Goal: Task Accomplishment & Management: Manage account settings

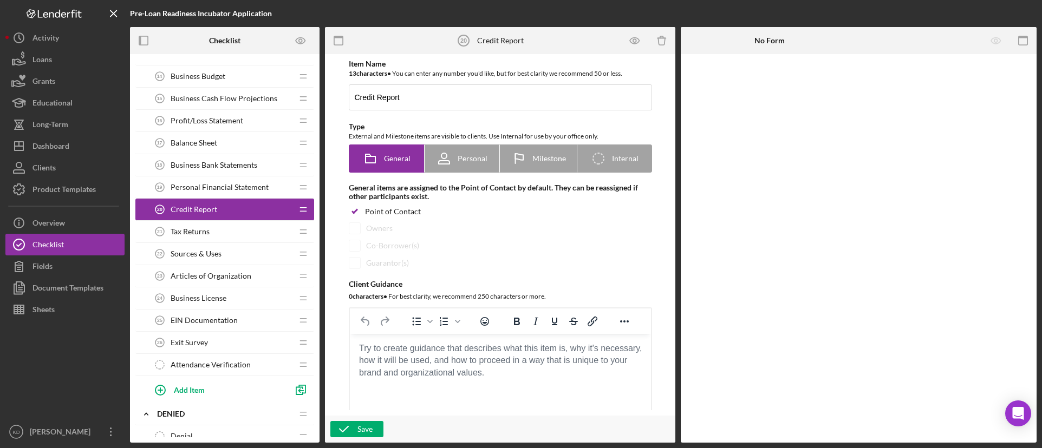
scroll to position [162, 0]
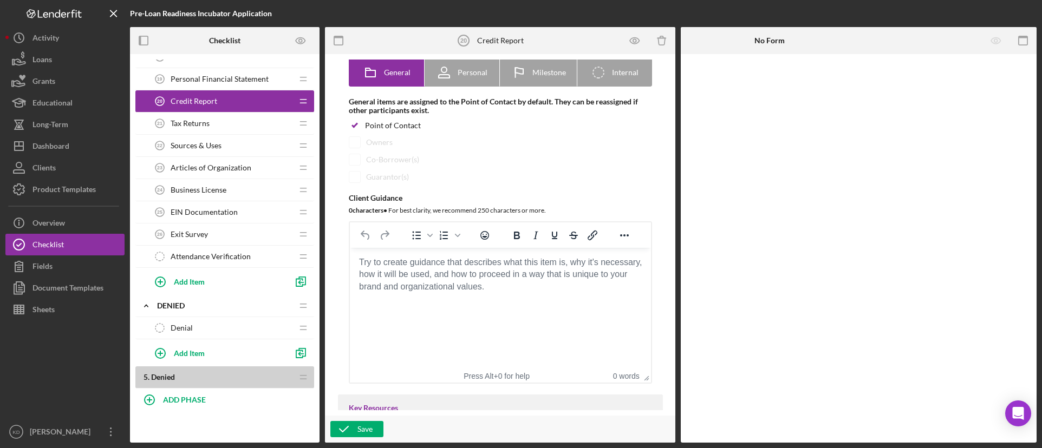
scroll to position [271, 0]
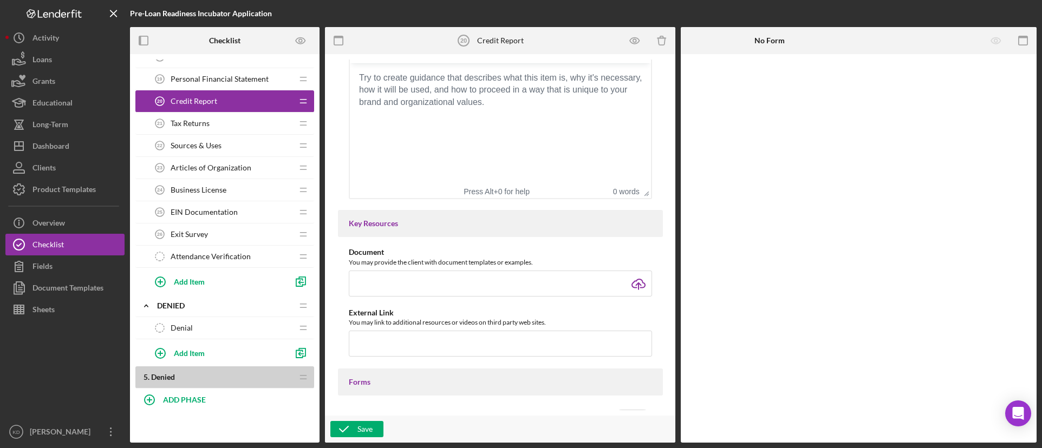
click at [424, 93] on html at bounding box center [499, 77] width 301 height 29
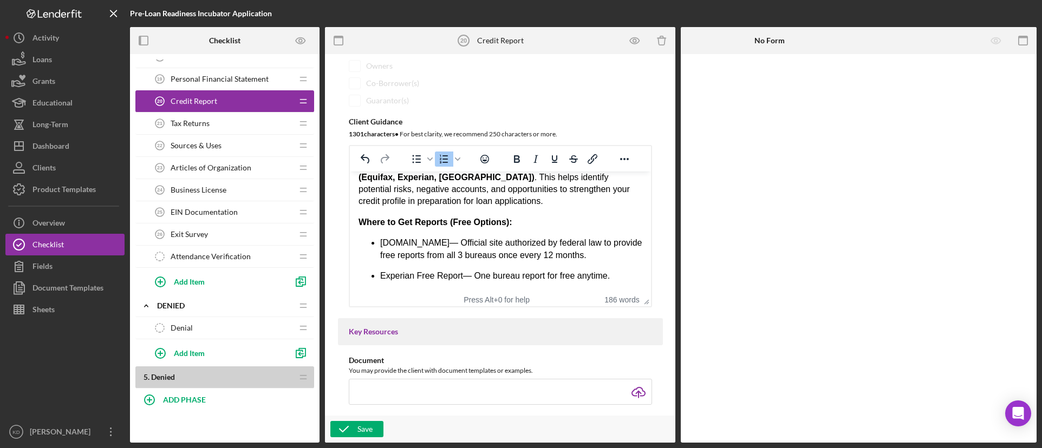
scroll to position [0, 0]
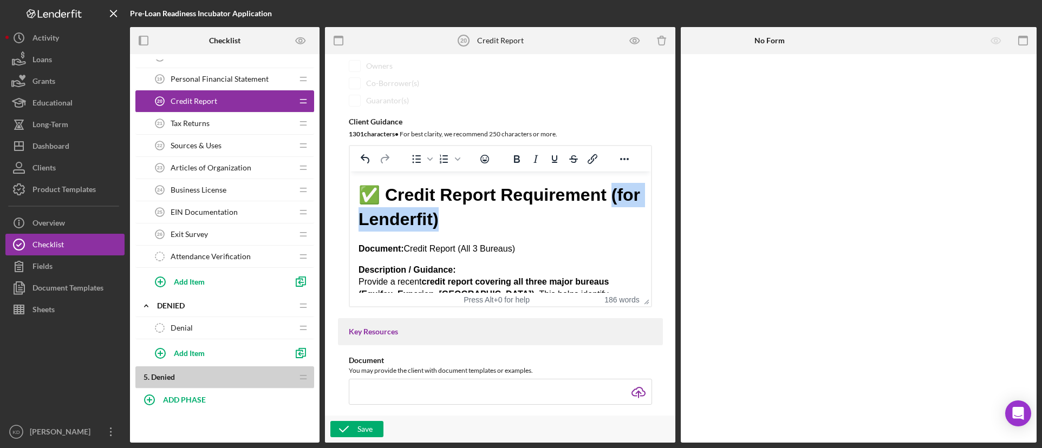
drag, startPoint x: 501, startPoint y: 221, endPoint x: 323, endPoint y: 225, distance: 178.7
click at [349, 225] on html "✅ Credit Report Requirement (for Lenderfit) Document: Credit Report (All 3 Bure…" at bounding box center [499, 441] width 301 height 538
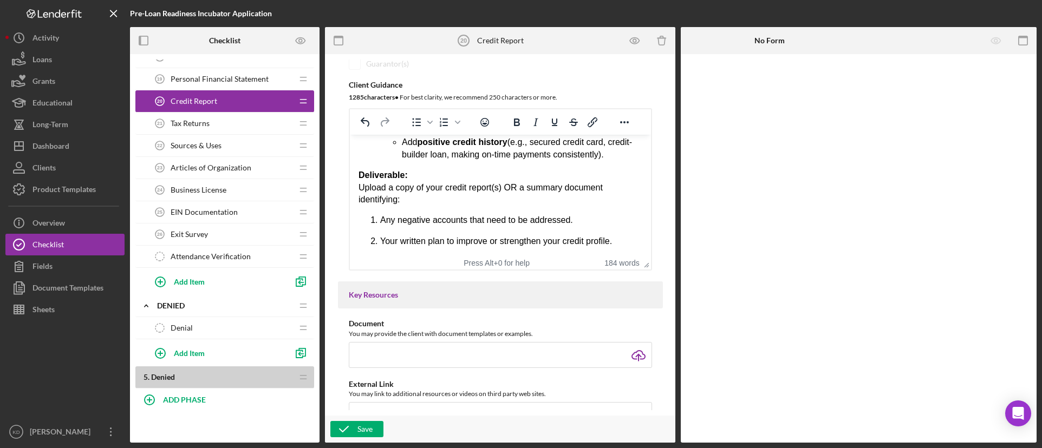
scroll to position [217, 0]
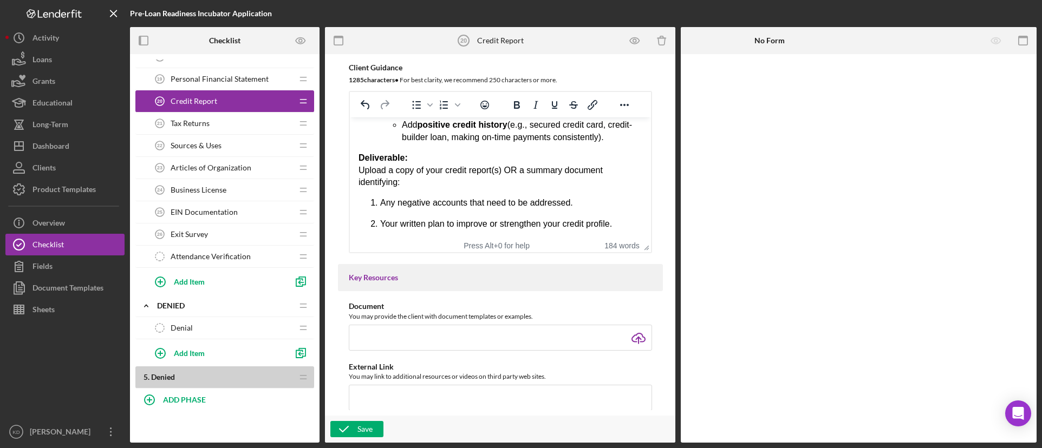
click at [516, 168] on p "Deliverable: Upload a copy of your credit report(s) OR a summary document ident…" at bounding box center [500, 170] width 284 height 36
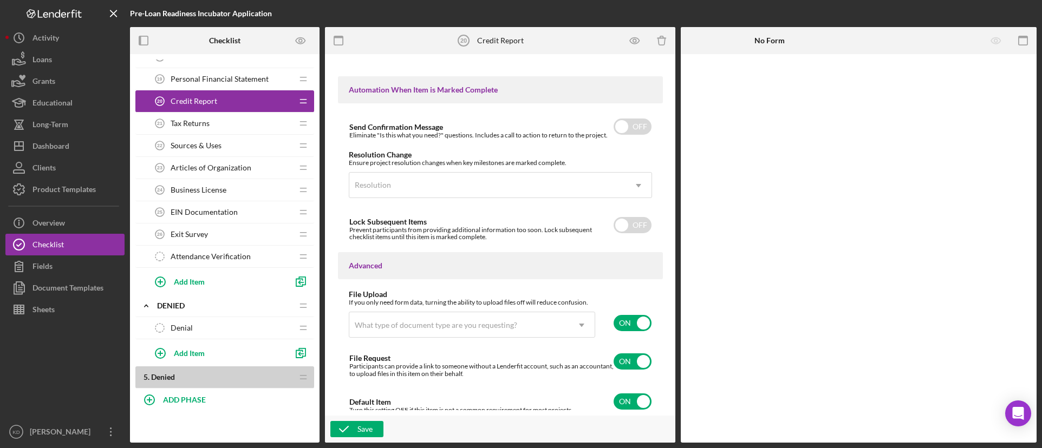
scroll to position [702, 0]
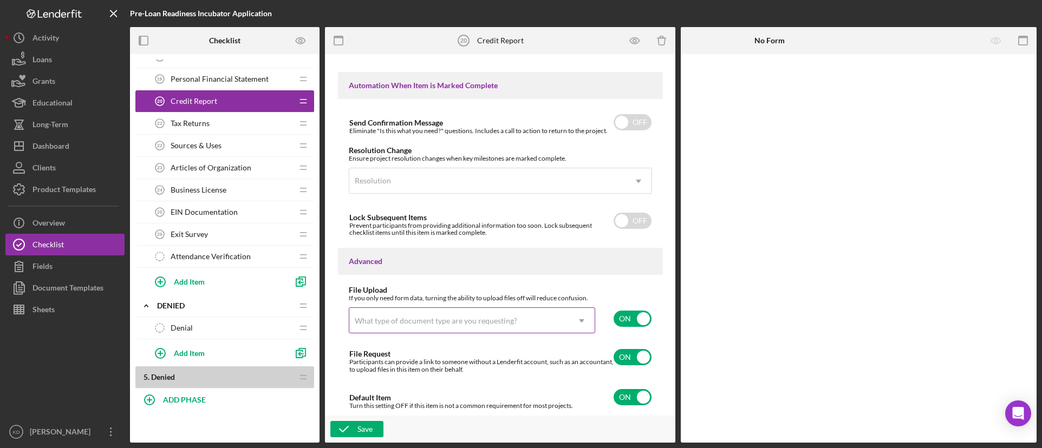
click at [465, 315] on div "What type of document type are you requesting?" at bounding box center [458, 321] width 219 height 25
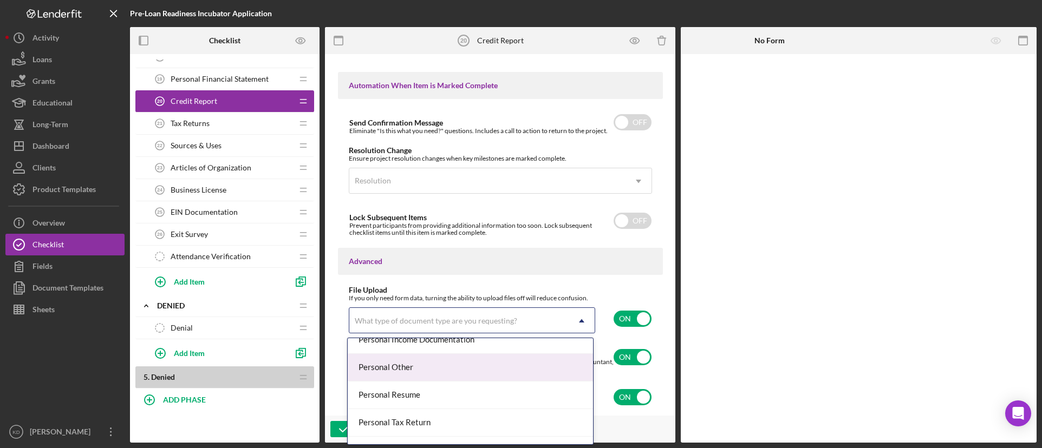
scroll to position [726, 0]
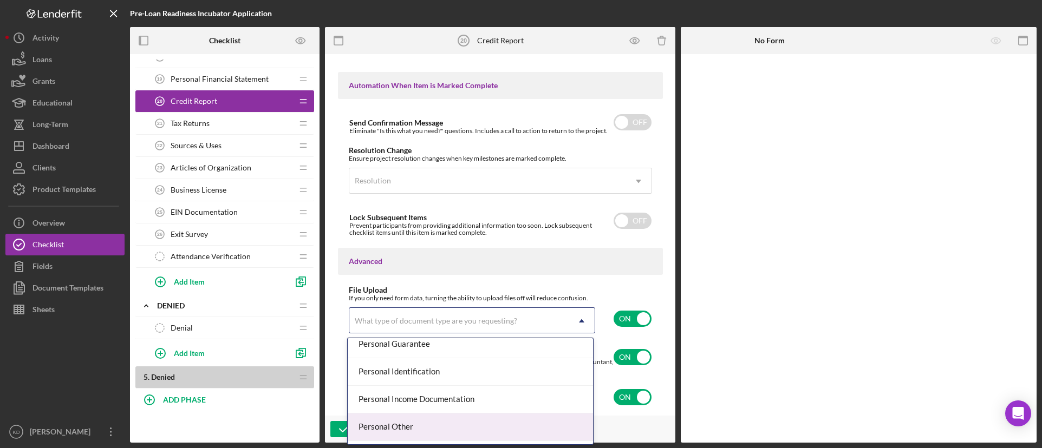
click at [391, 426] on div "Personal Other" at bounding box center [470, 428] width 245 height 28
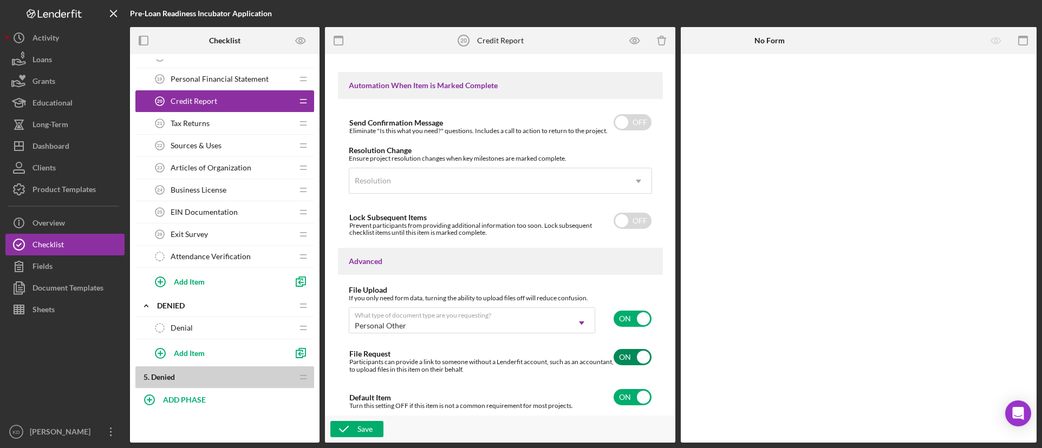
click at [622, 365] on input "checkbox" at bounding box center [632, 357] width 38 height 16
checkbox input "false"
click at [372, 428] on div "Save" at bounding box center [364, 429] width 15 height 16
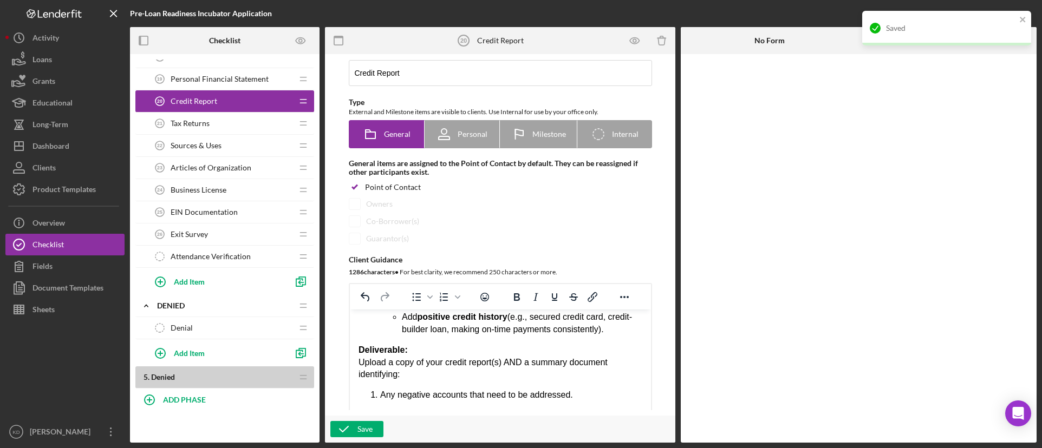
scroll to position [0, 0]
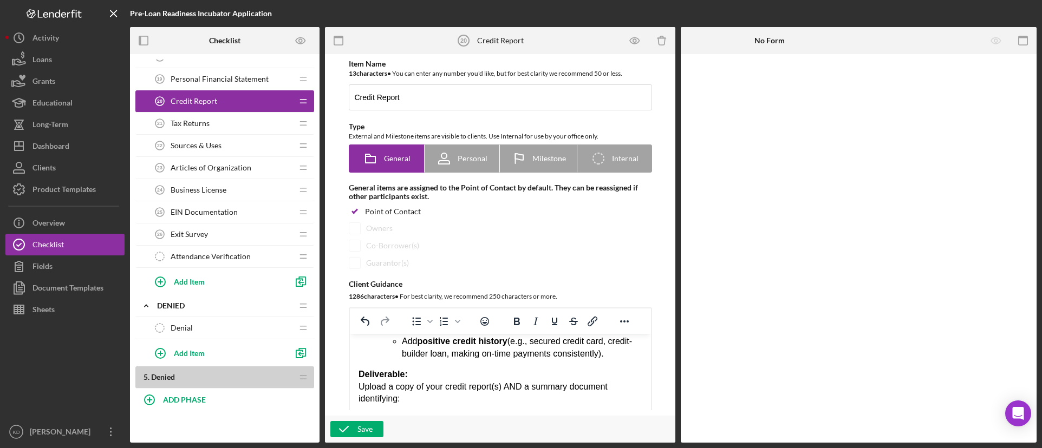
click at [181, 123] on span "Tax Returns" at bounding box center [190, 123] width 39 height 9
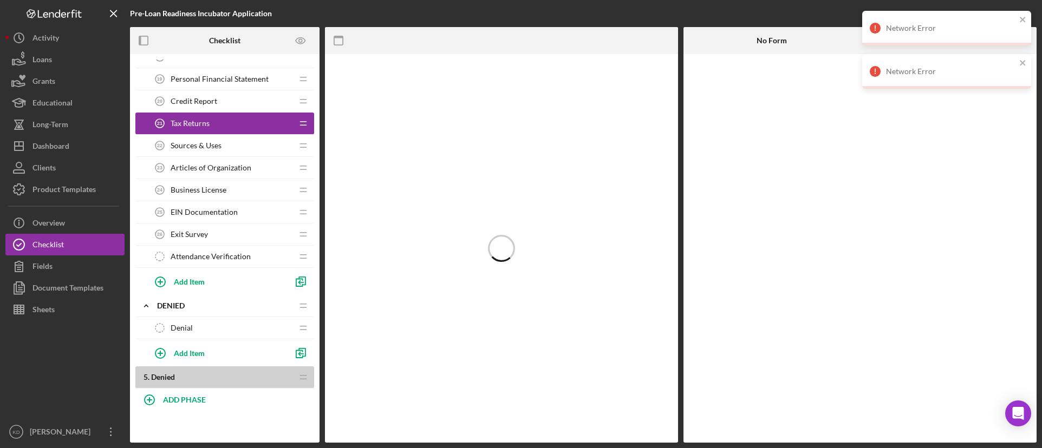
click at [218, 101] on div "Credit Report 20 Credit Report" at bounding box center [220, 101] width 143 height 22
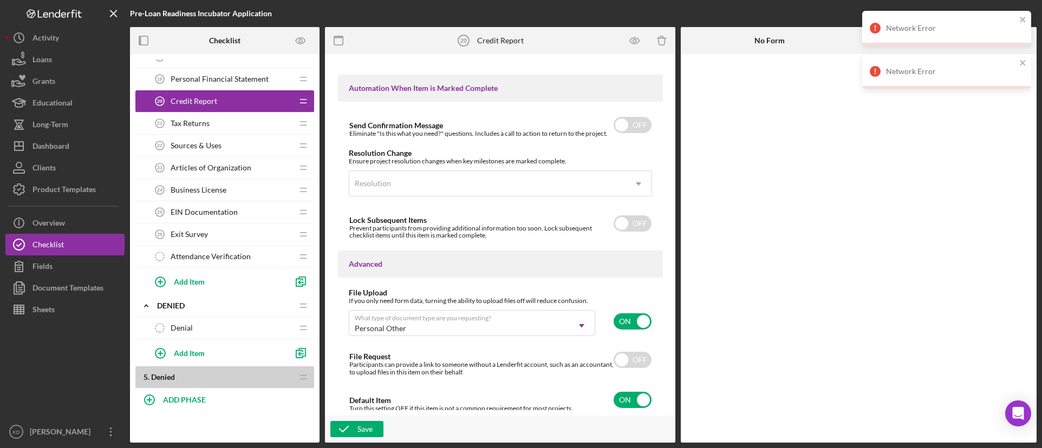
scroll to position [702, 0]
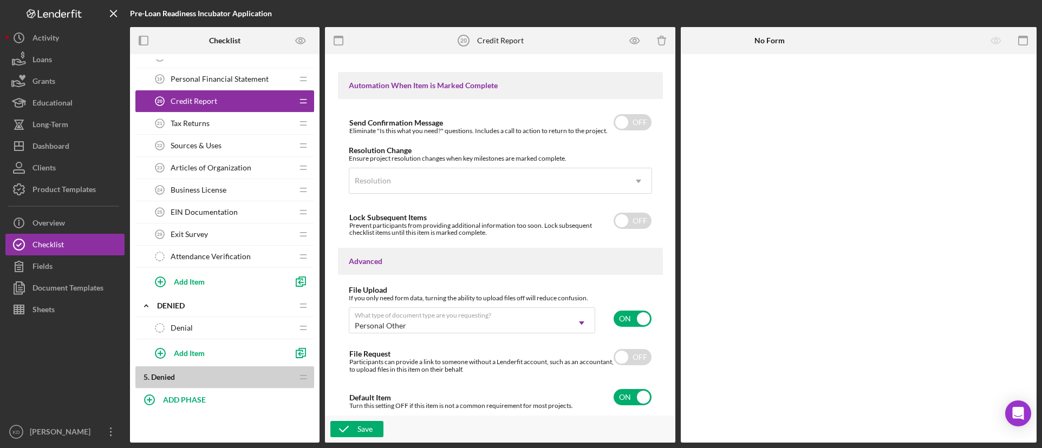
click at [224, 127] on div "Tax Returns 21 Tax Returns" at bounding box center [220, 124] width 143 height 22
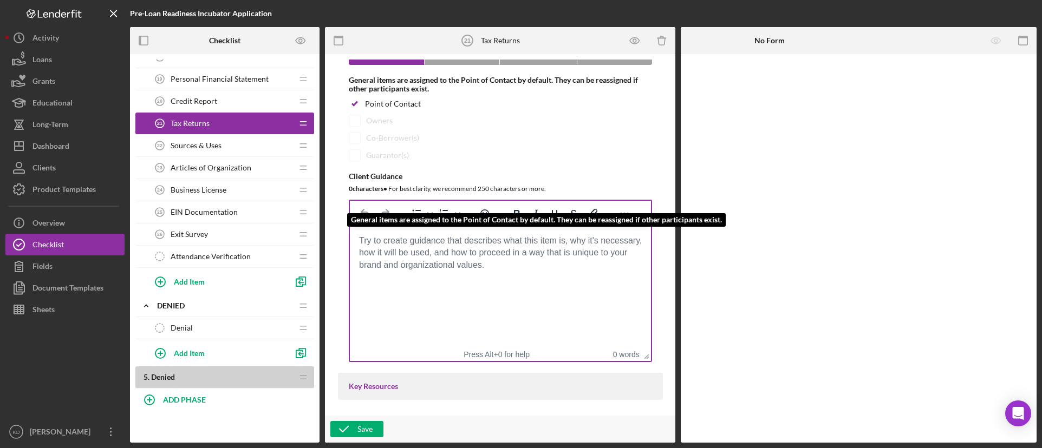
scroll to position [108, 0]
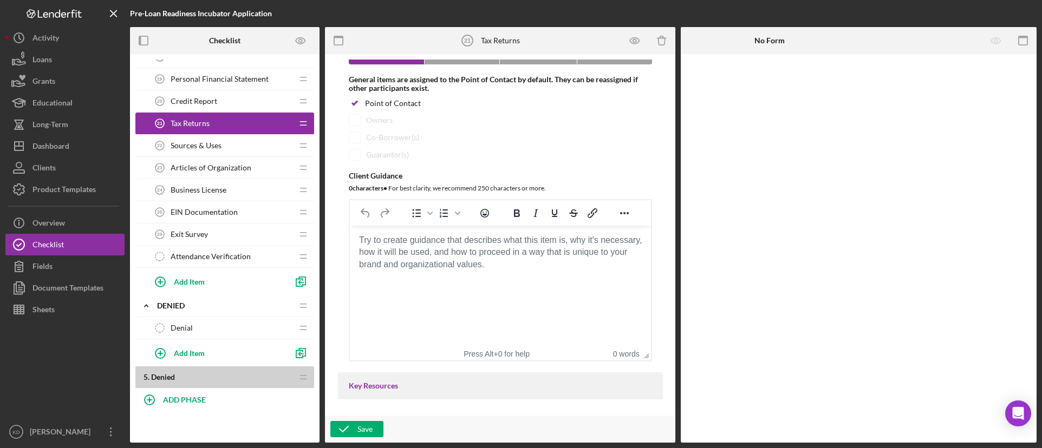
drag, startPoint x: 406, startPoint y: 270, endPoint x: 433, endPoint y: 281, distance: 29.2
click at [416, 246] on body "Rich Text Area. Press ALT-0 for help." at bounding box center [500, 240] width 284 height 12
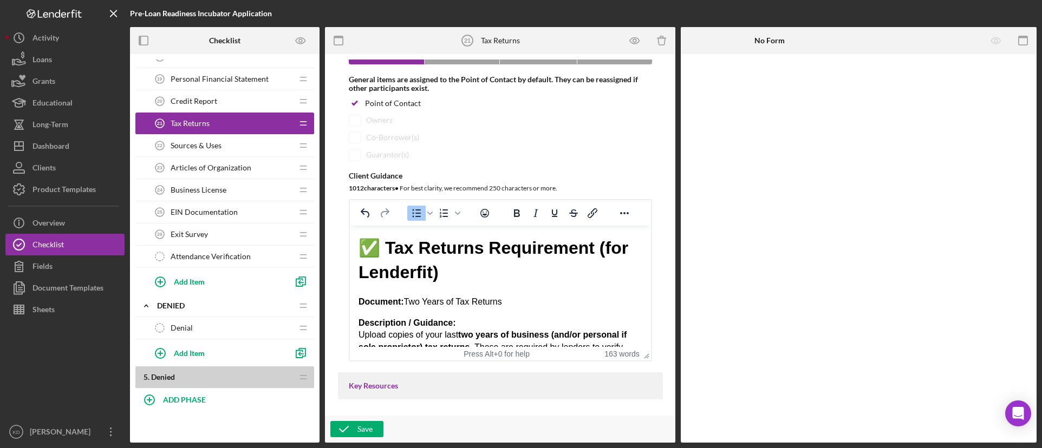
scroll to position [0, 0]
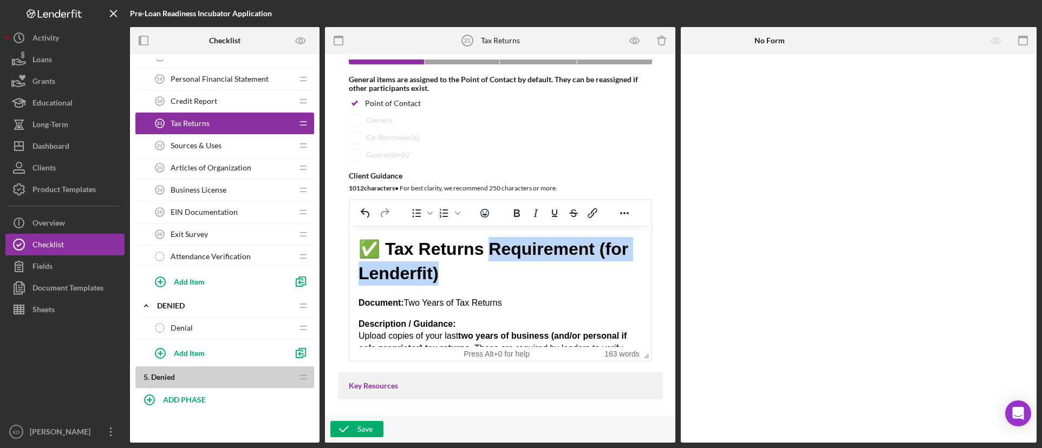
drag, startPoint x: 456, startPoint y: 273, endPoint x: 485, endPoint y: 250, distance: 36.5
click at [485, 250] on h1 "✅ Tax Returns Requirement (for Lenderfit)" at bounding box center [500, 261] width 284 height 49
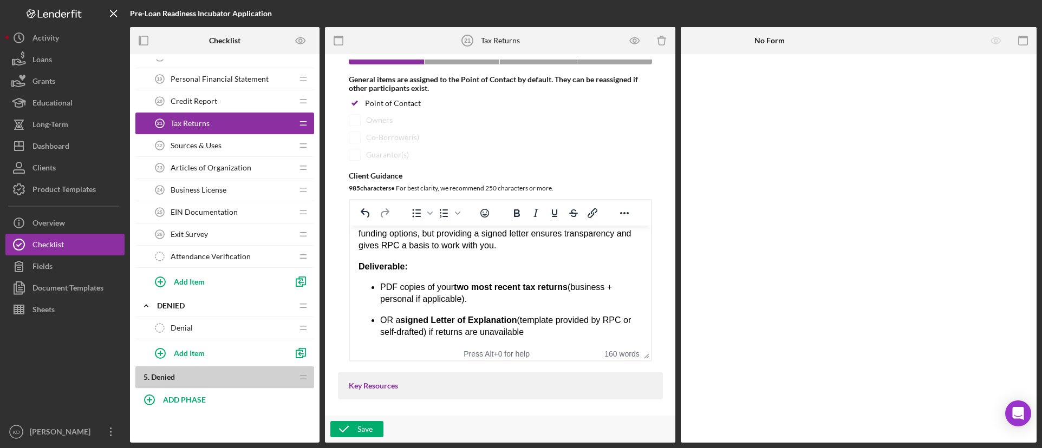
scroll to position [162, 0]
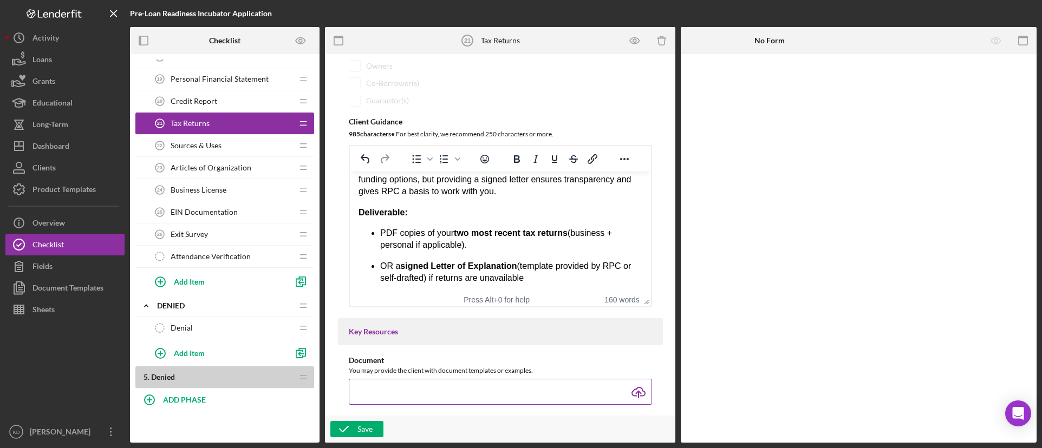
click at [635, 391] on input "file" at bounding box center [500, 392] width 303 height 26
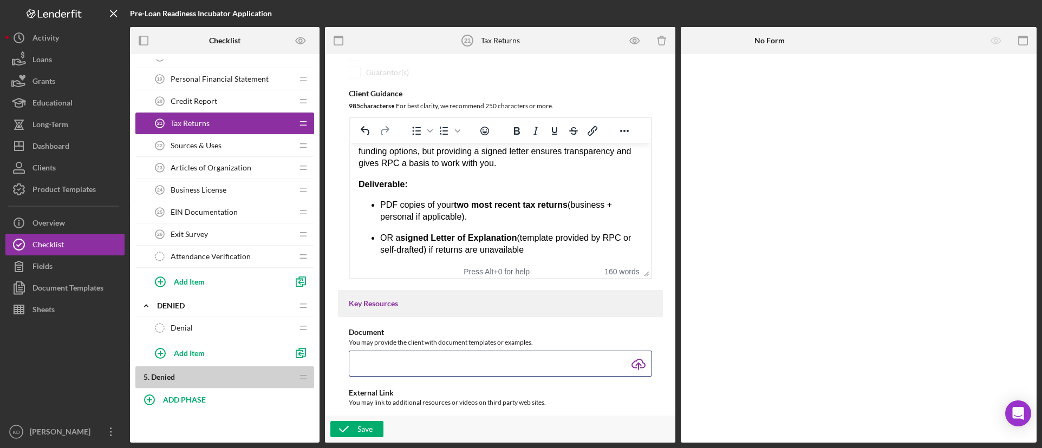
scroll to position [217, 0]
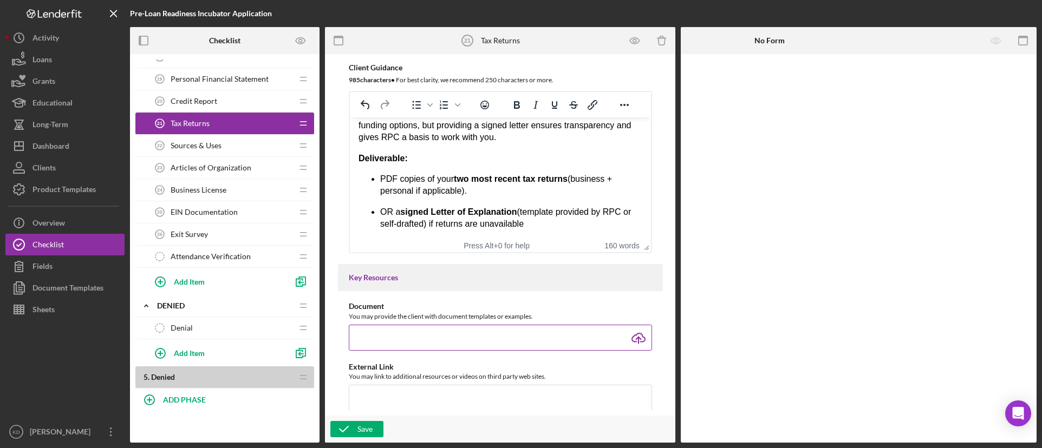
click at [637, 340] on input "file" at bounding box center [500, 338] width 303 height 26
type input "C:\fakepath\Letter of Explanation – Tax Returns.docx"
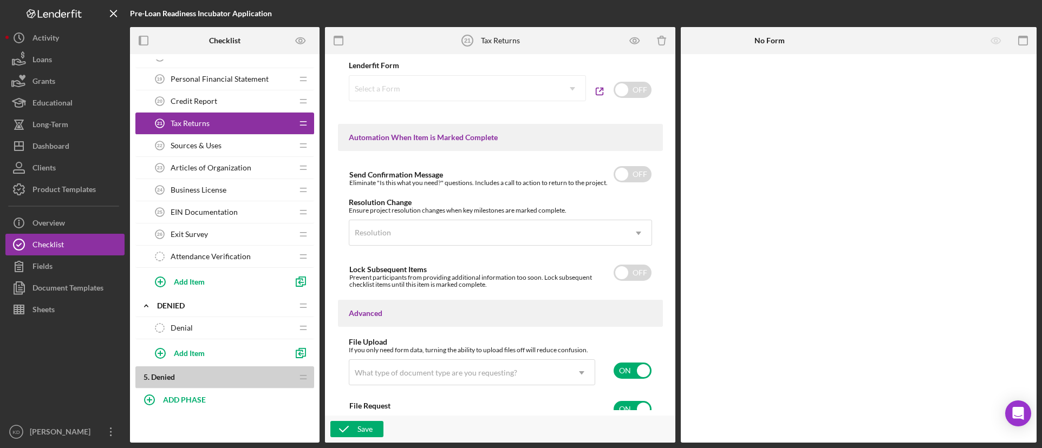
scroll to position [702, 0]
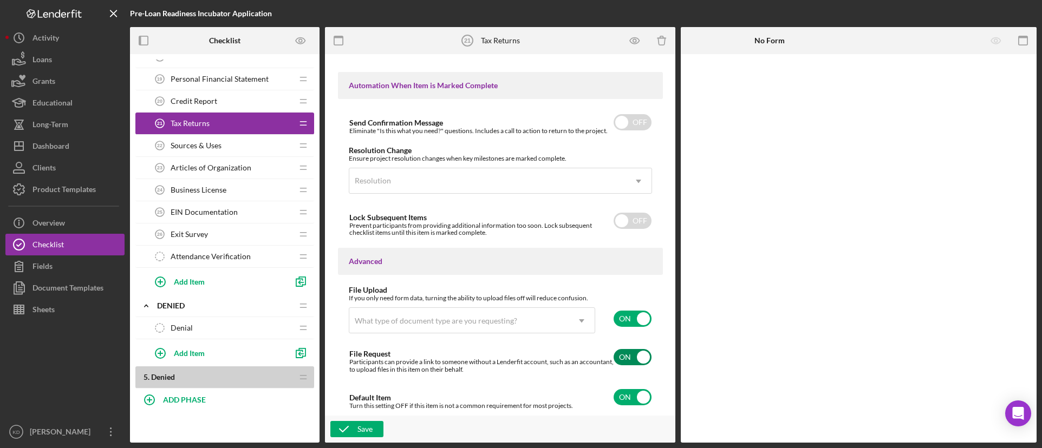
click at [637, 360] on input "checkbox" at bounding box center [632, 357] width 38 height 16
checkbox input "false"
click at [557, 322] on div "What type of document type are you requesting?" at bounding box center [458, 321] width 219 height 25
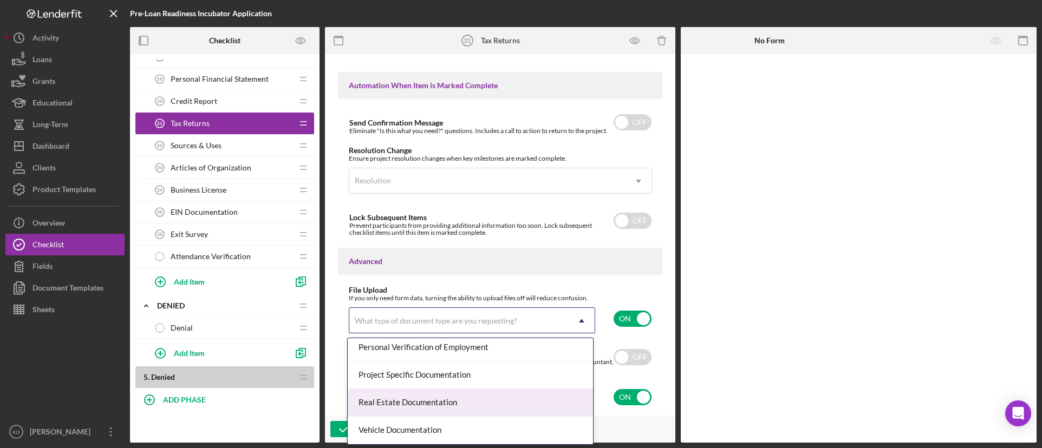
scroll to position [834, 0]
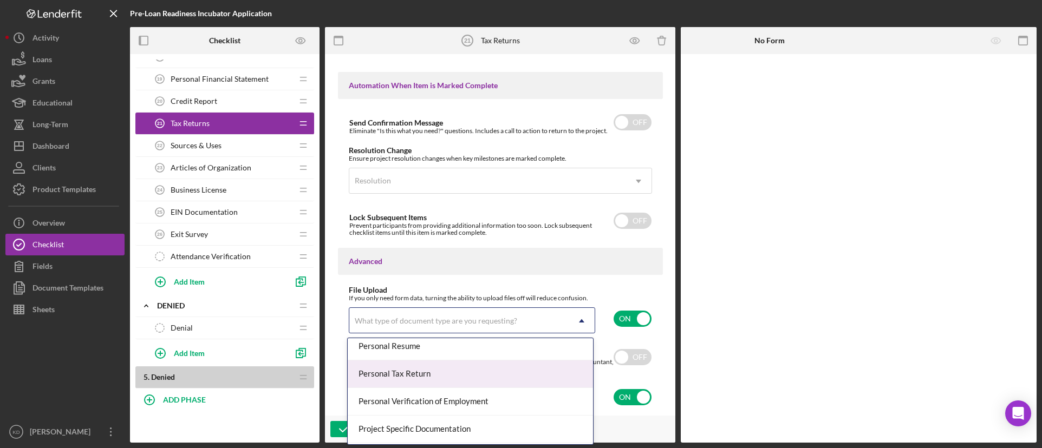
click at [515, 381] on div "Personal Tax Return" at bounding box center [470, 375] width 245 height 28
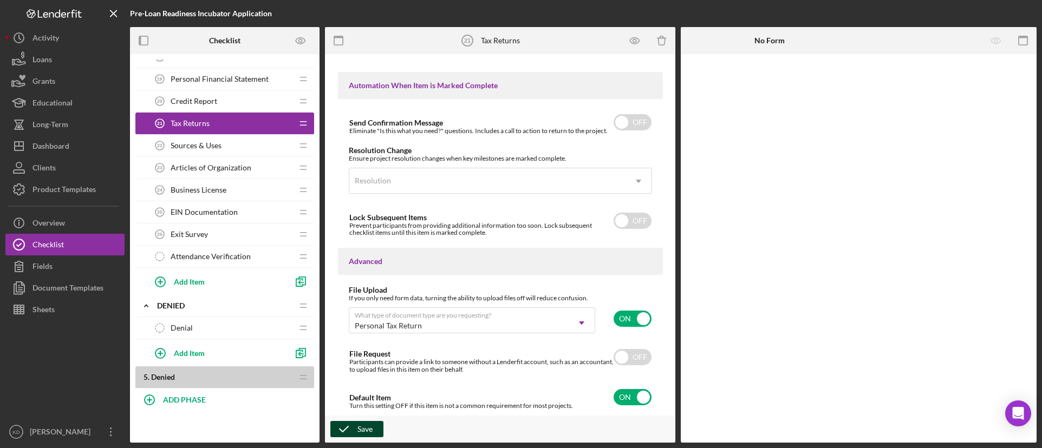
click at [362, 435] on div "Save" at bounding box center [364, 429] width 15 height 16
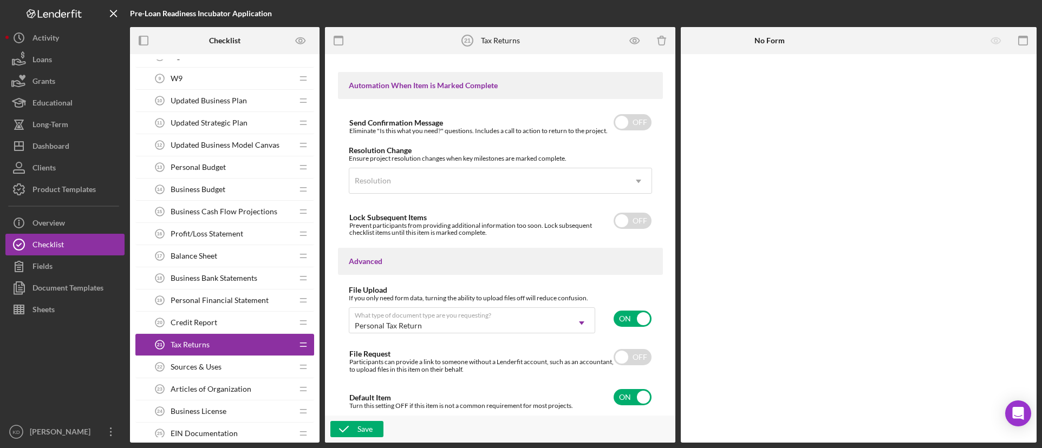
scroll to position [759, 0]
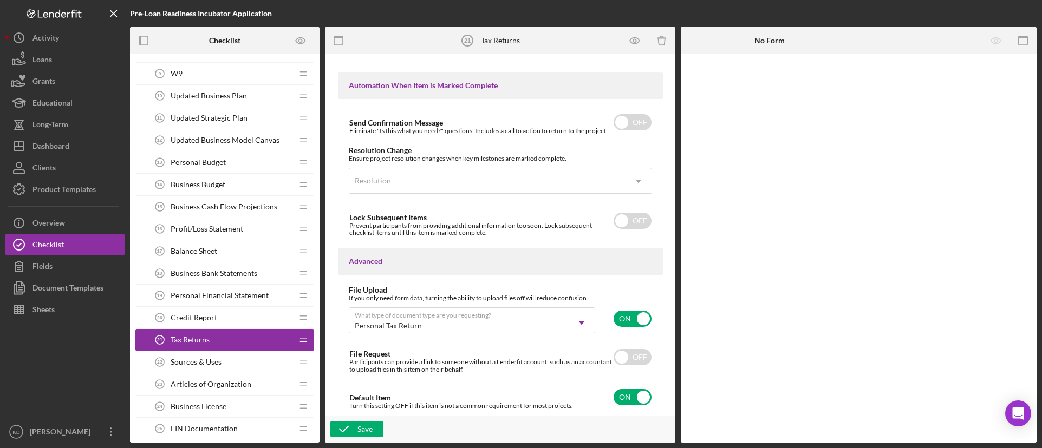
click at [191, 97] on span "Updated Business Plan" at bounding box center [209, 95] width 76 height 9
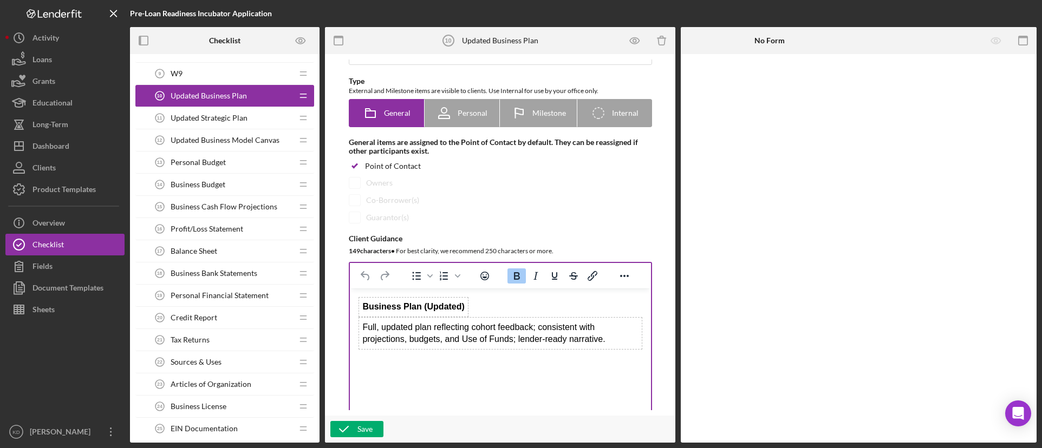
scroll to position [108, 0]
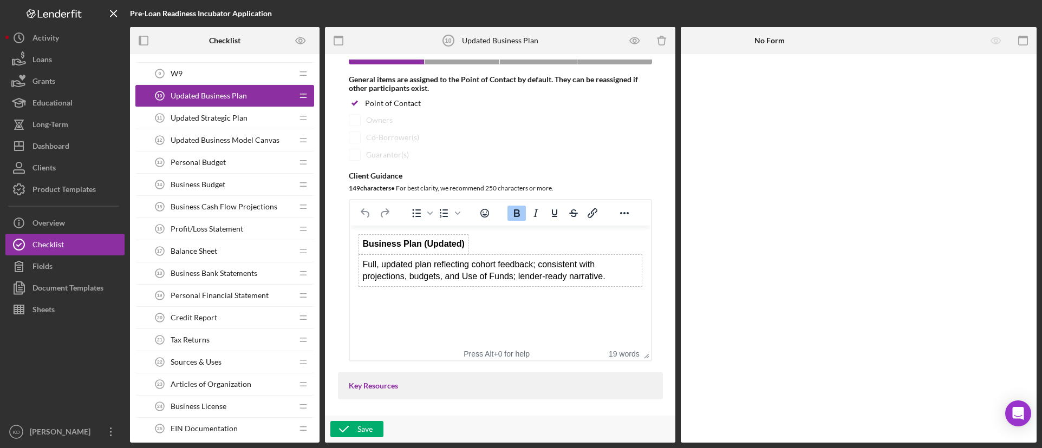
click at [210, 181] on span "Business Budget" at bounding box center [198, 184] width 55 height 9
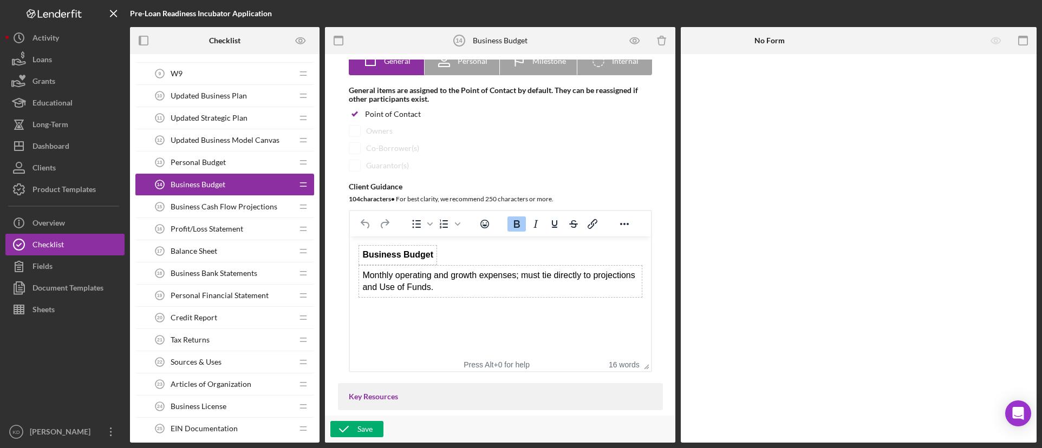
scroll to position [108, 0]
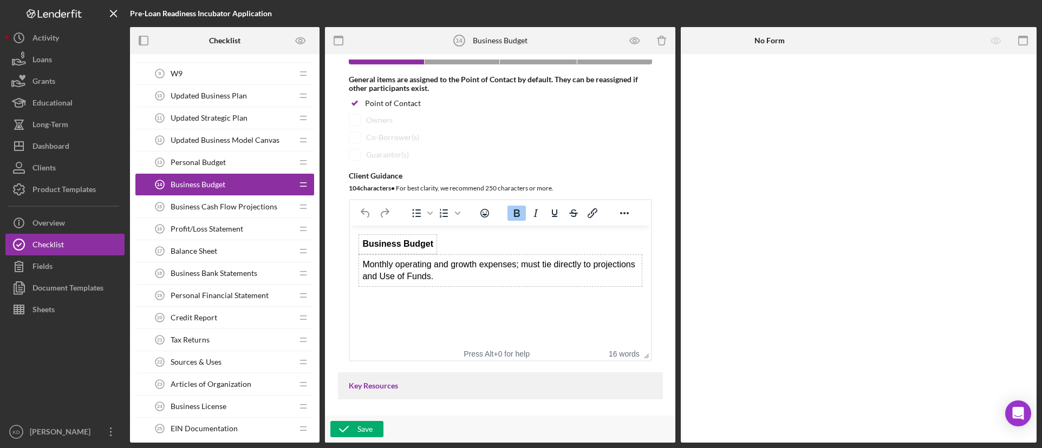
click at [250, 206] on span "Business Cash Flow Projections" at bounding box center [224, 206] width 107 height 9
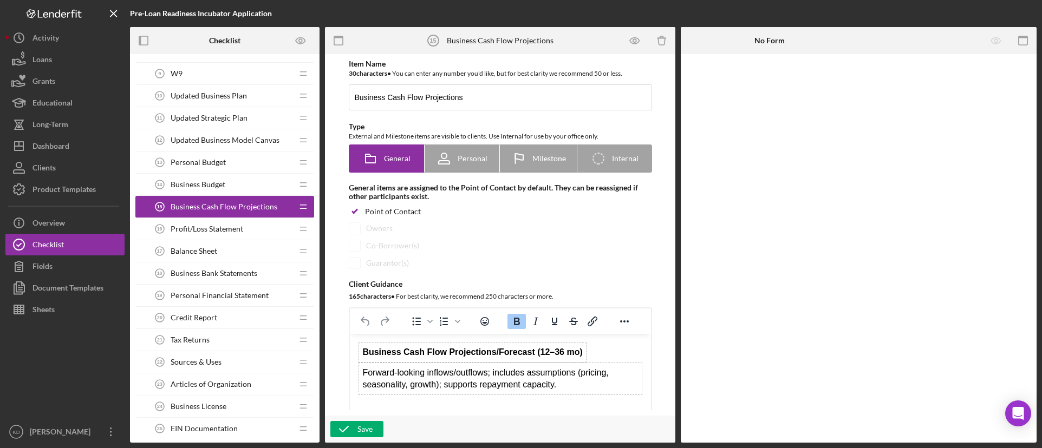
scroll to position [650, 0]
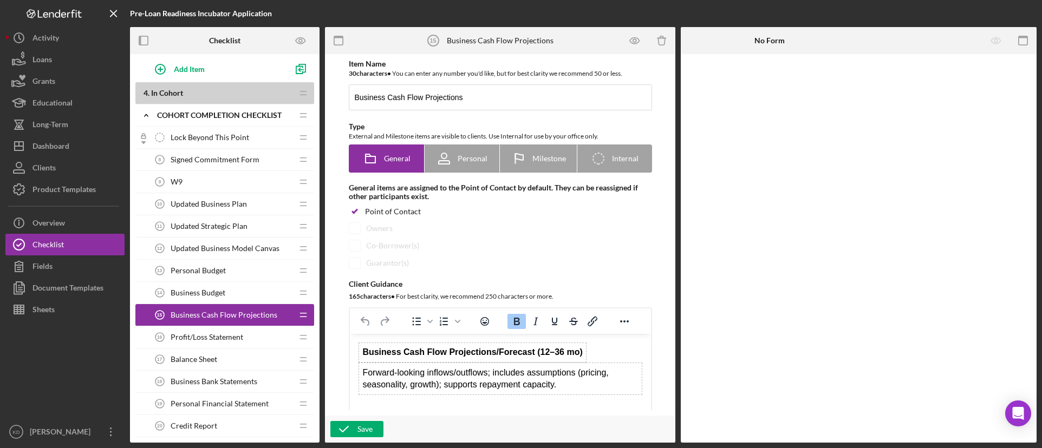
click at [218, 200] on span "Updated Business Plan" at bounding box center [209, 204] width 76 height 9
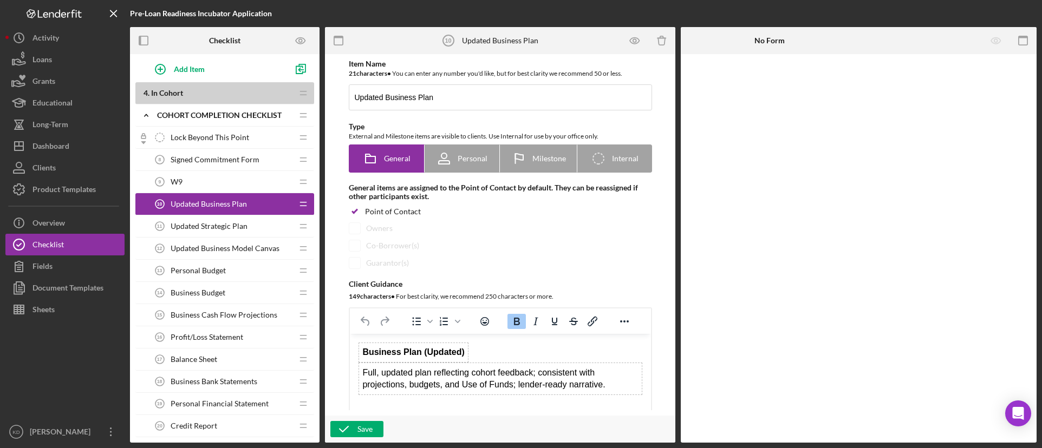
scroll to position [54, 0]
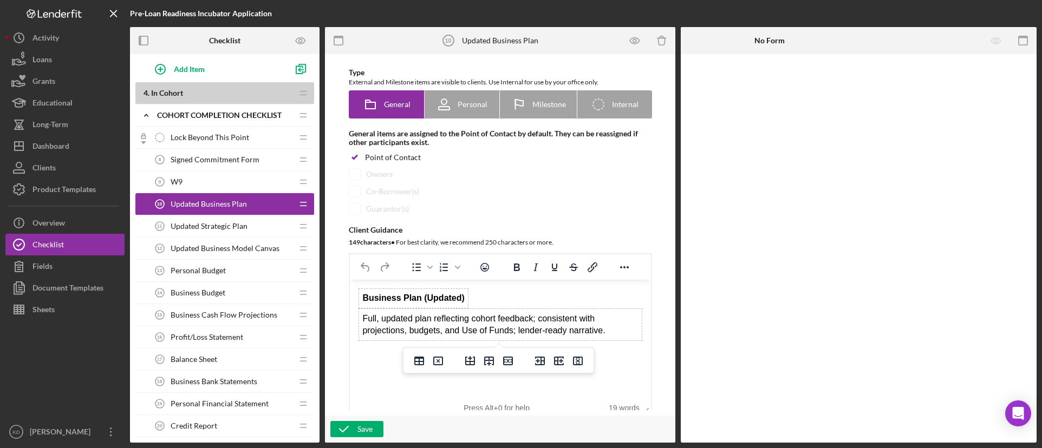
click at [520, 330] on td "Full, updated plan reflecting cohort feedback; consistent with projections, bud…" at bounding box center [499, 325] width 283 height 32
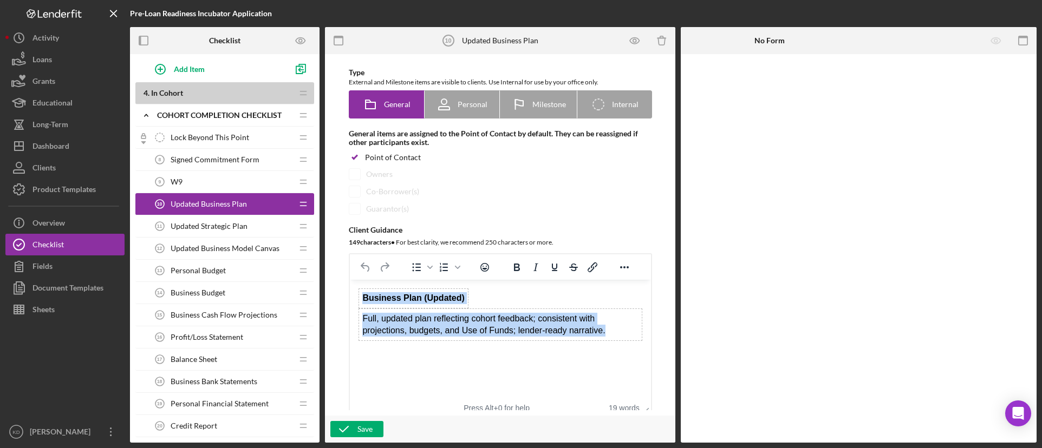
drag, startPoint x: 604, startPoint y: 334, endPoint x: 345, endPoint y: 317, distance: 259.9
click at [349, 317] on html "Business Plan (Updated) Full, updated plan reflecting cohort feedback; consiste…" at bounding box center [499, 315] width 301 height 70
paste body "Rich Text Area. Press ALT-0 for help."
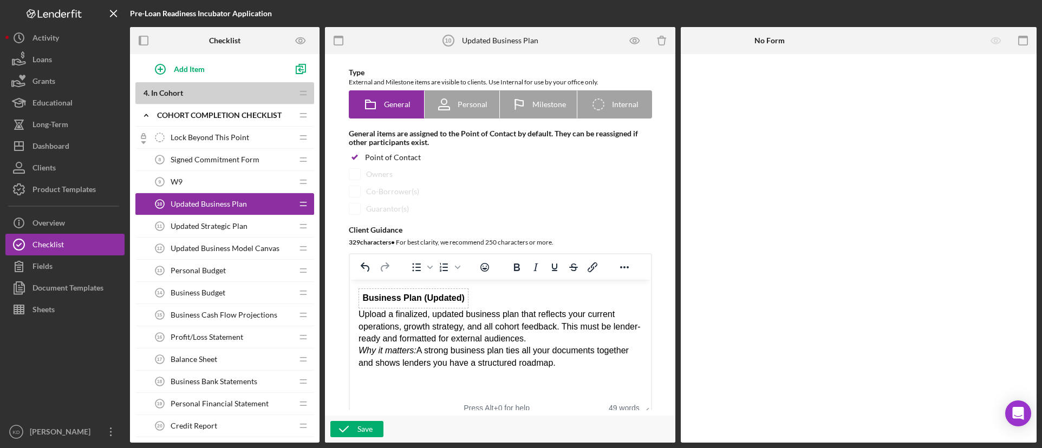
click at [541, 339] on div "Business Plan (Updated) Upload a finalized, updated business plan that reflects…" at bounding box center [500, 329] width 284 height 81
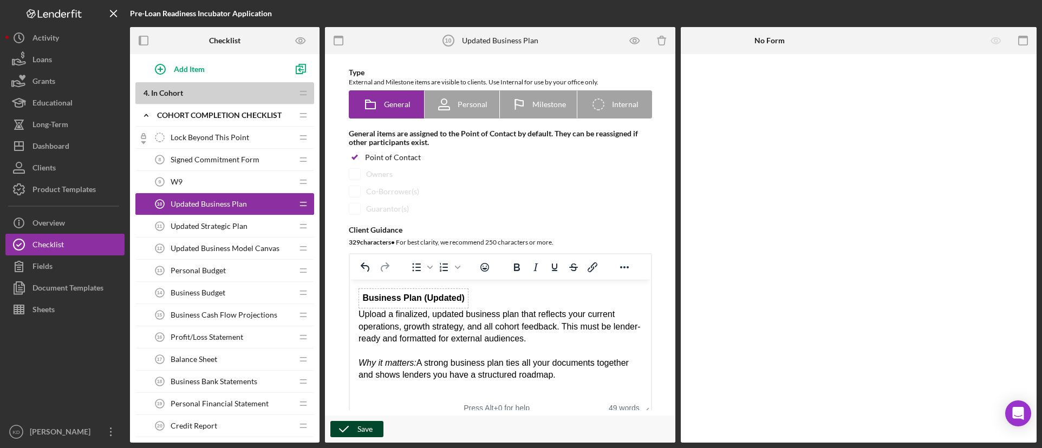
click at [358, 426] on div "Save" at bounding box center [364, 429] width 15 height 16
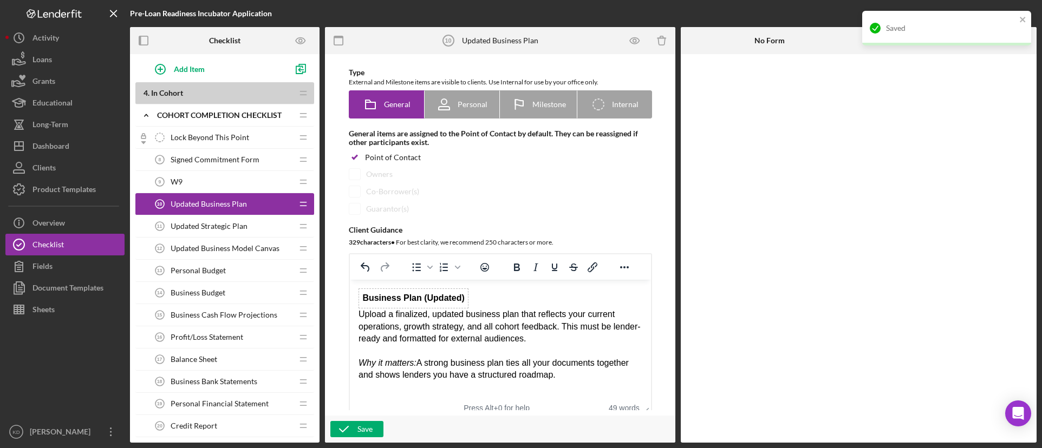
click at [211, 225] on span "Updated Strategic Plan" at bounding box center [209, 226] width 77 height 9
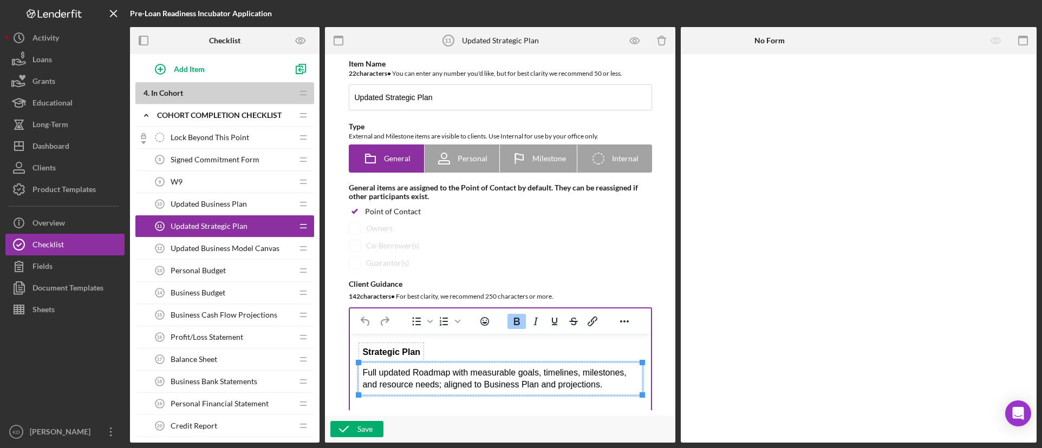
drag, startPoint x: 509, startPoint y: 381, endPoint x: 581, endPoint y: 391, distance: 73.3
click at [513, 383] on td "Full updated Roadmap with measurable goals, timelines, milestones, and resource…" at bounding box center [499, 379] width 283 height 32
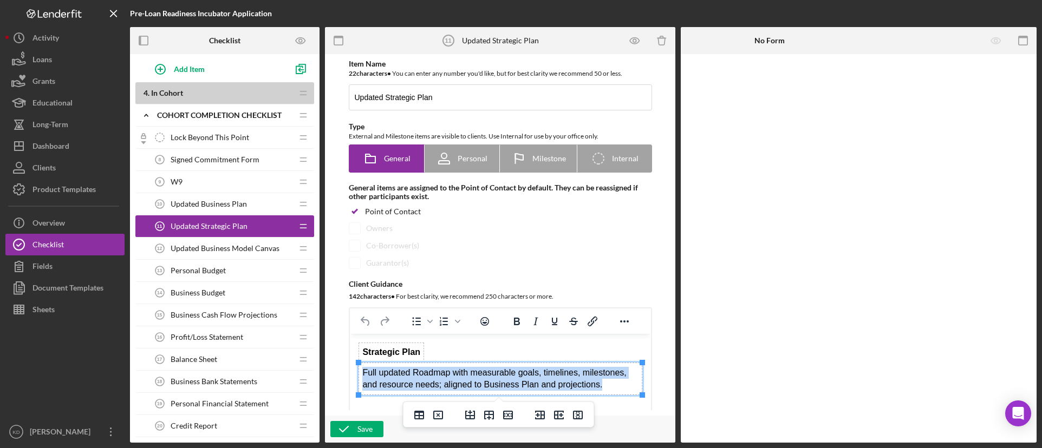
drag, startPoint x: 593, startPoint y: 387, endPoint x: 361, endPoint y: 371, distance: 232.8
click at [361, 371] on td "Full updated Roadmap with measurable goals, timelines, milestones, and resource…" at bounding box center [499, 379] width 283 height 32
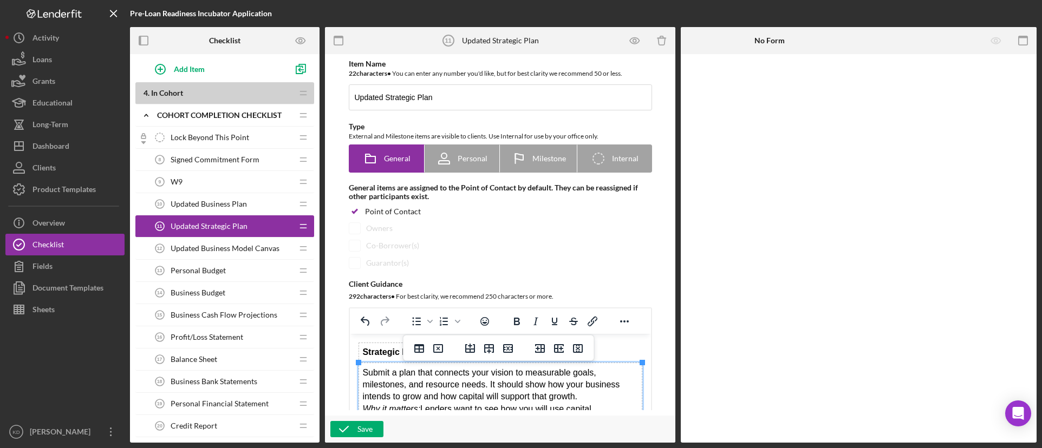
scroll to position [54, 0]
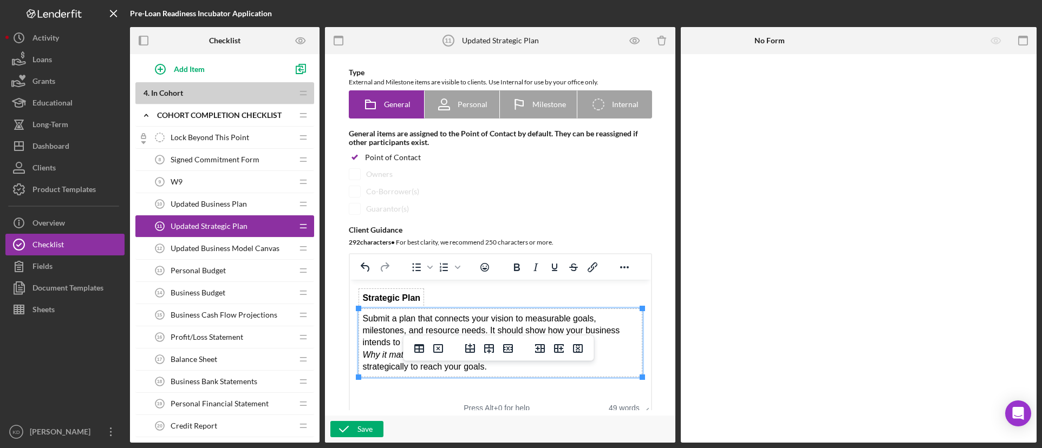
click at [617, 344] on td "Submit a plan that connects your vision to measurable goals, milestones, and re…" at bounding box center [499, 343] width 283 height 68
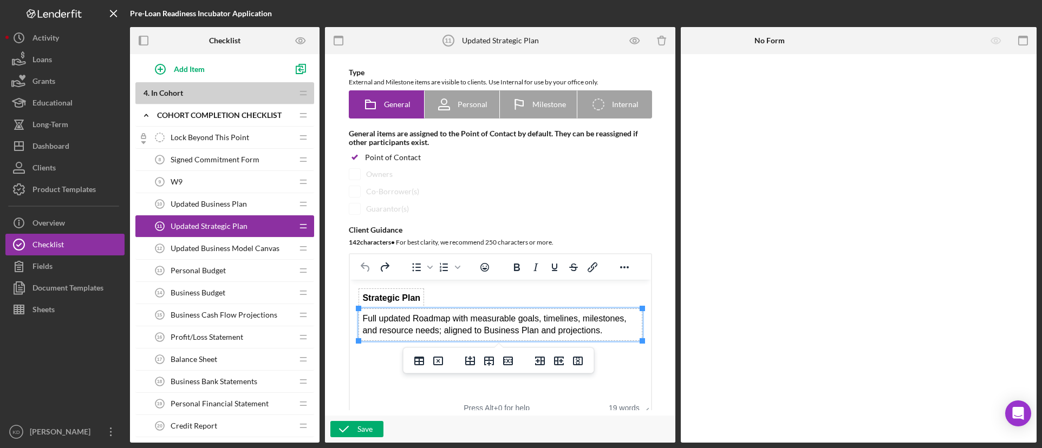
click at [621, 336] on td "Full updated Roadmap with measurable goals, timelines, milestones, and resource…" at bounding box center [499, 325] width 283 height 32
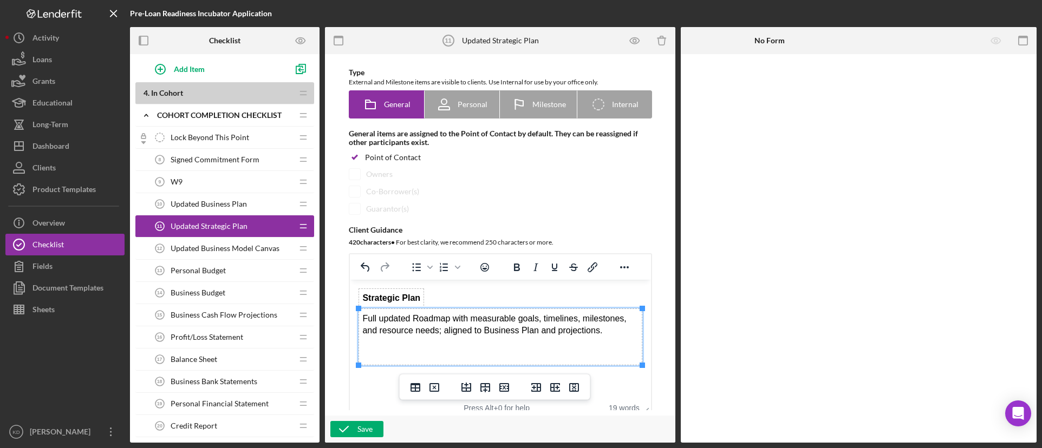
scroll to position [8, 0]
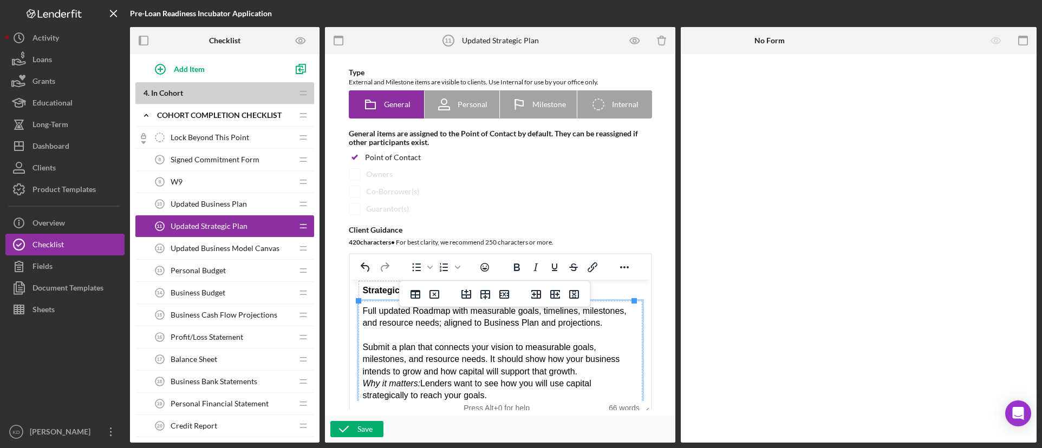
click at [589, 374] on div "Submit a plan that connects your vision to measurable goals, milestones, and re…" at bounding box center [500, 372] width 276 height 61
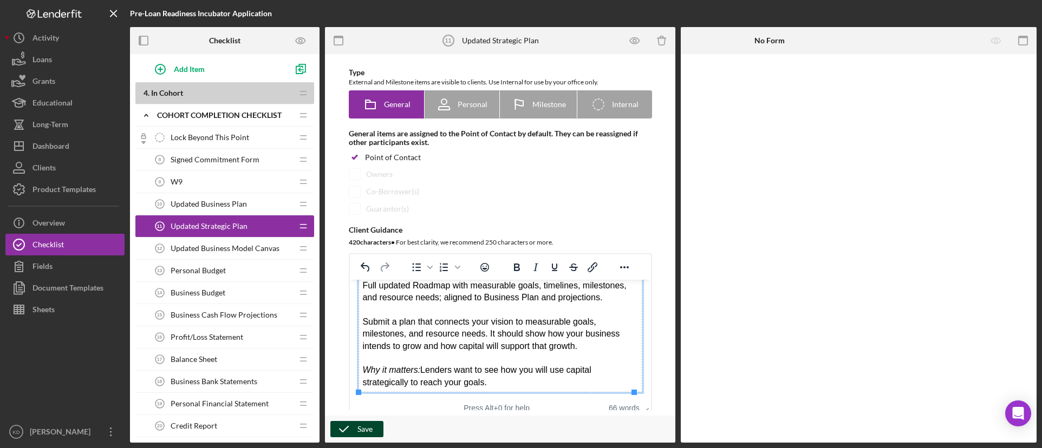
click at [348, 426] on icon "button" at bounding box center [343, 429] width 27 height 27
click at [362, 431] on div "Save" at bounding box center [364, 429] width 15 height 16
click at [190, 245] on span "Updated Business Model Canvas" at bounding box center [225, 248] width 109 height 9
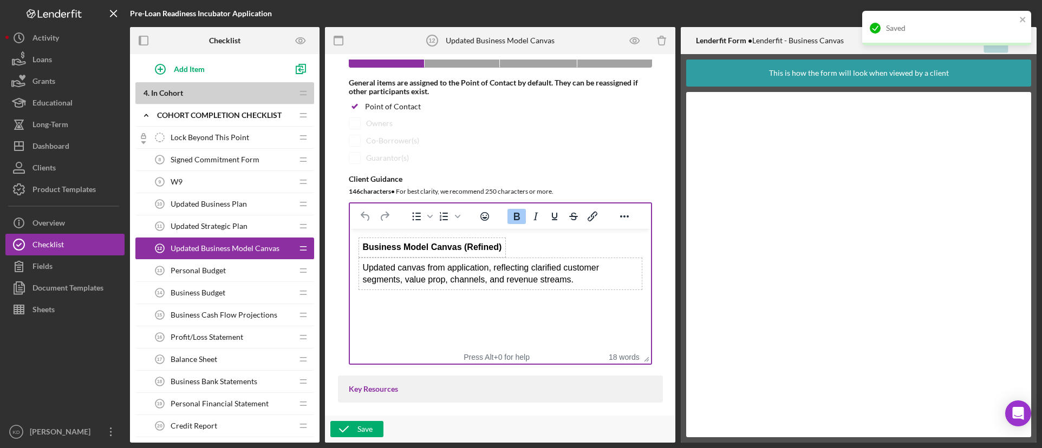
scroll to position [108, 0]
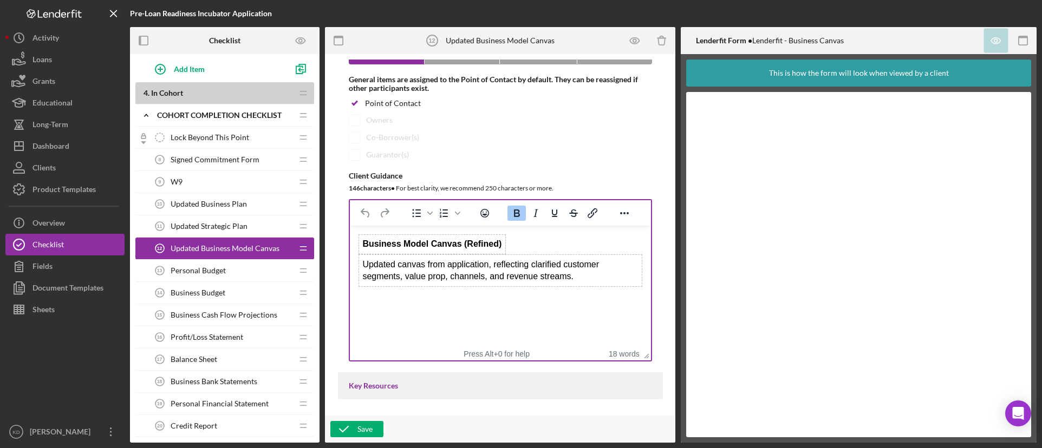
click at [570, 272] on td "Updated canvas from application, reflecting clarified customer segments, value …" at bounding box center [499, 271] width 283 height 32
click at [572, 272] on td "Updated canvas from application, reflecting clarified customer segments, value …" at bounding box center [499, 271] width 283 height 32
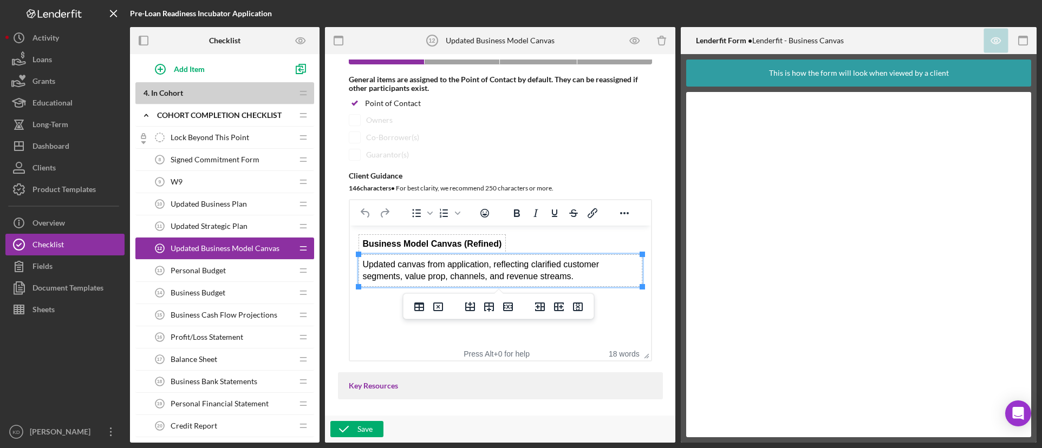
drag, startPoint x: 572, startPoint y: 272, endPoint x: 573, endPoint y: 279, distance: 7.1
click at [573, 273] on td "Updated canvas from application, reflecting clarified customer segments, value …" at bounding box center [499, 271] width 283 height 32
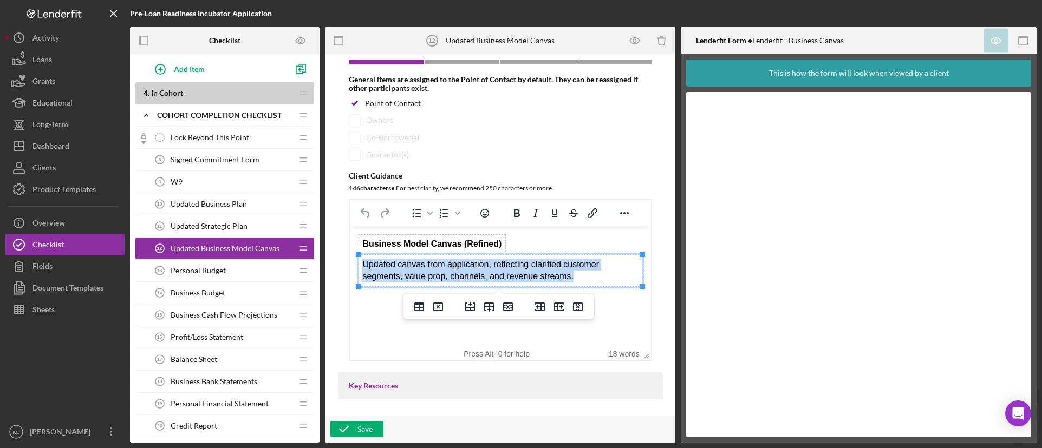
drag, startPoint x: 574, startPoint y: 280, endPoint x: 361, endPoint y: 266, distance: 213.8
click at [361, 266] on td "Updated canvas from application, reflecting clarified customer segments, value …" at bounding box center [499, 271] width 283 height 32
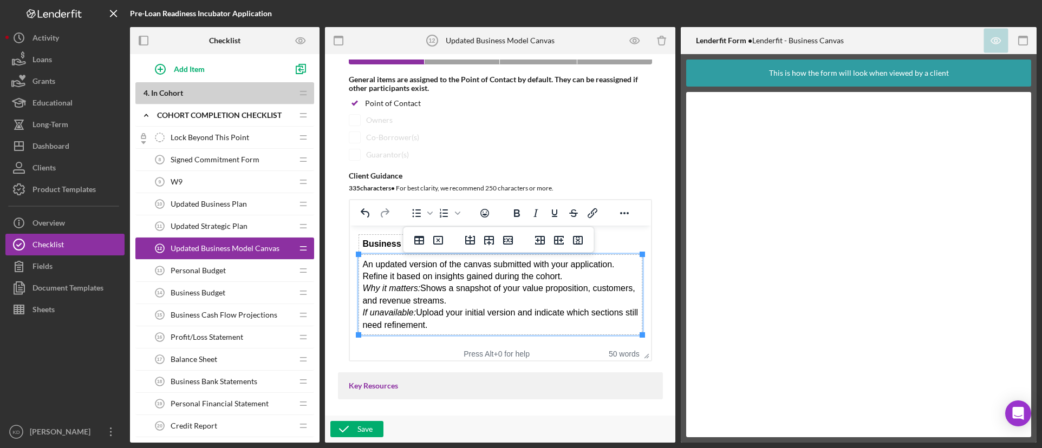
click at [583, 272] on td "An updated version of the canvas submitted with your application. Refine it bas…" at bounding box center [499, 295] width 283 height 80
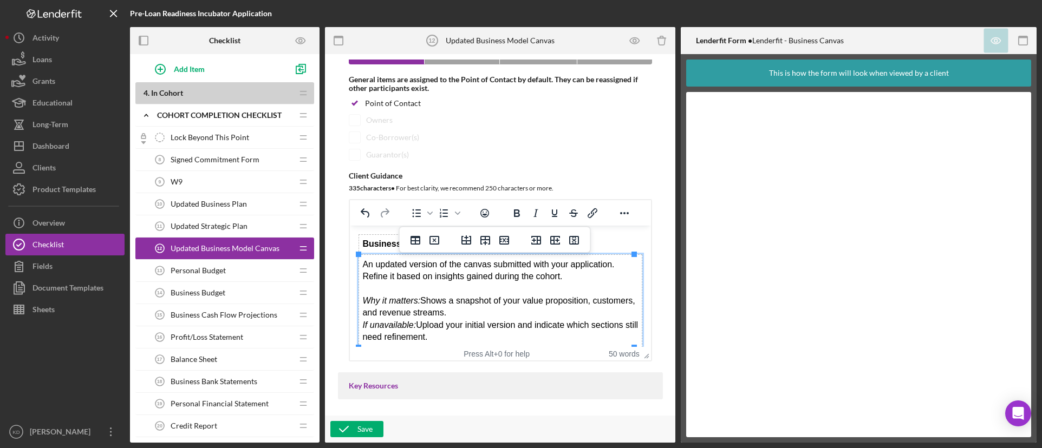
click at [514, 312] on div "Why it matters: Shows a snapshot of your value proposition, customers, and reve…" at bounding box center [500, 313] width 276 height 61
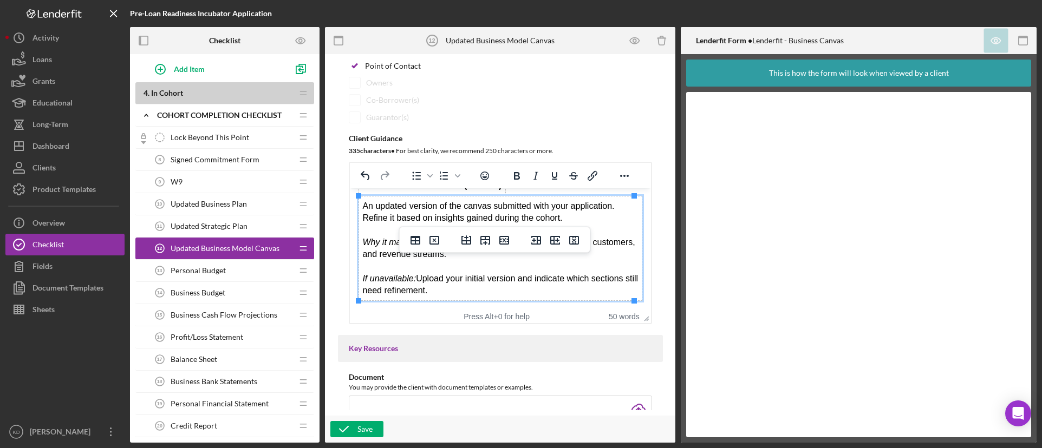
scroll to position [217, 0]
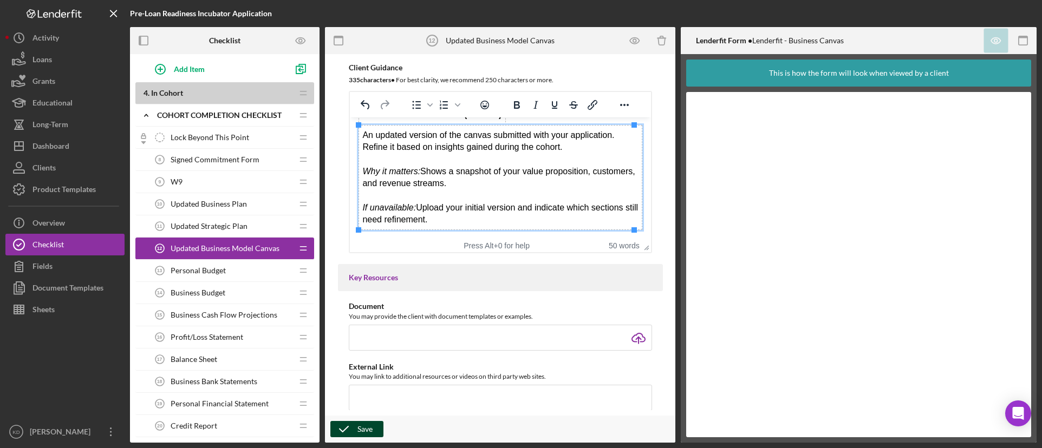
click at [356, 430] on icon "button" at bounding box center [343, 429] width 27 height 27
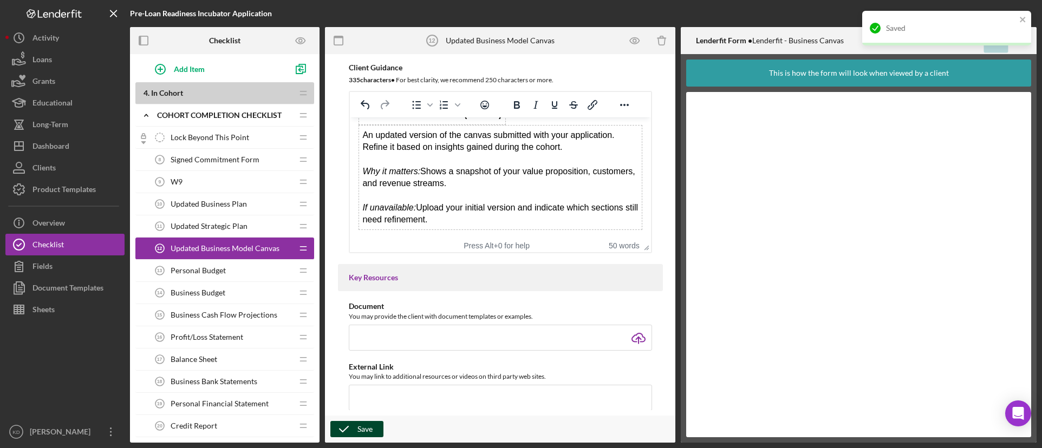
click at [195, 273] on span "Personal Budget" at bounding box center [198, 270] width 55 height 9
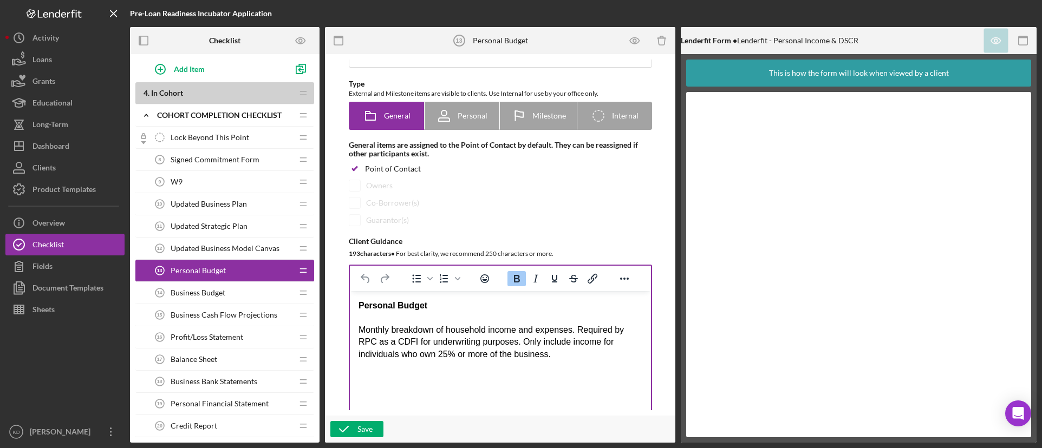
scroll to position [217, 0]
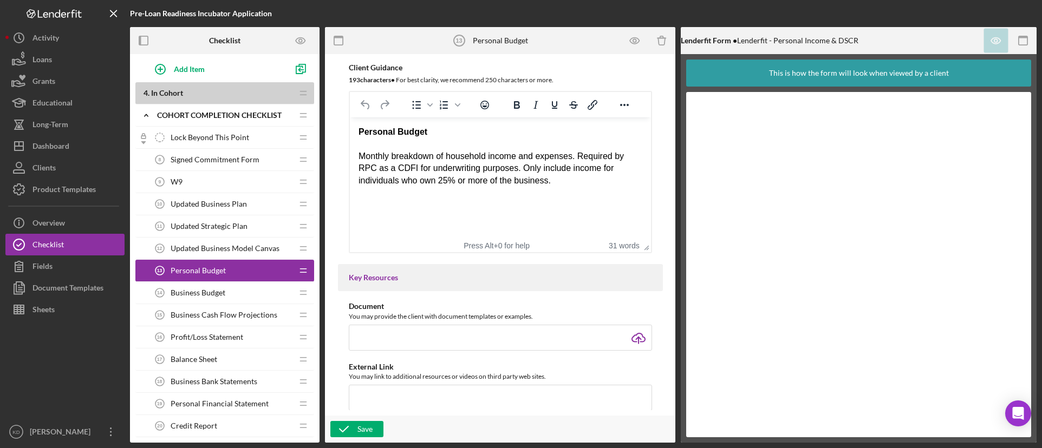
click at [527, 183] on div "Monthly breakdown of household income and expenses. Required by RPC as a CDFI f…" at bounding box center [500, 162] width 284 height 49
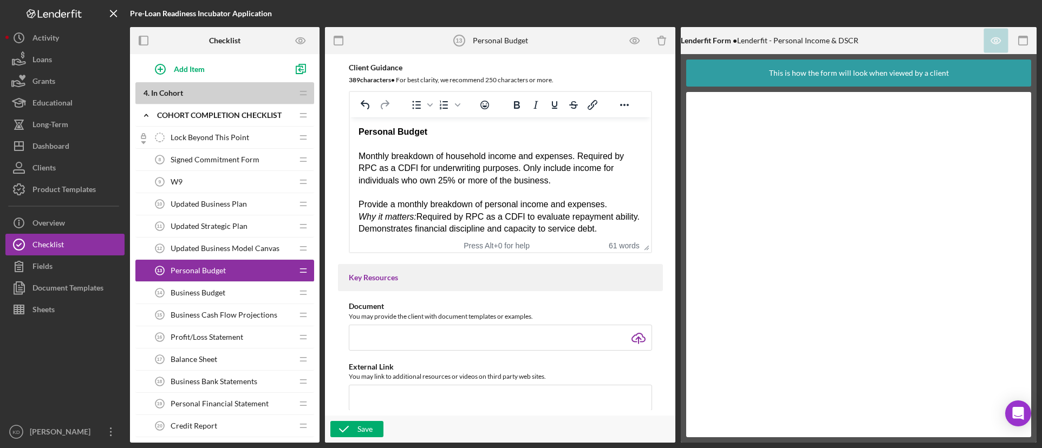
scroll to position [5, 0]
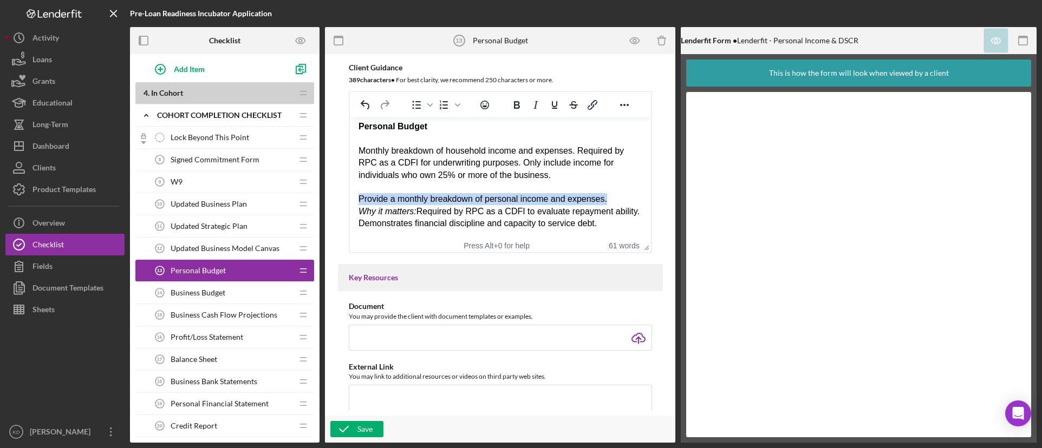
drag, startPoint x: 607, startPoint y: 199, endPoint x: 681, endPoint y: 318, distance: 139.9
click at [349, 198] on html "Personal Budget Monthly breakdown of household income and expenses. Required by…" at bounding box center [499, 175] width 301 height 127
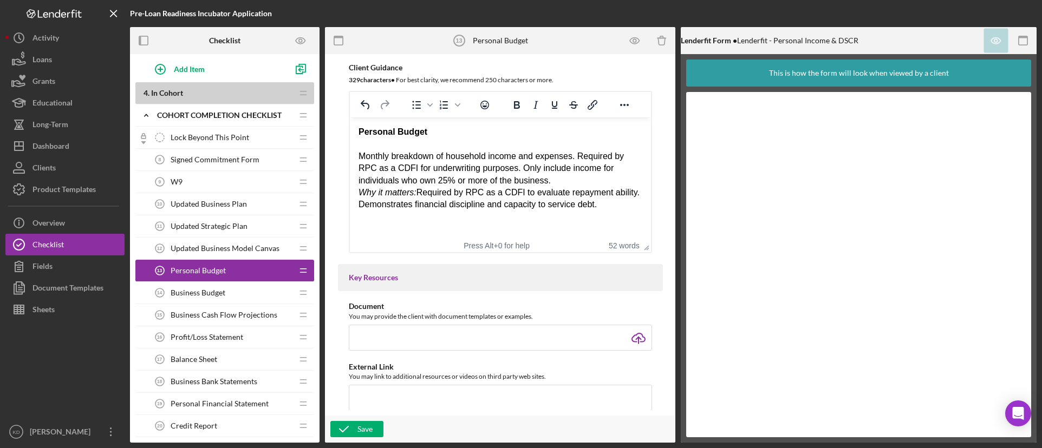
scroll to position [0, 0]
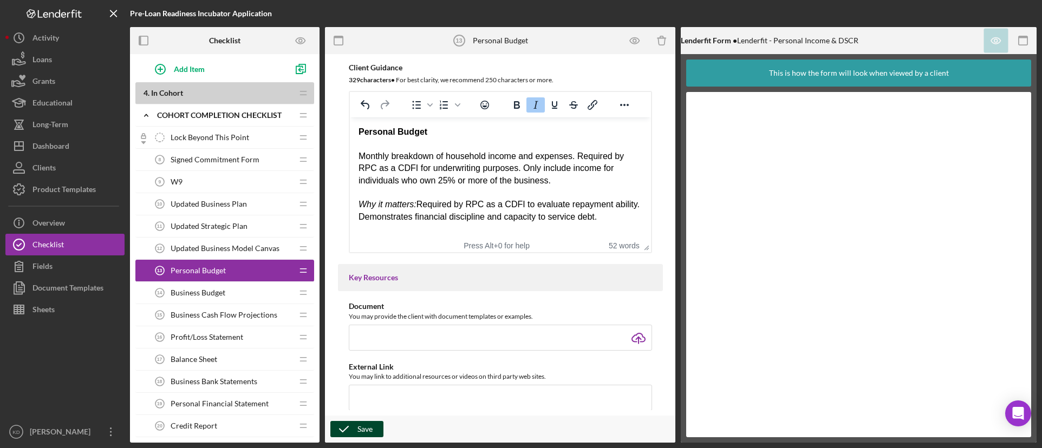
click at [344, 433] on icon "button" at bounding box center [343, 429] width 27 height 27
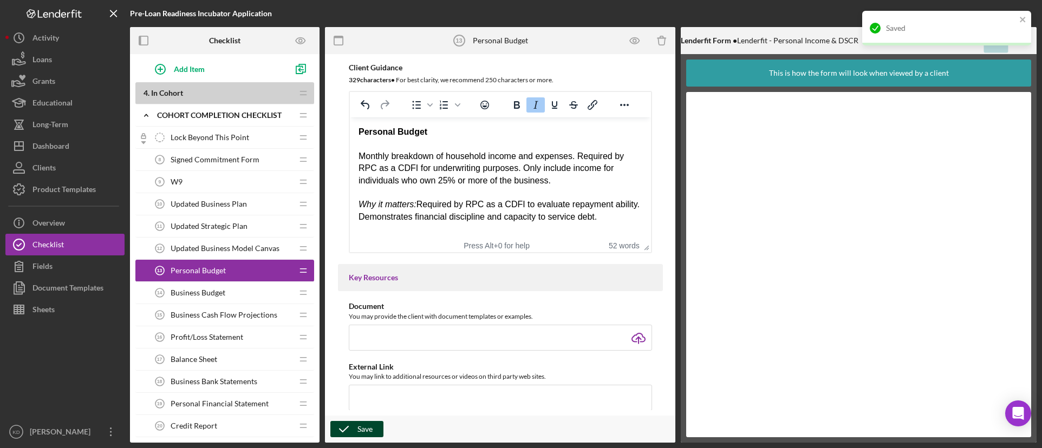
click at [231, 296] on div "Business Budget 14 Business Budget" at bounding box center [220, 293] width 143 height 22
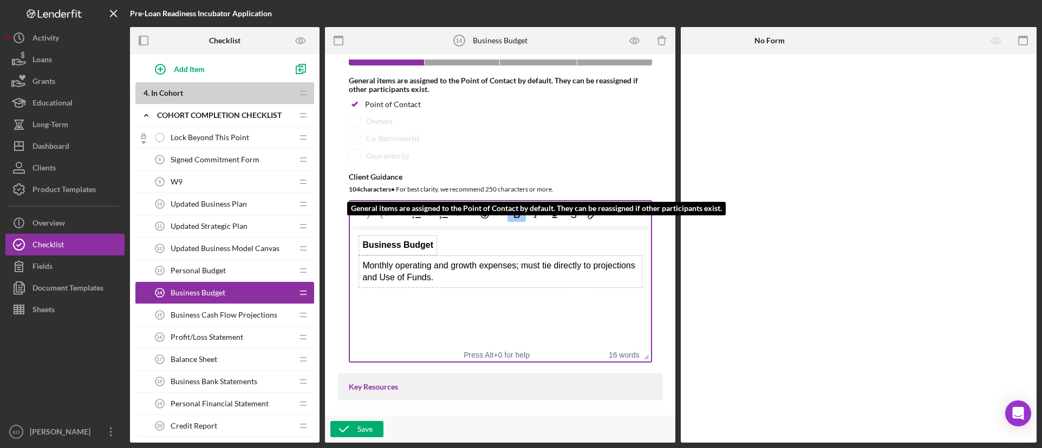
scroll to position [108, 0]
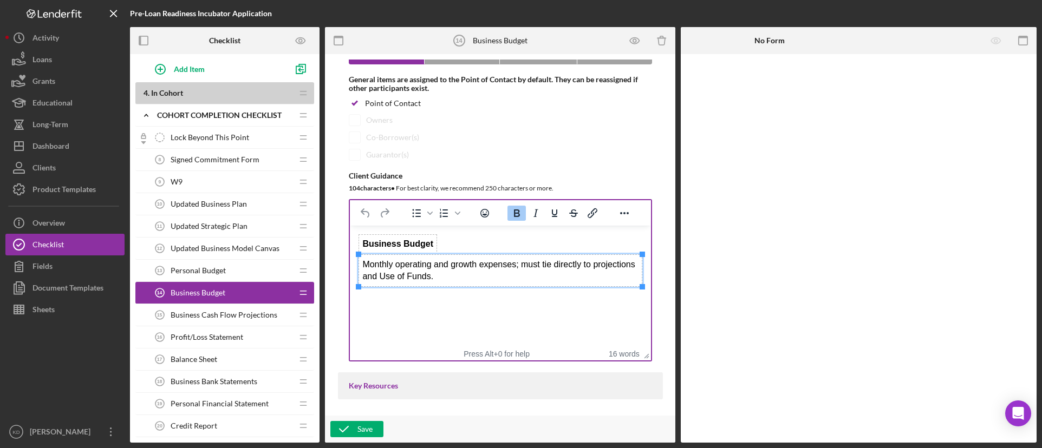
click at [494, 280] on td "Monthly operating and growth expenses; must tie directly to projections and Use…" at bounding box center [499, 271] width 283 height 32
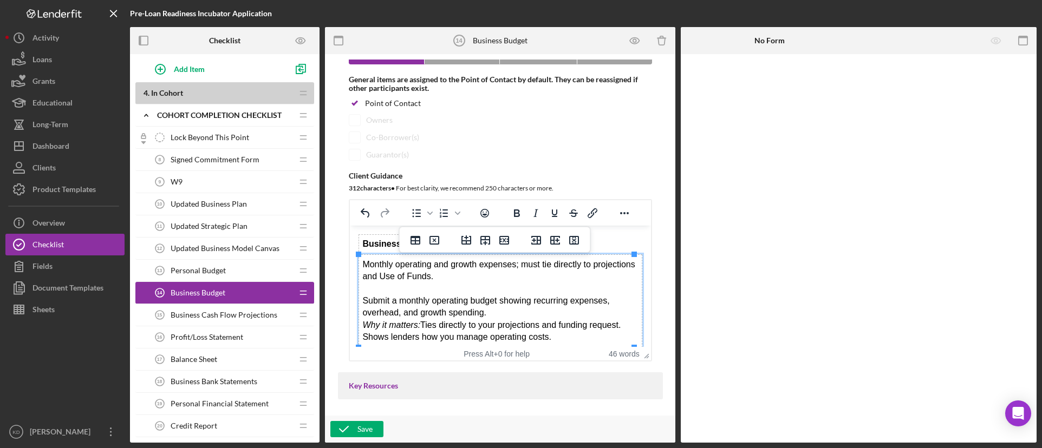
drag, startPoint x: 494, startPoint y: 315, endPoint x: 501, endPoint y: 315, distance: 7.6
click at [499, 315] on div "Submit a monthly operating budget showing recurring expenses, overhead, and gro…" at bounding box center [500, 319] width 276 height 49
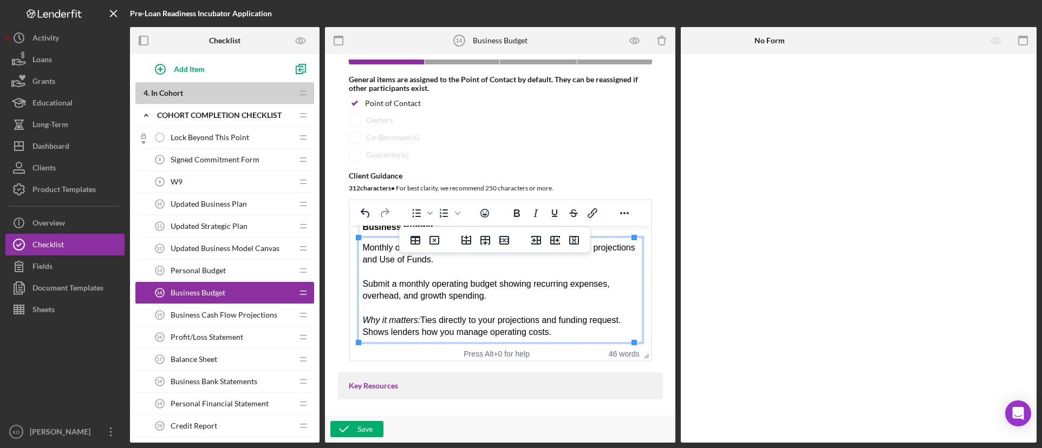
scroll to position [21, 0]
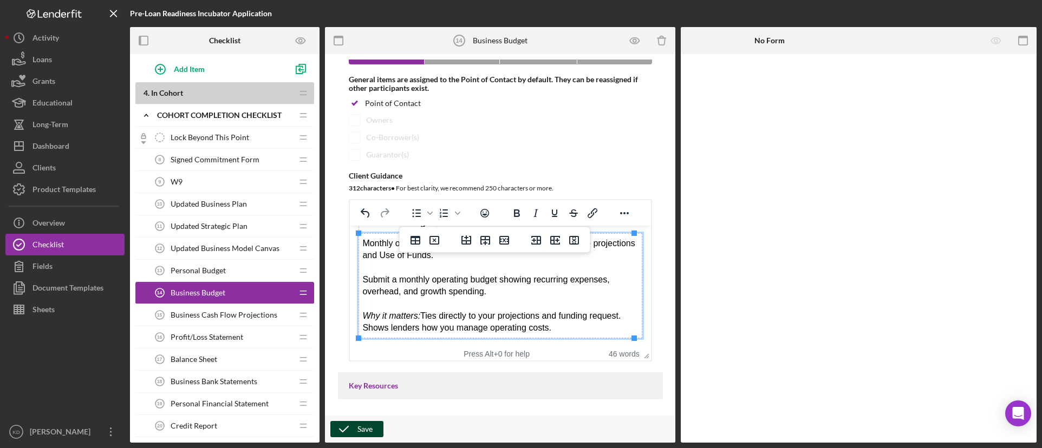
click at [355, 428] on icon "button" at bounding box center [343, 429] width 27 height 27
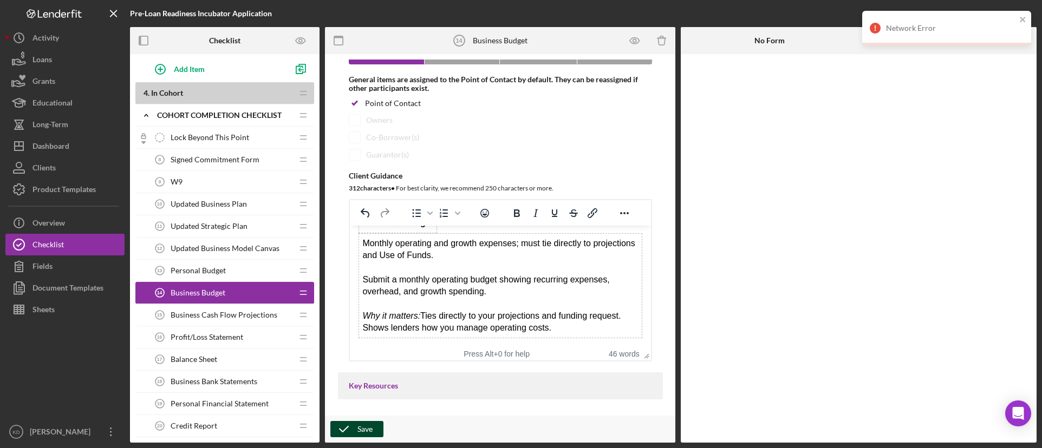
click at [355, 430] on icon "button" at bounding box center [343, 429] width 27 height 27
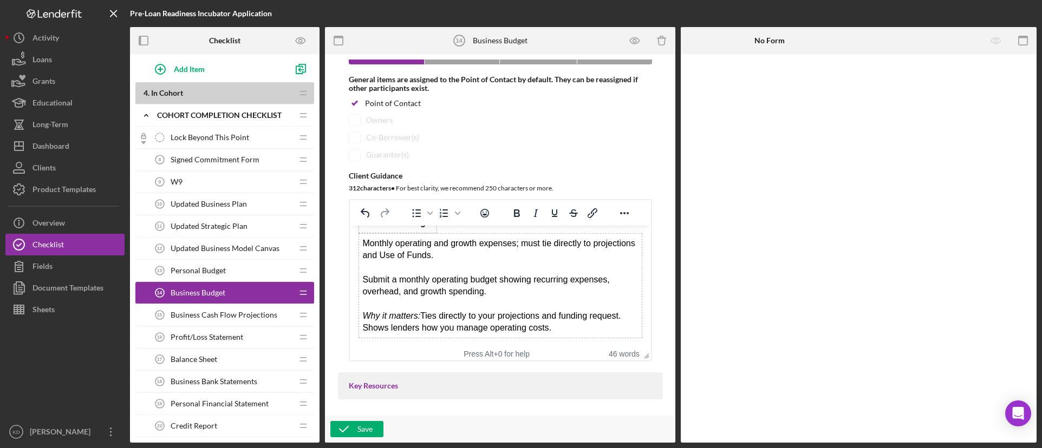
click at [240, 316] on span "Business Cash Flow Projections" at bounding box center [224, 315] width 107 height 9
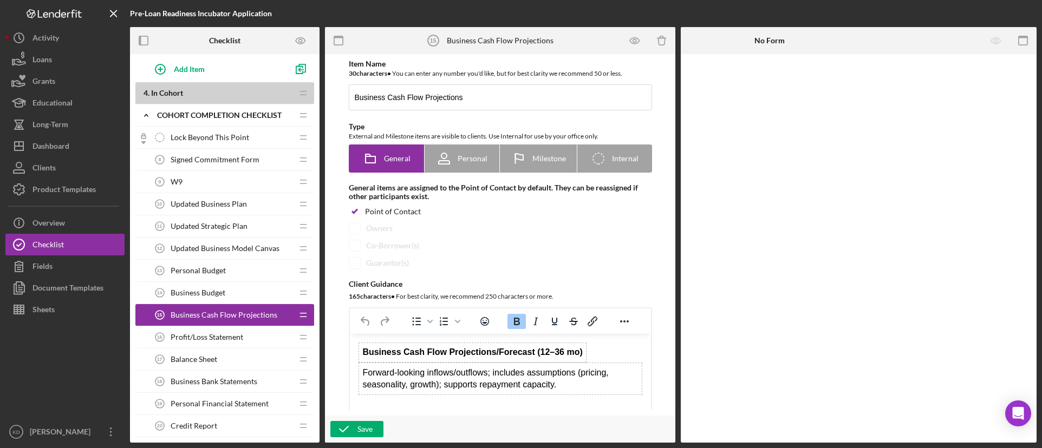
click at [236, 337] on span "Profit/Loss Statement" at bounding box center [207, 337] width 73 height 9
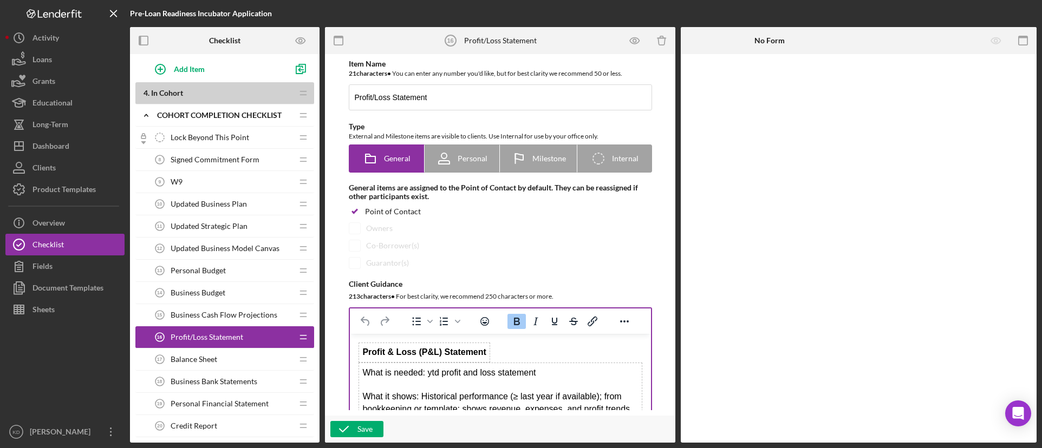
scroll to position [108, 0]
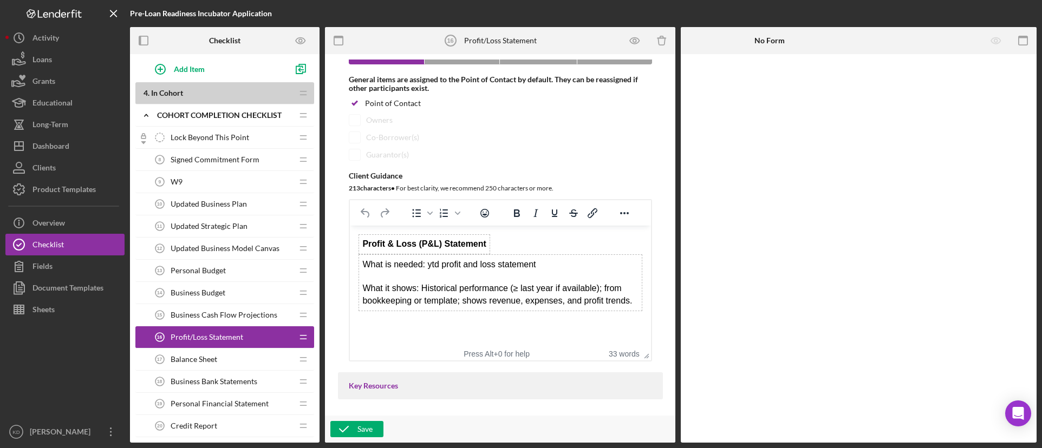
click at [630, 299] on div "What it shows: Historical performance (≥ last year if available); from bookkeep…" at bounding box center [500, 295] width 276 height 24
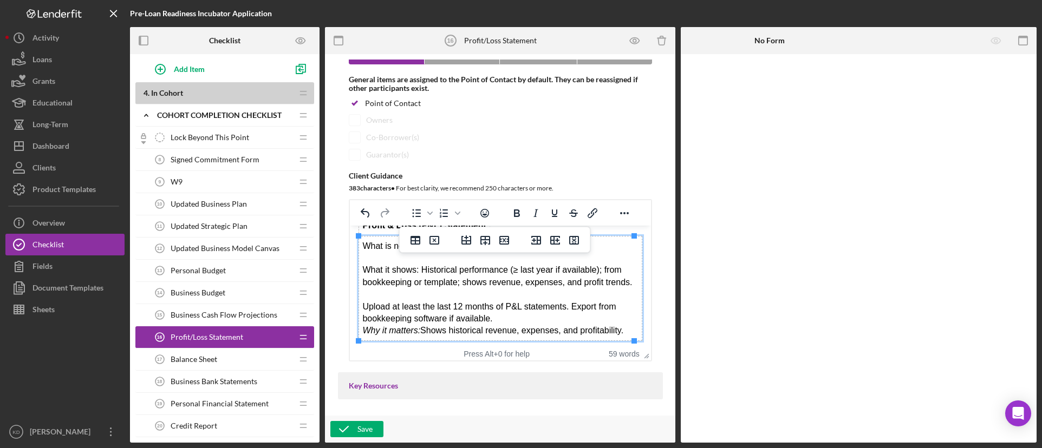
scroll to position [21, 0]
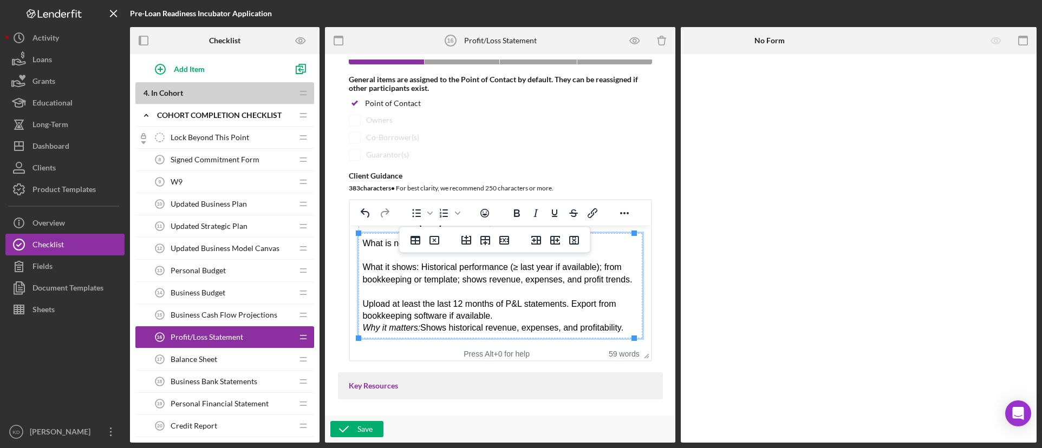
click at [503, 316] on div "Upload at least the last 12 months of P&L statements. Export from bookkeeping s…" at bounding box center [500, 316] width 276 height 36
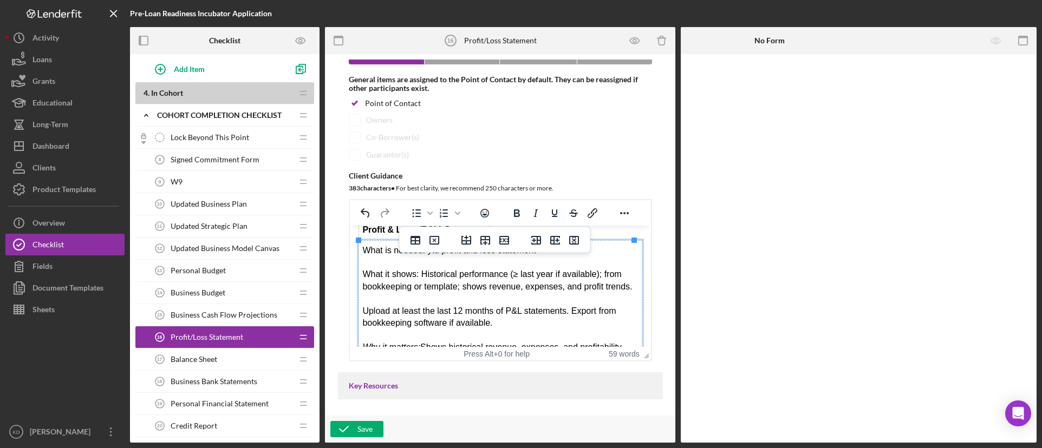
scroll to position [0, 0]
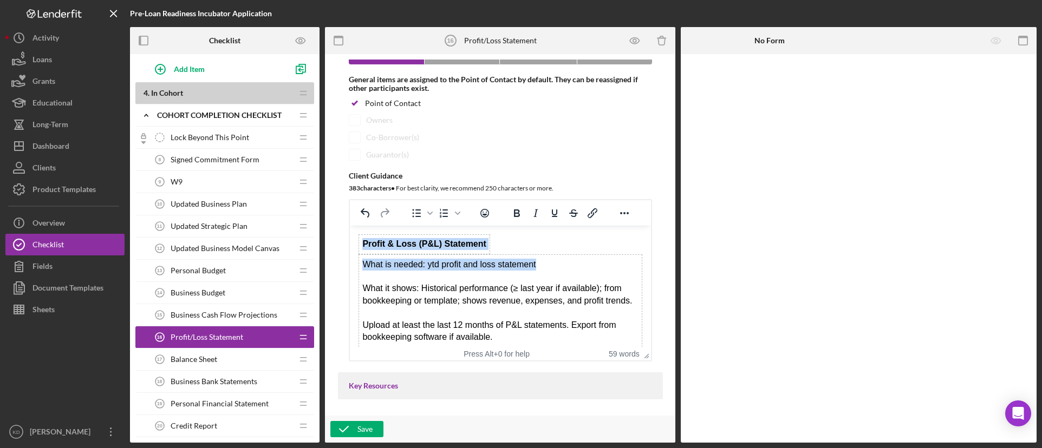
drag, startPoint x: 544, startPoint y: 266, endPoint x: 357, endPoint y: 271, distance: 186.3
click at [358, 271] on table "What is needed: ytd profit and loss statement What it shows: Historical perform…" at bounding box center [500, 312] width 284 height 117
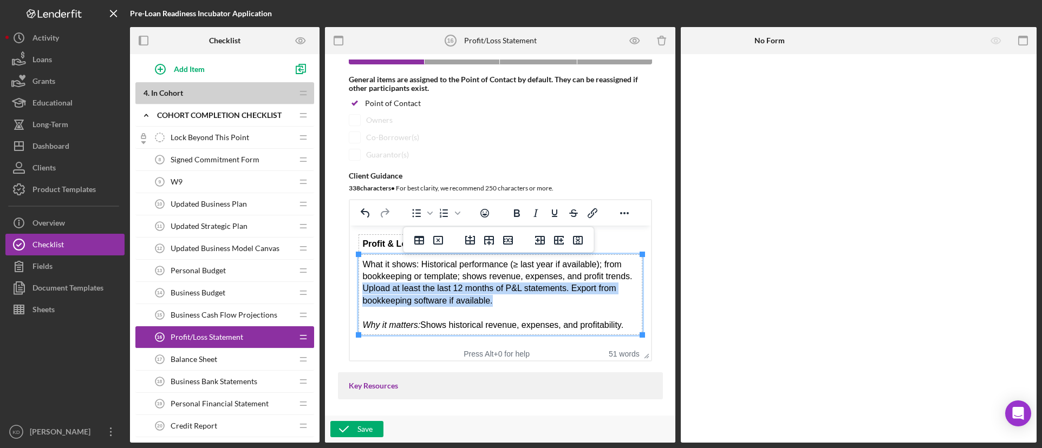
drag, startPoint x: 500, startPoint y: 305, endPoint x: 359, endPoint y: 289, distance: 142.2
click at [359, 289] on td "What it shows: Historical performance (≥ last year if available); from bookkeep…" at bounding box center [499, 295] width 283 height 80
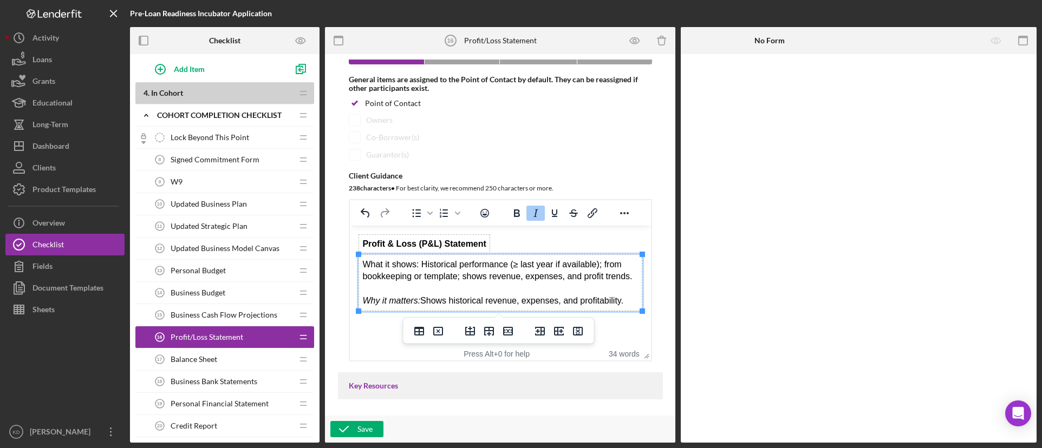
click at [362, 265] on div "What it shows: Historical performance (≥ last year if available); from bookkeep…" at bounding box center [500, 271] width 276 height 24
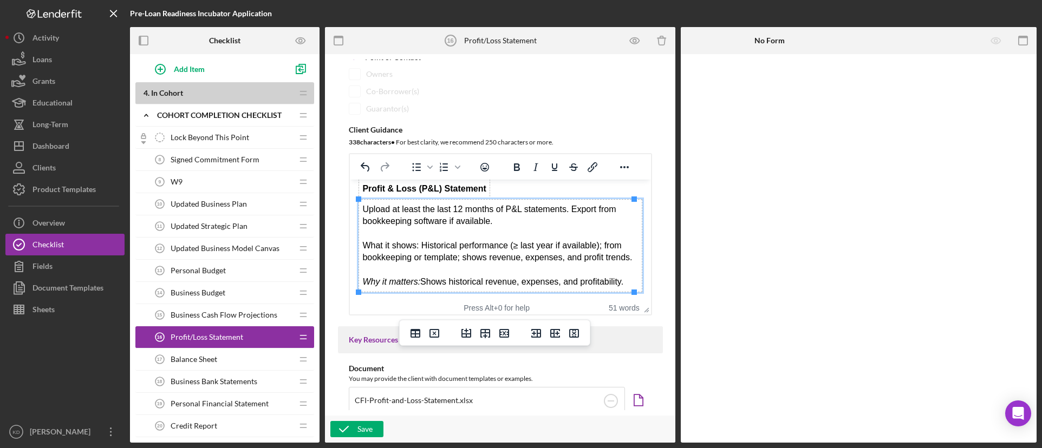
scroll to position [217, 0]
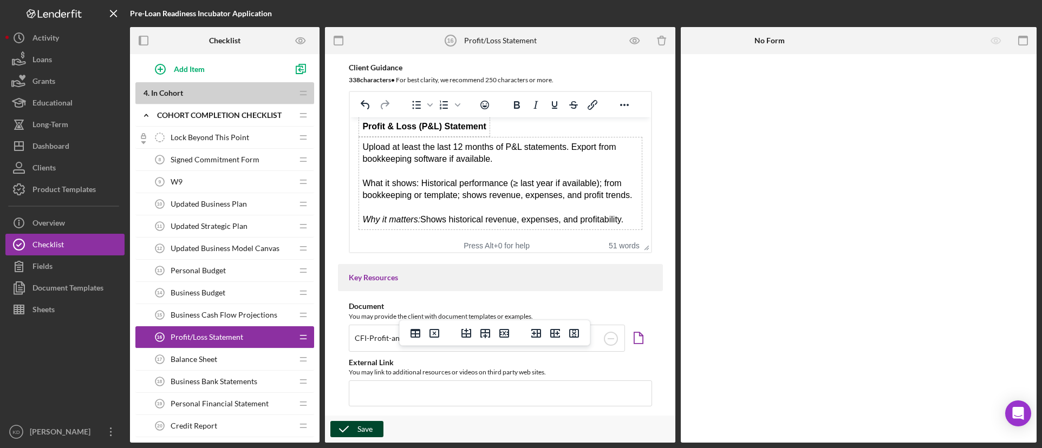
click at [360, 430] on div "Save" at bounding box center [364, 429] width 15 height 16
click at [244, 317] on span "Business Cash Flow Projections" at bounding box center [224, 315] width 107 height 9
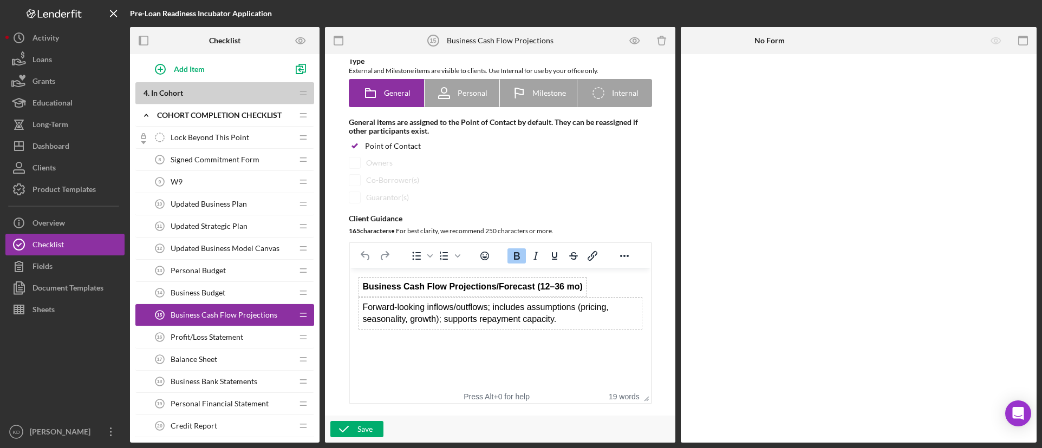
scroll to position [108, 0]
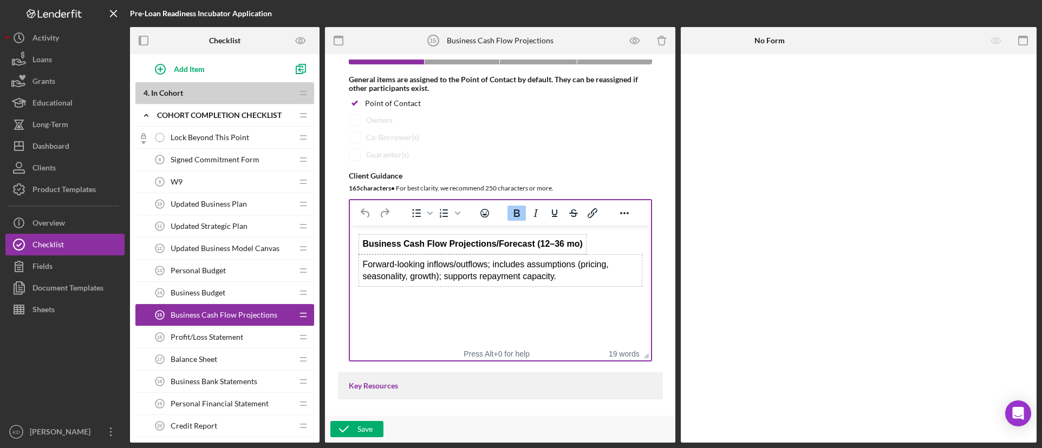
click at [362, 263] on td "Forward-looking inflows/outflows; includes assumptions (pricing, seasonality, g…" at bounding box center [499, 271] width 283 height 32
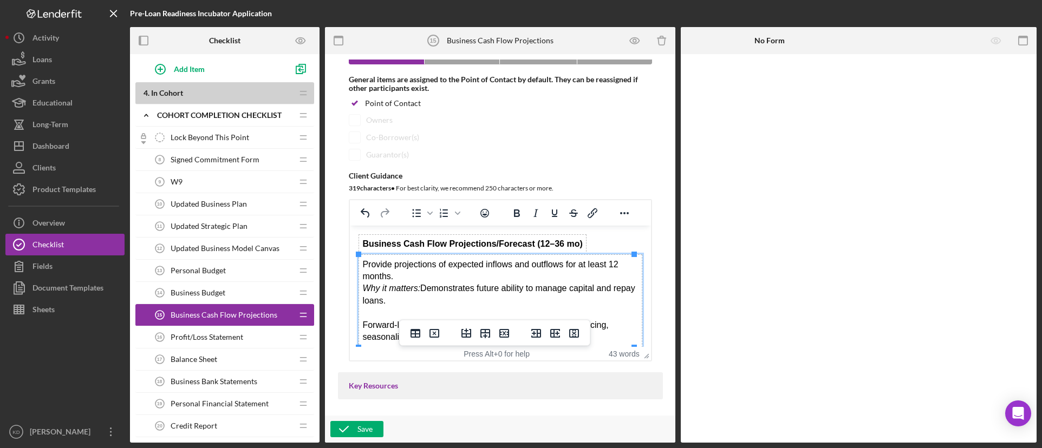
click at [416, 277] on div "Provide projections of expected inflows and outflows for at least 12 months. Wh…" at bounding box center [500, 283] width 276 height 49
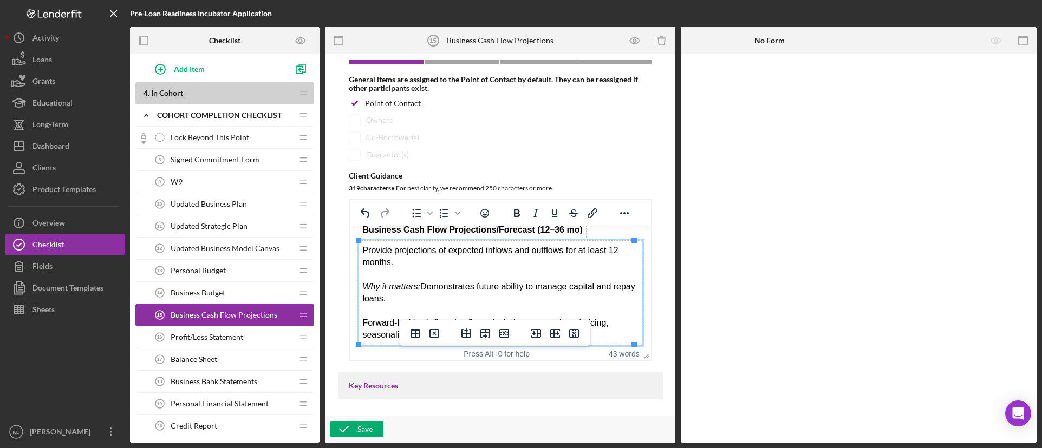
scroll to position [21, 0]
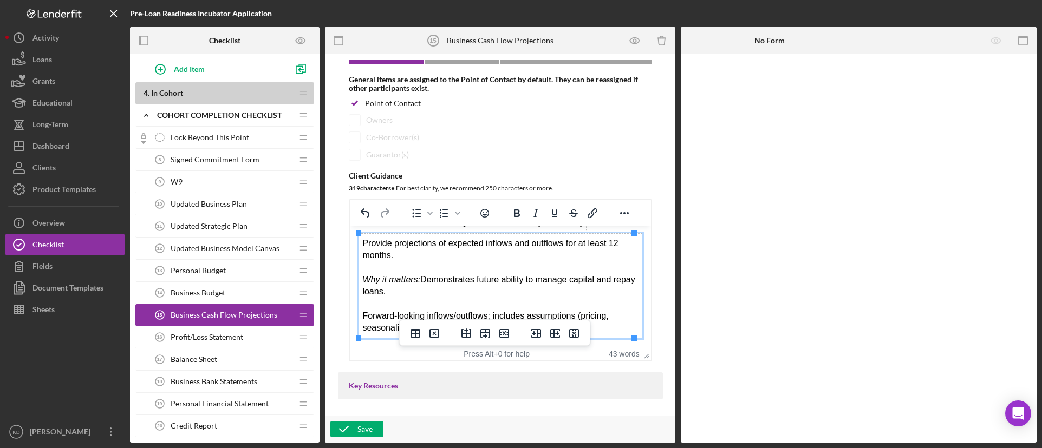
click at [525, 283] on div "Why it matters: Demonstrates future ability to manage capital and repay loans." at bounding box center [500, 280] width 276 height 36
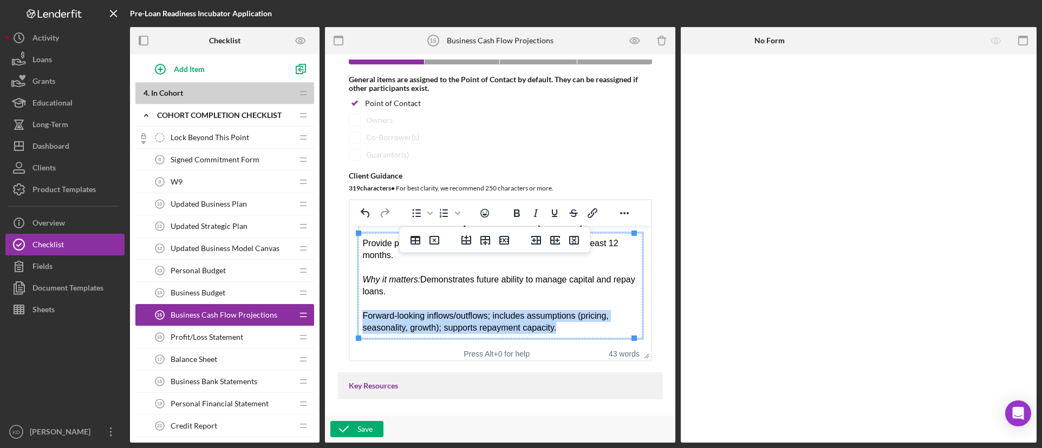
drag, startPoint x: 607, startPoint y: 324, endPoint x: 362, endPoint y: 321, distance: 245.3
click at [362, 321] on div "Forward-looking inflows/outflows; includes assumptions (pricing, seasonality, g…" at bounding box center [500, 322] width 276 height 24
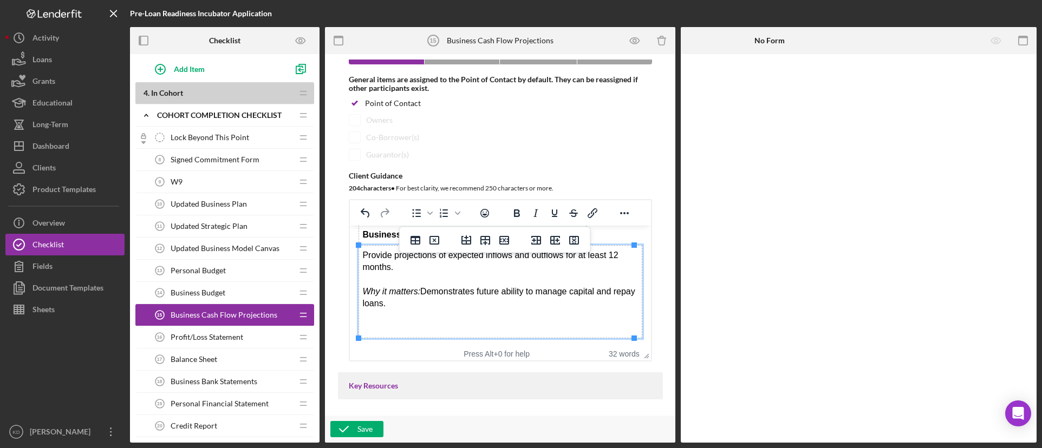
scroll to position [9, 0]
click at [411, 268] on div "Provide projections of expected inflows and outflows for at least 12 months." at bounding box center [500, 262] width 276 height 24
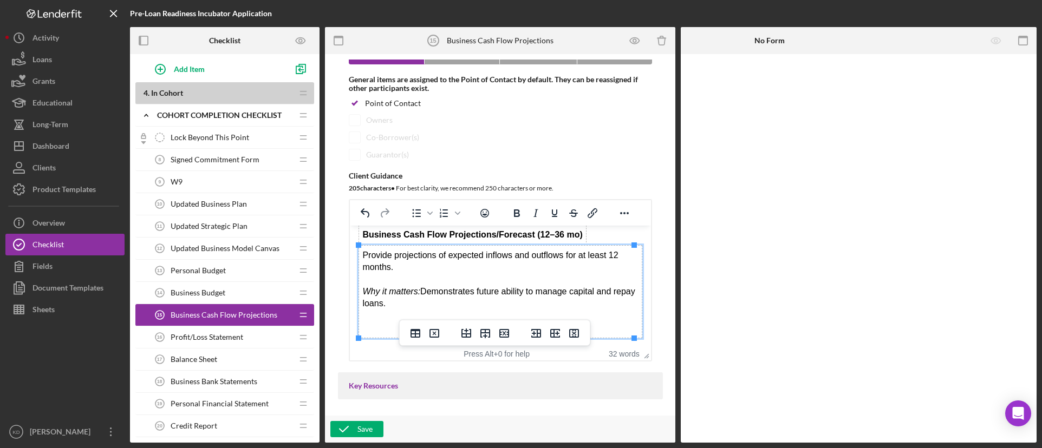
scroll to position [21, 0]
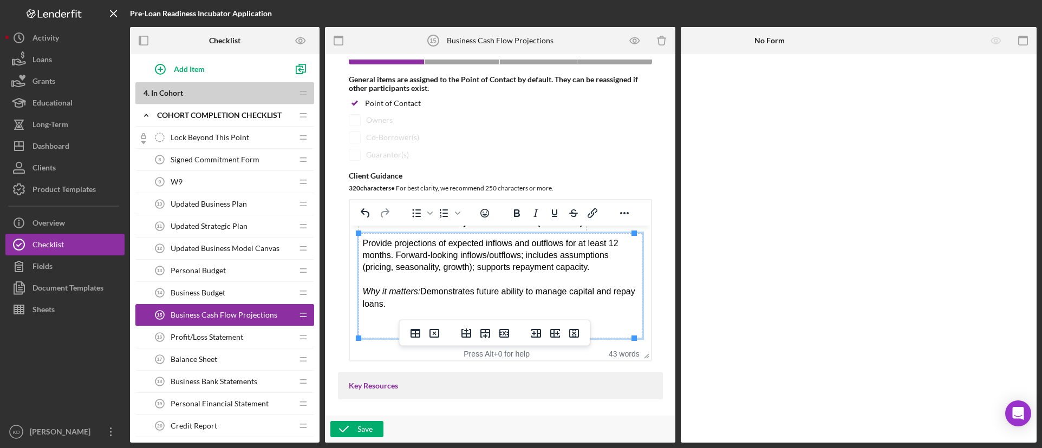
drag, startPoint x: 360, startPoint y: 329, endPoint x: 372, endPoint y: 329, distance: 11.9
click at [365, 329] on td "Provide projections of expected inflows and outflows for at least 12 months. Fo…" at bounding box center [499, 286] width 283 height 104
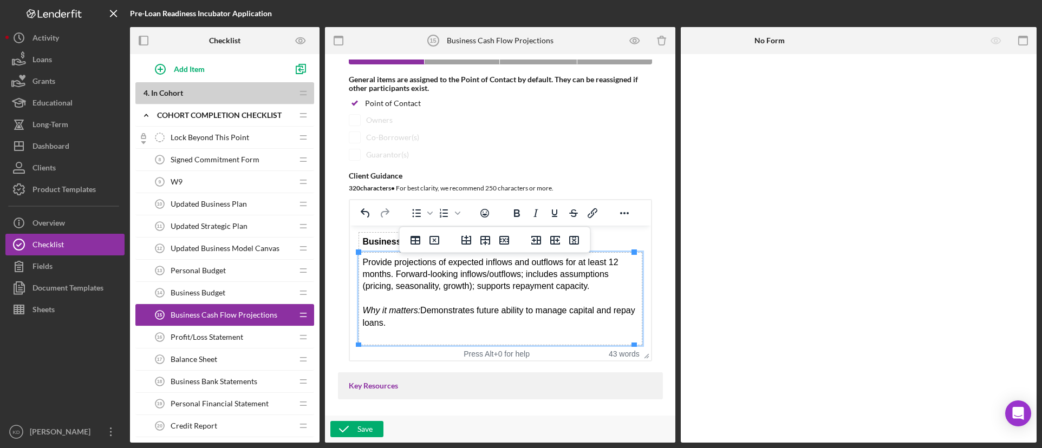
scroll to position [0, 0]
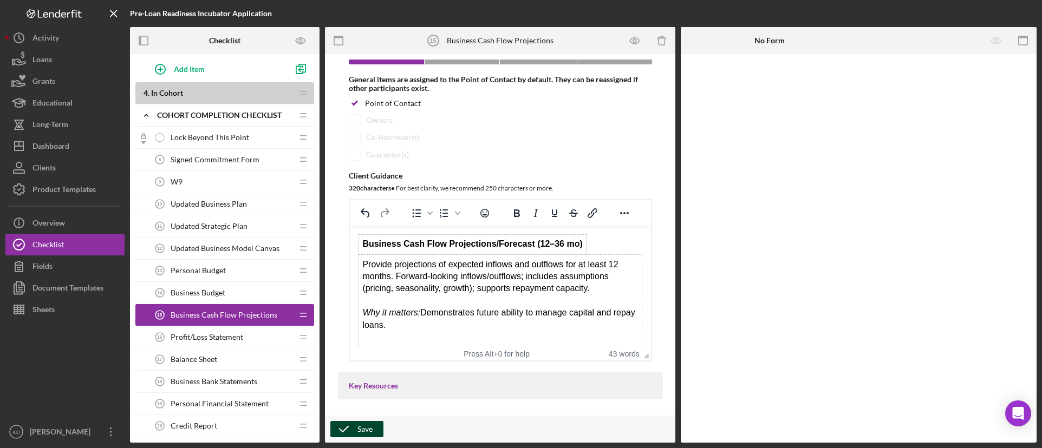
click at [350, 427] on icon "button" at bounding box center [343, 429] width 27 height 27
click at [234, 292] on div "Business Budget 14 Business Budget" at bounding box center [220, 293] width 143 height 22
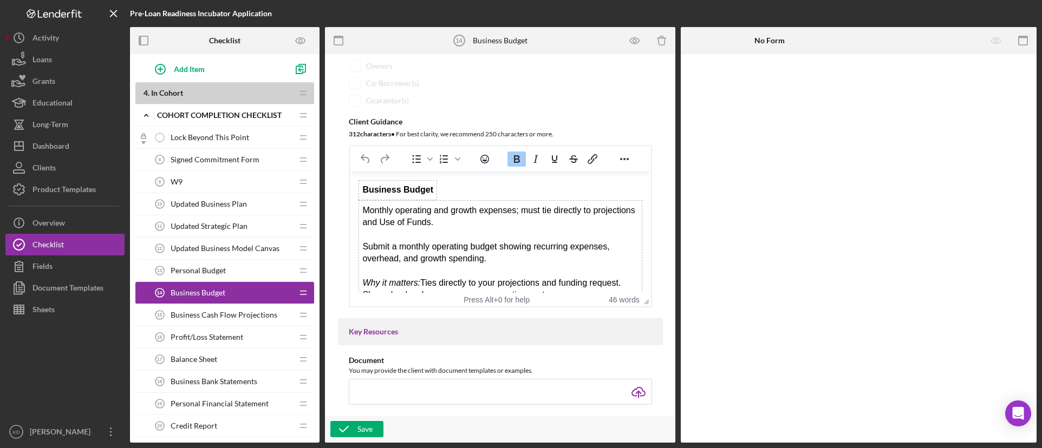
scroll to position [704, 0]
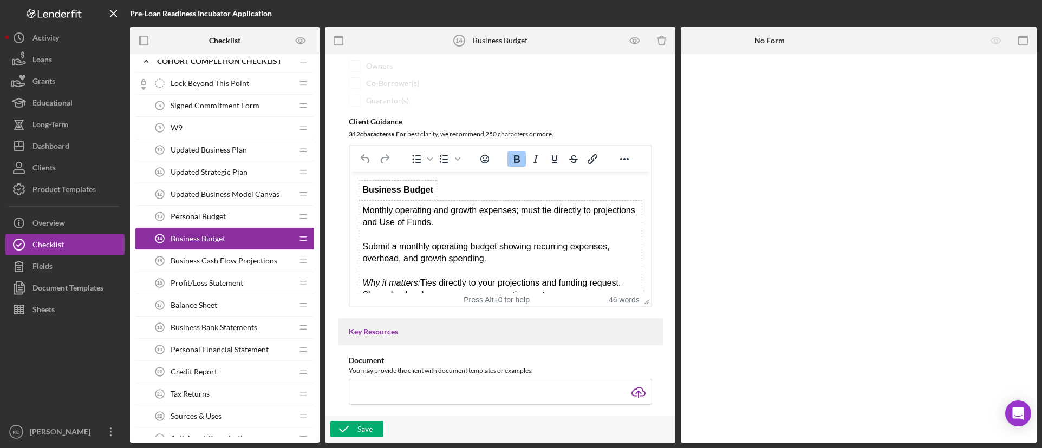
click at [215, 286] on span "Profit/Loss Statement" at bounding box center [207, 283] width 73 height 9
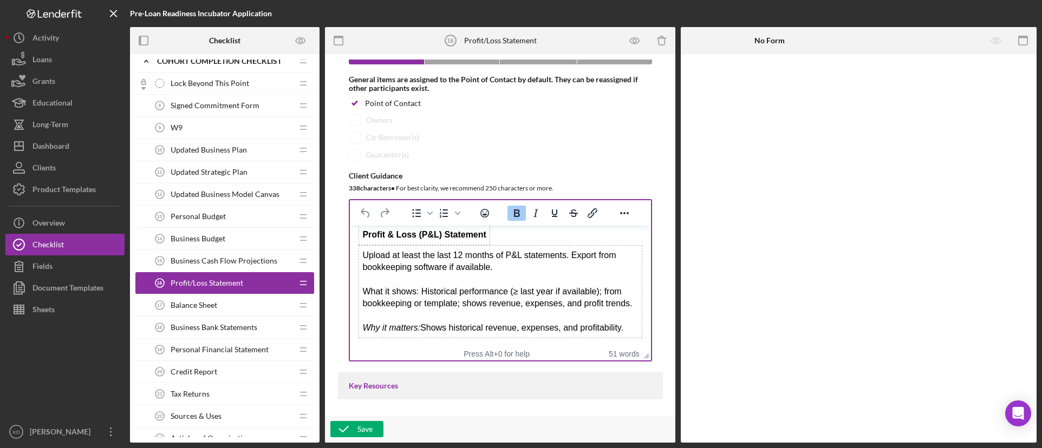
scroll to position [217, 0]
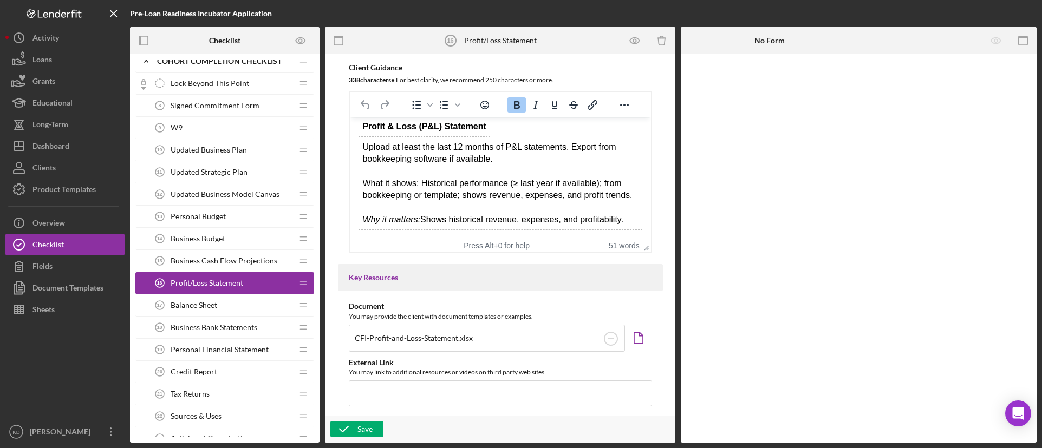
click at [222, 304] on div "Balance Sheet 17 Balance Sheet" at bounding box center [220, 306] width 143 height 22
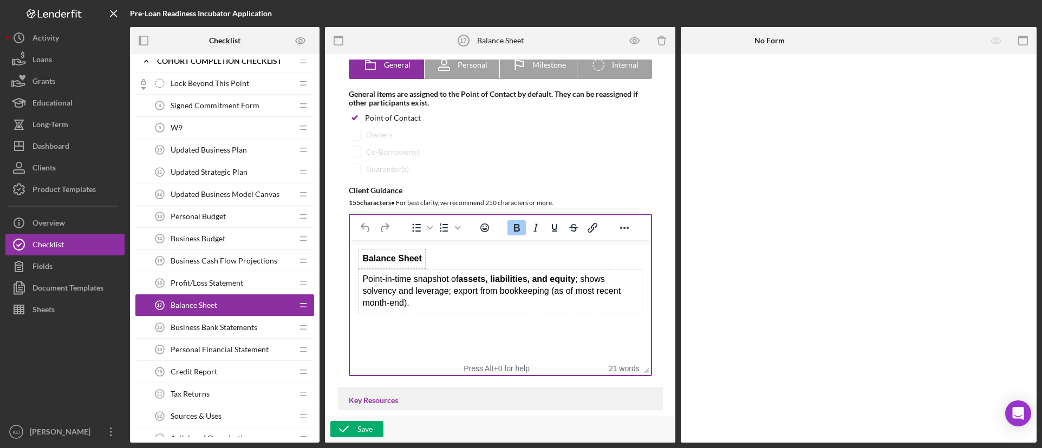
scroll to position [108, 0]
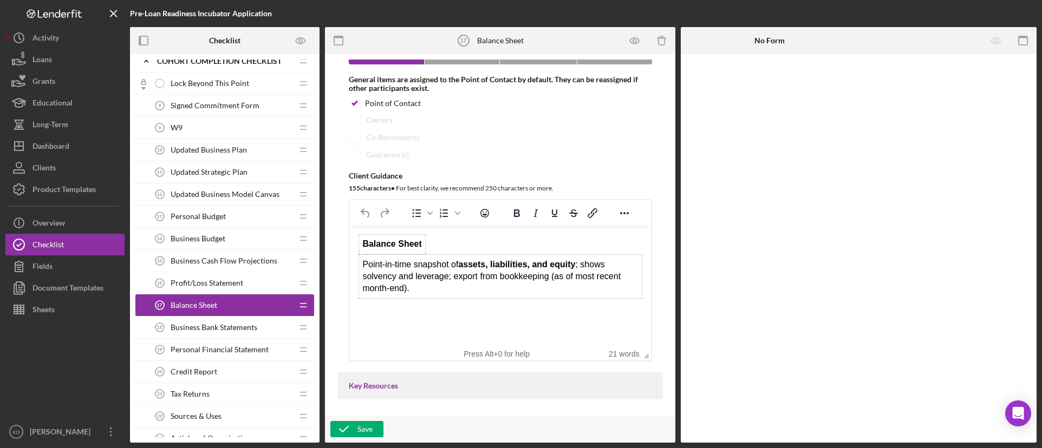
click at [361, 265] on td "Point-in-time snapshot of assets, liabilities, and equity ; shows solvency and …" at bounding box center [499, 277] width 283 height 44
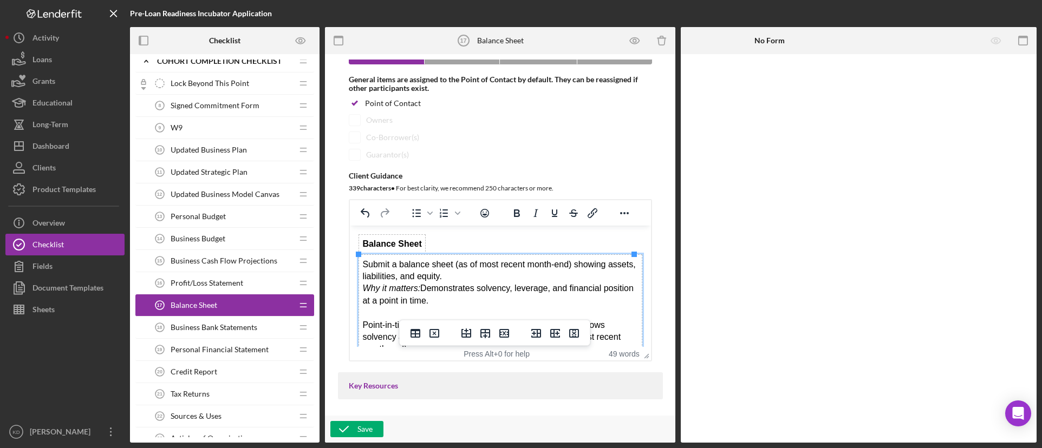
click at [483, 274] on div "Submit a balance sheet (as of most recent month-end) showing assets, liabilitie…" at bounding box center [500, 283] width 276 height 49
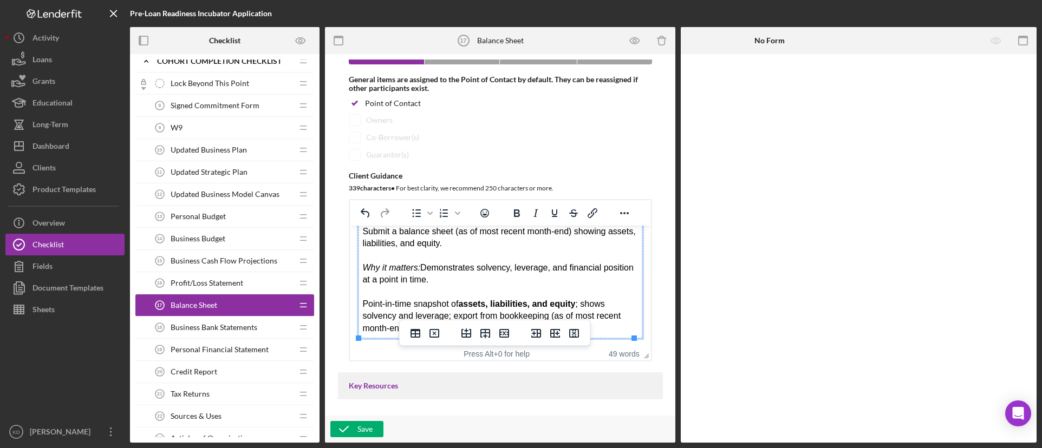
scroll to position [162, 0]
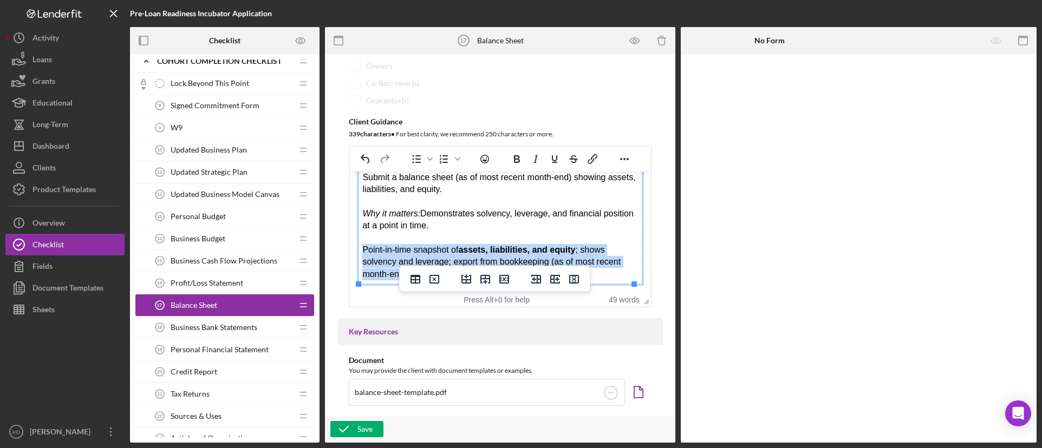
drag, startPoint x: 426, startPoint y: 274, endPoint x: 359, endPoint y: 251, distance: 71.1
click at [359, 251] on td "Submit a balance sheet (as of most recent month-end) showing assets, liabilitie…" at bounding box center [499, 226] width 283 height 116
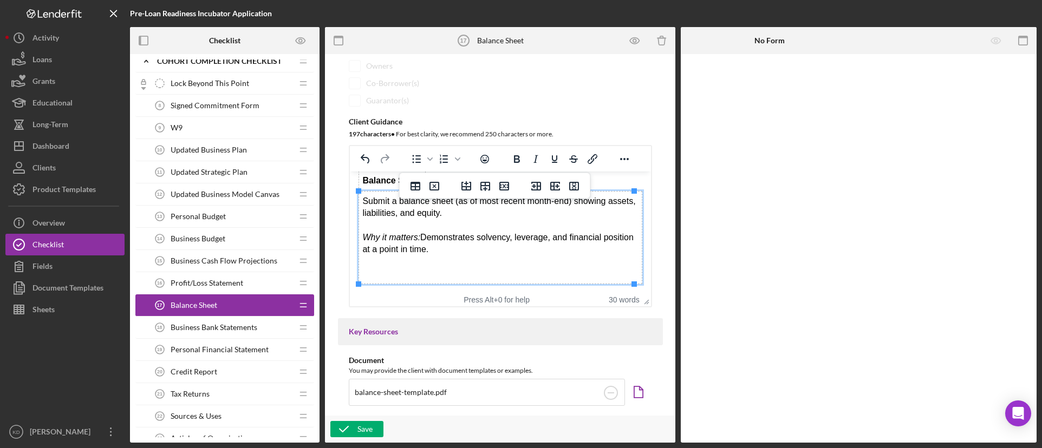
scroll to position [0, 0]
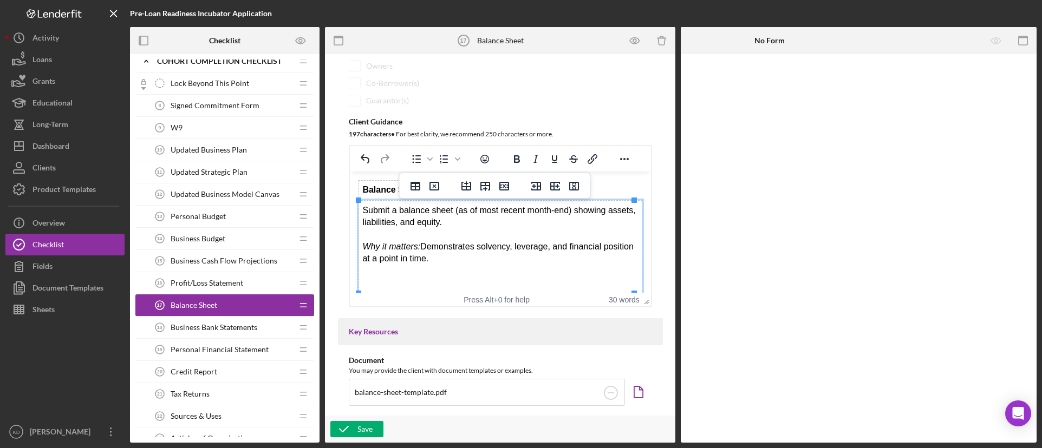
click at [498, 224] on div "Submit a balance sheet (as of most recent month-end) showing assets, liabilitie…" at bounding box center [500, 217] width 276 height 24
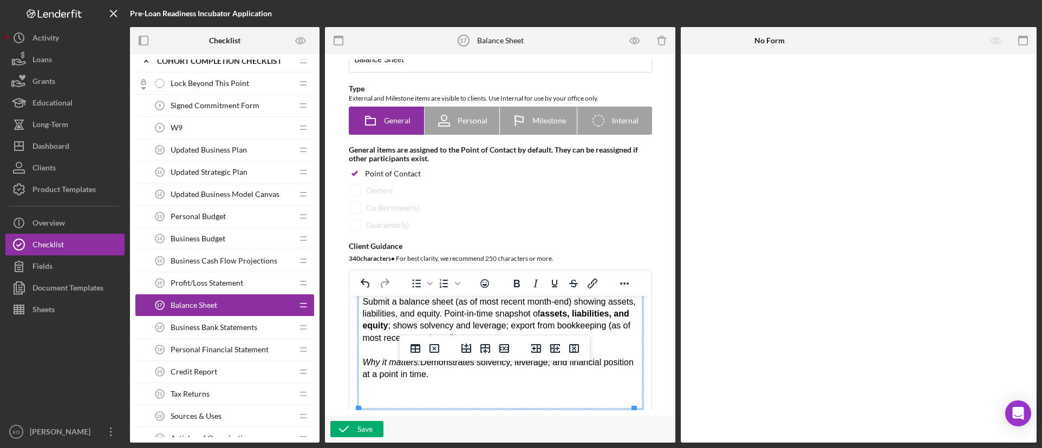
scroll to position [108, 0]
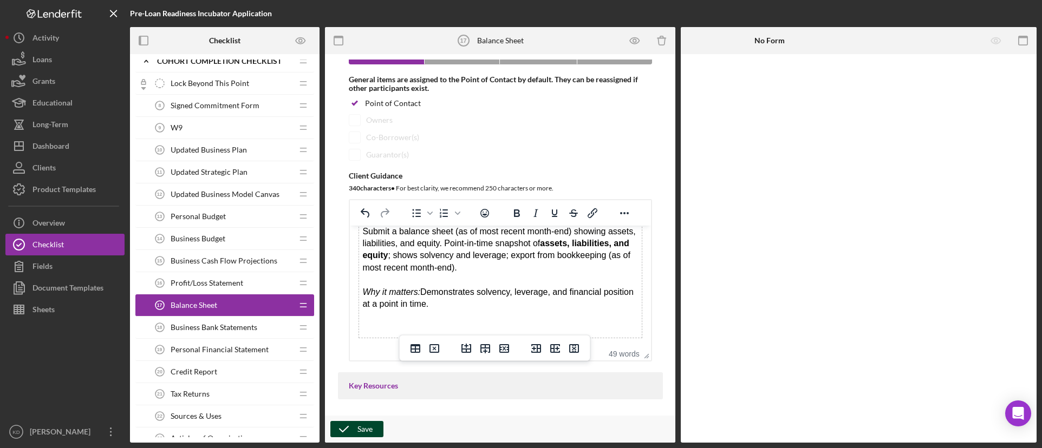
click at [369, 427] on div "Save" at bounding box center [364, 429] width 15 height 16
click at [355, 428] on icon "button" at bounding box center [343, 429] width 27 height 27
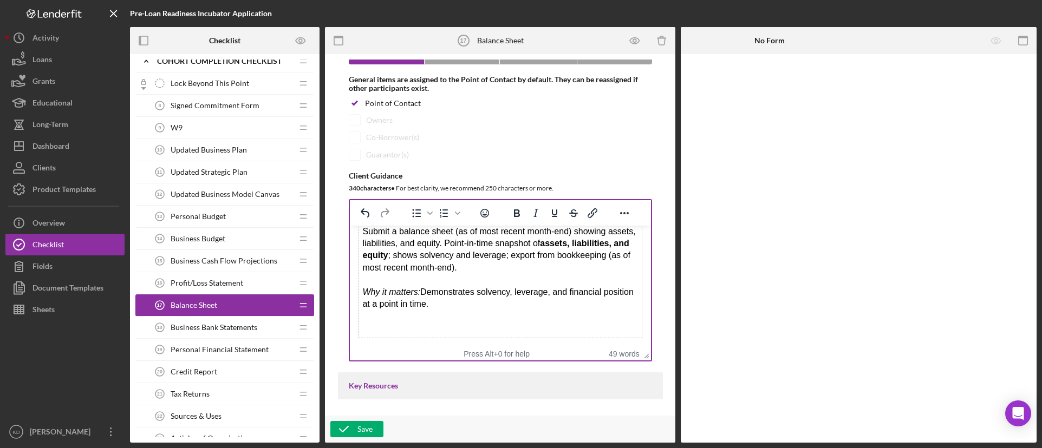
scroll to position [0, 0]
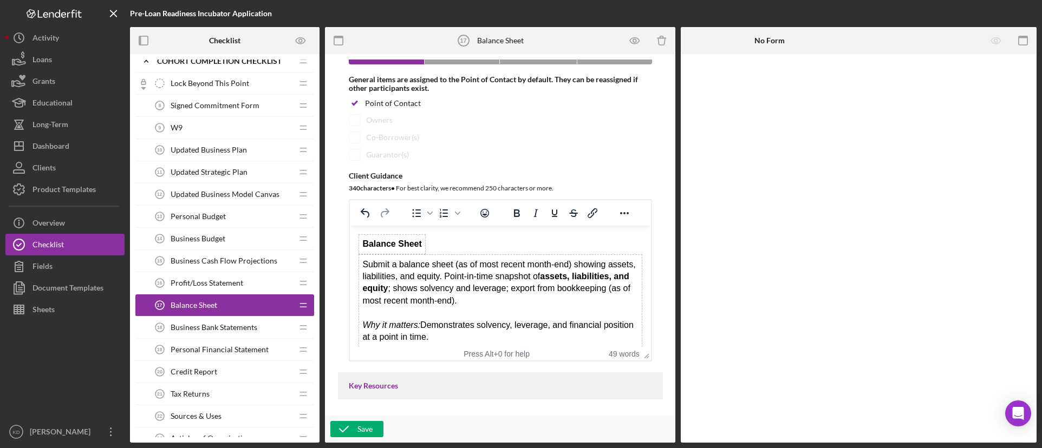
click at [220, 330] on span "Business Bank Statements" at bounding box center [214, 327] width 87 height 9
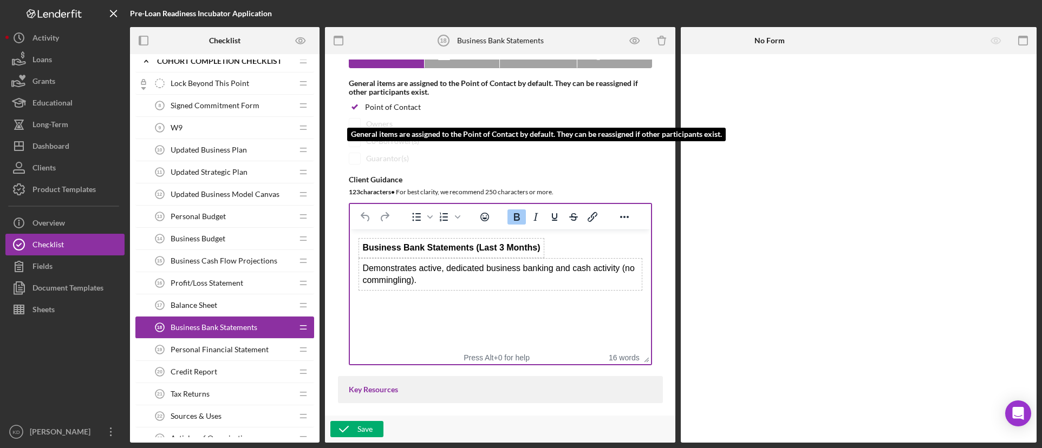
scroll to position [108, 0]
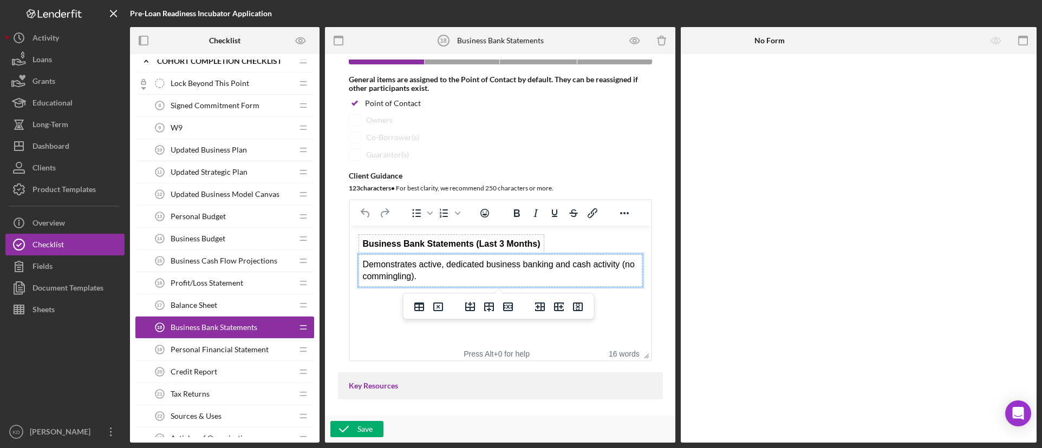
click at [360, 264] on td "Demonstrates active, dedicated business banking and cash activity (no commingli…" at bounding box center [499, 271] width 283 height 32
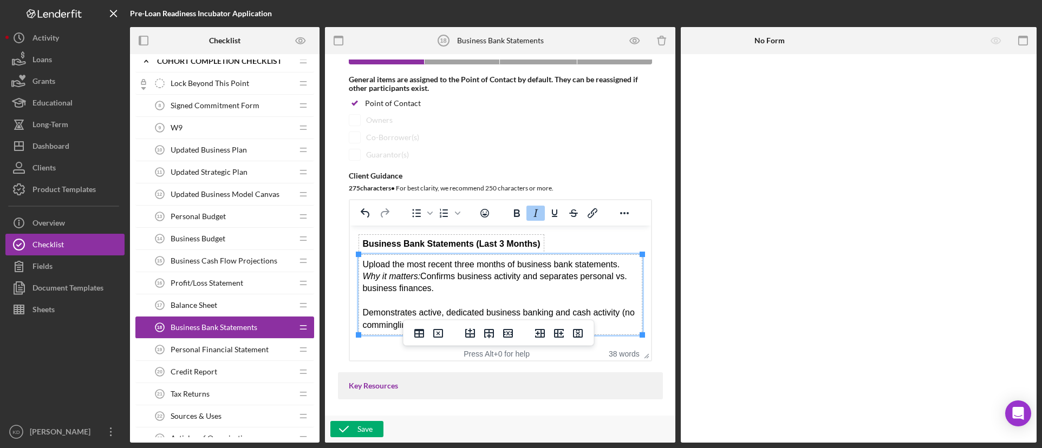
click at [362, 276] on em "Why it matters:" at bounding box center [391, 276] width 58 height 9
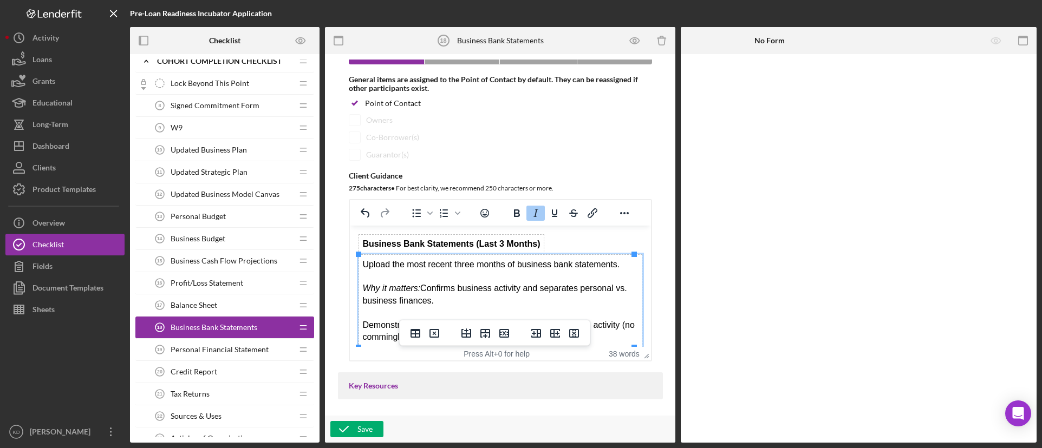
scroll to position [9, 0]
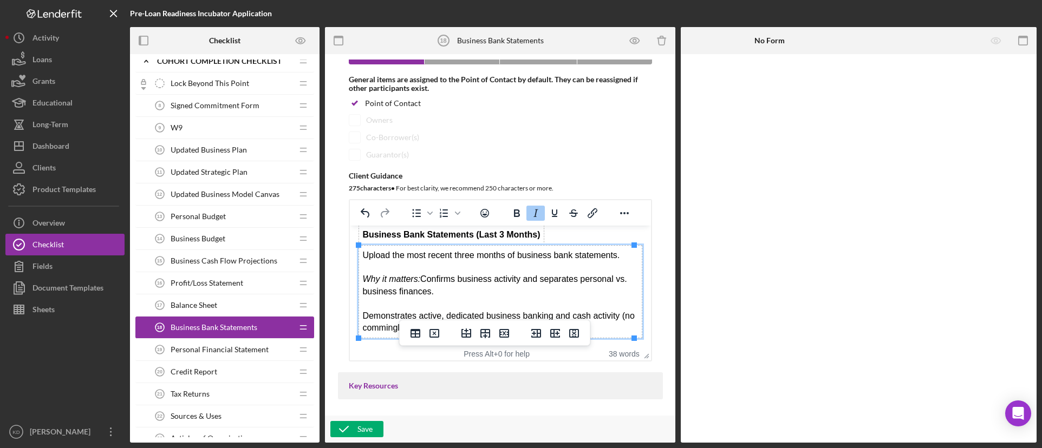
click at [364, 317] on div "Demonstrates active, dedicated business banking and cash activity (no commingli…" at bounding box center [500, 322] width 276 height 24
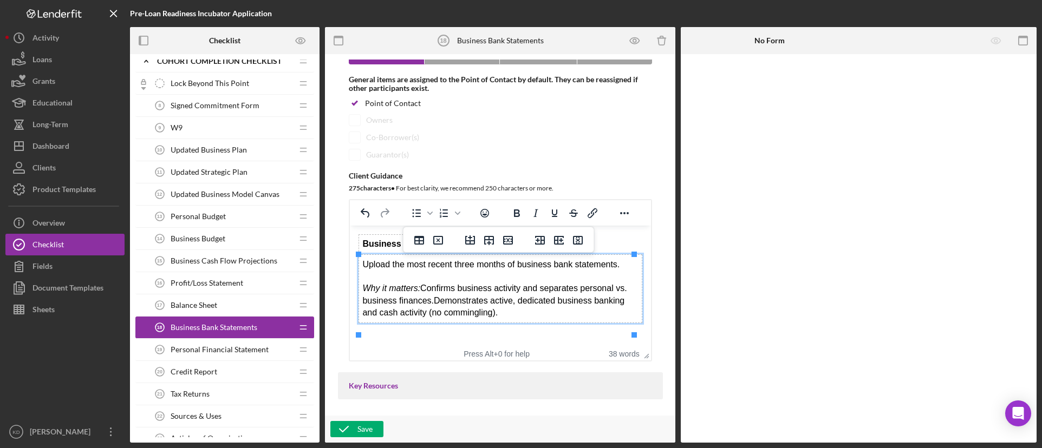
scroll to position [0, 0]
click at [363, 429] on div "Save" at bounding box center [364, 429] width 15 height 16
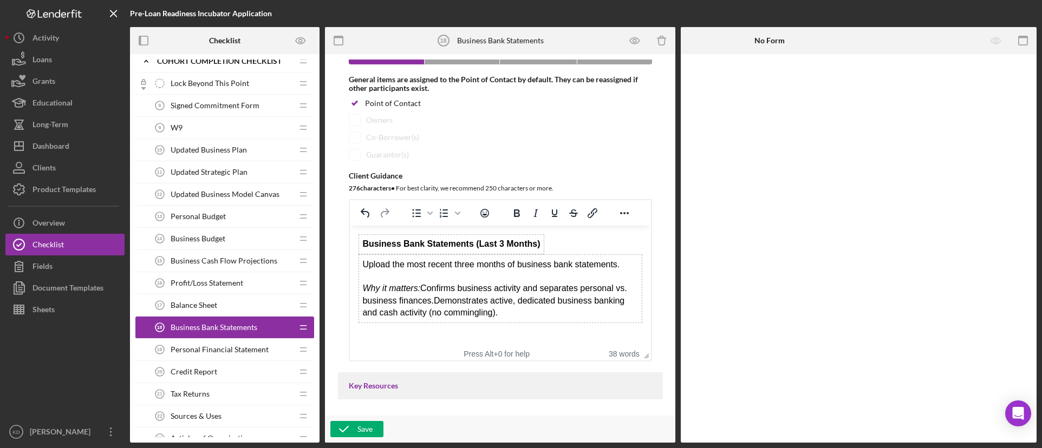
click at [217, 346] on span "Personal Financial Statement" at bounding box center [220, 349] width 98 height 9
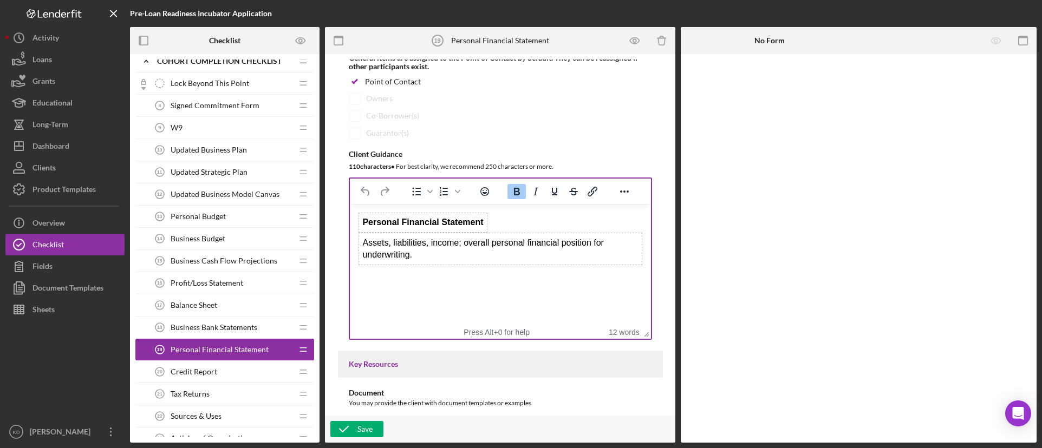
scroll to position [162, 0]
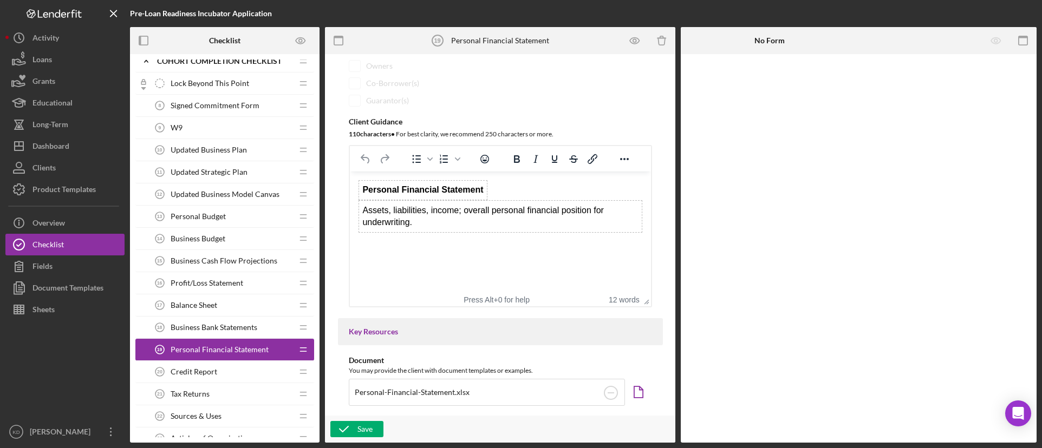
click at [363, 211] on td "Assets, liabilities, income; overall personal financial position for underwriti…" at bounding box center [499, 217] width 283 height 32
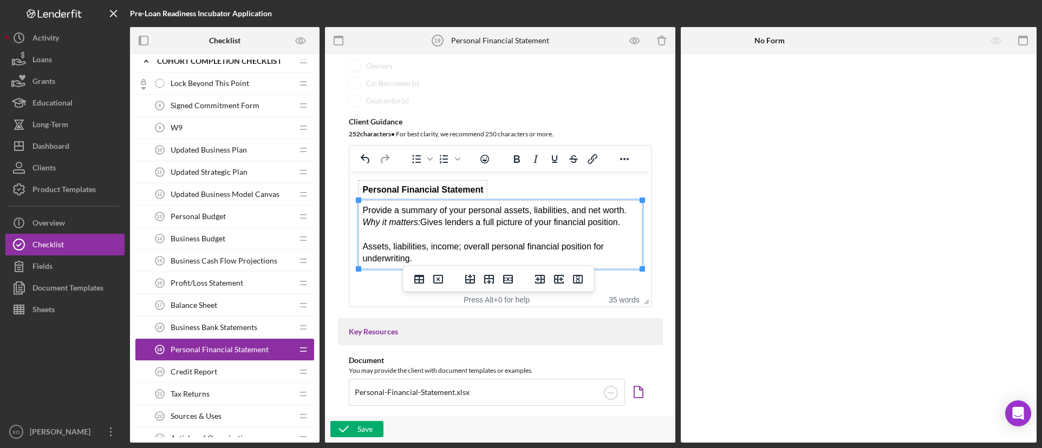
click at [626, 207] on div "Provide a summary of your personal assets, liabilities, and net worth. Why it m…" at bounding box center [500, 217] width 276 height 24
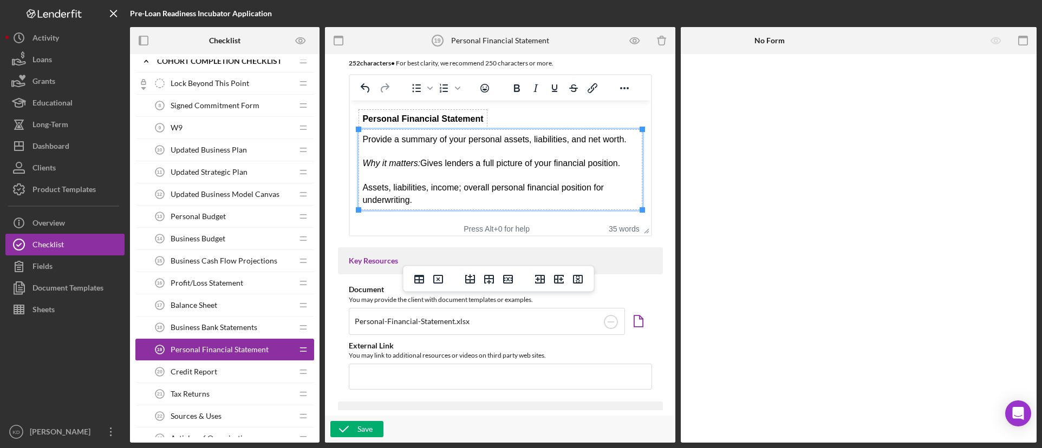
scroll to position [217, 0]
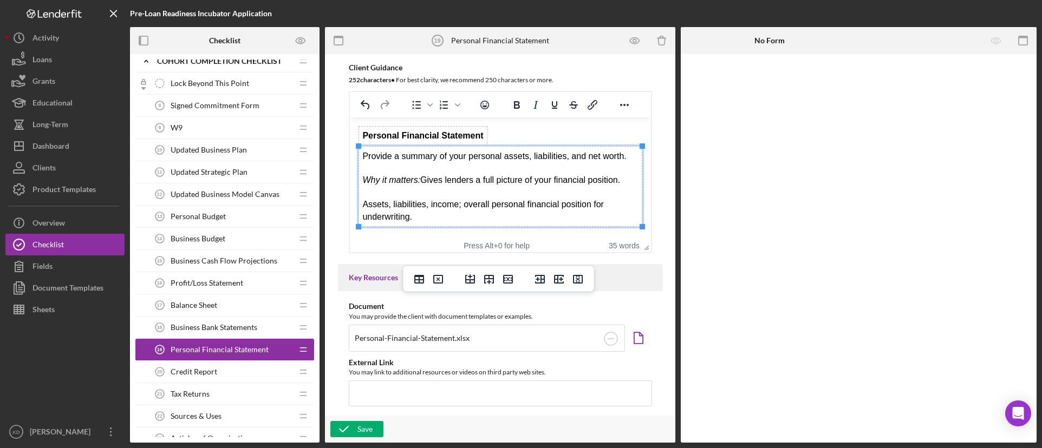
click at [364, 205] on div "Assets, liabilities, income; overall personal financial position for underwriti…" at bounding box center [500, 211] width 276 height 24
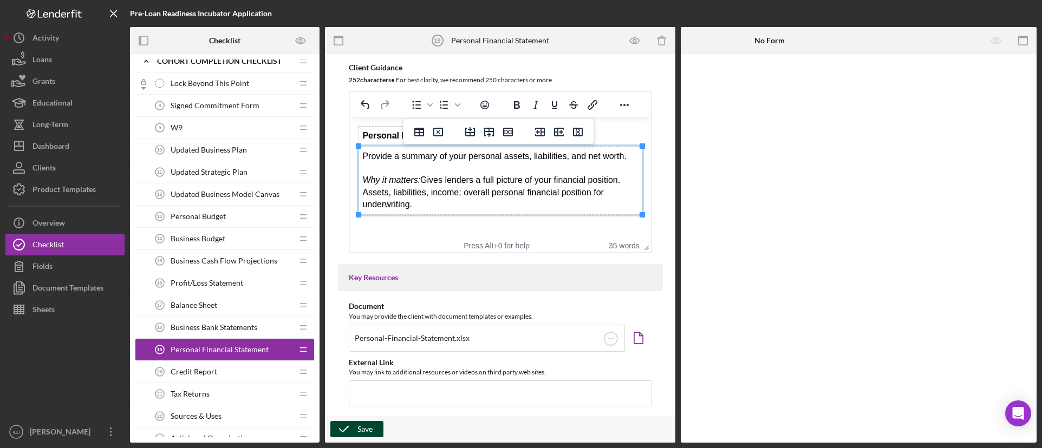
click at [367, 429] on div "Save" at bounding box center [364, 429] width 15 height 16
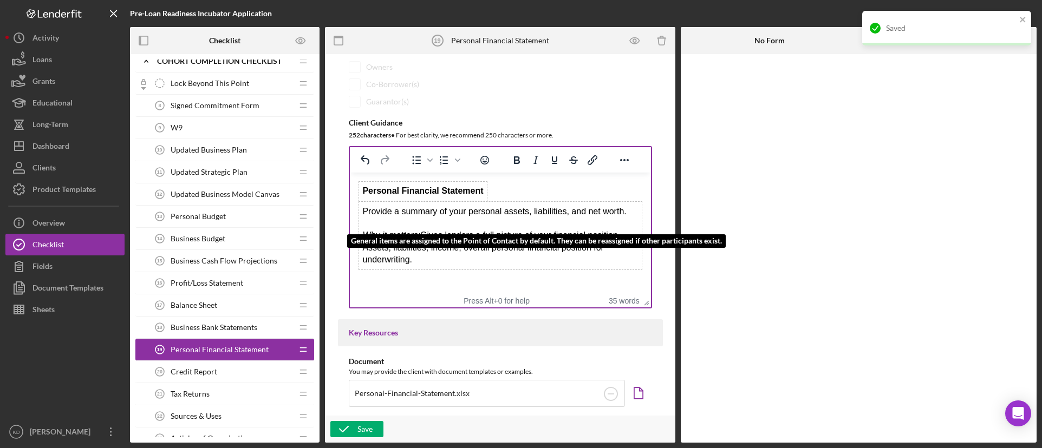
scroll to position [162, 0]
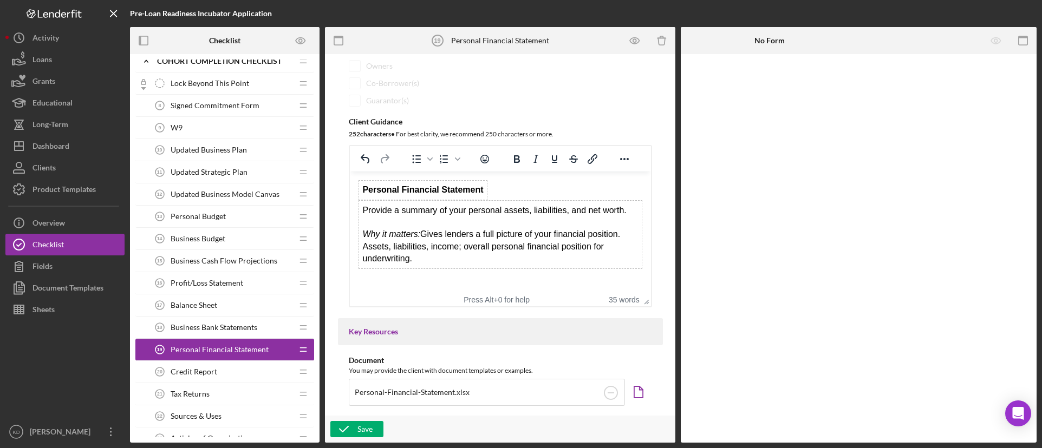
click at [219, 375] on div "Credit Report 20 Credit Report" at bounding box center [220, 372] width 143 height 22
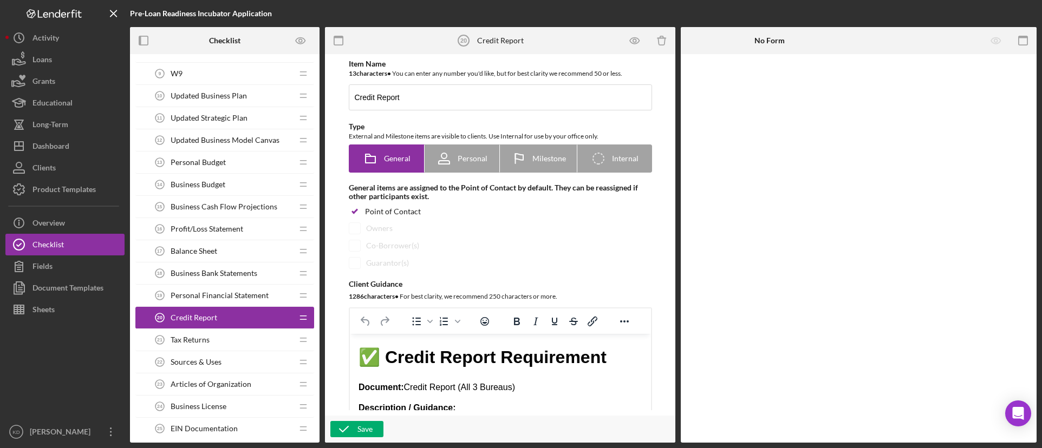
scroll to position [813, 0]
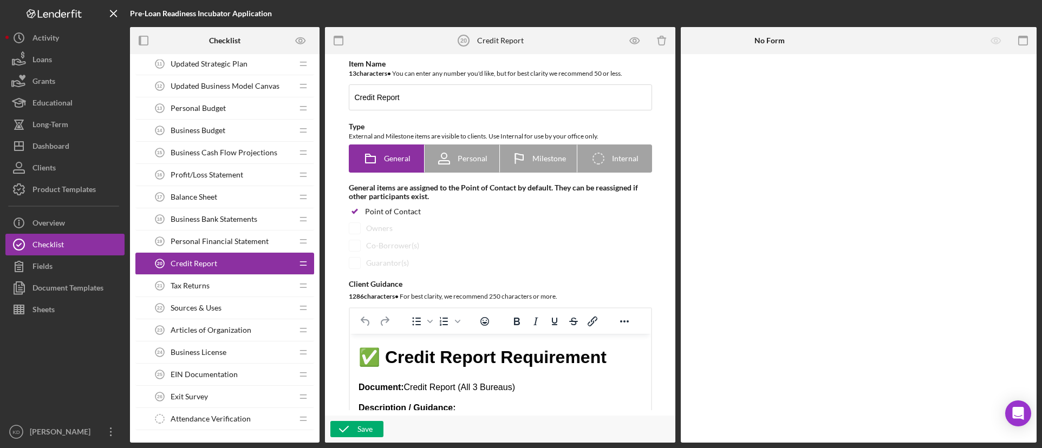
click at [221, 307] on div "Sources & Uses 22 Sources & Uses" at bounding box center [220, 308] width 143 height 22
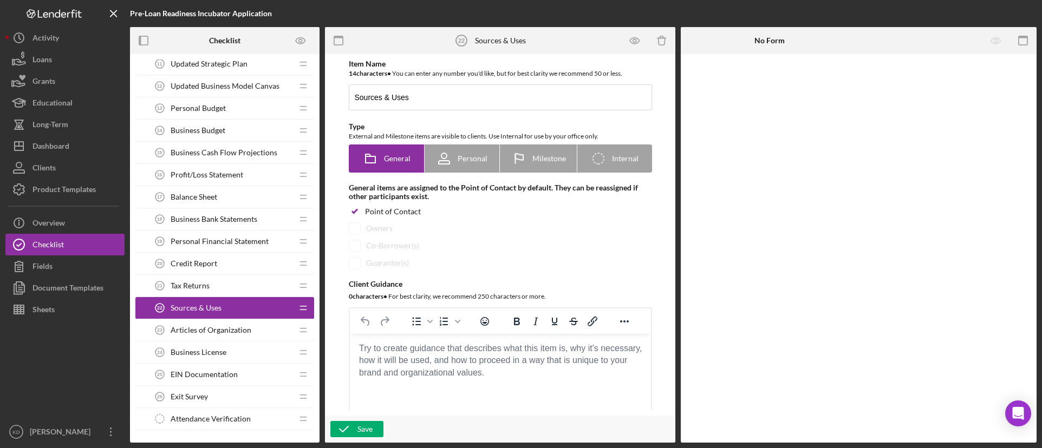
click at [491, 355] on body "Rich Text Area. Press ALT-0 for help." at bounding box center [500, 349] width 284 height 12
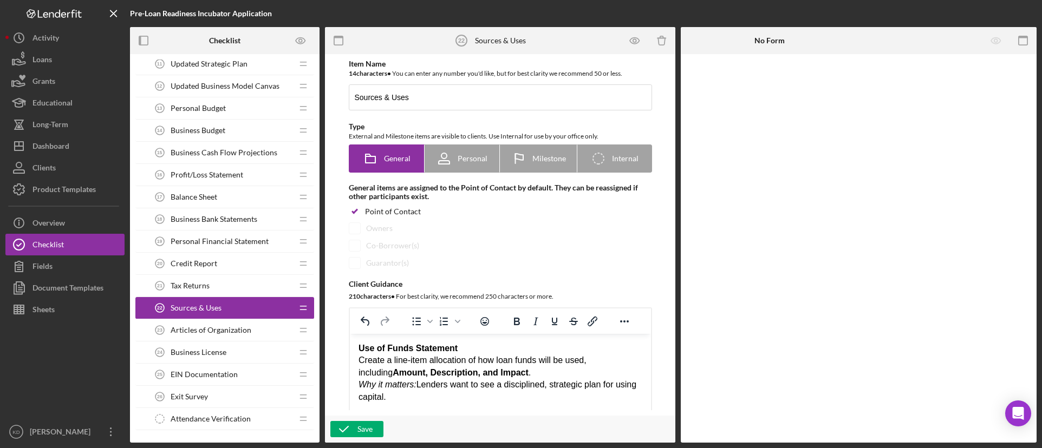
click at [626, 363] on div "Use of Funds Statement Create a line-item allocation of how loan funds will be …" at bounding box center [500, 373] width 284 height 61
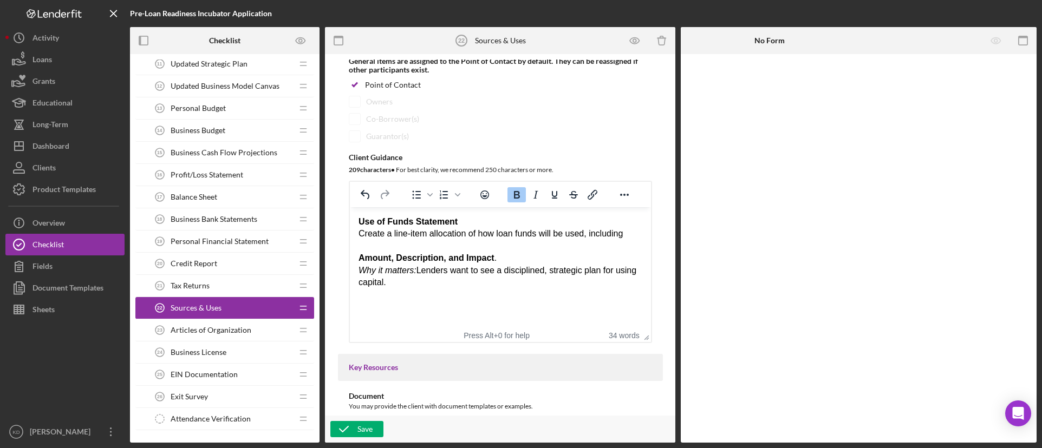
scroll to position [162, 0]
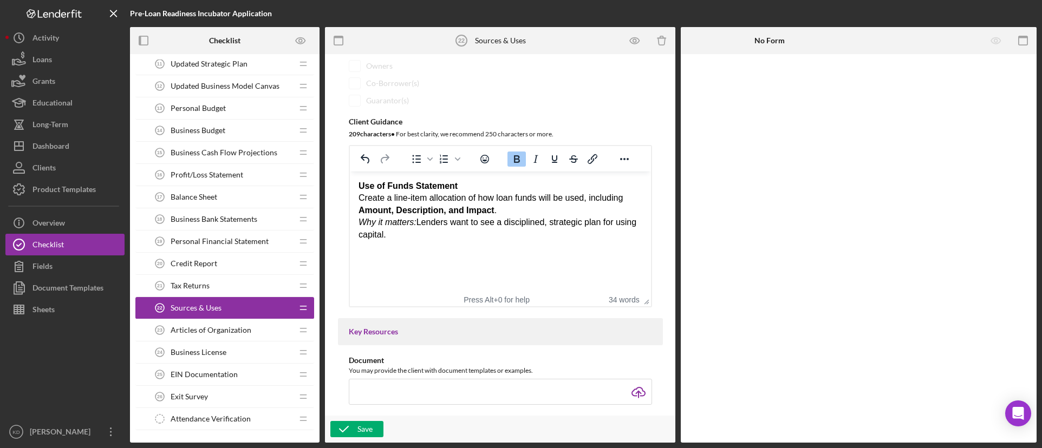
click at [521, 214] on div "Amount, Description, and Impact . Why it matters: Lenders want to see a discipl…" at bounding box center [500, 223] width 284 height 36
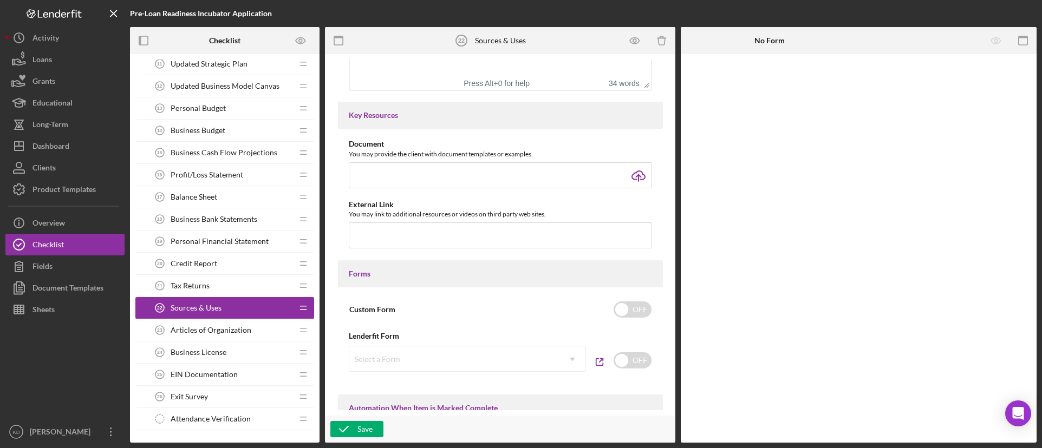
scroll to position [487, 0]
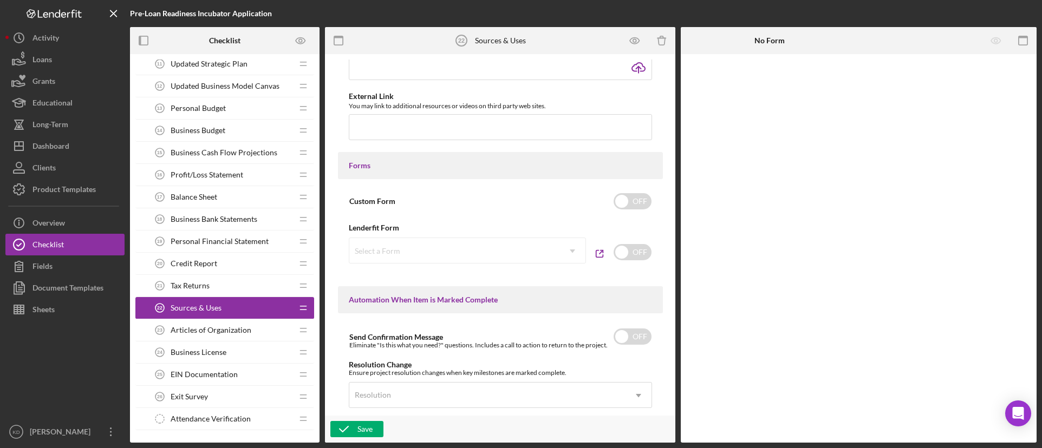
click at [516, 249] on div "Select a Form Icon/Dropdown Arrow" at bounding box center [467, 251] width 237 height 26
click at [625, 258] on input "checkbox" at bounding box center [632, 252] width 38 height 16
checkbox input "true"
click at [580, 255] on icon "Icon/Dropdown Arrow" at bounding box center [572, 251] width 26 height 26
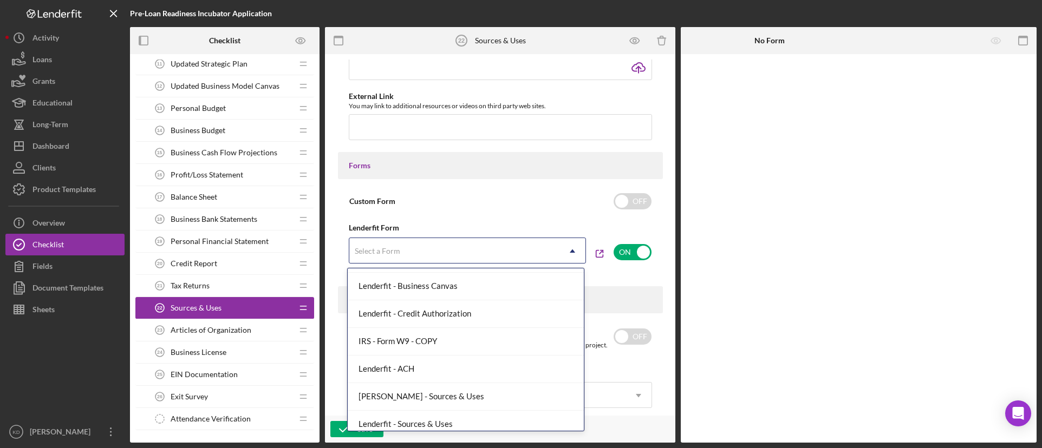
scroll to position [252, 0]
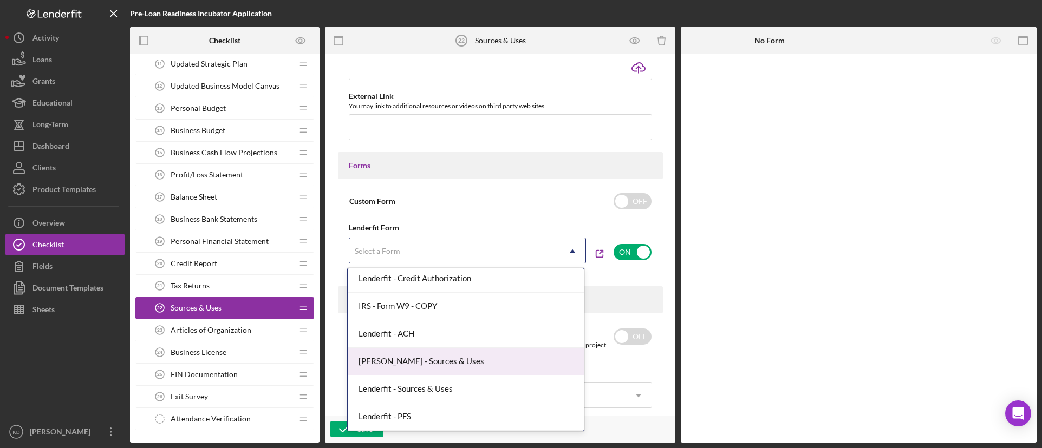
click at [502, 361] on div "Rende - Sources & Uses" at bounding box center [466, 362] width 236 height 28
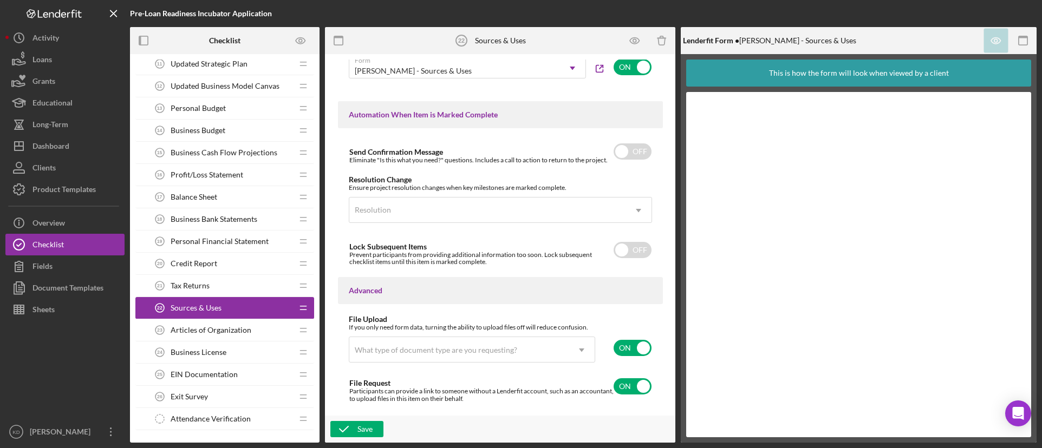
scroll to position [702, 0]
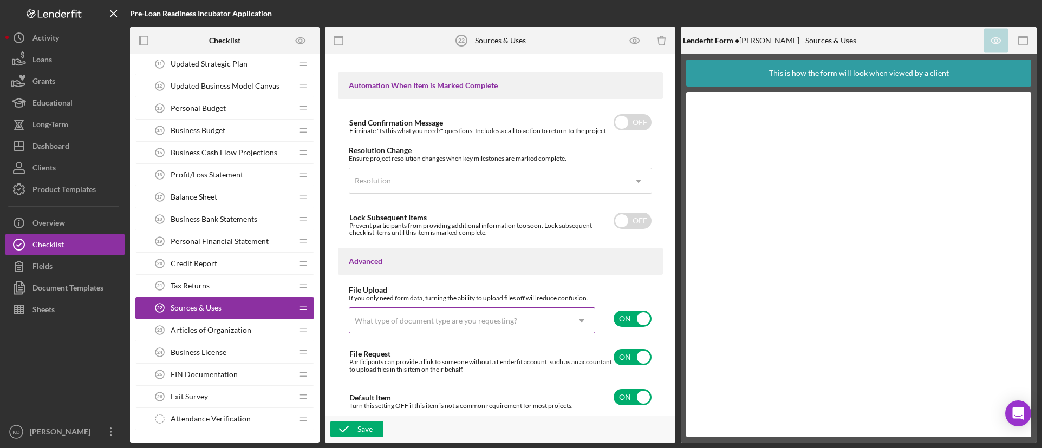
click at [587, 326] on icon "Icon/Dropdown Arrow" at bounding box center [581, 321] width 26 height 26
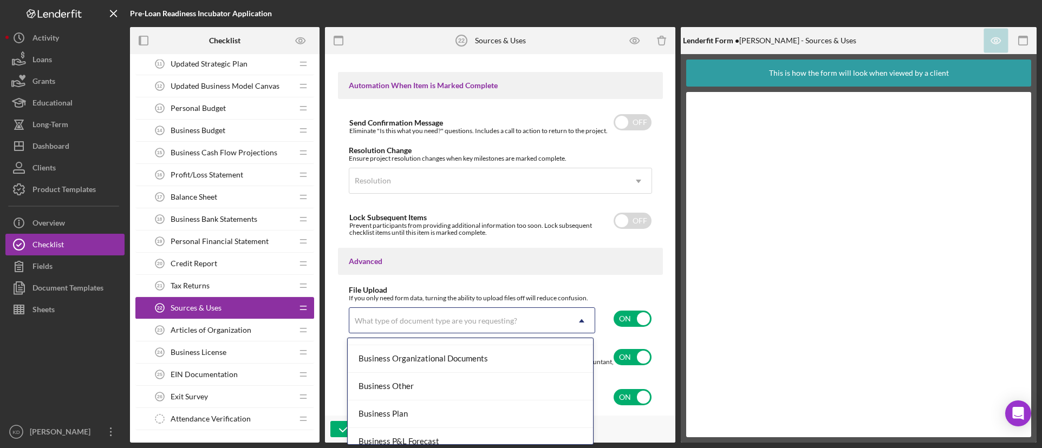
scroll to position [325, 0]
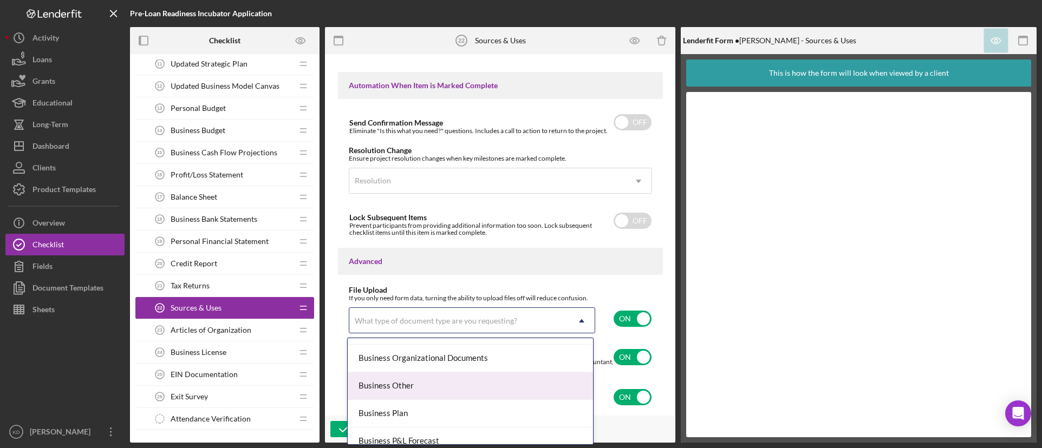
click at [535, 385] on div "Business Other" at bounding box center [470, 386] width 245 height 28
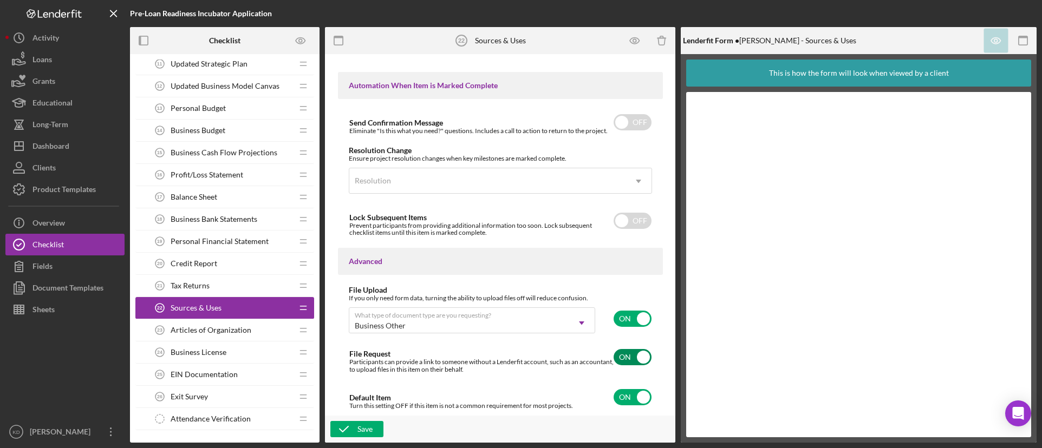
click at [624, 357] on input "checkbox" at bounding box center [632, 357] width 38 height 16
checkbox input "false"
click at [365, 428] on div "Save" at bounding box center [364, 429] width 15 height 16
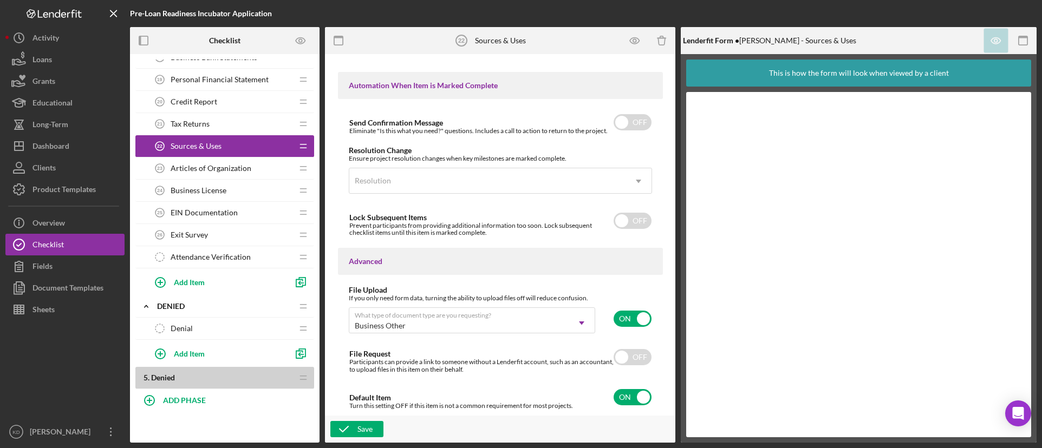
scroll to position [975, 0]
click at [228, 174] on div "Articles of Organization 23 Articles of Organization" at bounding box center [220, 168] width 143 height 22
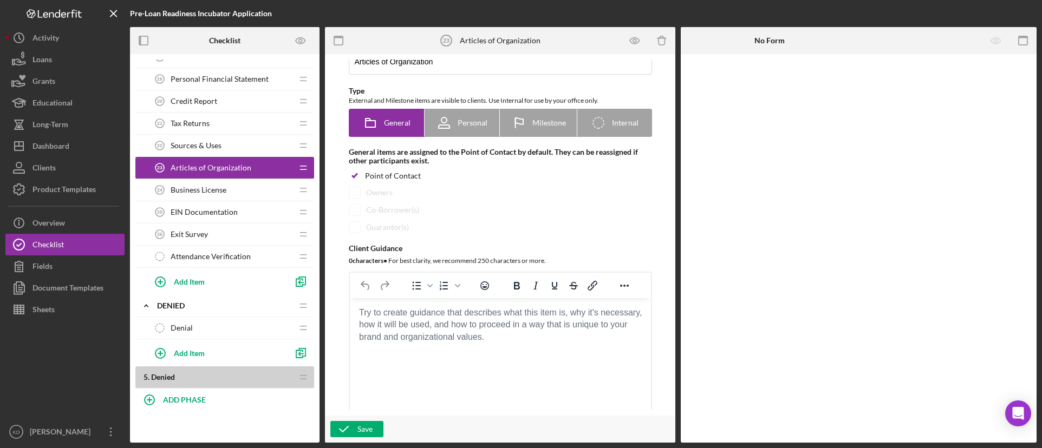
scroll to position [54, 0]
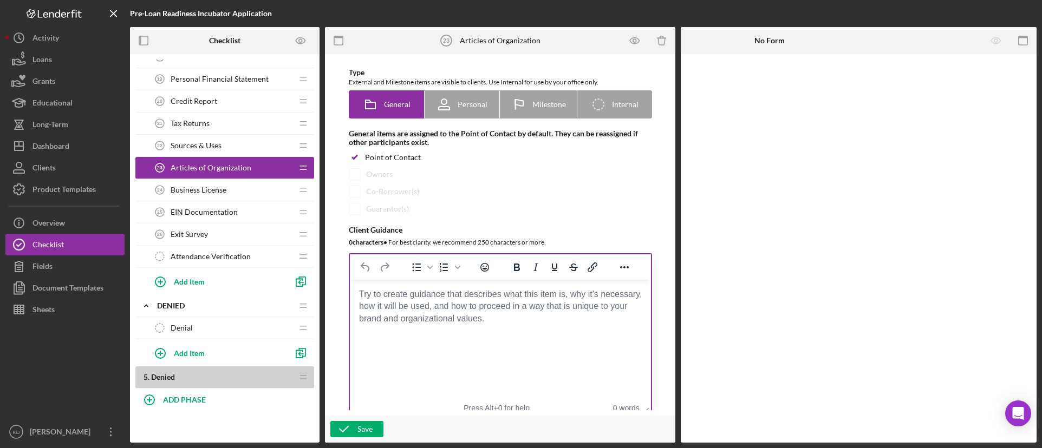
click at [432, 300] on body "Rich Text Area. Press ALT-0 for help." at bounding box center [500, 295] width 284 height 12
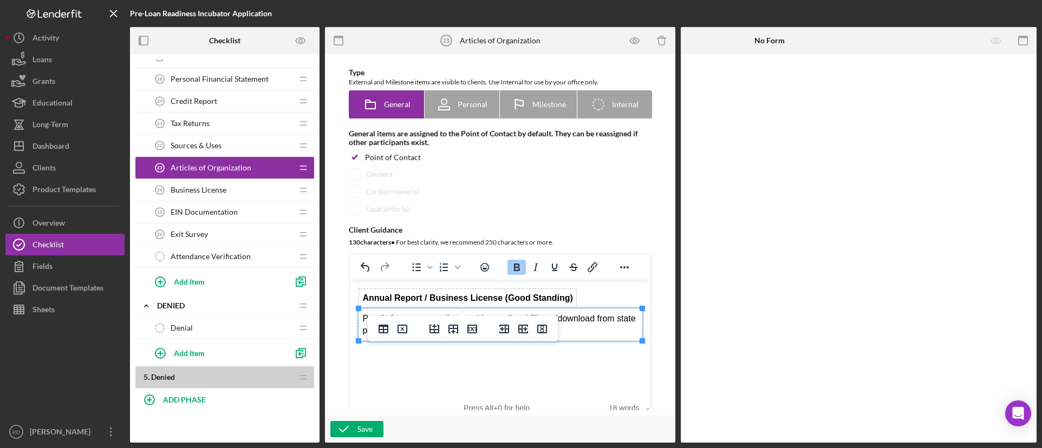
click at [498, 300] on strong "Annual Report / Business License (Good Standing)" at bounding box center [467, 297] width 210 height 9
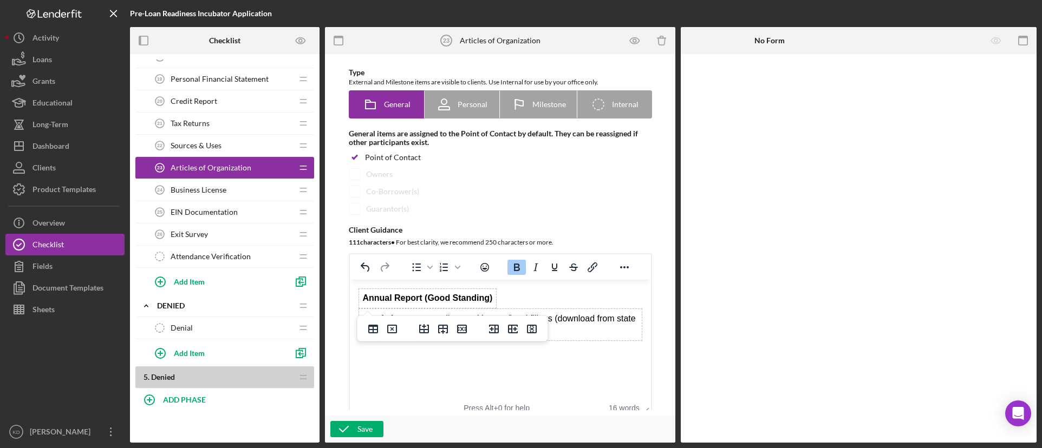
click at [598, 350] on html "Annual Report (Good Standing) Proof of current compliance with state/local fili…" at bounding box center [499, 315] width 301 height 70
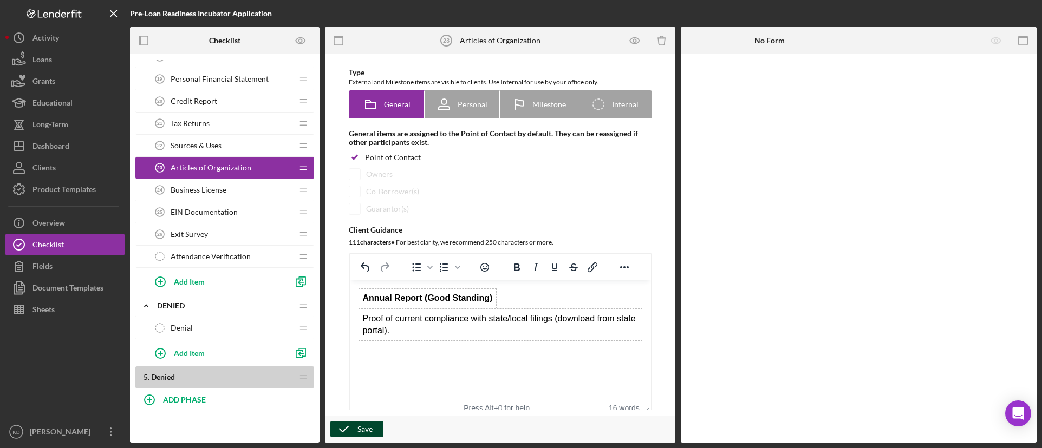
click at [363, 430] on div "Save" at bounding box center [364, 429] width 15 height 16
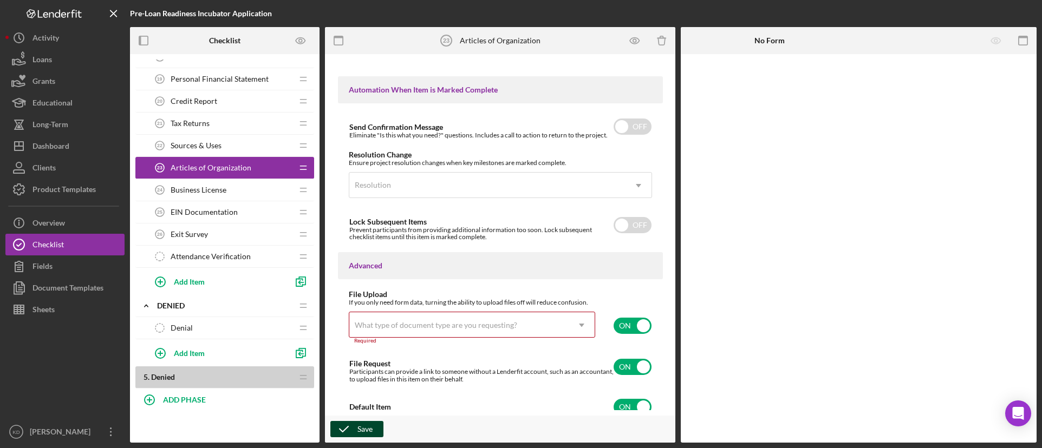
scroll to position [707, 0]
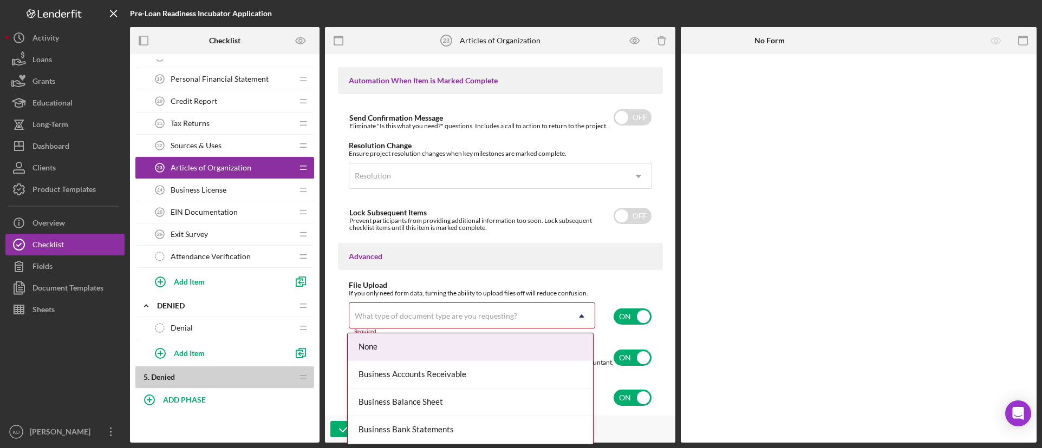
click at [588, 322] on icon "Icon/Dropdown Arrow" at bounding box center [581, 316] width 26 height 26
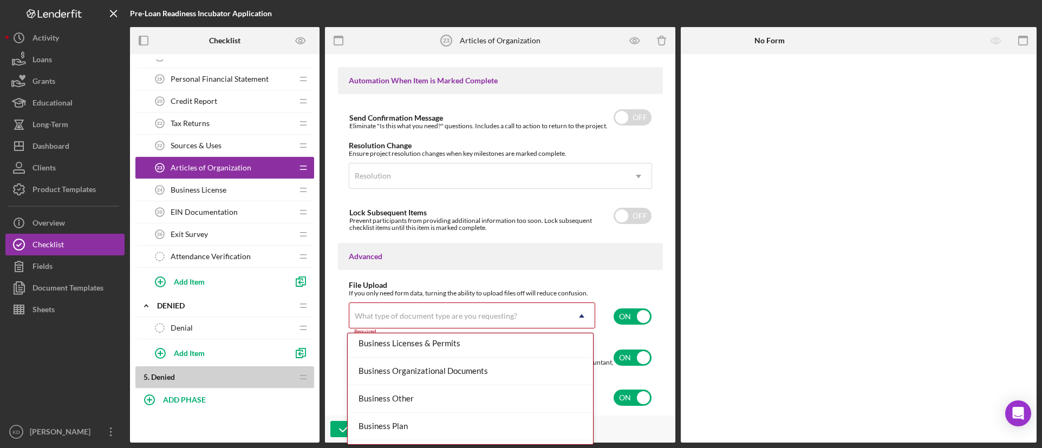
scroll to position [325, 0]
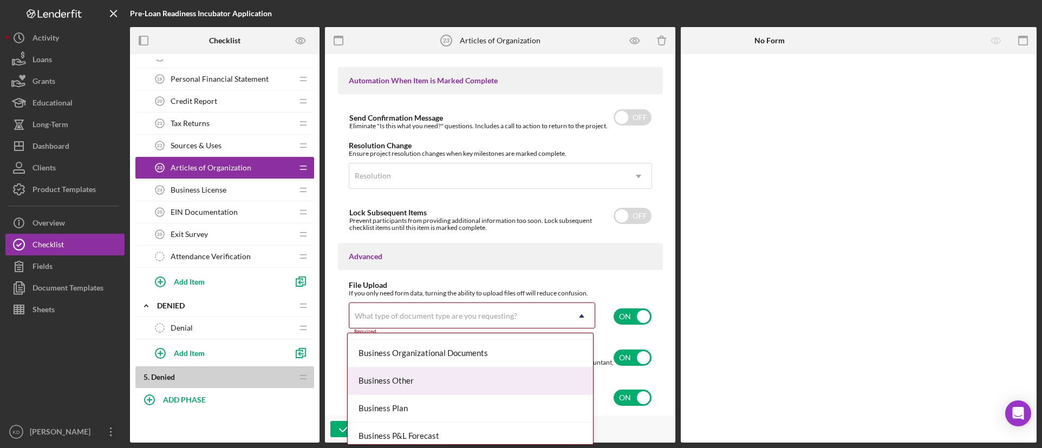
click at [430, 381] on div "Business Other" at bounding box center [470, 382] width 245 height 28
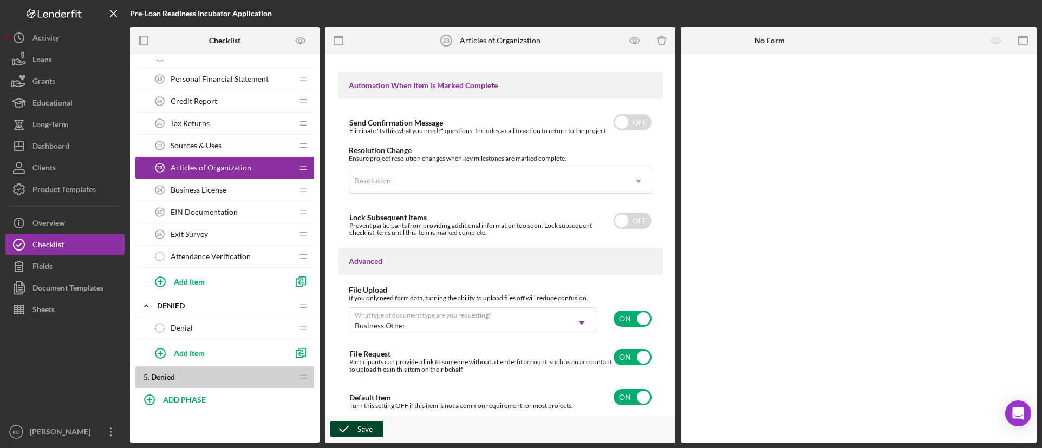
click at [370, 431] on div "Save" at bounding box center [364, 429] width 15 height 16
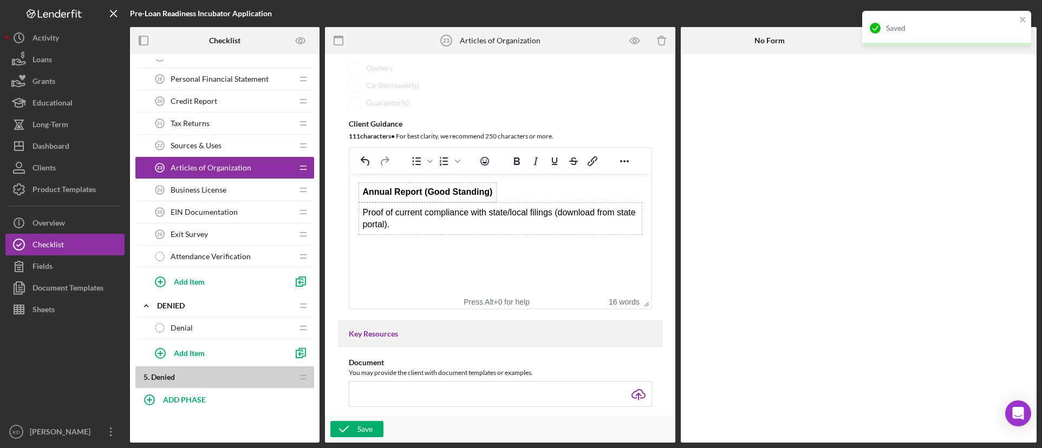
scroll to position [0, 0]
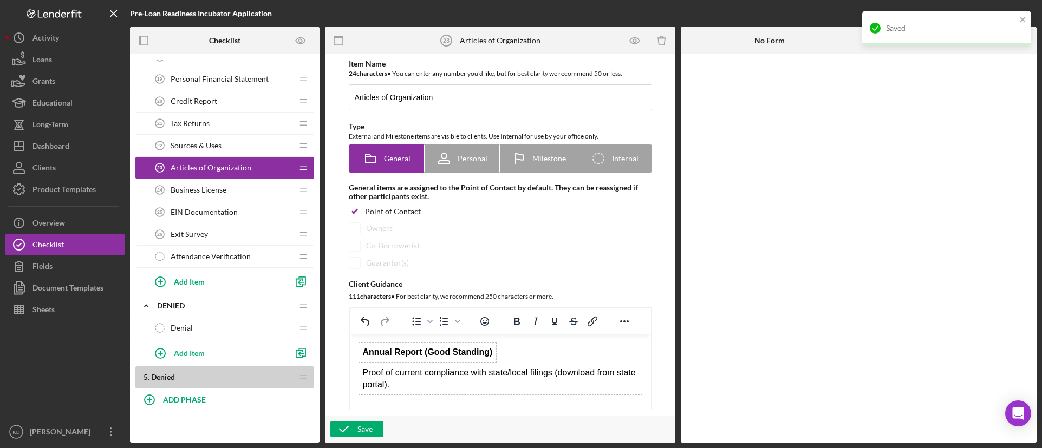
click at [223, 191] on span "Business License" at bounding box center [199, 190] width 56 height 9
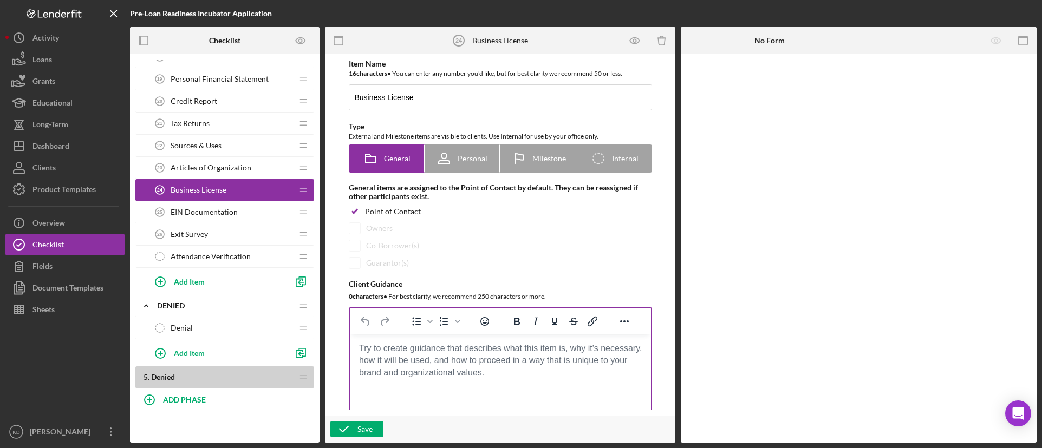
click at [400, 355] on body "Rich Text Area. Press ALT-0 for help." at bounding box center [500, 349] width 284 height 12
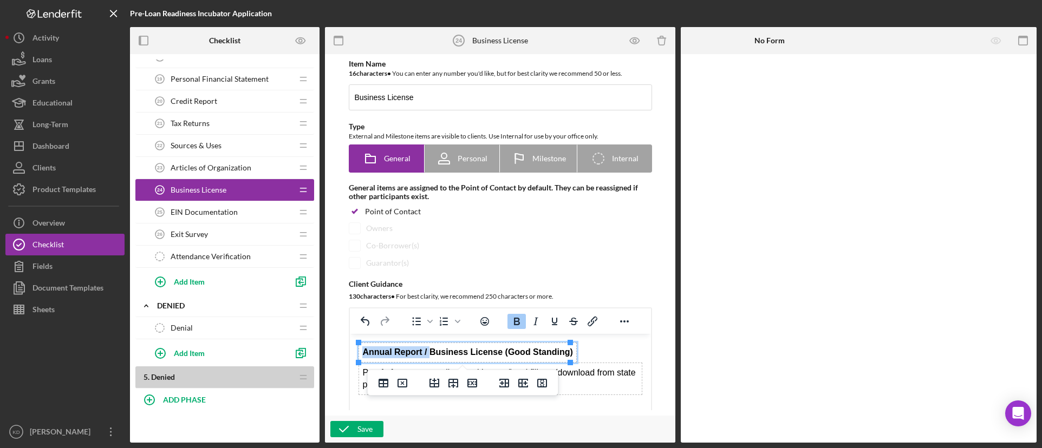
drag, startPoint x: 431, startPoint y: 353, endPoint x: 363, endPoint y: 352, distance: 67.7
click at [363, 352] on strong "Annual Report / Business License (Good Standing)" at bounding box center [467, 352] width 210 height 9
click at [494, 350] on strong "Business License (Good Standing)" at bounding box center [433, 352] width 143 height 9
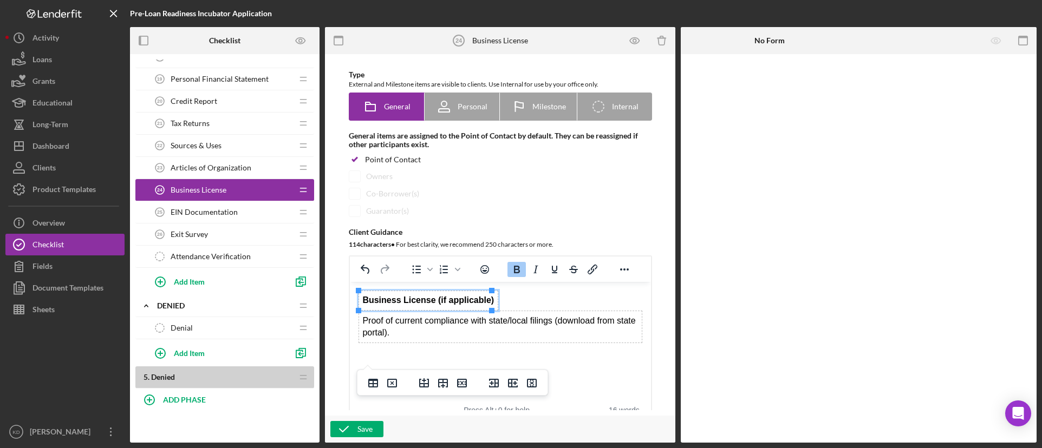
scroll to position [108, 0]
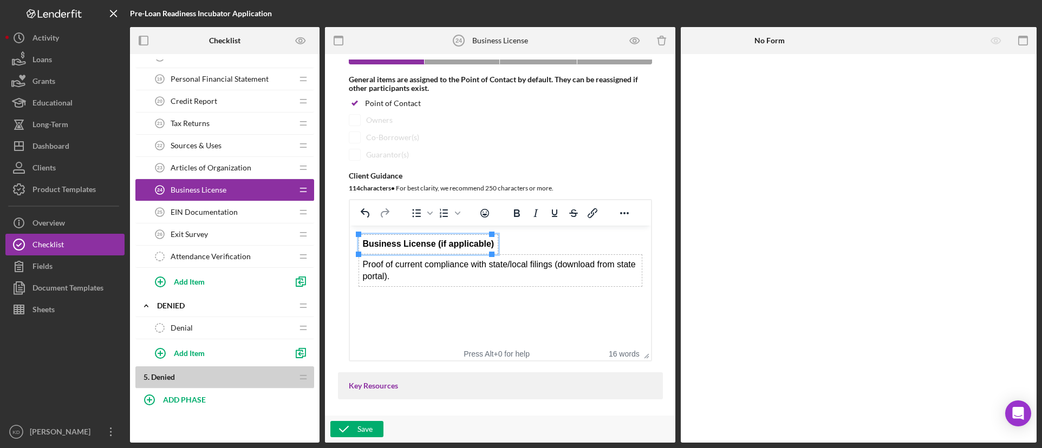
click at [560, 296] on html "Business License (if applicable) Proof of current compliance with state/local f…" at bounding box center [499, 261] width 301 height 70
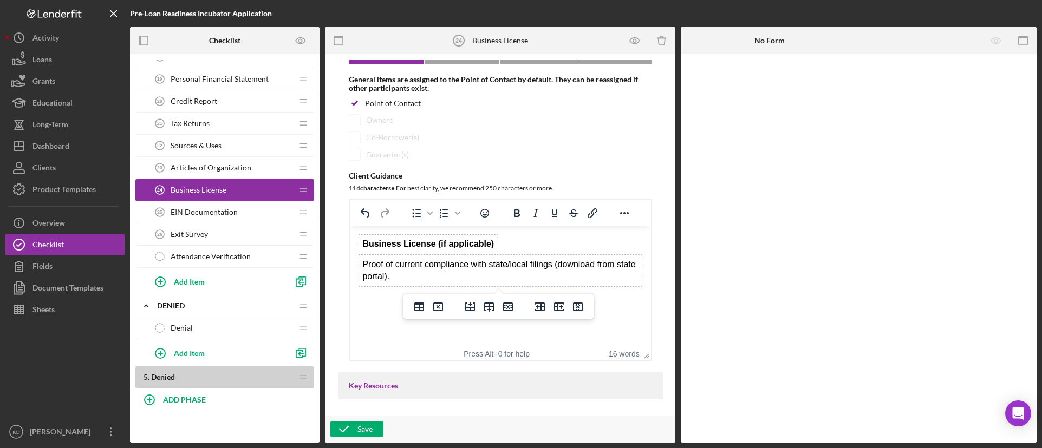
click at [424, 283] on td "Proof of current compliance with state/local filings (download from state porta…" at bounding box center [499, 271] width 283 height 32
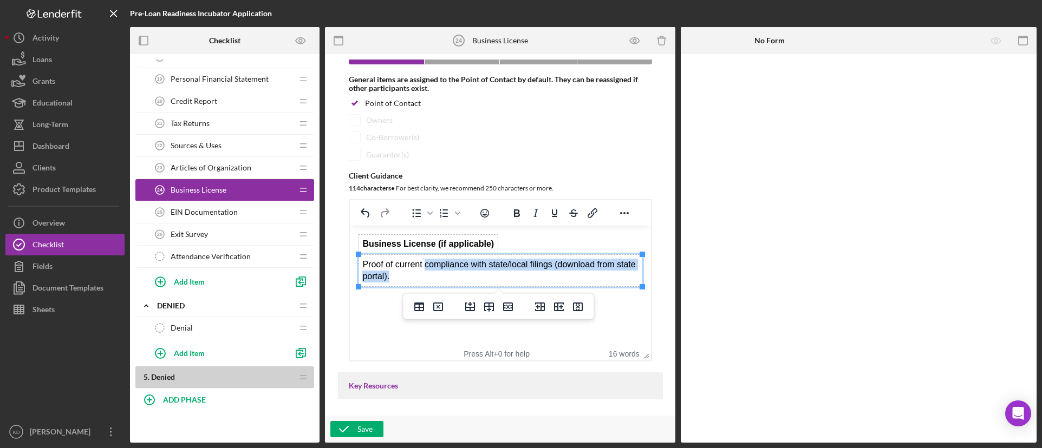
drag, startPoint x: 430, startPoint y: 280, endPoint x: 424, endPoint y: 267, distance: 14.3
click at [424, 267] on td "Proof of current compliance with state/local filings (download from state porta…" at bounding box center [499, 271] width 283 height 32
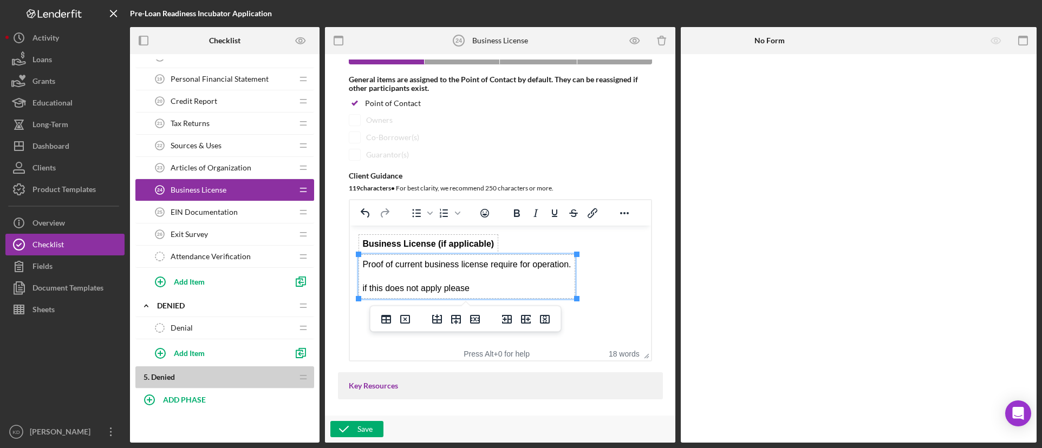
click at [363, 288] on div "if this does not apply please" at bounding box center [466, 289] width 208 height 12
click at [504, 287] on div "If this does not apply please" at bounding box center [466, 289] width 208 height 12
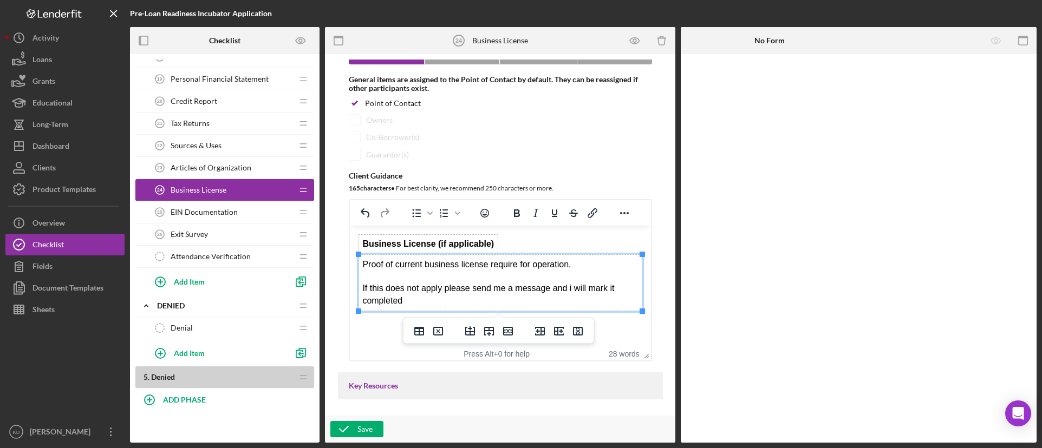
drag, startPoint x: 568, startPoint y: 287, endPoint x: 591, endPoint y: 272, distance: 27.5
click at [571, 287] on div "If this does not apply please send me a message and i will mark it completed" at bounding box center [500, 295] width 276 height 24
drag, startPoint x: 415, startPoint y: 302, endPoint x: 361, endPoint y: 286, distance: 56.5
click at [361, 286] on td "Proof of current business license require for operation. If this does not apply…" at bounding box center [499, 283] width 283 height 56
drag, startPoint x: 517, startPoint y: 279, endPoint x: 511, endPoint y: 280, distance: 6.1
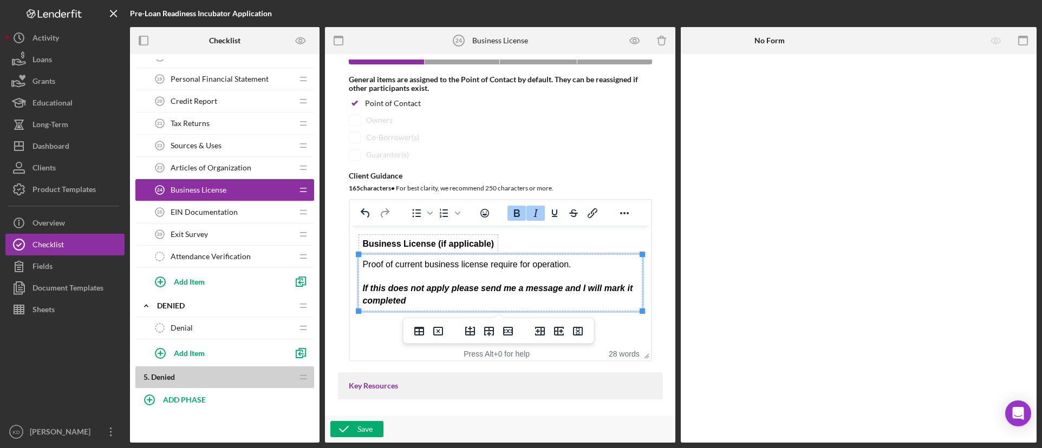
click at [518, 279] on div "Rich Text Area. Press ALT-0 for help." at bounding box center [500, 277] width 276 height 12
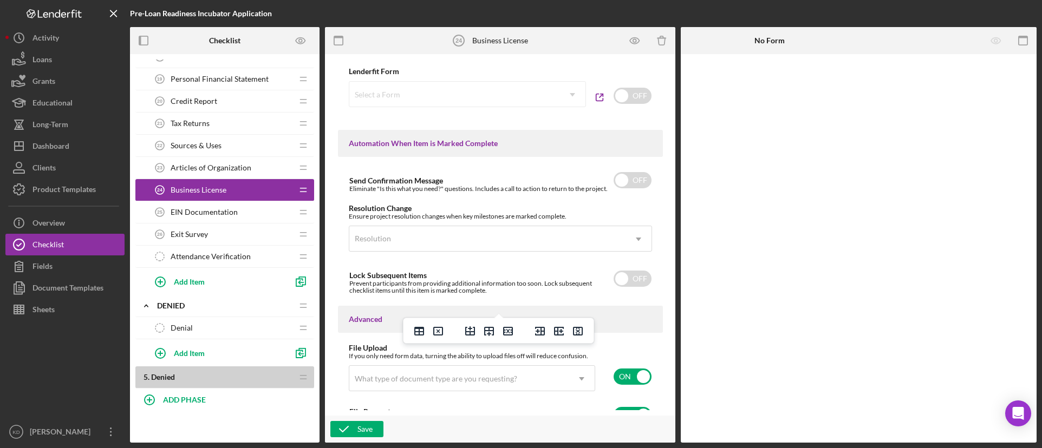
scroll to position [702, 0]
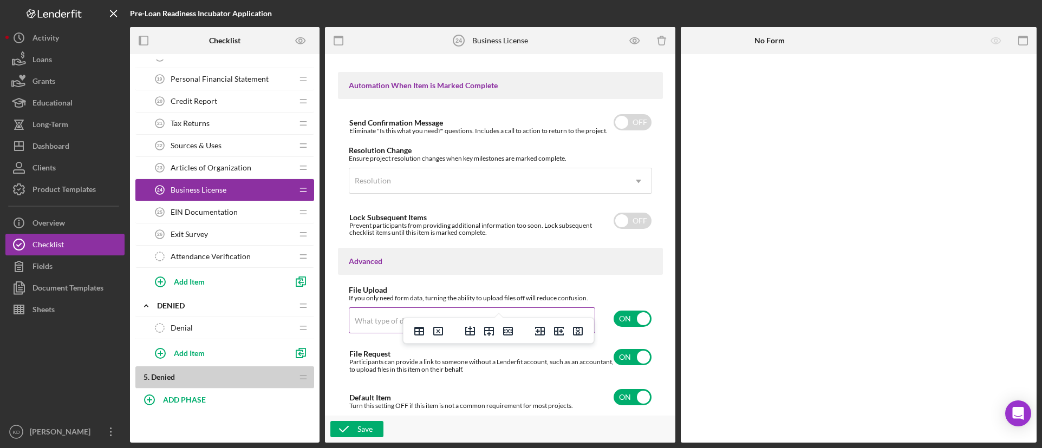
click at [375, 321] on div "What type of document type are you requesting?" at bounding box center [436, 321] width 162 height 9
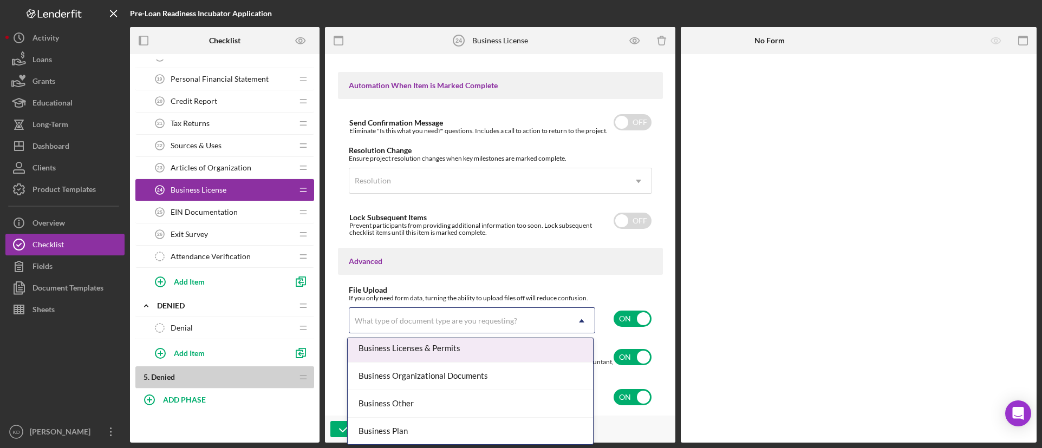
scroll to position [325, 0]
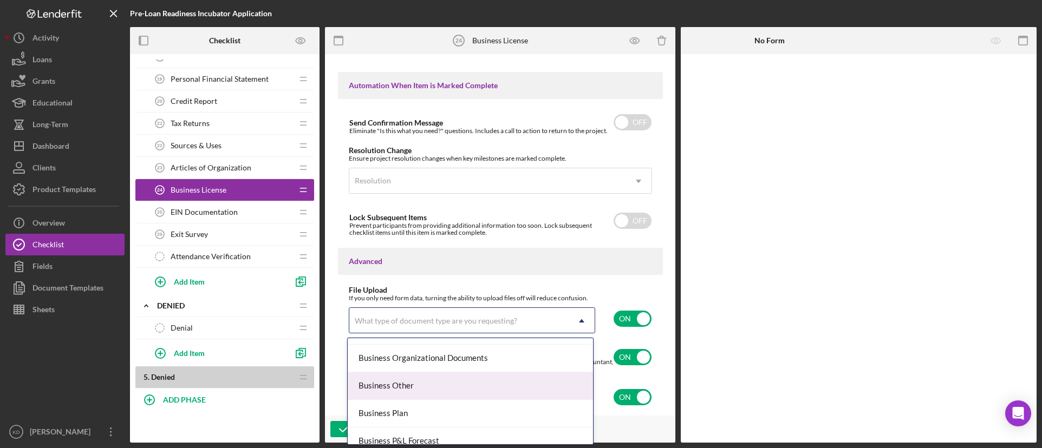
click at [408, 383] on div "Business Other" at bounding box center [470, 386] width 245 height 28
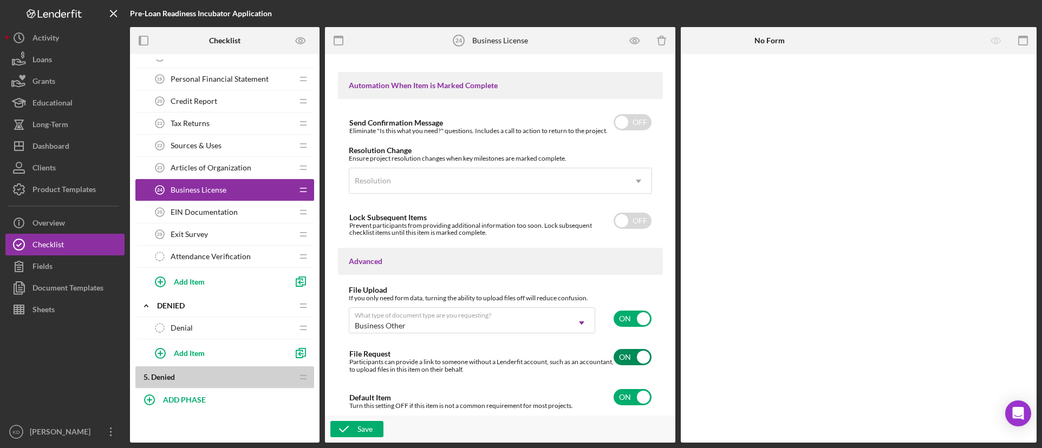
click at [630, 354] on input "checkbox" at bounding box center [632, 357] width 38 height 16
checkbox input "false"
click at [353, 428] on icon "button" at bounding box center [343, 429] width 27 height 27
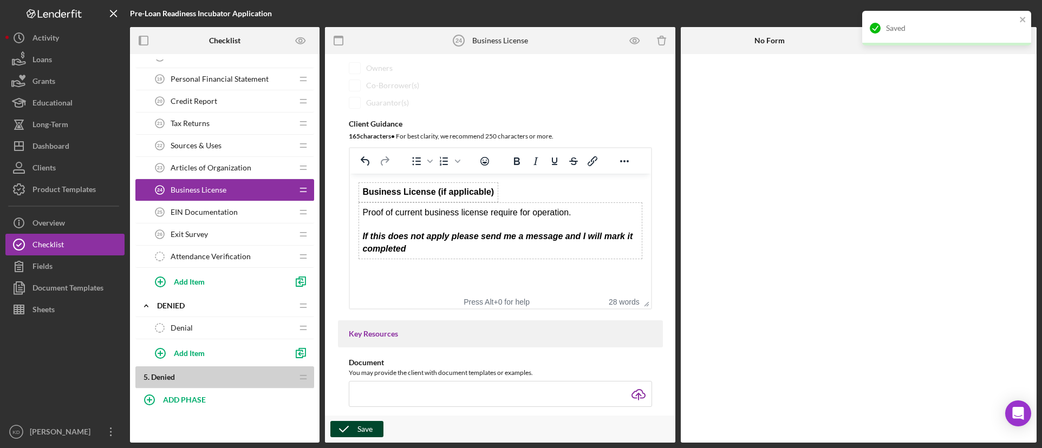
scroll to position [0, 0]
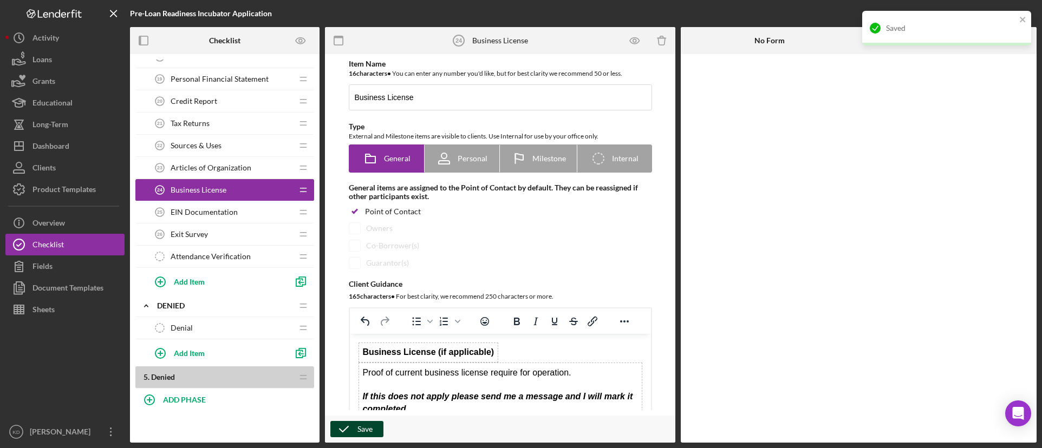
click at [229, 215] on span "EIN Documentation" at bounding box center [204, 212] width 67 height 9
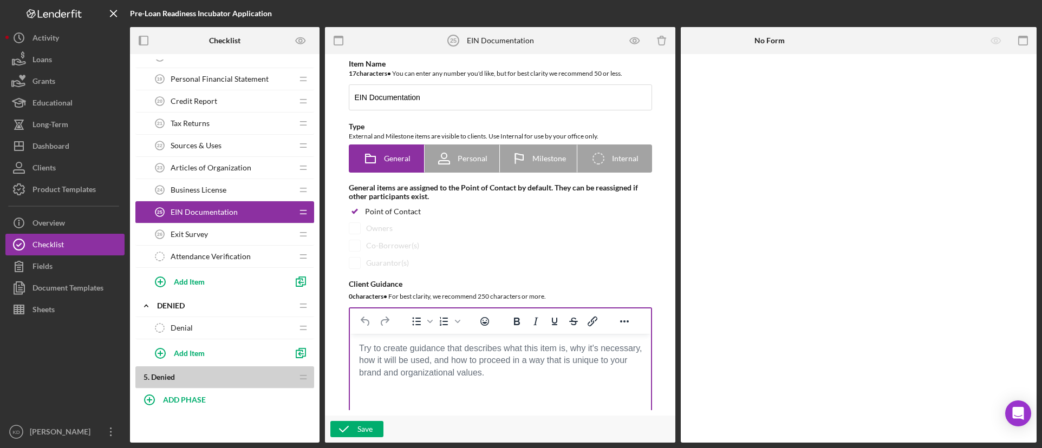
click at [494, 355] on body "Rich Text Area. Press ALT-0 for help." at bounding box center [500, 349] width 284 height 12
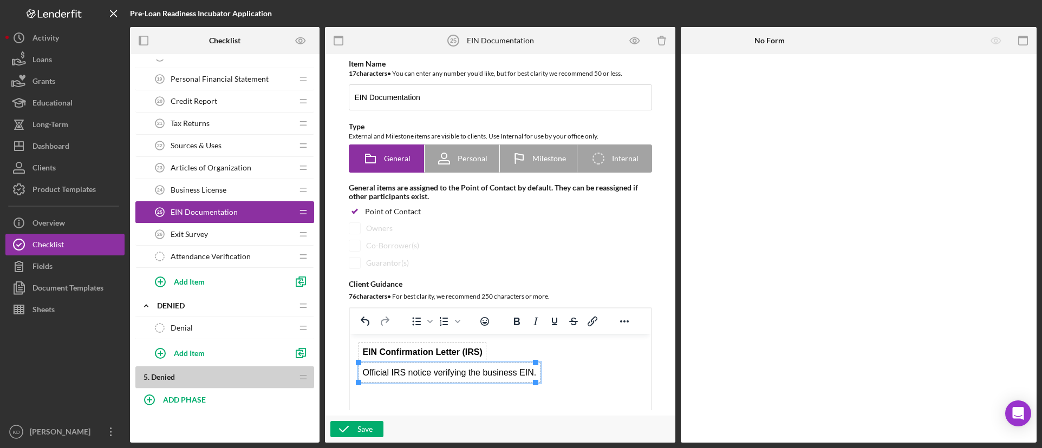
click at [362, 374] on td "Official IRS notice verifying the business EIN." at bounding box center [448, 372] width 181 height 19
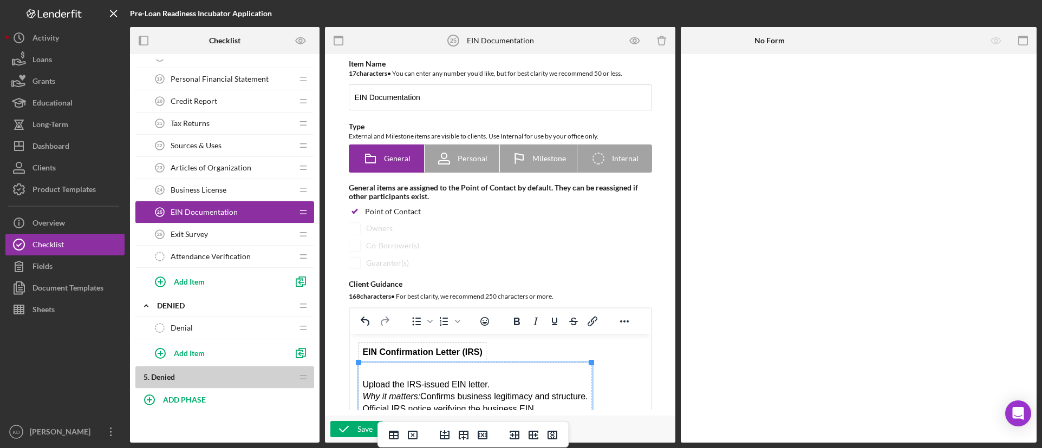
click at [361, 384] on td "Upload the IRS-issued EIN letter. Why it matters: Confirms business legitimacy …" at bounding box center [474, 391] width 233 height 56
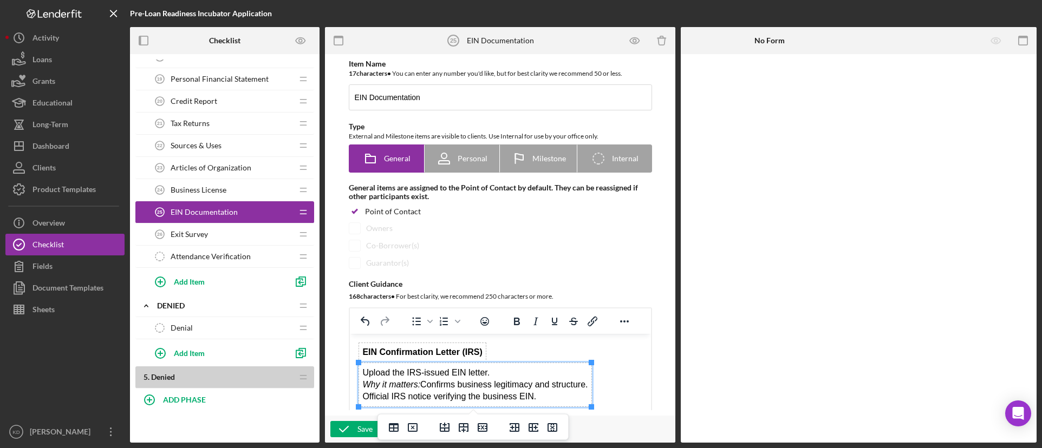
click at [485, 372] on div "Upload the IRS-issued EIN letter. Why it matters: Confirms business legitimacy …" at bounding box center [474, 379] width 225 height 24
drag, startPoint x: 538, startPoint y: 397, endPoint x: 364, endPoint y: 394, distance: 174.4
click at [364, 394] on div "Official IRS notice verifying the business EIN." at bounding box center [474, 397] width 225 height 12
click at [539, 369] on div "Upload the IRS-issued EIN letter . Why it matters: Confirms business legitimacy…" at bounding box center [474, 379] width 225 height 24
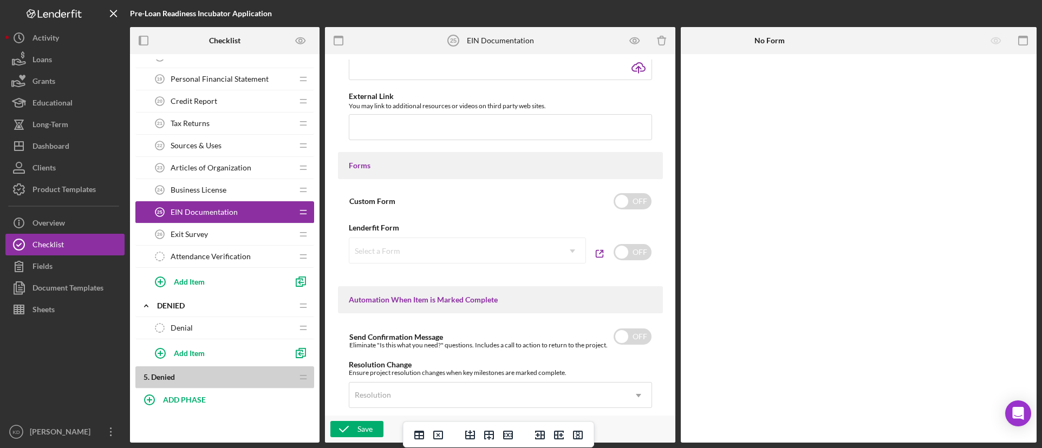
scroll to position [702, 0]
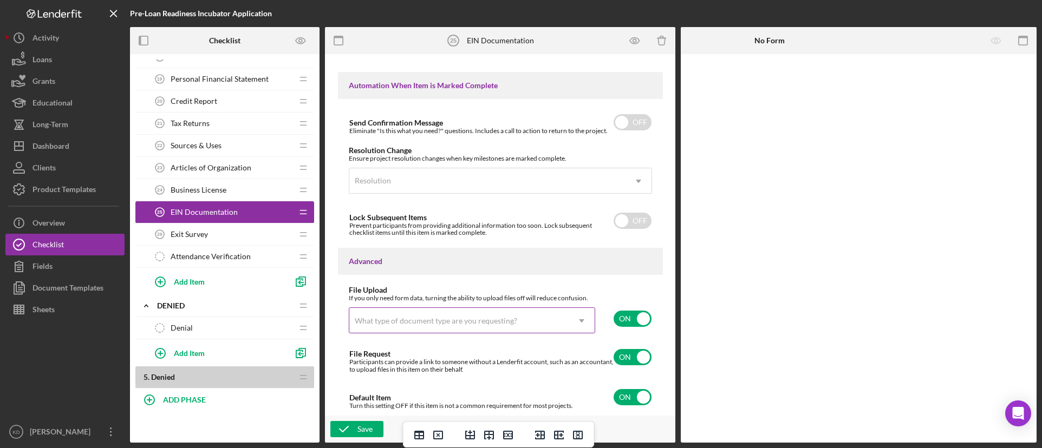
click at [562, 320] on div "What type of document type are you requesting?" at bounding box center [458, 321] width 219 height 25
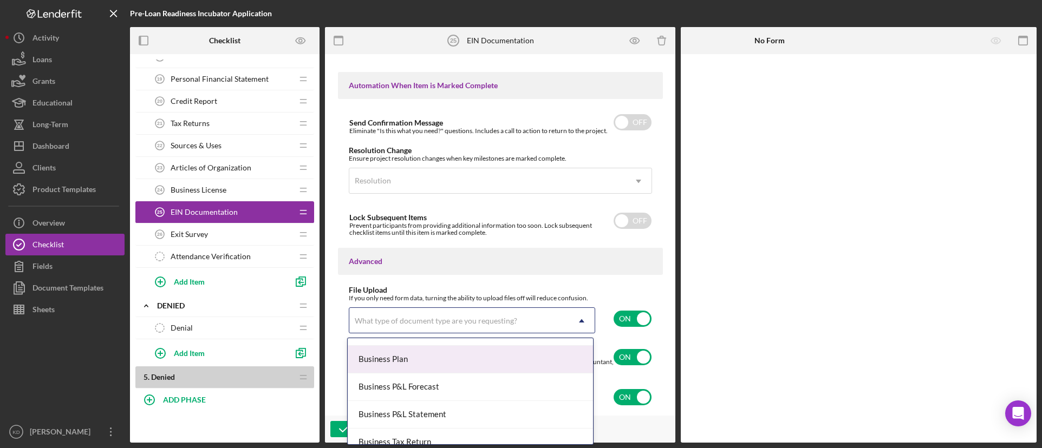
scroll to position [325, 0]
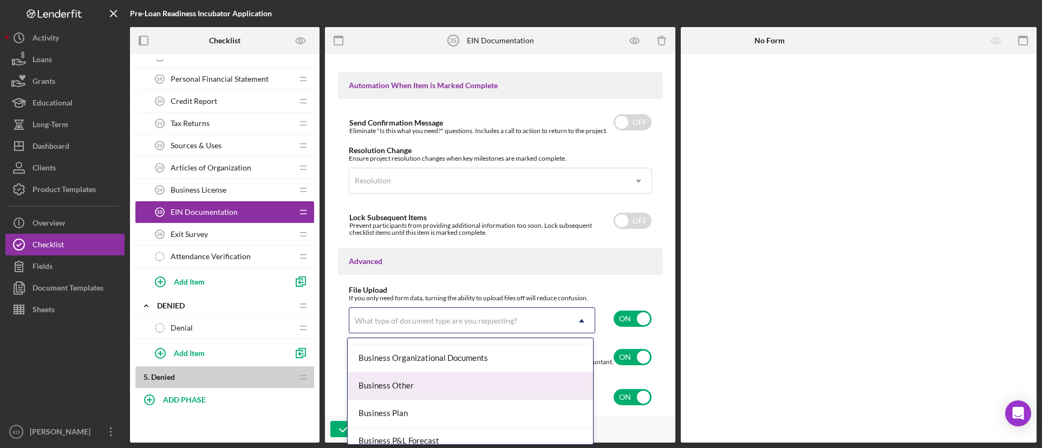
click at [439, 383] on div "Business Other" at bounding box center [470, 386] width 245 height 28
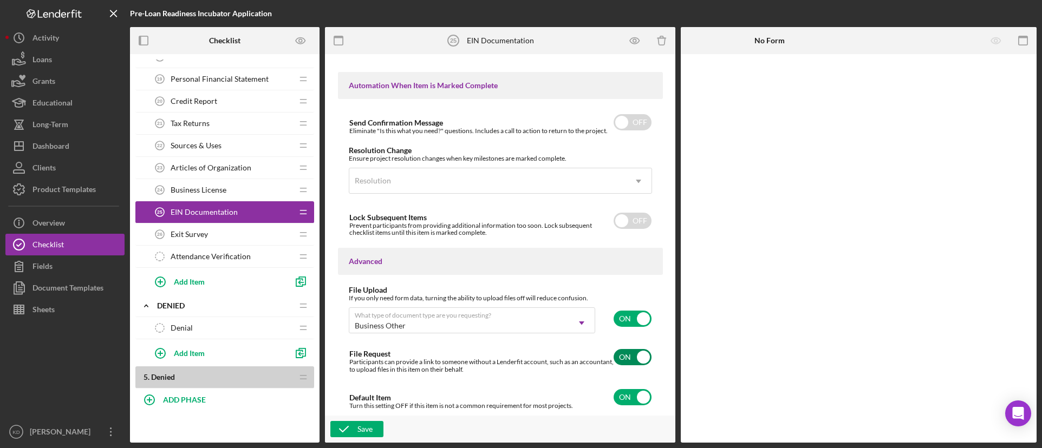
click at [616, 364] on input "checkbox" at bounding box center [632, 357] width 38 height 16
checkbox input "false"
click at [356, 426] on icon "button" at bounding box center [343, 429] width 27 height 27
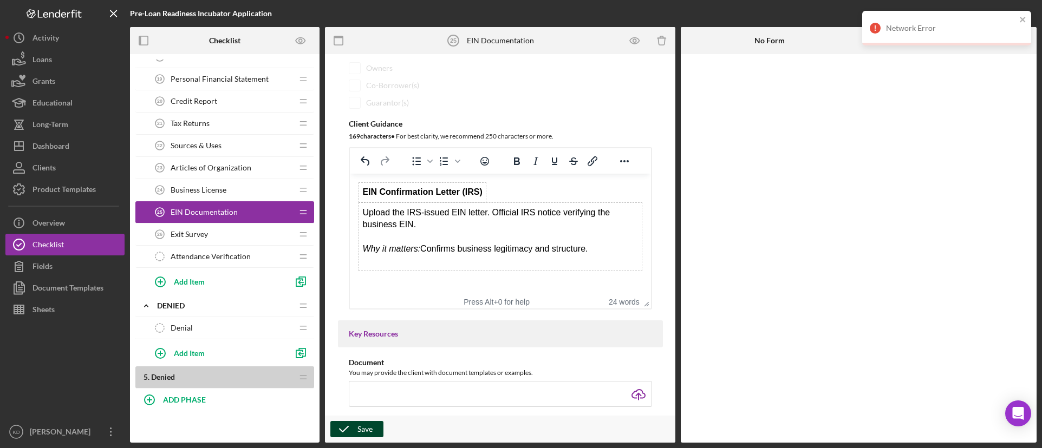
scroll to position [0, 0]
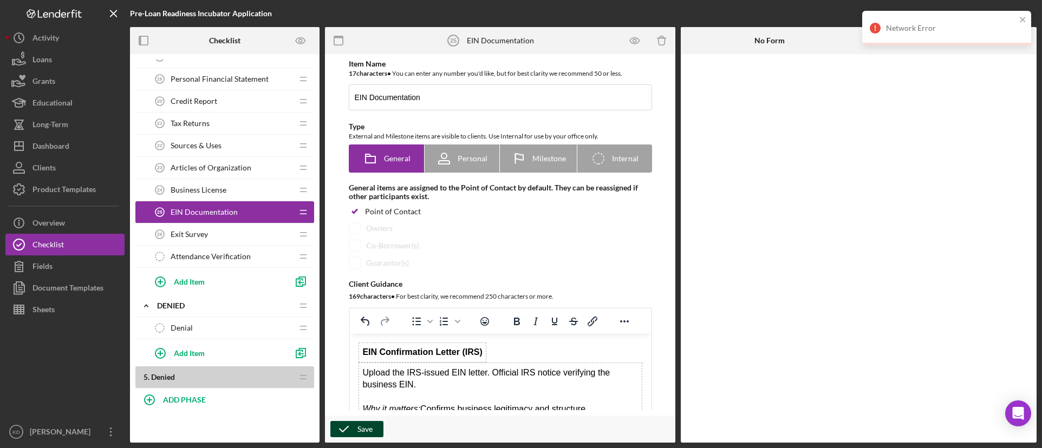
click at [363, 434] on div "Save" at bounding box center [364, 429] width 15 height 16
click at [363, 431] on div "Save" at bounding box center [364, 429] width 15 height 16
click at [345, 430] on polyline "button" at bounding box center [343, 429] width 9 height 5
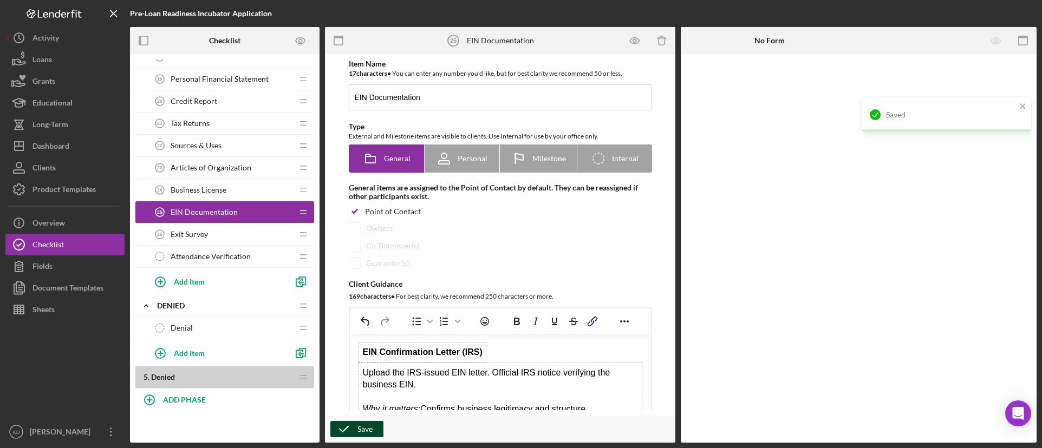
click at [366, 432] on div "Save" at bounding box center [364, 429] width 15 height 16
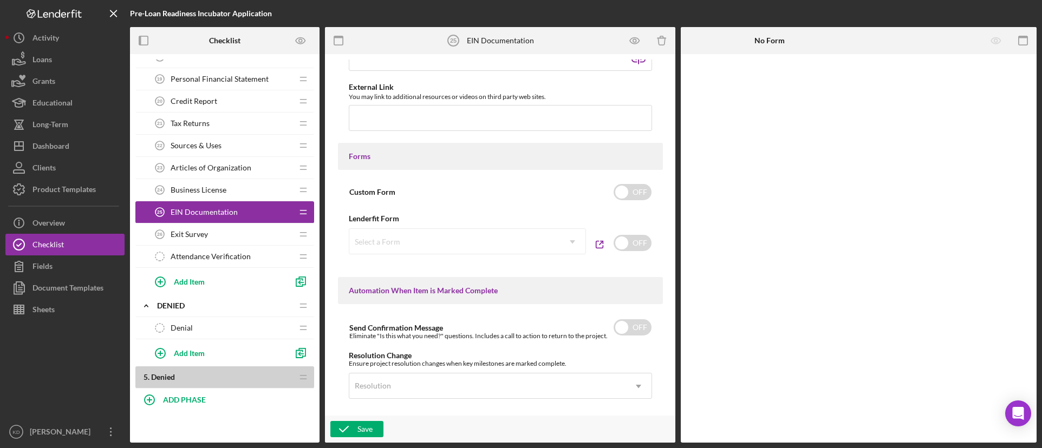
scroll to position [431, 0]
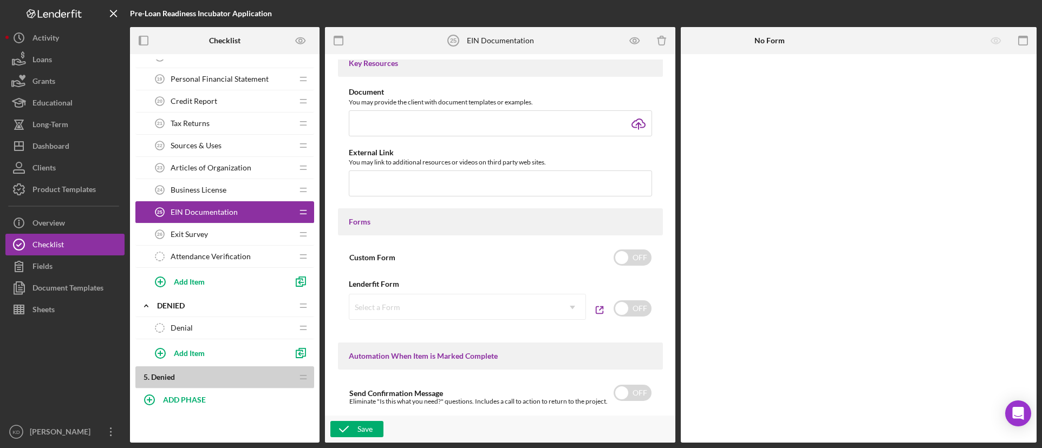
click at [232, 239] on div "Exit Survey 26 Exit Survey" at bounding box center [220, 235] width 143 height 22
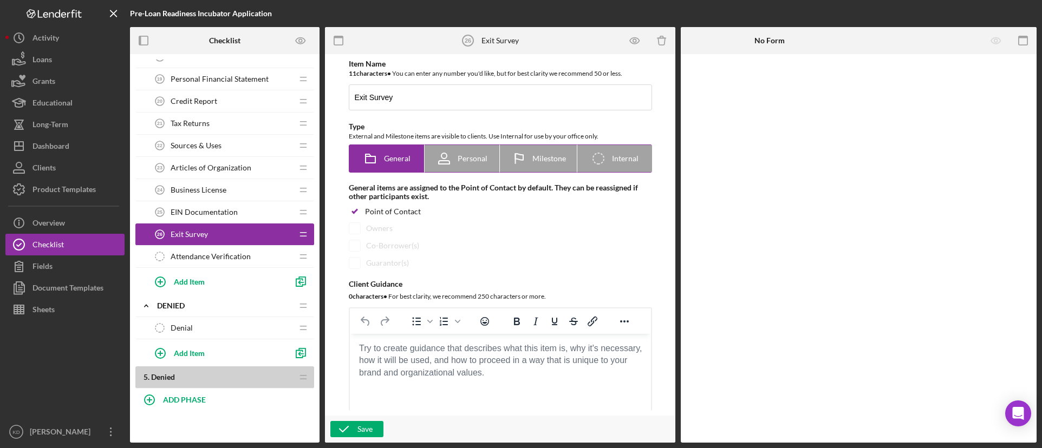
click at [607, 156] on icon "Icon/Checklist Item Internal" at bounding box center [598, 158] width 27 height 27
radio input "false"
radio input "true"
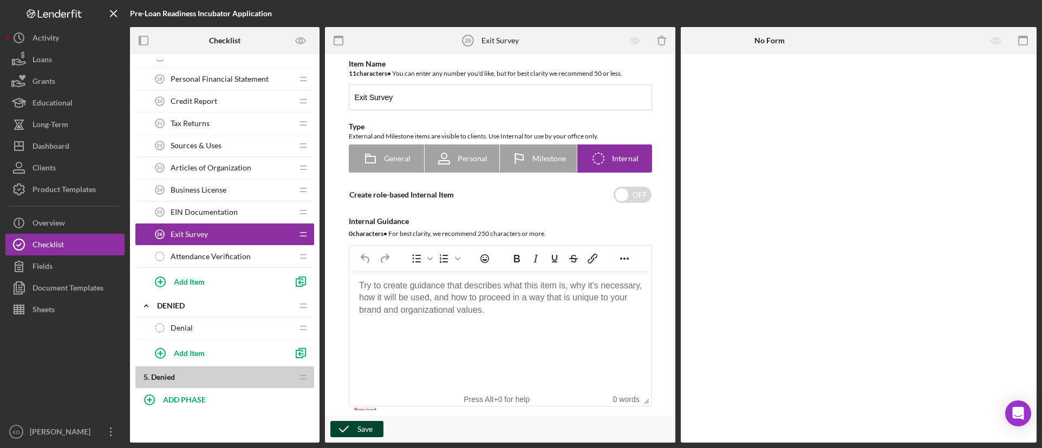
click at [359, 426] on div "Save" at bounding box center [364, 429] width 15 height 16
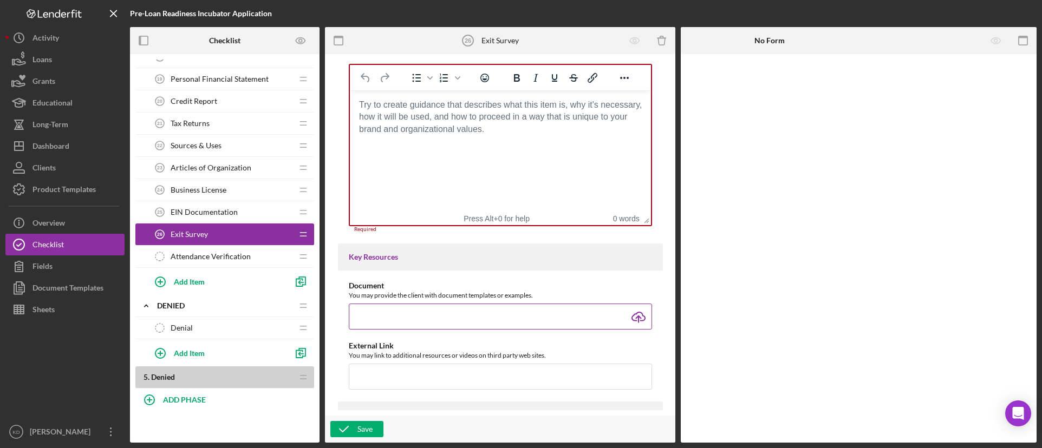
scroll to position [185, 0]
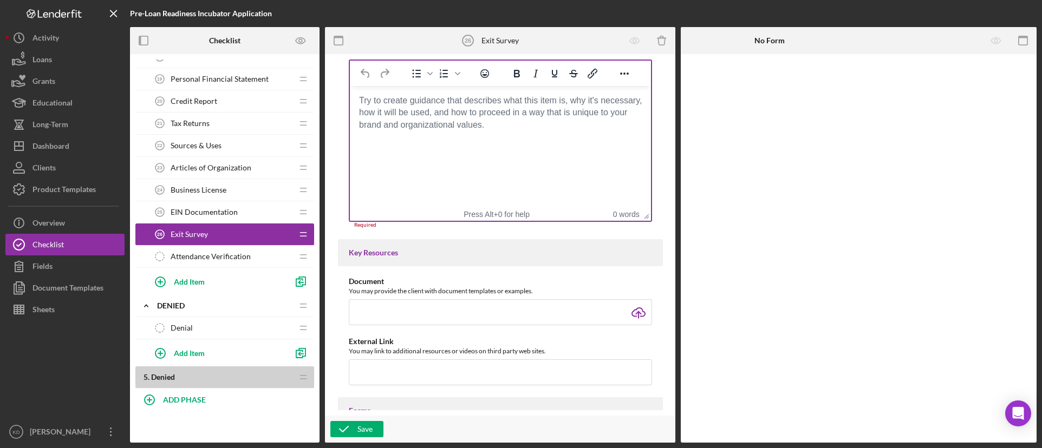
click at [465, 115] on html at bounding box center [499, 100] width 301 height 29
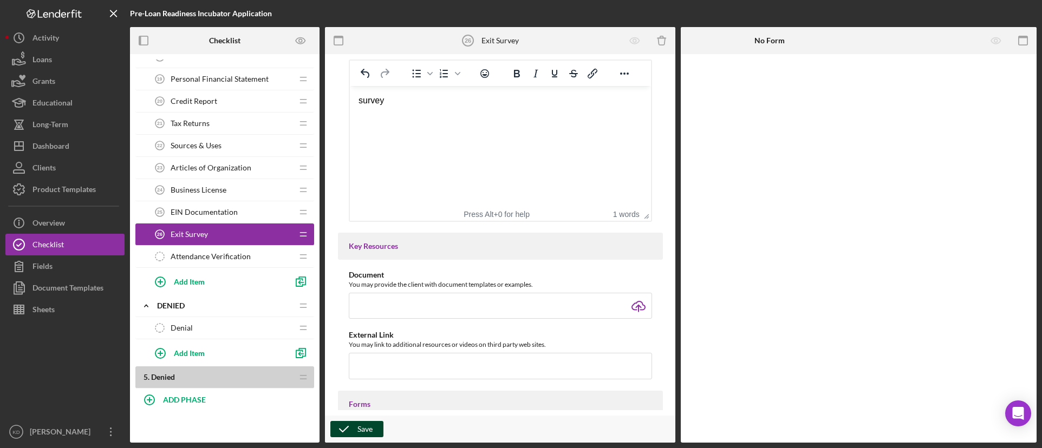
click at [363, 432] on div "Save" at bounding box center [364, 429] width 15 height 16
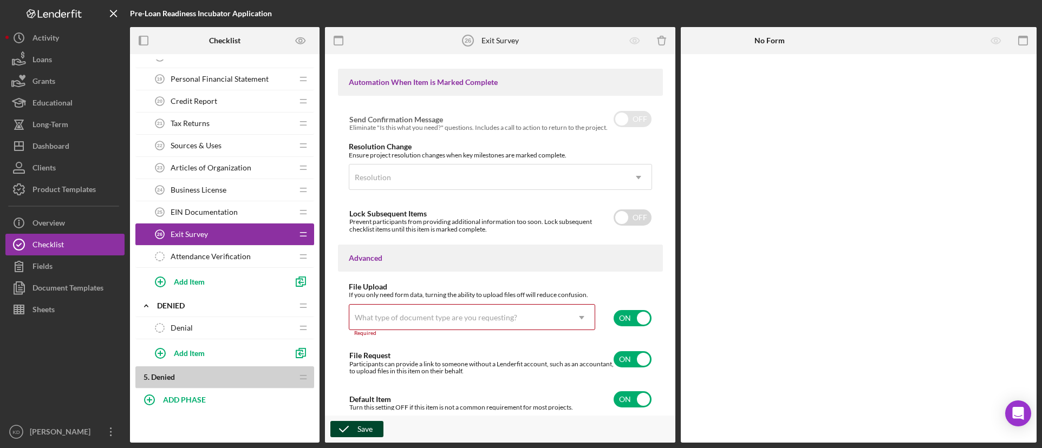
scroll to position [644, 0]
click at [632, 319] on input "checkbox" at bounding box center [632, 317] width 38 height 16
checkbox input "false"
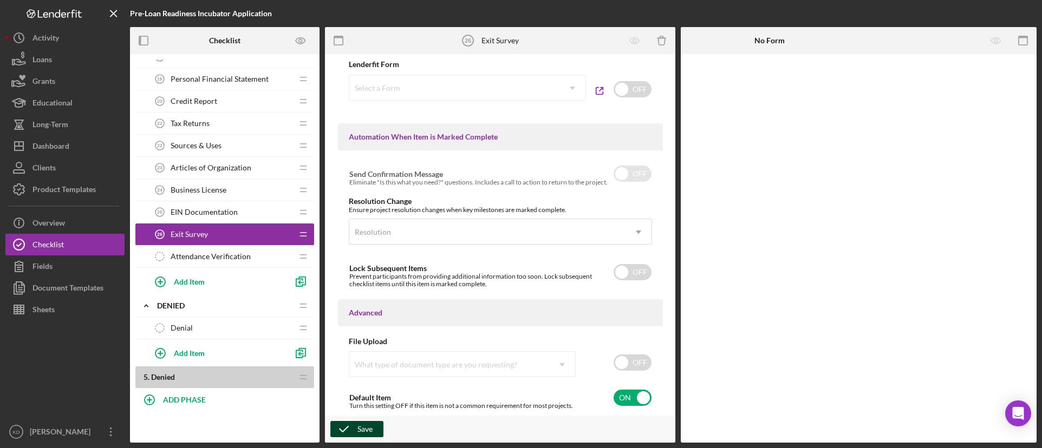
click at [367, 428] on div "Save" at bounding box center [364, 429] width 15 height 16
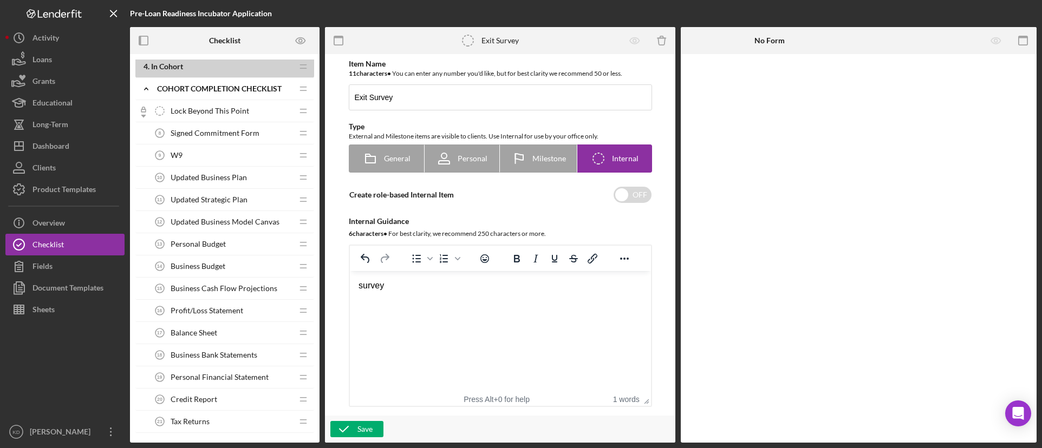
scroll to position [650, 0]
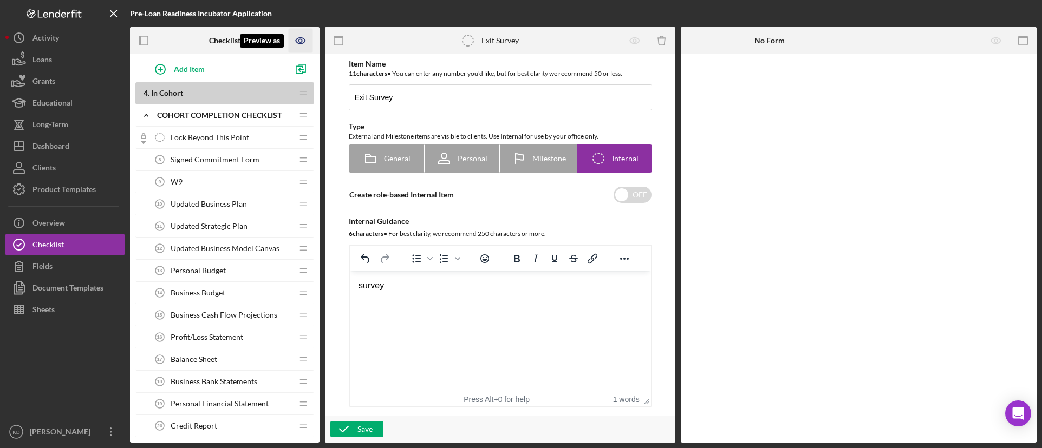
click at [303, 42] on icon "Preview as" at bounding box center [301, 41] width 24 height 24
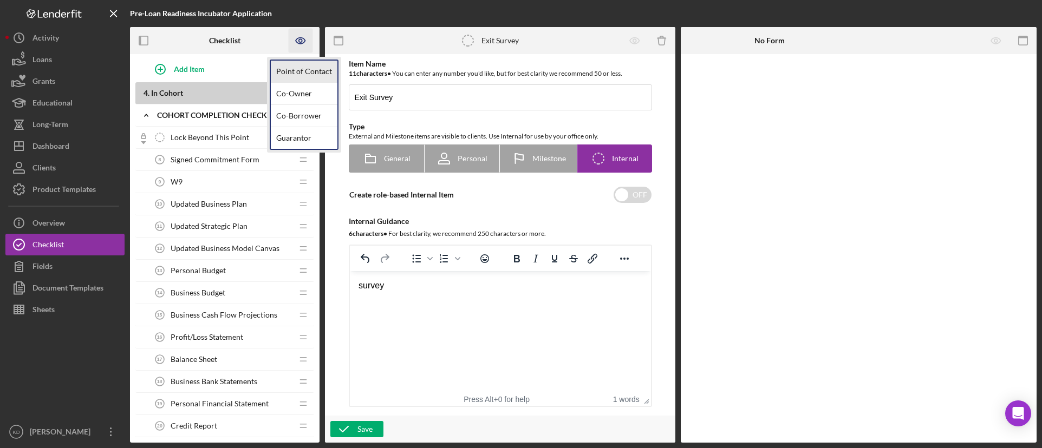
click at [297, 72] on link "Point of Contact" at bounding box center [304, 72] width 67 height 22
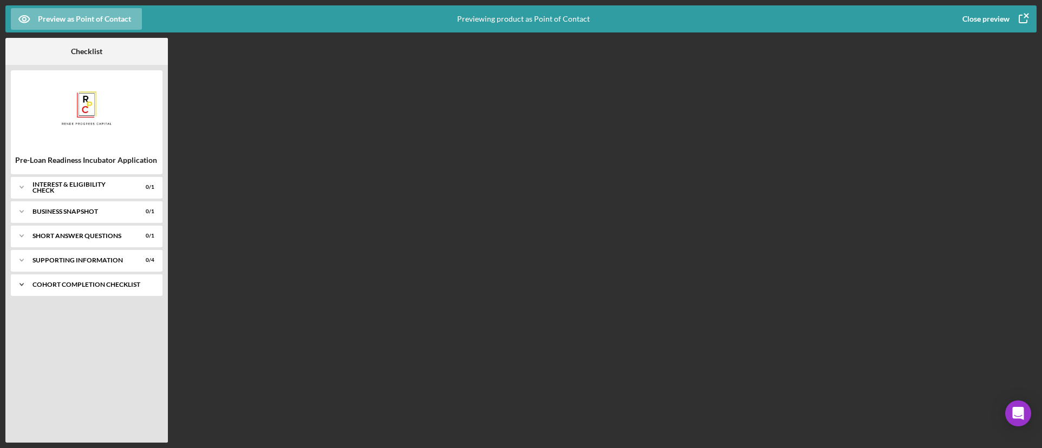
click at [21, 289] on icon "Icon/Expander" at bounding box center [22, 285] width 22 height 22
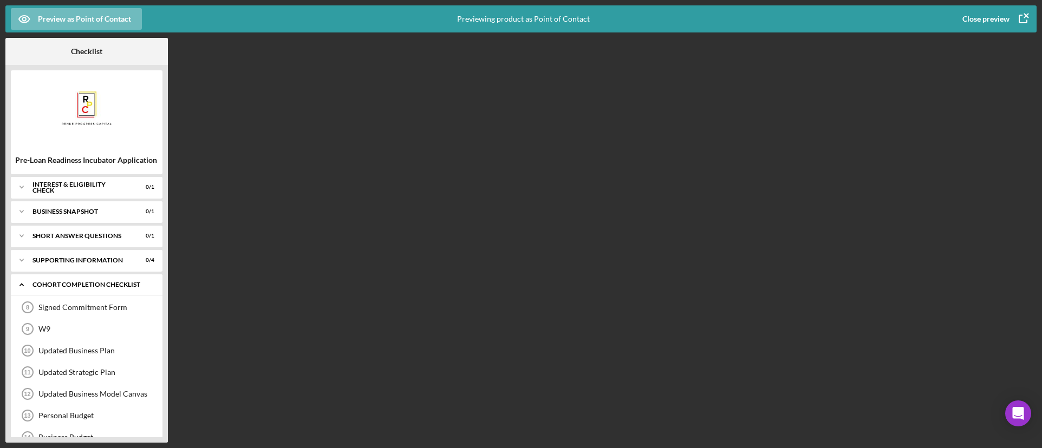
click at [19, 283] on icon "Icon/Expander" at bounding box center [22, 285] width 22 height 22
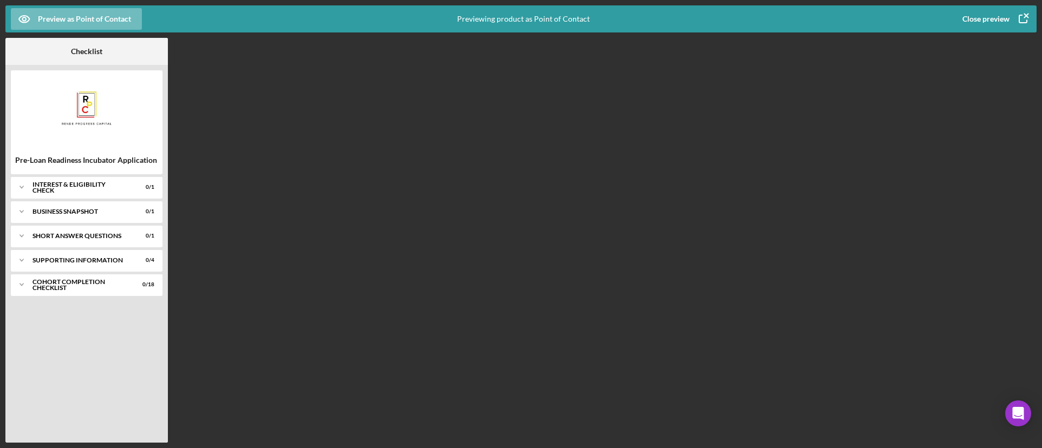
click at [1021, 17] on icon "button" at bounding box center [1022, 18] width 27 height 27
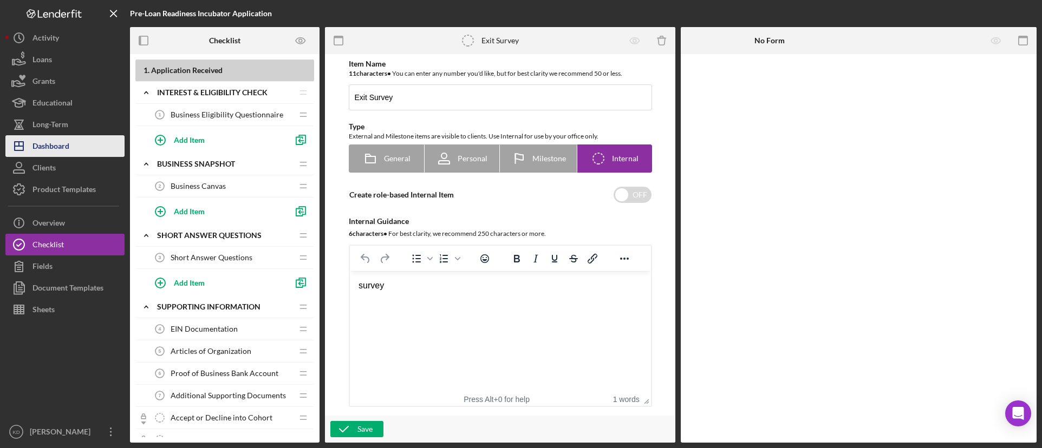
click at [71, 147] on button "Icon/Dashboard Dashboard" at bounding box center [64, 146] width 119 height 22
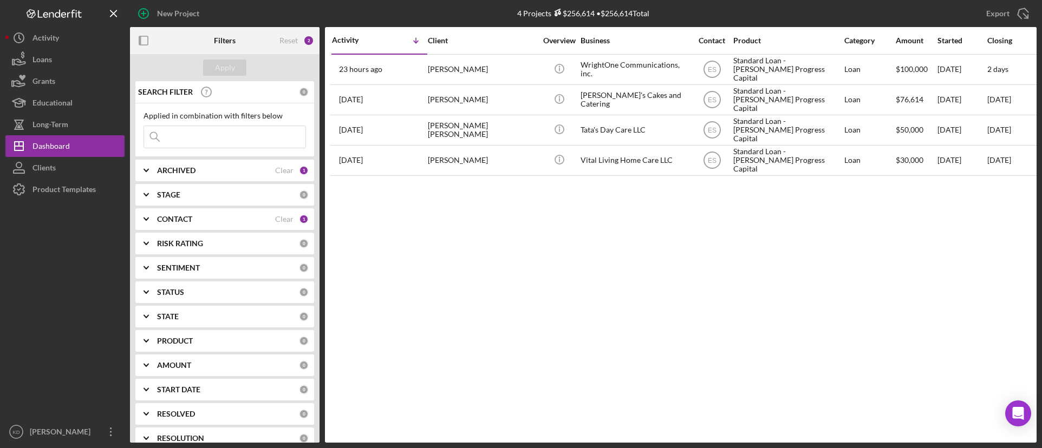
click at [145, 219] on icon "Icon/Expander" at bounding box center [146, 219] width 27 height 27
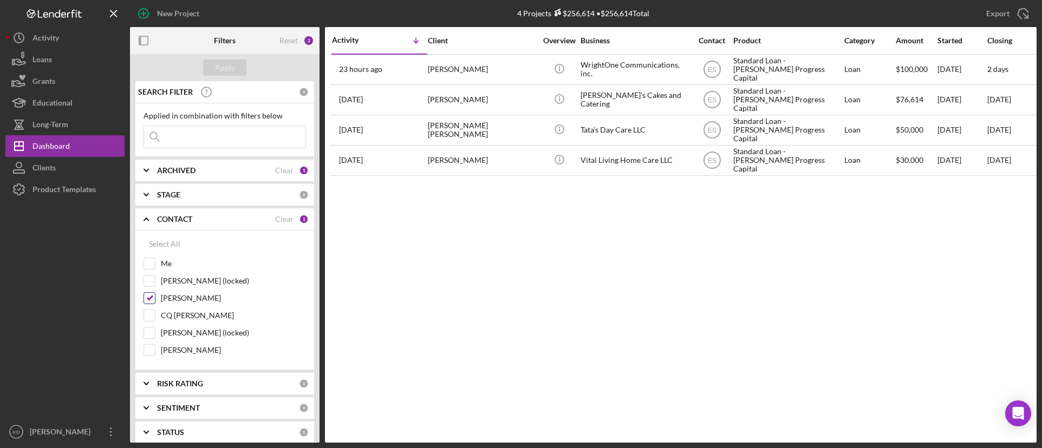
click at [150, 300] on input "Elisa Starnes" at bounding box center [149, 298] width 11 height 11
checkbox input "false"
click at [151, 263] on input "Me" at bounding box center [149, 263] width 11 height 11
checkbox input "true"
click at [149, 219] on icon "Icon/Expander" at bounding box center [146, 219] width 27 height 27
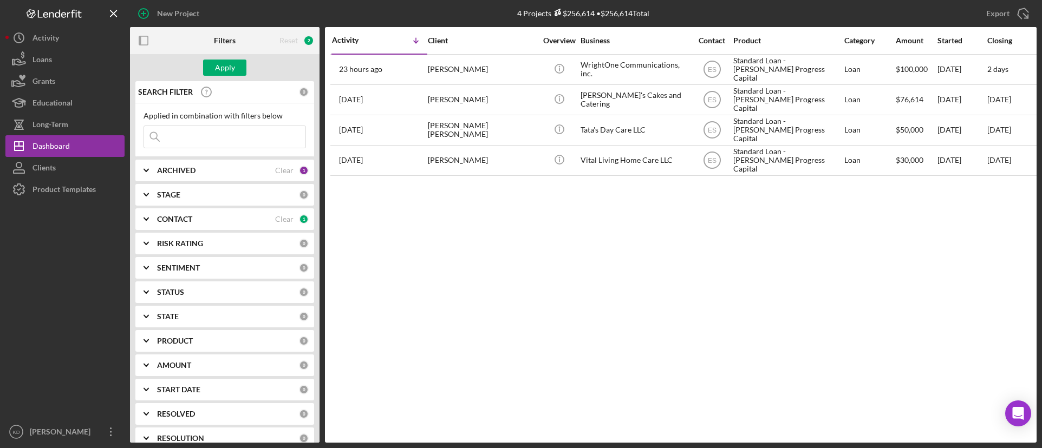
scroll to position [54, 0]
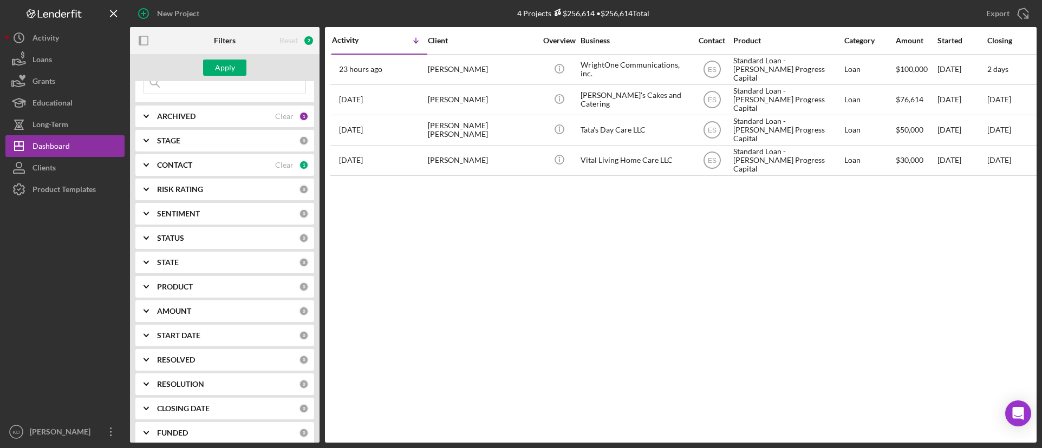
click at [135, 286] on icon "Icon/Expander" at bounding box center [146, 286] width 27 height 27
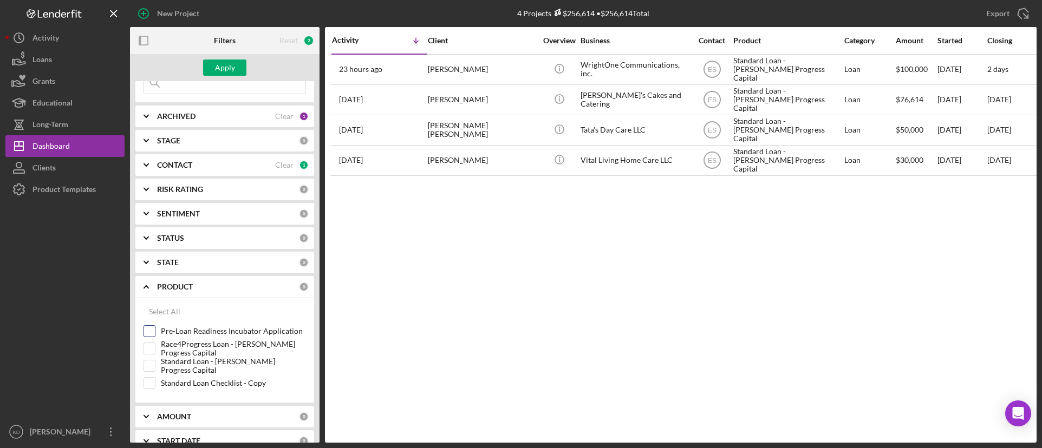
click at [151, 328] on input "Pre-Loan Readiness Incubator Application" at bounding box center [149, 331] width 11 height 11
checkbox input "true"
click at [223, 68] on div "Apply" at bounding box center [225, 68] width 20 height 16
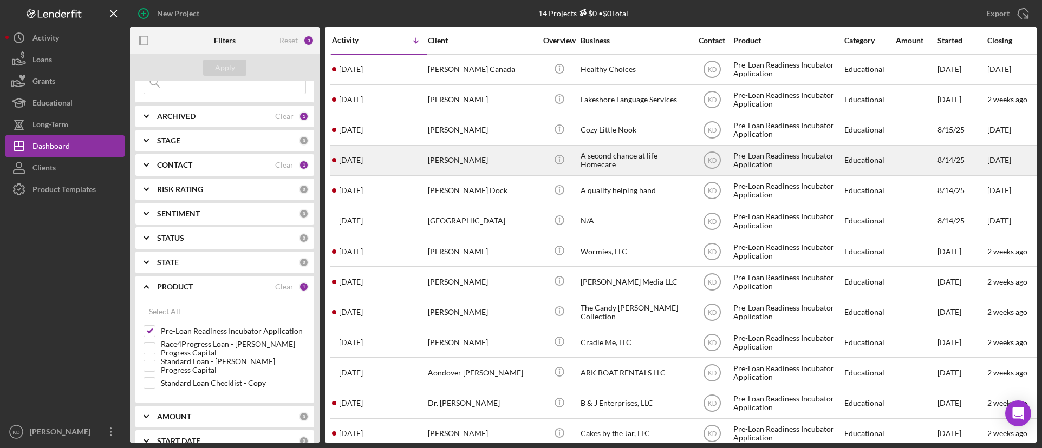
click at [672, 165] on div "A second chance at life Homecare" at bounding box center [634, 160] width 108 height 29
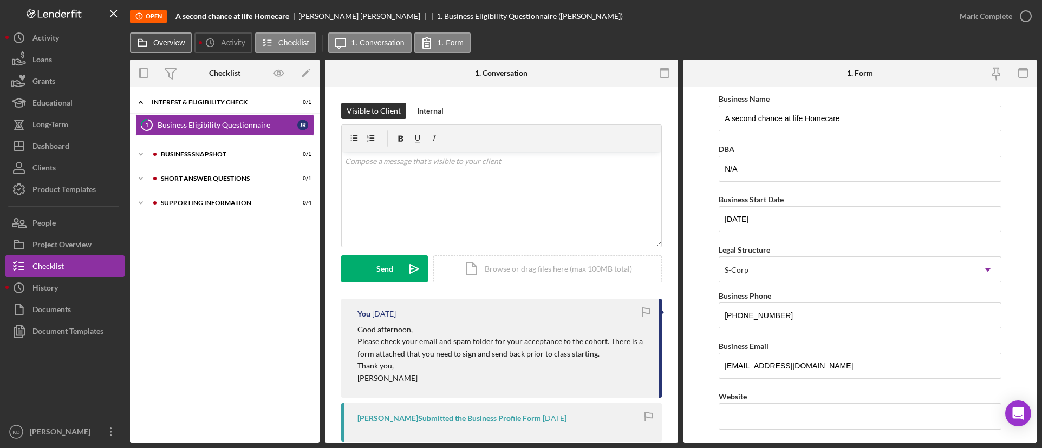
click at [161, 48] on button "Overview" at bounding box center [161, 42] width 62 height 21
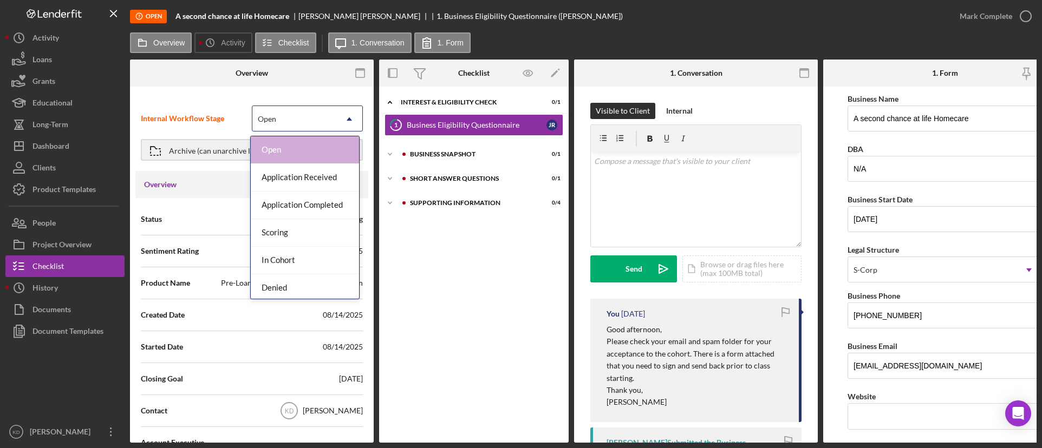
click at [326, 125] on div "Open" at bounding box center [294, 119] width 84 height 25
click at [315, 258] on div "In Cohort" at bounding box center [305, 261] width 108 height 28
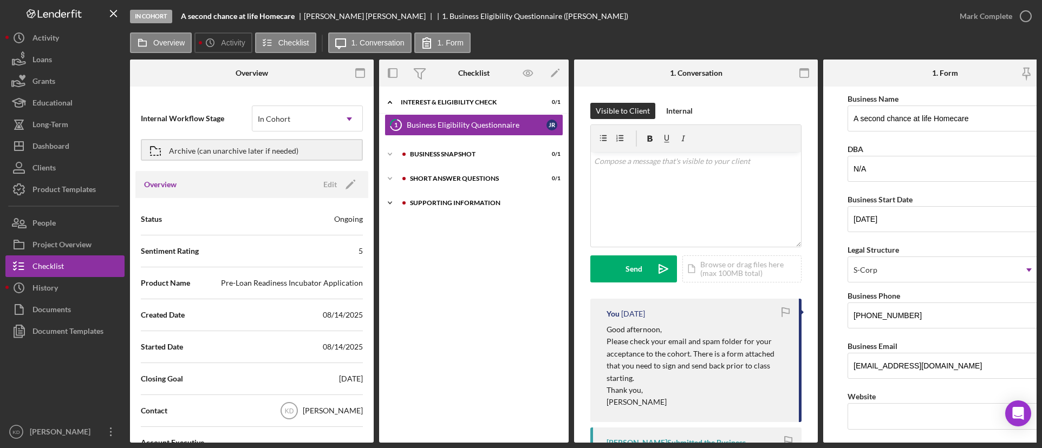
click at [460, 204] on div "Supporting Information" at bounding box center [482, 203] width 145 height 6
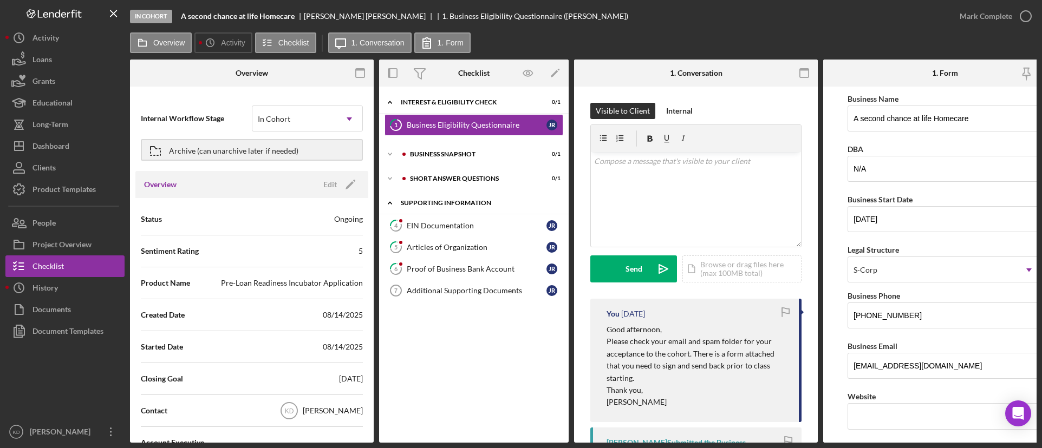
click at [460, 204] on div "Supporting Information" at bounding box center [478, 203] width 154 height 6
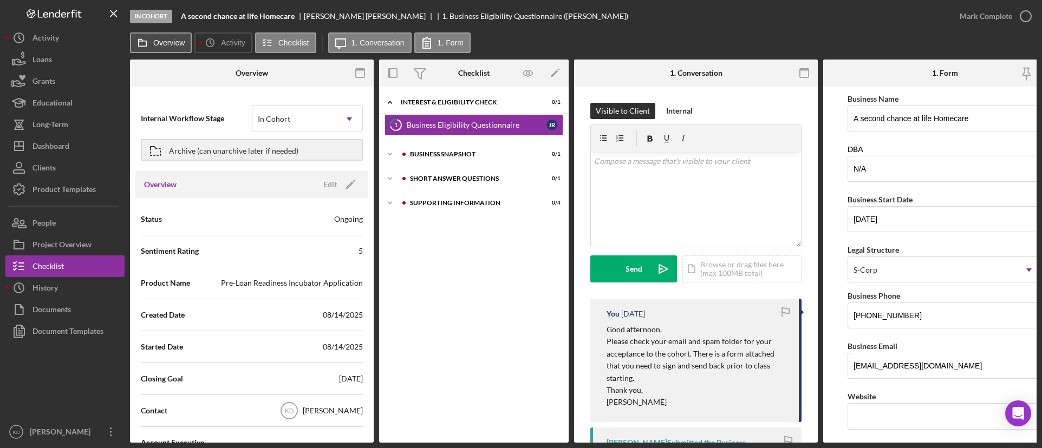
click at [153, 50] on button "Overview" at bounding box center [161, 42] width 62 height 21
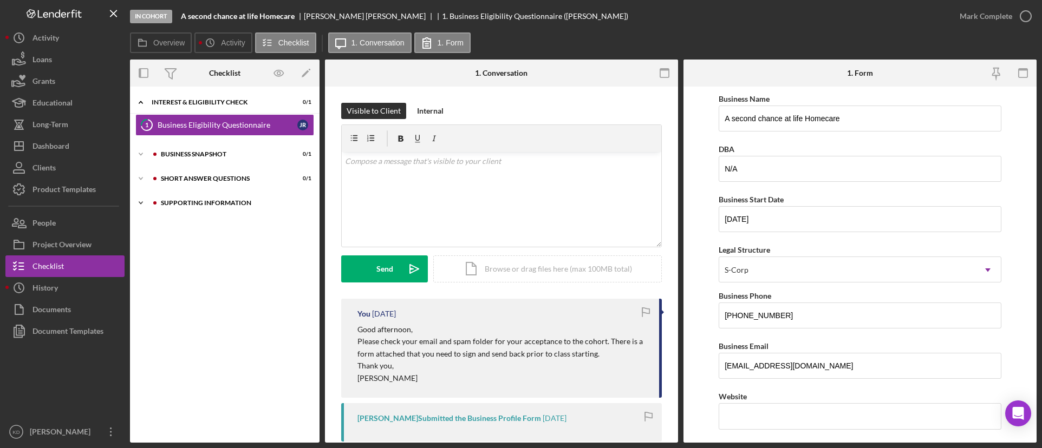
click at [169, 201] on div "Supporting Information" at bounding box center [233, 203] width 145 height 6
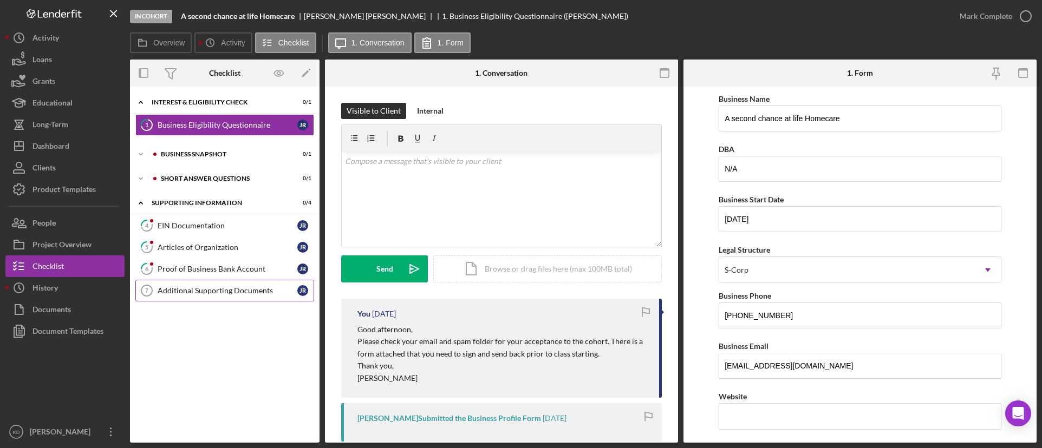
click at [174, 288] on div "Additional Supporting Documents" at bounding box center [228, 290] width 140 height 9
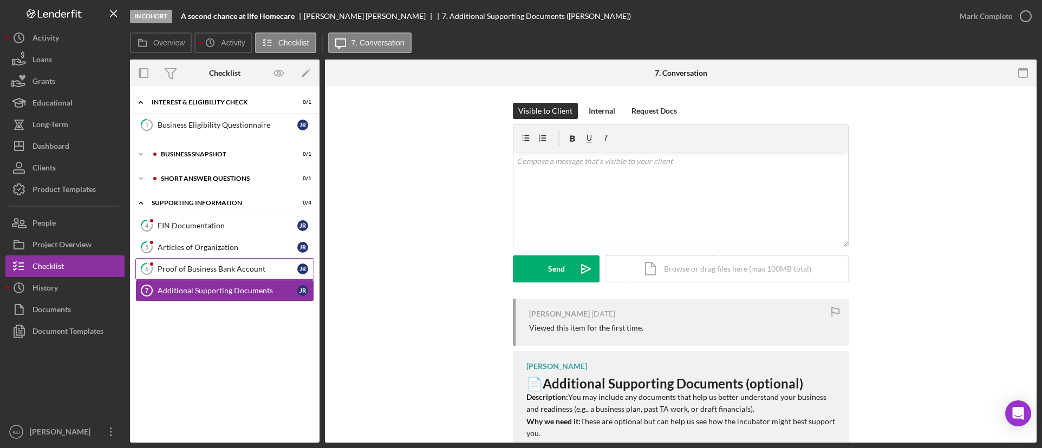
click at [172, 270] on div "Proof of Business Bank Account" at bounding box center [228, 269] width 140 height 9
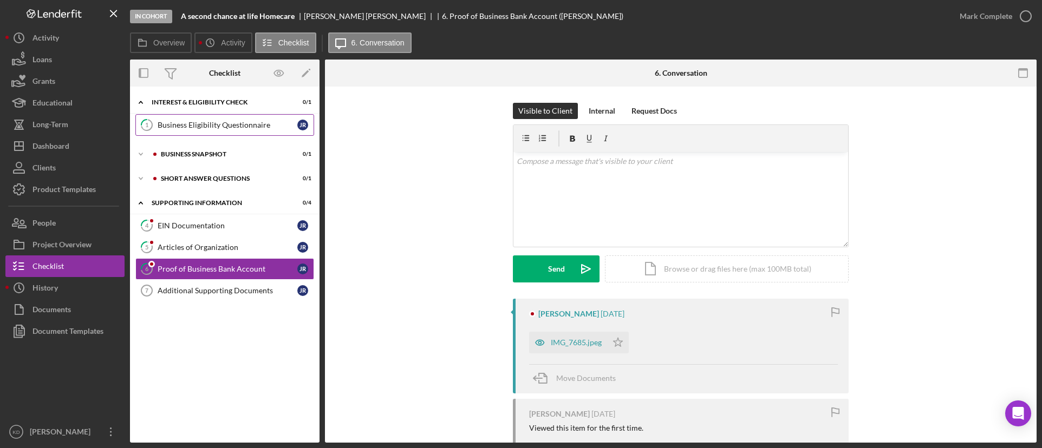
click at [184, 123] on div "Business Eligibility Questionnaire" at bounding box center [228, 125] width 140 height 9
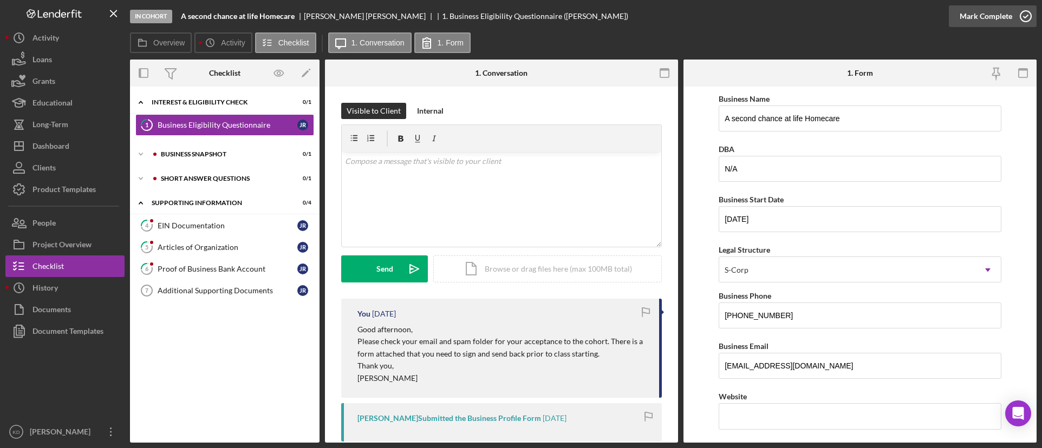
click at [1019, 18] on icon "button" at bounding box center [1025, 16] width 27 height 27
click at [290, 155] on div "Business Snapshot" at bounding box center [233, 154] width 145 height 6
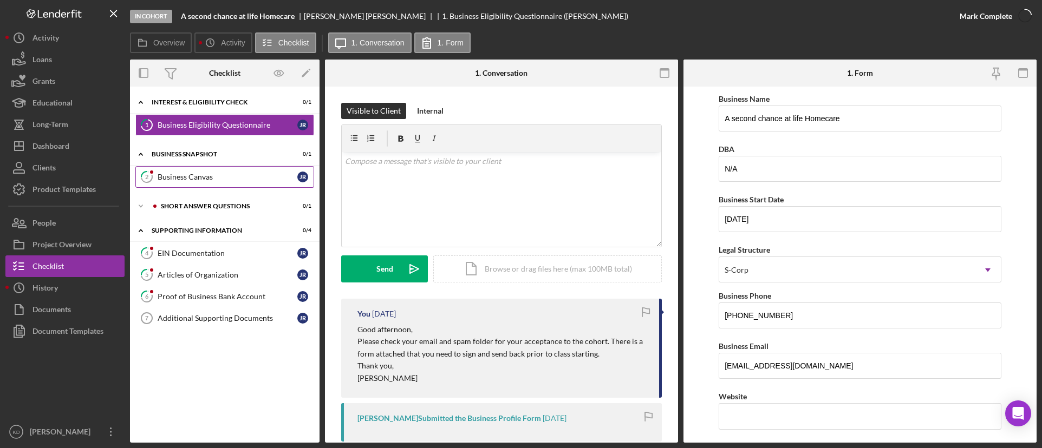
click at [290, 178] on div "Business Canvas" at bounding box center [228, 177] width 140 height 9
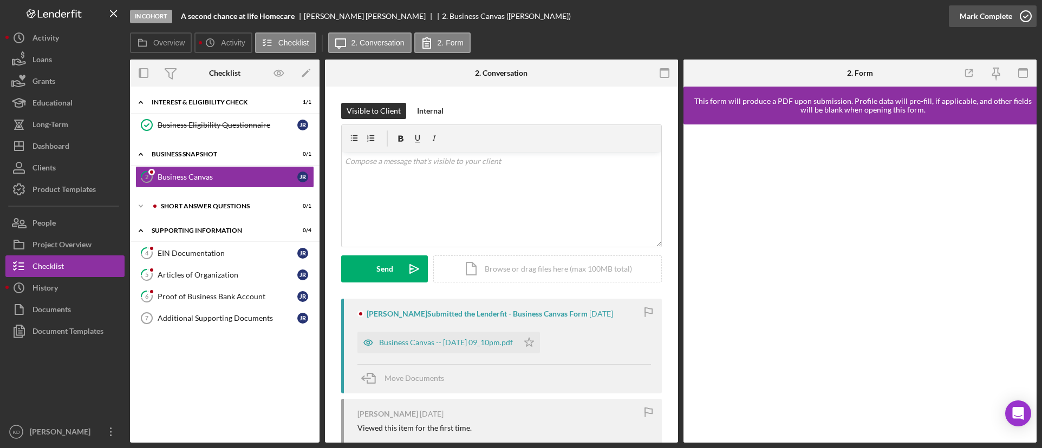
click at [1021, 18] on icon "button" at bounding box center [1025, 16] width 27 height 27
click at [246, 207] on div "Short Answer Questions" at bounding box center [233, 206] width 145 height 6
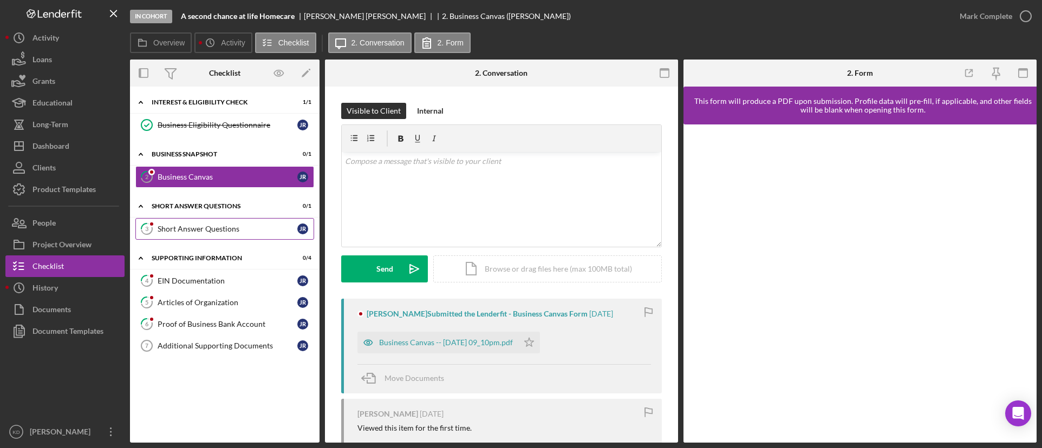
click at [245, 225] on div "Short Answer Questions" at bounding box center [228, 229] width 140 height 9
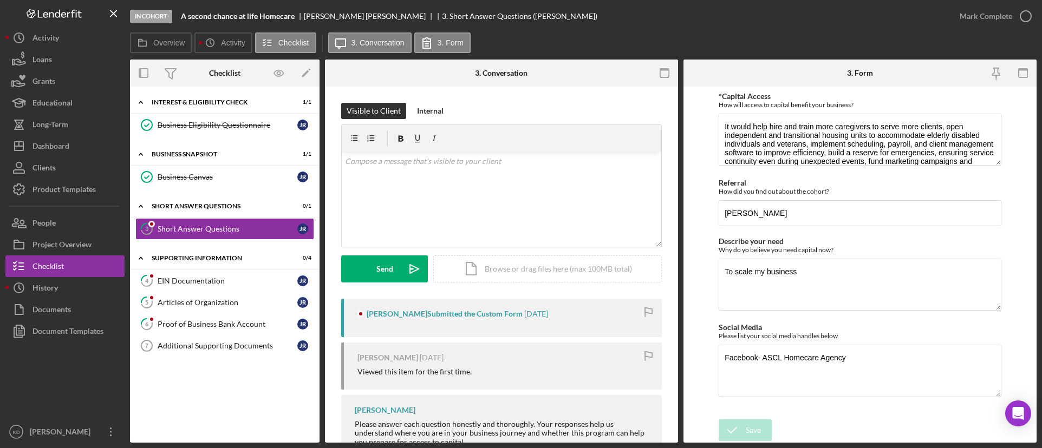
click at [1026, 13] on div "File validated: Business Canvas -- 2025-08-13 09_10pm.pdf" at bounding box center [946, 11] width 173 height 4
click at [1026, 15] on icon "button" at bounding box center [1025, 16] width 27 height 27
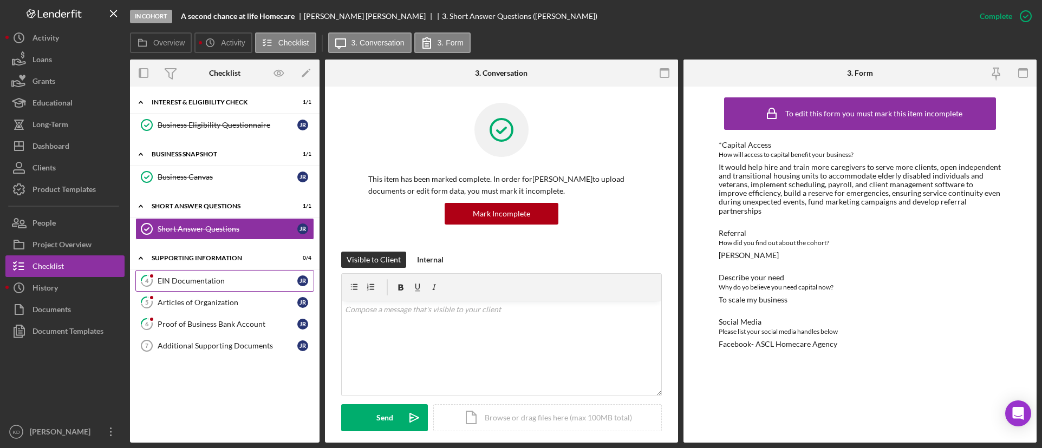
click at [184, 283] on div "EIN Documentation" at bounding box center [228, 281] width 140 height 9
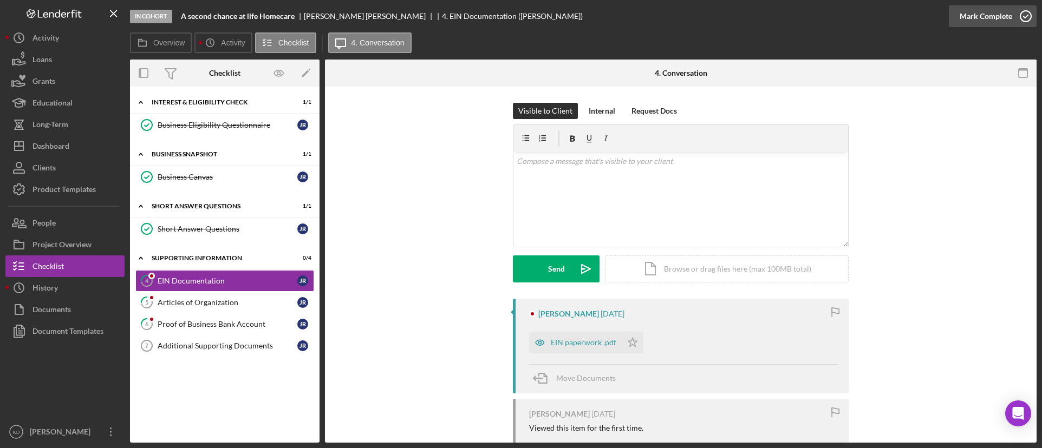
click at [1031, 18] on icon "button" at bounding box center [1025, 16] width 27 height 27
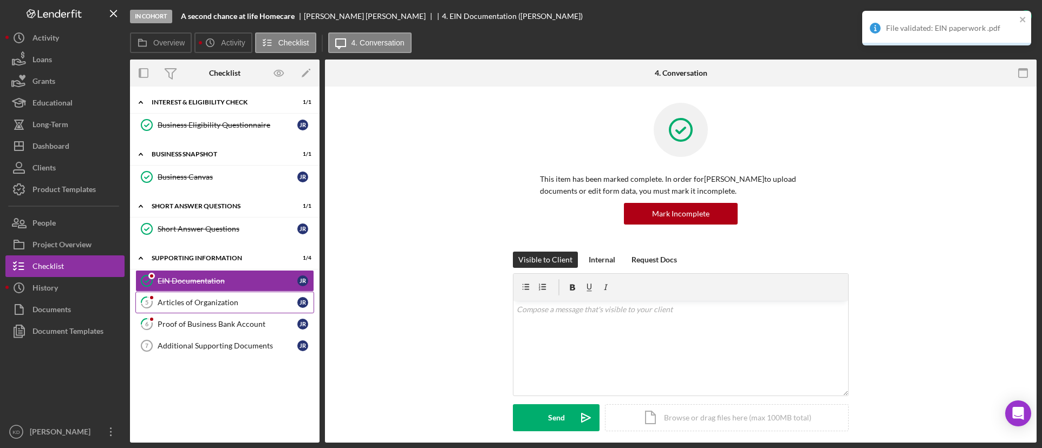
click at [201, 302] on div "Articles of Organization" at bounding box center [228, 302] width 140 height 9
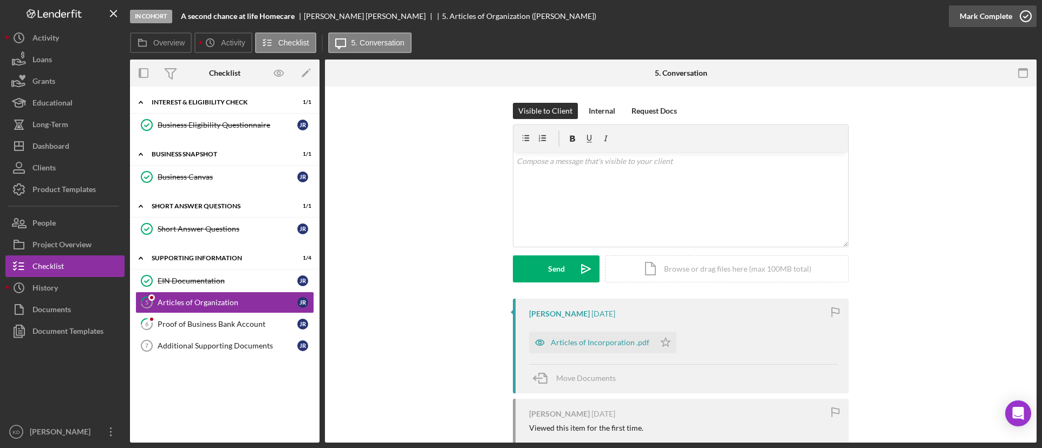
click at [1018, 15] on icon "button" at bounding box center [1025, 16] width 27 height 27
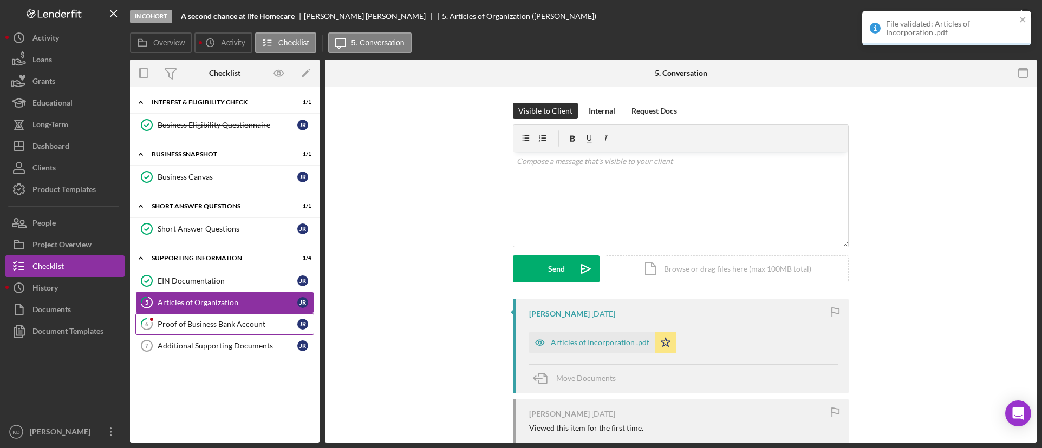
click at [222, 331] on link "6 Proof of Business Bank Account J R" at bounding box center [224, 324] width 179 height 22
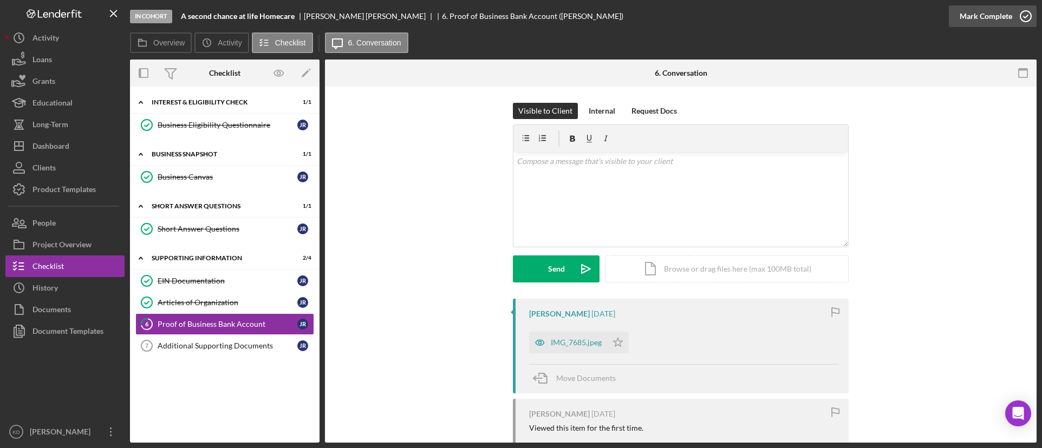
click at [1017, 13] on icon "button" at bounding box center [1025, 16] width 27 height 27
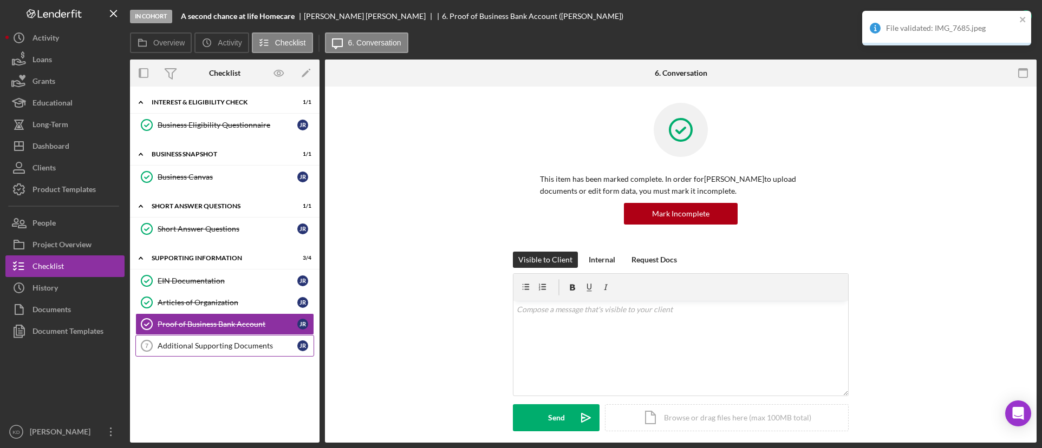
click at [198, 349] on div "Additional Supporting Documents" at bounding box center [228, 346] width 140 height 9
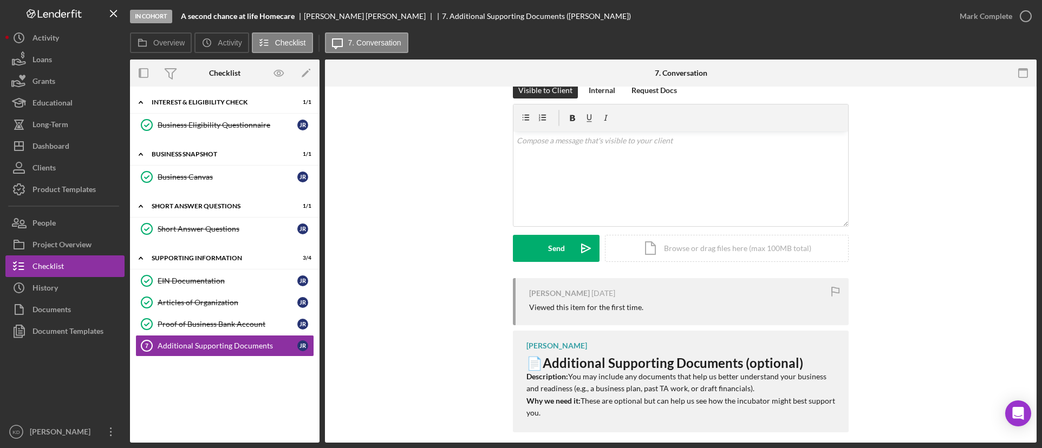
scroll to position [32, 0]
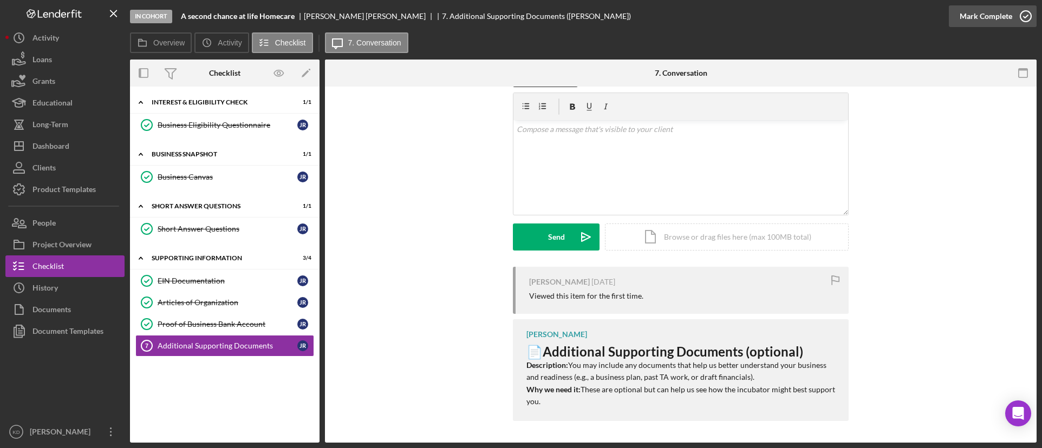
click at [1005, 13] on div "Mark Complete" at bounding box center [985, 16] width 53 height 22
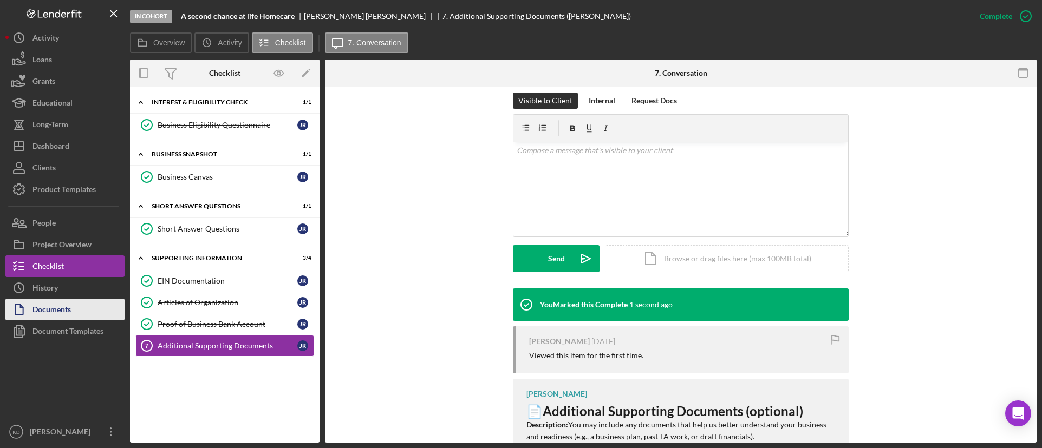
scroll to position [181, 0]
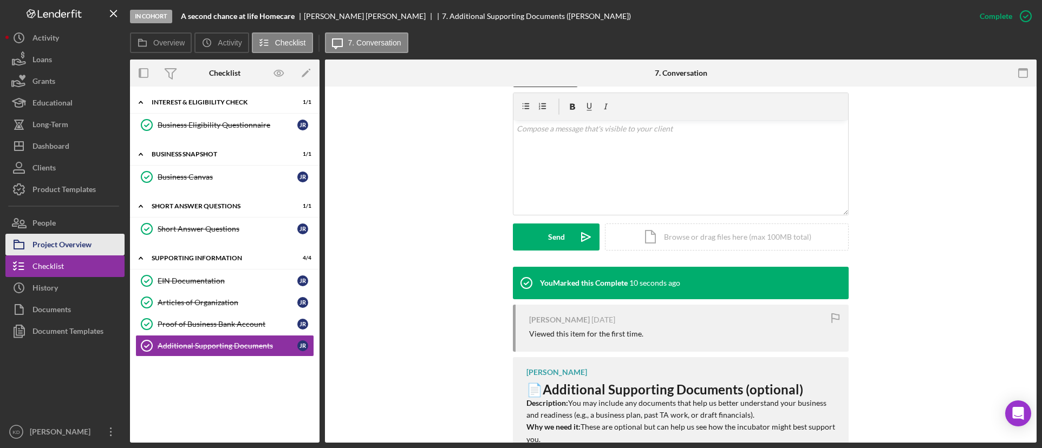
click at [65, 237] on div "Project Overview" at bounding box center [61, 246] width 59 height 24
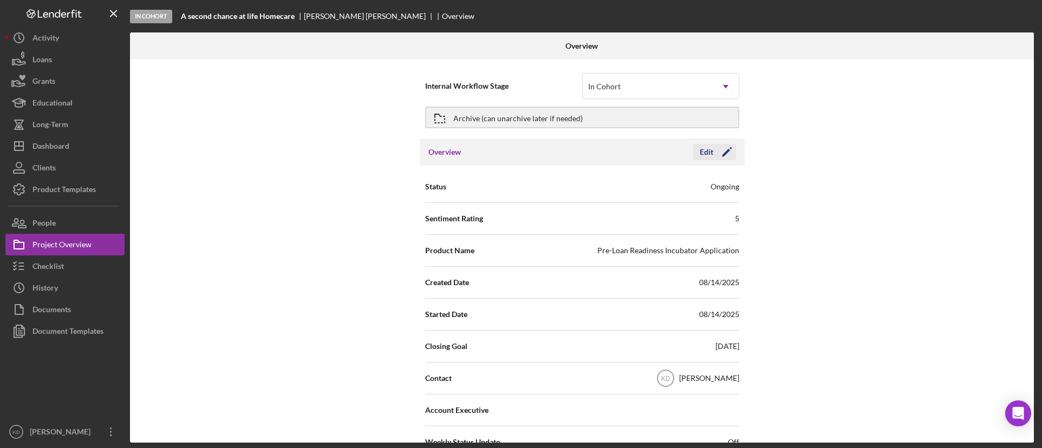
click at [707, 157] on div "Edit" at bounding box center [707, 152] width 14 height 16
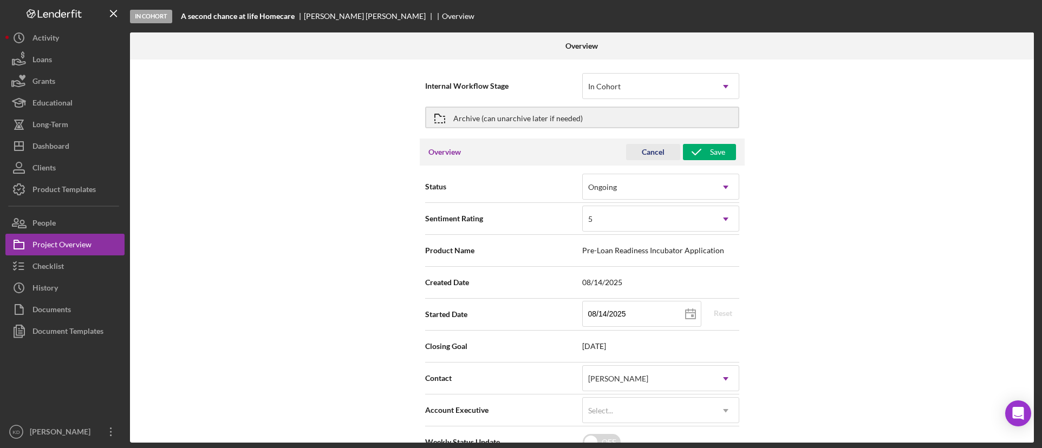
click at [643, 148] on div "Cancel" at bounding box center [653, 152] width 23 height 16
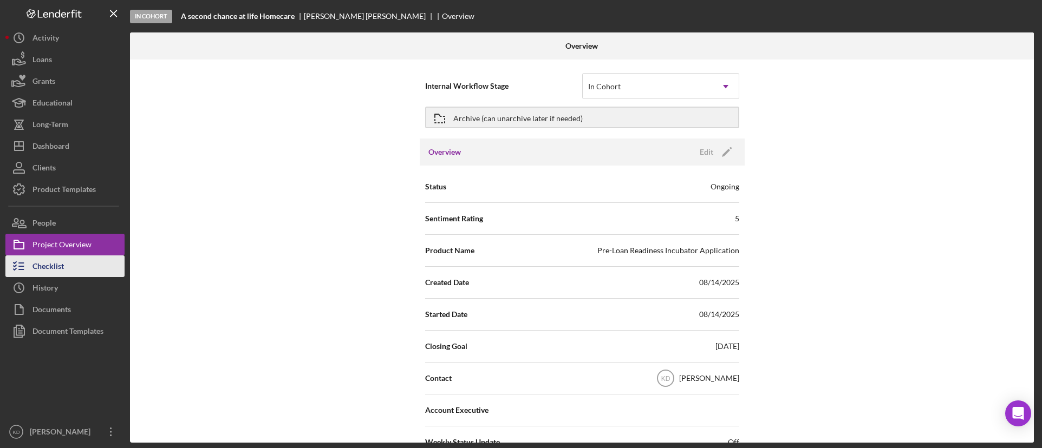
click at [44, 273] on div "Checklist" at bounding box center [47, 268] width 31 height 24
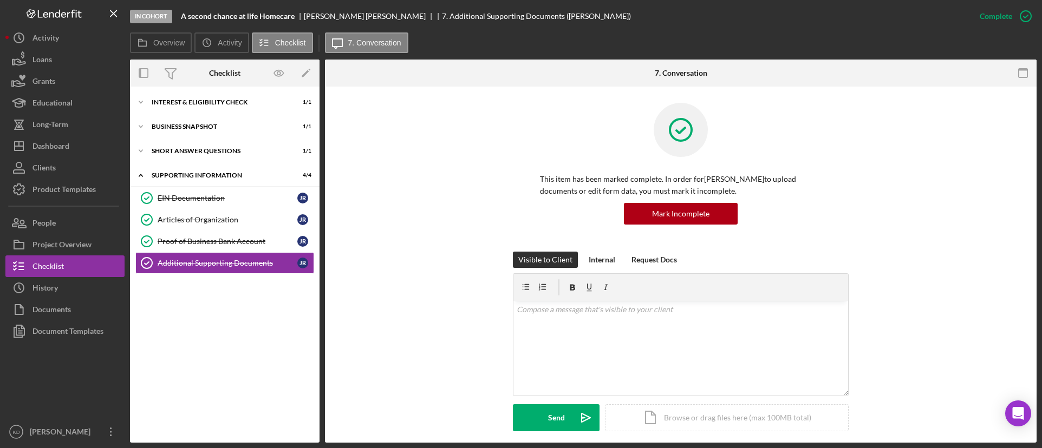
click at [197, 339] on div "Icon/Expander Interest & Eligibility Check 1 / 1 Icon/Expander Business Snapsho…" at bounding box center [224, 264] width 189 height 345
click at [149, 102] on icon "Icon/Expander" at bounding box center [141, 102] width 22 height 22
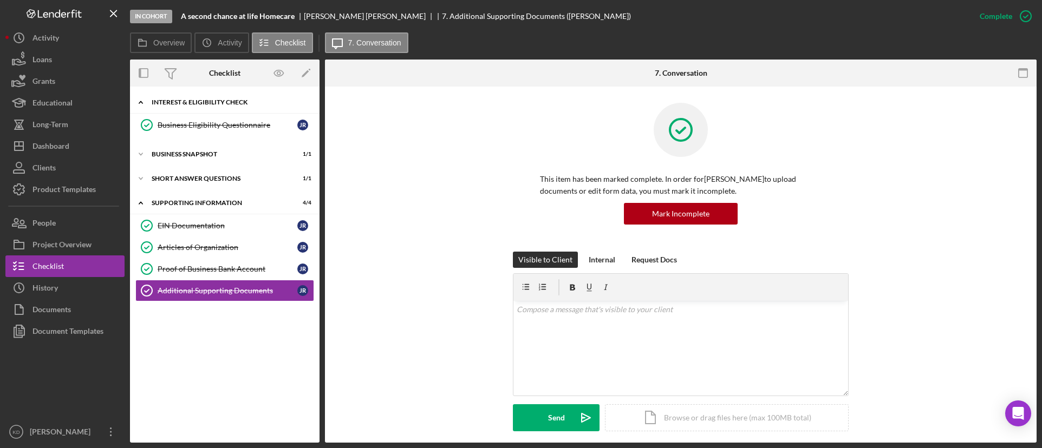
click at [149, 102] on icon "Icon/Expander" at bounding box center [141, 102] width 22 height 22
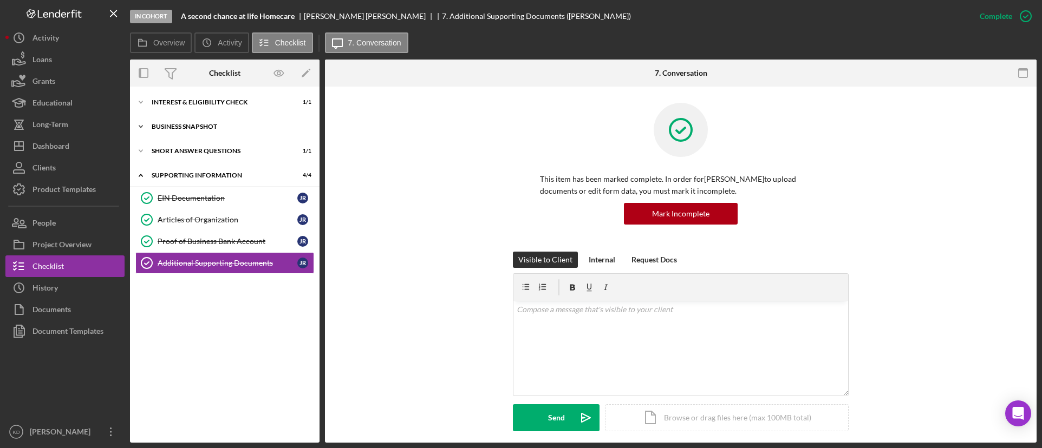
click at [143, 124] on icon "Icon/Expander" at bounding box center [141, 127] width 22 height 22
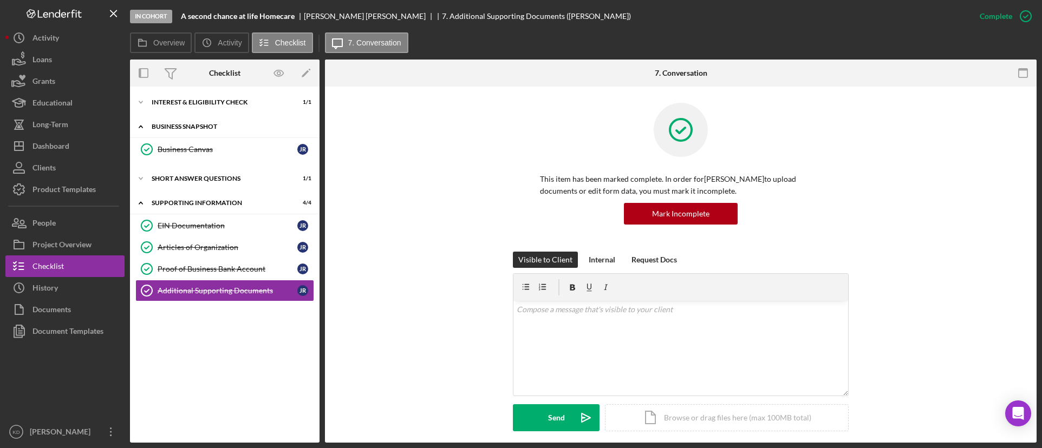
click at [143, 124] on icon "Icon/Expander" at bounding box center [141, 127] width 22 height 22
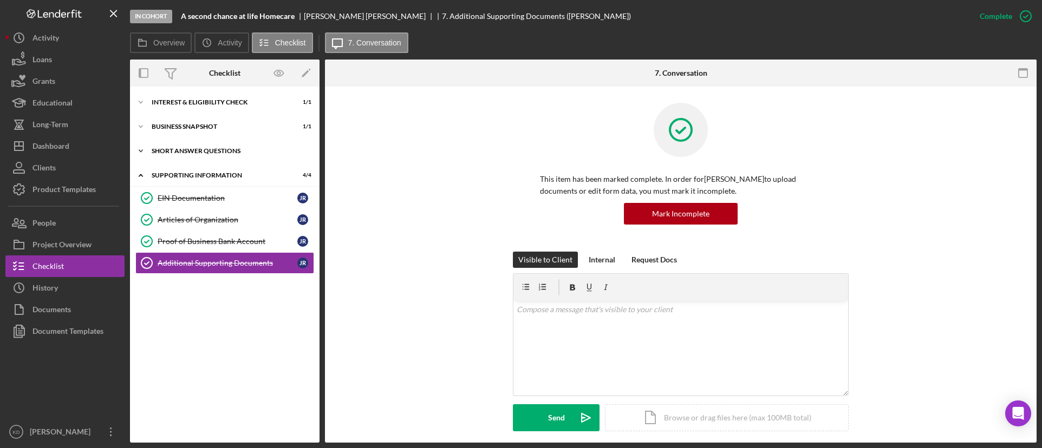
click at [138, 146] on icon "Icon/Expander" at bounding box center [141, 151] width 22 height 22
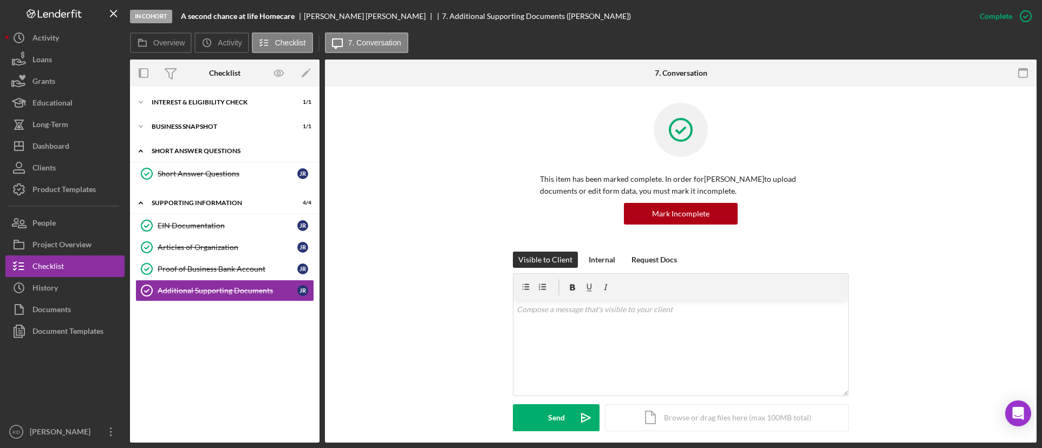
click at [138, 149] on icon "Icon/Expander" at bounding box center [141, 151] width 22 height 22
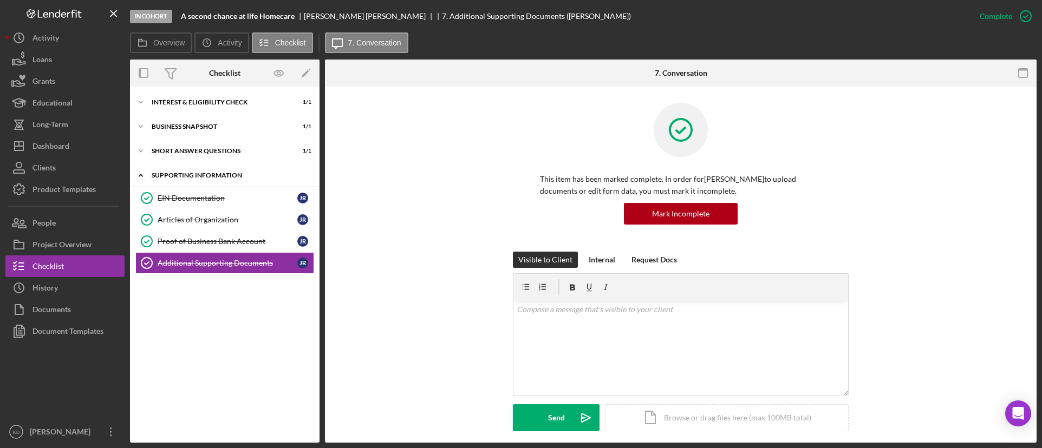
click at [142, 171] on icon "Icon/Expander" at bounding box center [141, 176] width 22 height 22
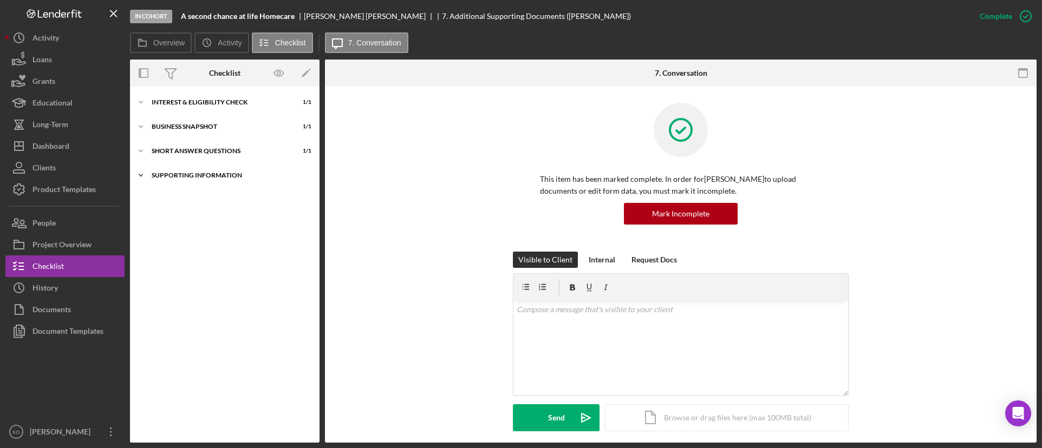
click at [142, 171] on icon "Icon/Expander" at bounding box center [141, 176] width 22 height 22
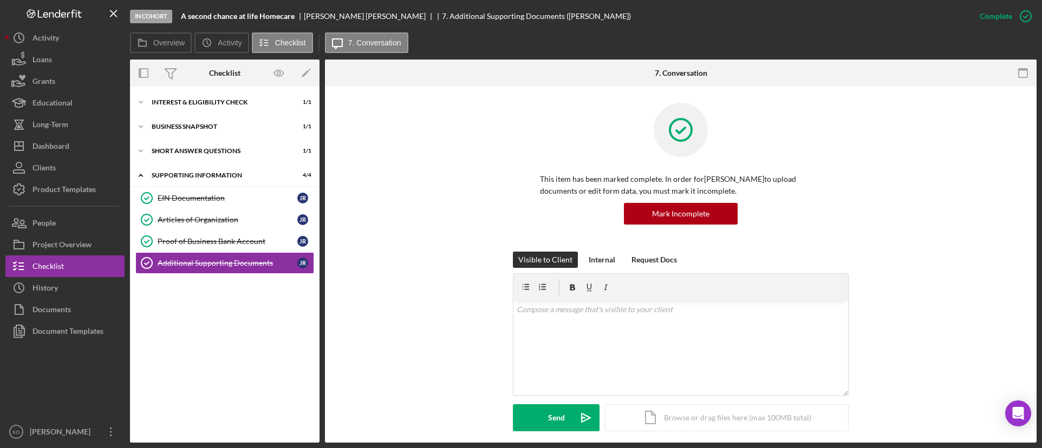
click at [197, 317] on div "Icon/Expander Interest & Eligibility Check 1 / 1 Icon/Expander Business Snapsho…" at bounding box center [224, 264] width 189 height 345
click at [155, 47] on button "Overview" at bounding box center [161, 42] width 62 height 21
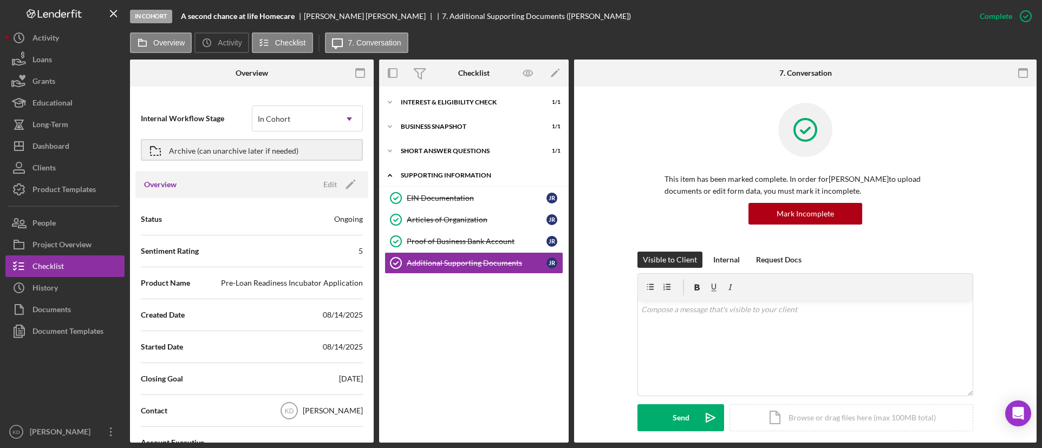
click at [394, 169] on icon "Icon/Expander" at bounding box center [390, 176] width 22 height 22
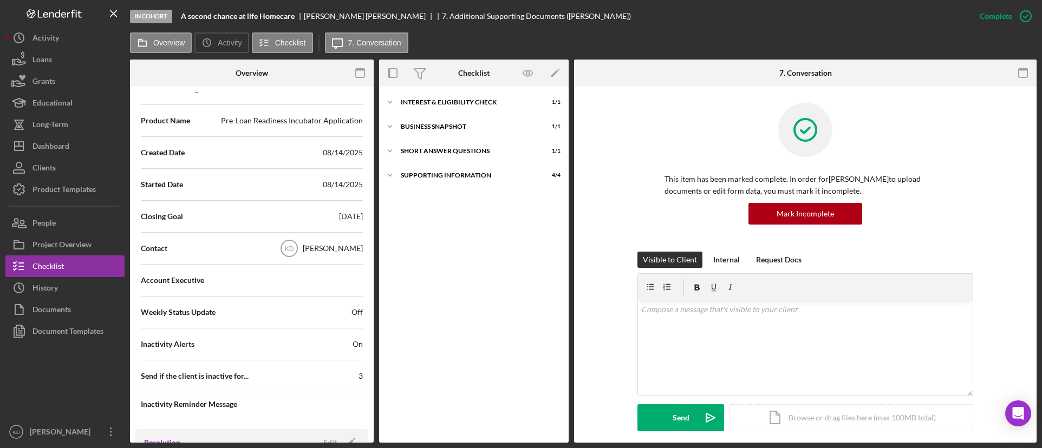
scroll to position [256, 0]
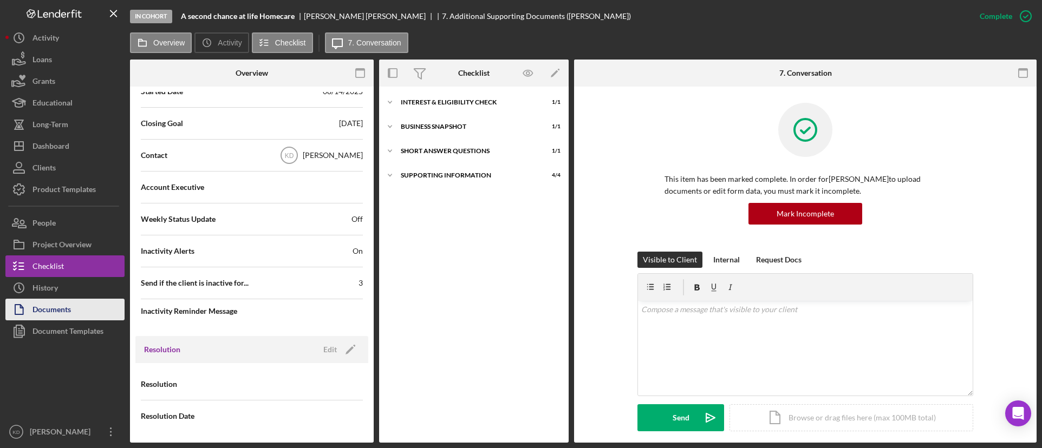
click at [43, 316] on div "Documents" at bounding box center [51, 311] width 38 height 24
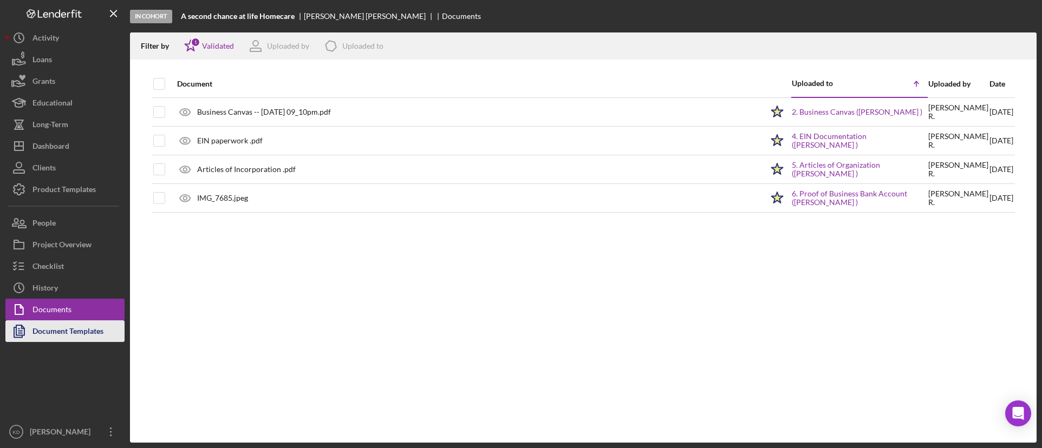
click at [43, 334] on div "Document Templates" at bounding box center [67, 333] width 71 height 24
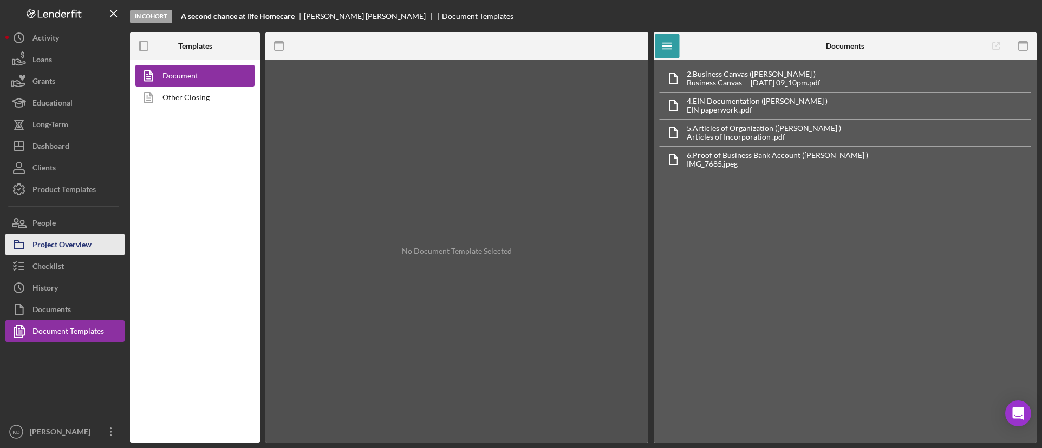
click at [49, 241] on div "Project Overview" at bounding box center [61, 246] width 59 height 24
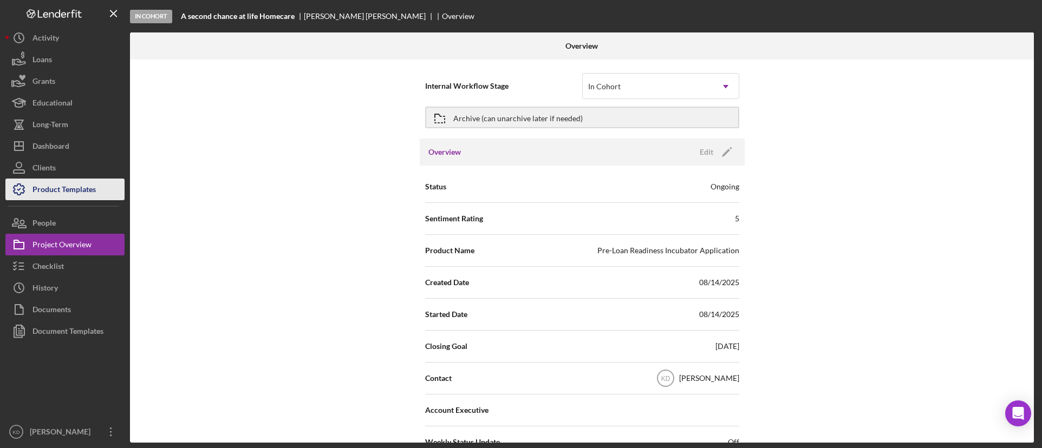
click at [106, 182] on button "Product Templates" at bounding box center [64, 190] width 119 height 22
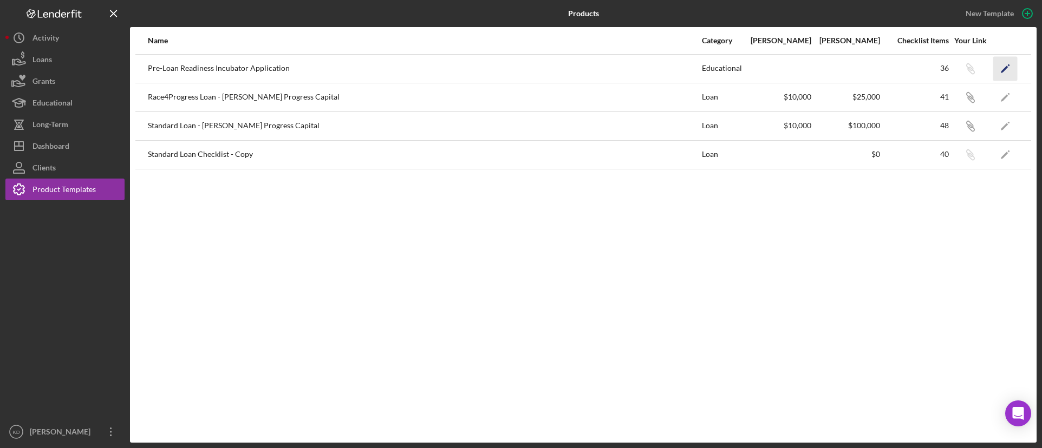
click at [1009, 70] on icon "Icon/Edit" at bounding box center [1005, 68] width 24 height 24
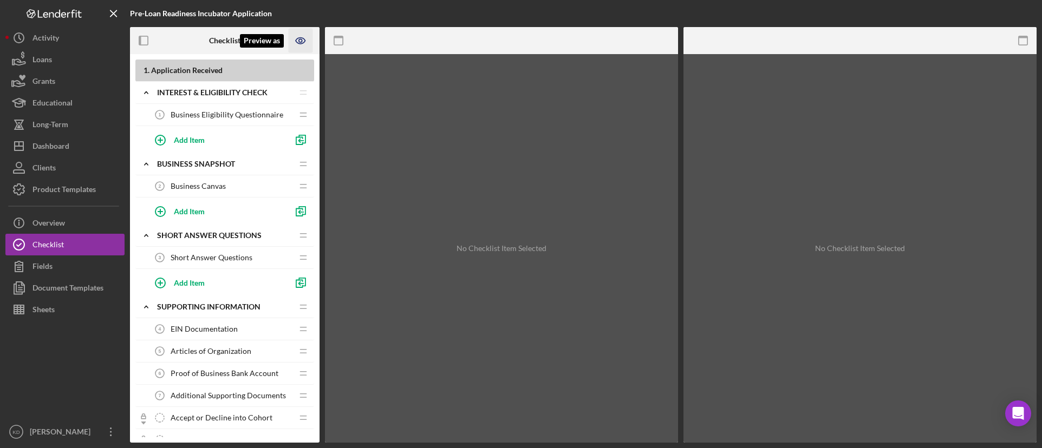
click at [302, 40] on icon "Preview as" at bounding box center [300, 40] width 3 height 3
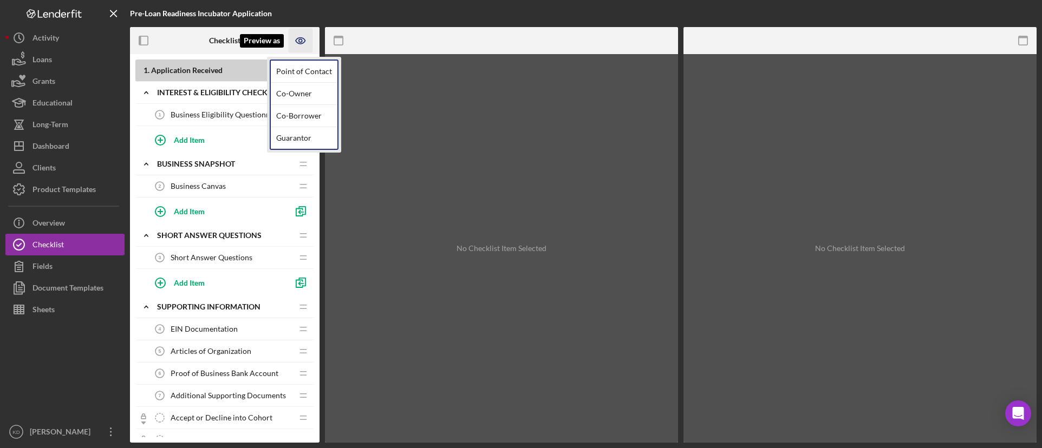
click at [302, 40] on icon "Preview as" at bounding box center [300, 40] width 3 height 3
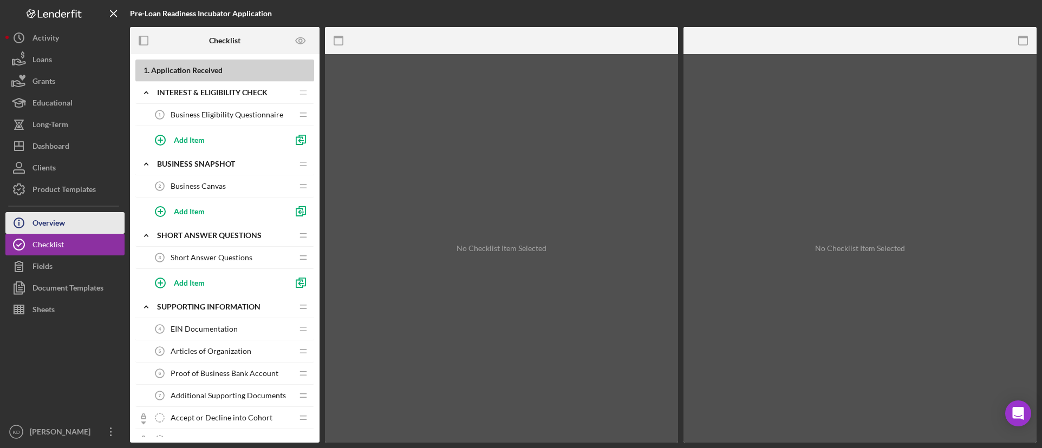
click at [47, 222] on div "Overview" at bounding box center [48, 224] width 32 height 24
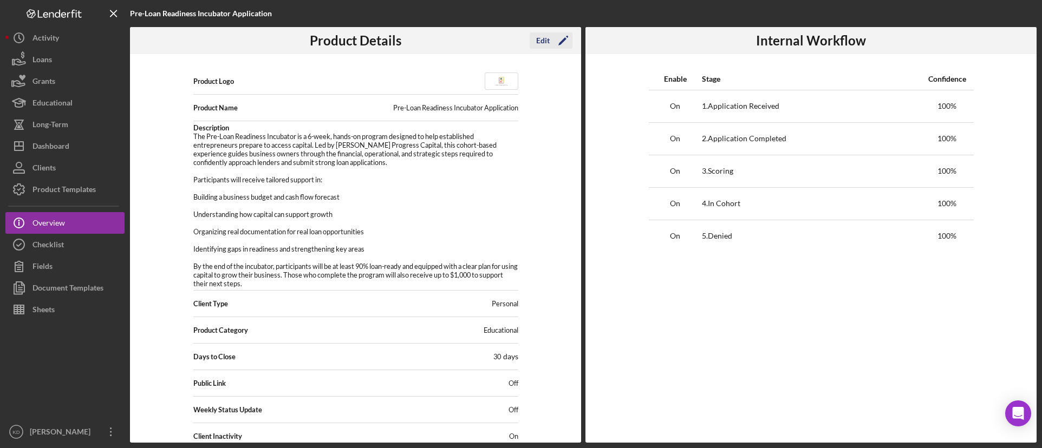
click at [553, 40] on icon "Icon/Edit" at bounding box center [563, 40] width 27 height 27
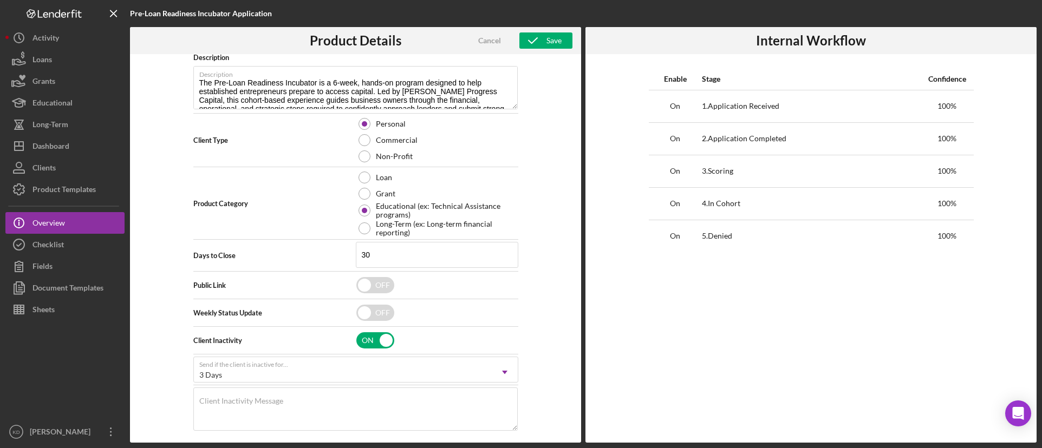
scroll to position [156, 0]
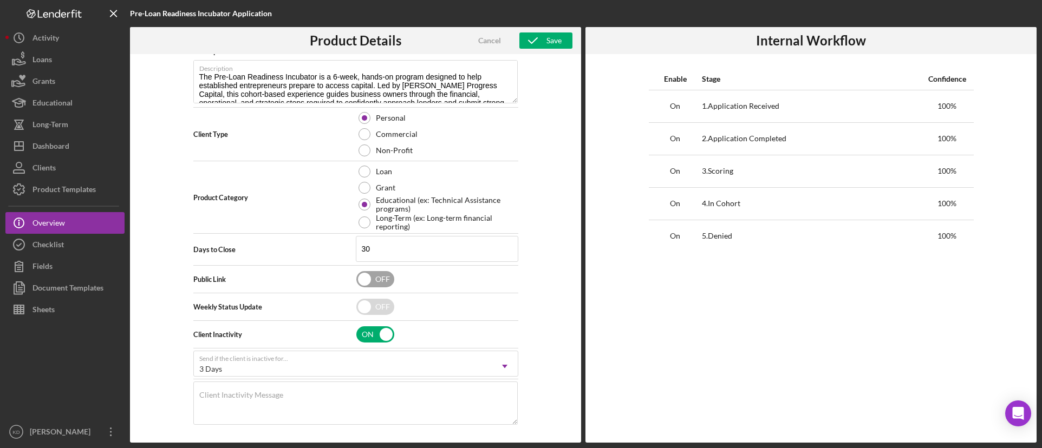
click at [358, 284] on input "checkbox" at bounding box center [375, 279] width 38 height 16
checkbox input "true"
click at [542, 42] on icon "button" at bounding box center [532, 40] width 27 height 27
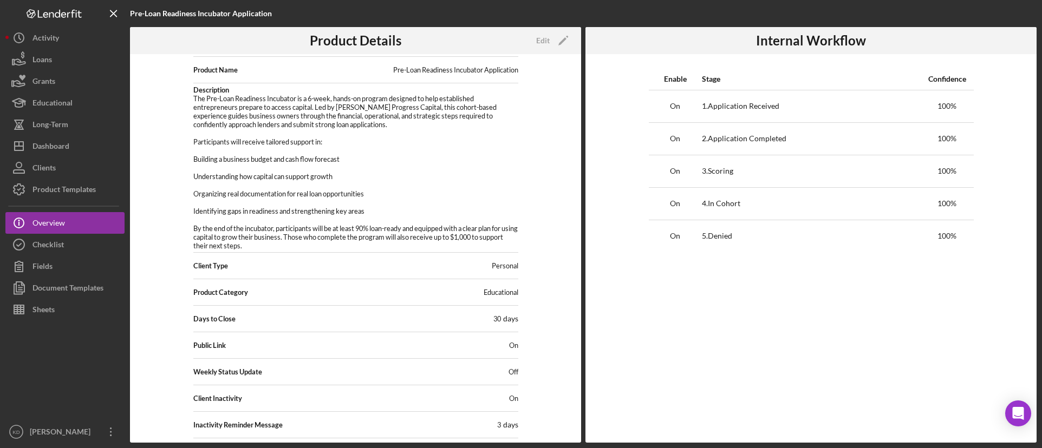
scroll to position [0, 0]
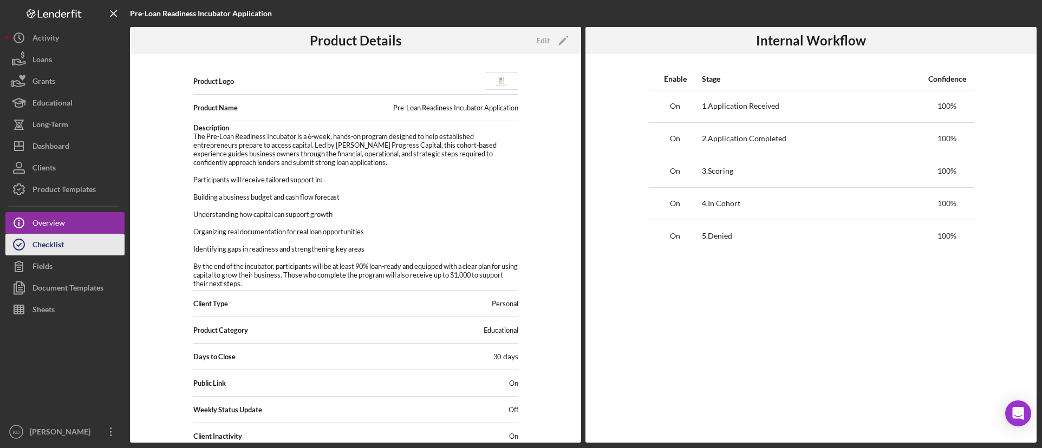
click at [67, 249] on button "Checklist" at bounding box center [64, 245] width 119 height 22
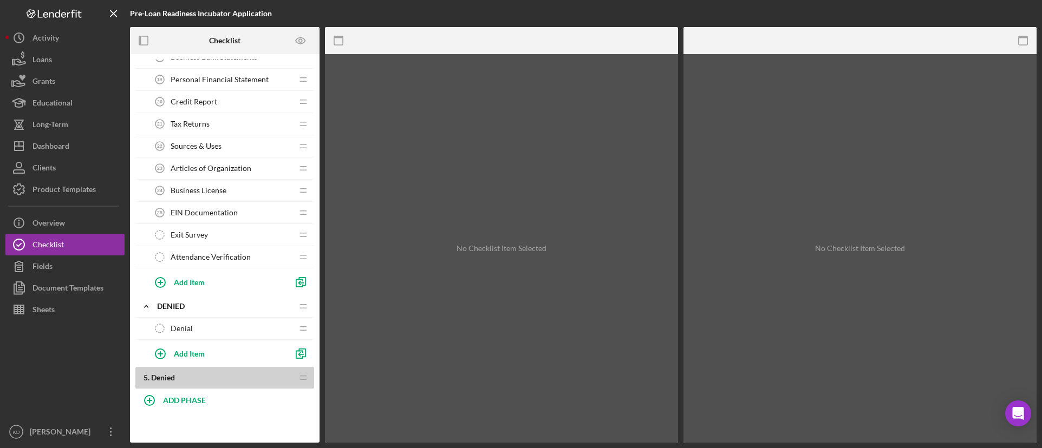
scroll to position [975, 0]
click at [66, 268] on button "Fields" at bounding box center [64, 267] width 119 height 22
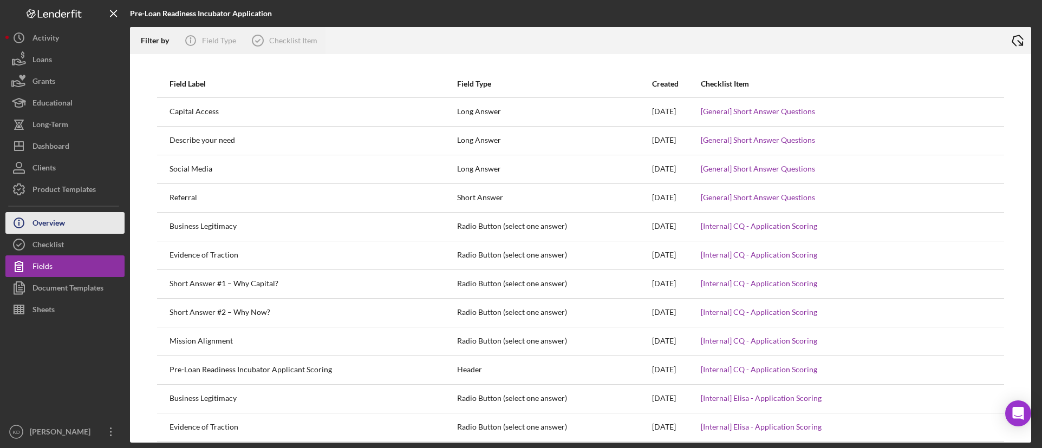
click at [47, 223] on div "Overview" at bounding box center [48, 224] width 32 height 24
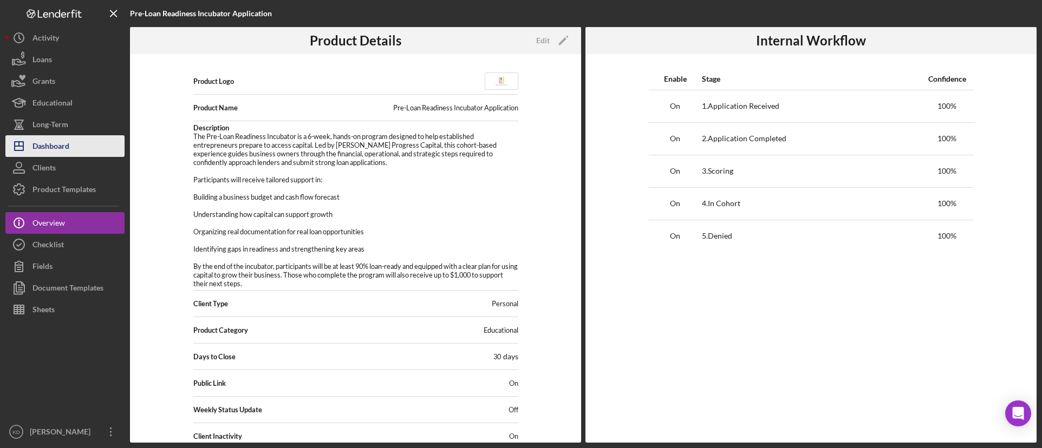
click at [74, 147] on button "Icon/Dashboard Dashboard" at bounding box center [64, 146] width 119 height 22
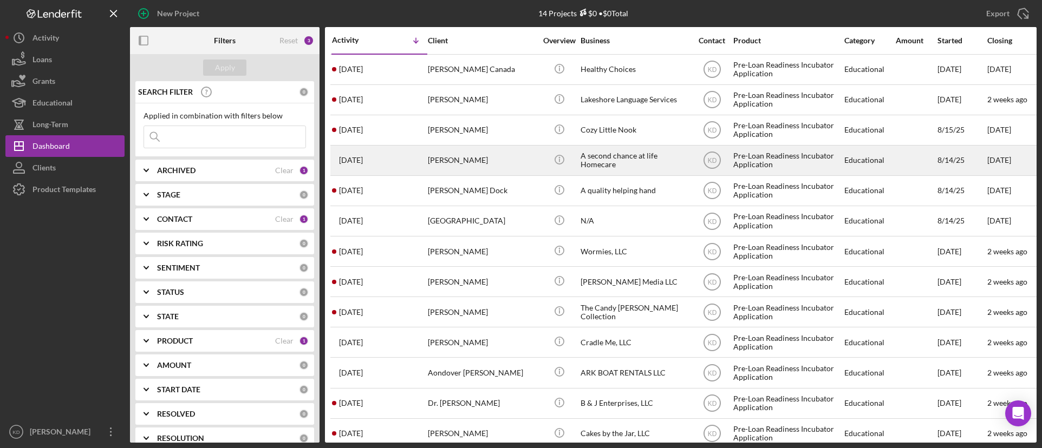
click at [497, 158] on div "Jennifer Robertson" at bounding box center [482, 160] width 108 height 29
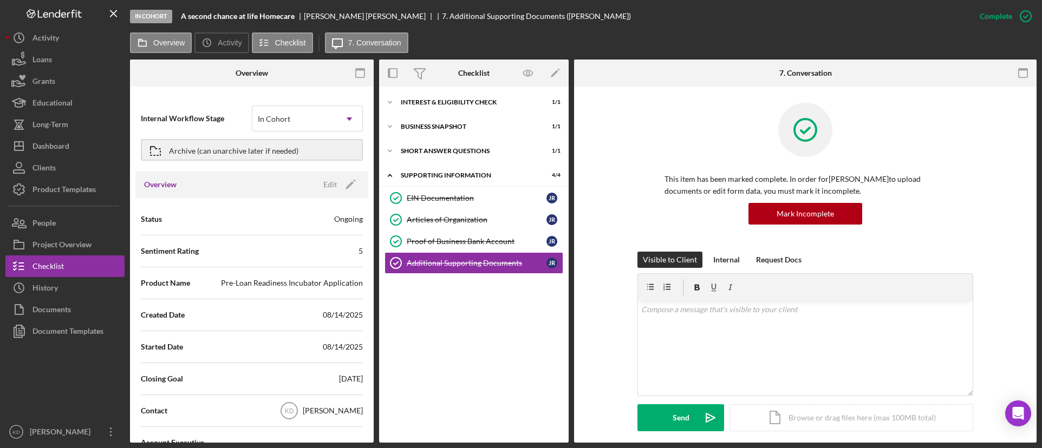
click at [475, 356] on div "Icon/Expander Interest & Eligibility Check 1 / 1 Icon/Expander Business Snapsho…" at bounding box center [473, 264] width 189 height 345
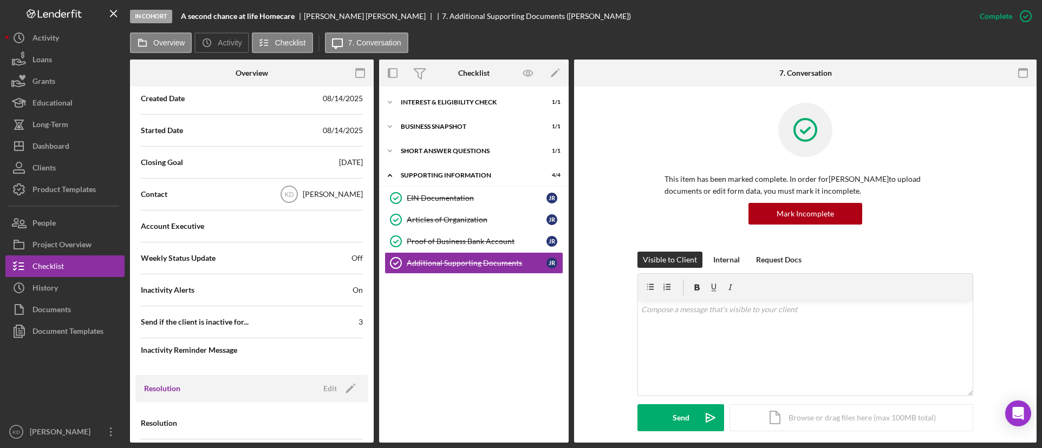
scroll to position [256, 0]
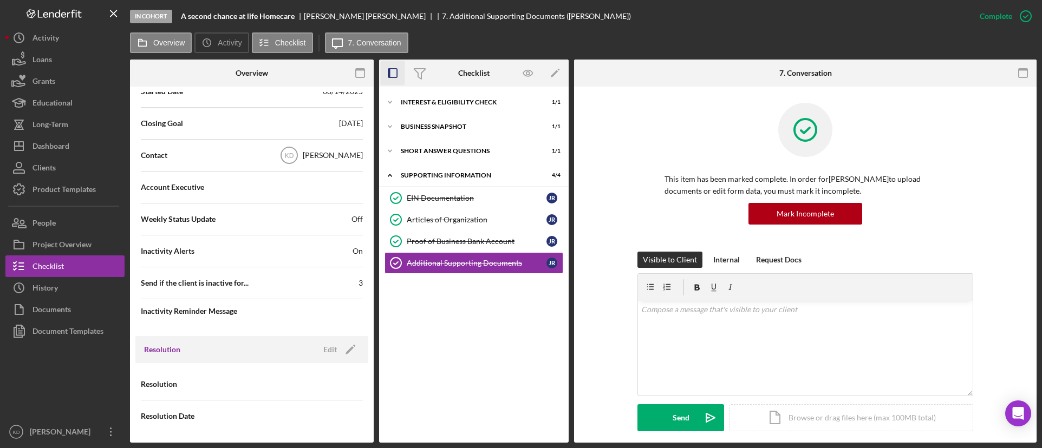
click at [390, 76] on rect "button" at bounding box center [389, 73] width 2 height 9
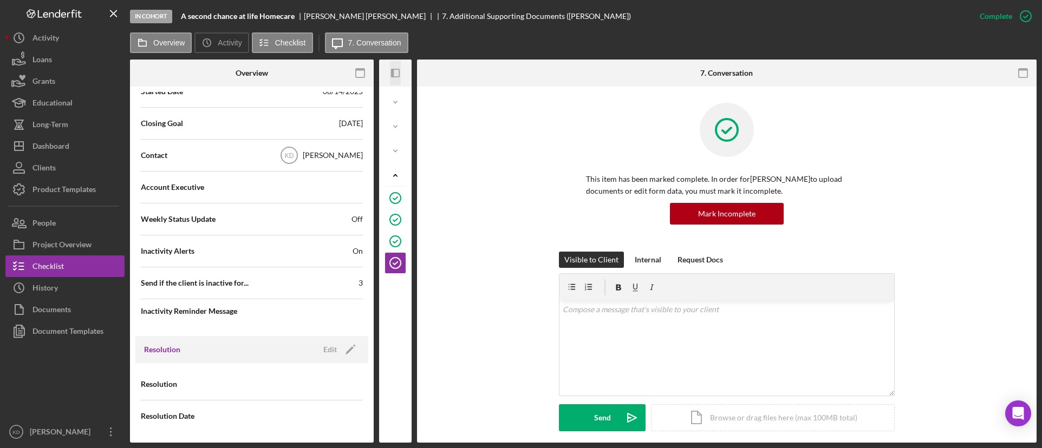
click at [392, 74] on icon "Icon/Panel Side Expand" at bounding box center [395, 73] width 24 height 24
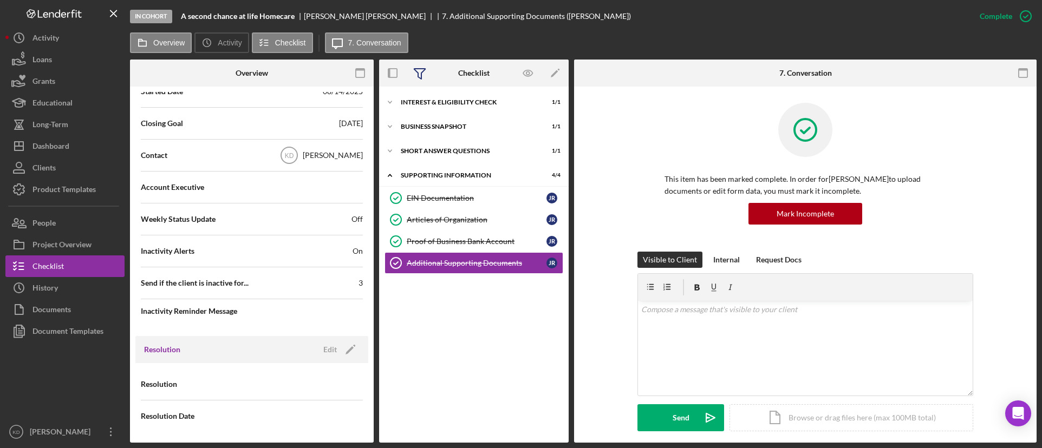
click at [424, 76] on icon at bounding box center [419, 73] width 27 height 27
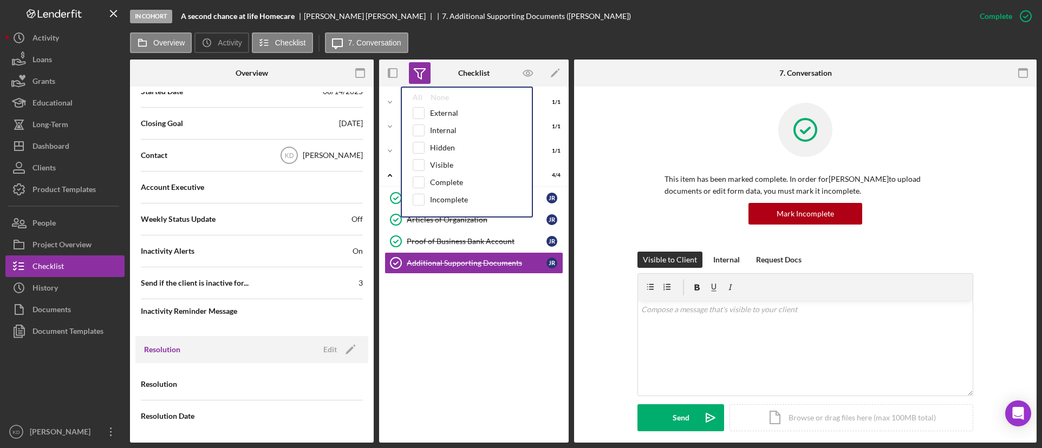
click at [423, 76] on icon at bounding box center [419, 73] width 27 height 27
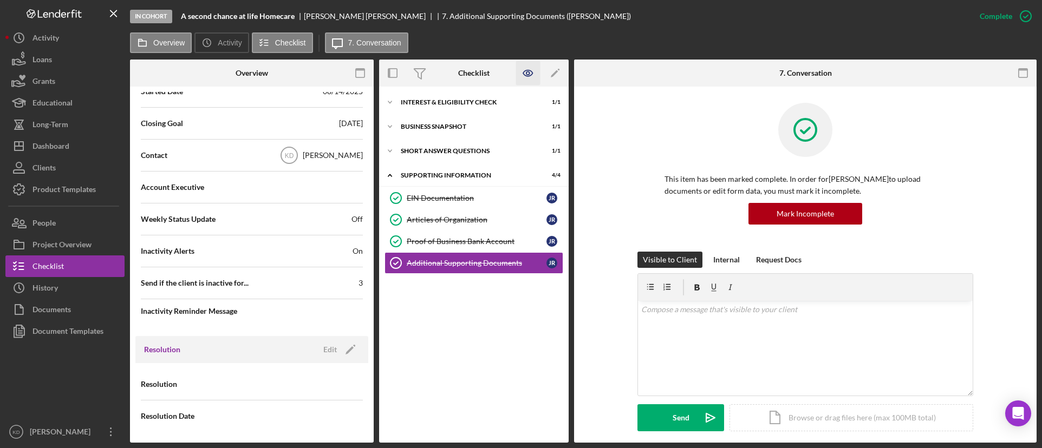
click at [521, 74] on icon "button" at bounding box center [528, 73] width 24 height 24
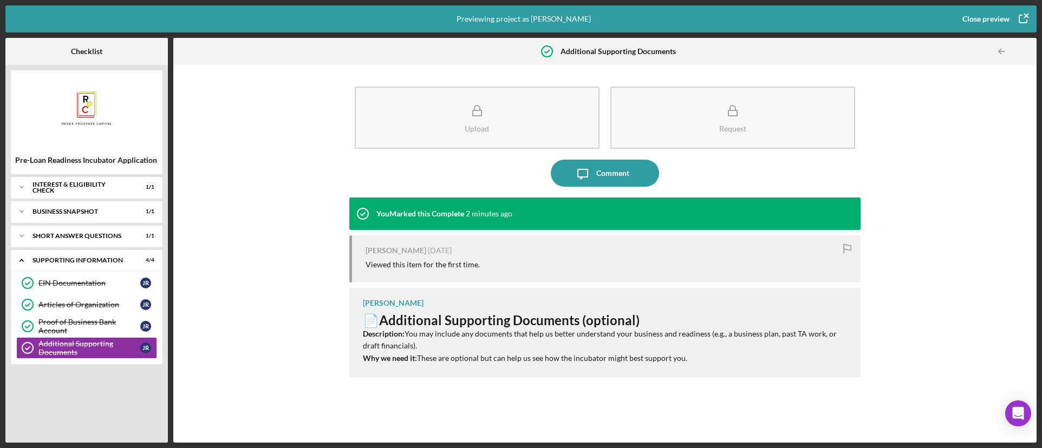
click at [1015, 22] on icon "button" at bounding box center [1022, 18] width 27 height 27
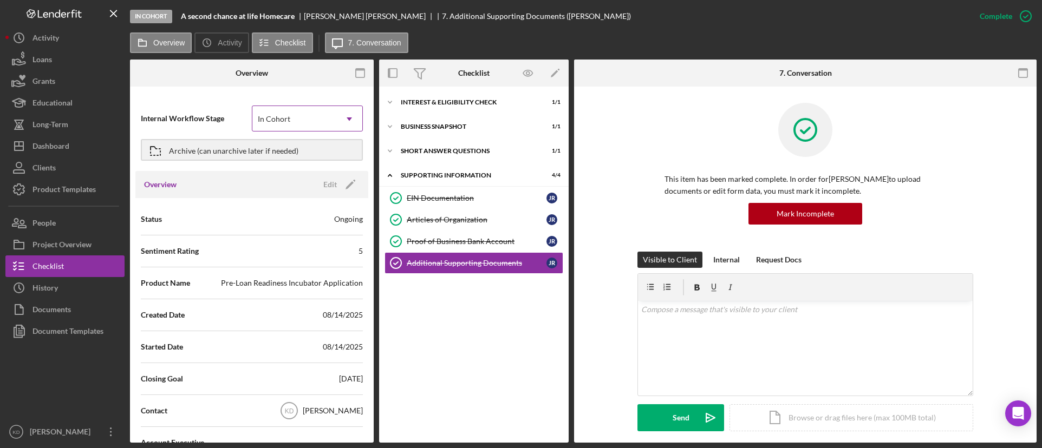
click at [350, 117] on icon "Icon/Dropdown Arrow" at bounding box center [349, 119] width 26 height 26
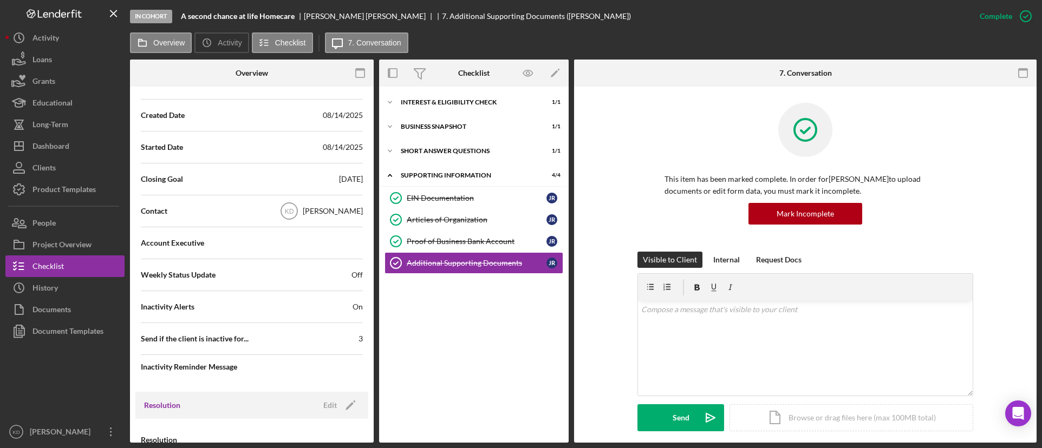
scroll to position [256, 0]
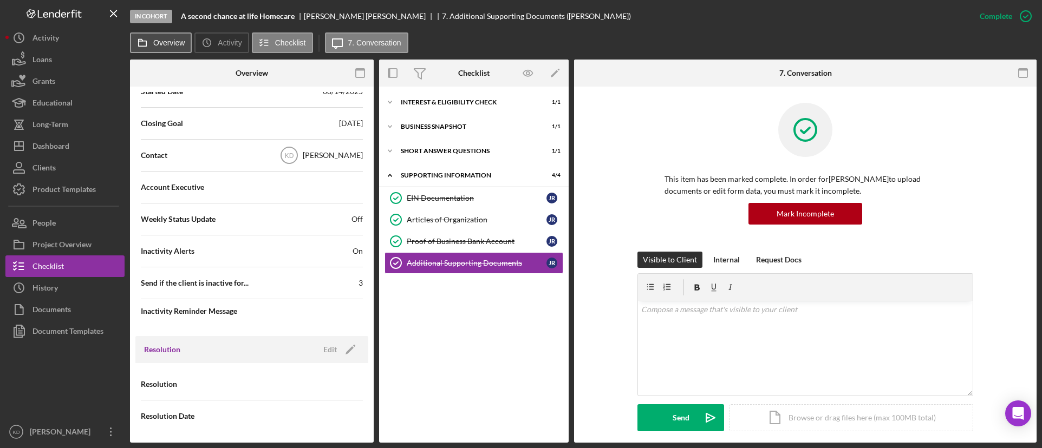
click at [167, 44] on label "Overview" at bounding box center [168, 42] width 31 height 9
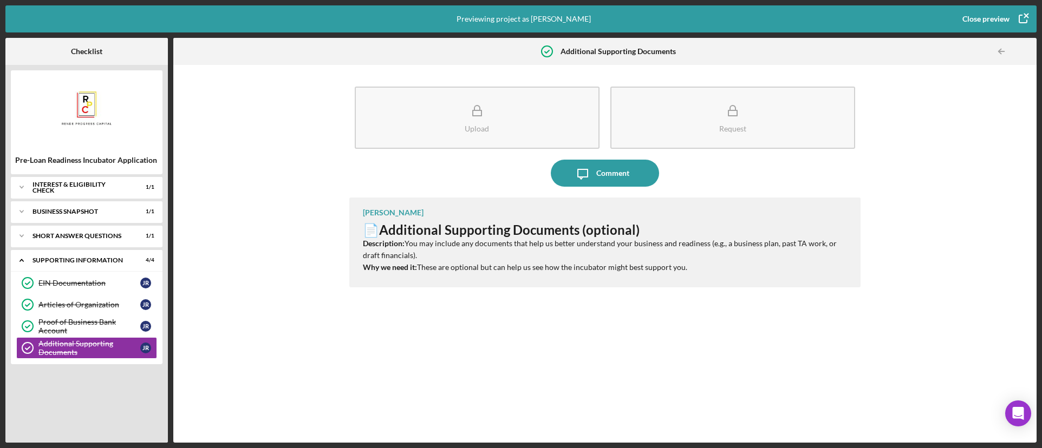
click at [1022, 18] on icon "button" at bounding box center [1022, 18] width 27 height 27
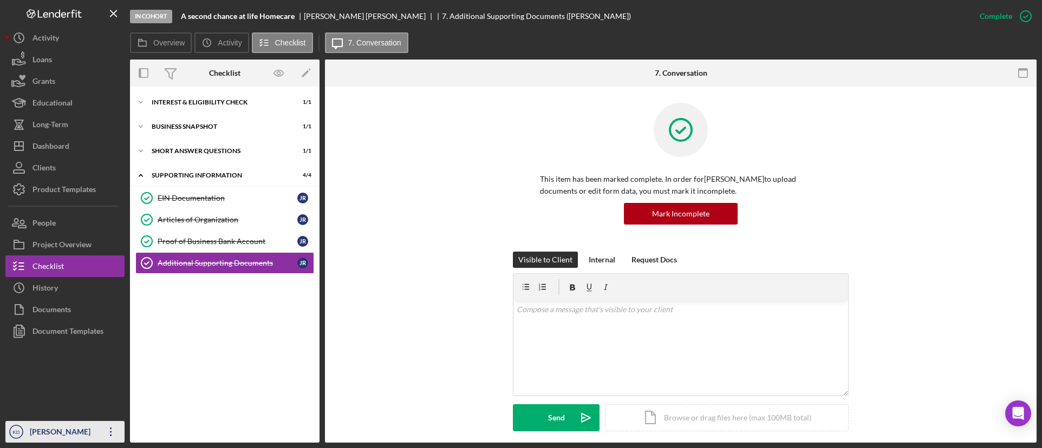
click at [39, 430] on div "[PERSON_NAME]" at bounding box center [62, 433] width 70 height 24
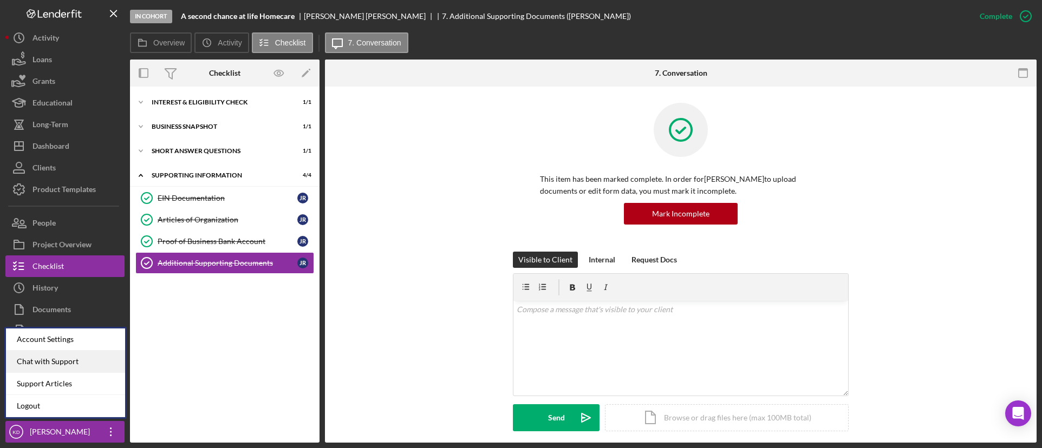
click at [76, 362] on div "Chat with Support" at bounding box center [65, 362] width 119 height 22
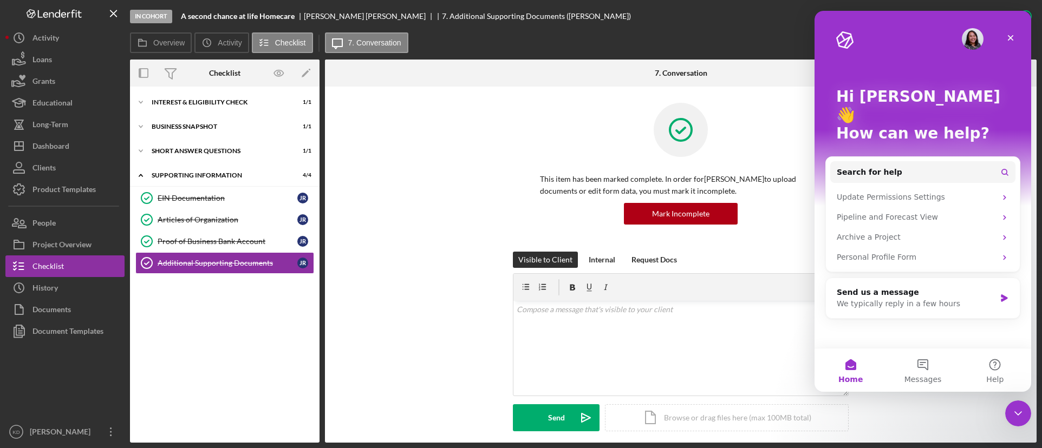
click at [389, 135] on div "This item has been marked complete. In order for Jennifer Robertson to upload d…" at bounding box center [680, 177] width 679 height 149
click at [1015, 32] on div "Close" at bounding box center [1010, 37] width 19 height 19
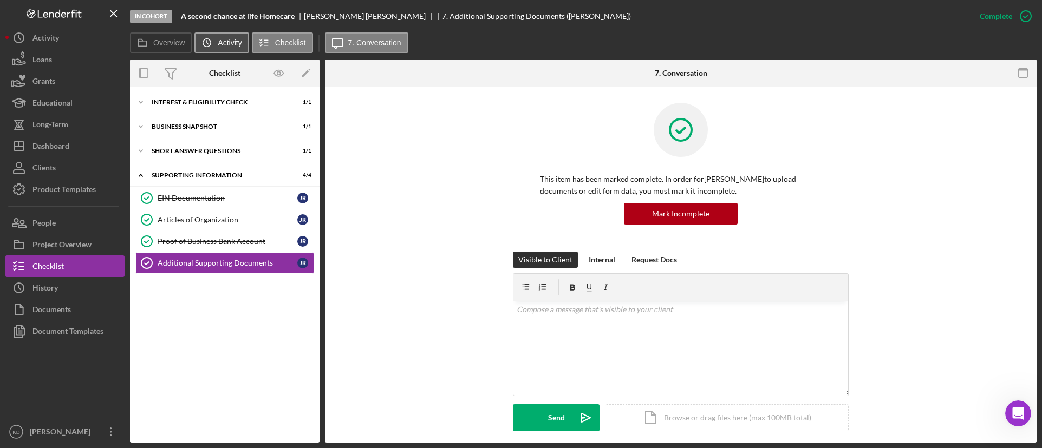
click at [225, 41] on label "Activity" at bounding box center [230, 42] width 24 height 9
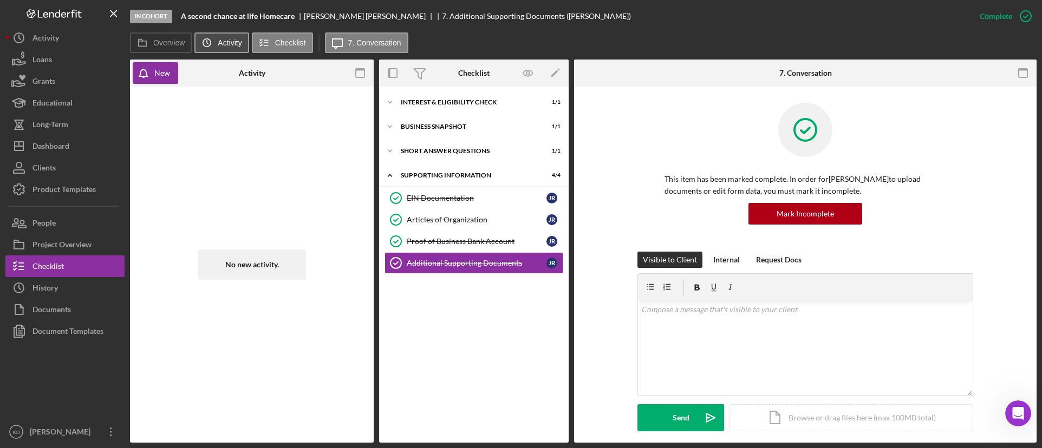
click at [228, 45] on label "Activity" at bounding box center [230, 42] width 24 height 9
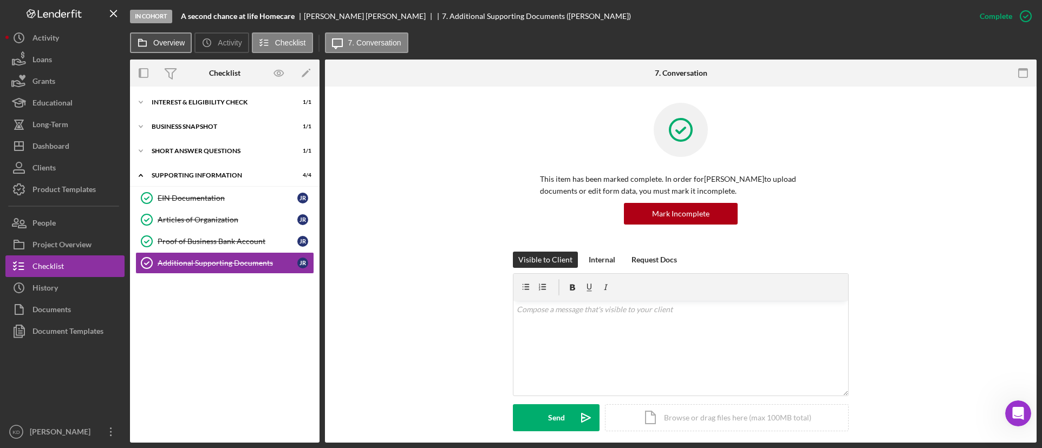
click at [155, 44] on button "Overview" at bounding box center [161, 42] width 62 height 21
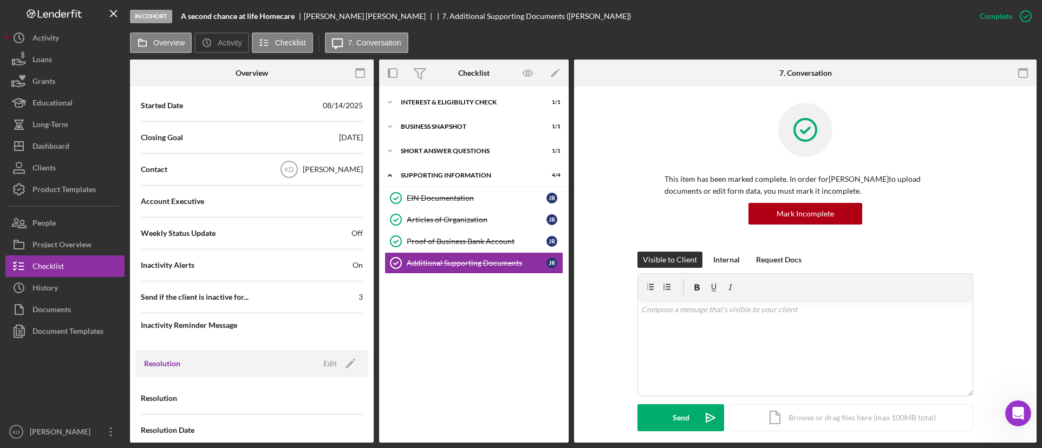
scroll to position [256, 0]
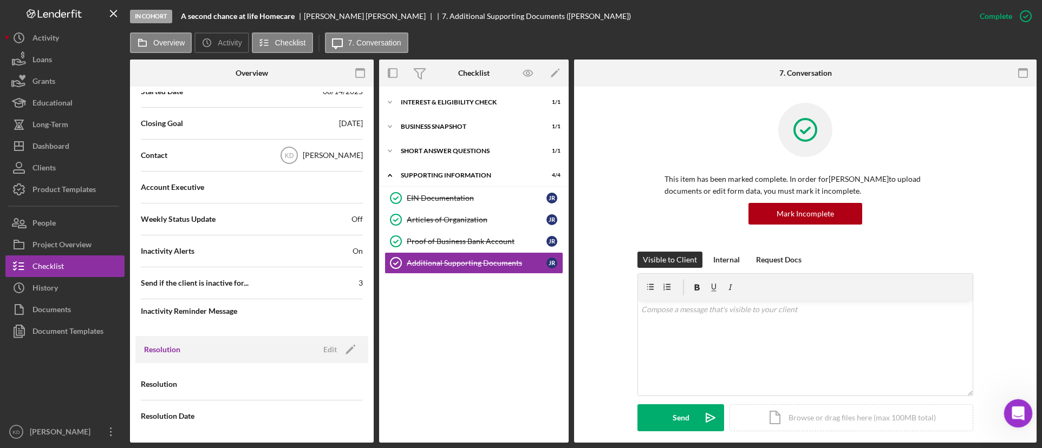
click at [1015, 416] on icon "Open Intercom Messenger" at bounding box center [1017, 412] width 18 height 18
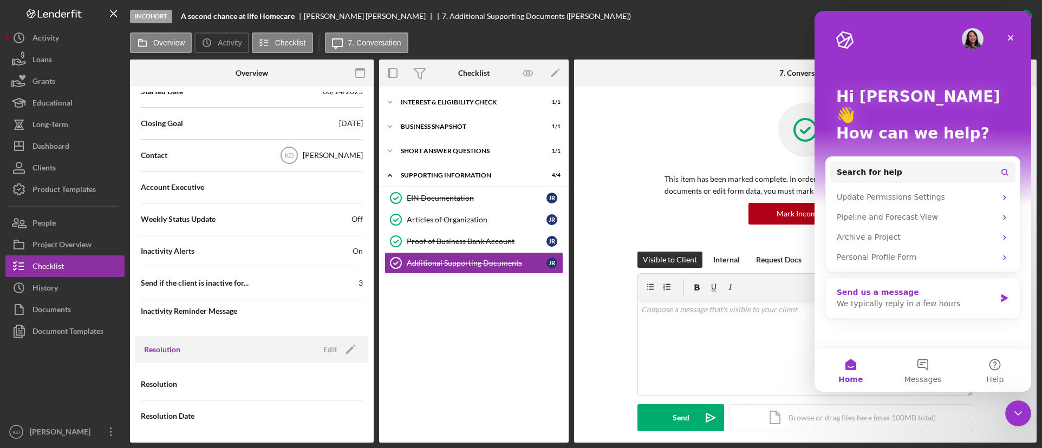
click at [925, 298] on div "We typically reply in a few hours" at bounding box center [915, 303] width 159 height 11
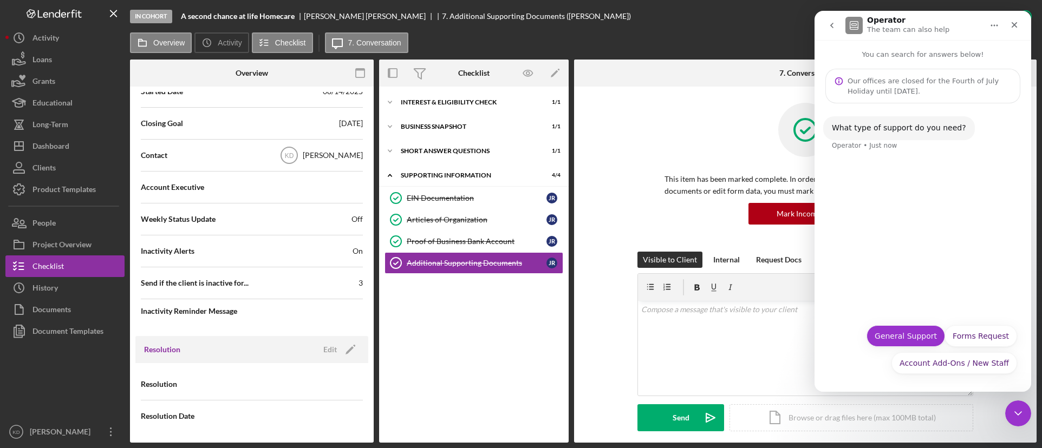
click at [907, 334] on button "General Support" at bounding box center [905, 336] width 79 height 22
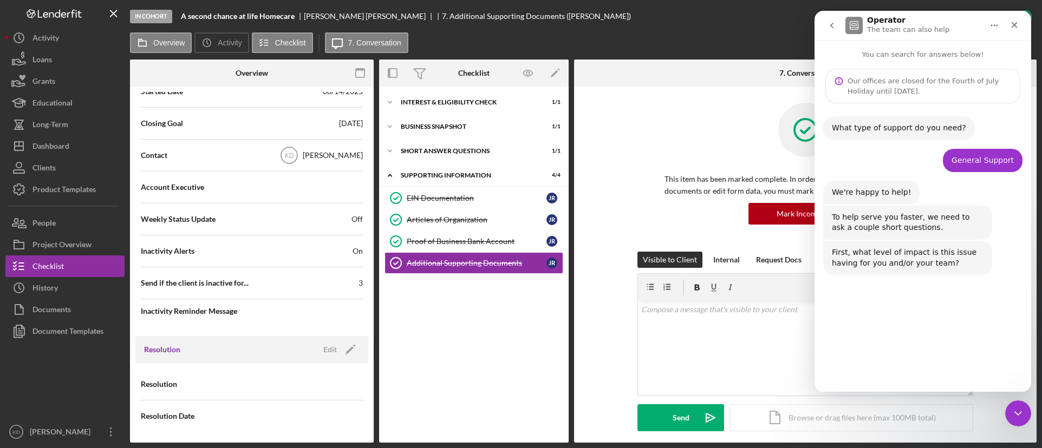
click at [981, 363] on button "Major" at bounding box center [997, 362] width 37 height 22
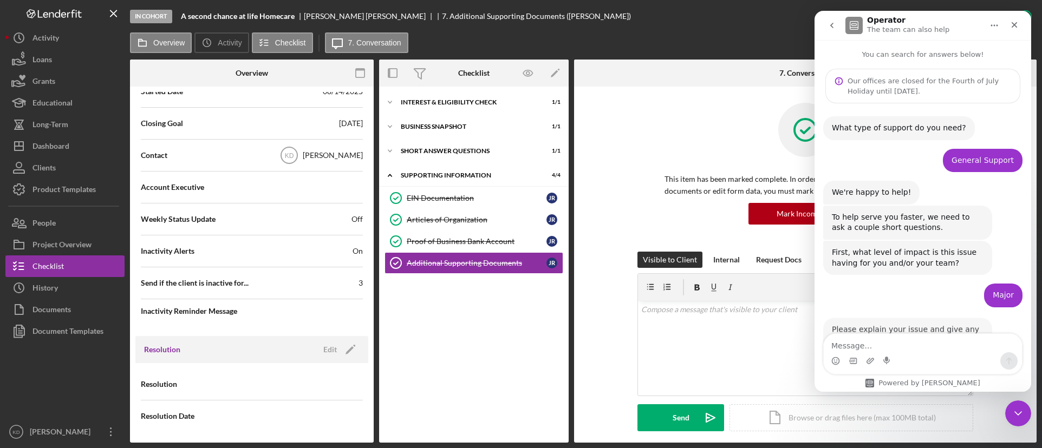
scroll to position [39, 0]
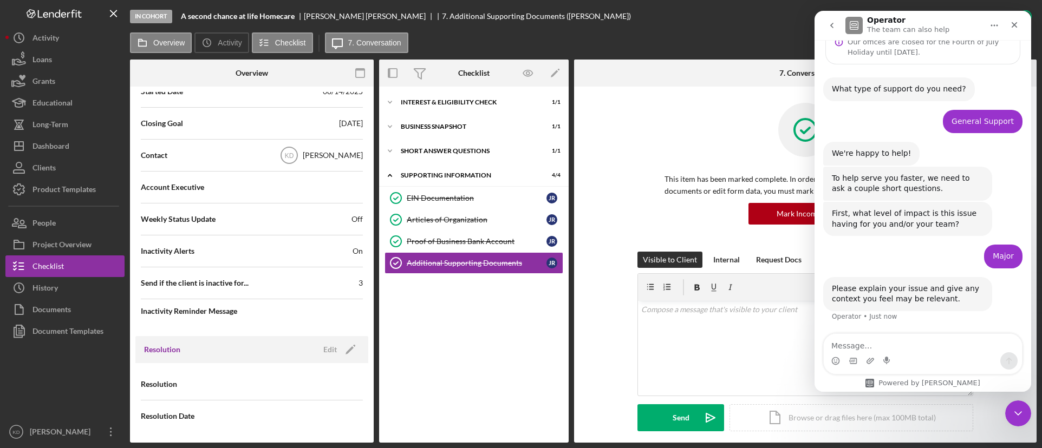
click at [915, 346] on textarea "Message…" at bounding box center [922, 343] width 198 height 18
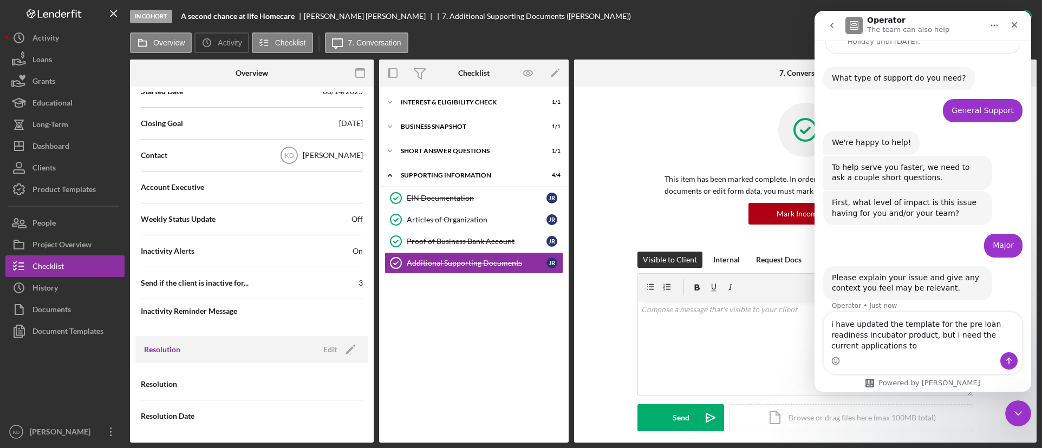
scroll to position [61, 0]
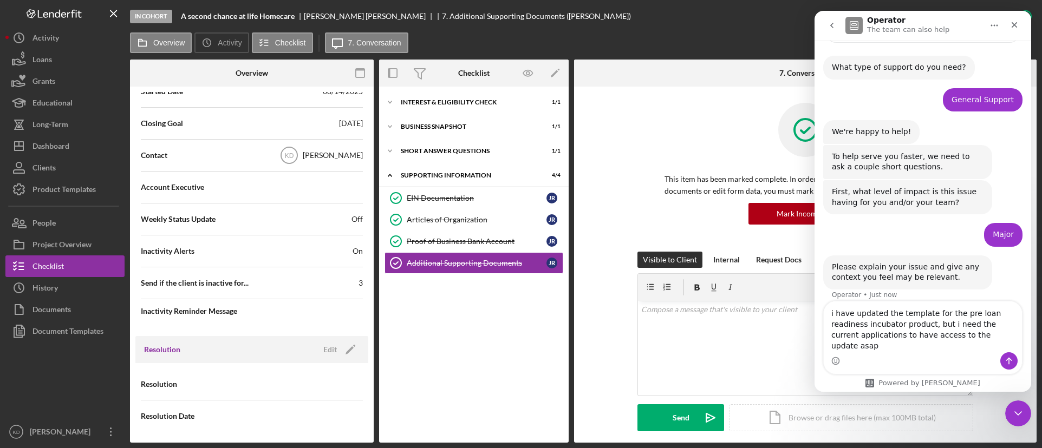
type textarea "i have updated the template for the pre loan readiness incubator product, but i…"
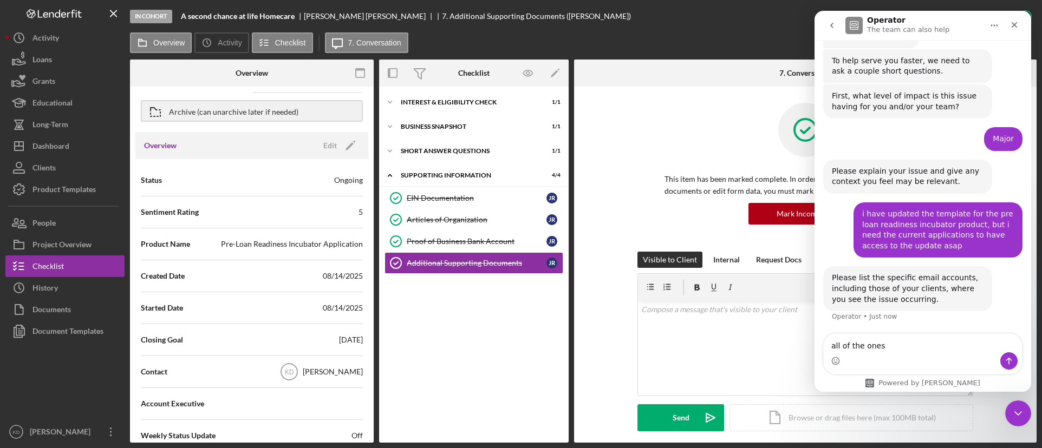
scroll to position [0, 0]
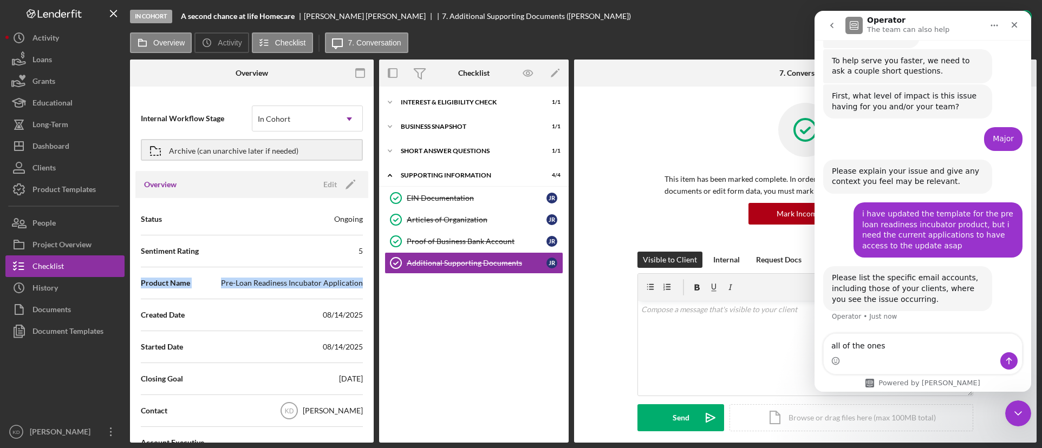
drag, startPoint x: 139, startPoint y: 282, endPoint x: 360, endPoint y: 284, distance: 220.4
click at [360, 284] on div "Status Ongoing Sentiment Rating 5 Product Name Pre-Loan Readiness Incubator App…" at bounding box center [251, 395] width 233 height 394
copy div "Product Name Pre-Loan Readiness Incubator Application"
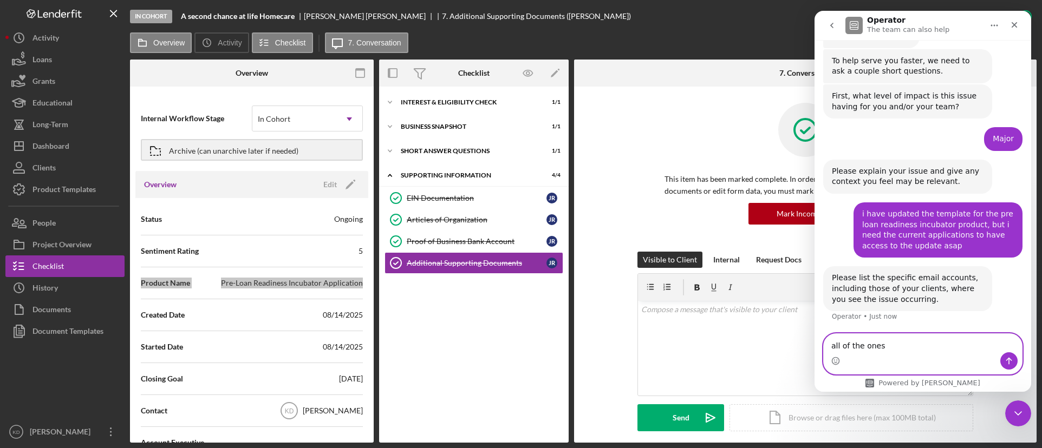
click at [914, 344] on textarea "all of the ones" at bounding box center [922, 343] width 198 height 18
paste textarea "Product Name Pre-Loan Readiness Incubator Application"
type textarea "all of the ones with product name Product Name Pre-Loan Readiness Incubator App…"
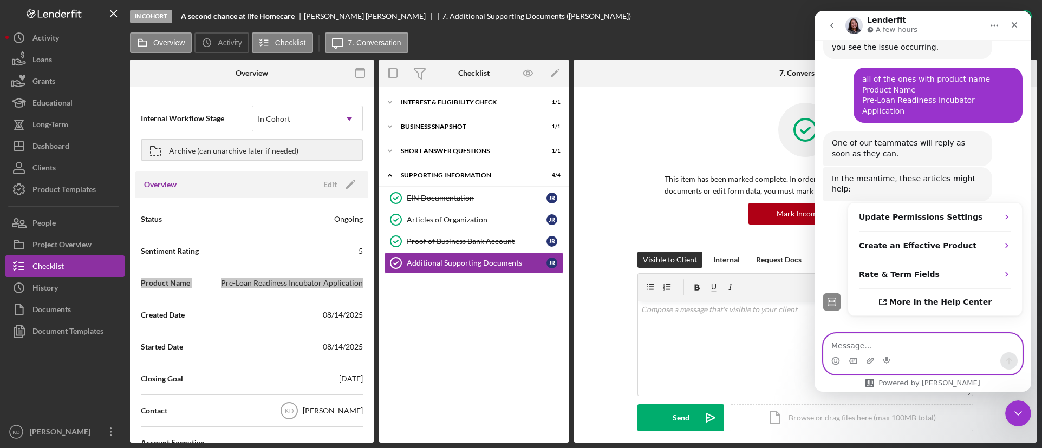
scroll to position [411, 0]
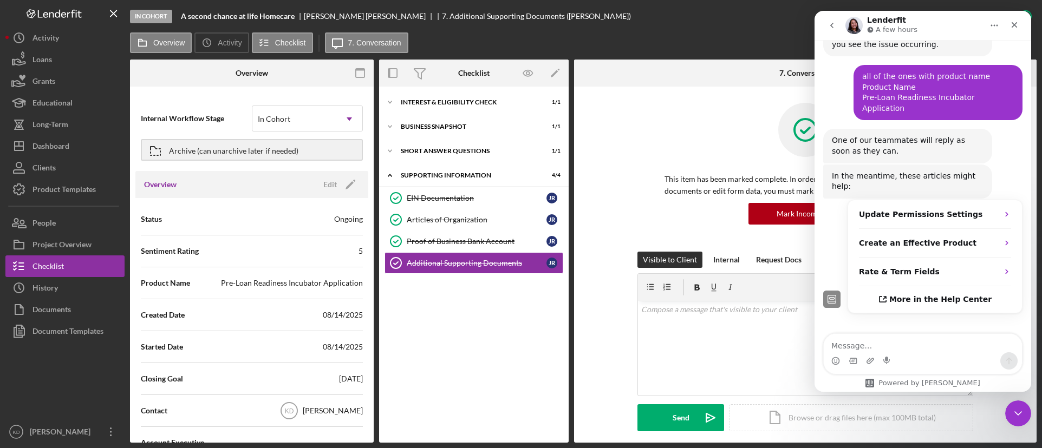
click at [514, 367] on div "Icon/Expander Interest & Eligibility Check 1 / 1 Icon/Expander Business Snapsho…" at bounding box center [473, 264] width 189 height 345
click at [560, 68] on icon "Icon/Edit" at bounding box center [555, 73] width 24 height 24
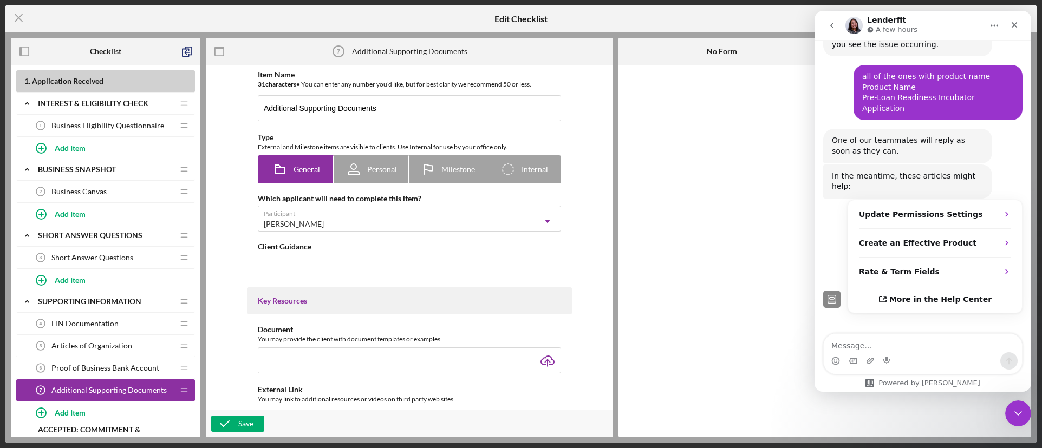
type textarea "<div> <h3 data-start="1245" data-end="1300">📄 <strong data-start="1252" data-en…"
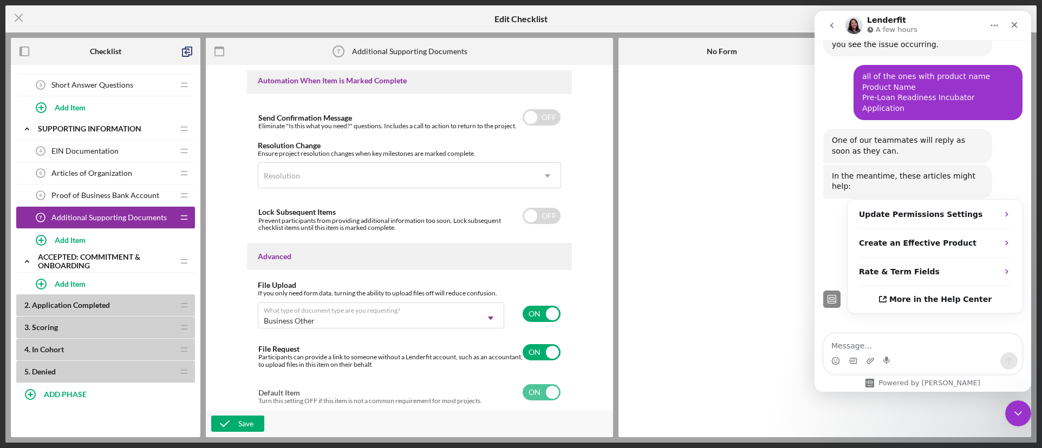
scroll to position [670, 0]
click at [85, 392] on b "ADD PHASE" at bounding box center [65, 394] width 43 height 9
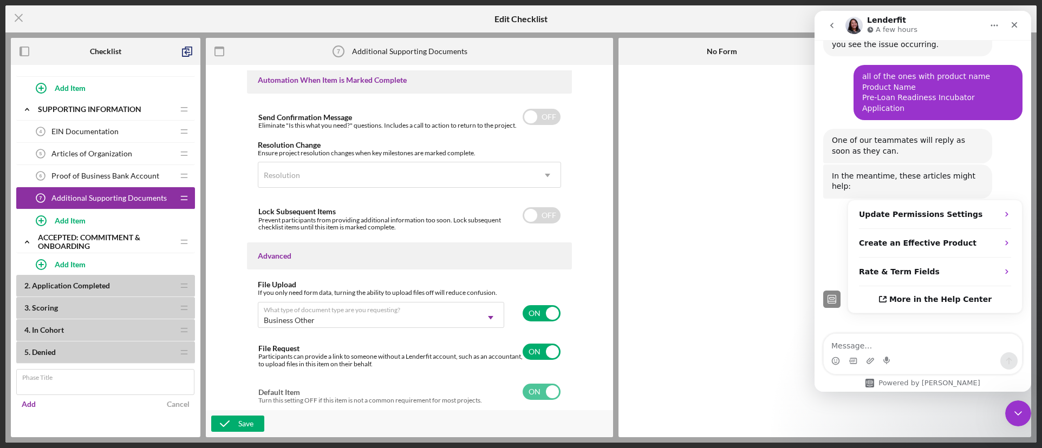
scroll to position [202, 0]
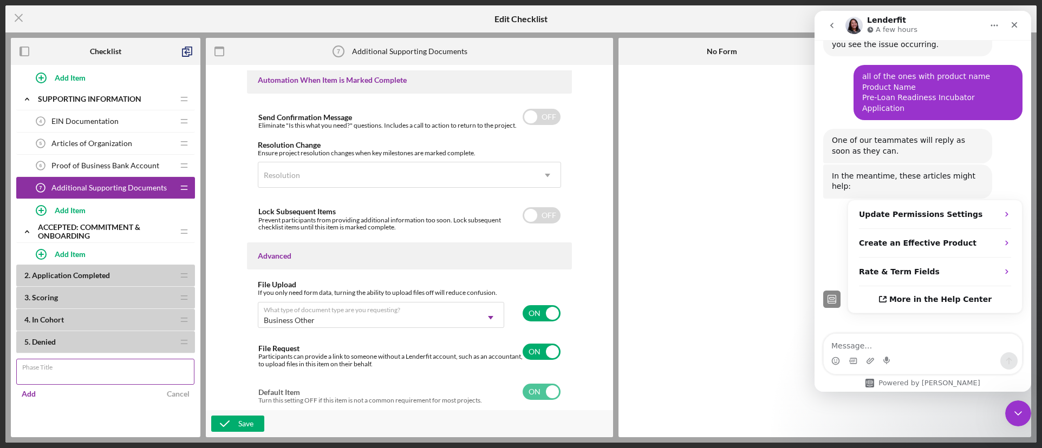
click at [81, 375] on input "Phase Title" at bounding box center [105, 372] width 178 height 26
type input "Completion Checklist"
click at [32, 394] on div "Add" at bounding box center [29, 394] width 14 height 16
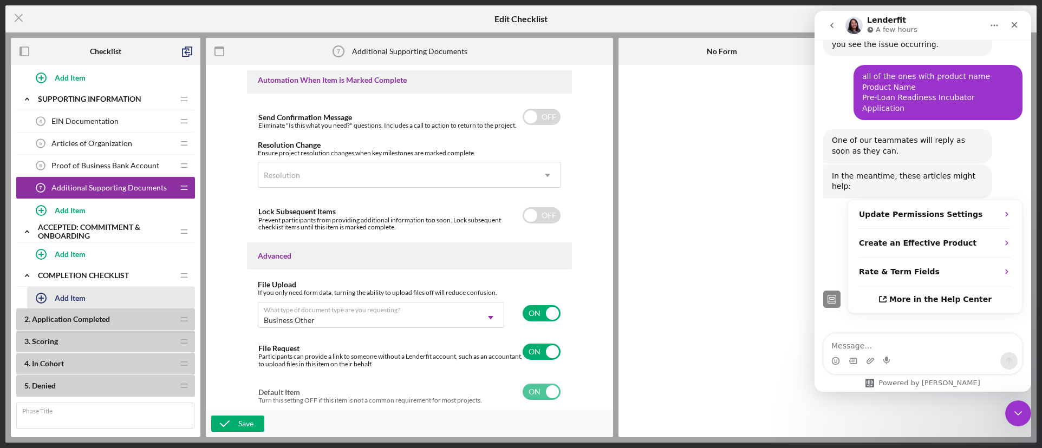
click at [84, 302] on div "Add Item" at bounding box center [70, 297] width 31 height 21
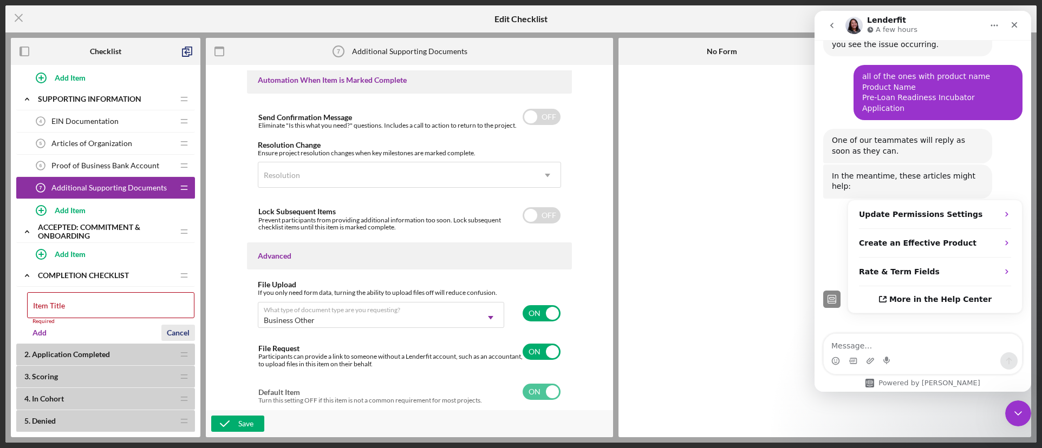
click at [182, 326] on div "Cancel" at bounding box center [178, 333] width 23 height 16
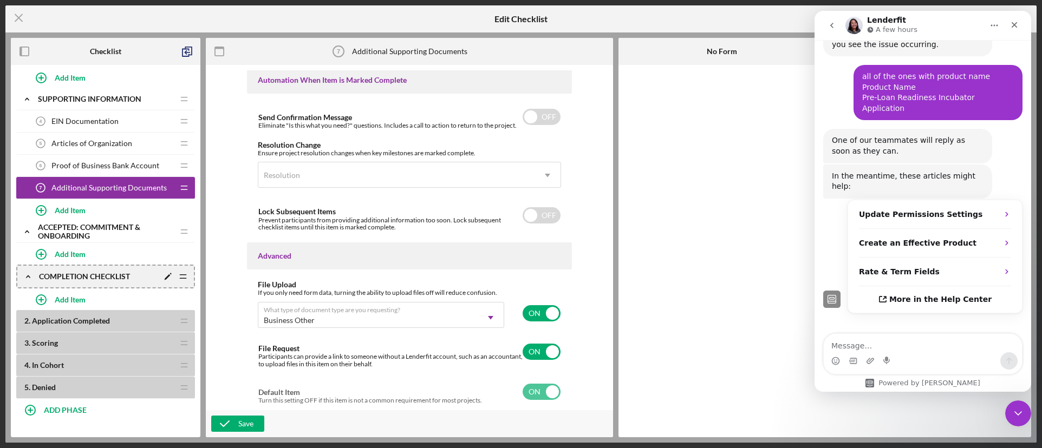
click at [186, 278] on icon "Icon/Drag" at bounding box center [183, 277] width 22 height 22
click at [168, 278] on icon "Icon/Edit" at bounding box center [167, 276] width 19 height 19
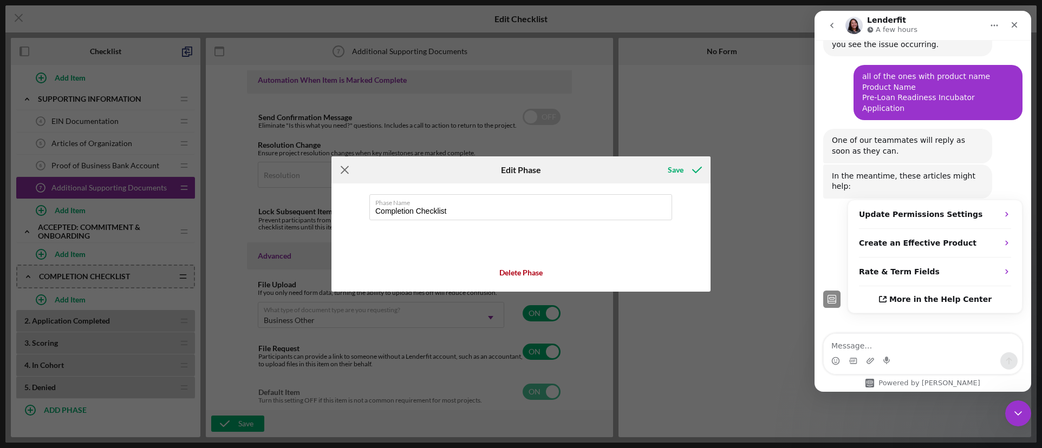
click at [344, 169] on line at bounding box center [344, 170] width 7 height 7
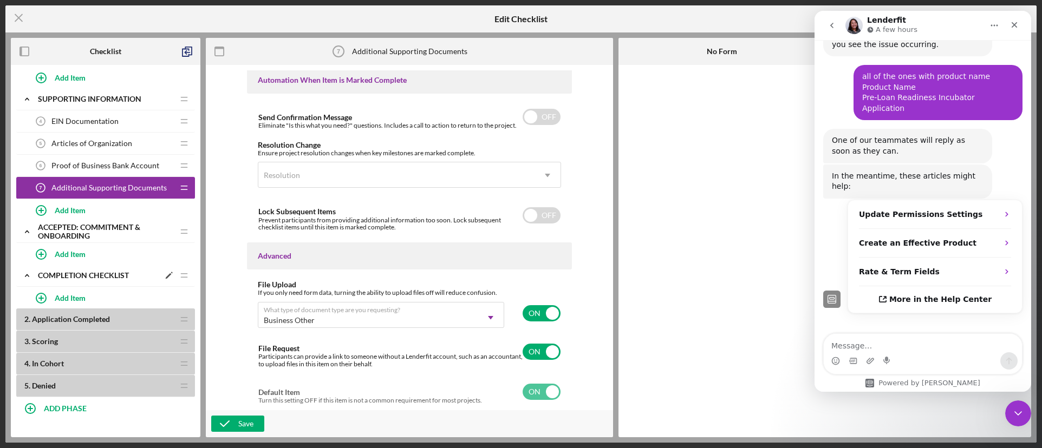
click at [49, 275] on div "Completion Checklist" at bounding box center [98, 275] width 121 height 9
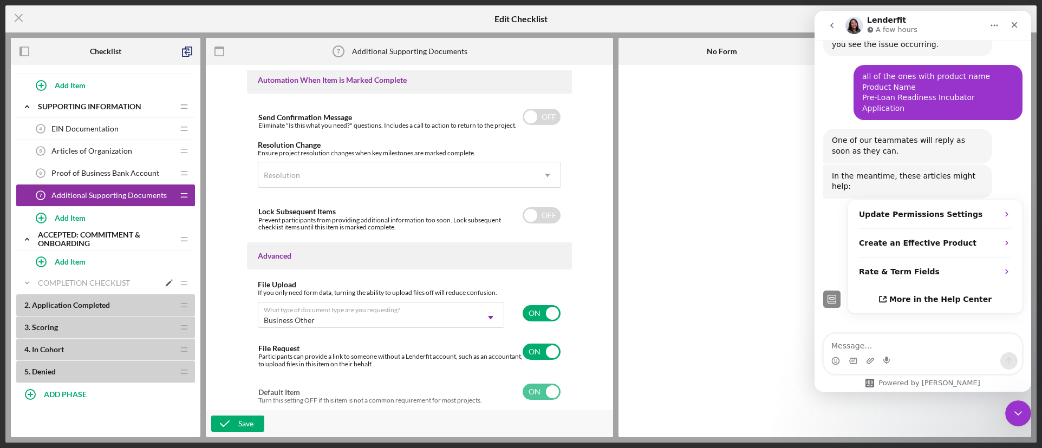
click at [36, 280] on icon "Icon/Expander" at bounding box center [27, 283] width 22 height 22
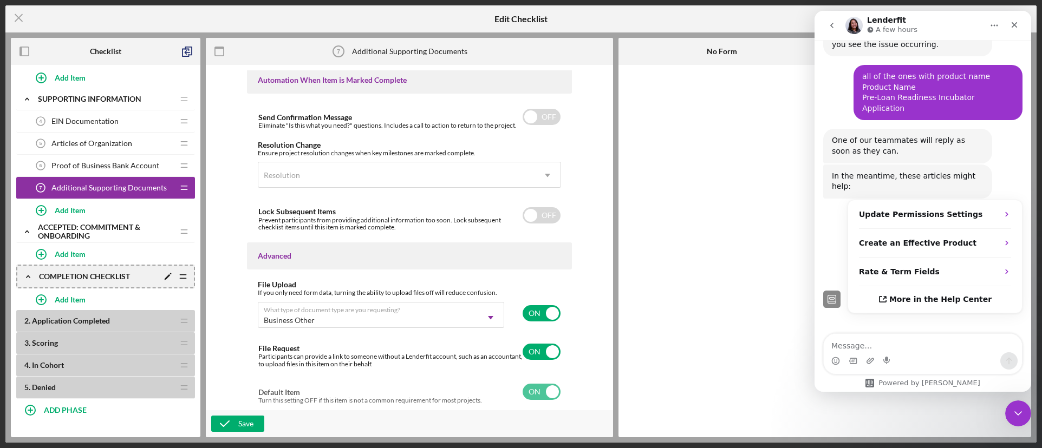
click at [182, 276] on icon "Icon/Drag" at bounding box center [183, 277] width 22 height 22
click at [169, 277] on icon "Icon/Edit" at bounding box center [167, 276] width 19 height 19
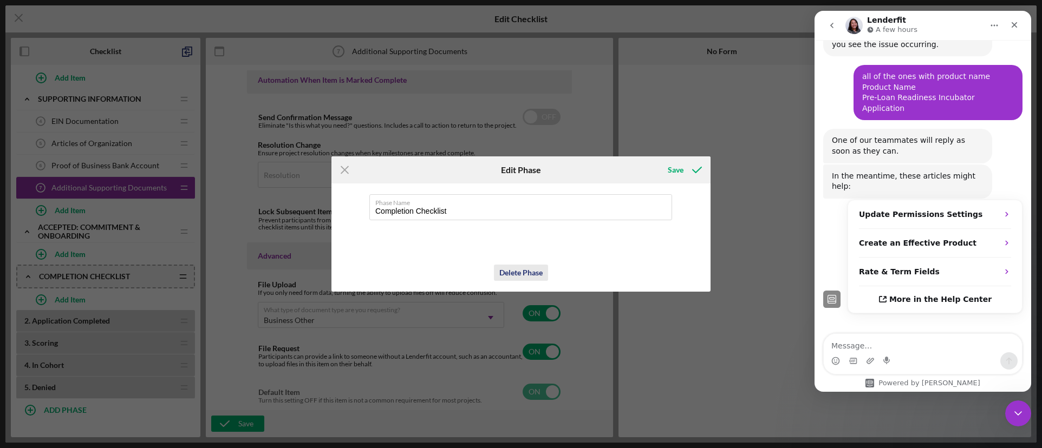
click at [535, 272] on div "Delete Phase" at bounding box center [520, 273] width 43 height 16
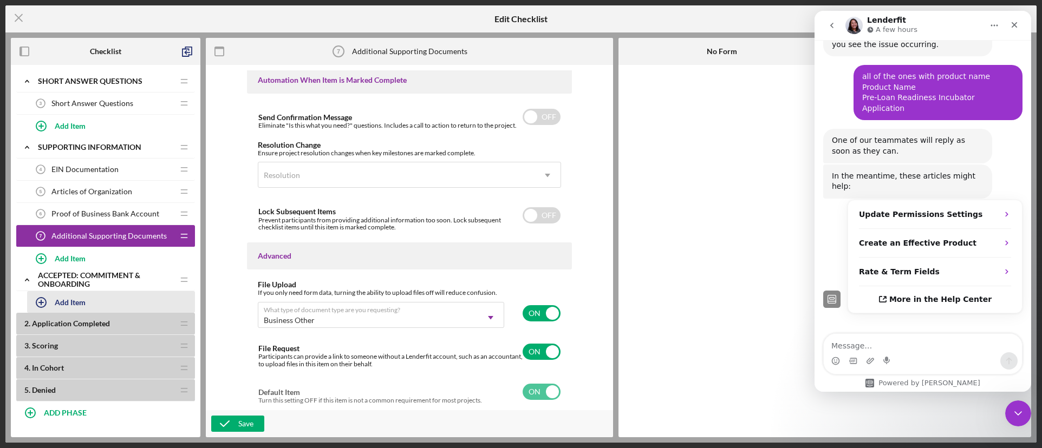
scroll to position [173, 0]
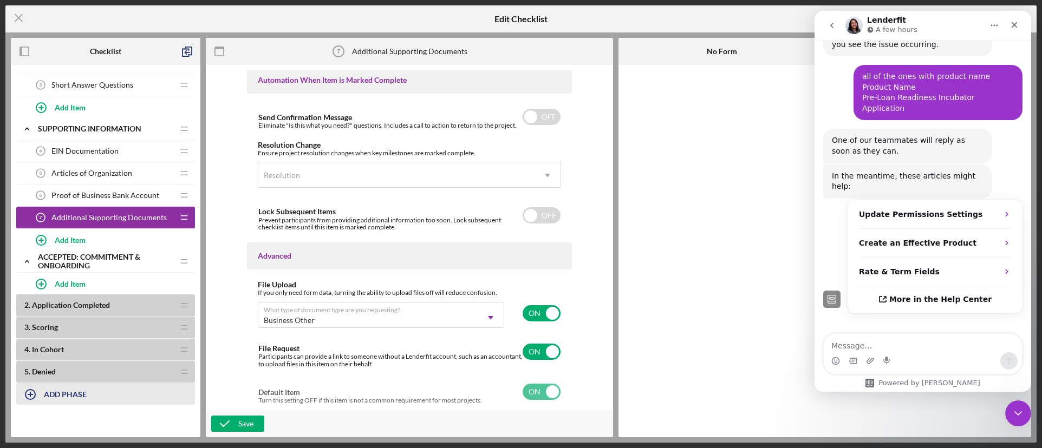
click at [75, 397] on b "ADD PHASE" at bounding box center [65, 394] width 43 height 9
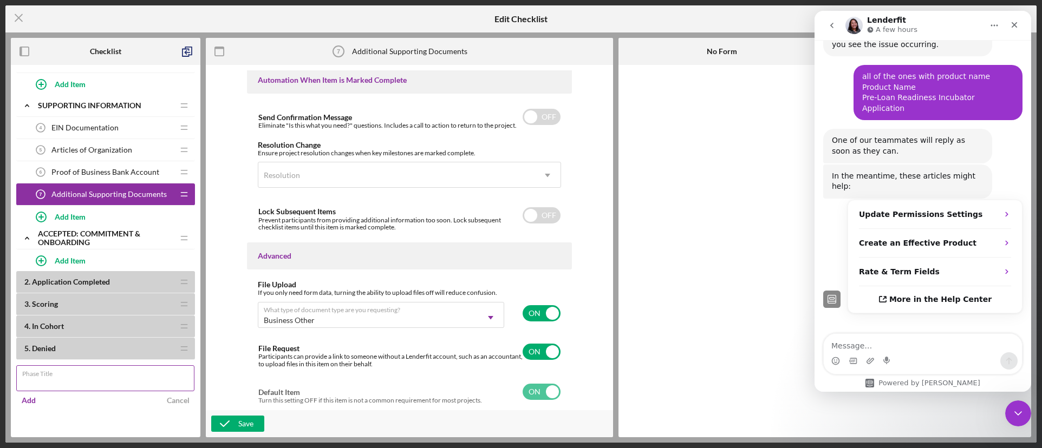
scroll to position [202, 0]
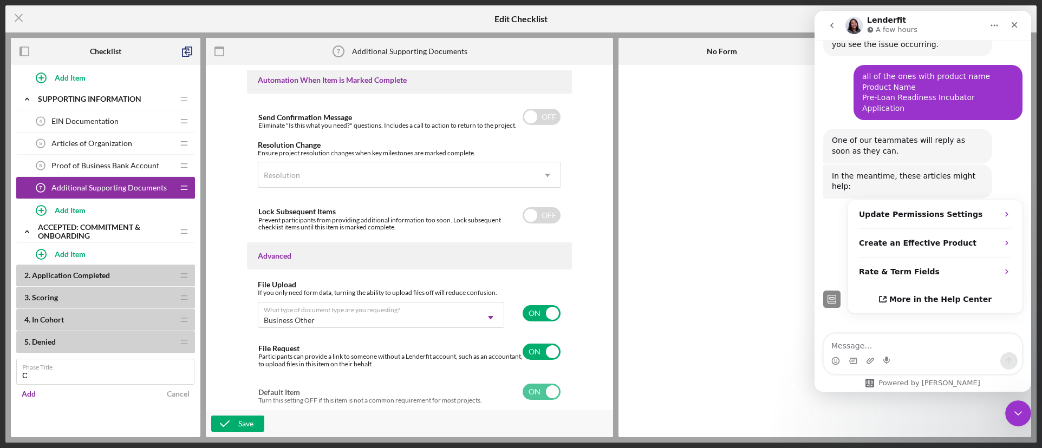
type input "Completion Checklist"
click at [28, 396] on div "Add" at bounding box center [29, 394] width 14 height 16
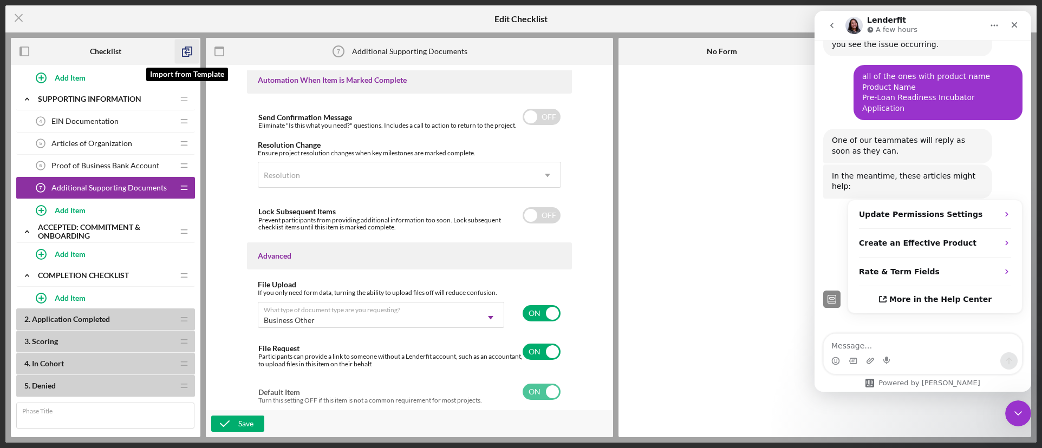
click at [187, 56] on icon "button" at bounding box center [187, 52] width 24 height 24
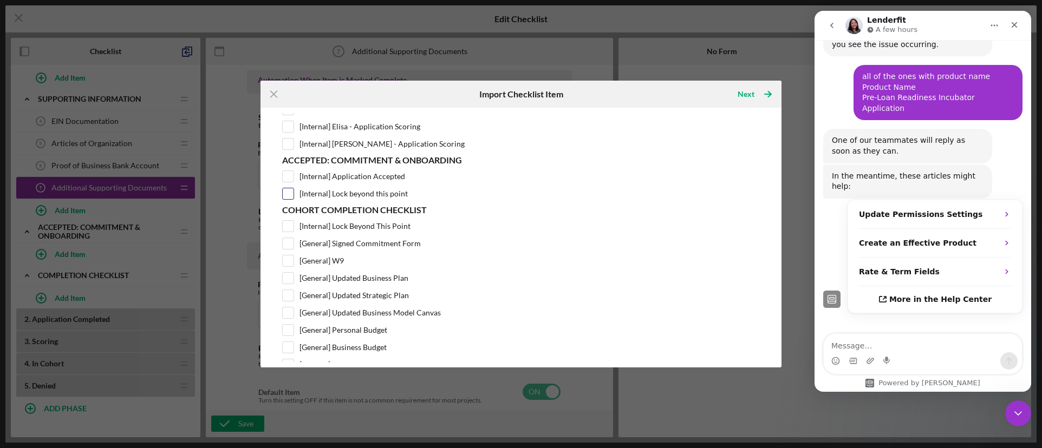
scroll to position [125, 0]
click at [291, 228] on input "[Internal] Lock Beyond This Point" at bounding box center [288, 225] width 11 height 11
checkbox input "true"
click at [287, 240] on input "[General] Signed Commitment Form" at bounding box center [288, 243] width 11 height 11
checkbox input "true"
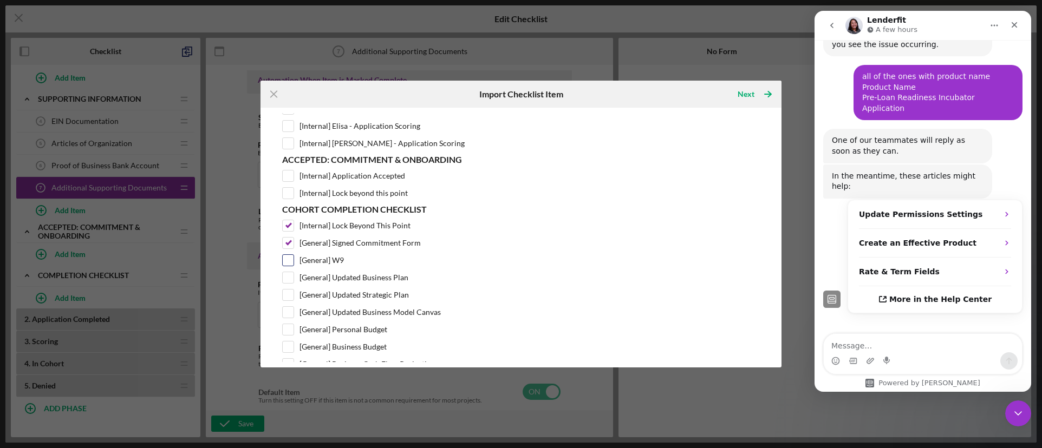
click at [290, 256] on input "[General] W9" at bounding box center [288, 260] width 11 height 11
checkbox input "true"
click at [290, 272] on input "[General] Updated Business Plan" at bounding box center [288, 277] width 11 height 11
checkbox input "true"
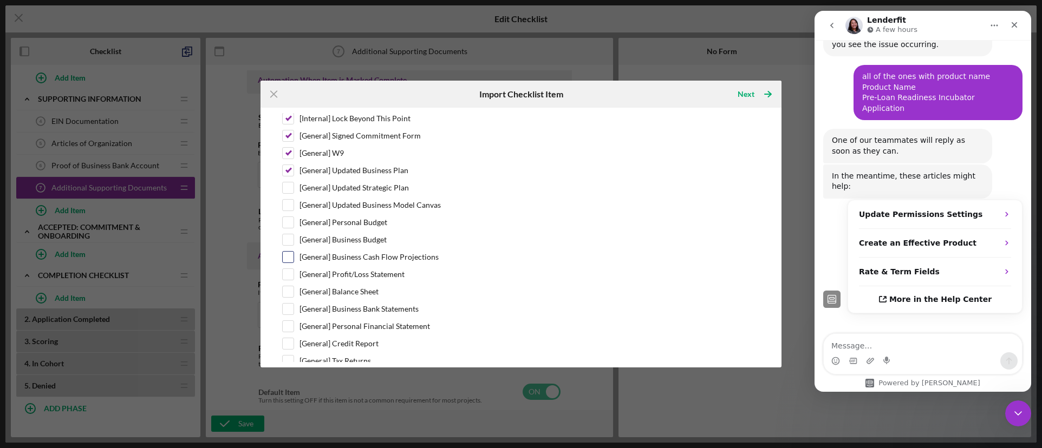
scroll to position [233, 0]
click at [291, 189] on input "[General] Updated Strategic Plan" at bounding box center [288, 186] width 11 height 11
checkbox input "true"
click at [288, 210] on div at bounding box center [288, 204] width 12 height 12
click at [289, 207] on input "[General] Updated Business Model Canvas" at bounding box center [288, 204] width 11 height 11
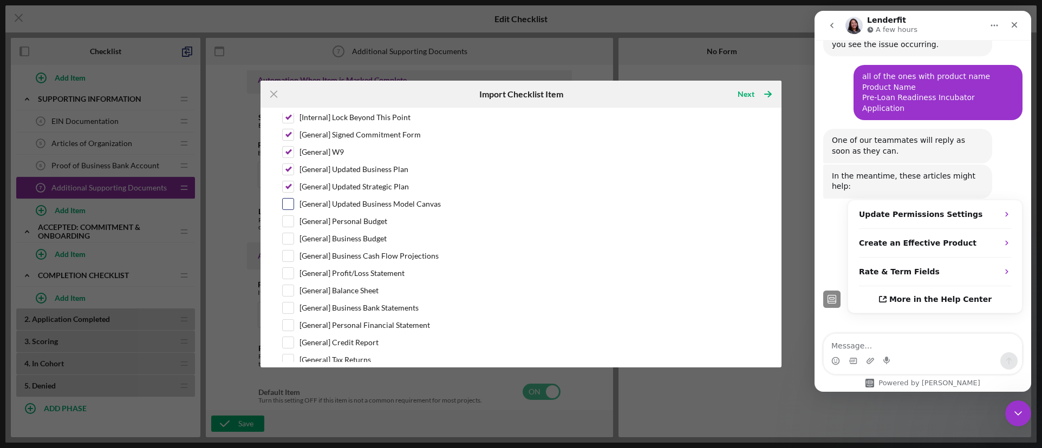
checkbox input "true"
click at [289, 220] on input "[General] Personal Budget" at bounding box center [288, 221] width 11 height 11
checkbox input "true"
click at [292, 238] on input "[General] Business Budget" at bounding box center [288, 238] width 11 height 11
checkbox input "true"
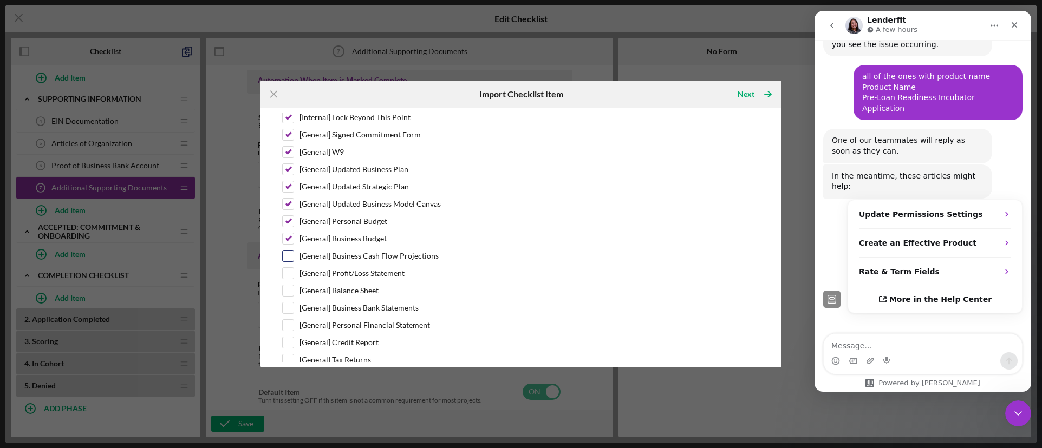
click at [285, 256] on input "[General] Business Cash Flow Projections" at bounding box center [288, 256] width 11 height 11
checkbox input "true"
click at [288, 269] on input "[General] Profit/Loss Statement" at bounding box center [288, 273] width 11 height 11
checkbox input "true"
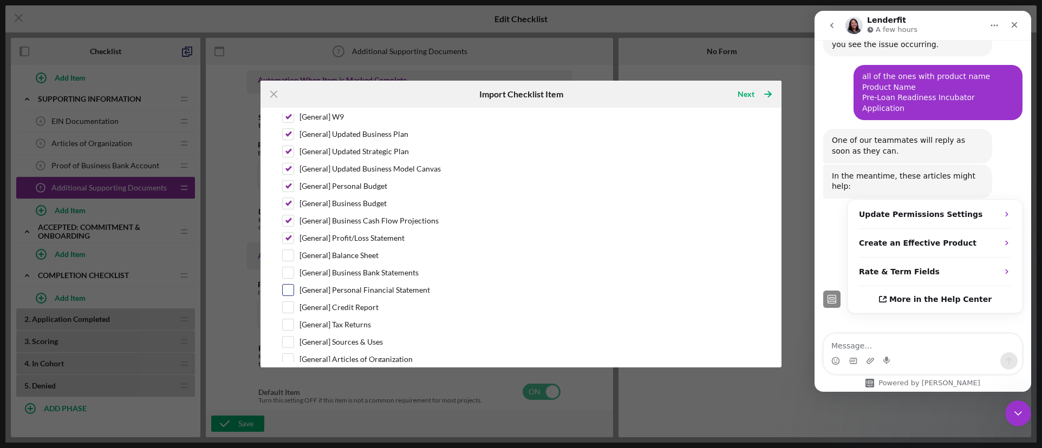
scroll to position [287, 0]
click at [291, 239] on input "[General] Balance Sheet" at bounding box center [288, 236] width 11 height 11
checkbox input "true"
click at [292, 253] on input "[General] Business Bank Statements" at bounding box center [288, 254] width 11 height 11
checkbox input "true"
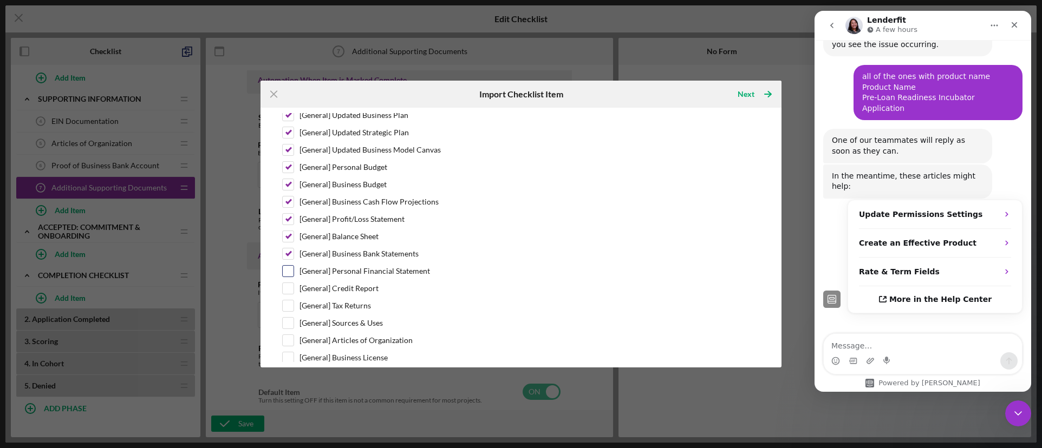
click at [291, 269] on input "[General] Personal Financial Statement" at bounding box center [288, 271] width 11 height 11
checkbox input "true"
click at [287, 287] on input "[General] Credit Report" at bounding box center [288, 288] width 11 height 11
checkbox input "true"
click at [287, 305] on input "[General] Tax Returns" at bounding box center [288, 305] width 11 height 11
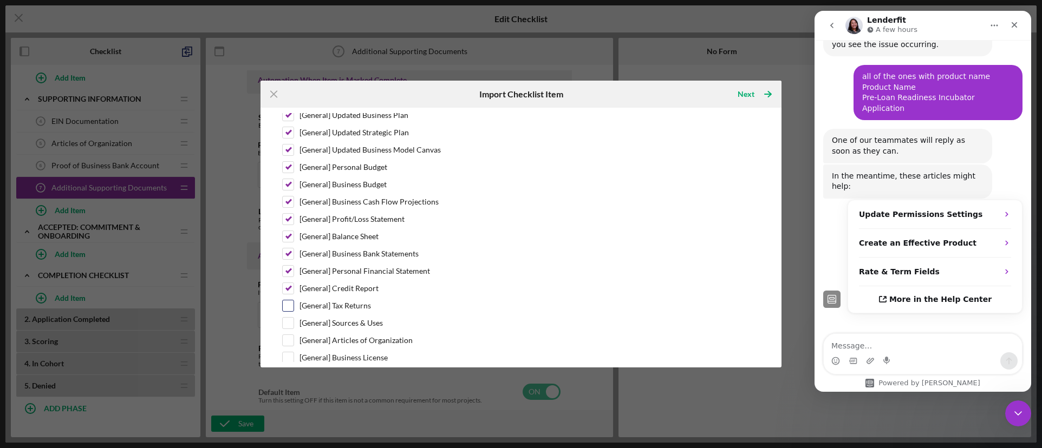
checkbox input "true"
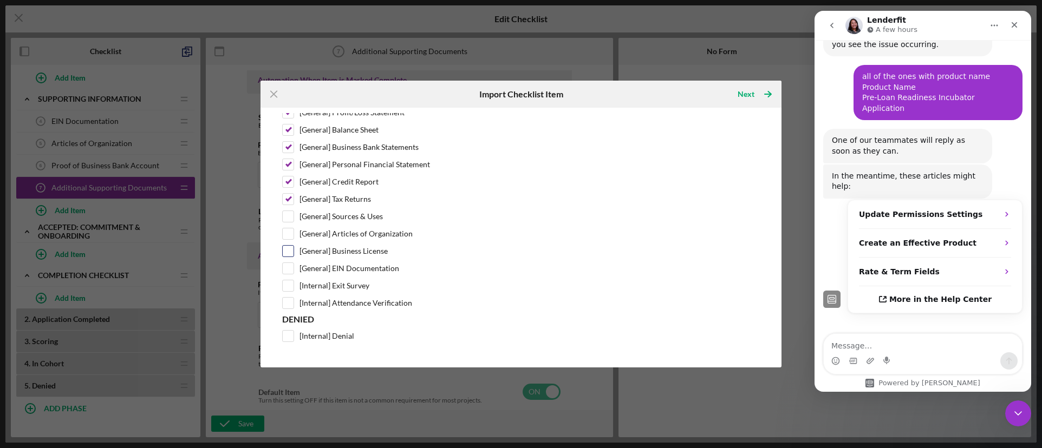
scroll to position [395, 0]
click at [288, 213] on input "[General] Sources & Uses" at bounding box center [288, 215] width 11 height 11
checkbox input "true"
click at [287, 226] on div at bounding box center [288, 232] width 12 height 12
click at [291, 245] on input "[General] Business License" at bounding box center [288, 249] width 11 height 11
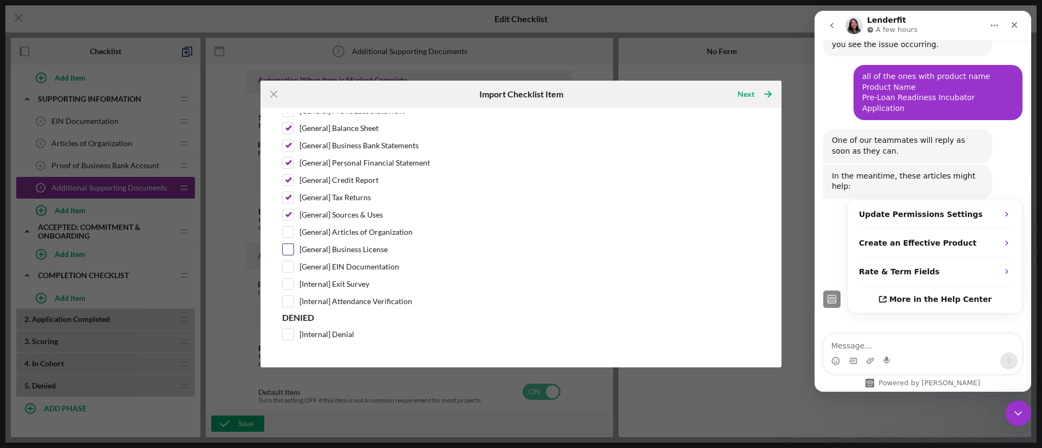
checkbox input "true"
click at [287, 234] on input "[General] Articles of Organization" at bounding box center [288, 232] width 11 height 11
checkbox input "true"
click at [283, 262] on input "[General] EIN Documentation" at bounding box center [288, 267] width 11 height 11
checkbox input "true"
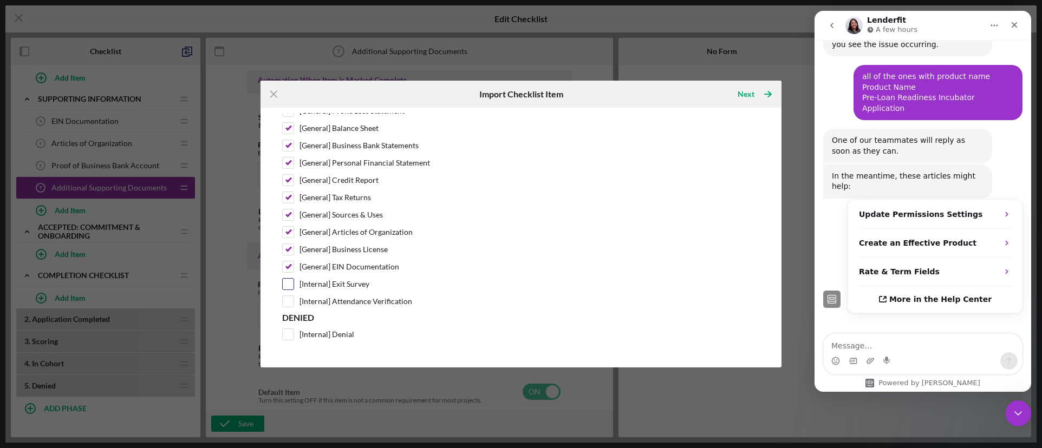
click at [291, 280] on input "[Internal] Exit Survey" at bounding box center [288, 284] width 11 height 11
checkbox input "true"
click at [292, 298] on input "[Internal] Attendance Verification" at bounding box center [288, 301] width 11 height 11
checkbox input "true"
click at [760, 94] on icon "Icon/Table Pagination Arrow" at bounding box center [767, 94] width 27 height 27
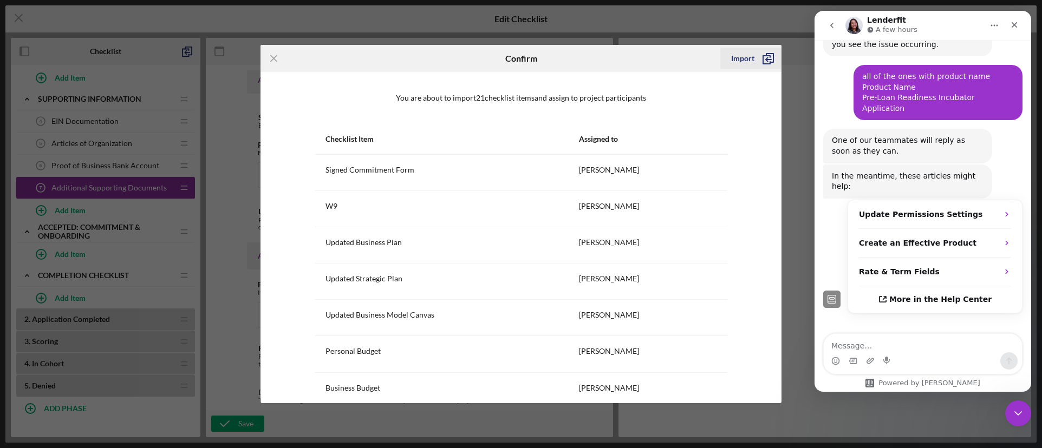
click at [752, 55] on div "Import" at bounding box center [742, 59] width 23 height 22
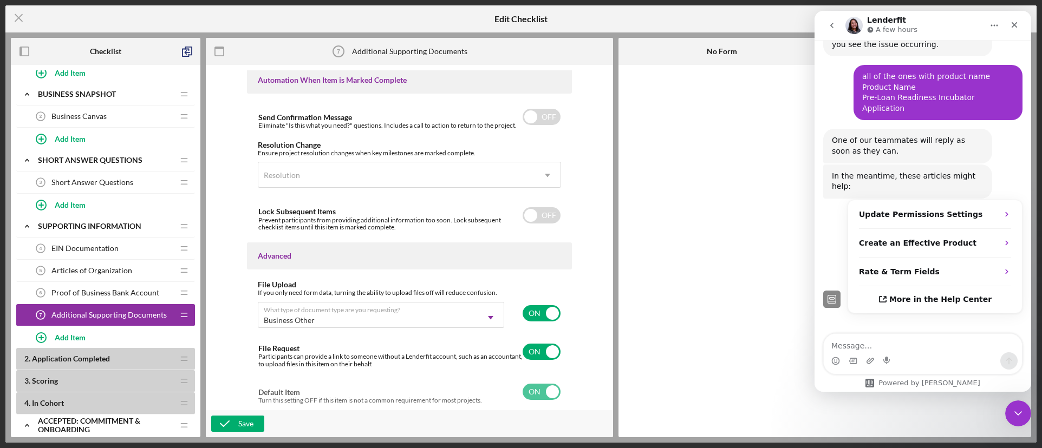
scroll to position [217, 0]
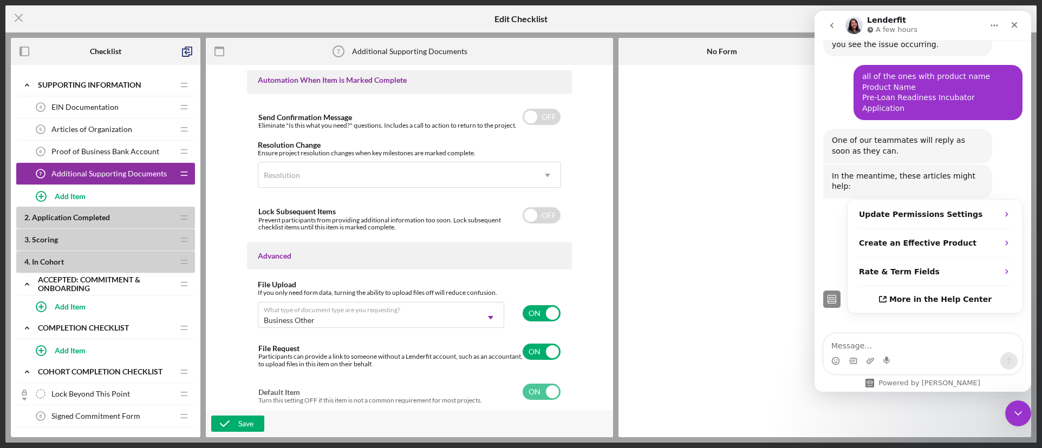
click at [1000, 25] on button "Home" at bounding box center [994, 25] width 21 height 21
click at [998, 25] on button "Home" at bounding box center [994, 25] width 21 height 21
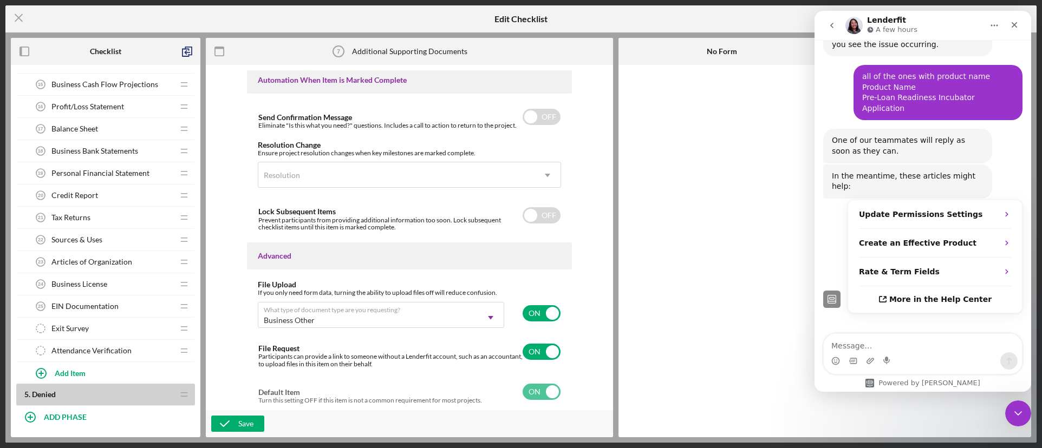
scroll to position [727, 0]
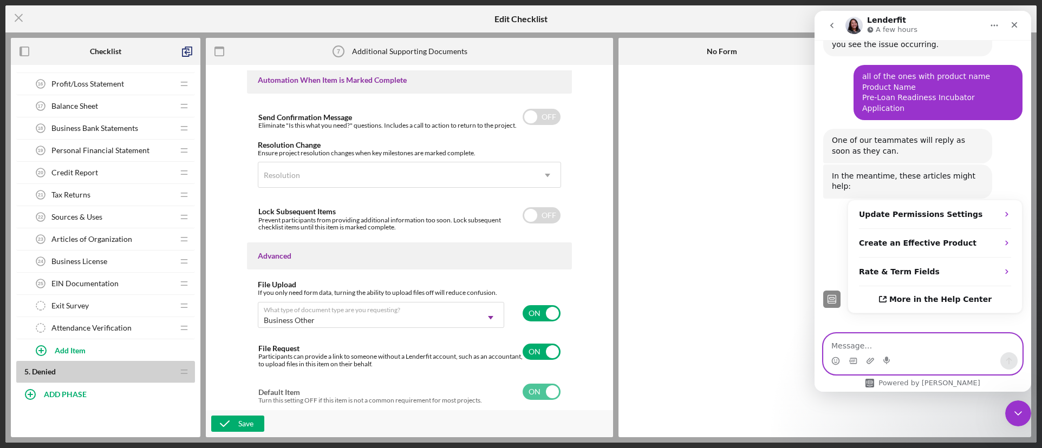
click at [884, 338] on textarea "Message…" at bounding box center [922, 343] width 198 height 18
type textarea "actually nevermind"
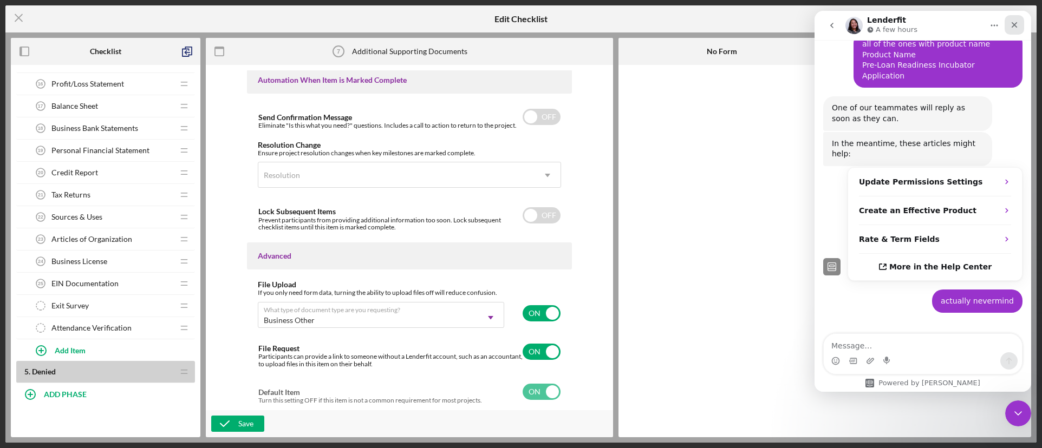
click at [1016, 22] on icon "Close" at bounding box center [1014, 25] width 9 height 9
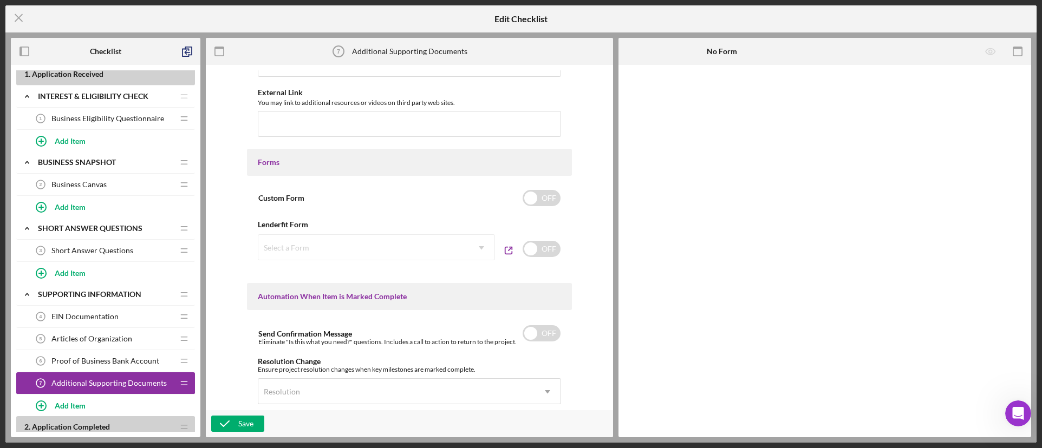
scroll to position [0, 0]
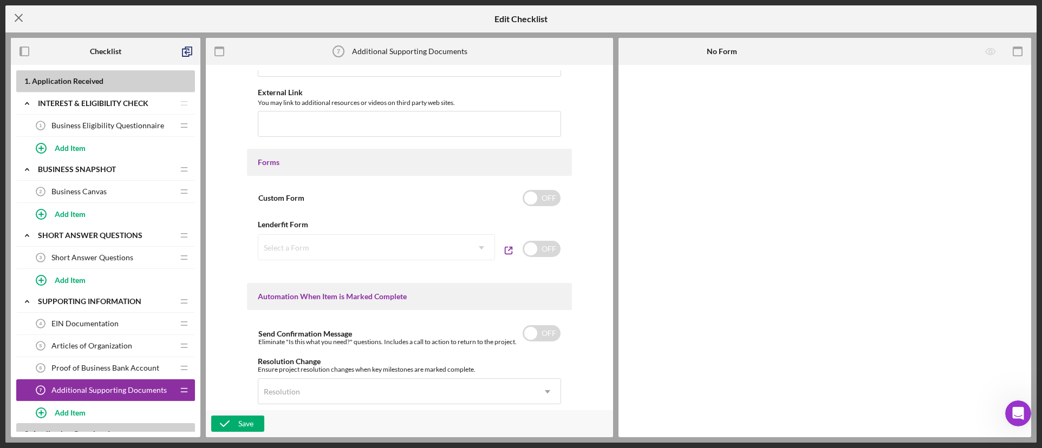
click at [15, 19] on icon "Icon/Menu Close" at bounding box center [18, 17] width 27 height 27
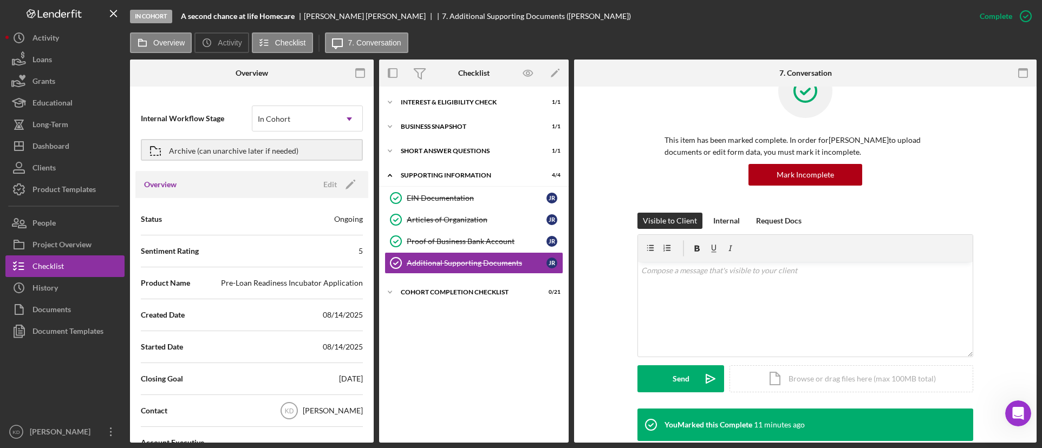
scroll to position [54, 0]
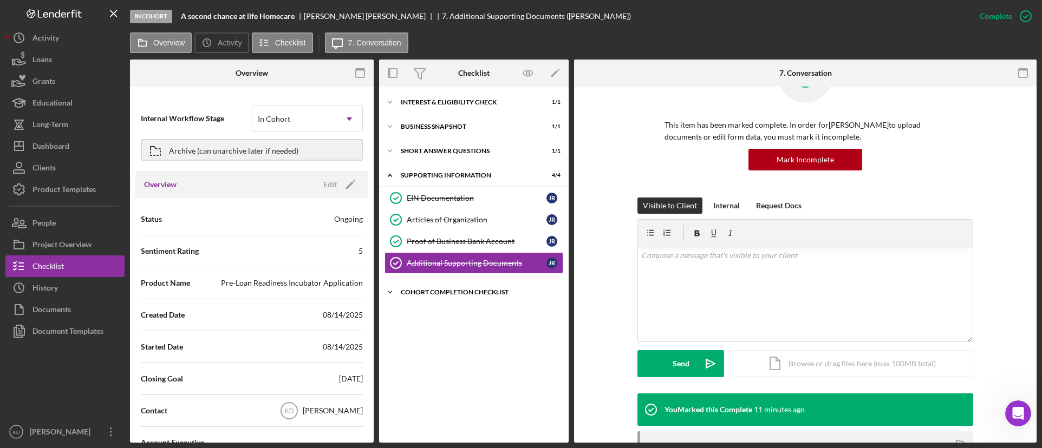
click at [411, 292] on div "Cohort Completion Checklist" at bounding box center [478, 292] width 154 height 6
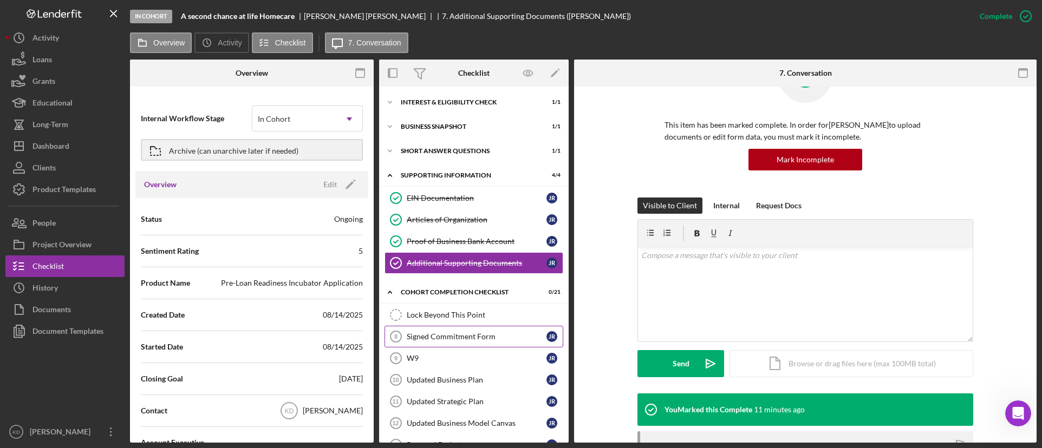
scroll to position [108, 0]
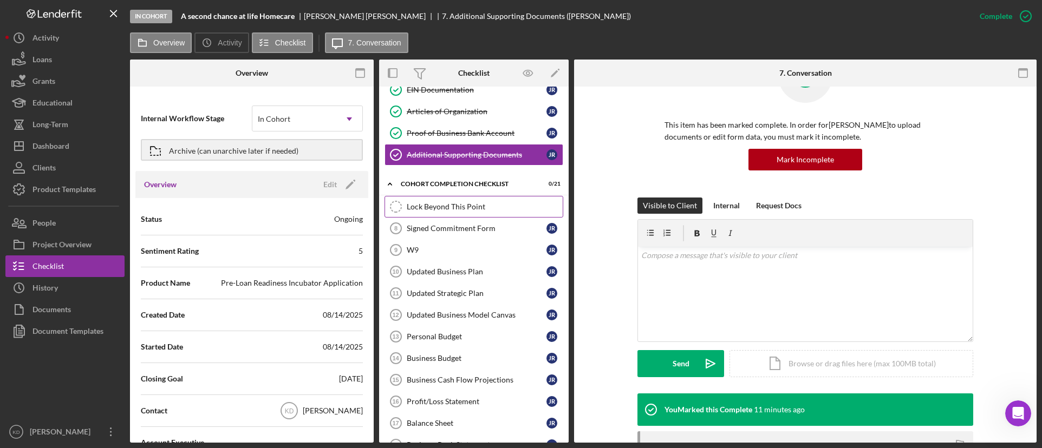
click at [437, 204] on div "Lock Beyond This Point" at bounding box center [485, 206] width 156 height 9
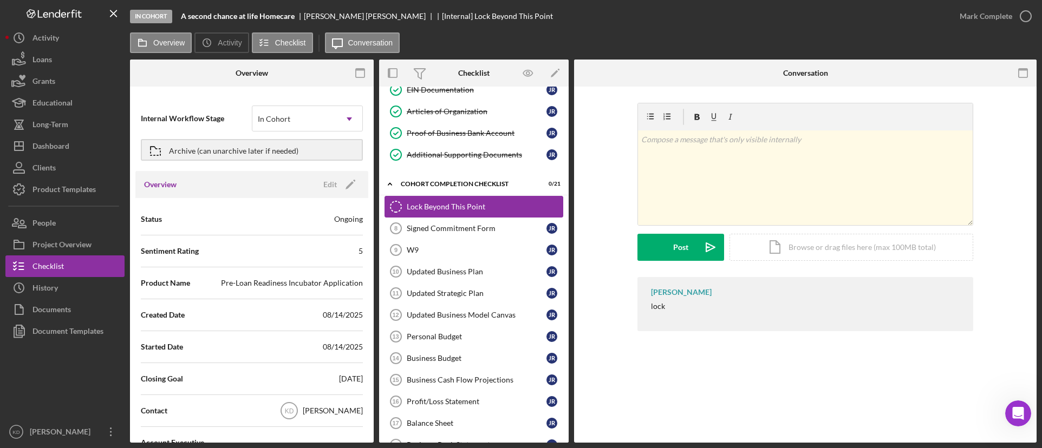
click at [395, 206] on icon "Lock Beyond This Point" at bounding box center [395, 206] width 27 height 27
click at [390, 180] on icon "Icon/Expander" at bounding box center [390, 184] width 22 height 22
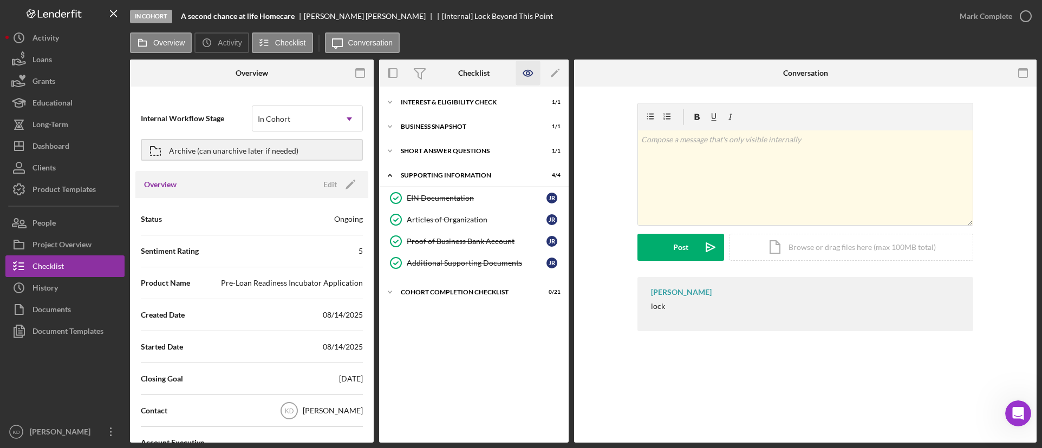
click at [535, 70] on icon "button" at bounding box center [528, 73] width 24 height 24
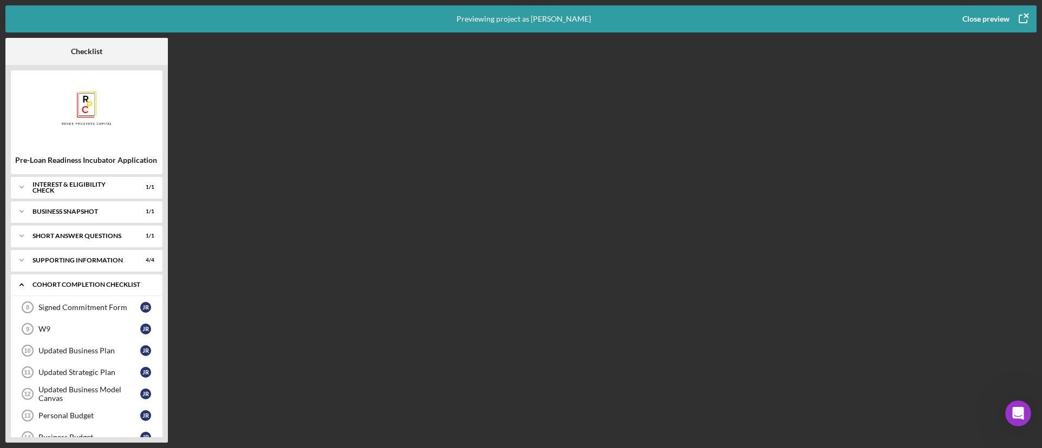
click at [18, 283] on icon "Icon/Expander" at bounding box center [22, 285] width 22 height 22
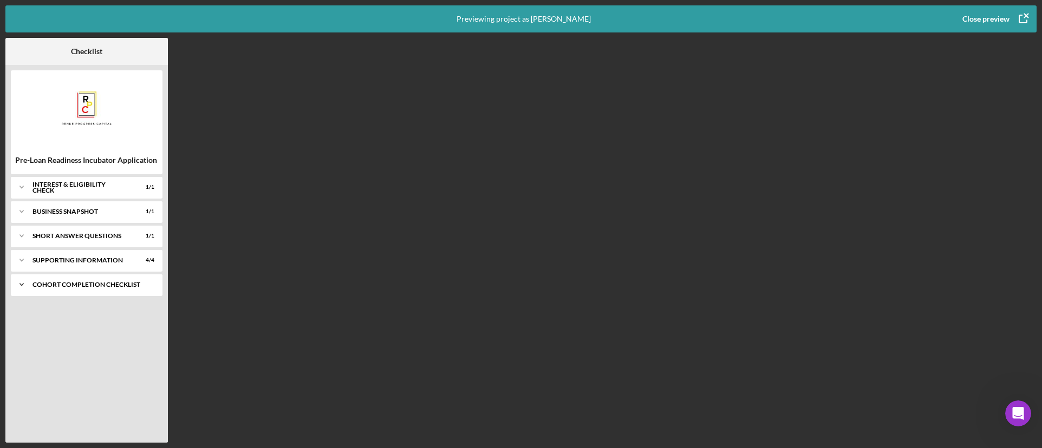
click at [18, 283] on icon "Icon/Expander" at bounding box center [22, 285] width 22 height 22
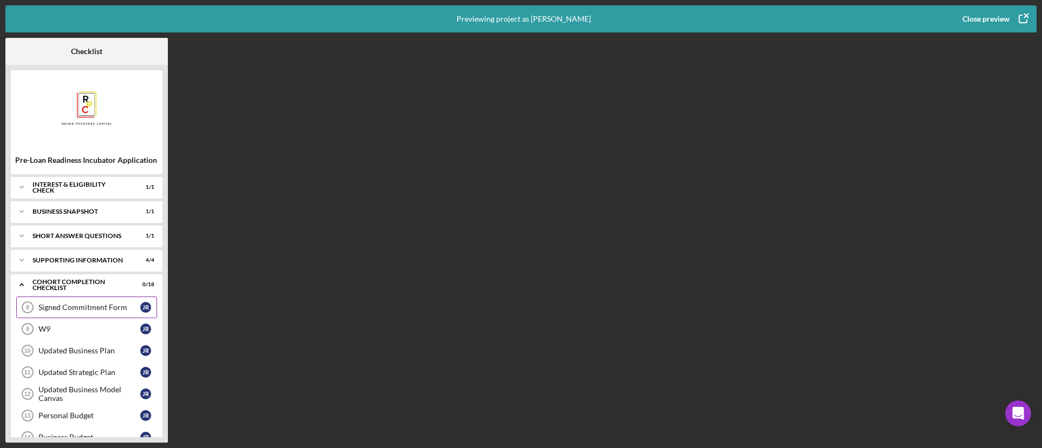
click at [68, 309] on div "Signed Commitment Form" at bounding box center [89, 307] width 102 height 9
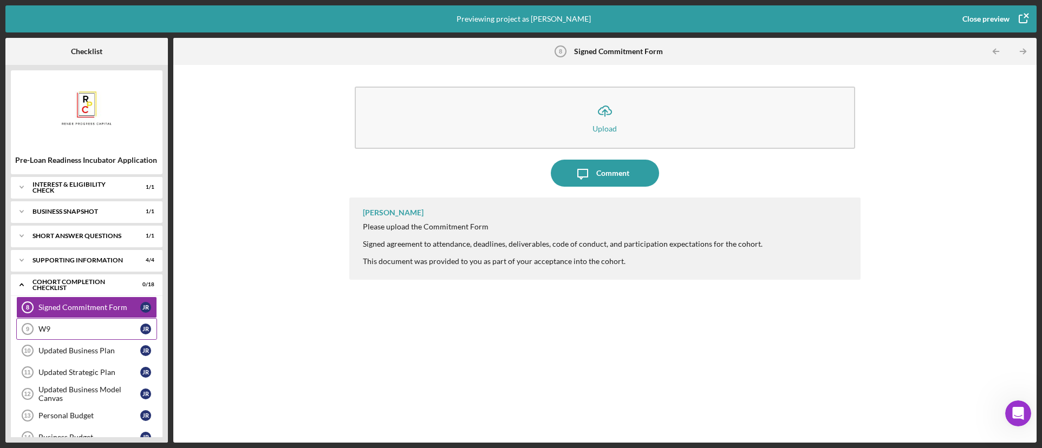
click at [69, 326] on div "W9" at bounding box center [89, 329] width 102 height 9
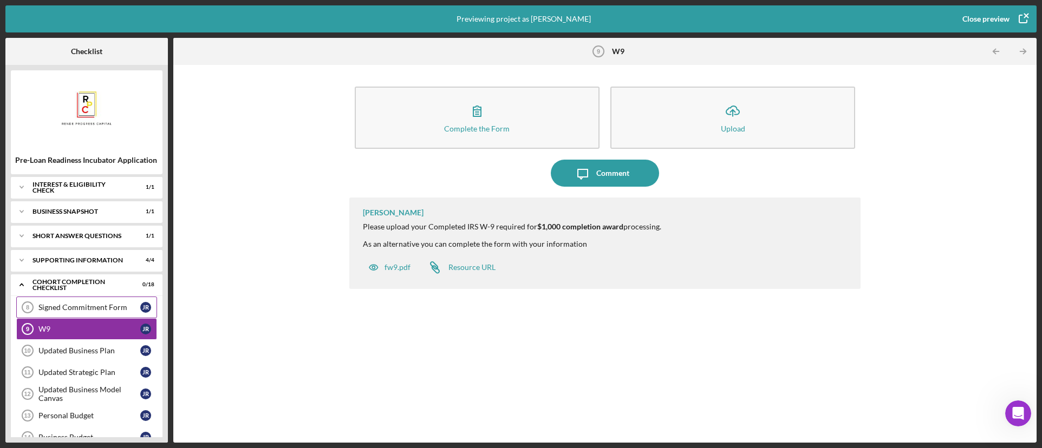
click at [76, 315] on div "Signed Commitment Form 8 Signed Commitment Form J R" at bounding box center [86, 308] width 141 height 22
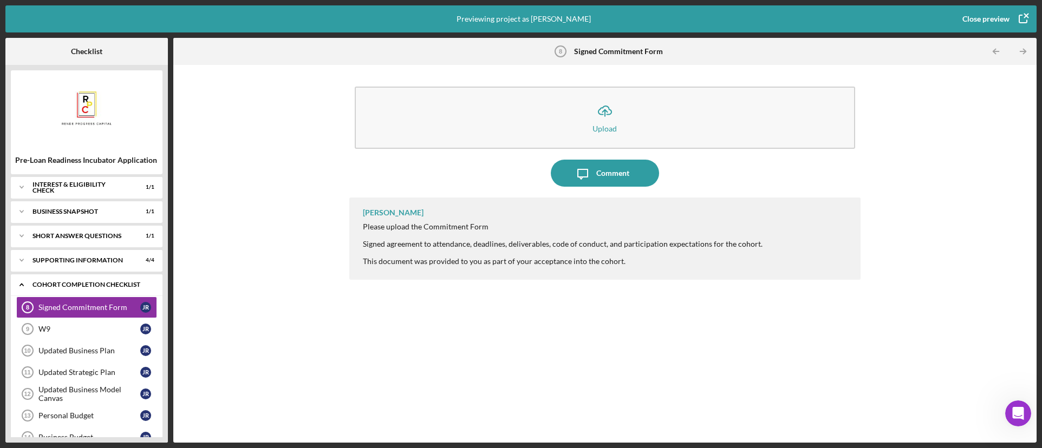
click at [82, 290] on div "Icon/Expander Cohort Completion Checklist 0 / 18" at bounding box center [87, 285] width 152 height 22
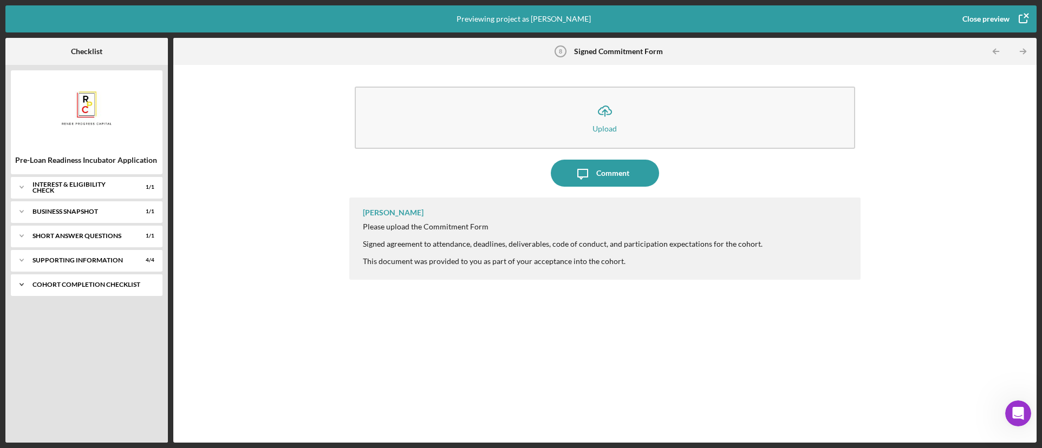
click at [84, 290] on div "Icon/Expander Cohort Completion Checklist 0 / 18" at bounding box center [87, 285] width 152 height 22
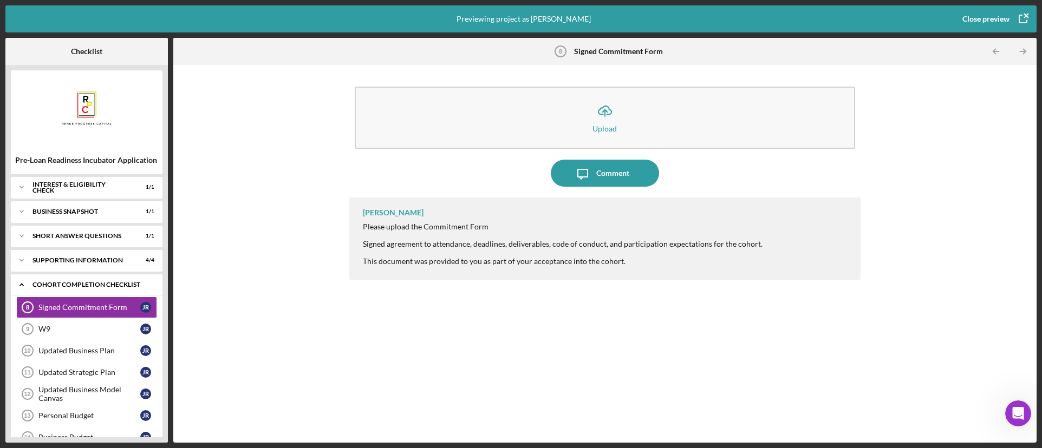
scroll to position [1, 0]
click at [40, 322] on icon "W9 9" at bounding box center [27, 328] width 27 height 27
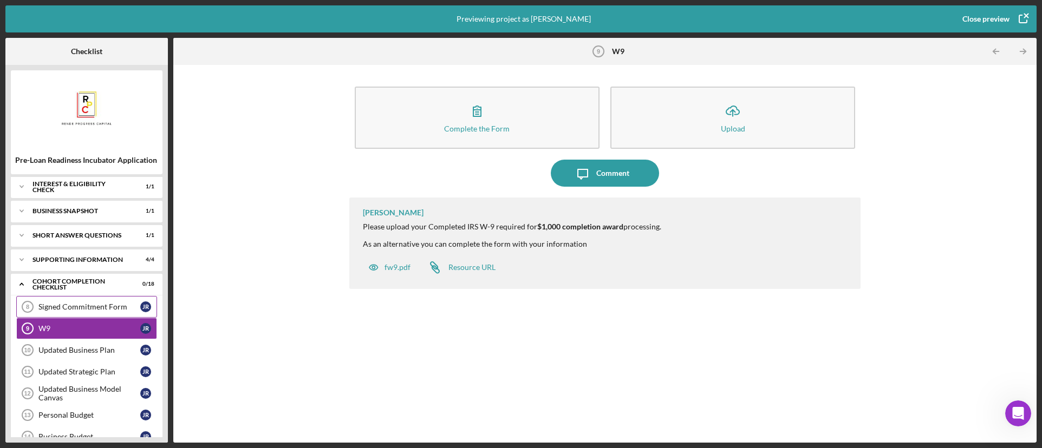
click at [51, 310] on div "Signed Commitment Form" at bounding box center [89, 307] width 102 height 9
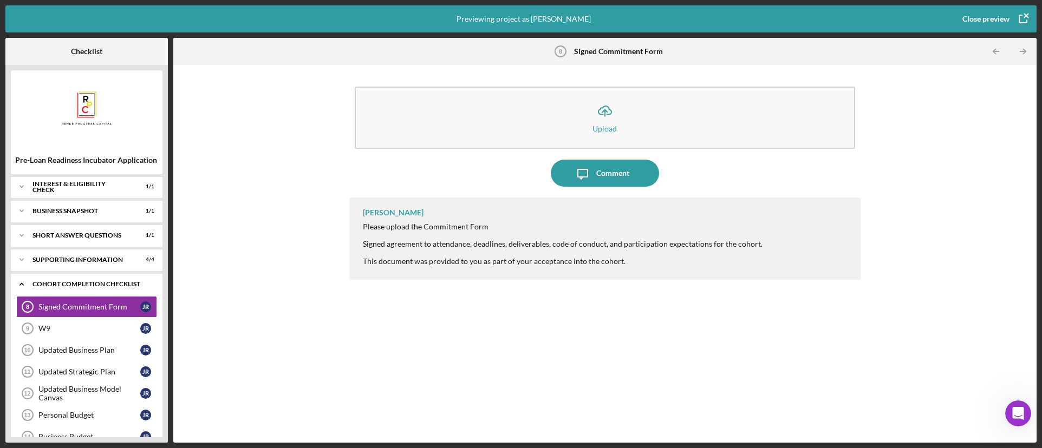
click at [24, 288] on icon "Icon/Expander" at bounding box center [22, 284] width 22 height 22
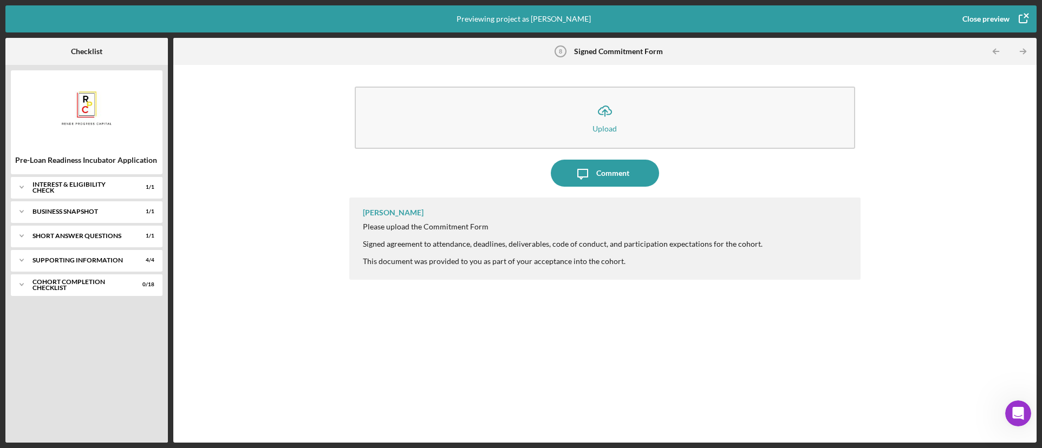
click at [1022, 17] on icon "button" at bounding box center [1022, 18] width 27 height 27
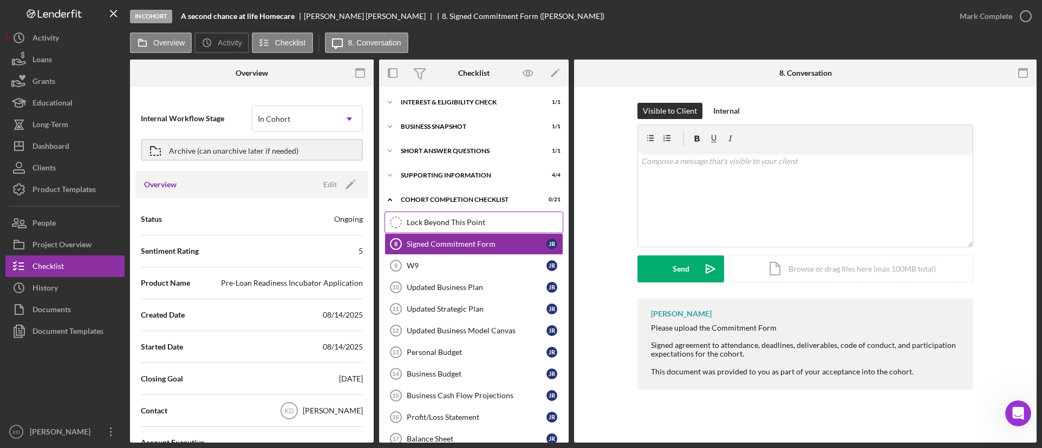
click at [433, 224] on div "Lock Beyond This Point" at bounding box center [485, 222] width 156 height 9
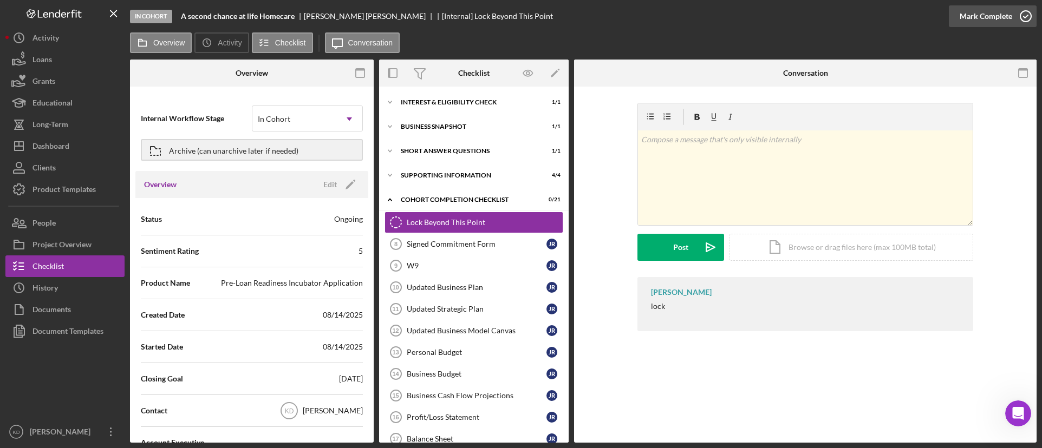
click at [1015, 13] on icon "button" at bounding box center [1025, 16] width 27 height 27
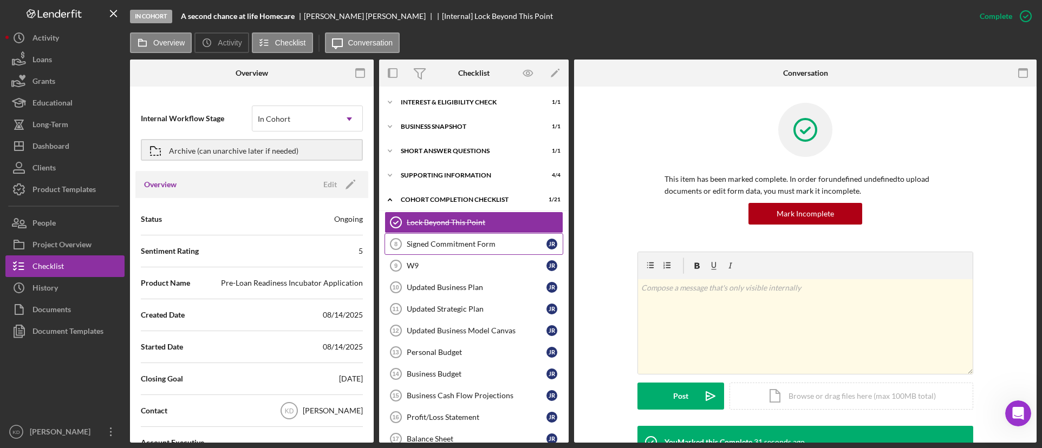
click at [480, 252] on link "Signed Commitment Form 8 Signed Commitment Form J R" at bounding box center [473, 244] width 179 height 22
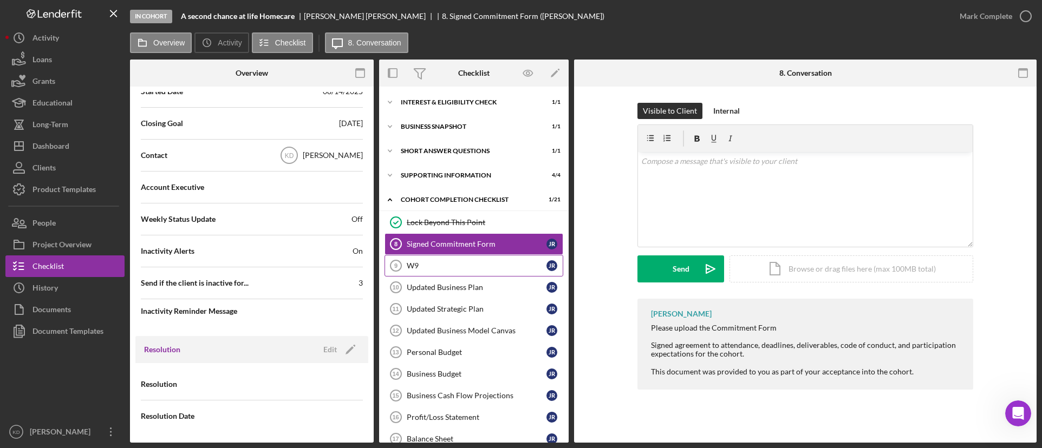
click at [520, 270] on div "W9" at bounding box center [477, 266] width 140 height 9
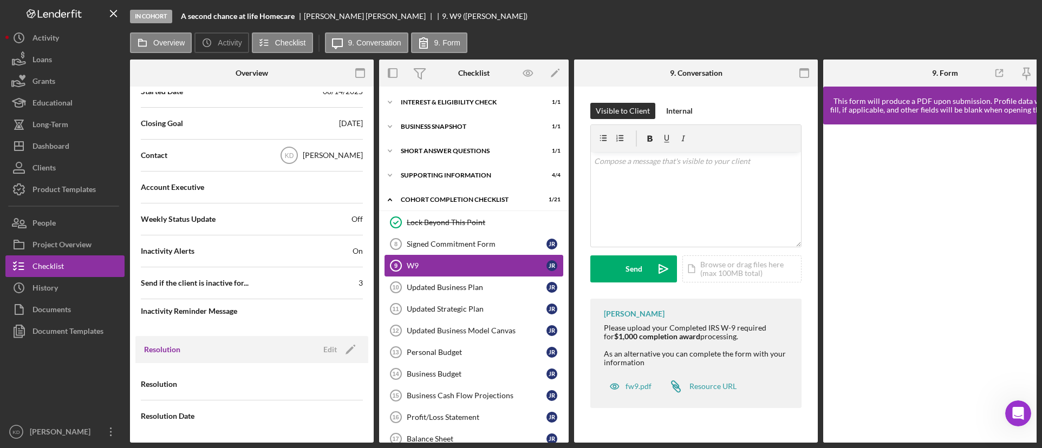
scroll to position [256, 0]
click at [511, 245] on div "Signed Commitment Form" at bounding box center [477, 244] width 140 height 9
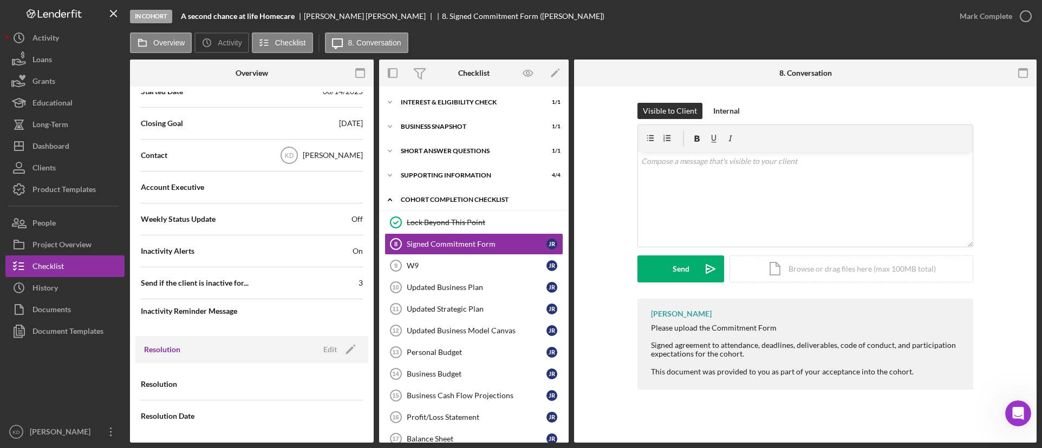
click at [393, 200] on icon "Icon/Expander" at bounding box center [390, 200] width 22 height 22
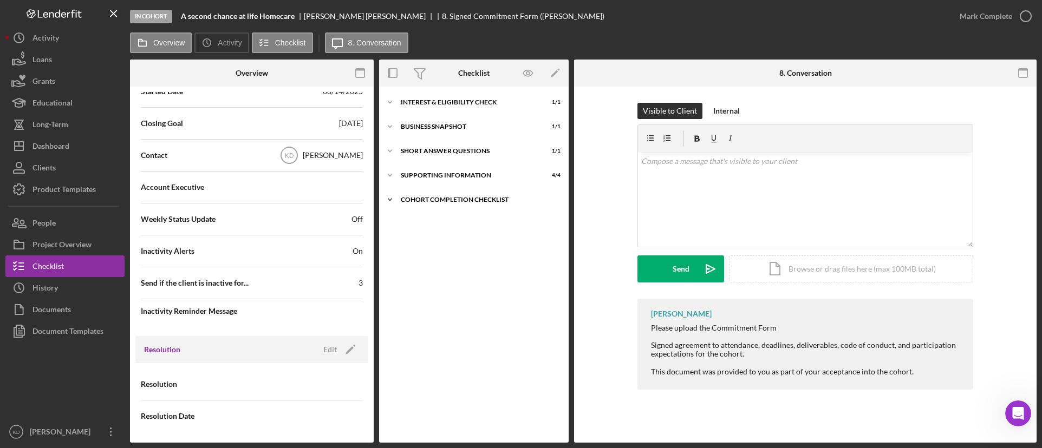
click at [393, 200] on icon "Icon/Expander" at bounding box center [390, 200] width 22 height 22
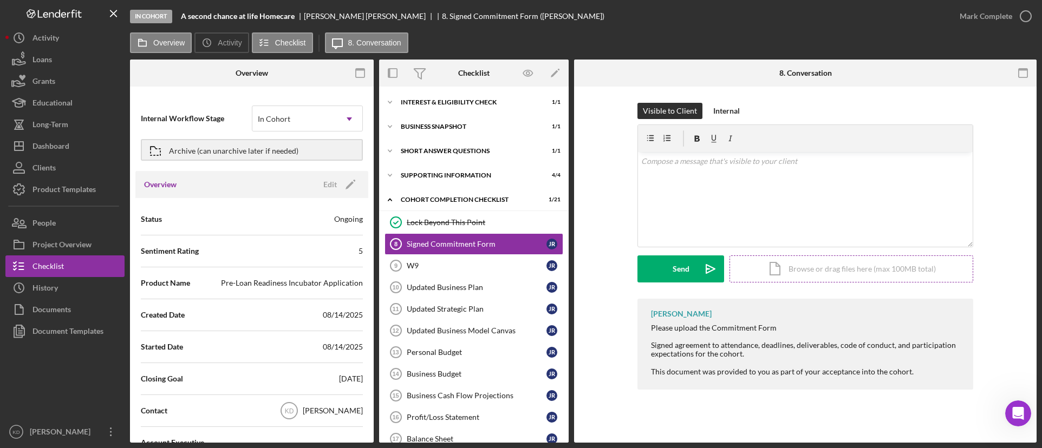
click at [809, 272] on div "Icon/Document Browse or drag files here (max 100MB total) Tap to choose files o…" at bounding box center [851, 269] width 244 height 27
click at [691, 273] on div "Upload" at bounding box center [681, 269] width 24 height 27
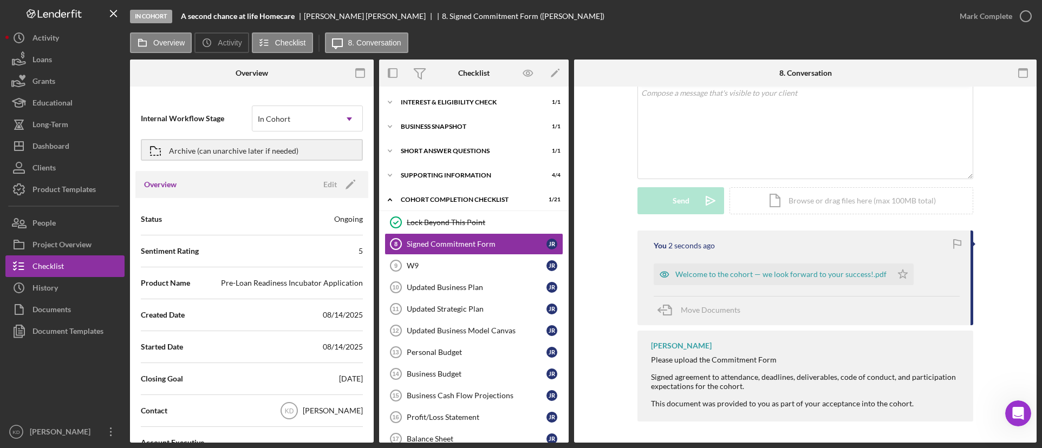
scroll to position [69, 0]
click at [704, 277] on div "Welcome to the cohort — we look forward to your success!.pdf" at bounding box center [780, 274] width 211 height 9
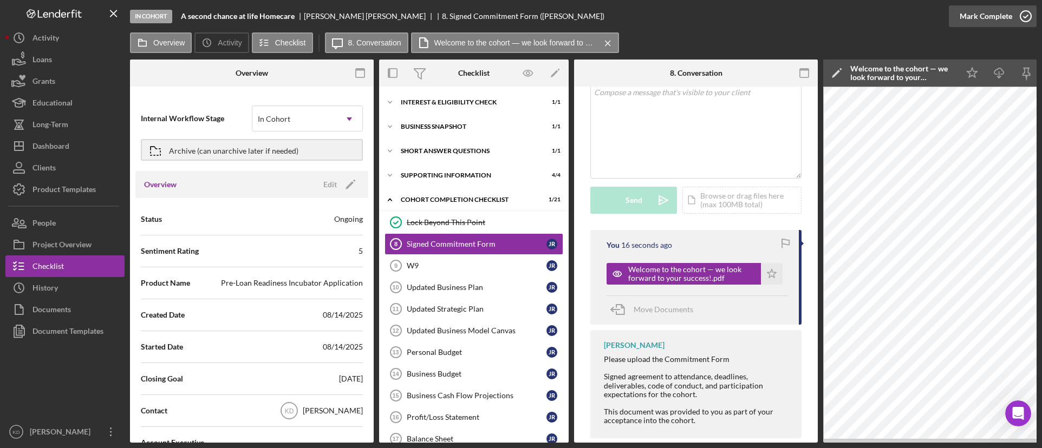
click at [1017, 19] on icon "button" at bounding box center [1025, 16] width 27 height 27
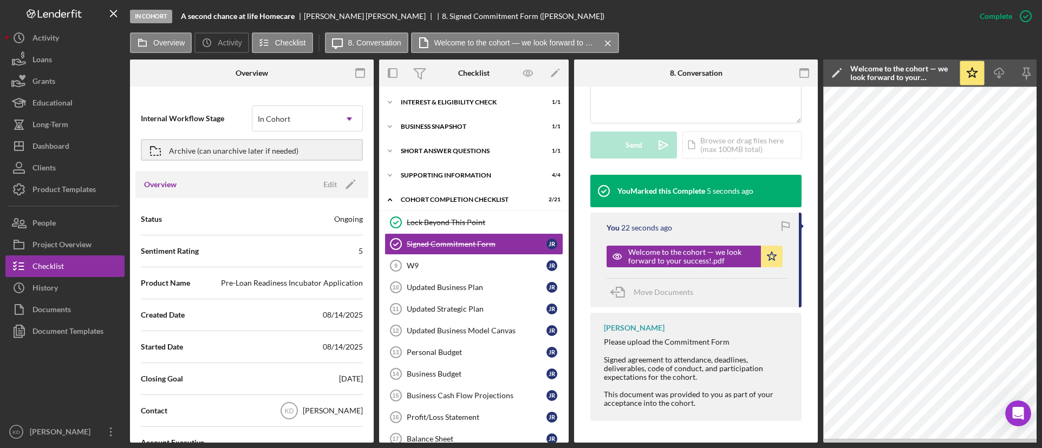
scroll to position [288, 0]
click at [433, 270] on div "W9" at bounding box center [477, 266] width 140 height 9
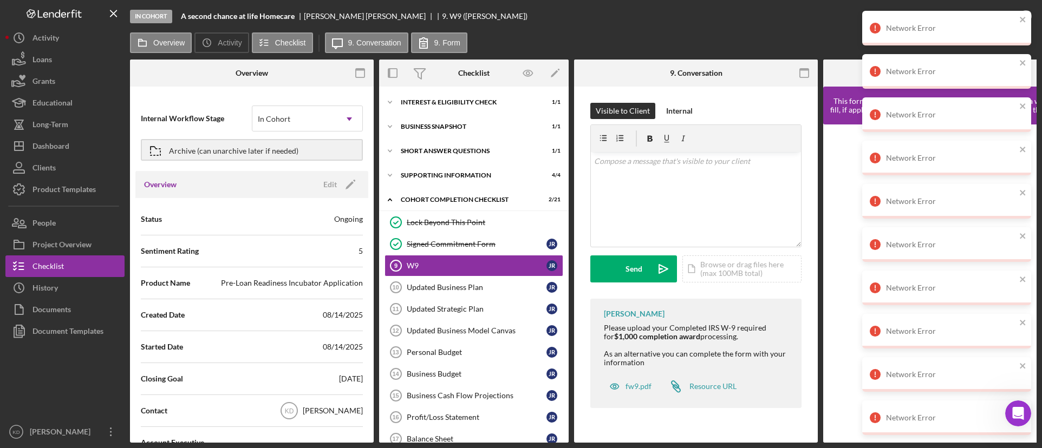
scroll to position [444, 0]
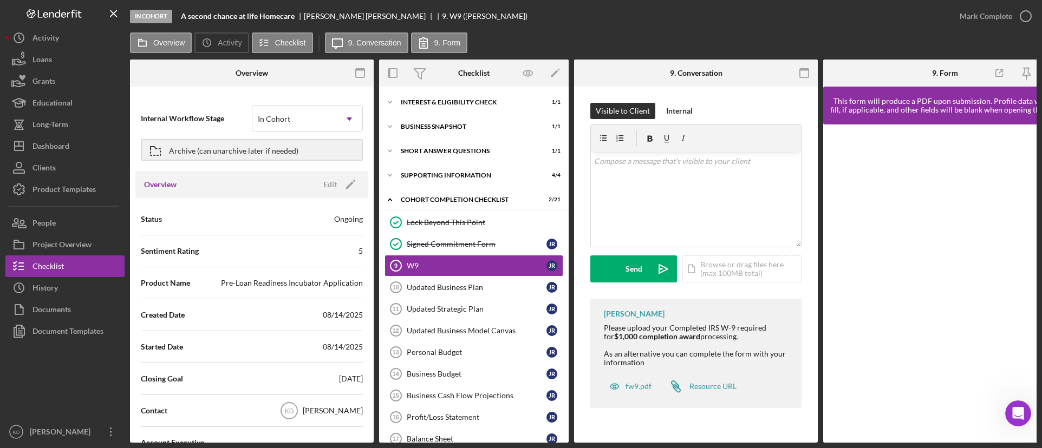
click at [868, 48] on div "Overview Icon/History Activity Checklist Icon/Message 9. Conversation 9. Form" at bounding box center [583, 43] width 906 height 22
click at [811, 158] on div "Visible to Client Internal v Color teal Color pink Remove color Add row above A…" at bounding box center [696, 258] width 244 height 343
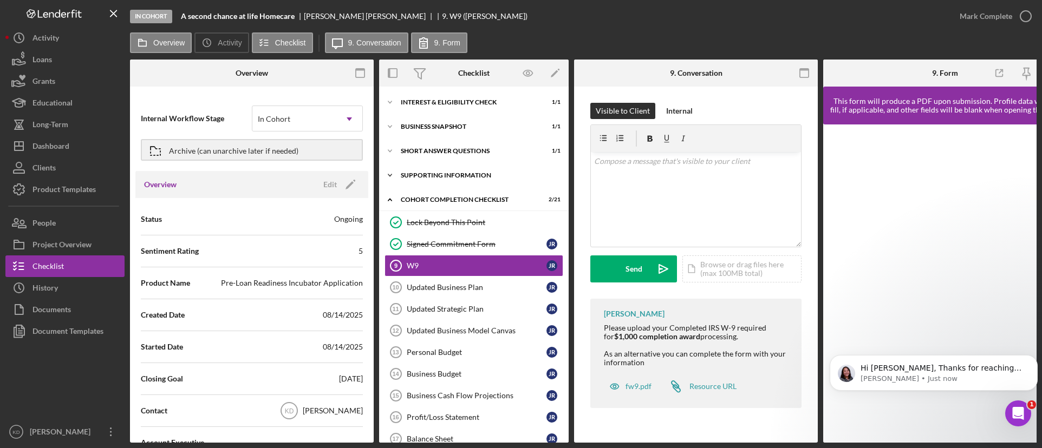
scroll to position [0, 0]
click at [948, 372] on p "Hi Kai, Thanks for reaching out, just checking if you still need assistance?" at bounding box center [942, 368] width 164 height 11
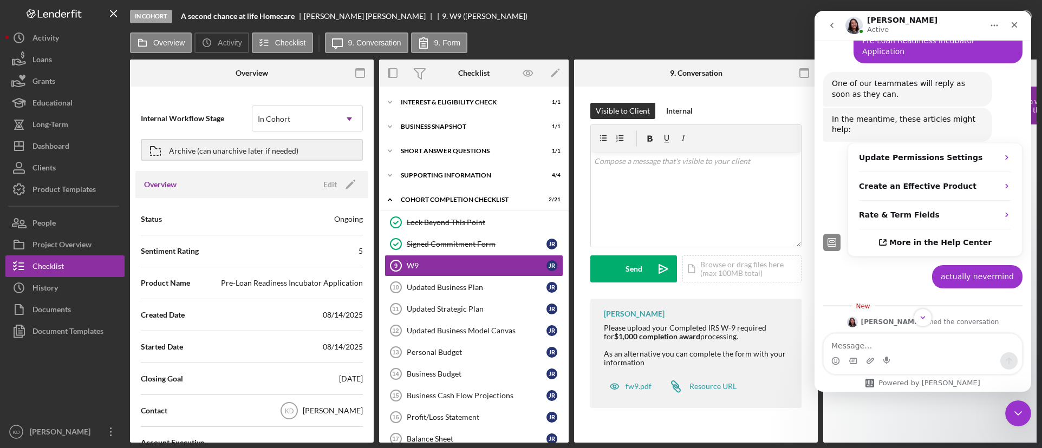
scroll to position [526, 0]
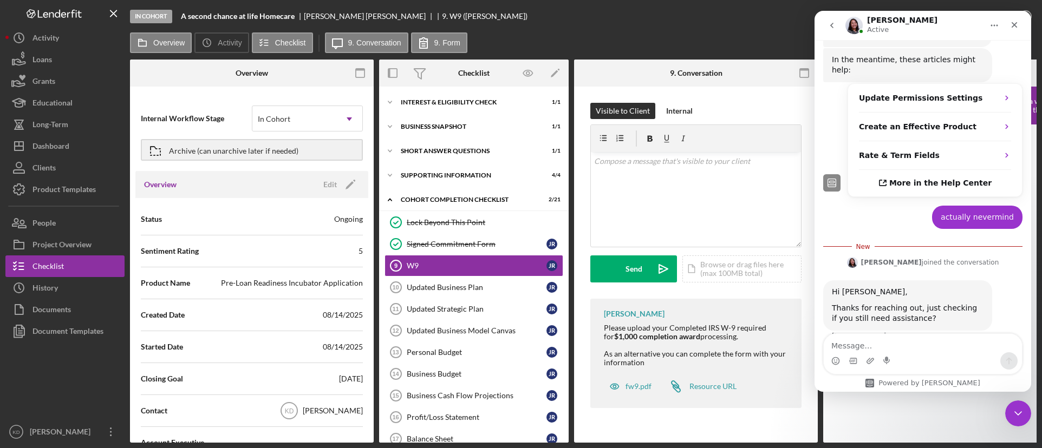
click at [905, 348] on textarea "Message…" at bounding box center [922, 343] width 198 height 18
type textarea "i found a work around"
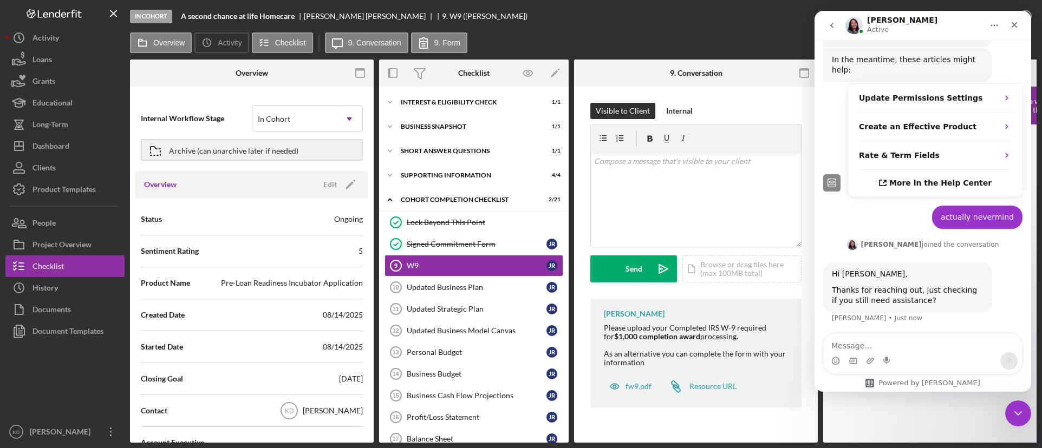
scroll to position [540, 0]
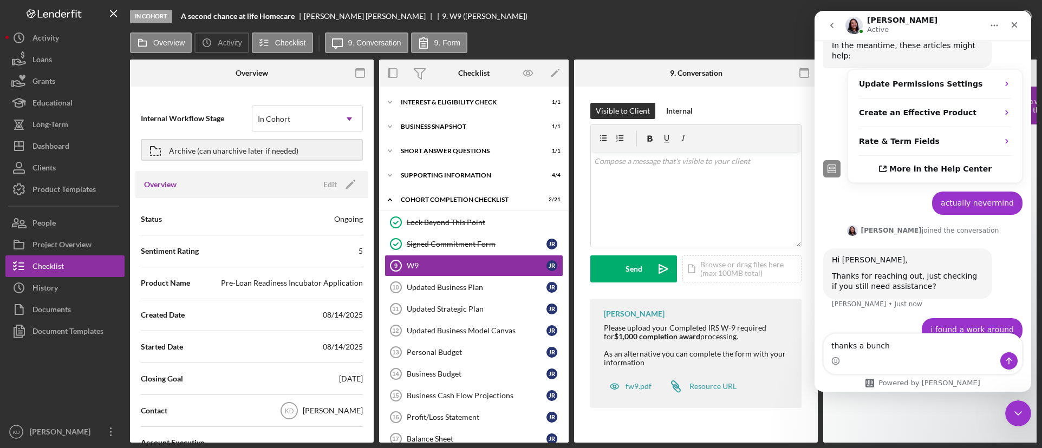
type textarea "thanks a bunch"
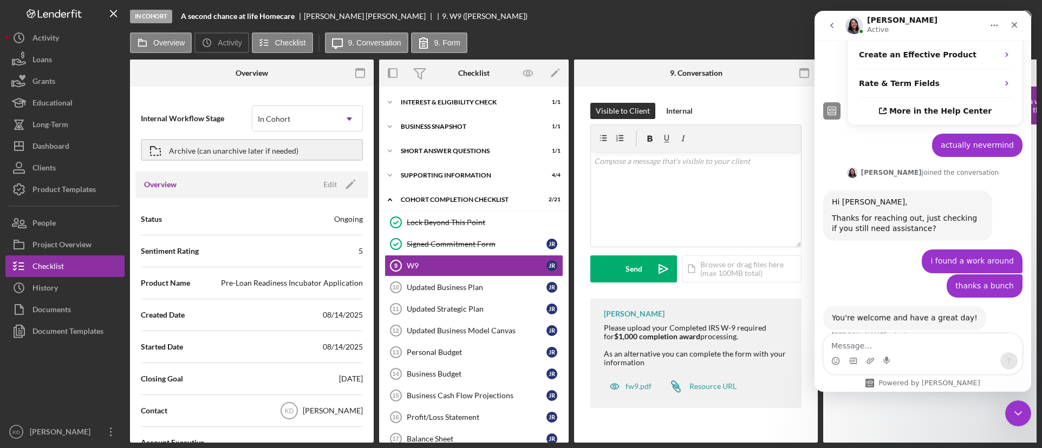
scroll to position [598, 0]
click at [1018, 24] on icon "Close" at bounding box center [1014, 25] width 9 height 9
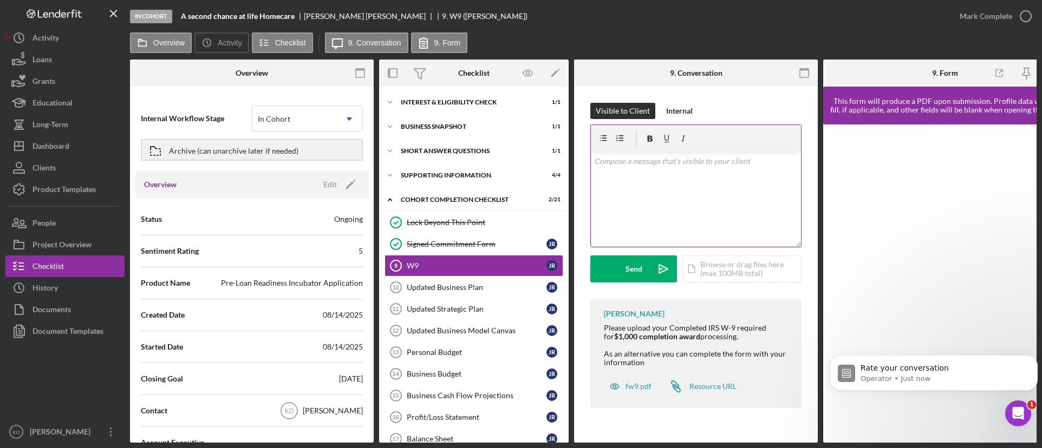
scroll to position [684, 0]
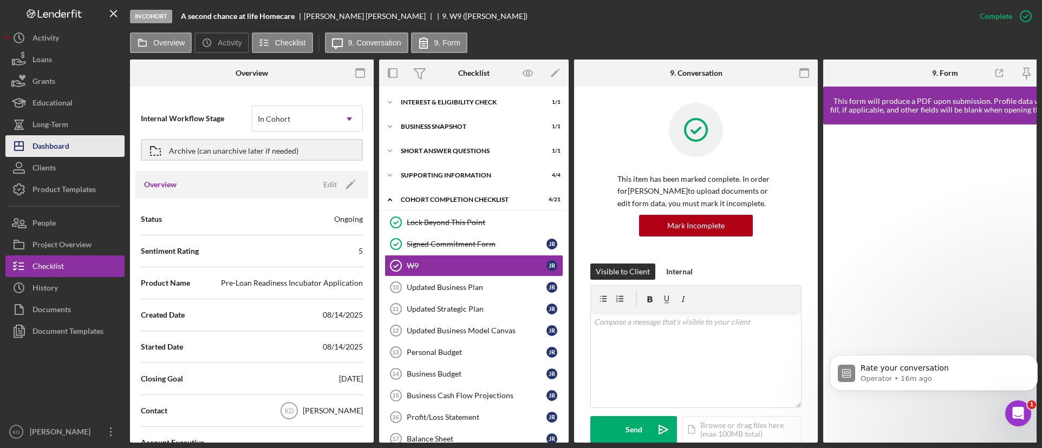
click at [62, 150] on div "Dashboard" at bounding box center [50, 147] width 37 height 24
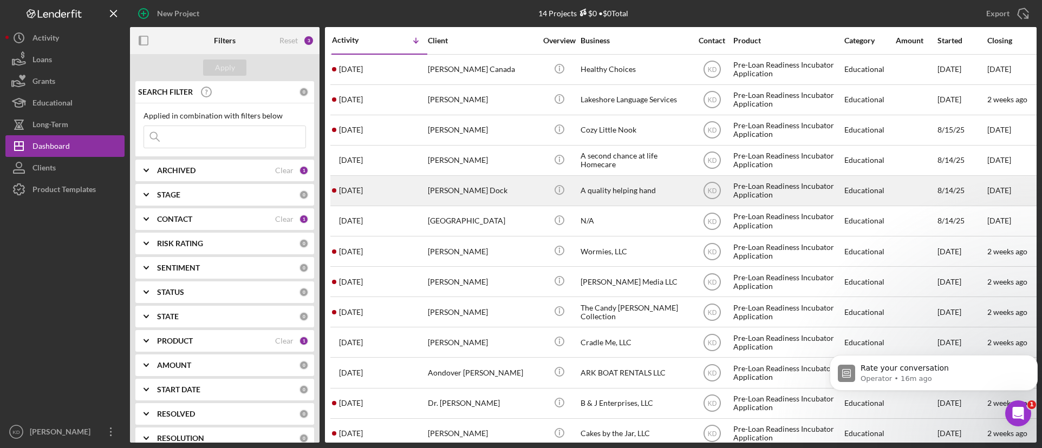
click at [633, 193] on div "A quality helping hand" at bounding box center [634, 191] width 108 height 29
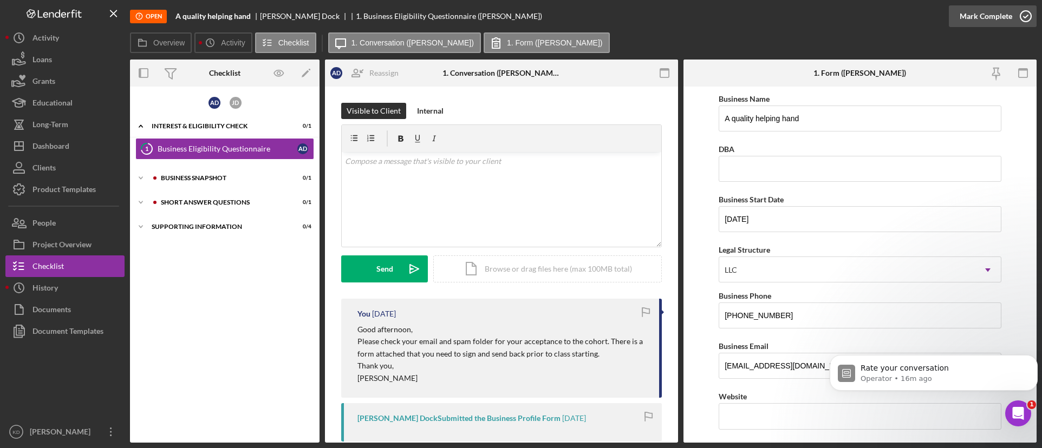
drag, startPoint x: 1023, startPoint y: 11, endPoint x: 1012, endPoint y: 15, distance: 11.5
click at [1023, 11] on icon "button" at bounding box center [1025, 16] width 27 height 27
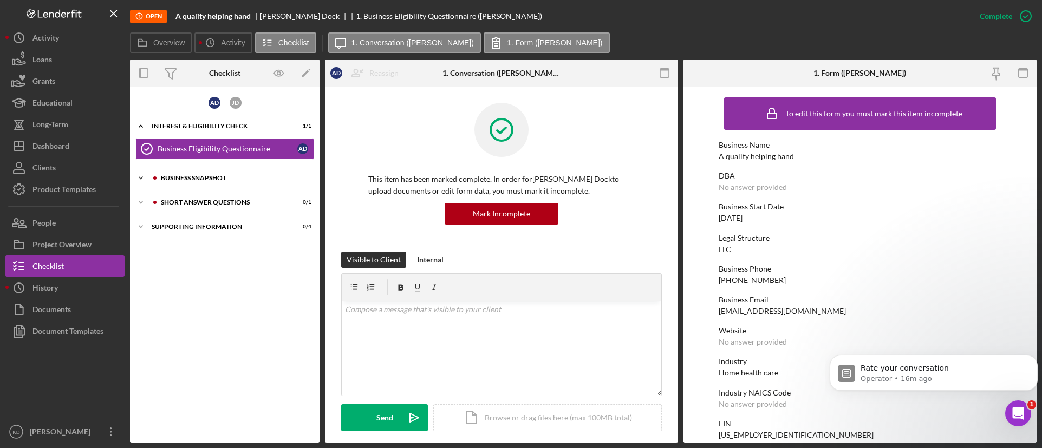
click at [214, 186] on div "Icon/Expander Business Snapshot 0 / 1" at bounding box center [224, 178] width 189 height 22
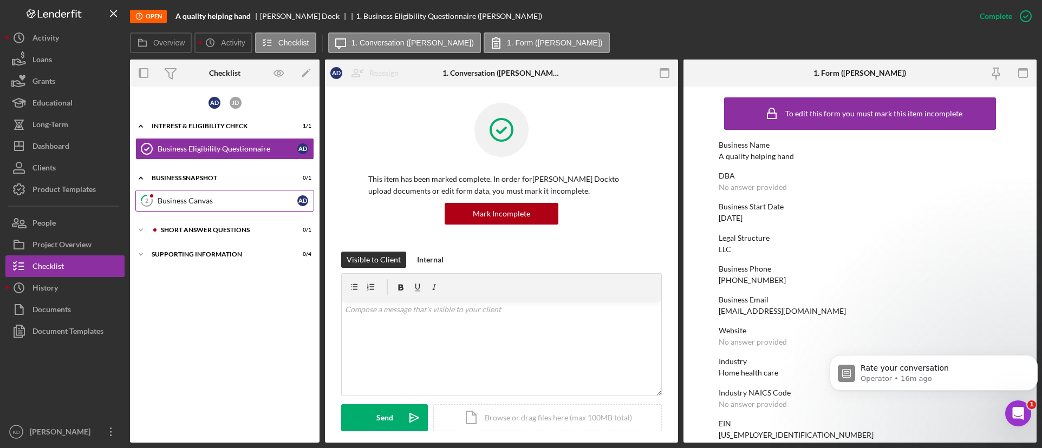
click at [164, 202] on div "Business Canvas" at bounding box center [228, 201] width 140 height 9
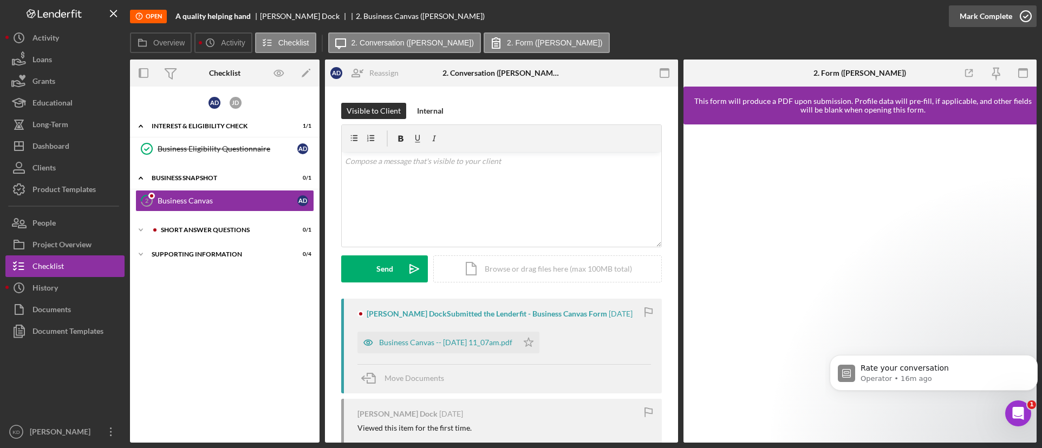
click at [1018, 19] on icon "button" at bounding box center [1025, 16] width 27 height 27
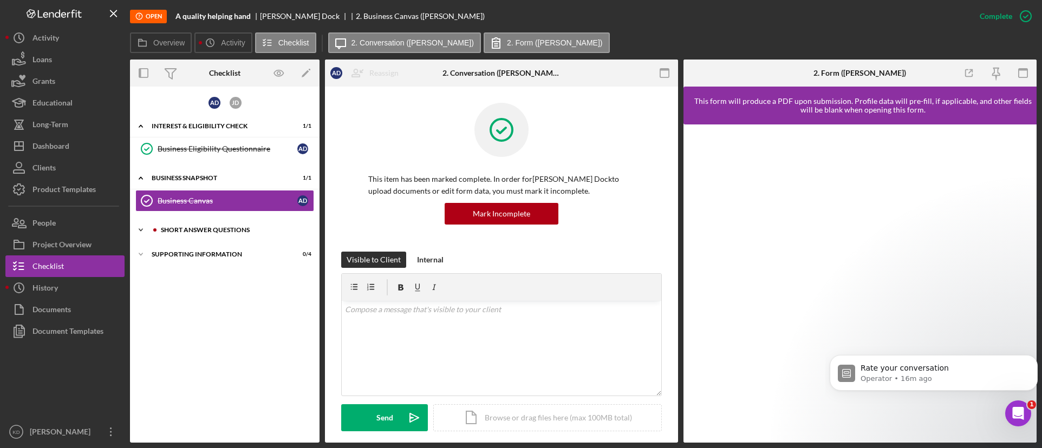
click at [149, 231] on icon "Icon/Expander" at bounding box center [141, 230] width 22 height 22
click at [186, 252] on div "Short Answer Questions" at bounding box center [228, 253] width 140 height 9
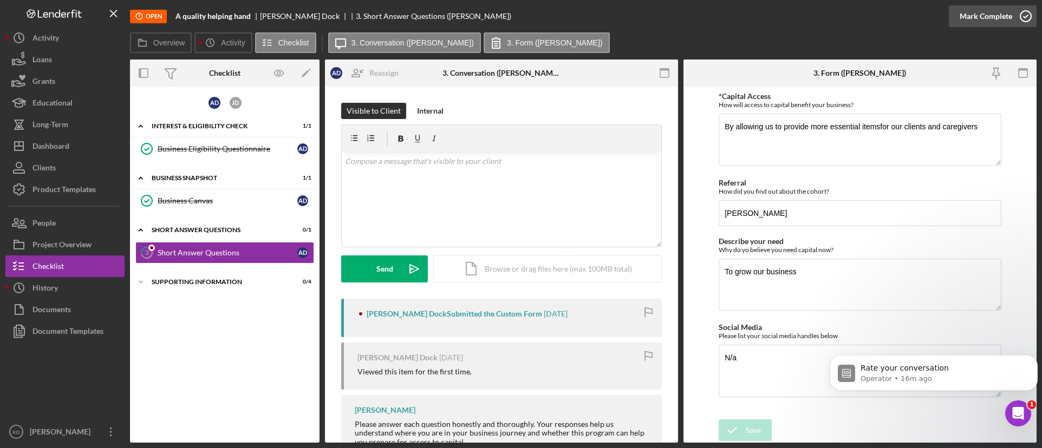
click at [1017, 11] on icon "button" at bounding box center [1025, 16] width 27 height 27
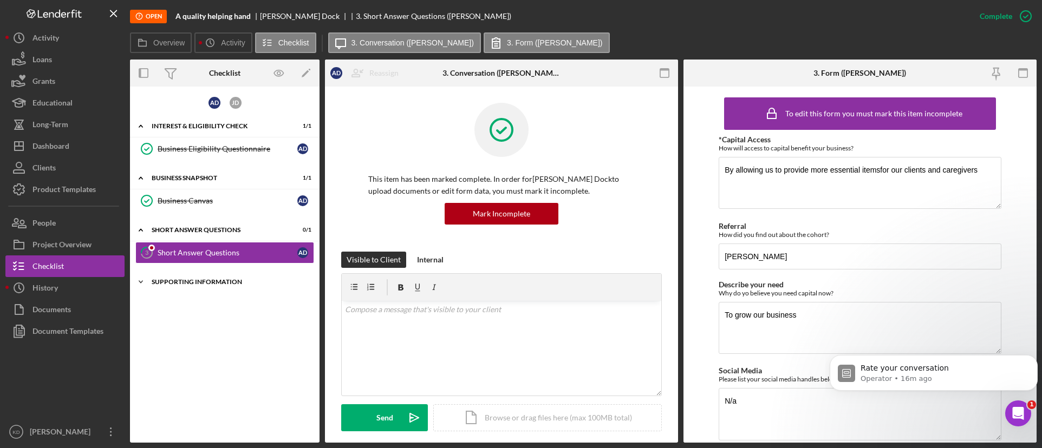
drag, startPoint x: 198, startPoint y: 278, endPoint x: 225, endPoint y: 283, distance: 28.0
click at [212, 282] on div "Icon/Expander Supporting Information 0 / 4" at bounding box center [224, 282] width 189 height 22
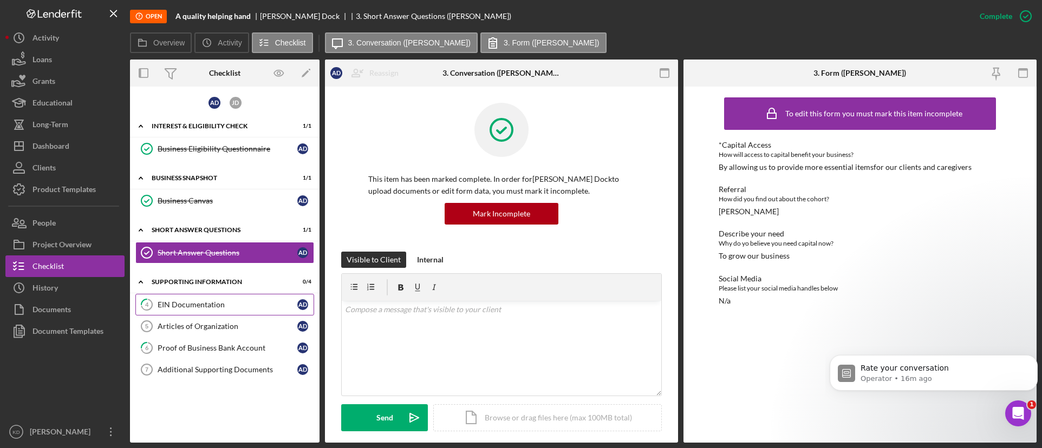
click at [246, 298] on link "4 EIN Documentation A D" at bounding box center [224, 305] width 179 height 22
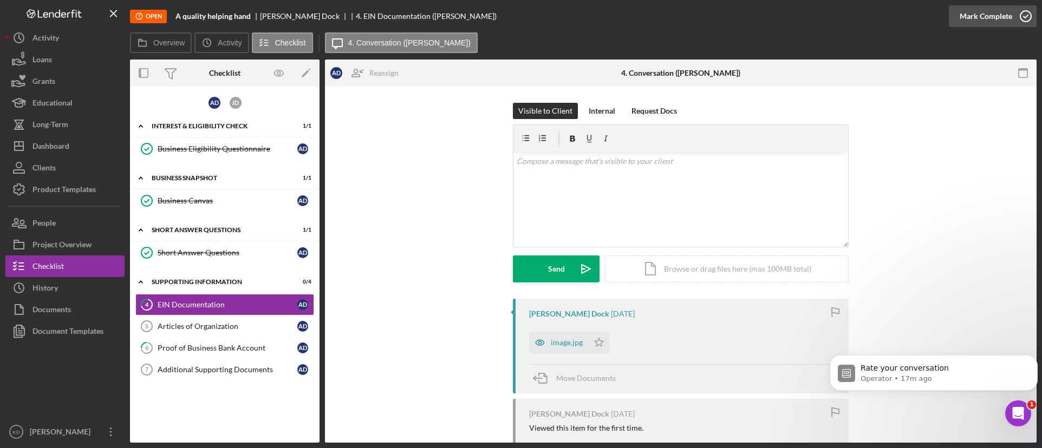
click at [980, 13] on div "Mark Complete" at bounding box center [985, 16] width 53 height 22
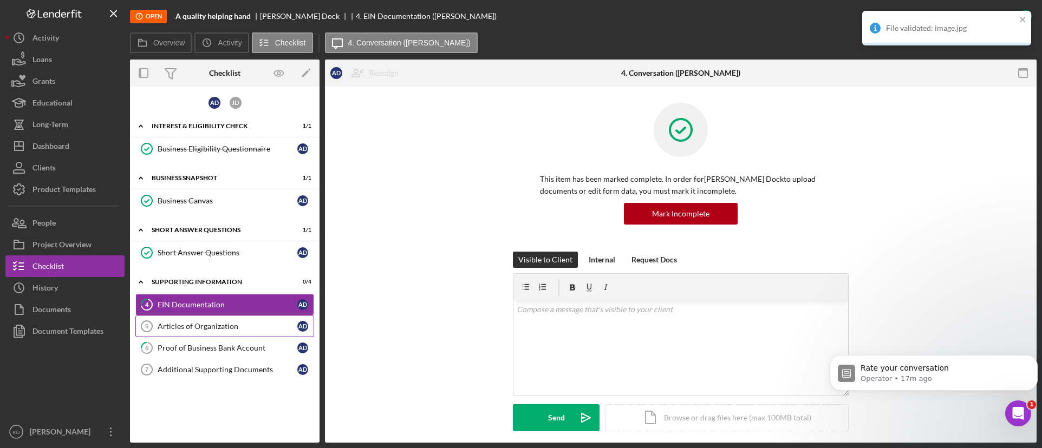
click at [208, 322] on div "Articles of Organization" at bounding box center [228, 326] width 140 height 9
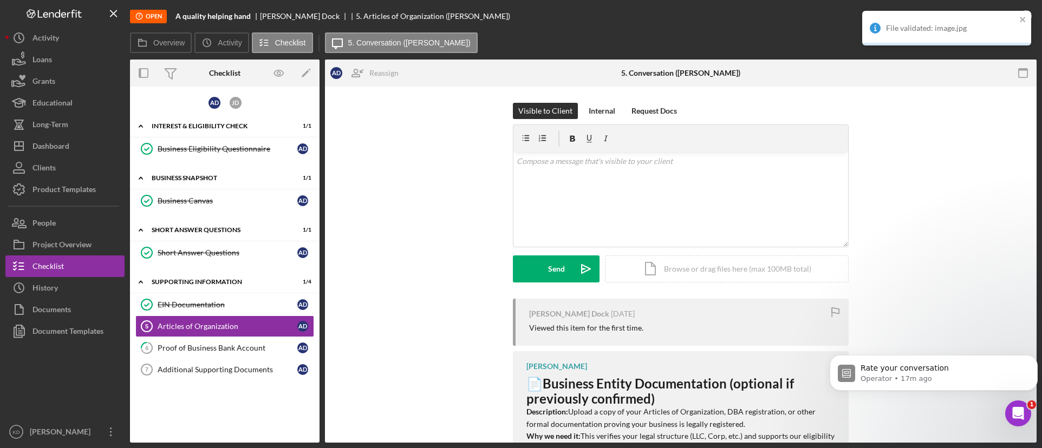
scroll to position [47, 0]
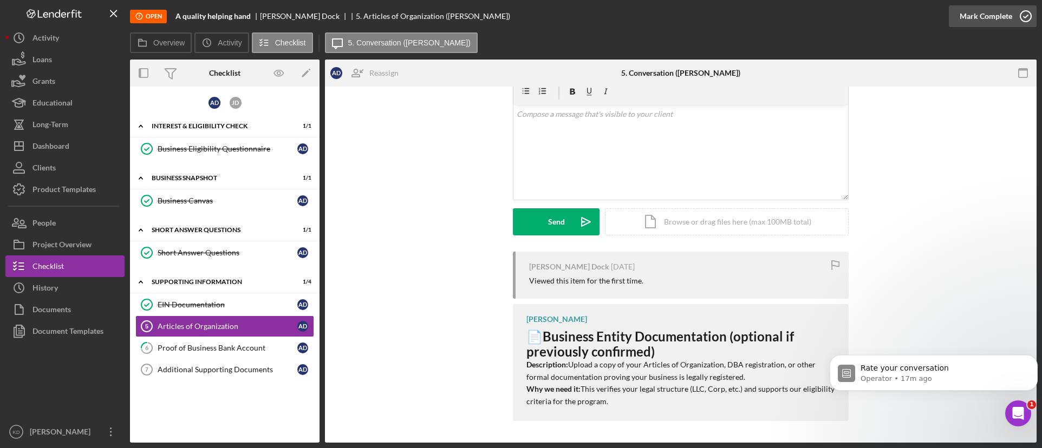
click at [1006, 15] on div "Mark Complete" at bounding box center [985, 16] width 53 height 22
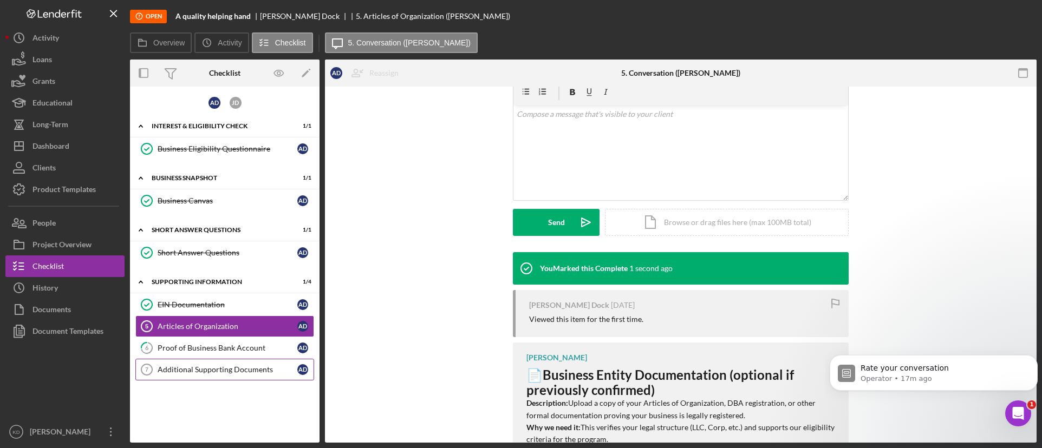
scroll to position [195, 0]
click at [193, 346] on div "Proof of Business Bank Account" at bounding box center [228, 348] width 140 height 9
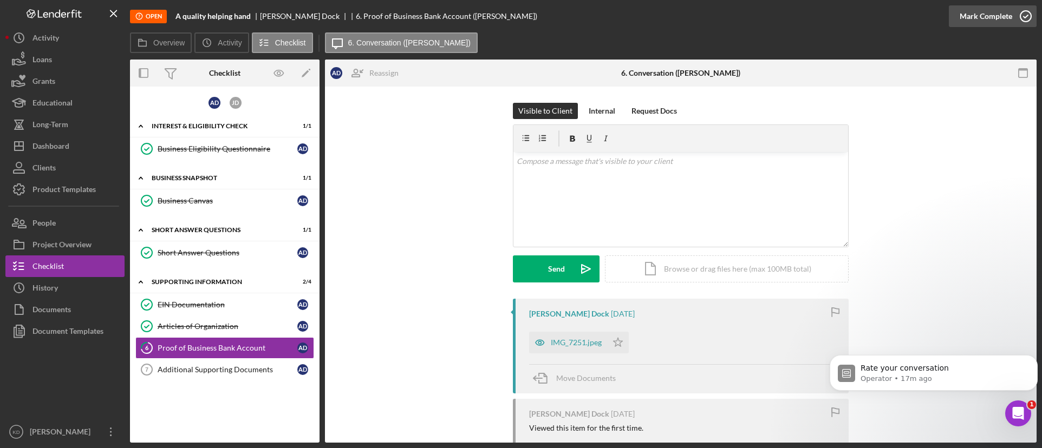
click at [1003, 15] on div "Mark Complete" at bounding box center [985, 16] width 53 height 22
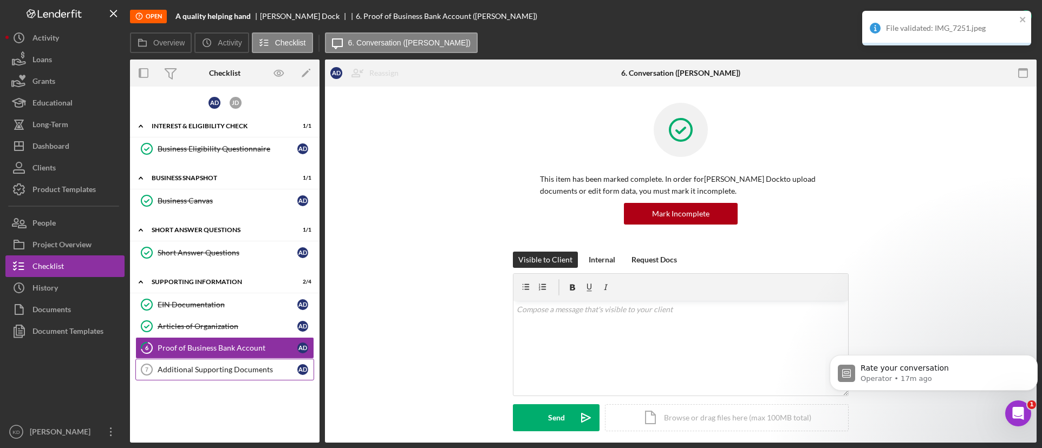
click at [224, 371] on div "Additional Supporting Documents" at bounding box center [228, 369] width 140 height 9
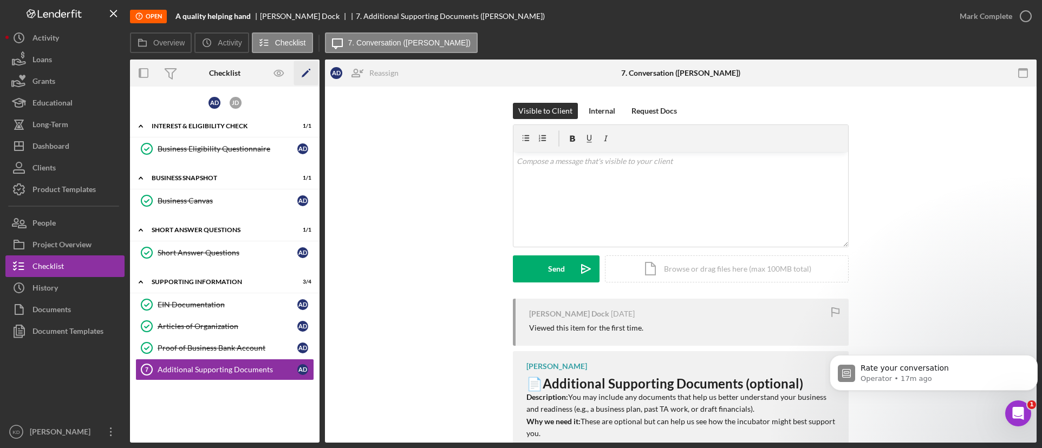
click at [310, 73] on icon "Icon/Edit" at bounding box center [306, 73] width 24 height 24
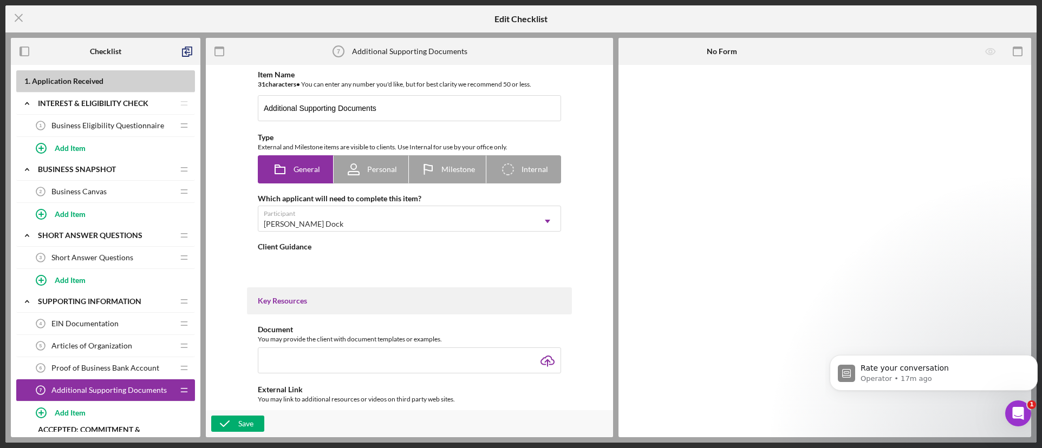
type textarea "<div> <h3 data-start="1245" data-end="1300">📄 <strong data-start="1252" data-en…"
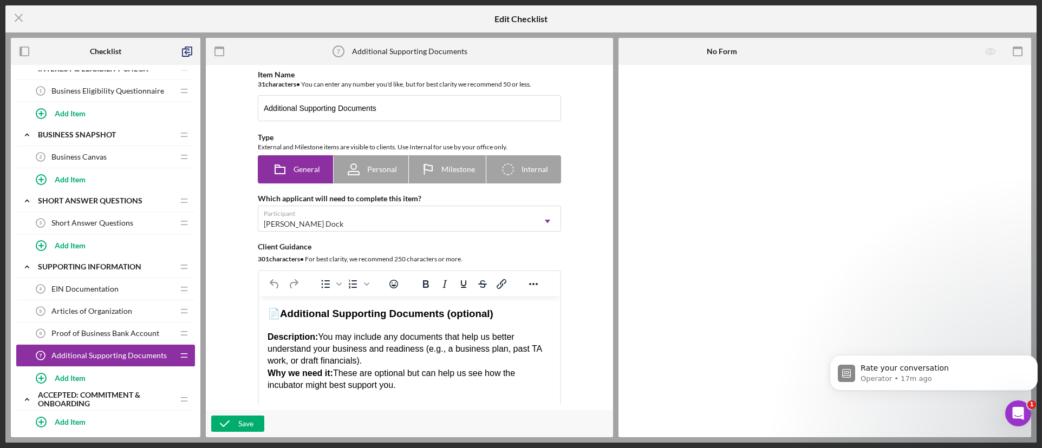
scroll to position [173, 0]
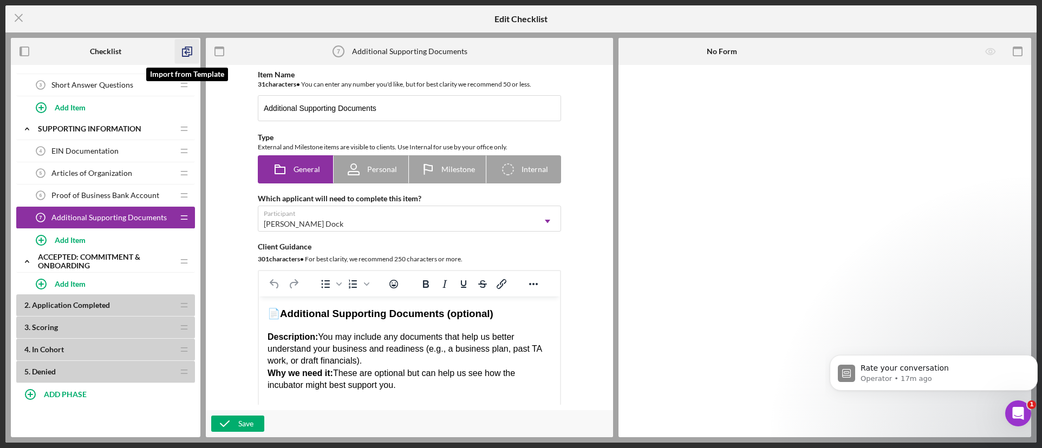
click at [188, 51] on icon "button" at bounding box center [187, 52] width 24 height 24
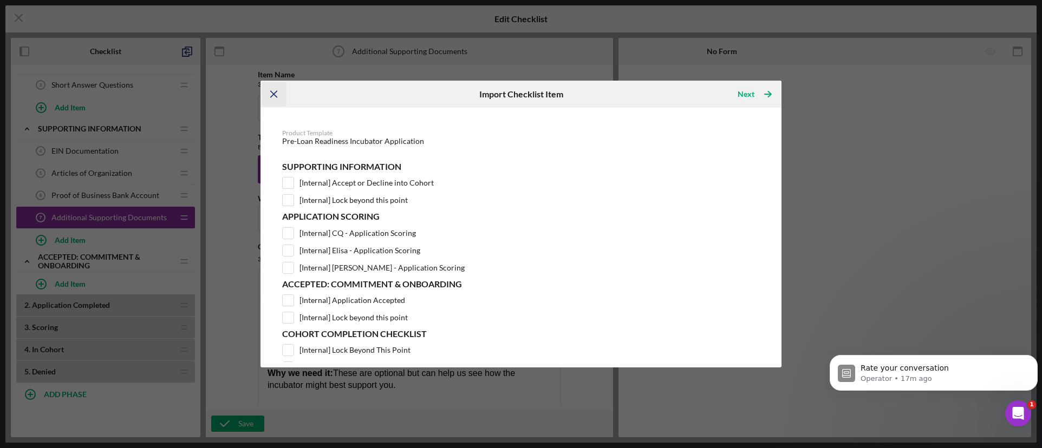
click at [273, 94] on icon "Icon/Menu Close" at bounding box center [274, 94] width 24 height 24
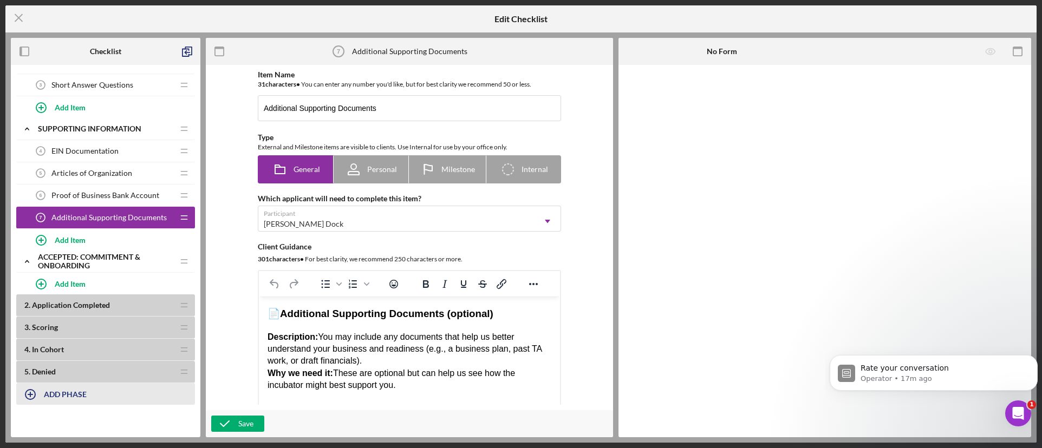
click at [57, 403] on div "ADD PHASE" at bounding box center [65, 394] width 43 height 21
type input "Completion Checklist"
click at [30, 421] on div "Add" at bounding box center [29, 424] width 14 height 16
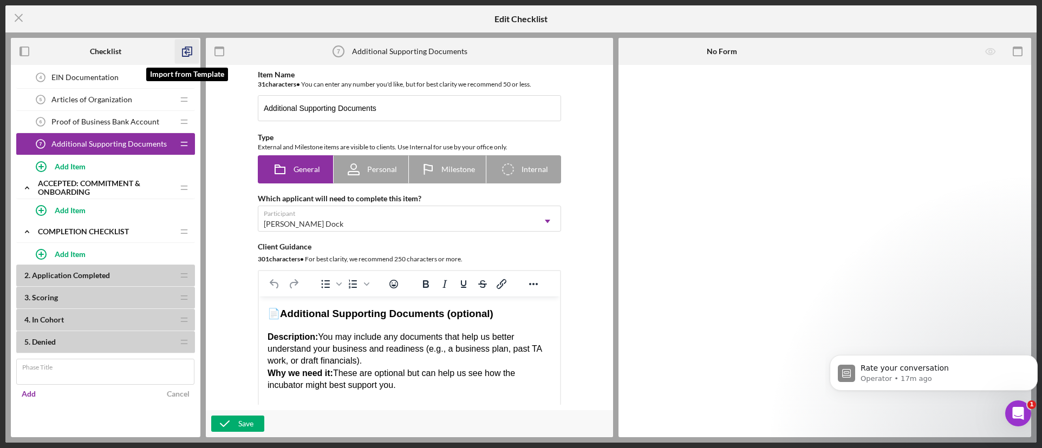
click at [188, 47] on polyline "button" at bounding box center [188, 51] width 6 height 8
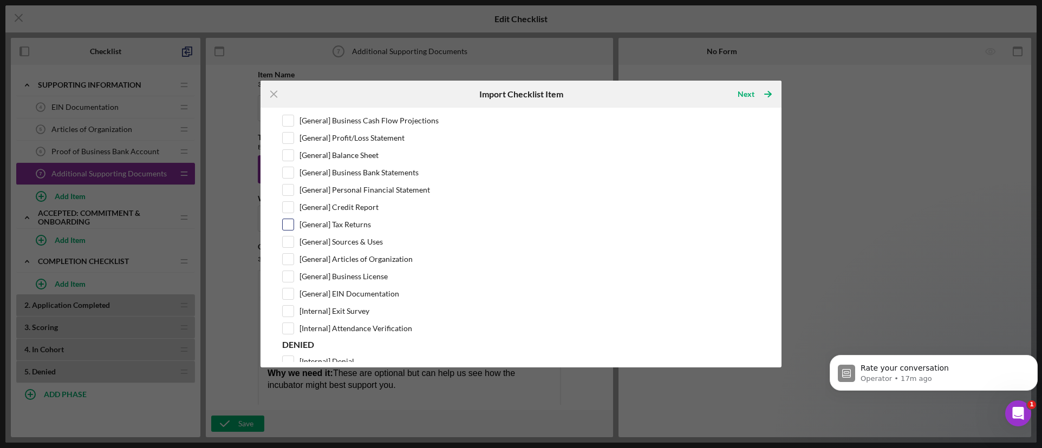
scroll to position [395, 0]
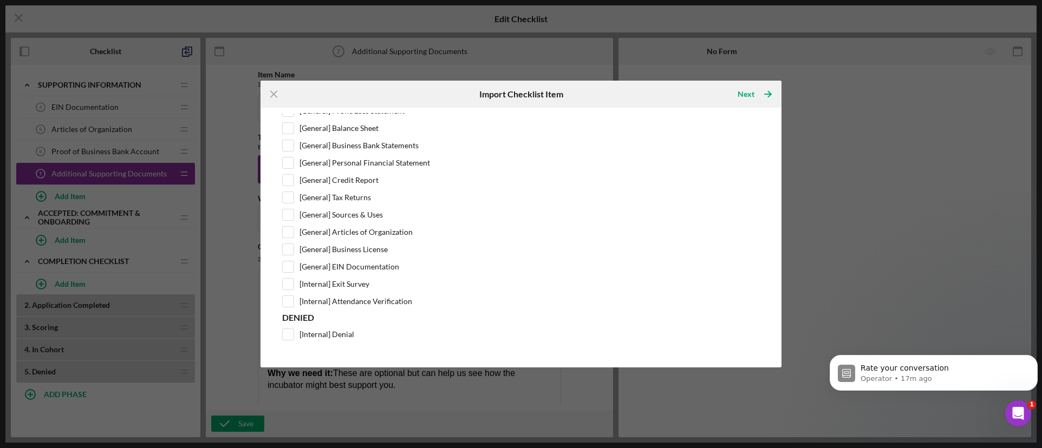
click at [938, 153] on div "Icon/Menu Close Import Checklist Item Next Icon/Table Pagination Arrow Product …" at bounding box center [521, 224] width 1042 height 448
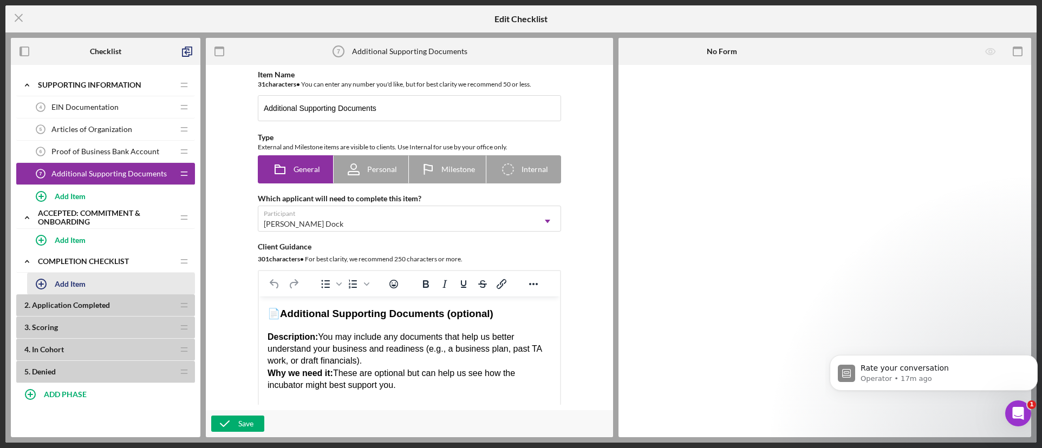
click at [76, 278] on div "Add Item" at bounding box center [70, 283] width 31 height 21
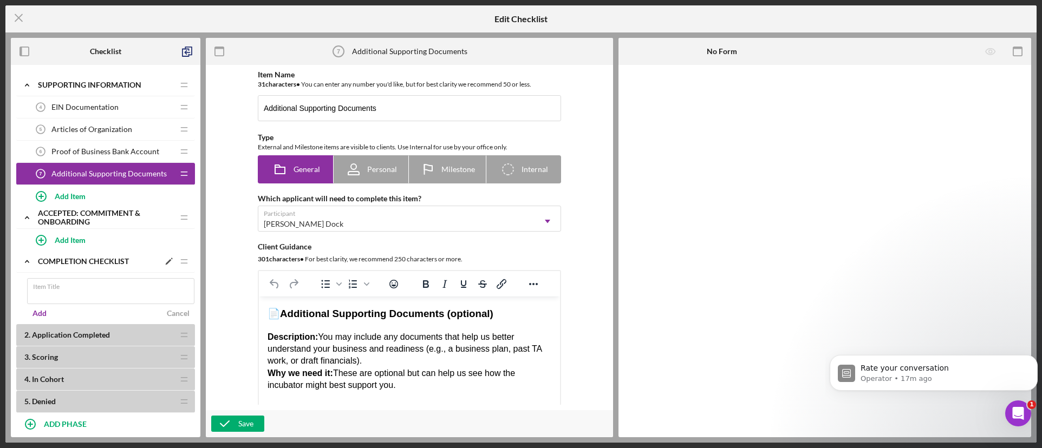
click at [77, 269] on div "Icon/Expander Completion Checklist Icon/Edit Icon/Drag" at bounding box center [105, 262] width 179 height 22
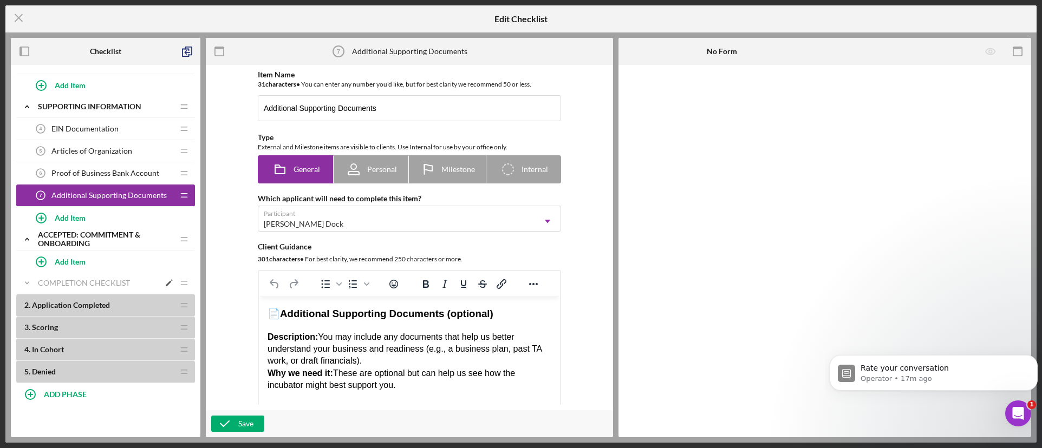
click at [84, 286] on div "Completion Checklist" at bounding box center [98, 283] width 121 height 9
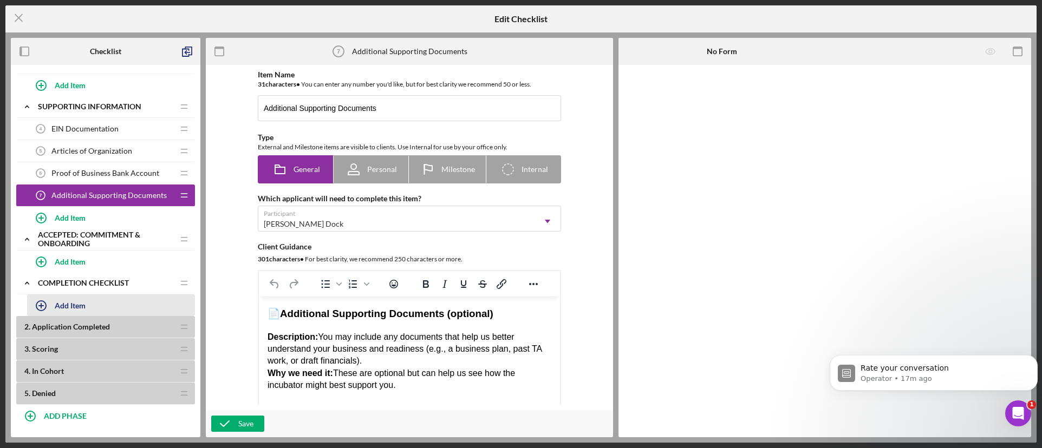
scroll to position [217, 0]
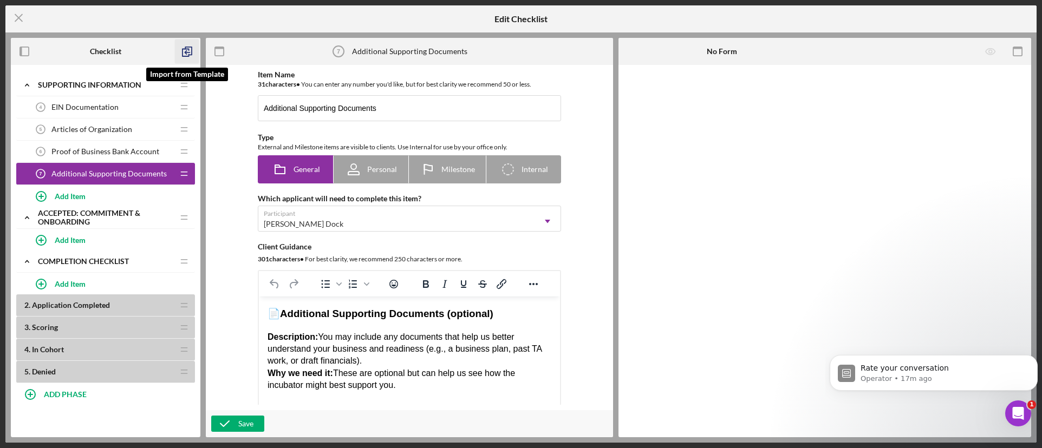
click at [186, 51] on polyline "button" at bounding box center [186, 52] width 3 height 3
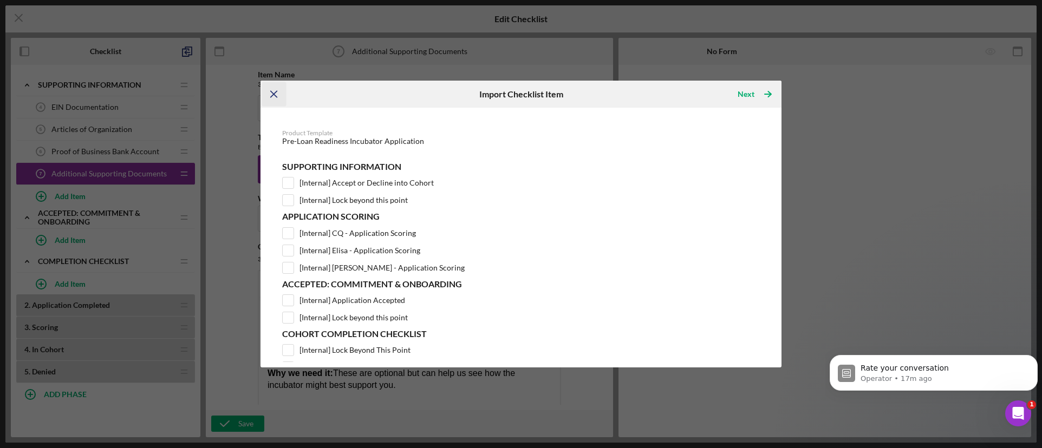
click at [272, 91] on icon "Icon/Menu Close" at bounding box center [274, 94] width 24 height 24
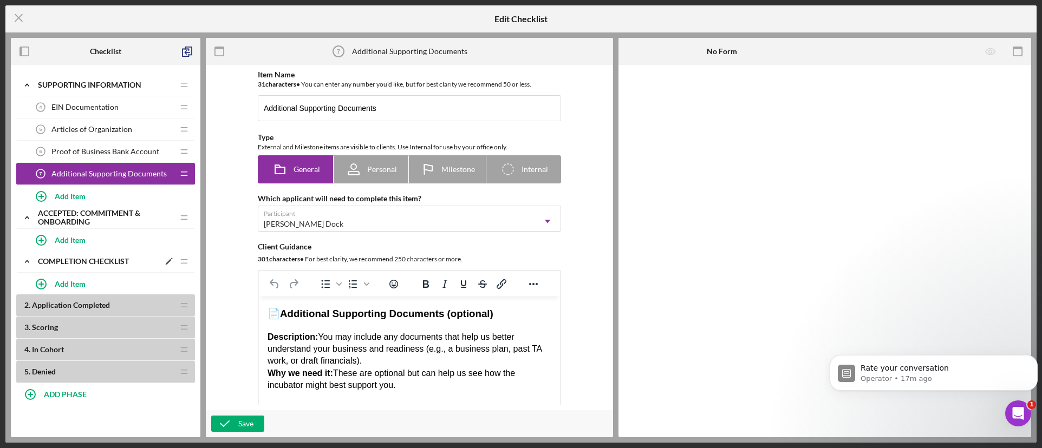
click at [56, 264] on div "Completion Checklist" at bounding box center [98, 261] width 121 height 9
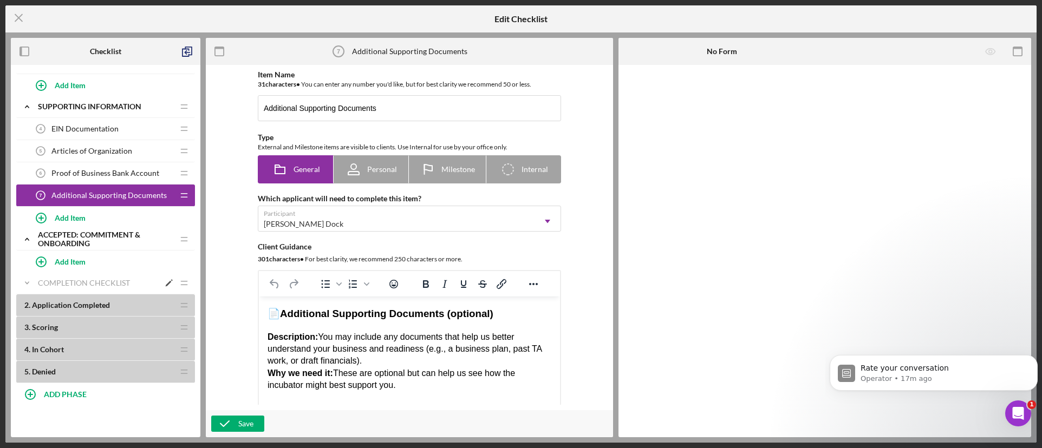
click at [80, 285] on div "Completion Checklist" at bounding box center [98, 283] width 121 height 9
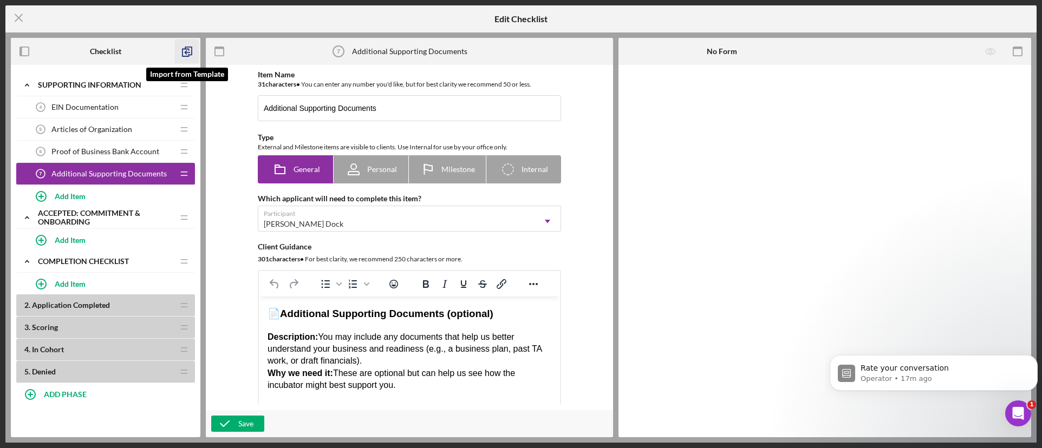
click at [187, 51] on icon "button" at bounding box center [187, 52] width 24 height 24
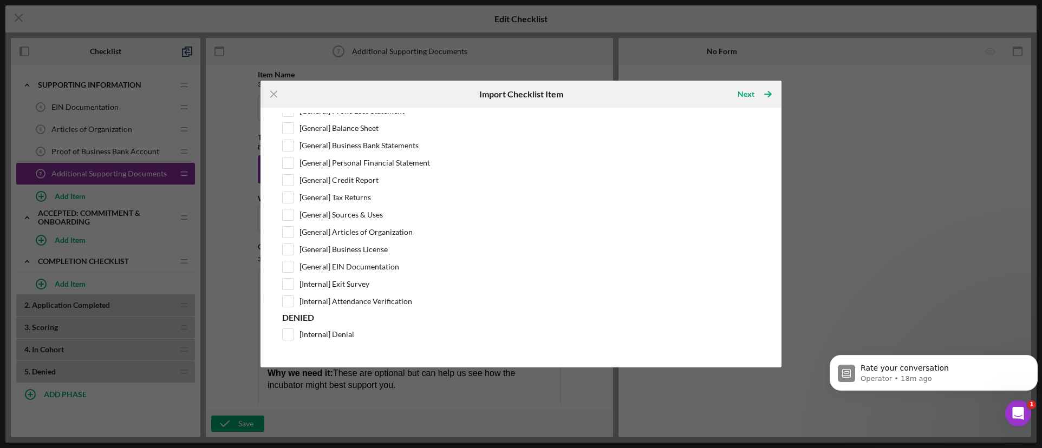
scroll to position [179, 0]
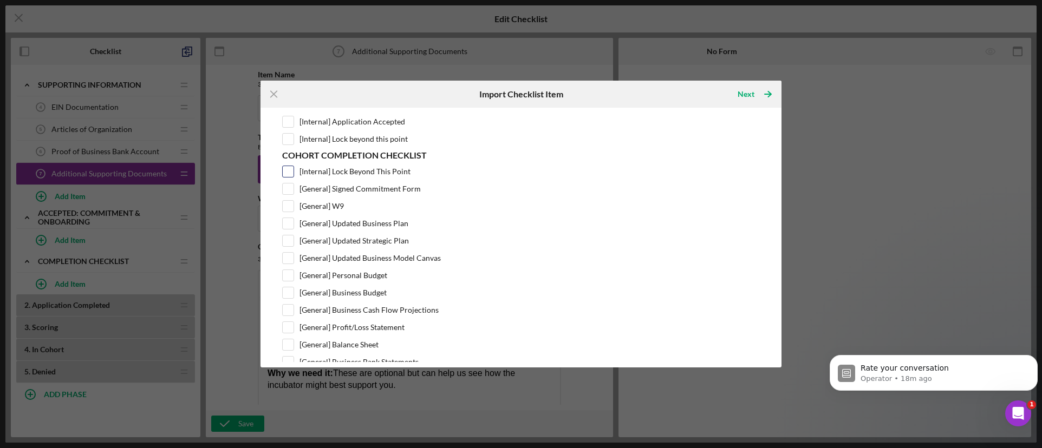
click at [289, 173] on input "[Internal] Lock Beyond This Point" at bounding box center [288, 171] width 11 height 11
checkbox input "true"
click at [285, 191] on input "[General] Signed Commitment Form" at bounding box center [288, 189] width 11 height 11
checkbox input "true"
click at [287, 207] on input "[General] W9" at bounding box center [288, 206] width 11 height 11
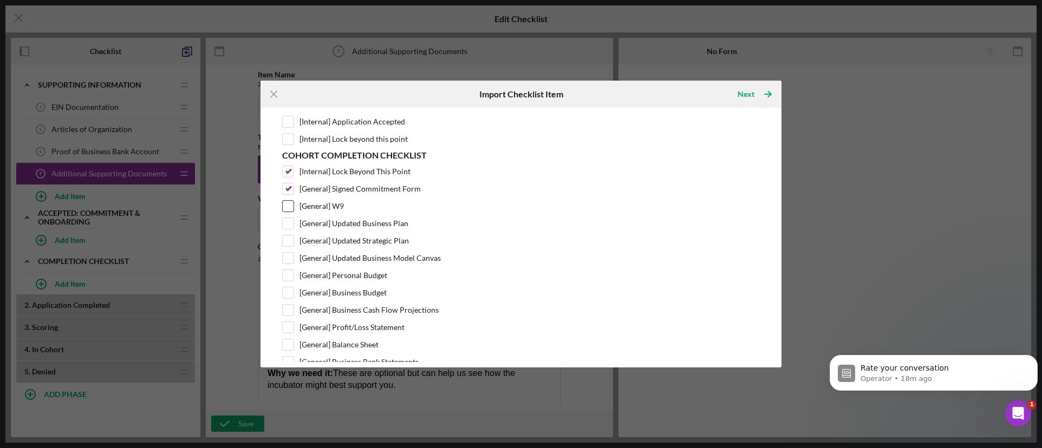
checkbox input "true"
drag, startPoint x: 287, startPoint y: 219, endPoint x: 291, endPoint y: 230, distance: 11.3
click at [288, 219] on input "[General] Updated Business Plan" at bounding box center [288, 223] width 11 height 11
checkbox input "true"
click at [291, 237] on input "[General] Updated Strategic Plan" at bounding box center [288, 241] width 11 height 11
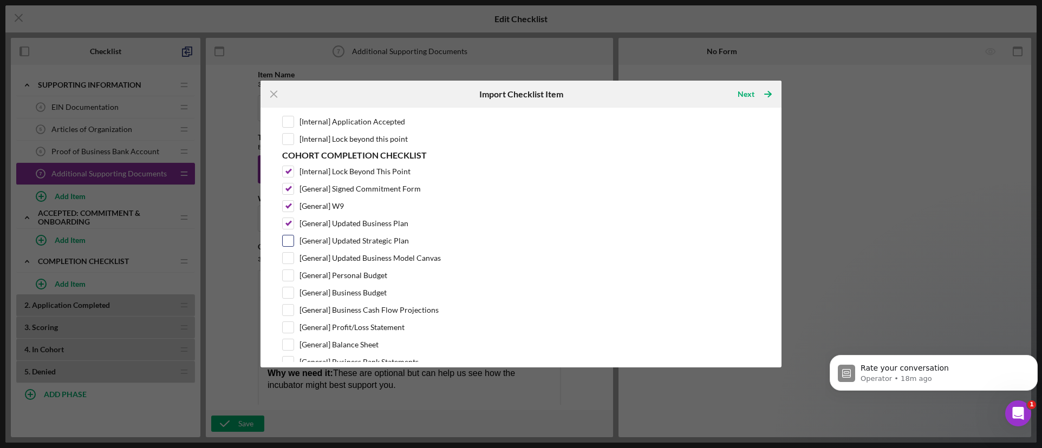
checkbox input "true"
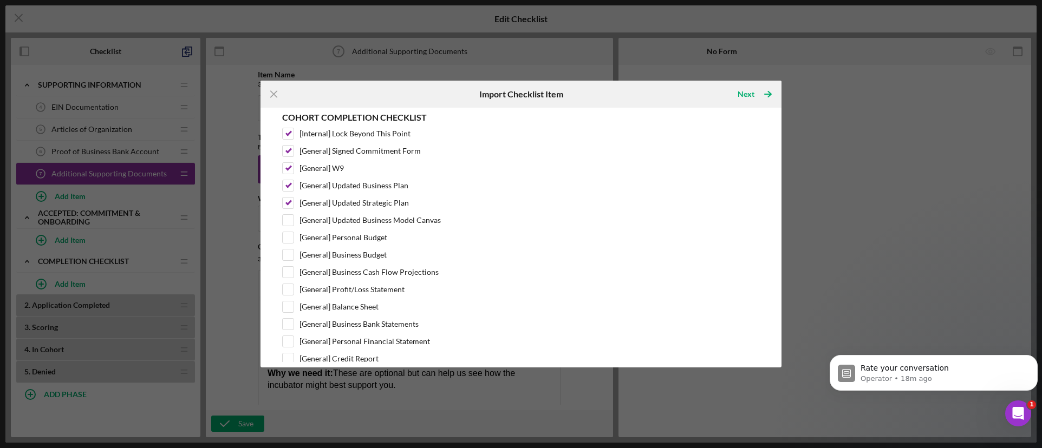
scroll to position [233, 0]
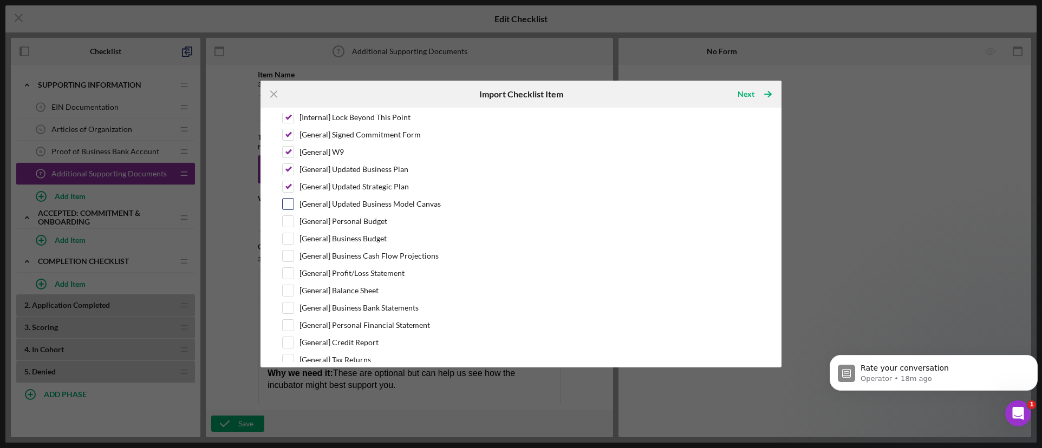
click at [286, 201] on input "[General] Updated Business Model Canvas" at bounding box center [288, 204] width 11 height 11
checkbox input "true"
click at [288, 221] on input "[General] Personal Budget" at bounding box center [288, 221] width 11 height 11
checkbox input "true"
click at [290, 241] on input "[General] Business Budget" at bounding box center [288, 238] width 11 height 11
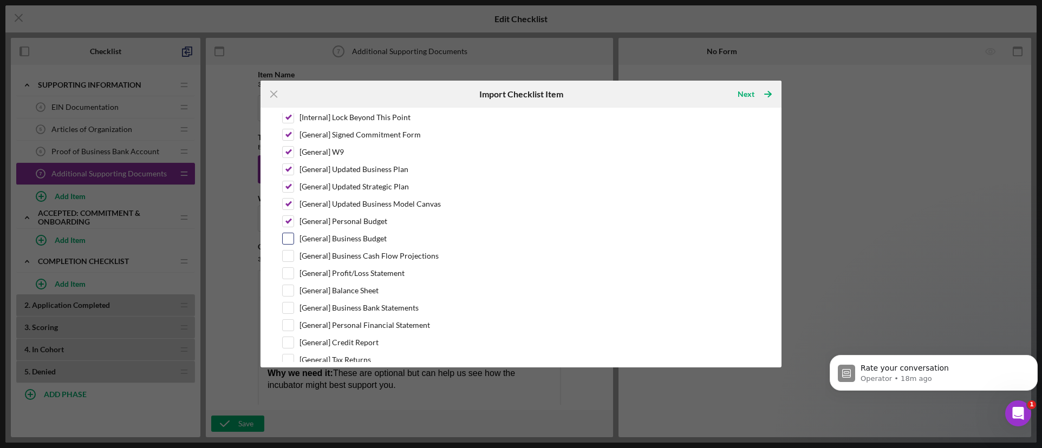
checkbox input "true"
click at [289, 256] on input "[General] Business Cash Flow Projections" at bounding box center [288, 256] width 11 height 11
checkbox input "true"
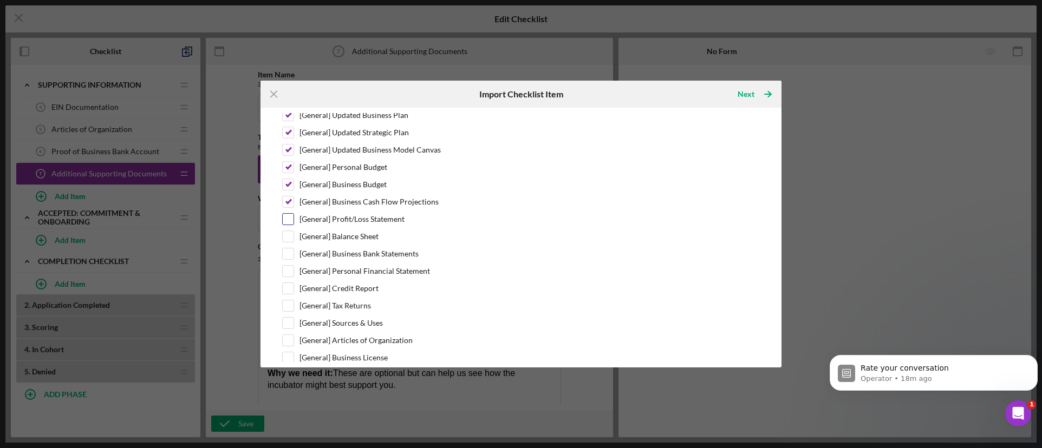
click at [287, 224] on input "[General] Profit/Loss Statement" at bounding box center [288, 219] width 11 height 11
checkbox input "true"
click at [285, 237] on input "[General] Balance Sheet" at bounding box center [288, 236] width 11 height 11
checkbox input "true"
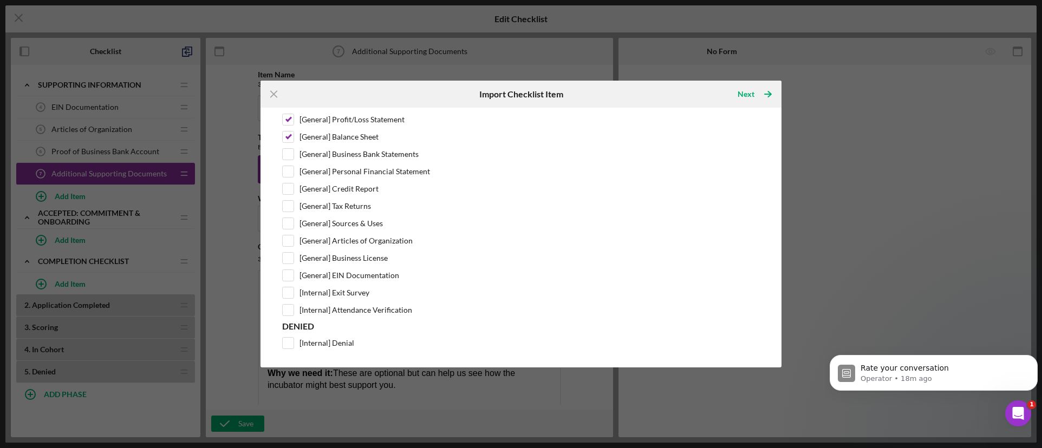
scroll to position [395, 0]
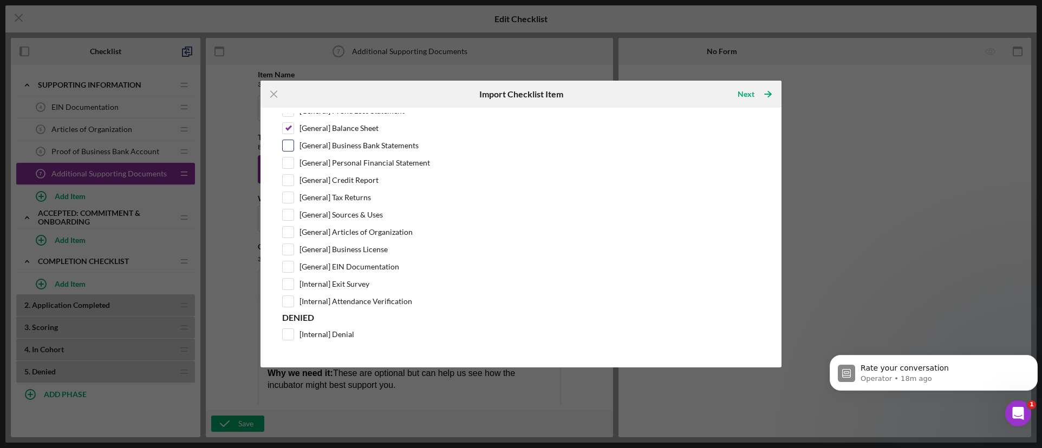
click at [291, 147] on input "[General] Business Bank Statements" at bounding box center [288, 145] width 11 height 11
checkbox input "true"
click at [288, 160] on input "[General] Personal Financial Statement" at bounding box center [288, 163] width 11 height 11
checkbox input "true"
click at [288, 180] on input "[General] Credit Report" at bounding box center [288, 180] width 11 height 11
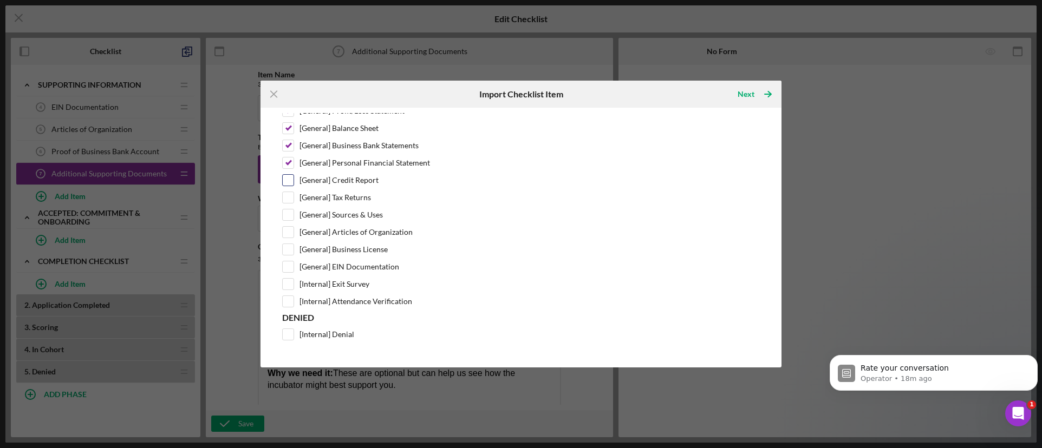
checkbox input "true"
click at [288, 192] on div at bounding box center [288, 198] width 12 height 12
drag, startPoint x: 287, startPoint y: 207, endPoint x: 288, endPoint y: 215, distance: 8.1
click at [287, 207] on div "Cohort Completion Checklist [Internal] Lock Beyond This Point [General] Signed …" at bounding box center [521, 121] width 478 height 374
click at [290, 197] on input "[General] Tax Returns" at bounding box center [288, 197] width 11 height 11
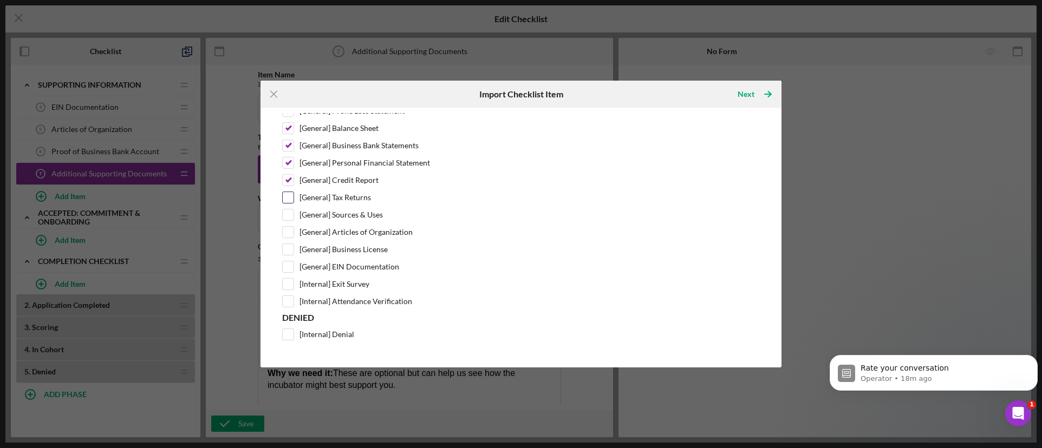
checkbox input "true"
click at [288, 213] on input "[General] Sources & Uses" at bounding box center [288, 215] width 11 height 11
checkbox input "true"
click at [288, 226] on div at bounding box center [288, 232] width 12 height 12
click at [289, 234] on input "[General] Articles of Organization" at bounding box center [288, 232] width 11 height 11
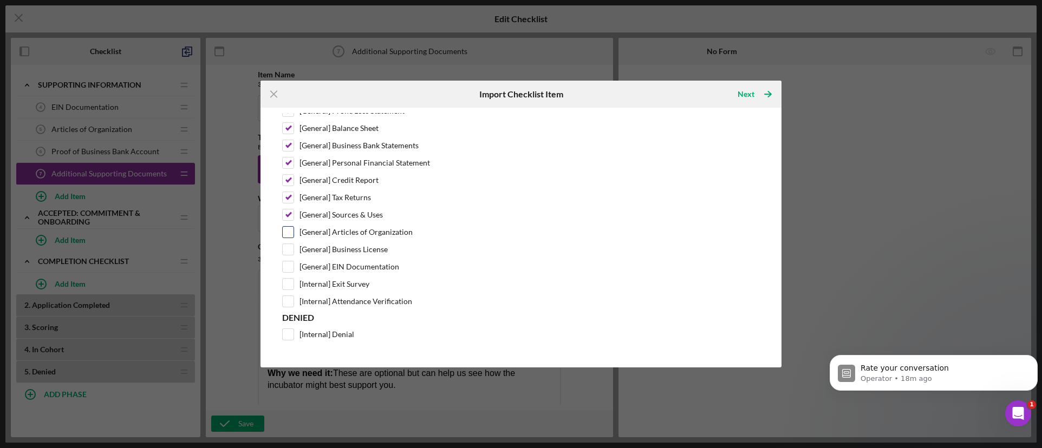
checkbox input "true"
click at [287, 248] on input "[General] Business License" at bounding box center [288, 249] width 11 height 11
checkbox input "true"
click at [290, 258] on div "Cohort Completion Checklist [Internal] Lock Beyond This Point [General] Signed …" at bounding box center [521, 121] width 478 height 374
click at [288, 266] on input "[General] EIN Documentation" at bounding box center [288, 267] width 11 height 11
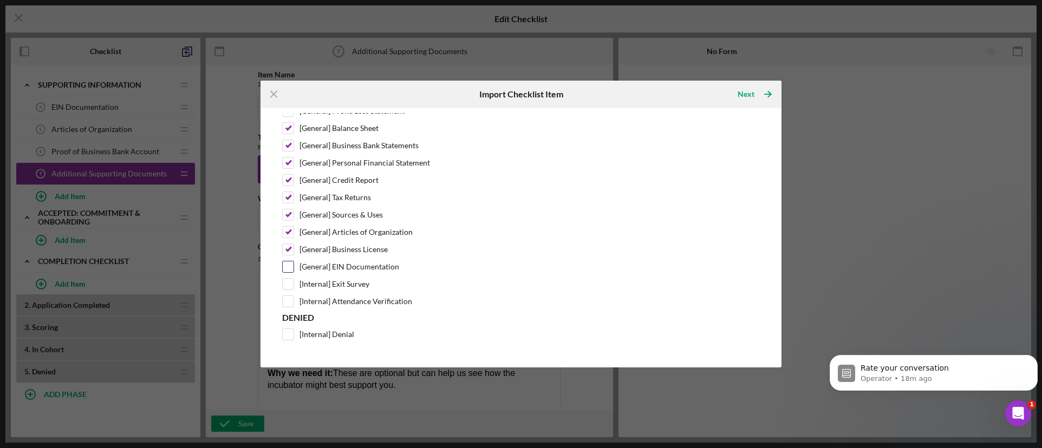
checkbox input "true"
click at [289, 281] on input "[Internal] Exit Survey" at bounding box center [288, 284] width 11 height 11
checkbox input "true"
click at [291, 299] on input "[Internal] Attendance Verification" at bounding box center [288, 301] width 11 height 11
checkbox input "true"
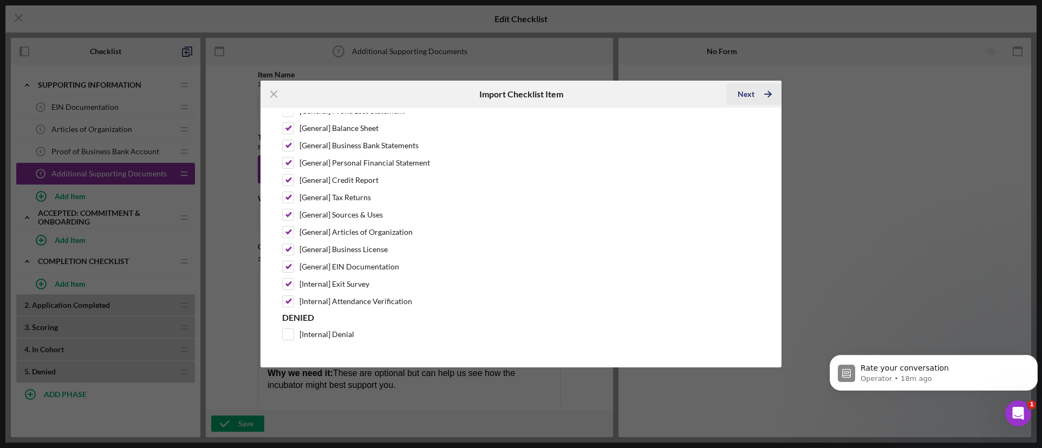
click at [756, 96] on icon "Icon/Table Pagination Arrow" at bounding box center [767, 94] width 27 height 27
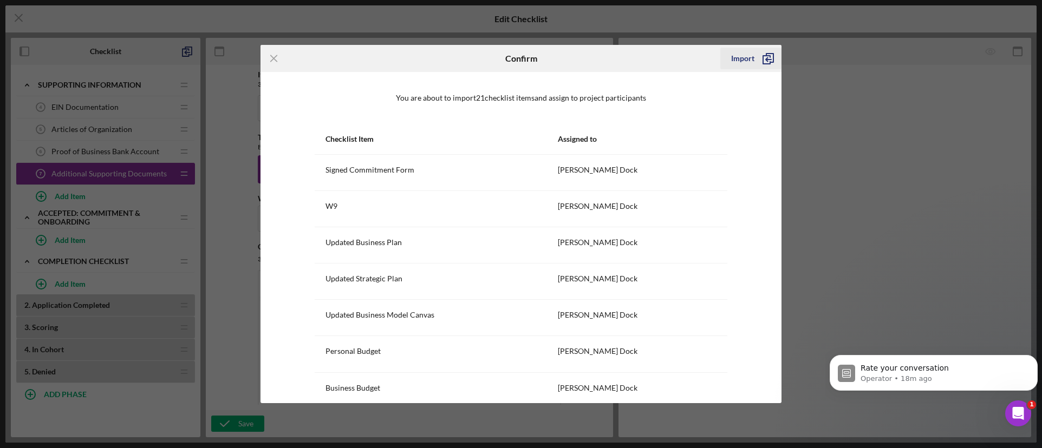
click at [751, 58] on div "Import" at bounding box center [742, 59] width 23 height 22
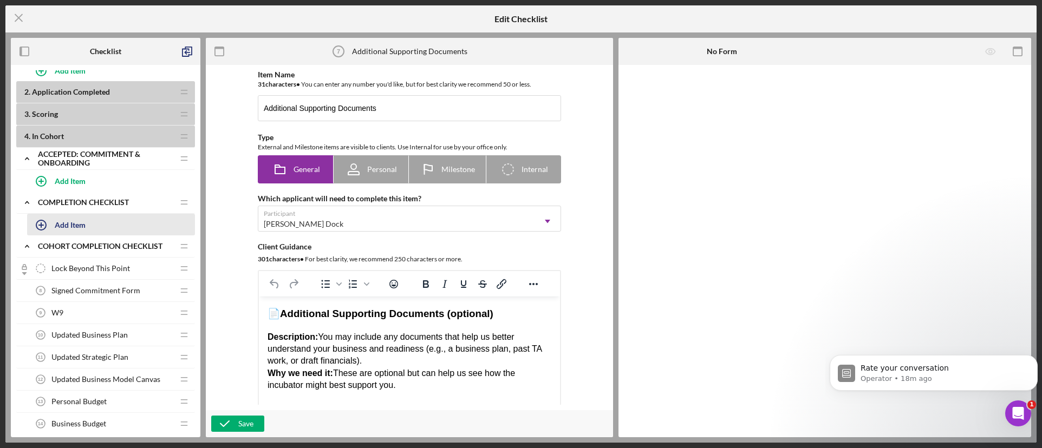
scroll to position [271, 0]
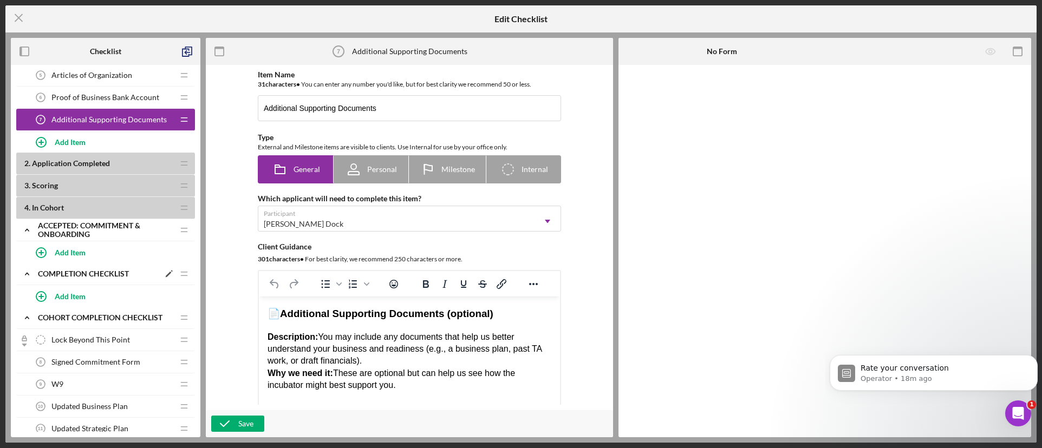
click at [181, 277] on icon "Icon/Drag" at bounding box center [184, 274] width 22 height 22
click at [164, 277] on icon "Icon/Edit" at bounding box center [167, 274] width 19 height 19
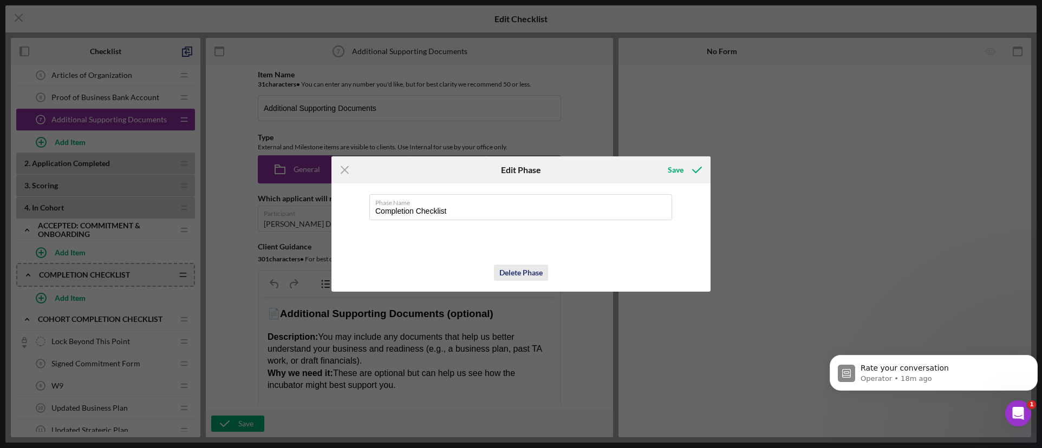
click at [517, 271] on div "Delete Phase" at bounding box center [520, 273] width 43 height 16
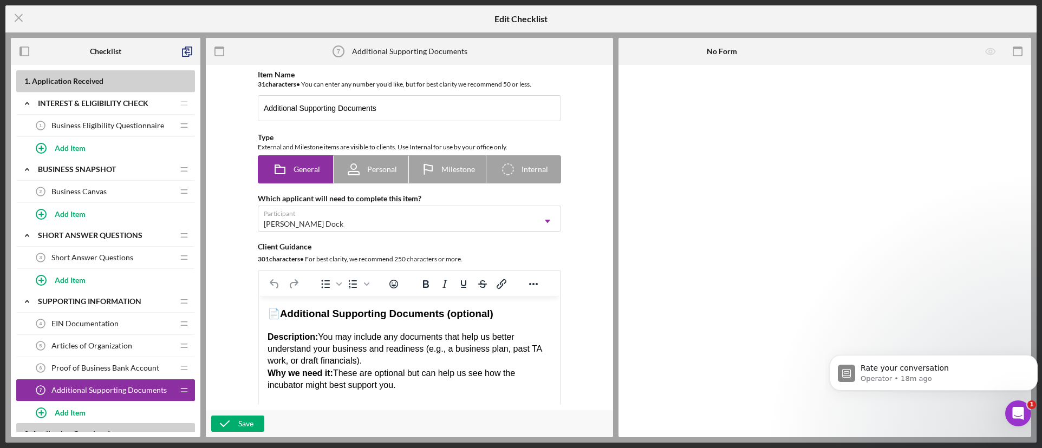
scroll to position [162, 0]
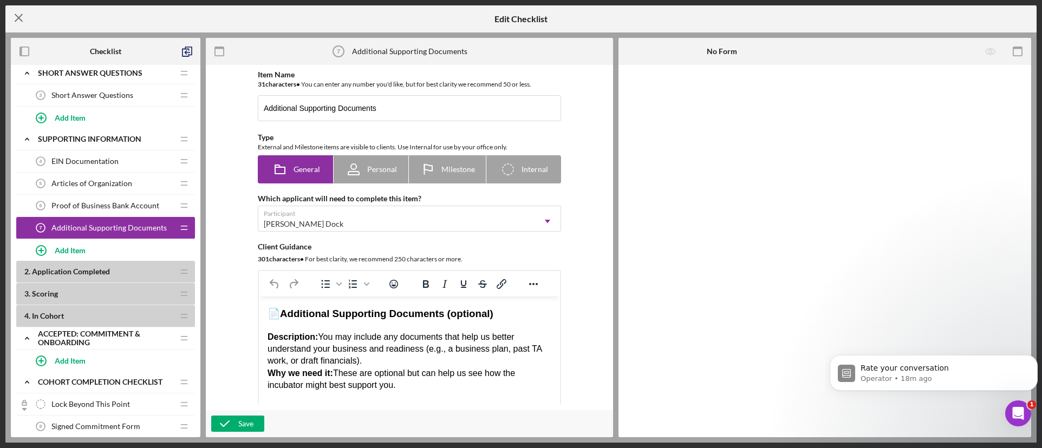
click at [19, 22] on icon "Icon/Menu Close" at bounding box center [18, 17] width 27 height 27
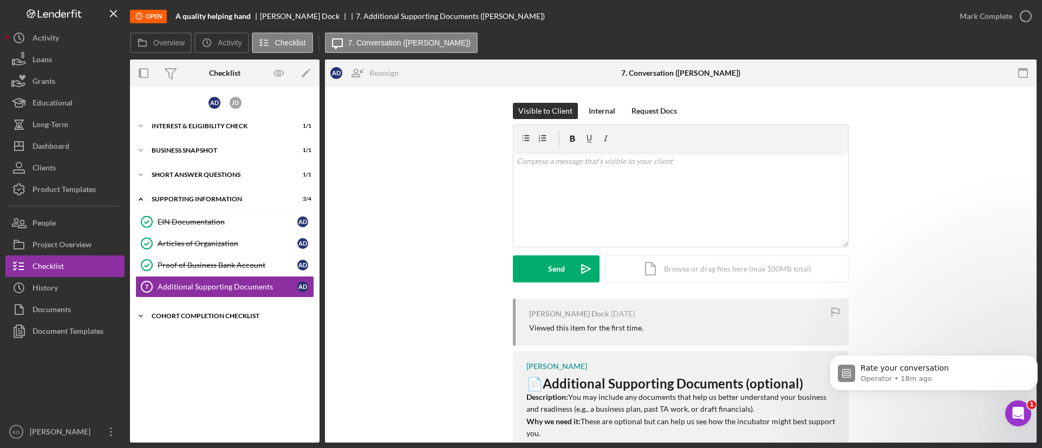
click at [149, 319] on icon "Icon/Expander" at bounding box center [141, 316] width 22 height 22
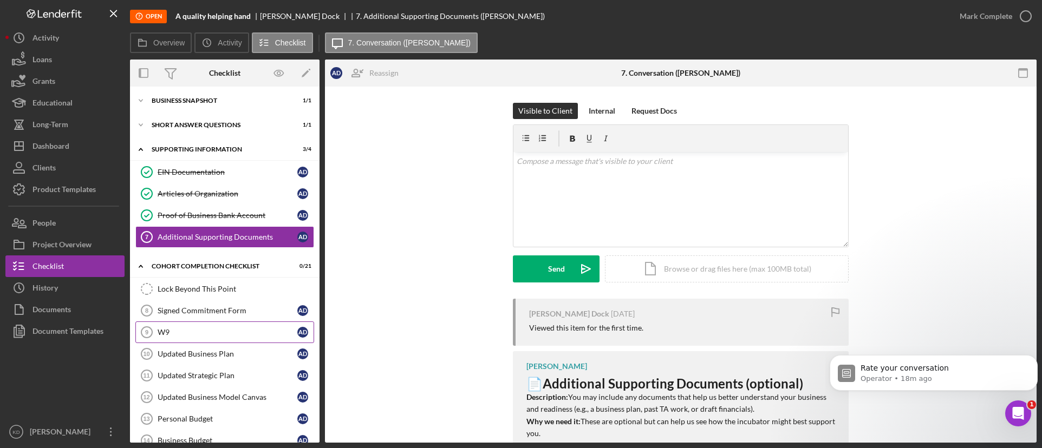
scroll to position [108, 0]
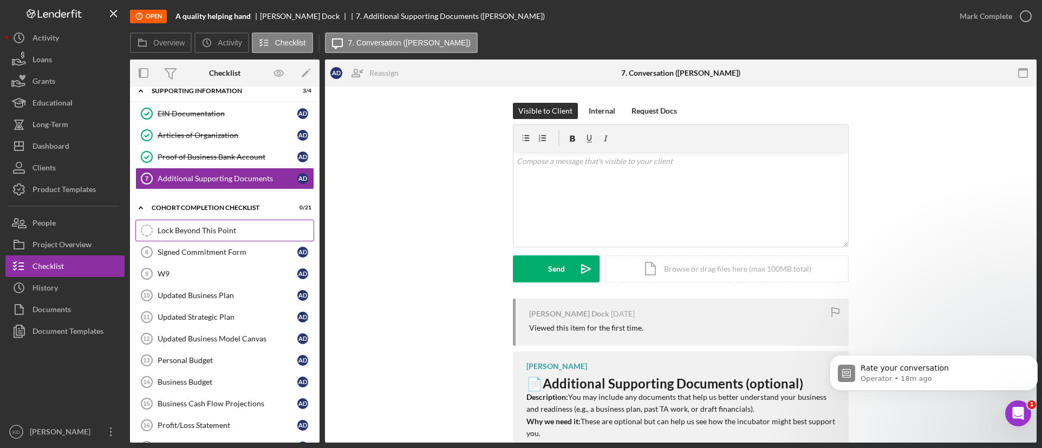
click at [194, 225] on link "Lock Beyond This Point Lock Beyond This Point" at bounding box center [224, 231] width 179 height 22
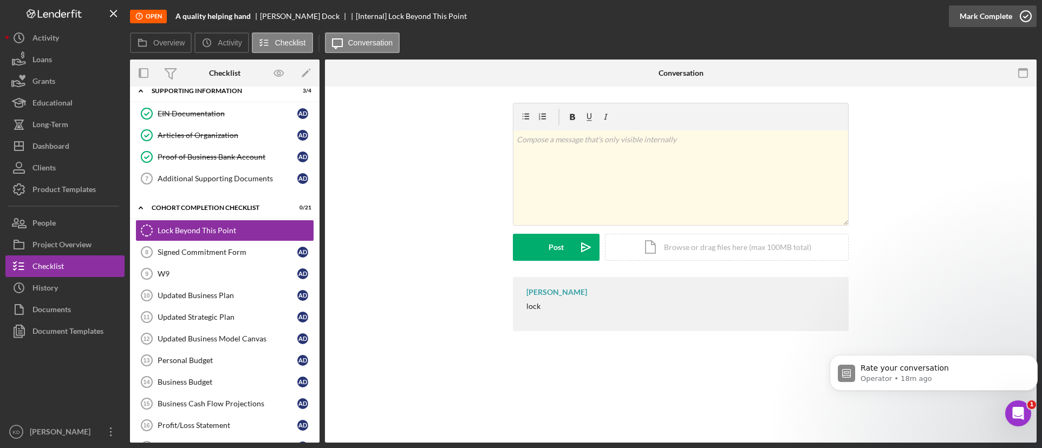
click at [1014, 18] on icon "button" at bounding box center [1025, 16] width 27 height 27
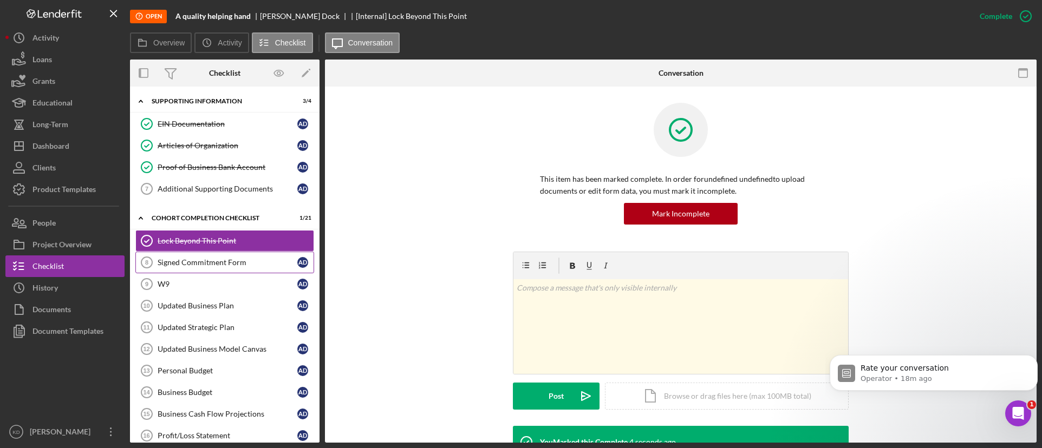
scroll to position [26, 0]
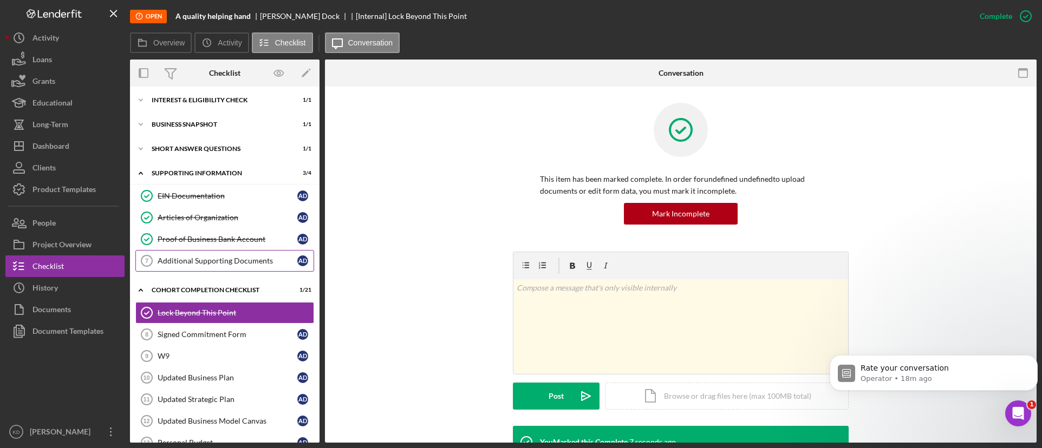
click at [258, 267] on link "Additional Supporting Documents 7 Additional Supporting Documents A D" at bounding box center [224, 261] width 179 height 22
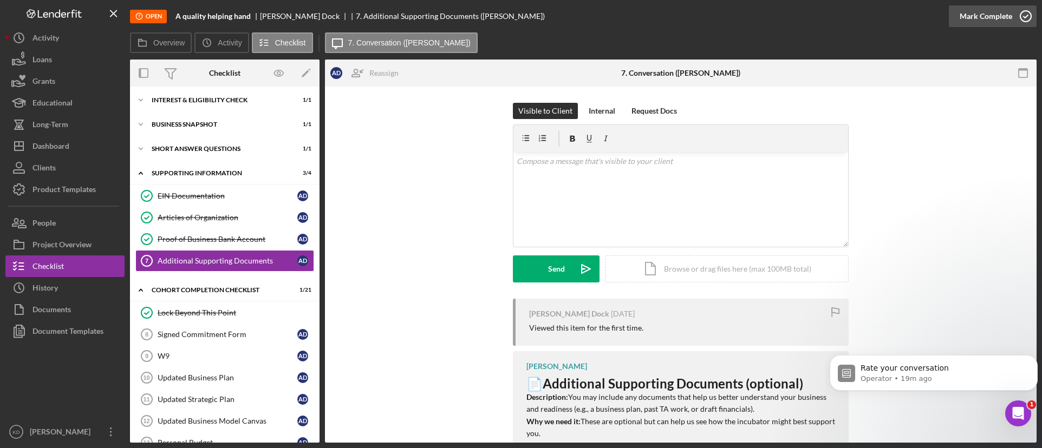
click at [1022, 24] on icon "button" at bounding box center [1025, 16] width 27 height 27
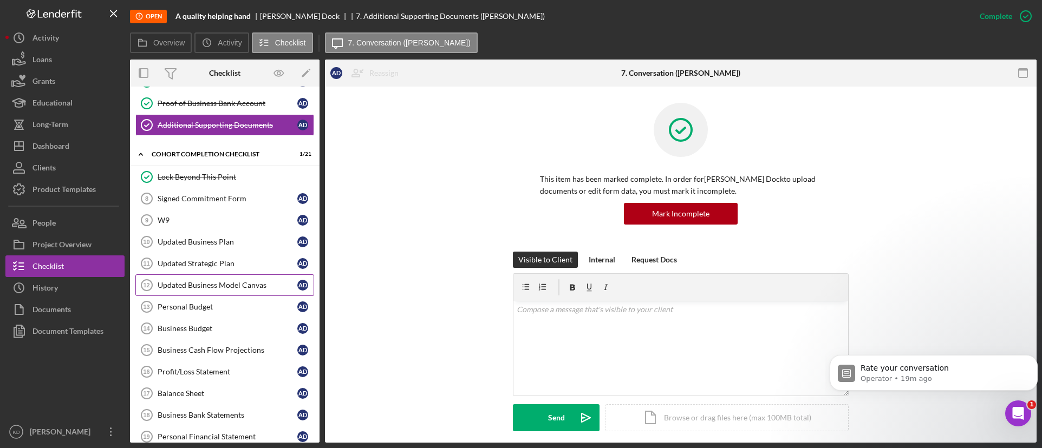
scroll to position [162, 0]
click at [269, 198] on div "Signed Commitment Form" at bounding box center [228, 198] width 140 height 9
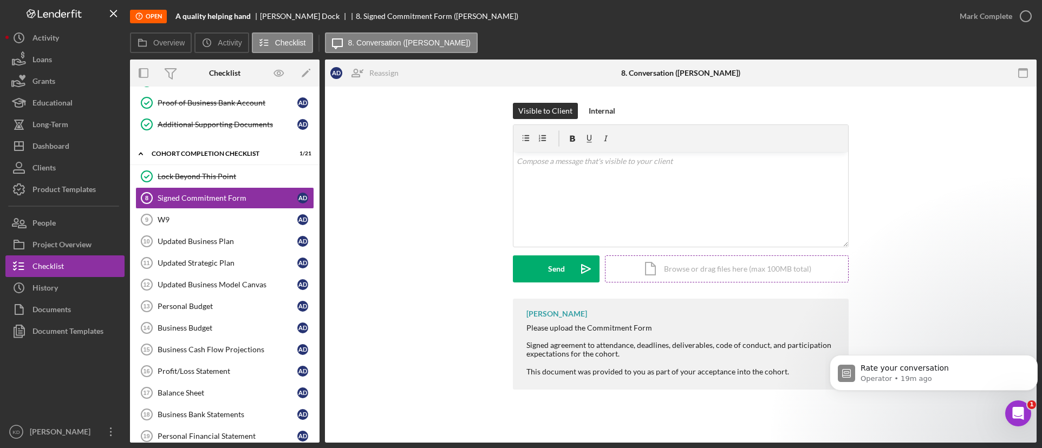
click at [666, 272] on div "Icon/Document Browse or drag files here (max 100MB total) Tap to choose files o…" at bounding box center [727, 269] width 244 height 27
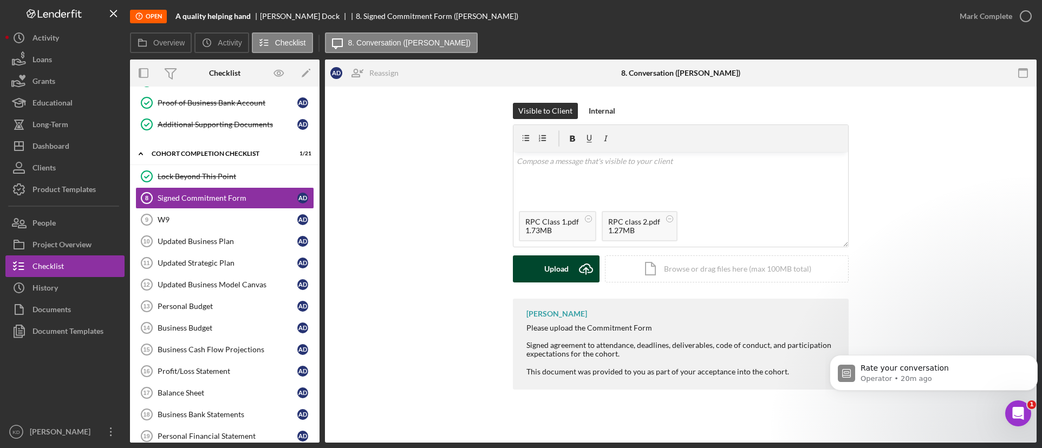
click at [545, 266] on div "Upload" at bounding box center [556, 269] width 24 height 27
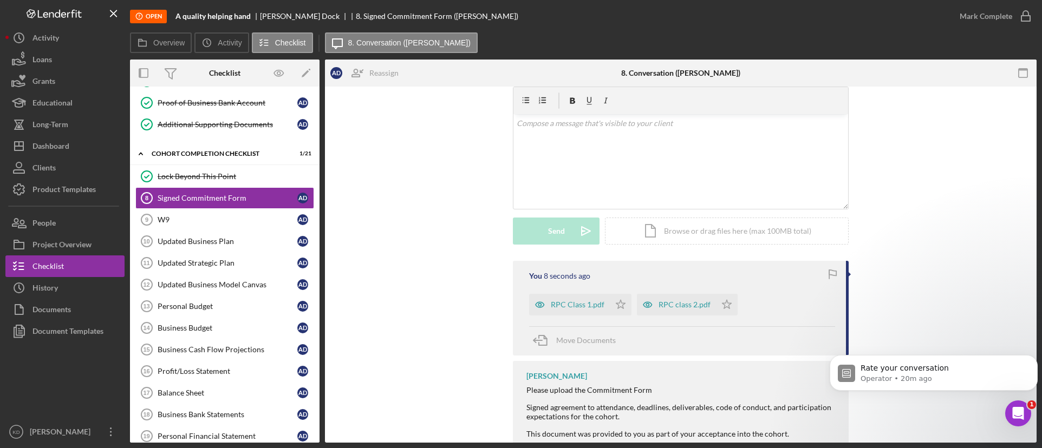
scroll to position [54, 0]
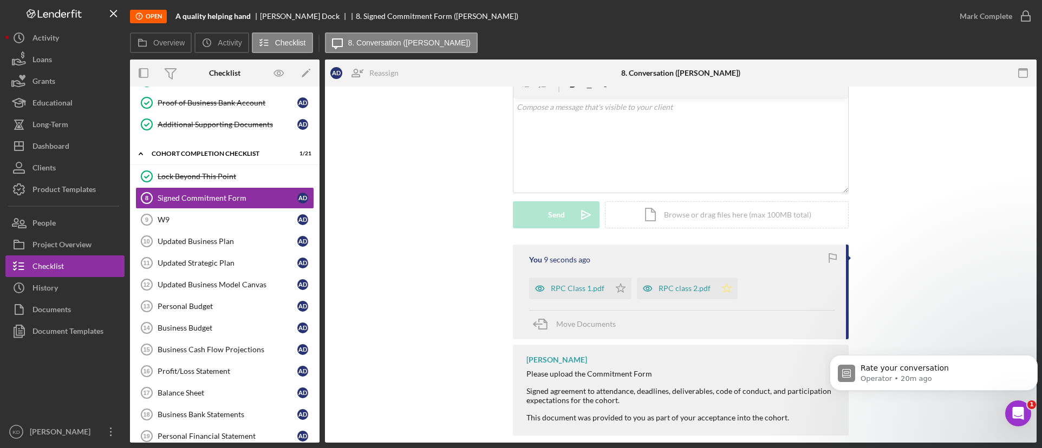
click at [722, 287] on polygon "button" at bounding box center [726, 288] width 9 height 9
click at [616, 288] on polygon "button" at bounding box center [620, 288] width 9 height 9
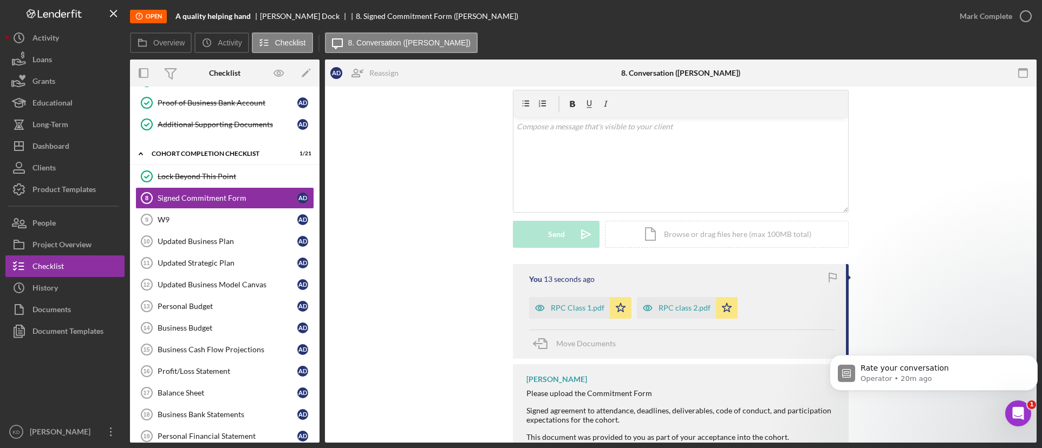
scroll to position [0, 0]
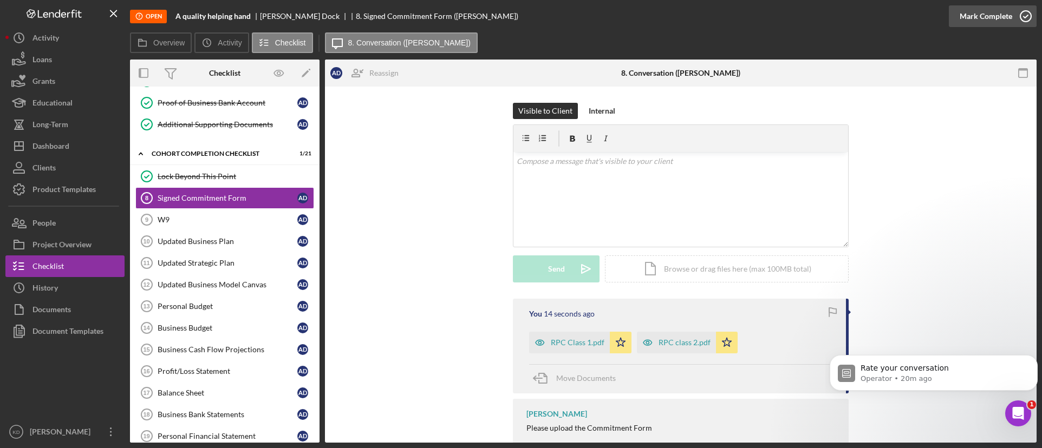
click at [1014, 22] on icon "button" at bounding box center [1025, 16] width 27 height 27
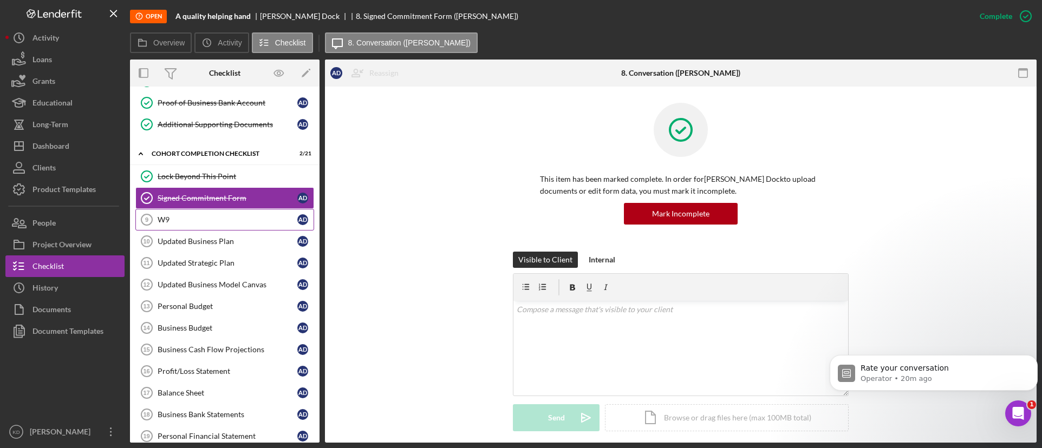
click at [211, 215] on div "W9" at bounding box center [228, 219] width 140 height 9
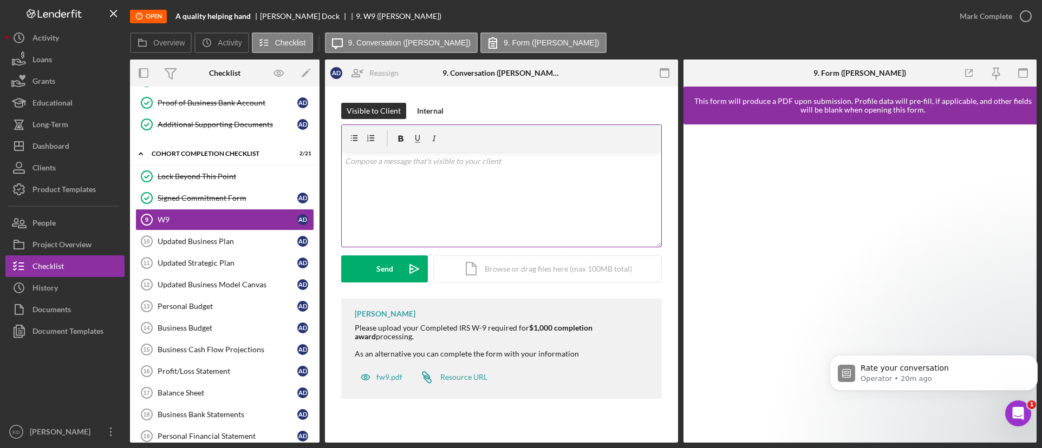
click at [501, 182] on div "v Color teal Color pink Remove color Add row above Add row below Add column bef…" at bounding box center [501, 199] width 319 height 95
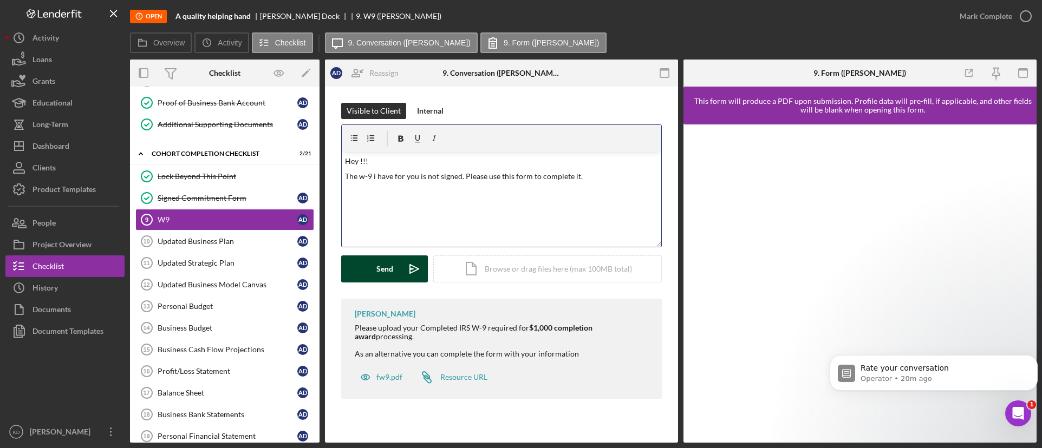
click at [365, 275] on button "Send Icon/icon-invite-send" at bounding box center [384, 269] width 87 height 27
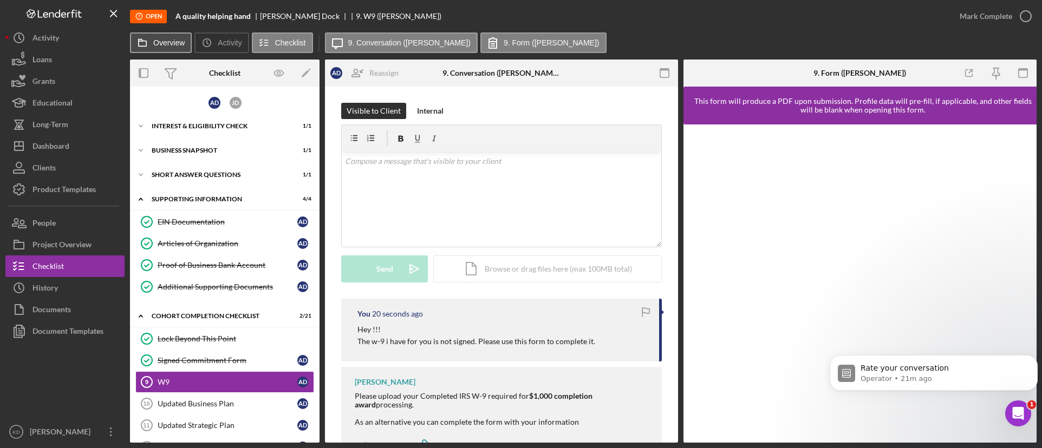
click at [161, 40] on label "Overview" at bounding box center [168, 42] width 31 height 9
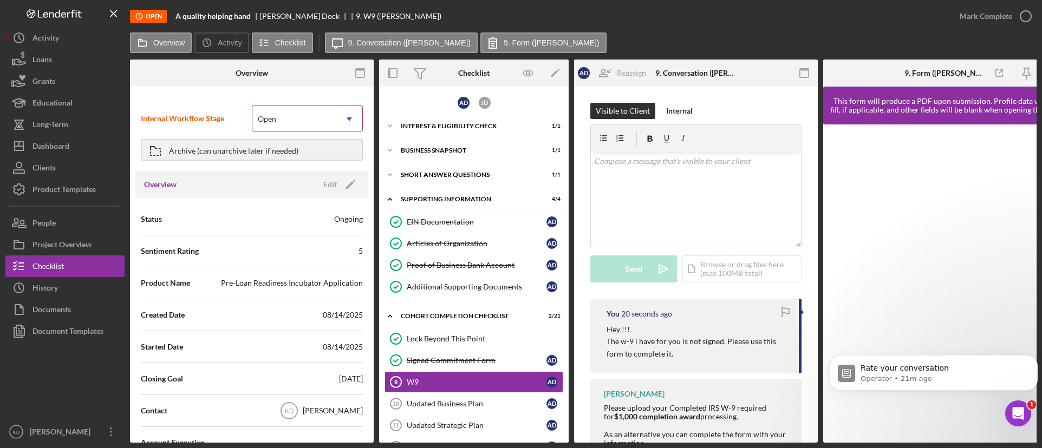
click at [332, 119] on div "Open Icon/Dropdown Arrow" at bounding box center [307, 119] width 111 height 26
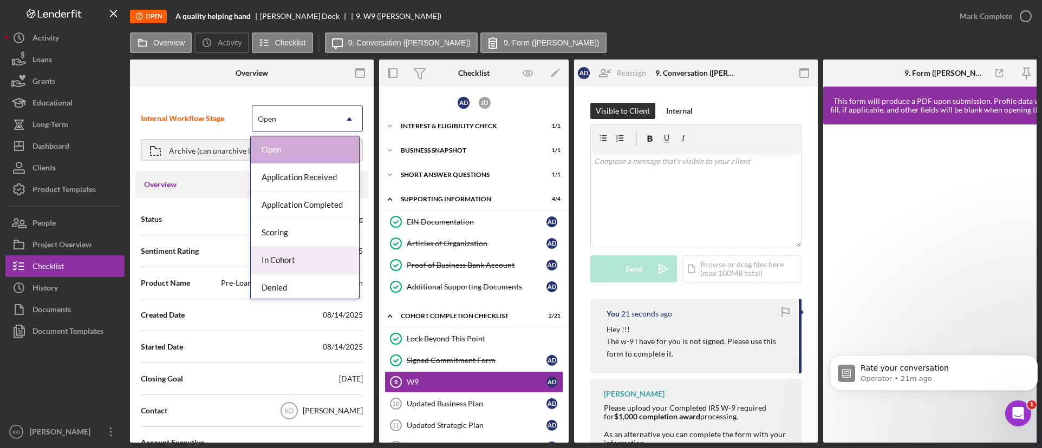
click at [305, 262] on div "In Cohort" at bounding box center [305, 261] width 108 height 28
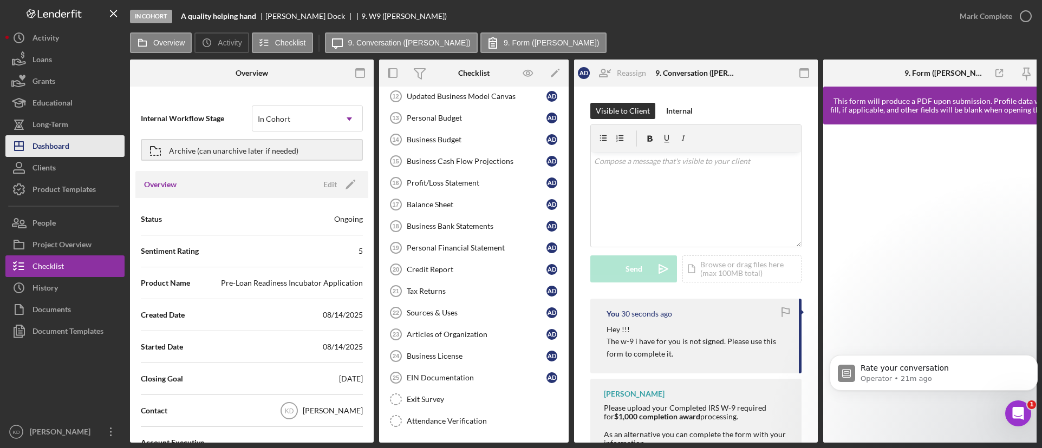
click at [73, 148] on button "Icon/Dashboard Dashboard" at bounding box center [64, 146] width 119 height 22
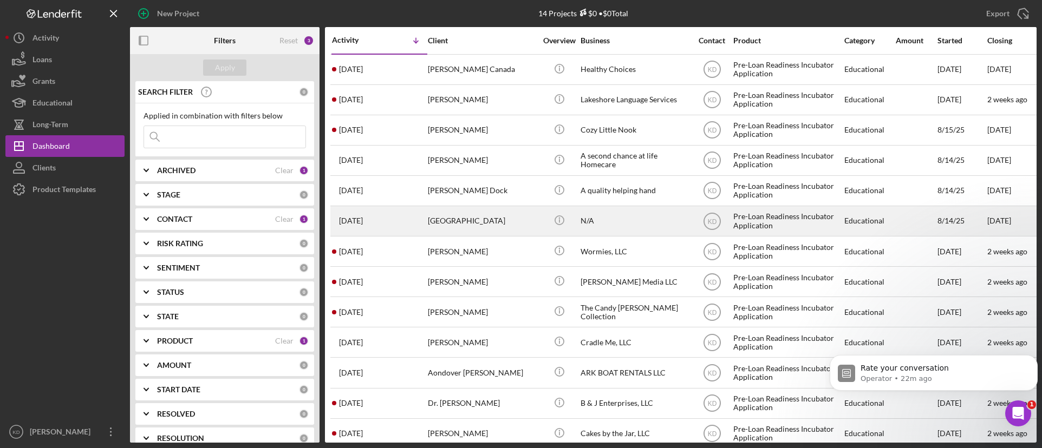
scroll to position [50, 0]
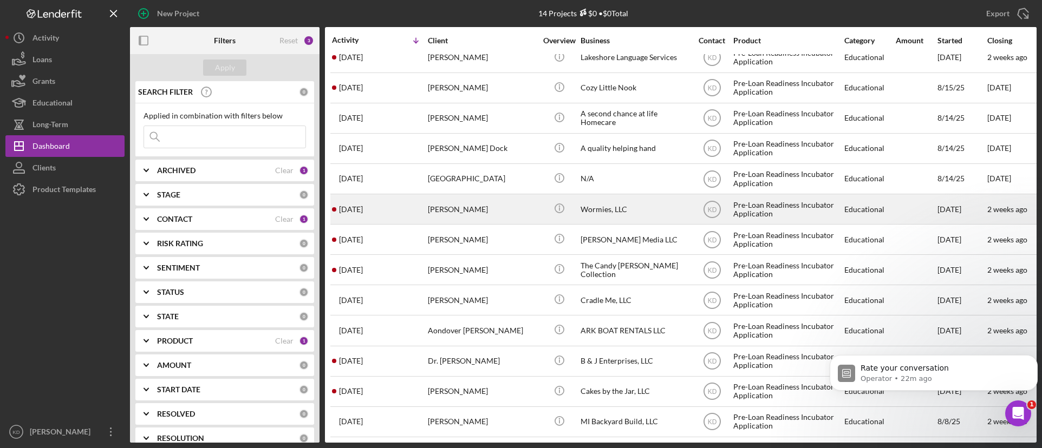
click at [663, 201] on div "Wormies, LLC" at bounding box center [634, 209] width 108 height 29
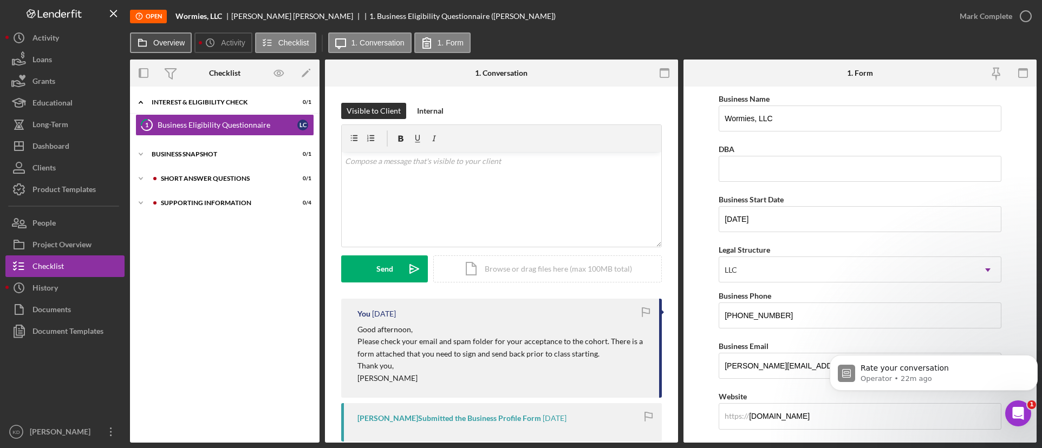
click at [173, 45] on label "Overview" at bounding box center [168, 42] width 31 height 9
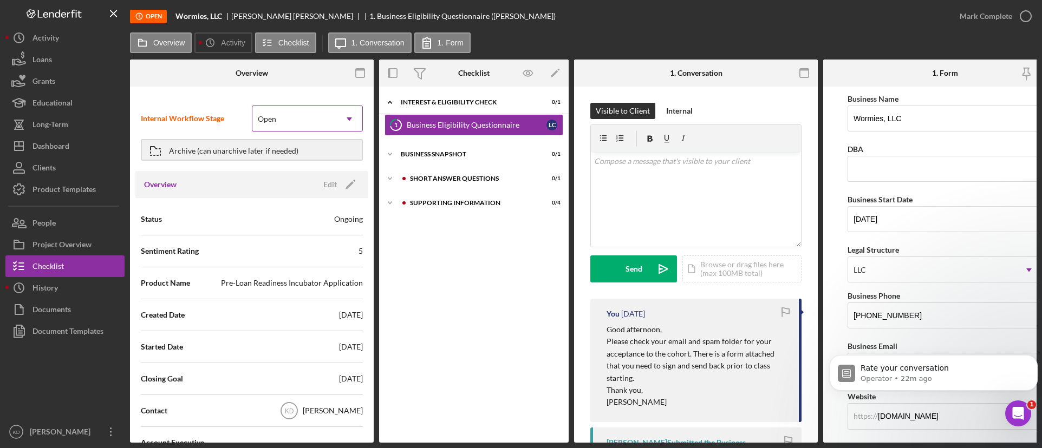
click at [286, 116] on div "Open" at bounding box center [294, 119] width 84 height 25
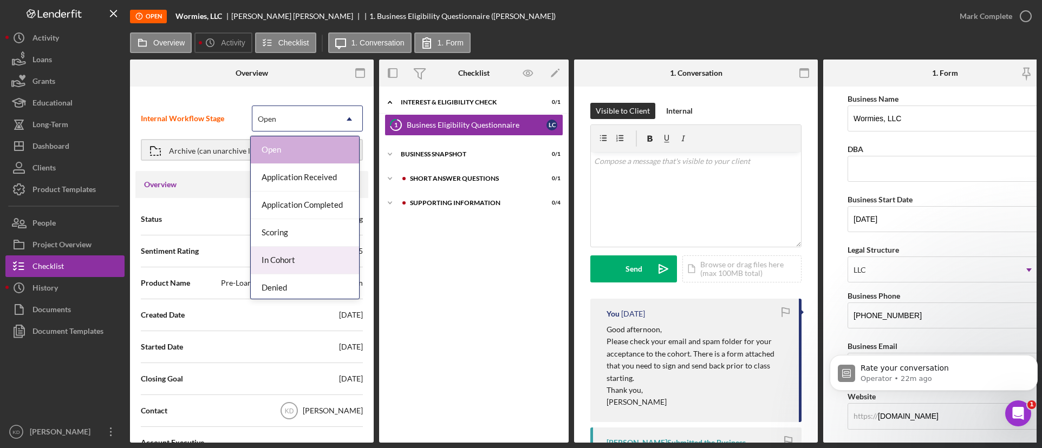
click at [305, 256] on div "In Cohort" at bounding box center [305, 261] width 108 height 28
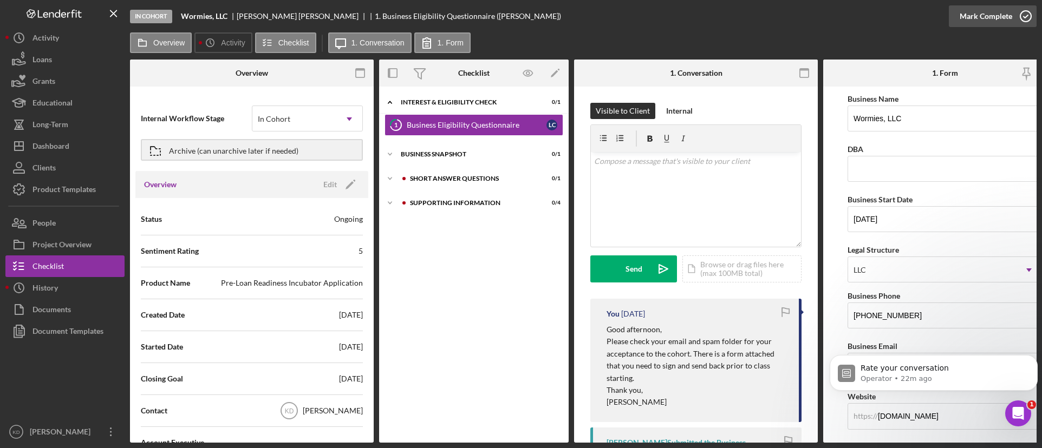
click at [1024, 20] on icon "button" at bounding box center [1025, 16] width 27 height 27
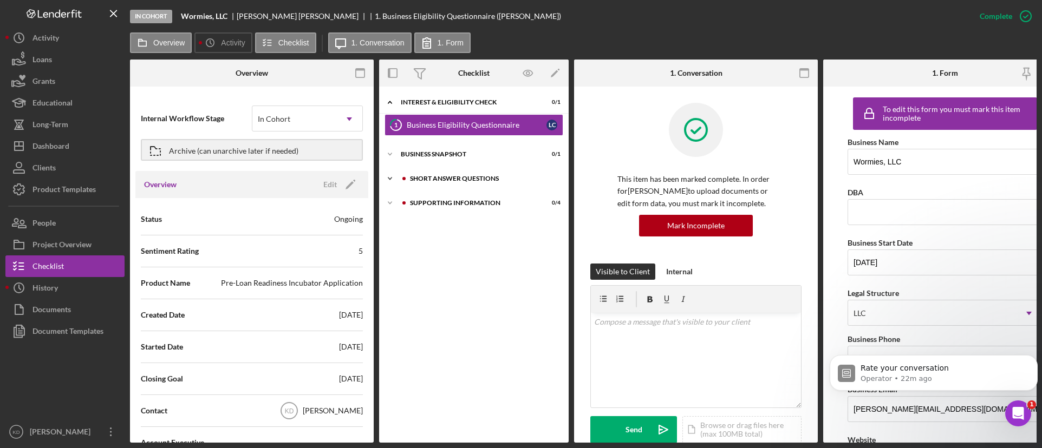
click at [480, 180] on div "Short Answer Questions" at bounding box center [482, 178] width 145 height 6
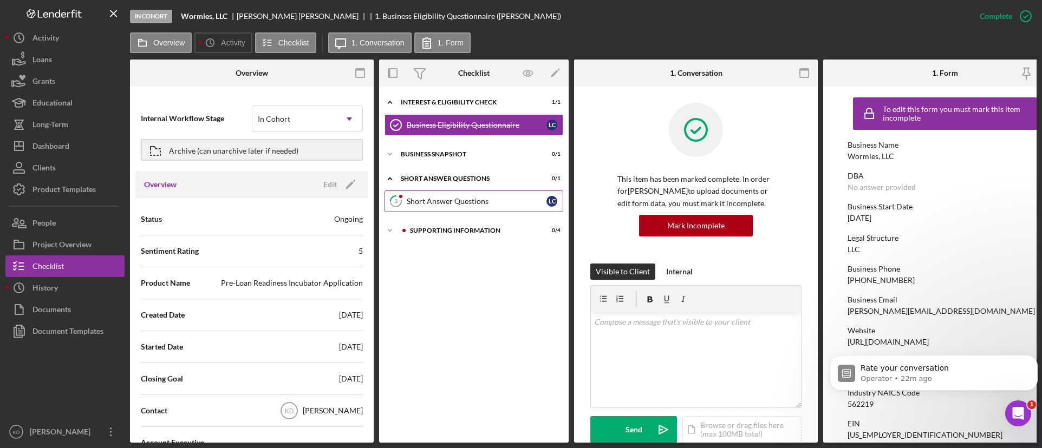
click at [480, 209] on link "3 Short Answer Questions L C" at bounding box center [473, 202] width 179 height 22
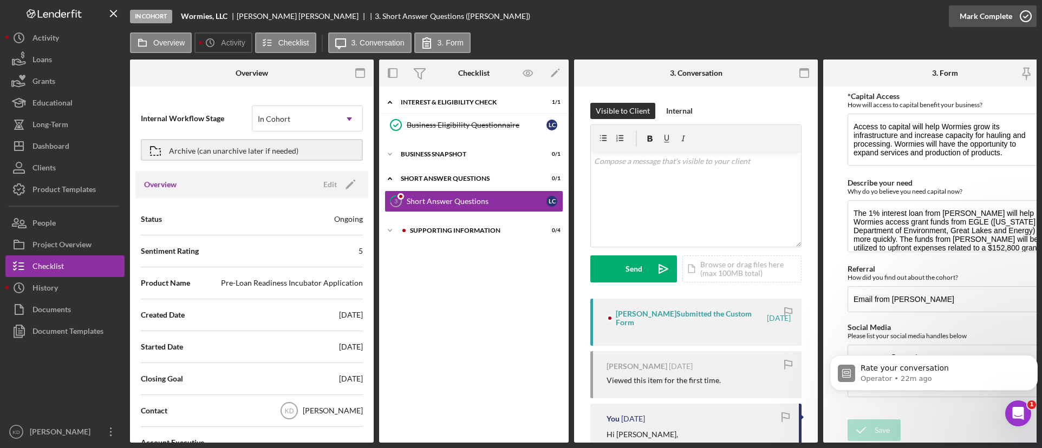
click at [1027, 16] on icon "button" at bounding box center [1025, 16] width 27 height 27
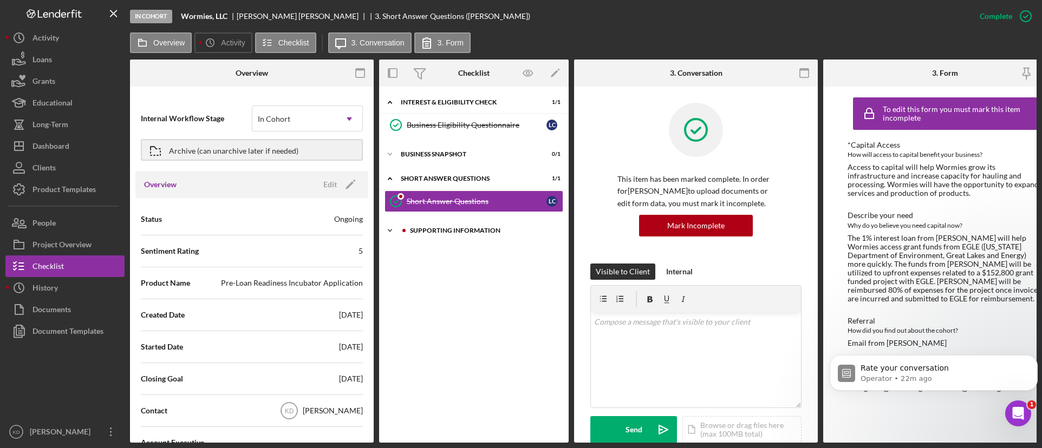
click at [491, 236] on div "Icon/Expander Supporting Information 0 / 4" at bounding box center [473, 231] width 189 height 22
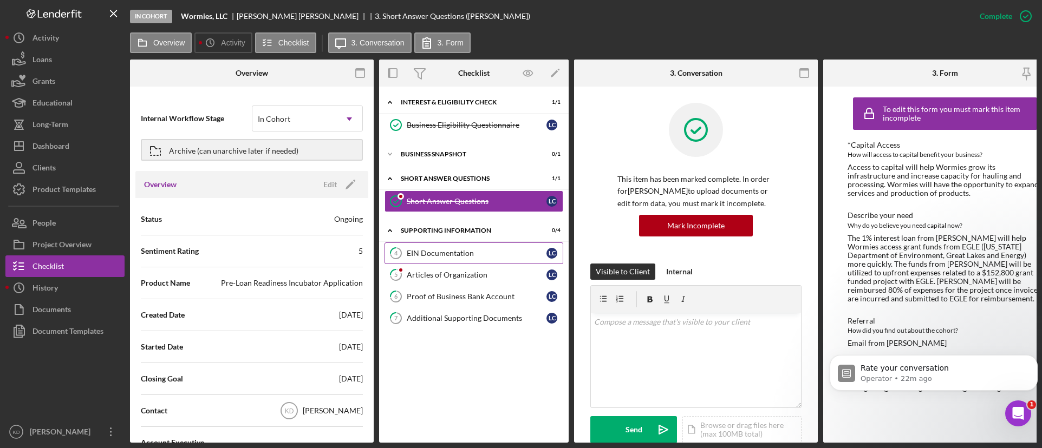
click at [460, 255] on div "EIN Documentation" at bounding box center [477, 253] width 140 height 9
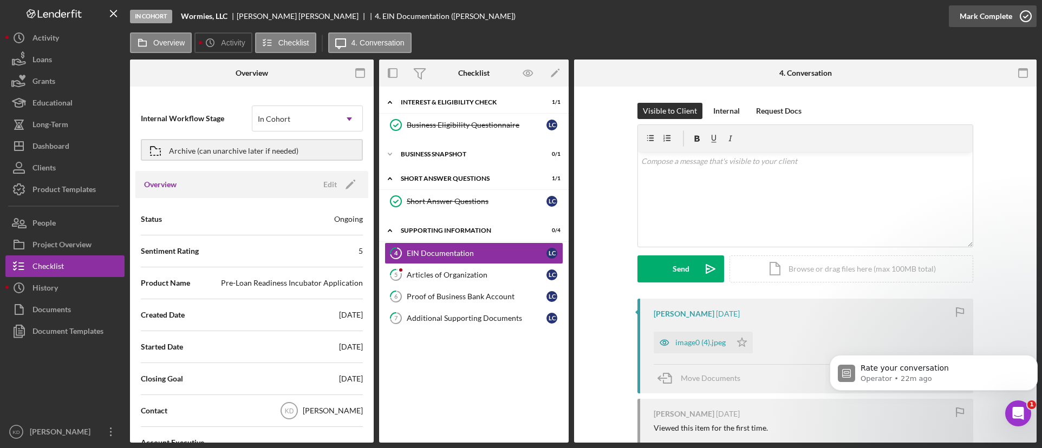
click at [1023, 20] on icon "button" at bounding box center [1025, 16] width 27 height 27
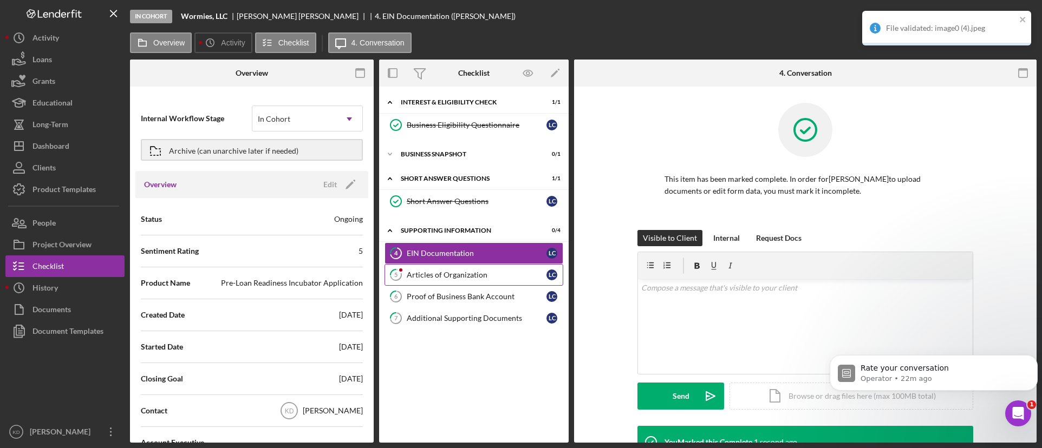
click at [521, 275] on div "Articles of Organization" at bounding box center [477, 275] width 140 height 9
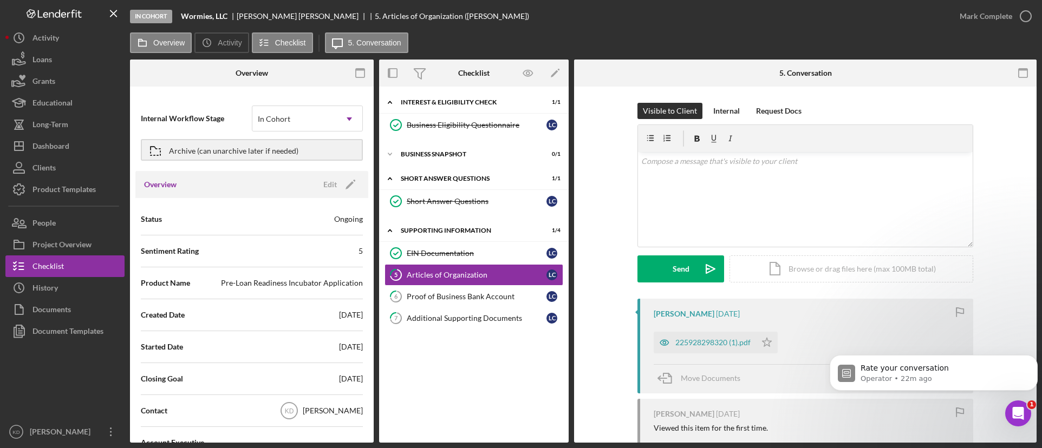
click at [1024, 13] on div "File validated: image0 (4).jpeg" at bounding box center [946, 11] width 173 height 4
click at [490, 295] on div "Proof of Business Bank Account" at bounding box center [477, 296] width 140 height 9
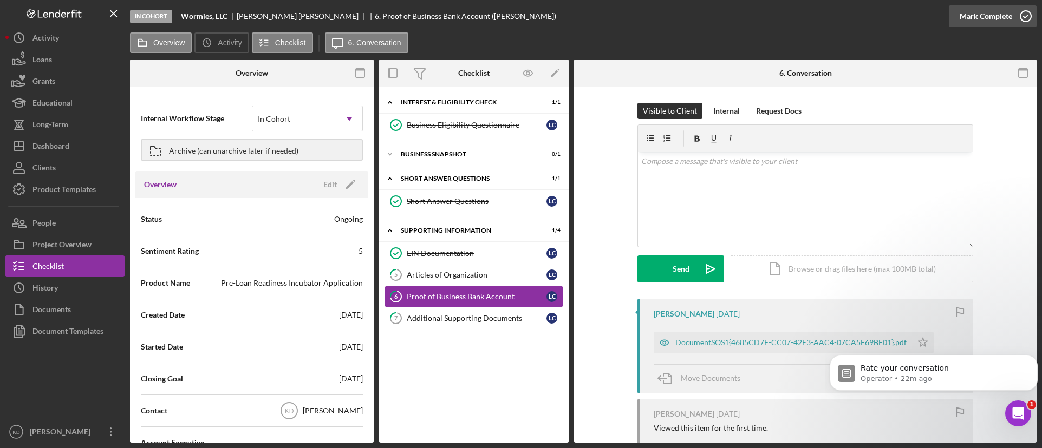
click at [1005, 18] on div "Mark Complete" at bounding box center [985, 16] width 53 height 22
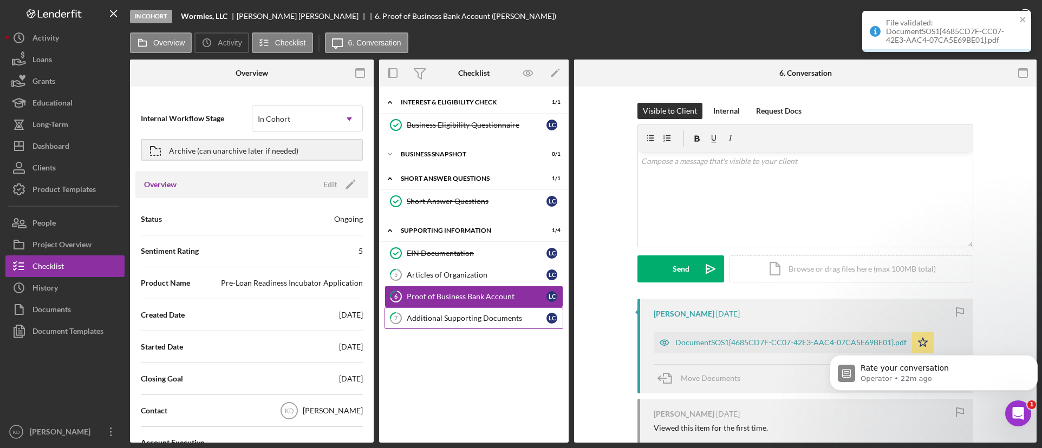
click at [500, 316] on div "Additional Supporting Documents" at bounding box center [477, 318] width 140 height 9
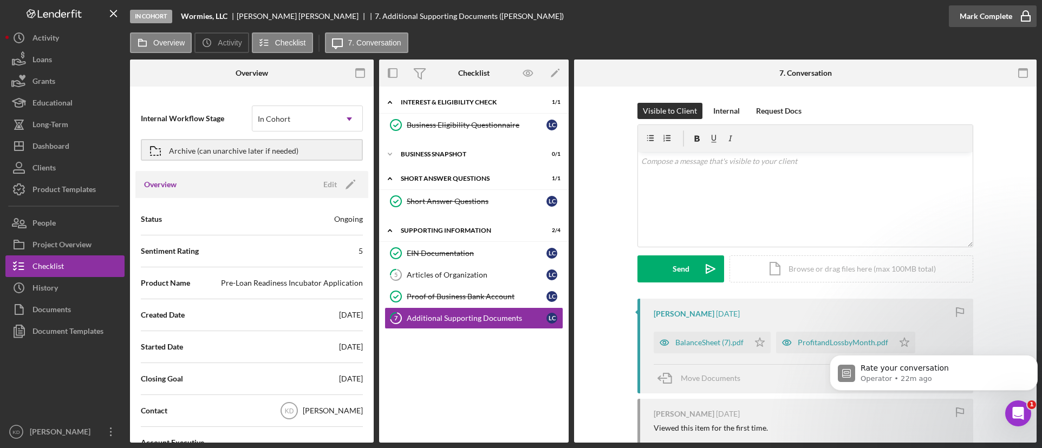
click at [1027, 19] on icon "button" at bounding box center [1025, 16] width 27 height 27
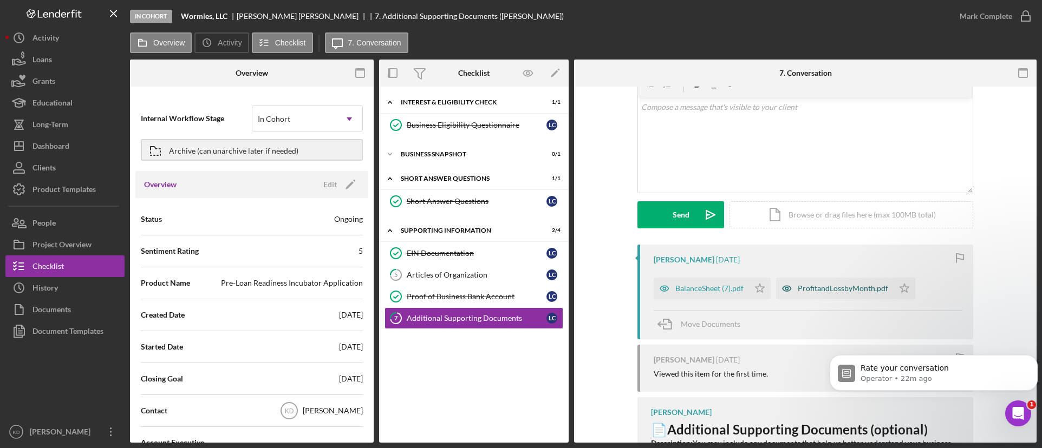
scroll to position [108, 0]
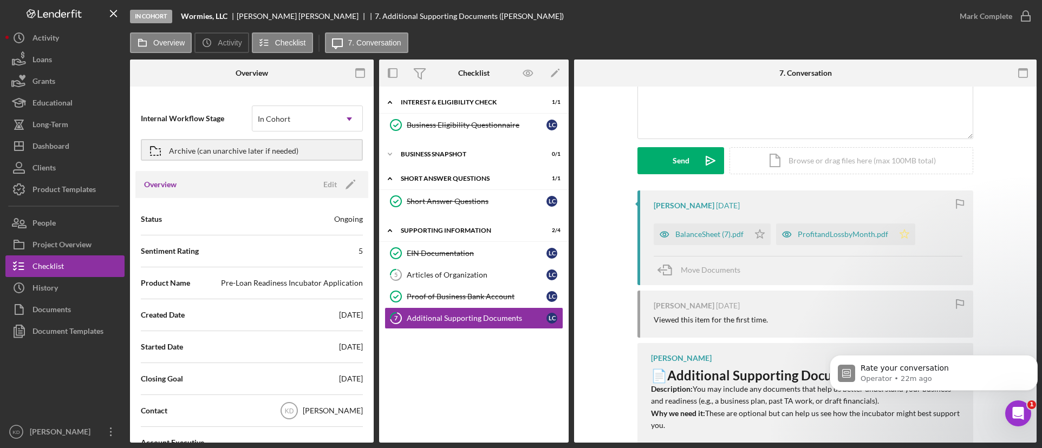
click at [905, 237] on icon "Icon/Star" at bounding box center [904, 235] width 22 height 22
click at [761, 239] on icon "Icon/Star" at bounding box center [760, 235] width 22 height 22
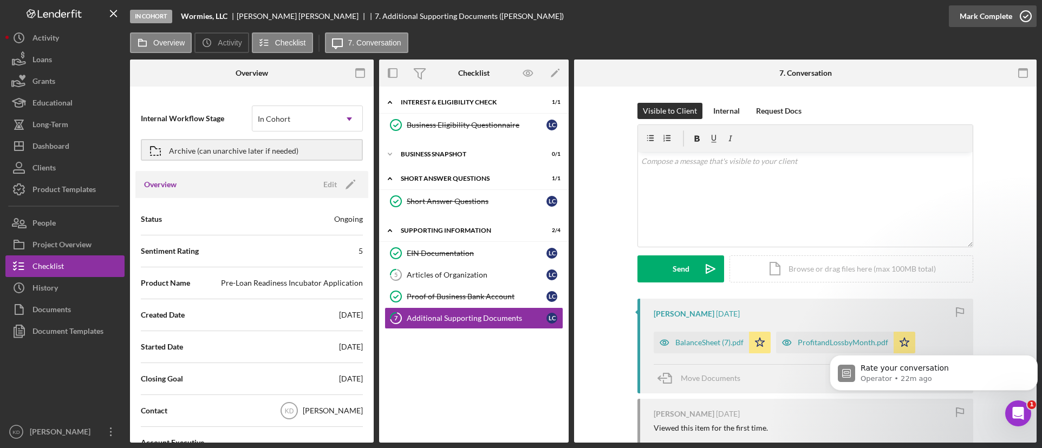
drag, startPoint x: 1022, startPoint y: 17, endPoint x: 1005, endPoint y: 24, distance: 18.4
click at [1022, 17] on icon "button" at bounding box center [1025, 16] width 27 height 27
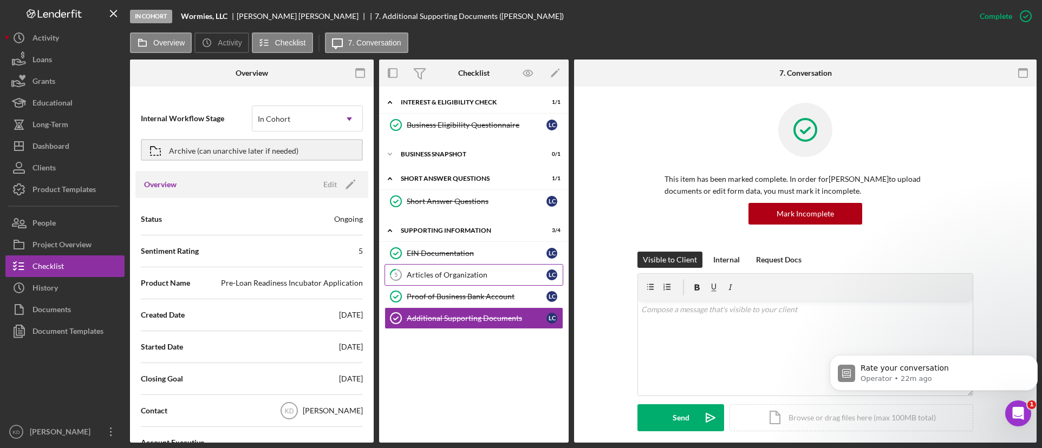
click at [440, 279] on div "Articles of Organization" at bounding box center [477, 275] width 140 height 9
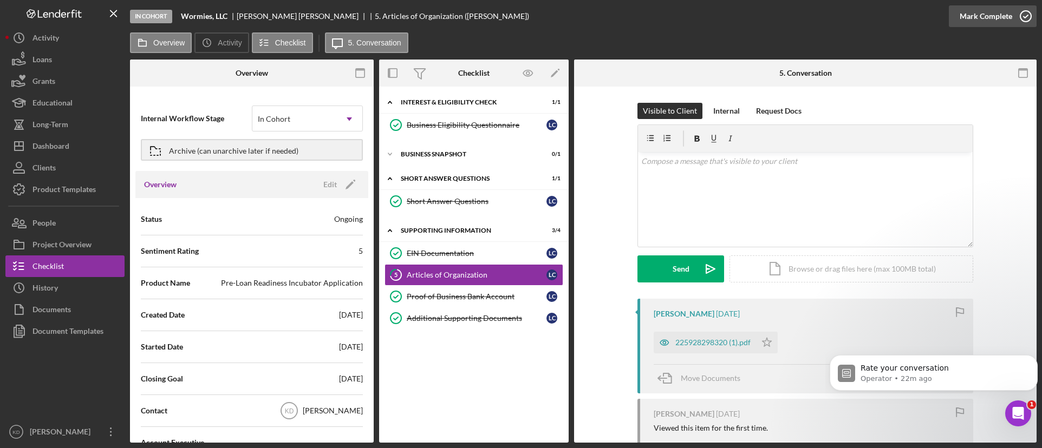
click at [1018, 19] on icon "button" at bounding box center [1025, 16] width 27 height 27
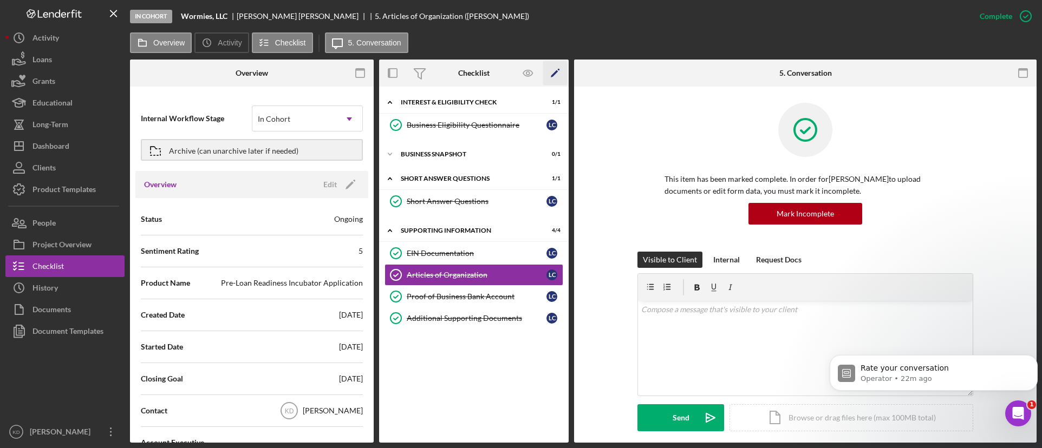
click at [553, 74] on icon "Icon/Edit" at bounding box center [555, 73] width 24 height 24
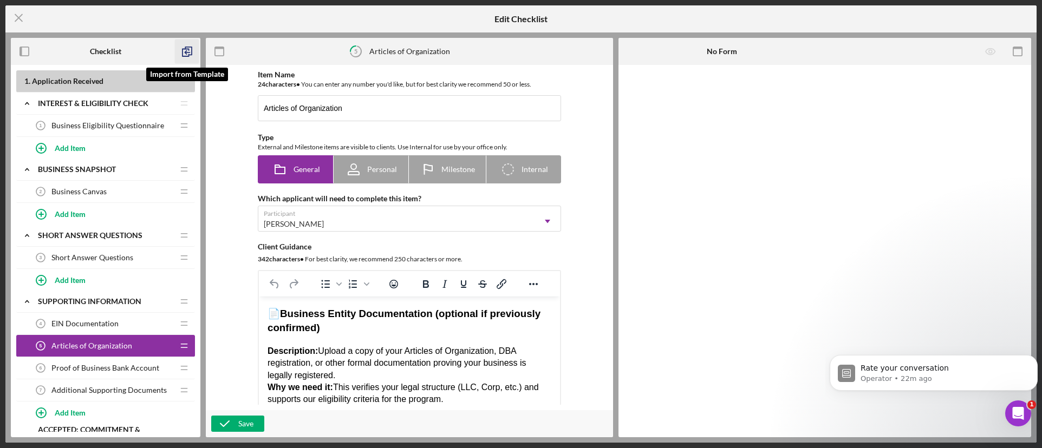
click at [192, 53] on polyline "button" at bounding box center [188, 51] width 6 height 8
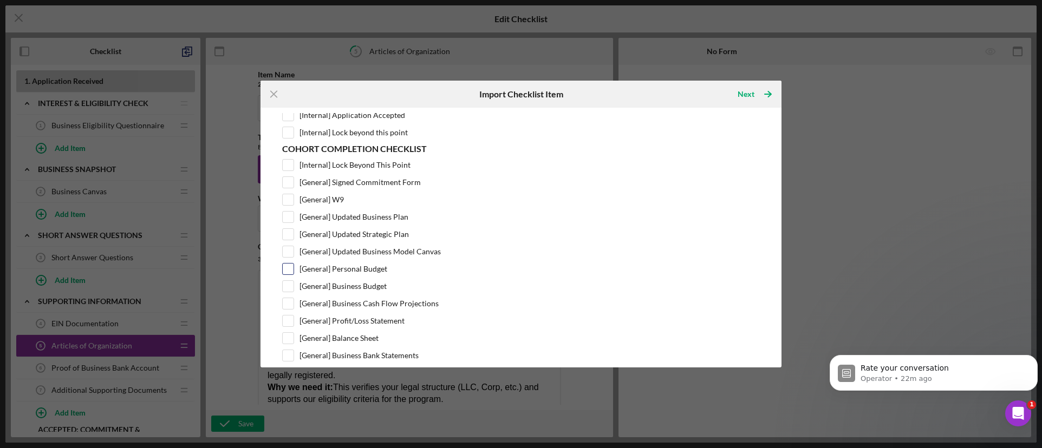
scroll to position [179, 0]
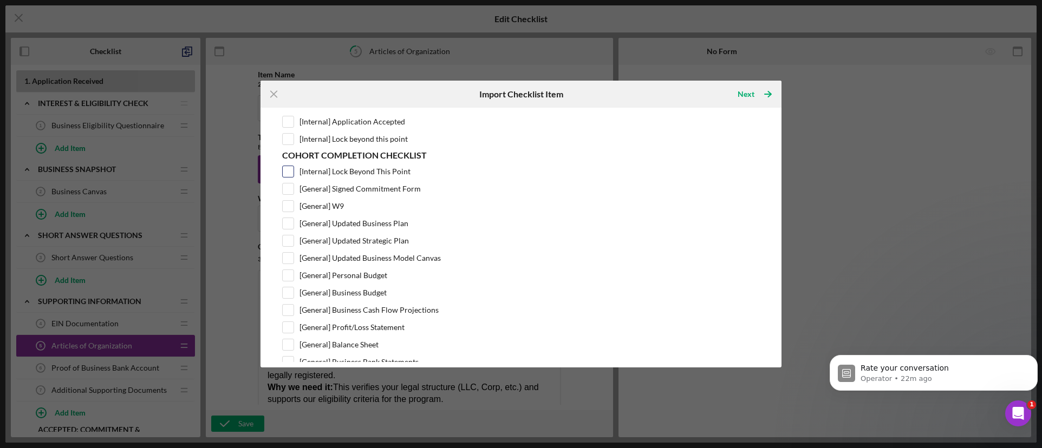
click at [291, 171] on input "[Internal] Lock Beyond This Point" at bounding box center [288, 171] width 11 height 11
checkbox input "true"
click at [292, 187] on input "[General] Signed Commitment Form" at bounding box center [288, 189] width 11 height 11
checkbox input "true"
click at [290, 206] on input "[General] W9" at bounding box center [288, 206] width 11 height 11
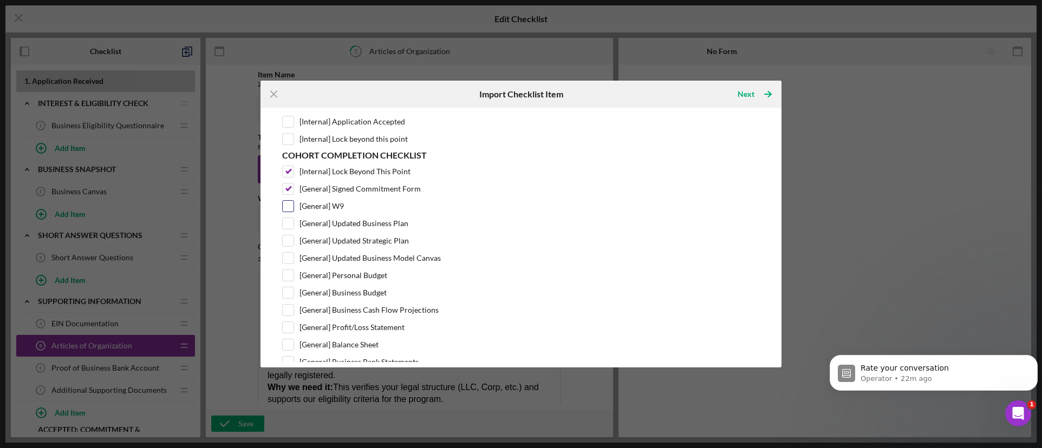
checkbox input "true"
click at [290, 221] on input "[General] Updated Business Plan" at bounding box center [288, 223] width 11 height 11
checkbox input "true"
click at [290, 243] on input "[General] Updated Strategic Plan" at bounding box center [288, 241] width 11 height 11
checkbox input "true"
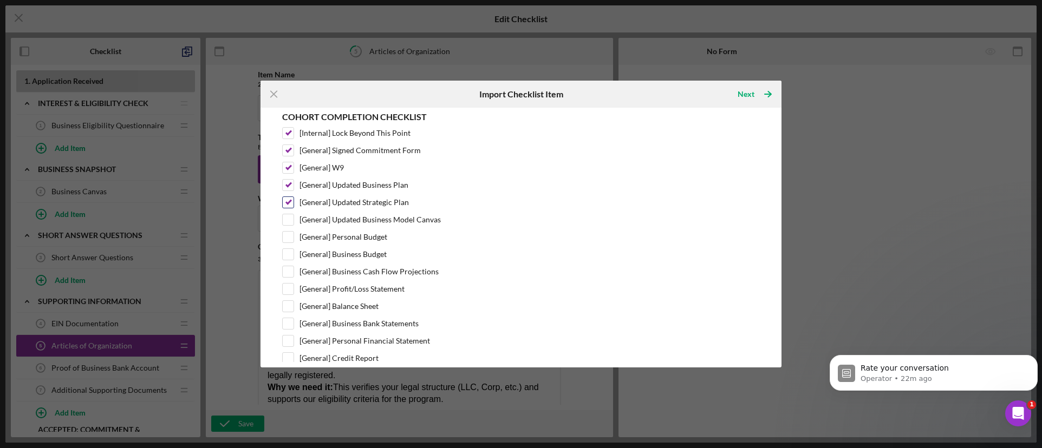
scroll to position [233, 0]
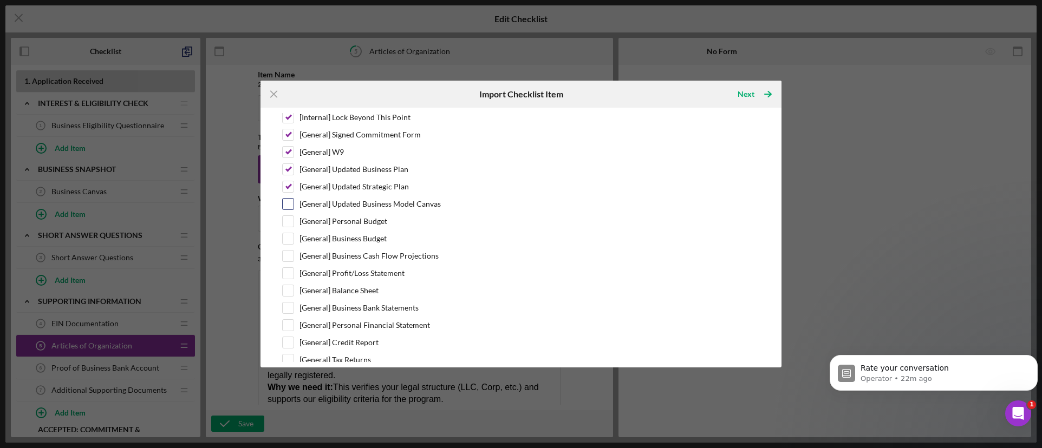
click at [287, 208] on input "[General] Updated Business Model Canvas" at bounding box center [288, 204] width 11 height 11
checkbox input "true"
click at [286, 225] on input "[General] Personal Budget" at bounding box center [288, 221] width 11 height 11
checkbox input "true"
click at [289, 237] on input "[General] Business Budget" at bounding box center [288, 238] width 11 height 11
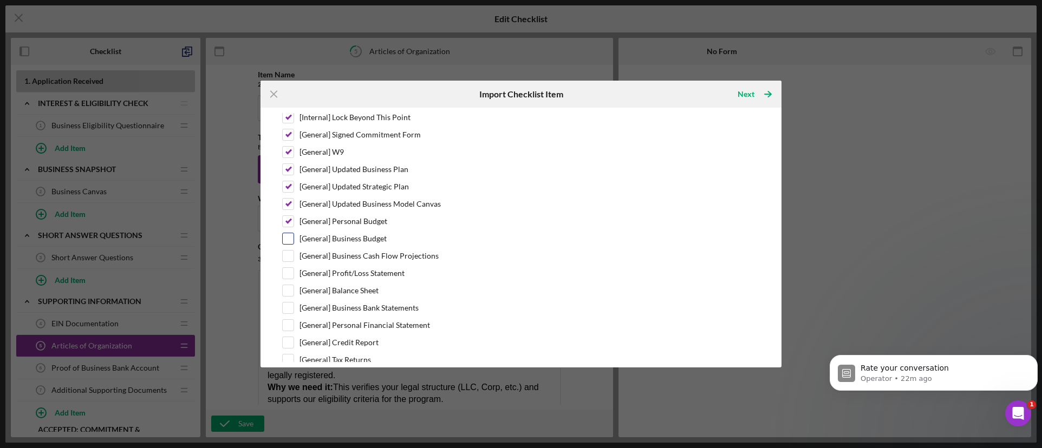
checkbox input "true"
click at [288, 256] on input "[General] Business Cash Flow Projections" at bounding box center [288, 256] width 11 height 11
checkbox input "true"
click at [289, 277] on input "[General] Profit/Loss Statement" at bounding box center [288, 273] width 11 height 11
checkbox input "true"
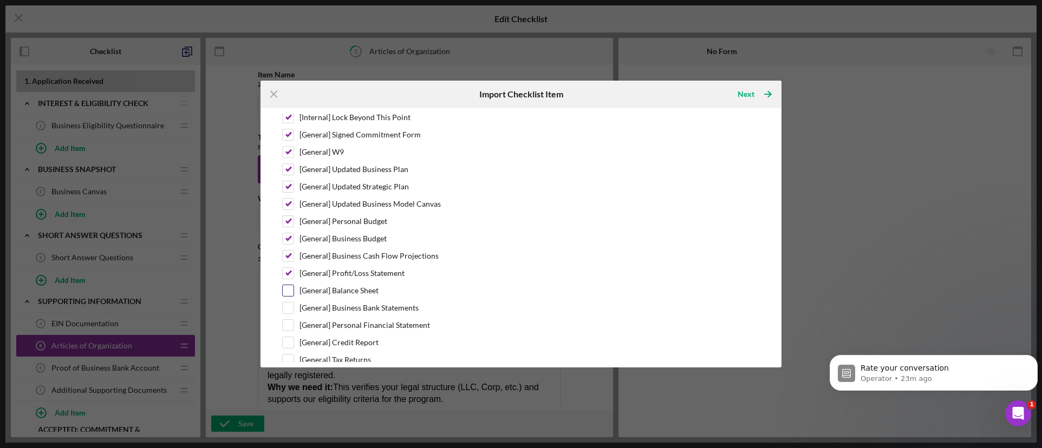
click at [291, 286] on input "[General] Balance Sheet" at bounding box center [288, 290] width 11 height 11
checkbox input "true"
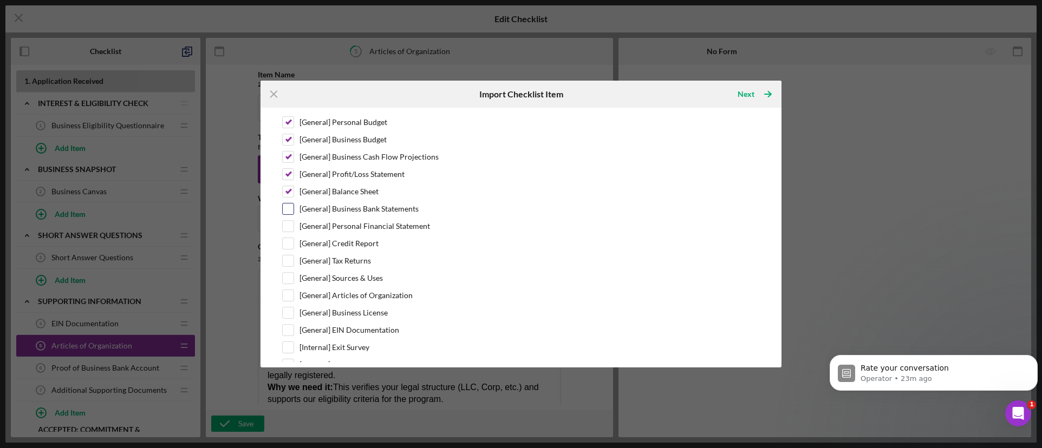
scroll to position [341, 0]
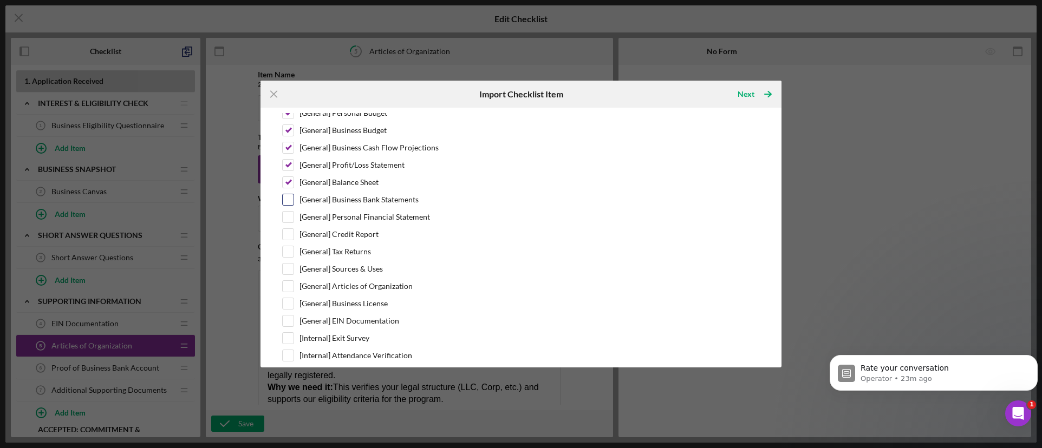
click at [292, 201] on input "[General] Business Bank Statements" at bounding box center [288, 199] width 11 height 11
checkbox input "true"
click at [284, 221] on input "[General] Personal Financial Statement" at bounding box center [288, 217] width 11 height 11
checkbox input "true"
click at [292, 236] on input "[General] Credit Report" at bounding box center [288, 234] width 11 height 11
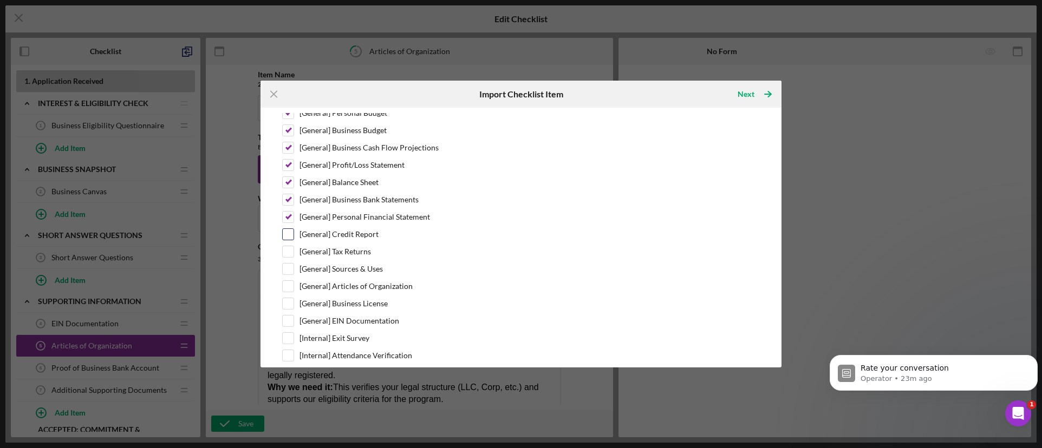
checkbox input "true"
drag, startPoint x: 289, startPoint y: 246, endPoint x: 290, endPoint y: 253, distance: 7.8
click at [289, 247] on div at bounding box center [288, 252] width 12 height 12
click at [293, 256] on div at bounding box center [288, 252] width 12 height 12
click at [289, 252] on input "[General] Tax Returns" at bounding box center [288, 251] width 11 height 11
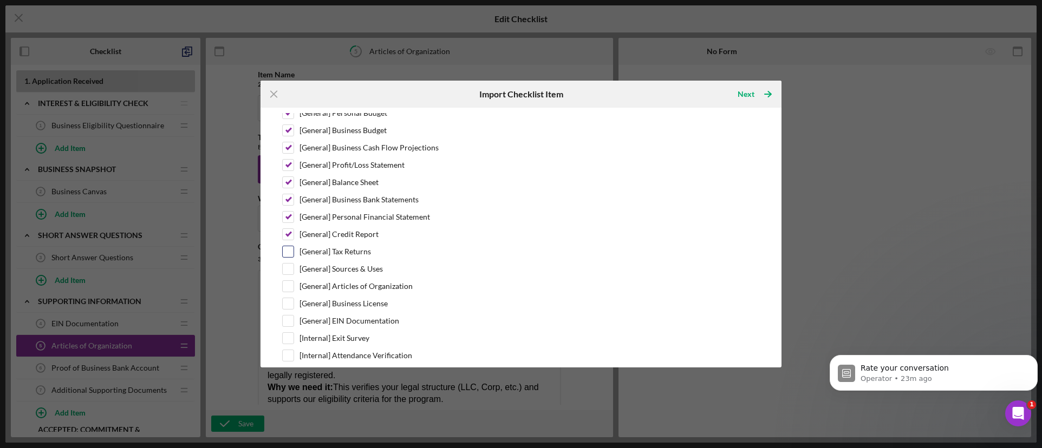
checkbox input "true"
click at [285, 266] on input "[General] Sources & Uses" at bounding box center [288, 269] width 11 height 11
checkbox input "true"
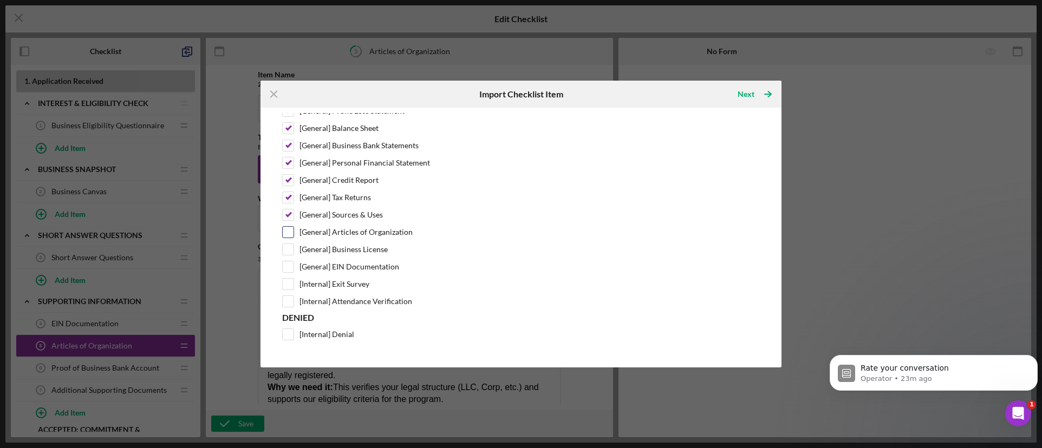
click at [290, 233] on input "[General] Articles of Organization" at bounding box center [288, 232] width 11 height 11
checkbox input "true"
click at [288, 249] on input "[General] Business License" at bounding box center [288, 249] width 11 height 11
checkbox input "true"
click at [288, 269] on input "[General] EIN Documentation" at bounding box center [288, 267] width 11 height 11
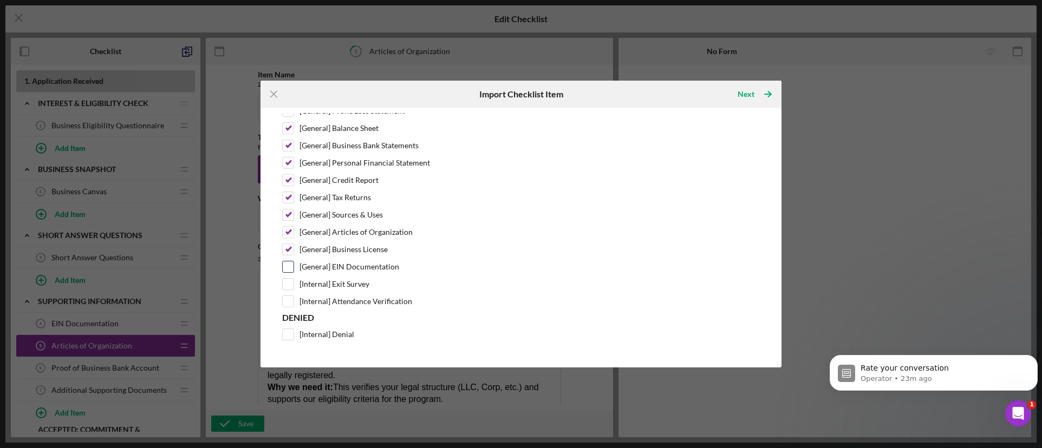
checkbox input "true"
click at [288, 283] on input "[Internal] Exit Survey" at bounding box center [288, 284] width 11 height 11
checkbox input "true"
click at [287, 300] on input "[Internal] Attendance Verification" at bounding box center [288, 301] width 11 height 11
checkbox input "true"
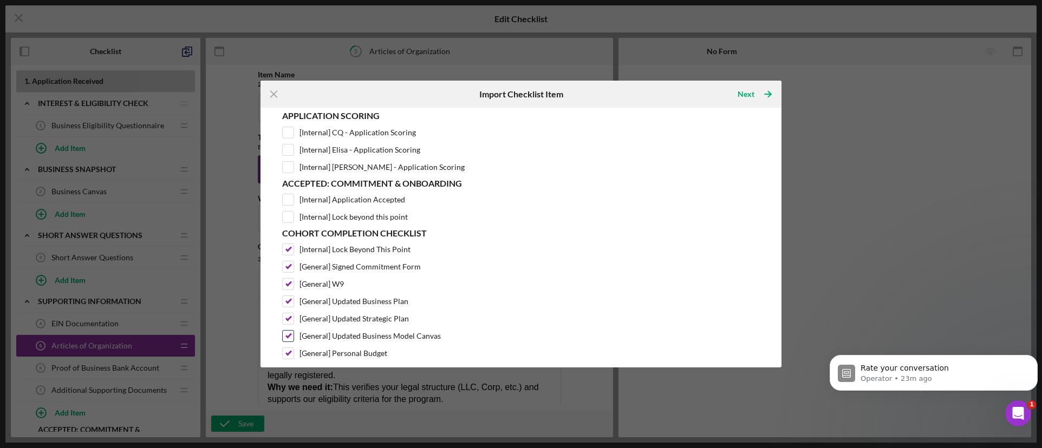
scroll to position [0, 0]
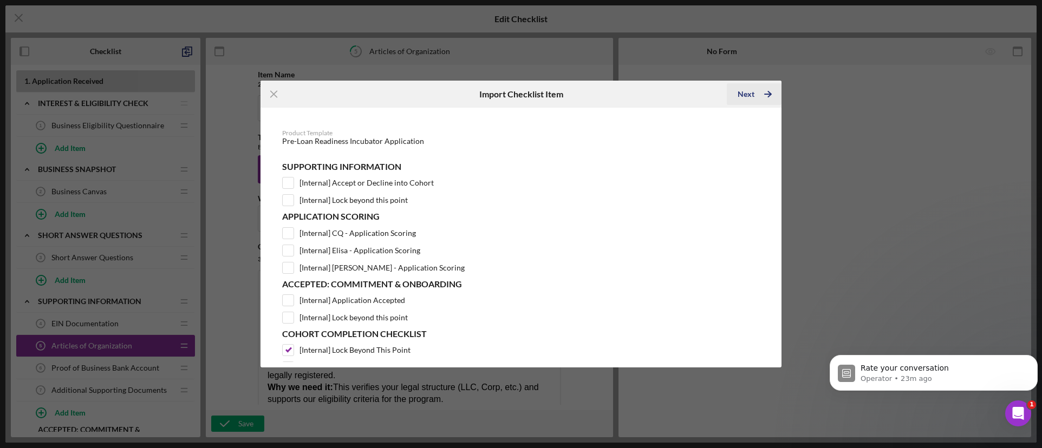
click at [764, 97] on icon "Icon/Table Pagination Arrow" at bounding box center [767, 94] width 27 height 27
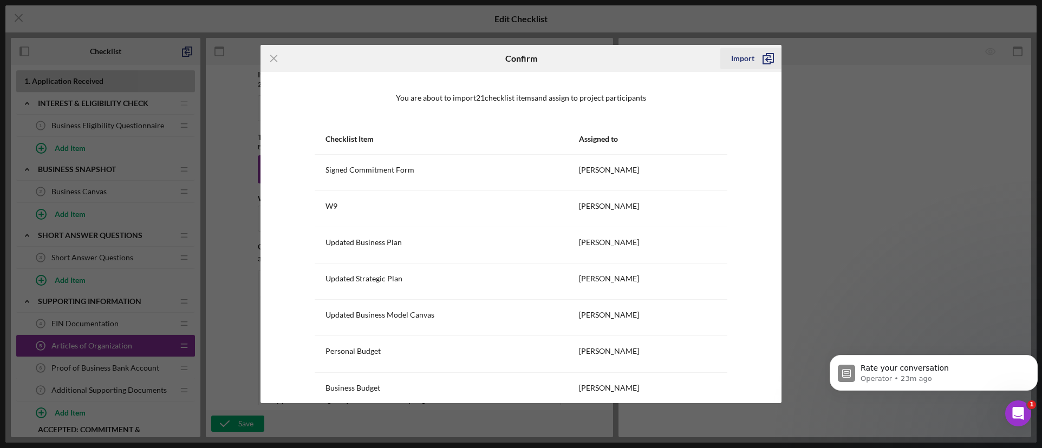
drag, startPoint x: 755, startPoint y: 57, endPoint x: 755, endPoint y: 64, distance: 7.0
click at [756, 59] on icon "submit" at bounding box center [767, 58] width 27 height 27
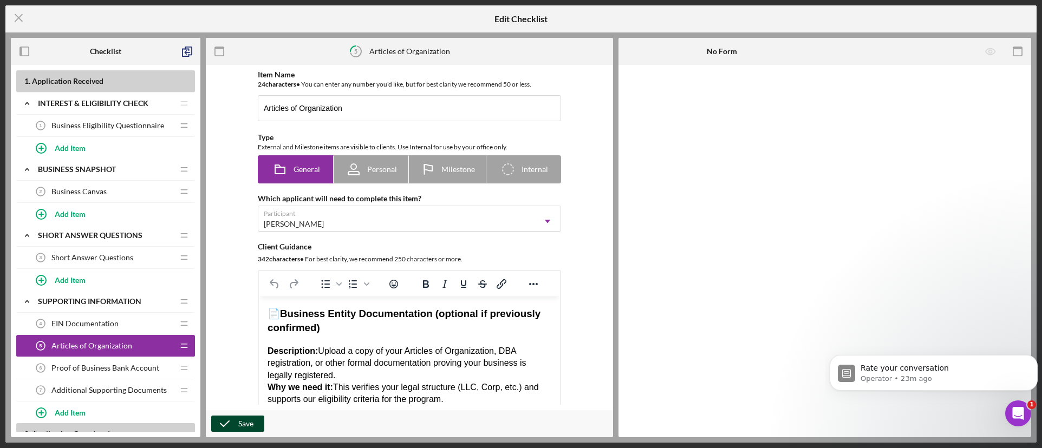
click at [237, 424] on icon "button" at bounding box center [224, 423] width 27 height 27
click at [17, 20] on line at bounding box center [18, 18] width 7 height 7
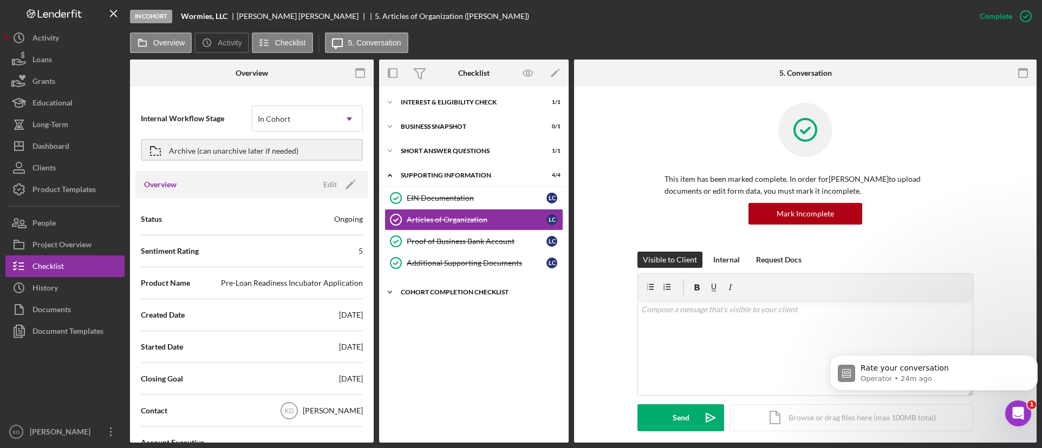
click at [395, 296] on icon "Icon/Expander" at bounding box center [390, 293] width 22 height 22
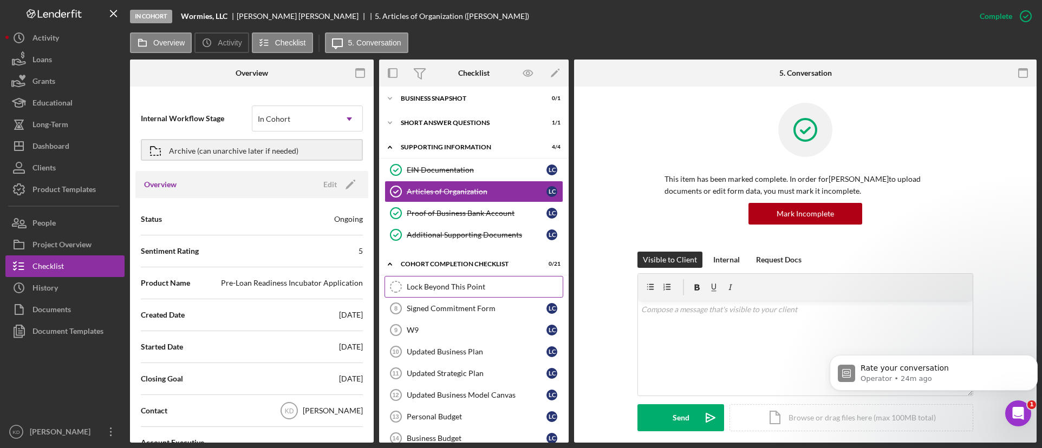
scroll to position [54, 0]
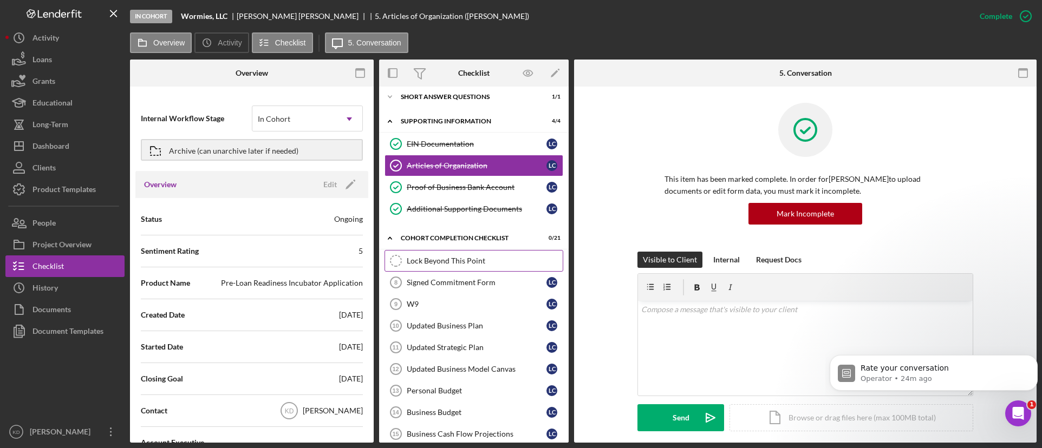
click at [449, 263] on div "Lock Beyond This Point" at bounding box center [485, 261] width 156 height 9
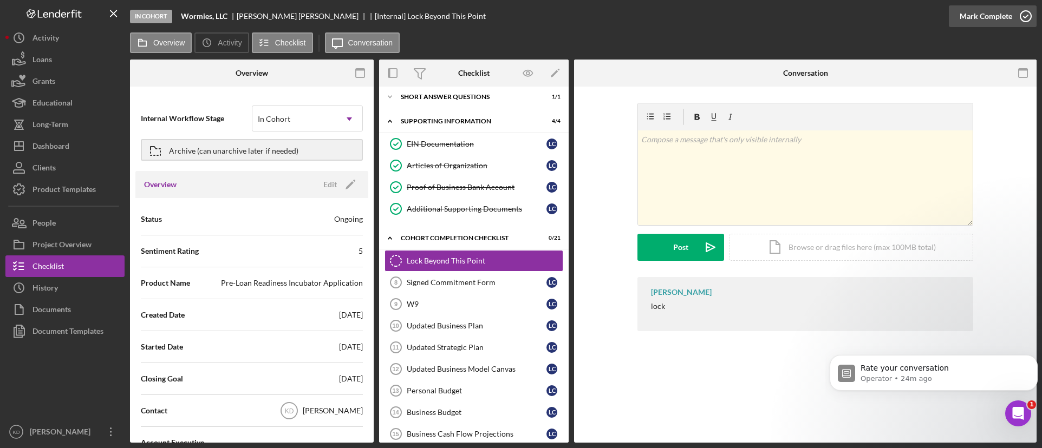
click at [1017, 13] on icon "button" at bounding box center [1025, 16] width 27 height 27
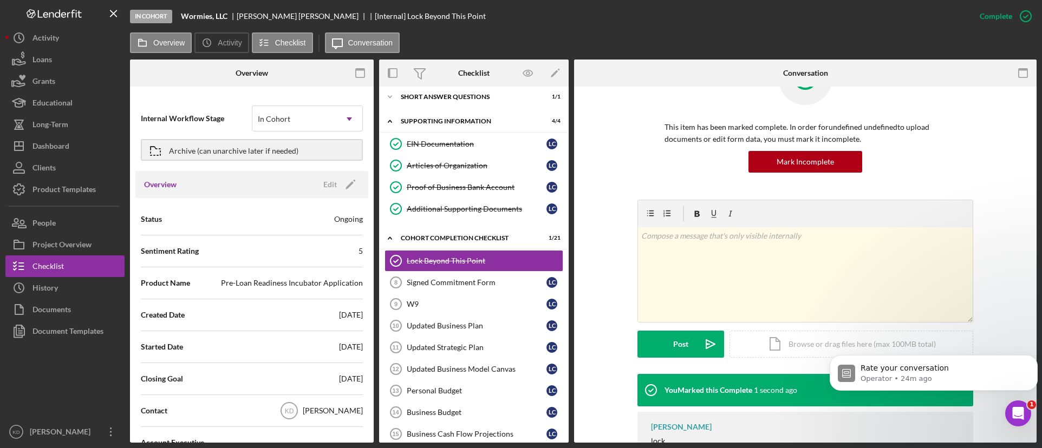
scroll to position [97, 0]
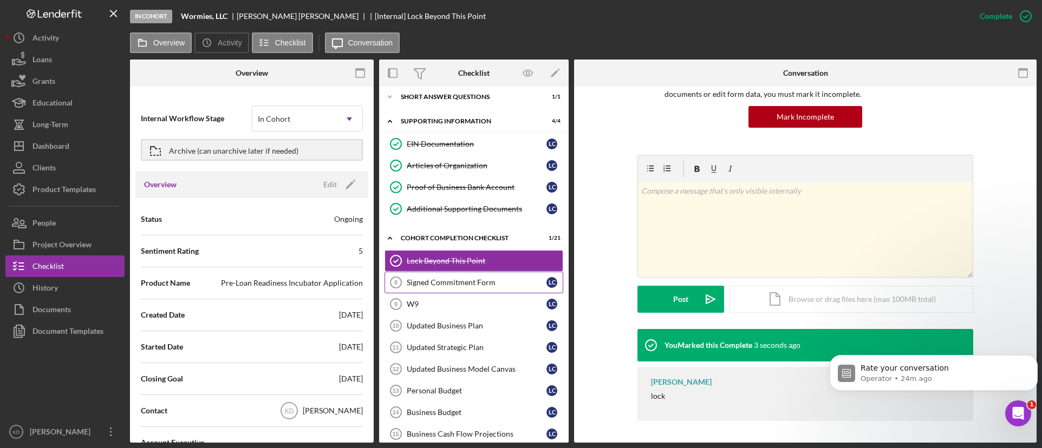
click at [452, 281] on div "Signed Commitment Form" at bounding box center [477, 282] width 140 height 9
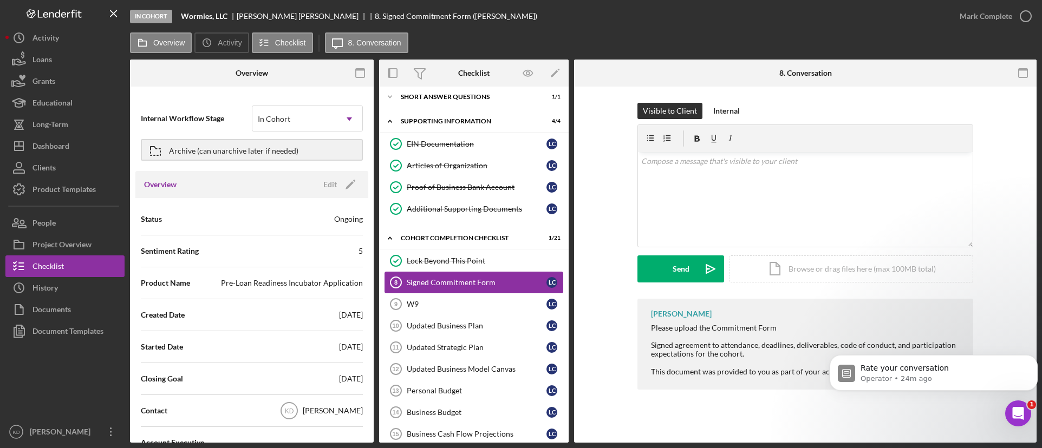
scroll to position [108, 0]
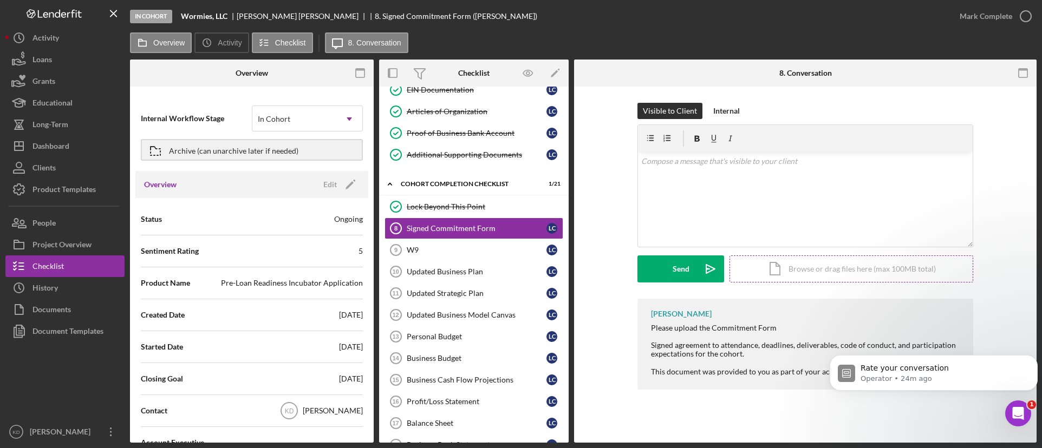
click at [767, 271] on div "Icon/Document Browse or drag files here (max 100MB total) Tap to choose files o…" at bounding box center [851, 269] width 244 height 27
click at [695, 269] on button "Upload Icon/Upload" at bounding box center [680, 269] width 87 height 27
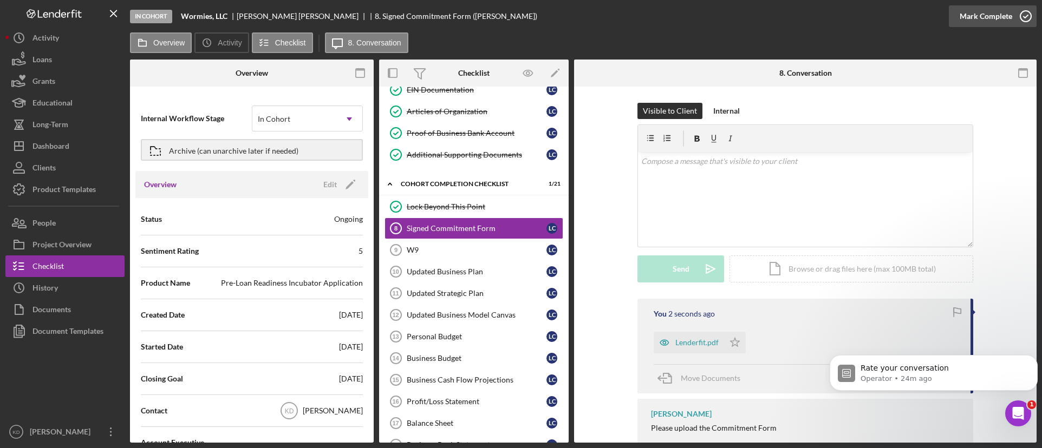
click at [1021, 15] on icon "button" at bounding box center [1025, 16] width 27 height 27
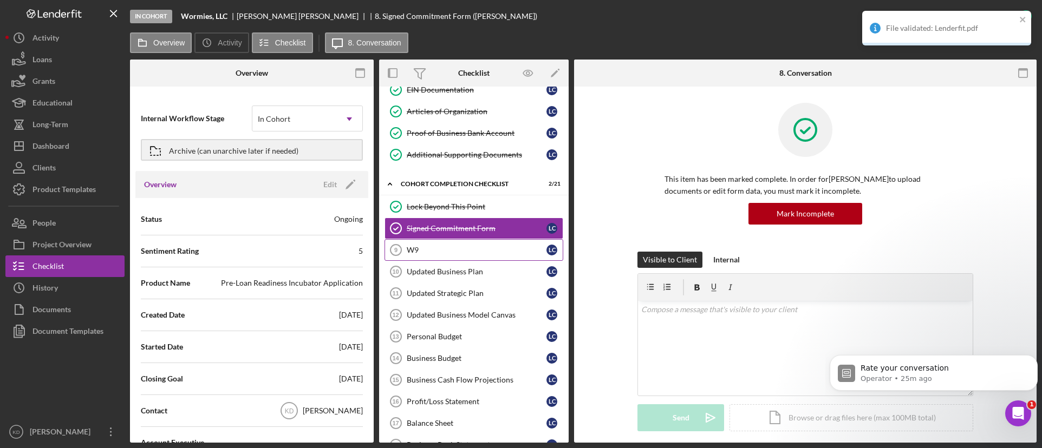
click at [441, 247] on div "W9" at bounding box center [477, 250] width 140 height 9
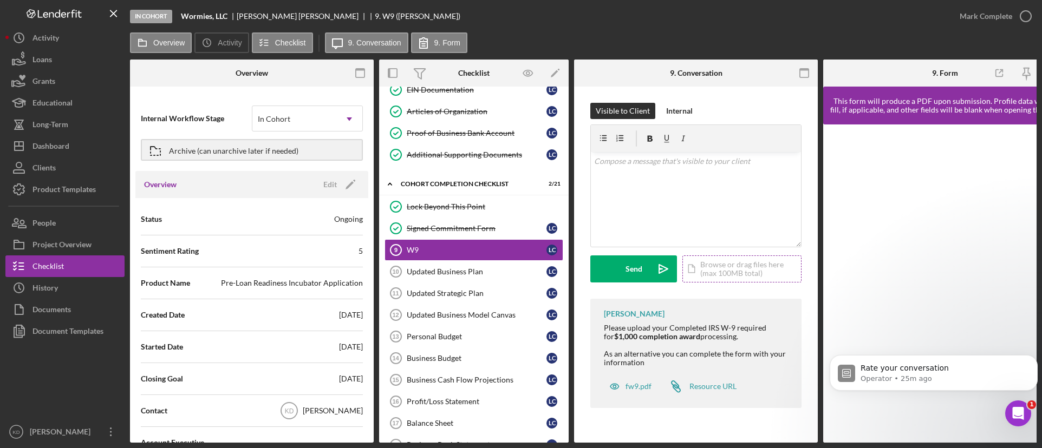
click at [751, 268] on div "Icon/Document Browse or drag files here (max 100MB total) Tap to choose files o…" at bounding box center [741, 269] width 119 height 27
click at [651, 271] on icon "Icon/Upload" at bounding box center [663, 269] width 27 height 27
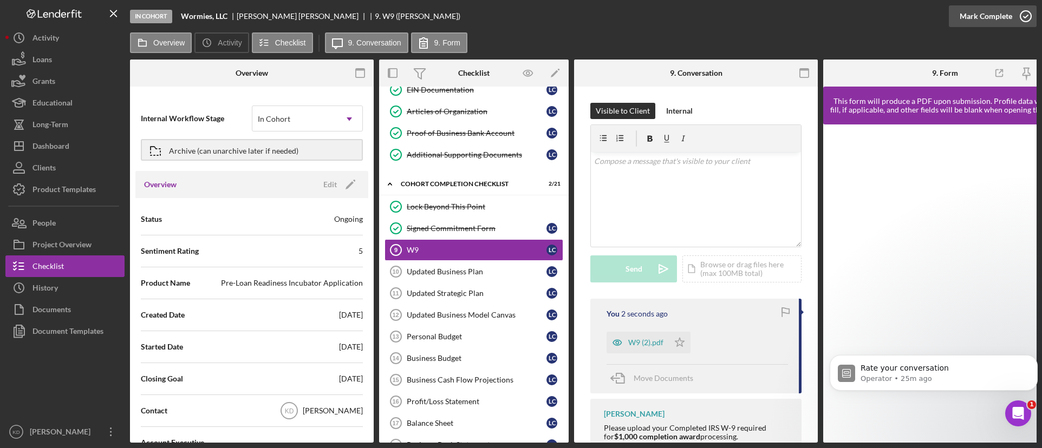
click at [1023, 18] on icon "button" at bounding box center [1025, 16] width 27 height 27
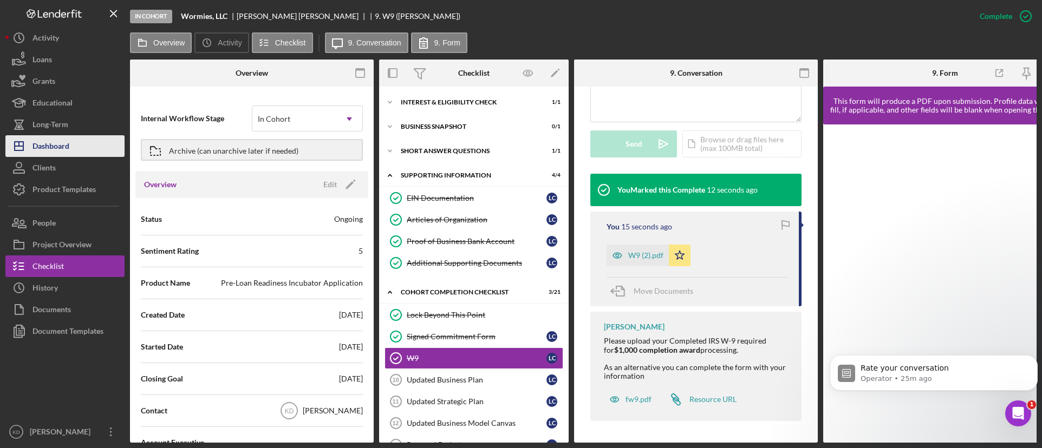
click at [58, 143] on div "Dashboard" at bounding box center [50, 147] width 37 height 24
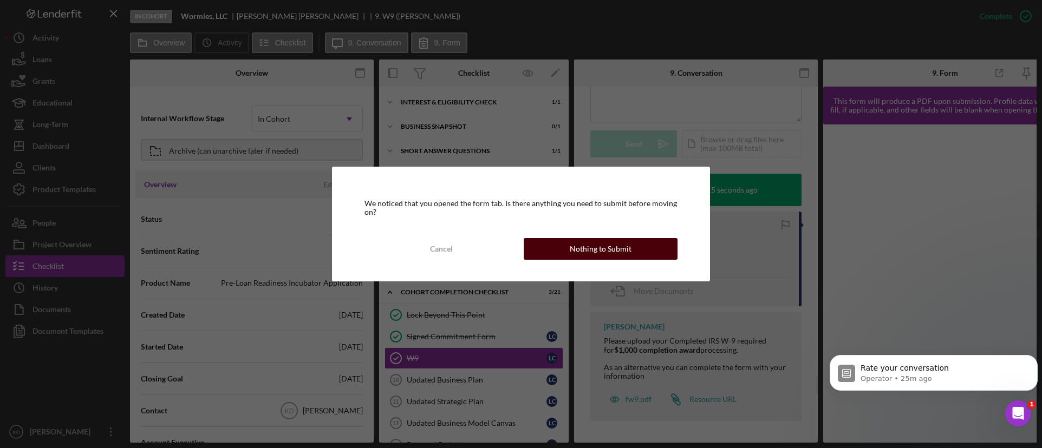
drag, startPoint x: 629, startPoint y: 246, endPoint x: 645, endPoint y: 247, distance: 15.7
click at [639, 247] on button "Nothing to Submit" at bounding box center [601, 249] width 154 height 22
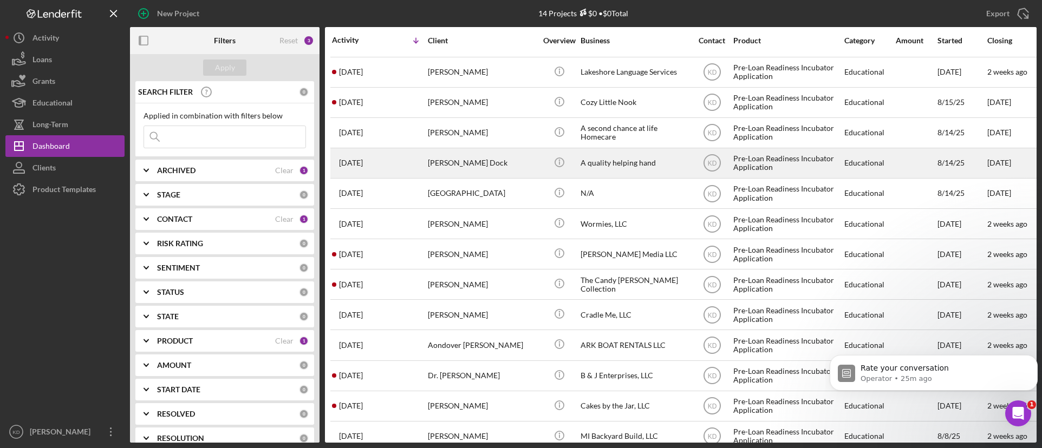
scroll to position [50, 0]
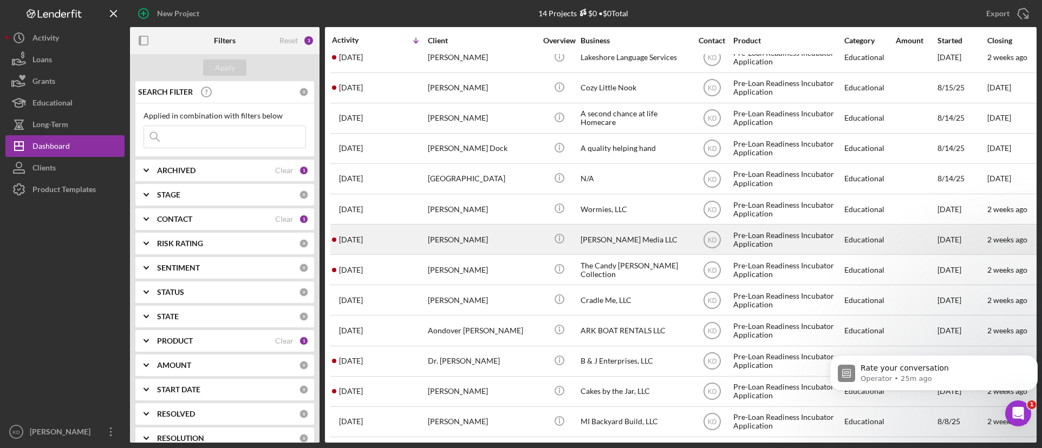
click at [474, 239] on div "[PERSON_NAME]" at bounding box center [482, 239] width 108 height 29
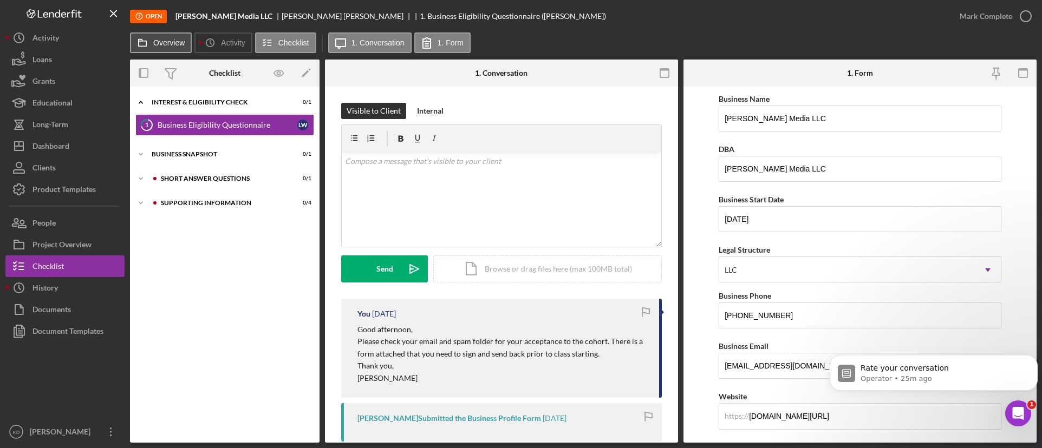
click at [172, 47] on button "Overview" at bounding box center [161, 42] width 62 height 21
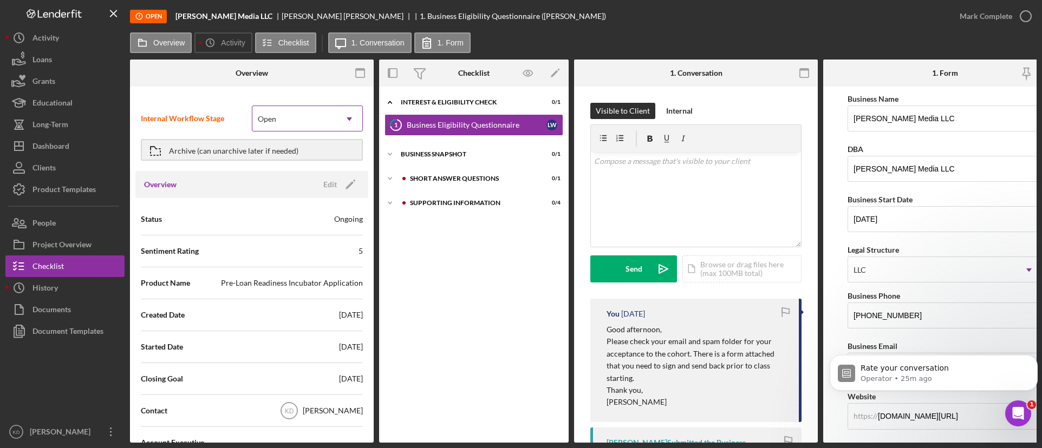
click at [267, 121] on div "Open" at bounding box center [267, 119] width 18 height 9
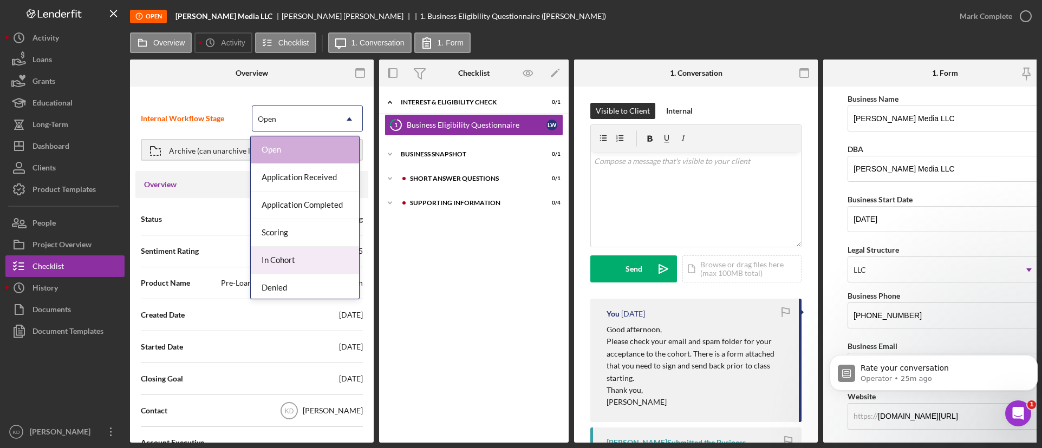
click at [278, 266] on div "In Cohort" at bounding box center [305, 261] width 108 height 28
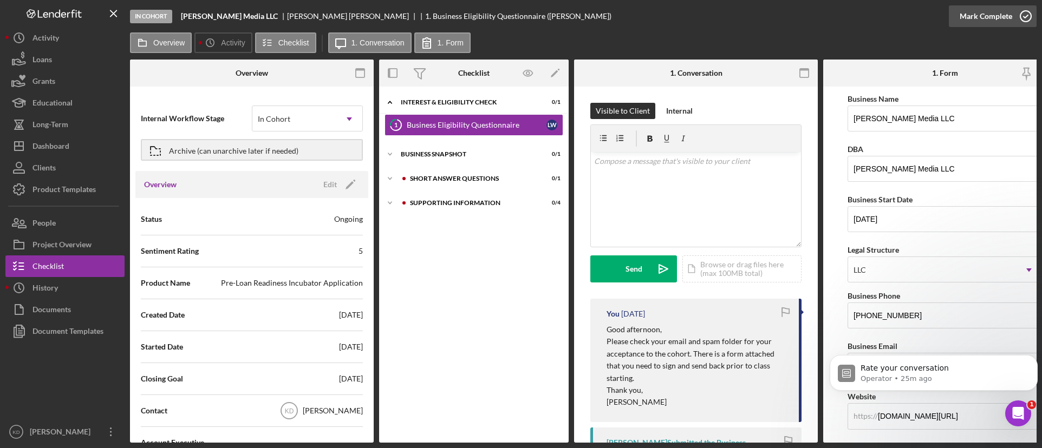
click at [1022, 21] on circle "button" at bounding box center [1025, 16] width 11 height 11
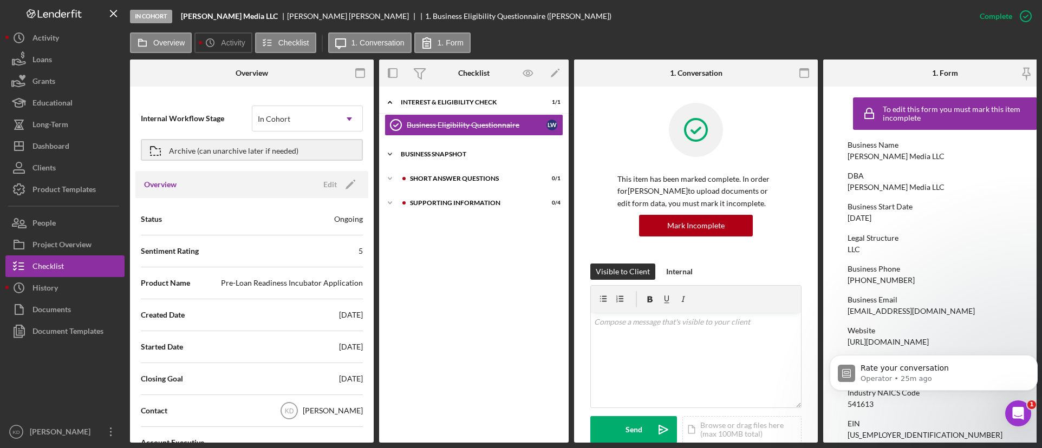
click at [440, 156] on div "Business Snapshot" at bounding box center [478, 154] width 154 height 6
click at [431, 174] on div "Business Canvas" at bounding box center [477, 177] width 140 height 9
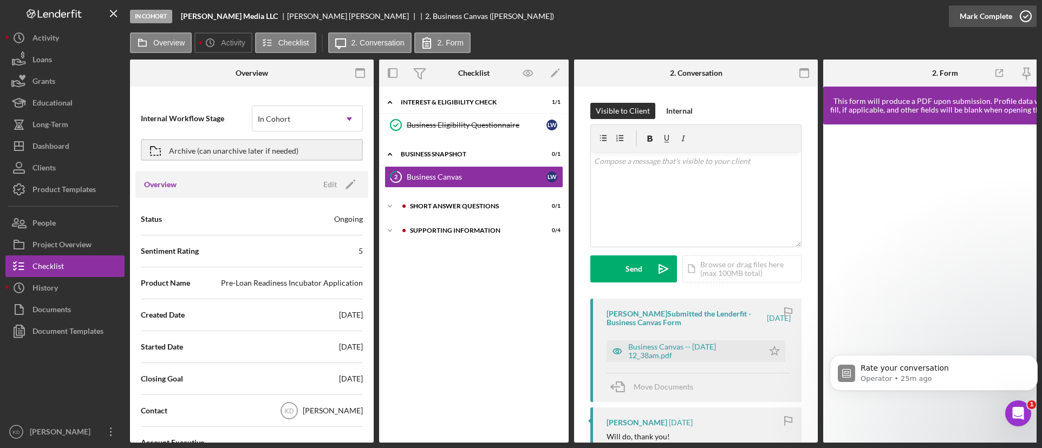
click at [1006, 18] on div "Mark Complete" at bounding box center [985, 16] width 53 height 22
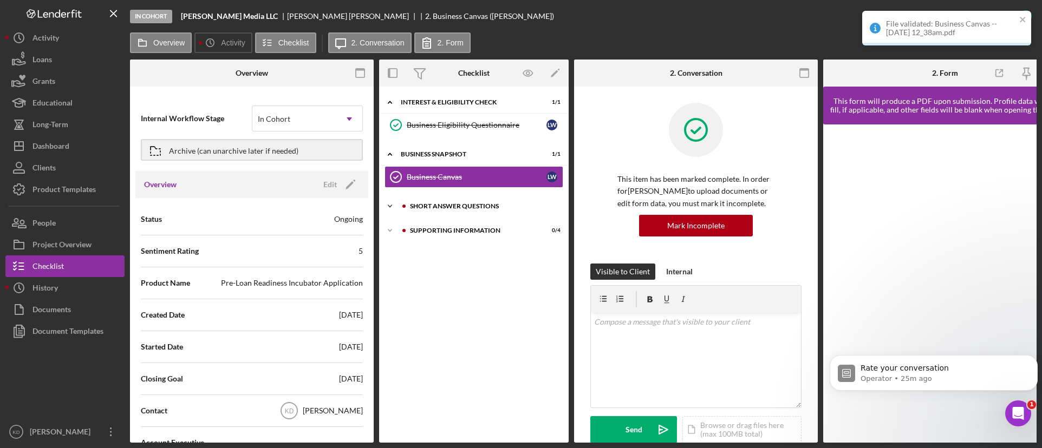
click at [479, 207] on div "Short Answer Questions" at bounding box center [482, 206] width 145 height 6
click at [456, 225] on div "Short Answer Questions" at bounding box center [477, 229] width 140 height 9
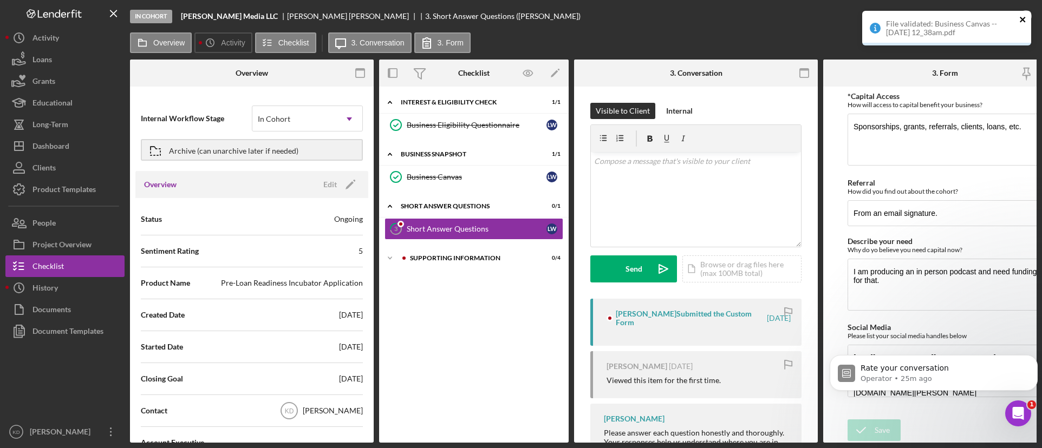
click at [1024, 18] on icon "close" at bounding box center [1021, 19] width 5 height 5
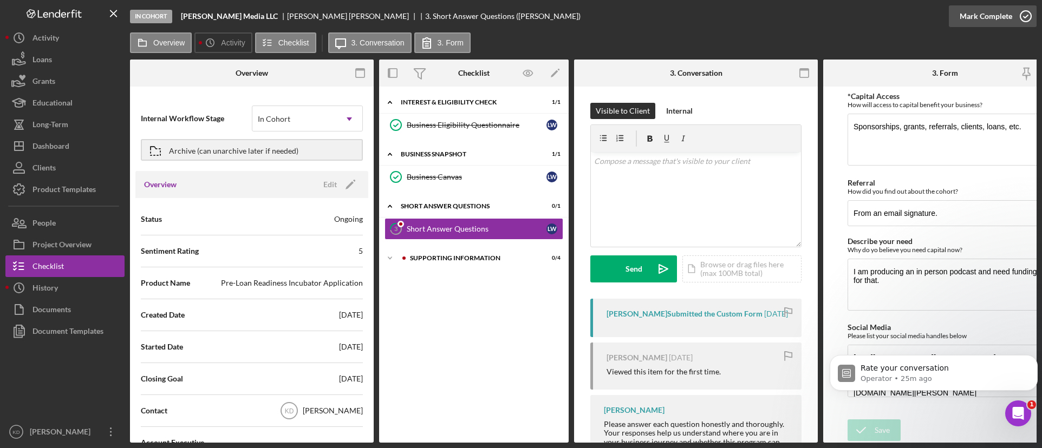
click at [1024, 14] on icon "button" at bounding box center [1025, 16] width 27 height 27
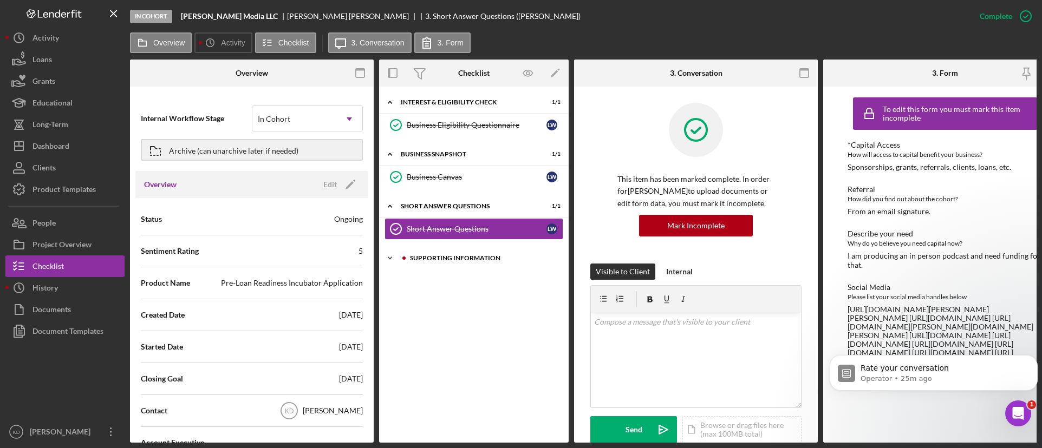
click at [421, 258] on div "Supporting Information" at bounding box center [482, 258] width 145 height 6
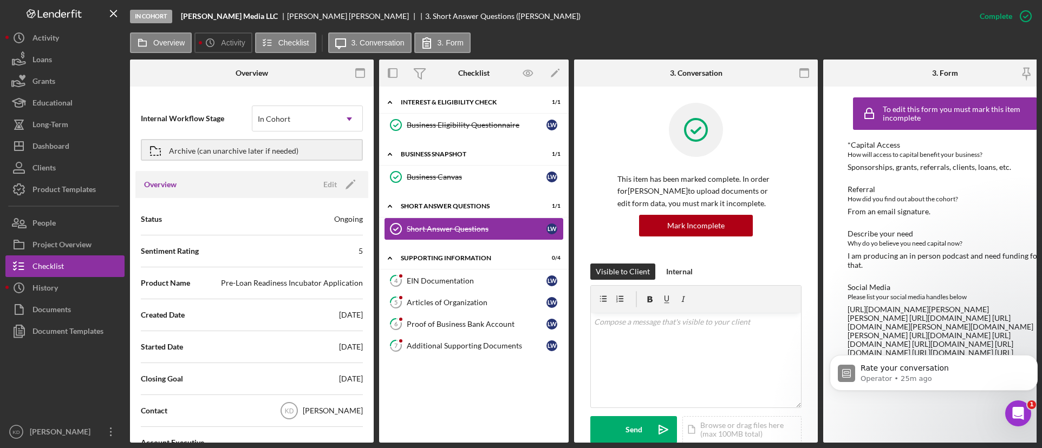
click at [393, 230] on icon "Short Answer Questions" at bounding box center [395, 228] width 27 height 27
click at [427, 206] on div "Short Answer Questions" at bounding box center [478, 206] width 154 height 6
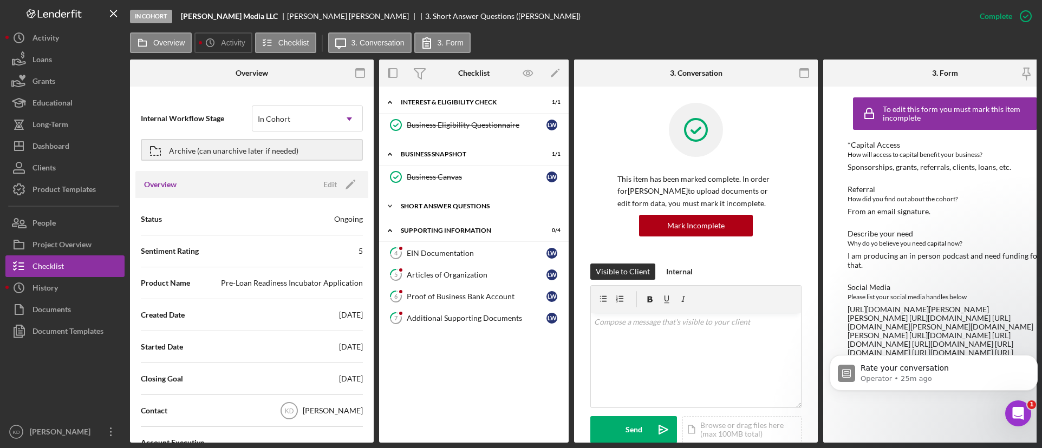
click at [427, 206] on div "Short Answer Questions" at bounding box center [478, 206] width 154 height 6
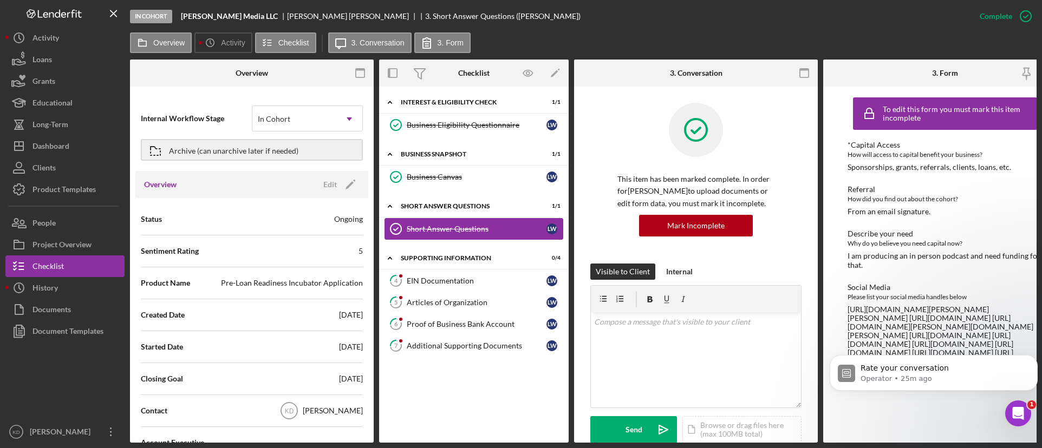
click at [410, 232] on div "Short Answer Questions" at bounding box center [477, 229] width 140 height 9
click at [436, 283] on div "EIN Documentation" at bounding box center [477, 281] width 140 height 9
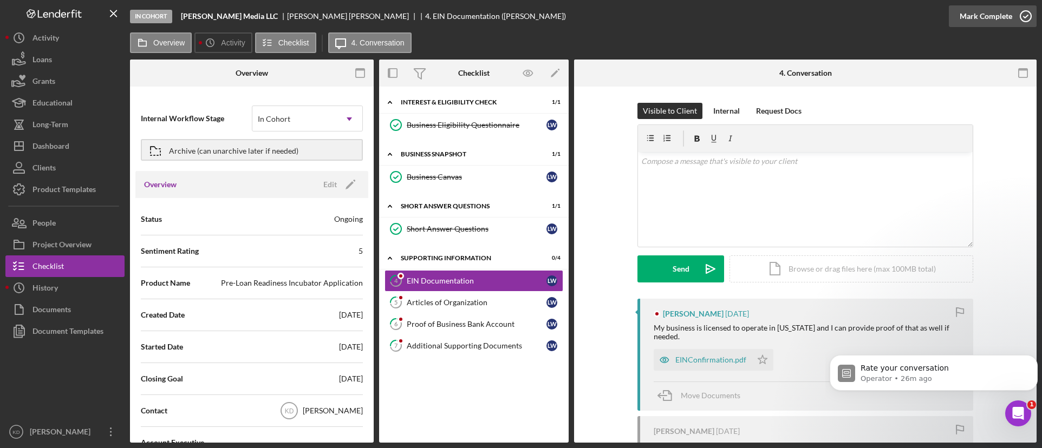
click at [1024, 19] on icon "button" at bounding box center [1025, 16] width 27 height 27
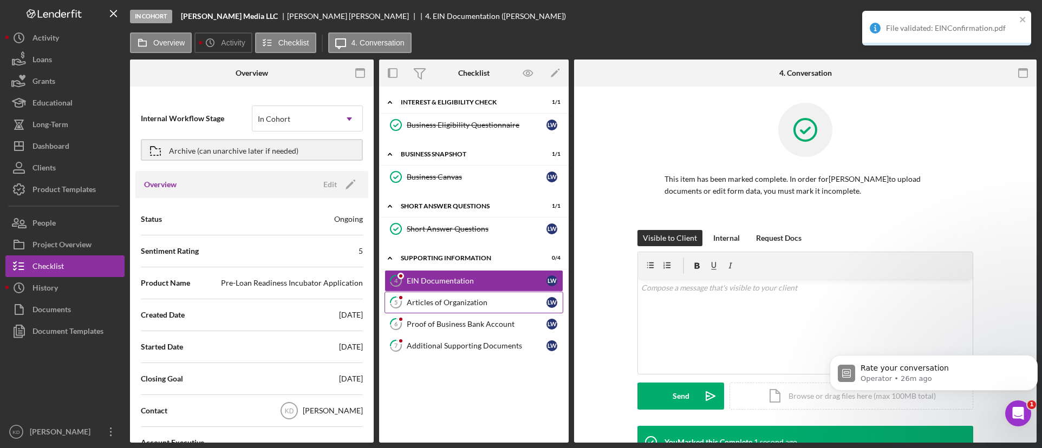
click at [473, 299] on div "Articles of Organization" at bounding box center [477, 302] width 140 height 9
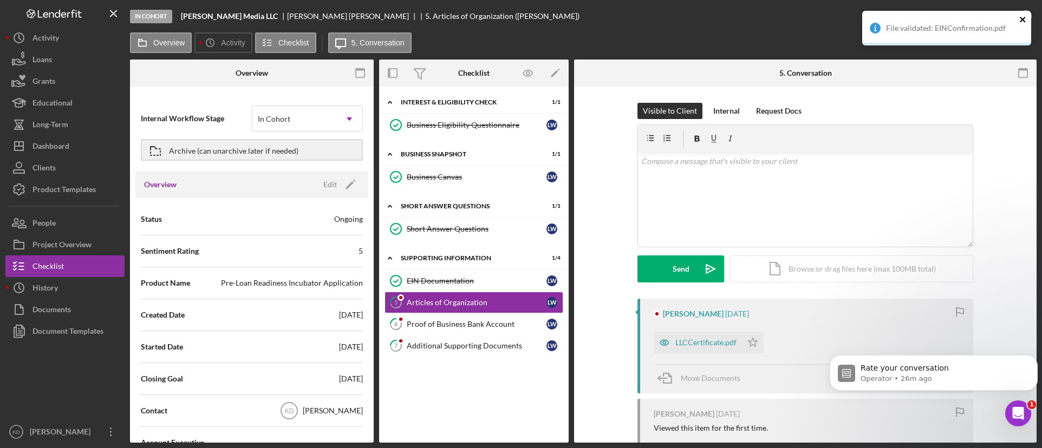
click at [1023, 17] on icon "close" at bounding box center [1023, 19] width 8 height 9
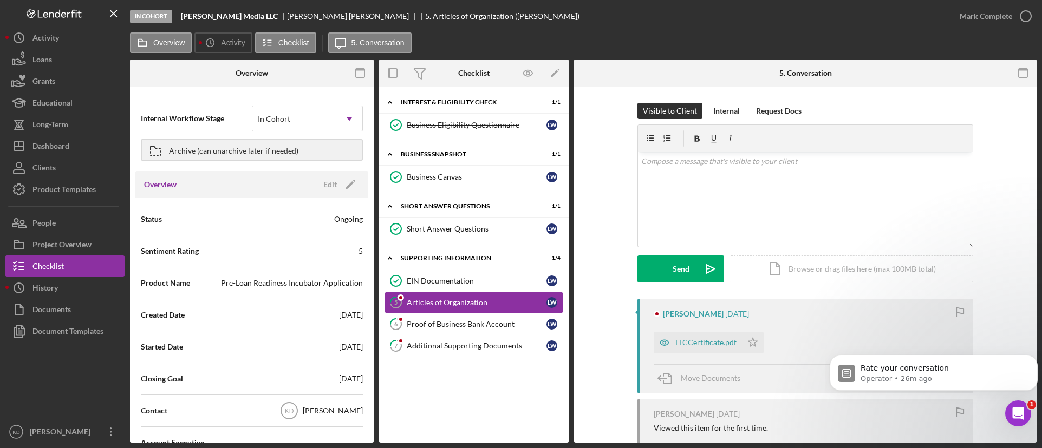
click at [1022, 20] on div "In Cohort Leilani Media LLC Leilani Wells 5. Articles of Organization (Leilani …" at bounding box center [521, 224] width 1042 height 448
click at [1027, 10] on icon "button" at bounding box center [1025, 16] width 27 height 27
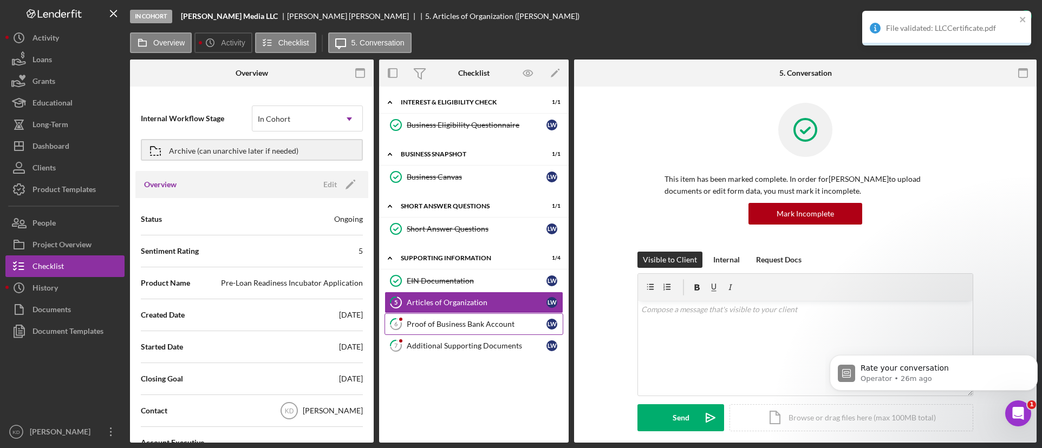
click at [501, 330] on link "6 Proof of Business Bank Account L W" at bounding box center [473, 324] width 179 height 22
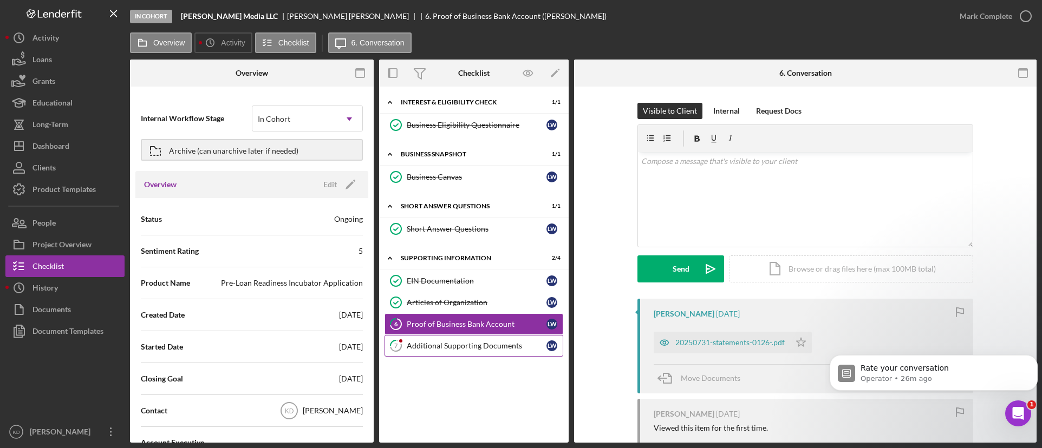
click at [454, 355] on link "7 Additional Supporting Documents L W" at bounding box center [473, 346] width 179 height 22
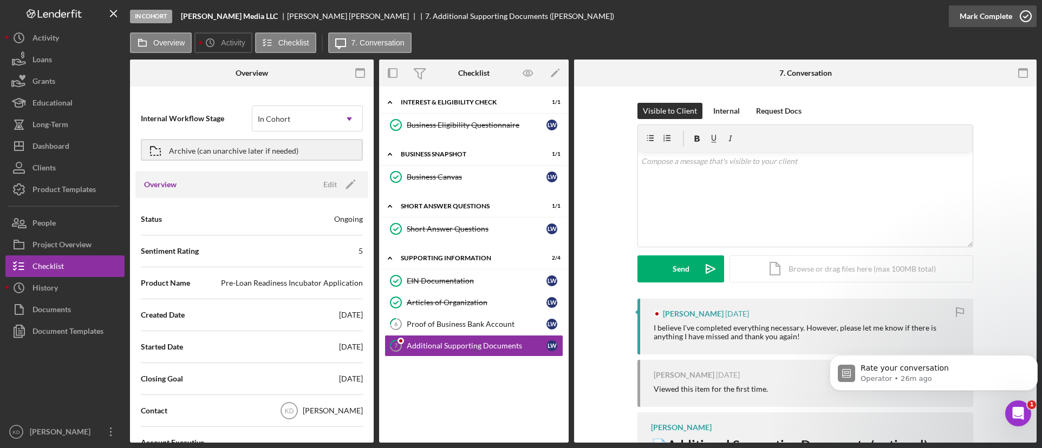
click at [1010, 17] on button "Mark Complete" at bounding box center [993, 16] width 88 height 22
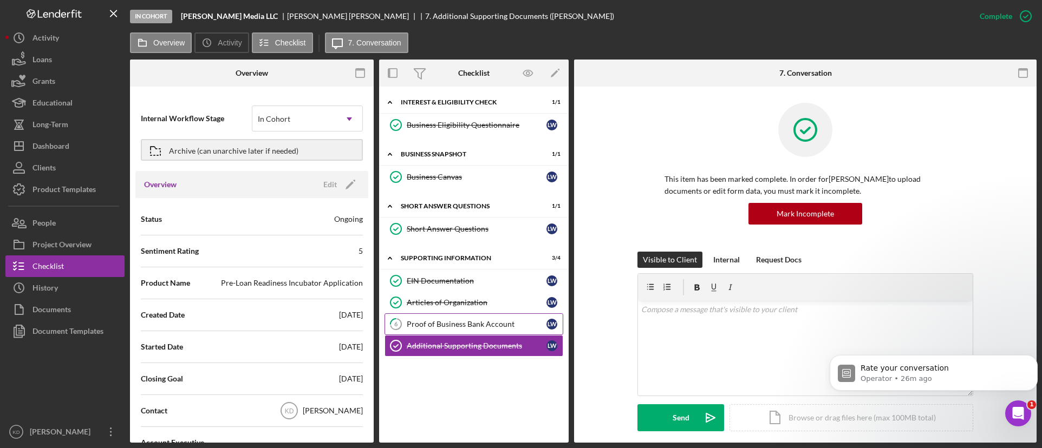
click at [446, 328] on div "Proof of Business Bank Account" at bounding box center [477, 324] width 140 height 9
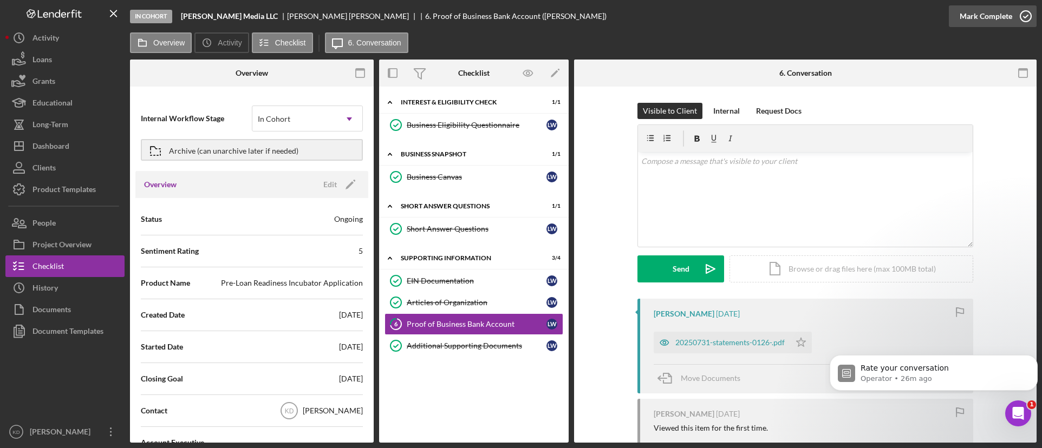
click at [1015, 21] on icon "button" at bounding box center [1025, 16] width 27 height 27
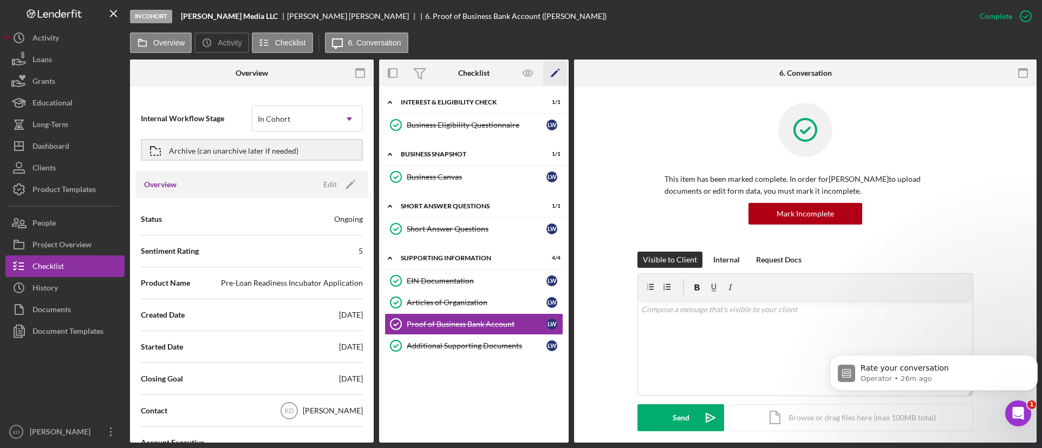
click at [560, 74] on icon "Icon/Edit" at bounding box center [555, 73] width 24 height 24
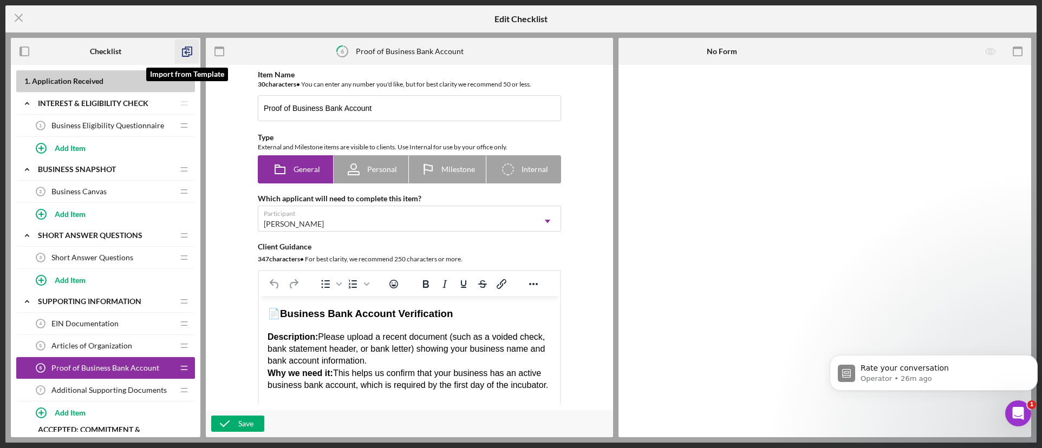
click at [191, 53] on icon "button" at bounding box center [187, 52] width 24 height 24
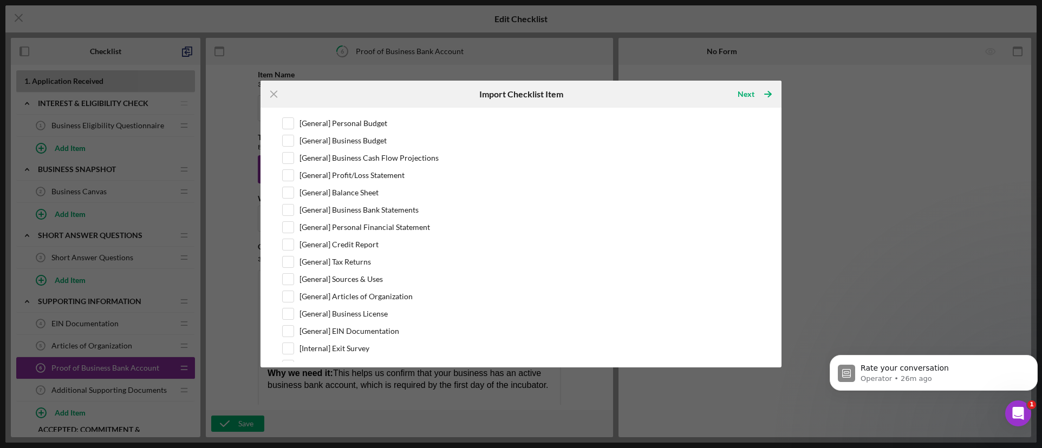
scroll to position [179, 0]
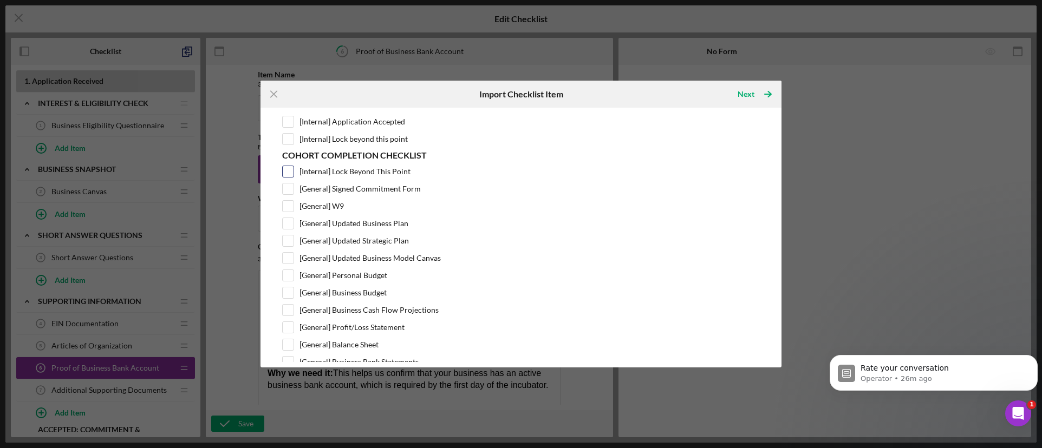
click at [290, 175] on input "[Internal] Lock Beyond This Point" at bounding box center [288, 171] width 11 height 11
checkbox input "true"
click at [285, 190] on input "[General] Signed Commitment Form" at bounding box center [288, 189] width 11 height 11
checkbox input "true"
click at [286, 205] on input "[General] W9" at bounding box center [288, 206] width 11 height 11
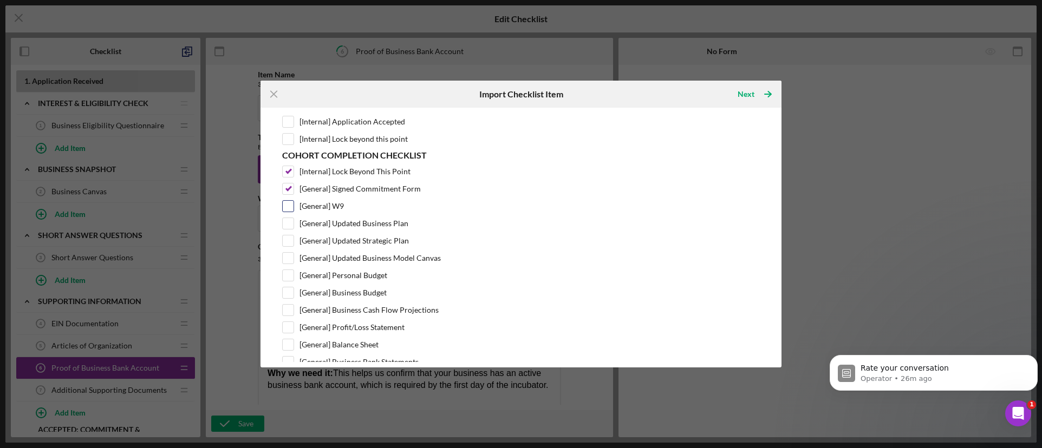
checkbox input "true"
click at [284, 217] on div "Cohort Completion Checklist [Internal] Lock Beyond This Point [General] Signed …" at bounding box center [521, 338] width 478 height 374
click at [287, 225] on input "[General] Updated Business Plan" at bounding box center [288, 223] width 11 height 11
checkbox input "true"
click at [291, 173] on input "[Internal] Lock Beyond This Point" at bounding box center [288, 171] width 11 height 11
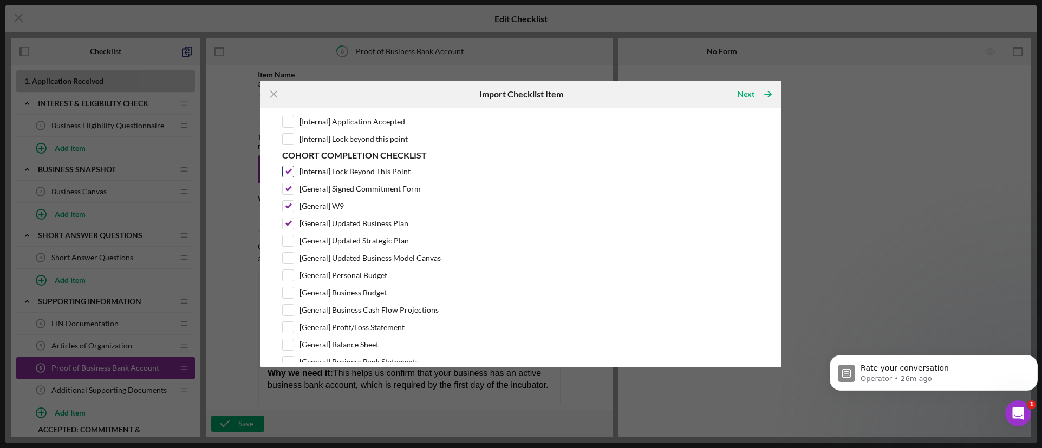
checkbox input "false"
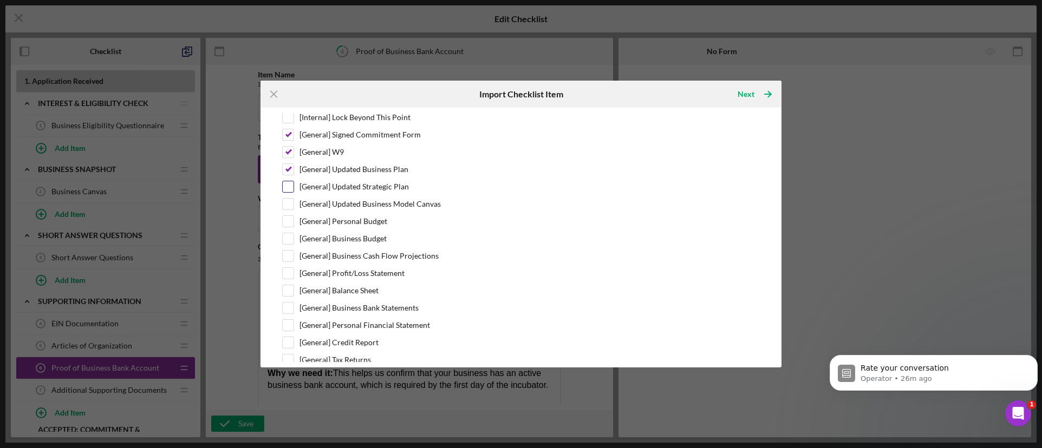
click at [295, 187] on div "[General] Updated Strategic Plan" at bounding box center [521, 187] width 478 height 12
click at [288, 186] on input "[General] Updated Strategic Plan" at bounding box center [288, 186] width 11 height 11
checkbox input "true"
click at [284, 203] on input "[General] Updated Business Model Canvas" at bounding box center [288, 204] width 11 height 11
checkbox input "true"
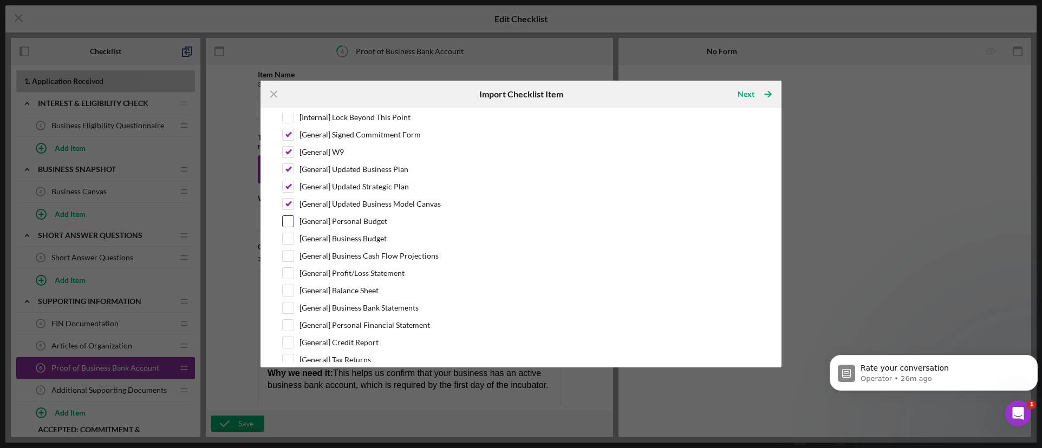
click at [285, 220] on input "[General] Personal Budget" at bounding box center [288, 221] width 11 height 11
checkbox input "true"
click at [286, 239] on input "[General] Business Budget" at bounding box center [288, 238] width 11 height 11
checkbox input "true"
click at [285, 254] on input "[General] Business Cash Flow Projections" at bounding box center [288, 256] width 11 height 11
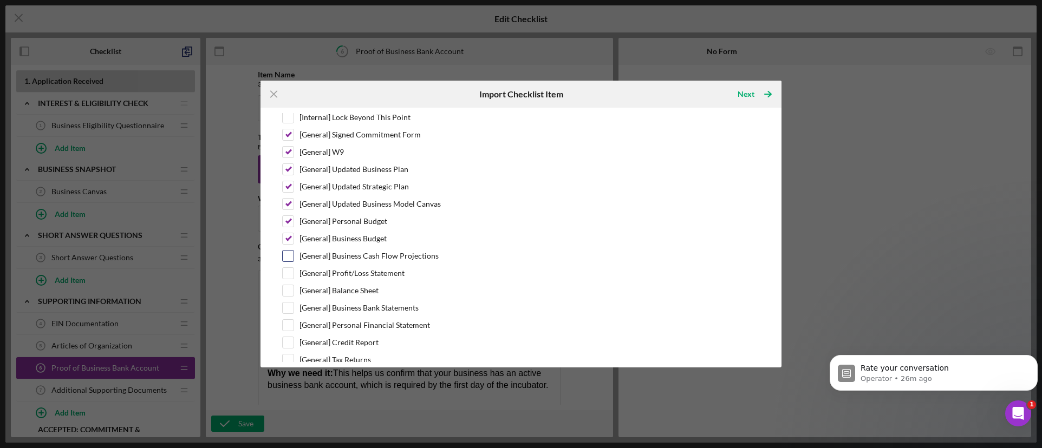
checkbox input "true"
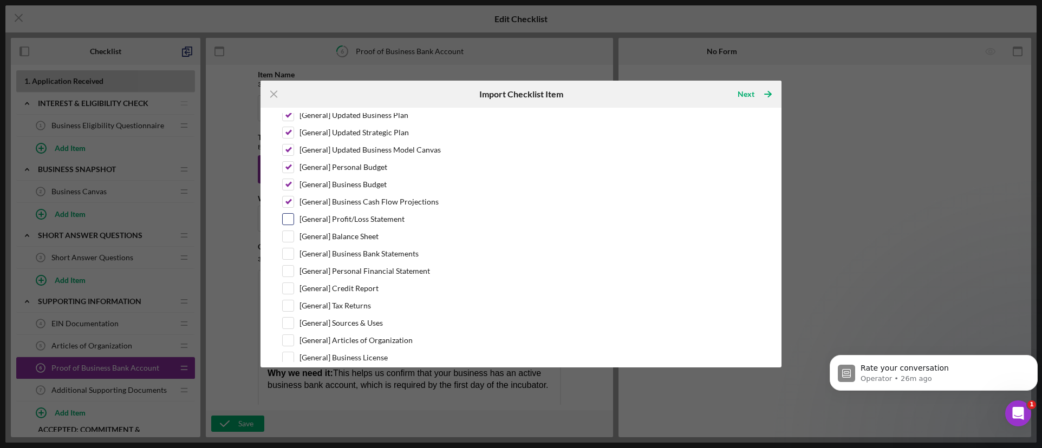
click at [287, 224] on input "[General] Profit/Loss Statement" at bounding box center [288, 219] width 11 height 11
checkbox input "true"
click at [285, 234] on input "[General] Balance Sheet" at bounding box center [288, 236] width 11 height 11
checkbox input "true"
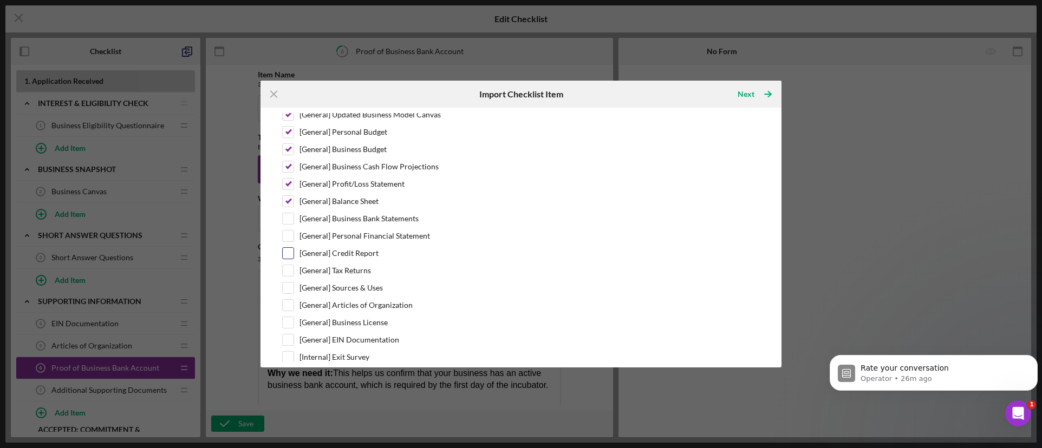
scroll to position [341, 0]
click at [289, 207] on div "Cohort Completion Checklist [Internal] Lock Beyond This Point [General] Signed …" at bounding box center [521, 175] width 478 height 374
click at [289, 201] on input "[General] Business Bank Statements" at bounding box center [288, 199] width 11 height 11
checkbox input "true"
click at [286, 216] on input "[General] Personal Financial Statement" at bounding box center [288, 217] width 11 height 11
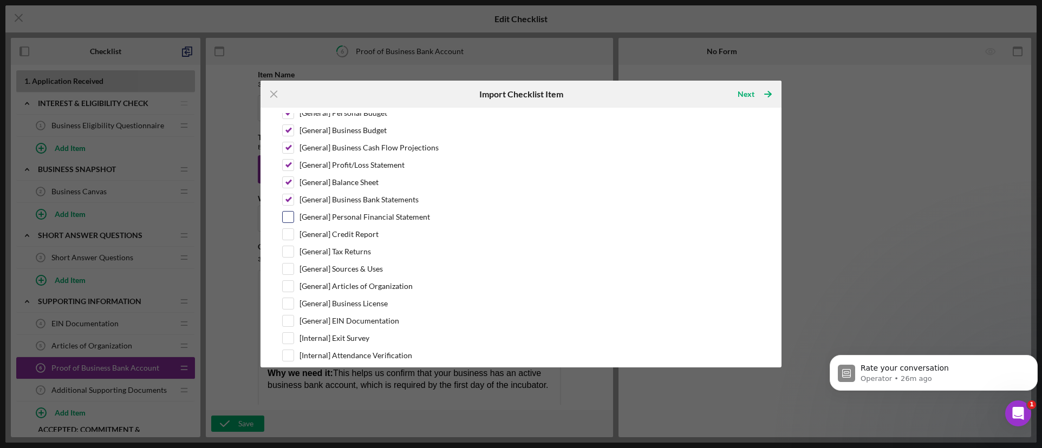
checkbox input "true"
click at [285, 233] on input "[General] Credit Report" at bounding box center [288, 234] width 11 height 11
checkbox input "true"
click at [289, 249] on input "[General] Tax Returns" at bounding box center [288, 251] width 11 height 11
checkbox input "true"
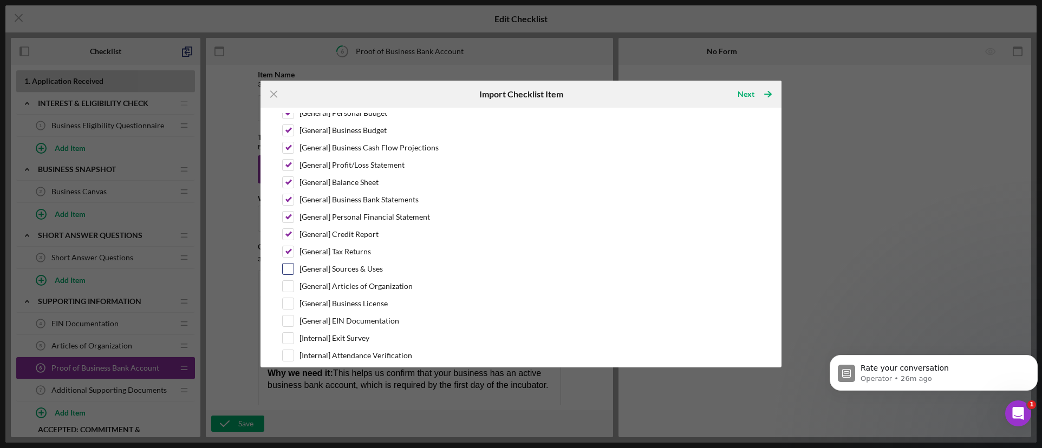
click at [288, 264] on input "[General] Sources & Uses" at bounding box center [288, 269] width 11 height 11
checkbox input "true"
click at [291, 287] on input "[General] Articles of Organization" at bounding box center [288, 286] width 11 height 11
checkbox input "true"
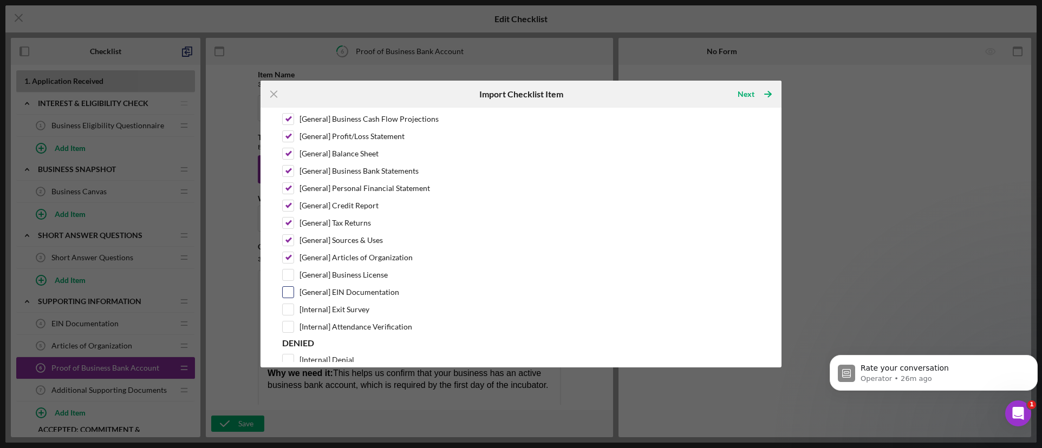
scroll to position [395, 0]
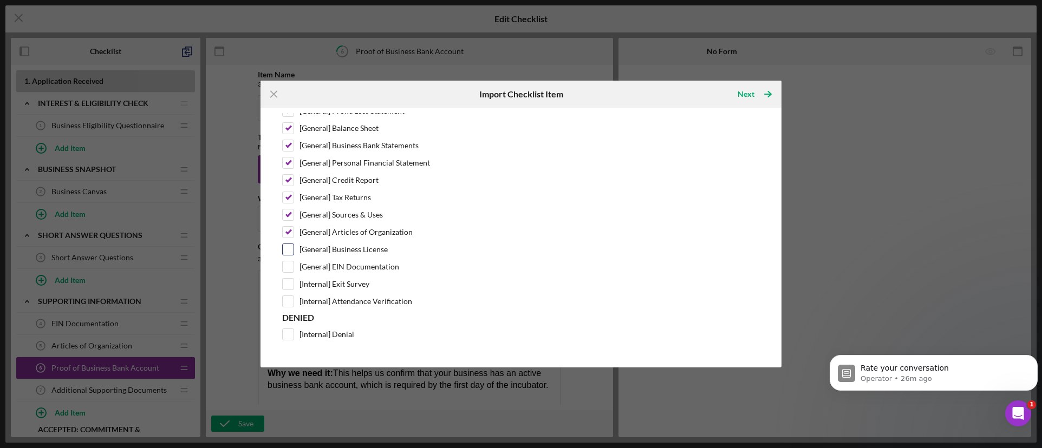
click at [287, 251] on input "[General] Business License" at bounding box center [288, 249] width 11 height 11
checkbox input "true"
click at [286, 265] on input "[General] EIN Documentation" at bounding box center [288, 267] width 11 height 11
checkbox input "true"
click at [286, 282] on input "[Internal] Exit Survey" at bounding box center [288, 284] width 11 height 11
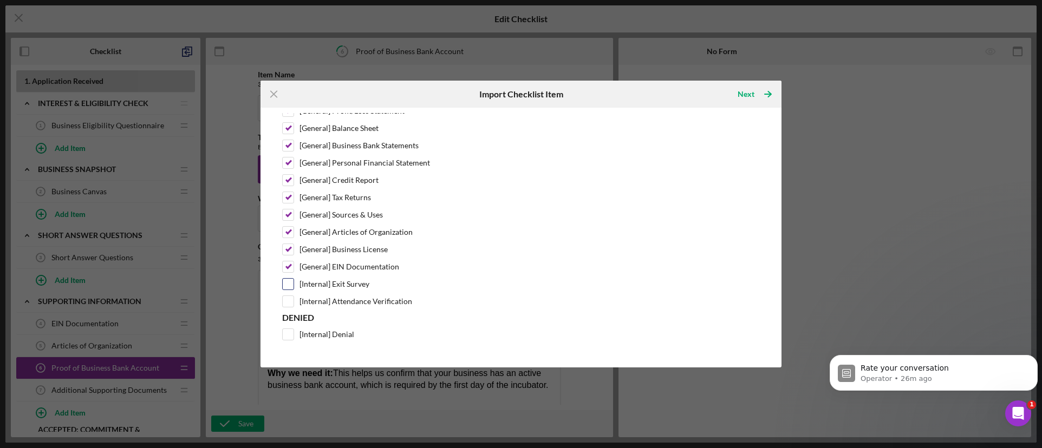
checkbox input "true"
click at [285, 300] on input "[Internal] Attendance Verification" at bounding box center [288, 301] width 11 height 11
checkbox input "true"
click at [752, 94] on div "Next" at bounding box center [745, 94] width 17 height 22
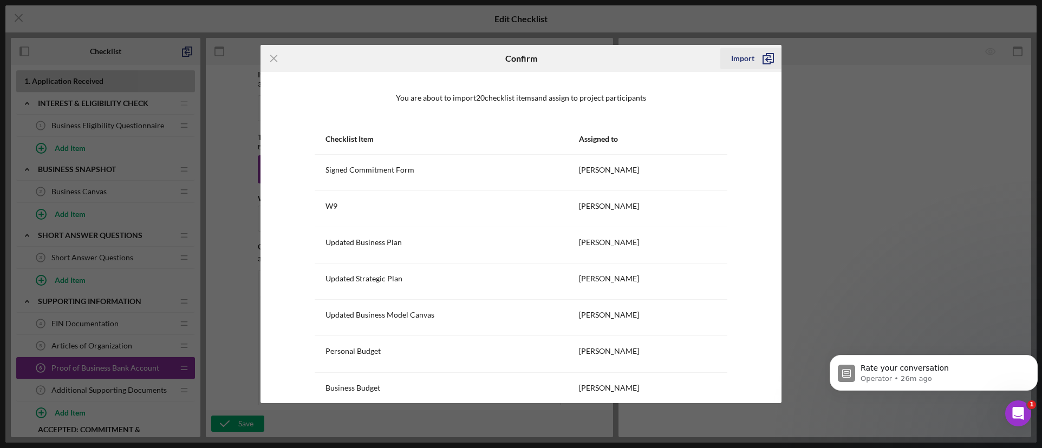
click at [743, 60] on div "Import" at bounding box center [742, 59] width 23 height 22
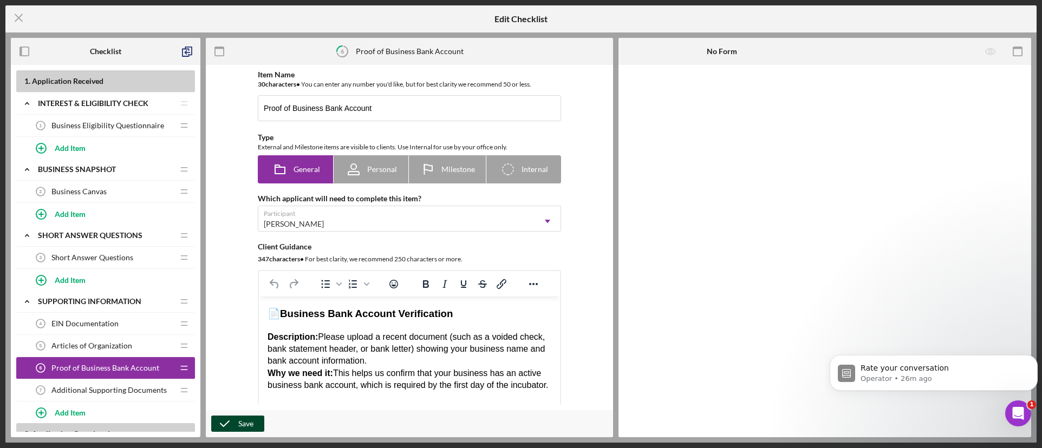
click at [241, 427] on div "Save" at bounding box center [245, 424] width 15 height 16
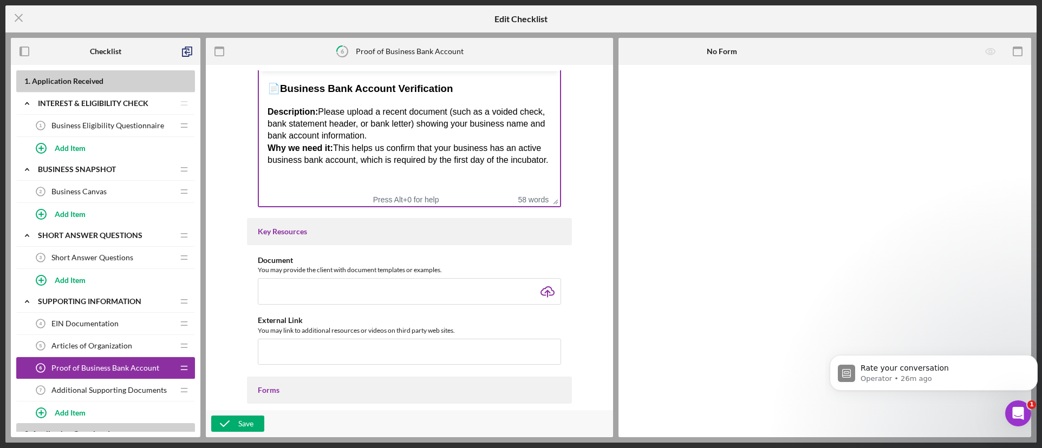
scroll to position [271, 0]
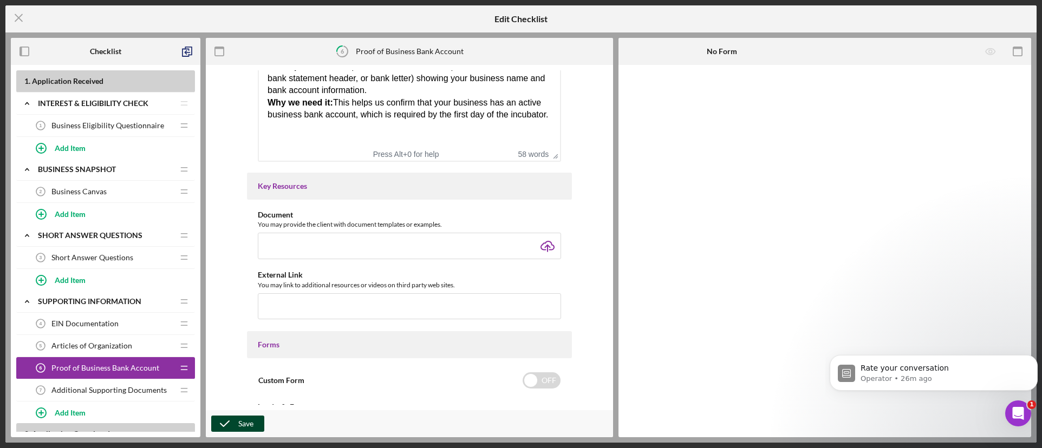
click at [229, 422] on polyline "button" at bounding box center [224, 423] width 9 height 5
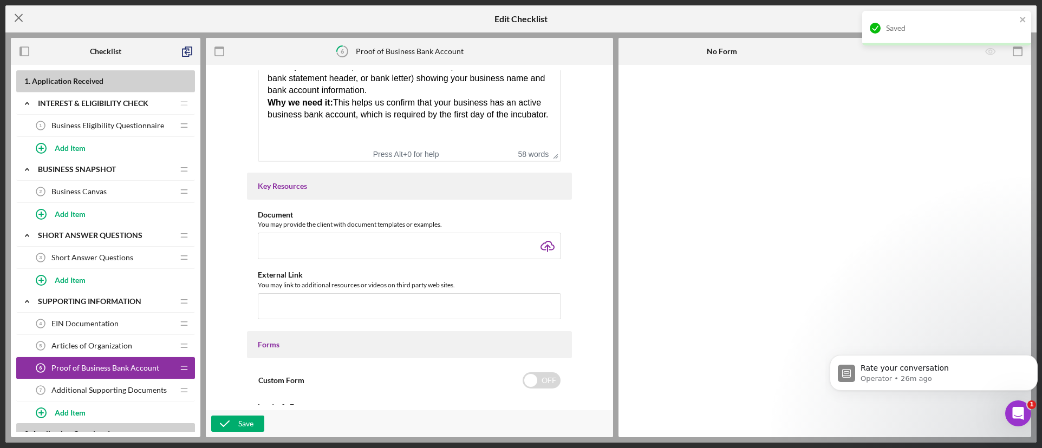
click at [19, 21] on icon "Icon/Menu Close" at bounding box center [18, 17] width 27 height 27
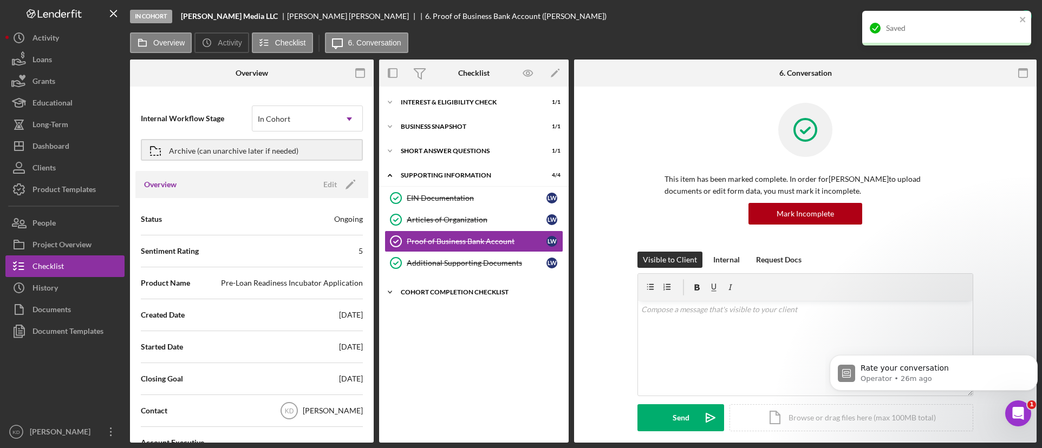
click at [389, 296] on icon "Icon/Expander" at bounding box center [390, 293] width 22 height 22
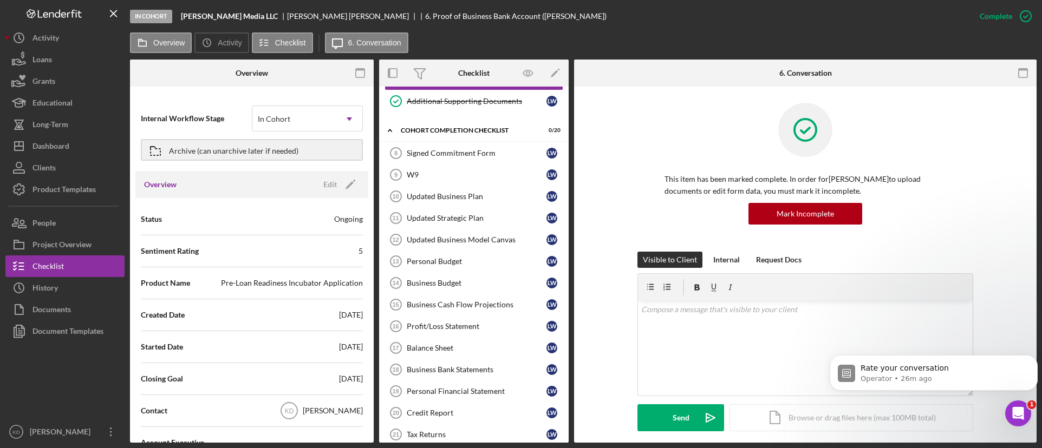
scroll to position [162, 0]
click at [742, 420] on div "Icon/Document Browse or drag files here (max 100MB total) Tap to choose files o…" at bounding box center [851, 417] width 244 height 27
click at [445, 158] on link "Signed Commitment Form 8 Signed Commitment Form L W" at bounding box center [473, 153] width 179 height 22
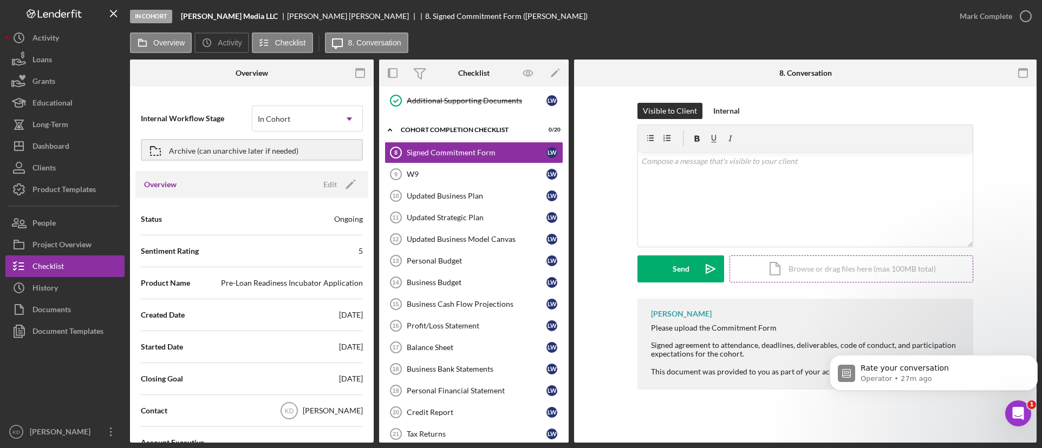
click at [790, 272] on div "Icon/Document Browse or drag files here (max 100MB total) Tap to choose files o…" at bounding box center [851, 269] width 244 height 27
click at [672, 272] on div "Upload" at bounding box center [681, 269] width 24 height 27
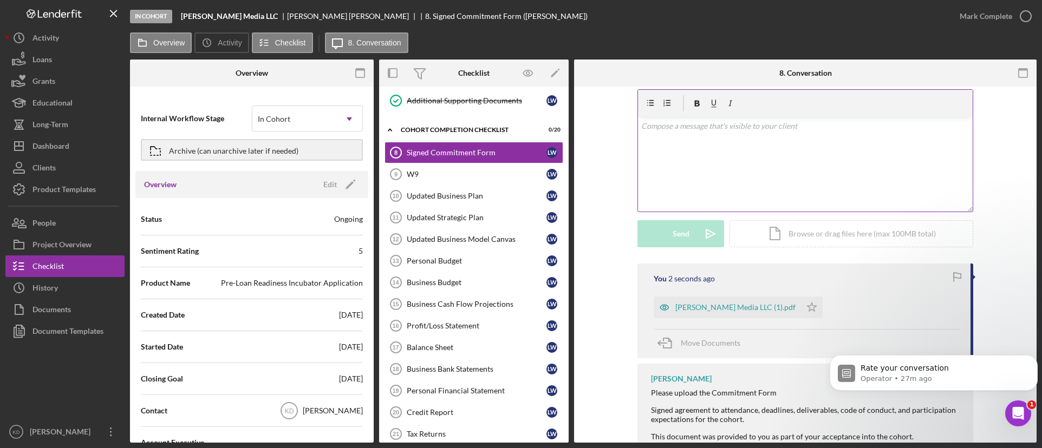
scroll to position [54, 0]
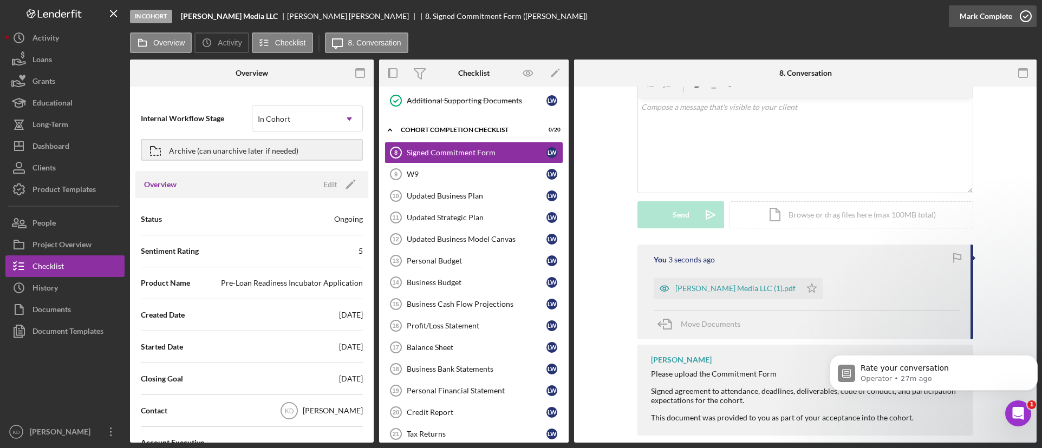
click at [1029, 19] on icon "button" at bounding box center [1025, 16] width 27 height 27
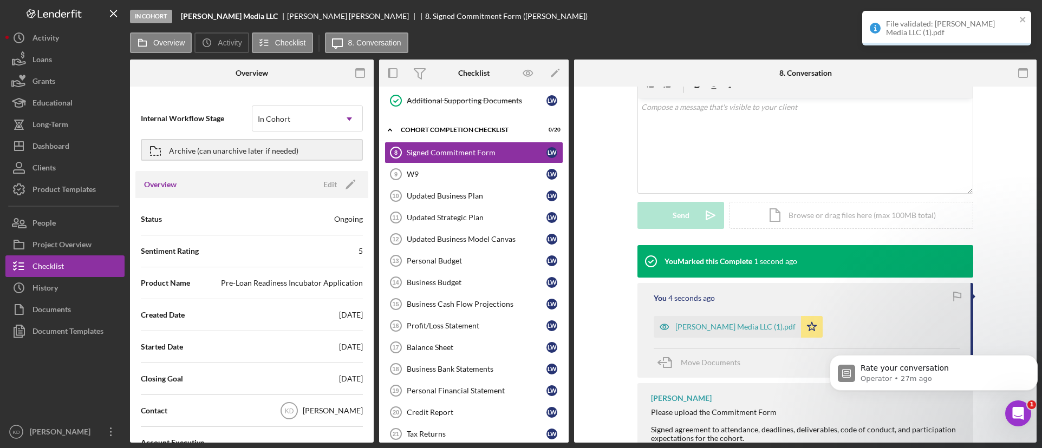
scroll to position [202, 0]
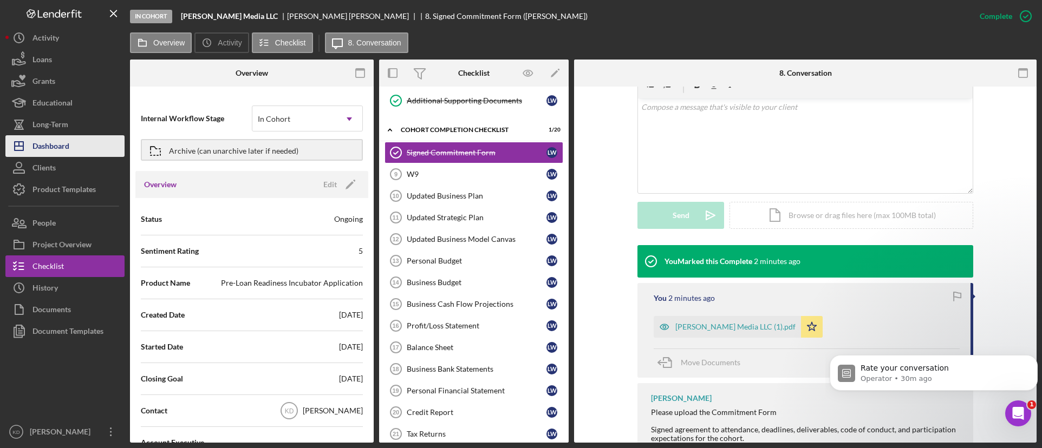
click at [78, 141] on button "Icon/Dashboard Dashboard" at bounding box center [64, 146] width 119 height 22
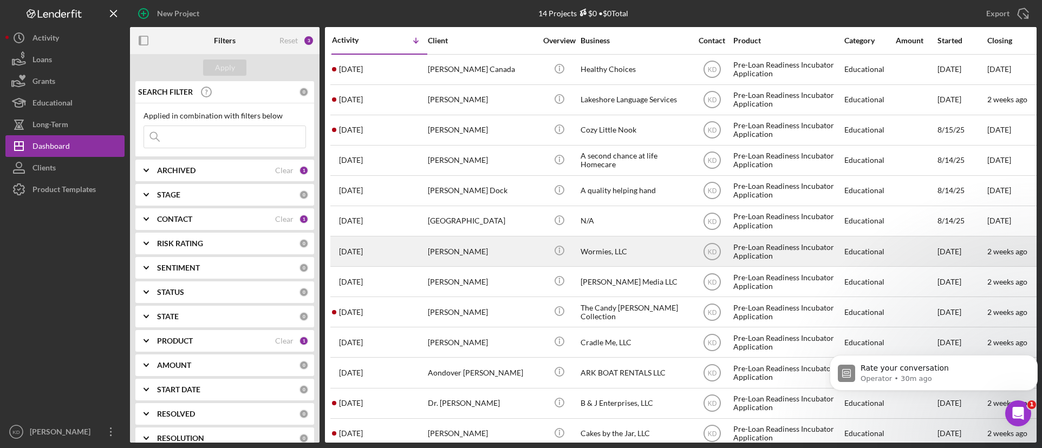
scroll to position [50, 0]
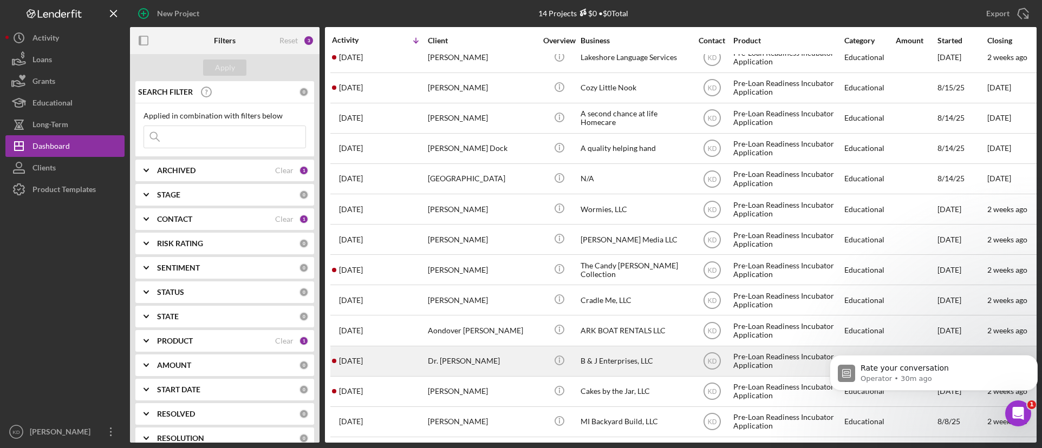
click at [482, 353] on div "Dr. Andrea Blue" at bounding box center [482, 361] width 108 height 29
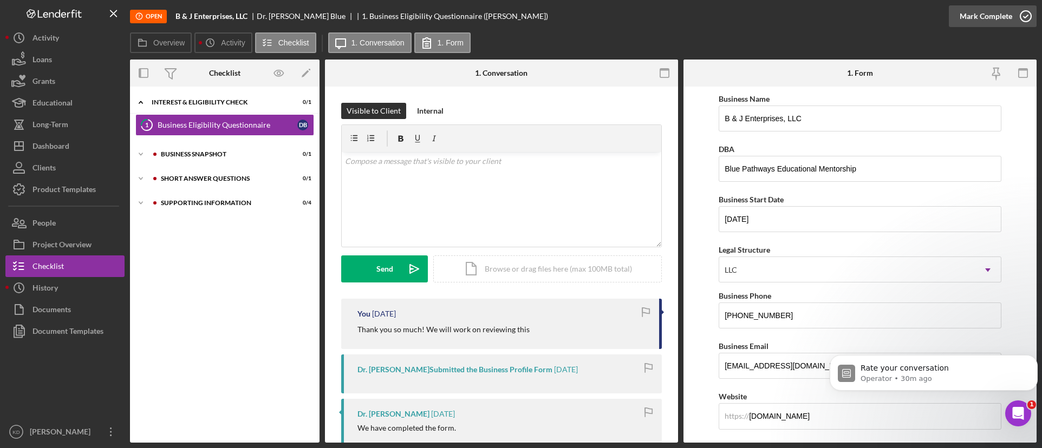
click at [1014, 14] on icon "button" at bounding box center [1025, 16] width 27 height 27
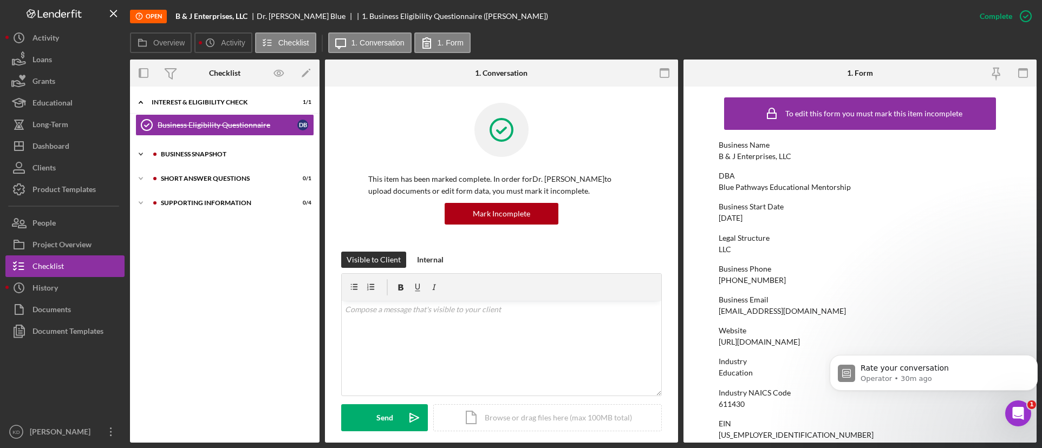
click at [168, 154] on div "Business Snapshot" at bounding box center [233, 154] width 145 height 6
click at [168, 169] on link "2 Business Canvas D B" at bounding box center [224, 177] width 179 height 22
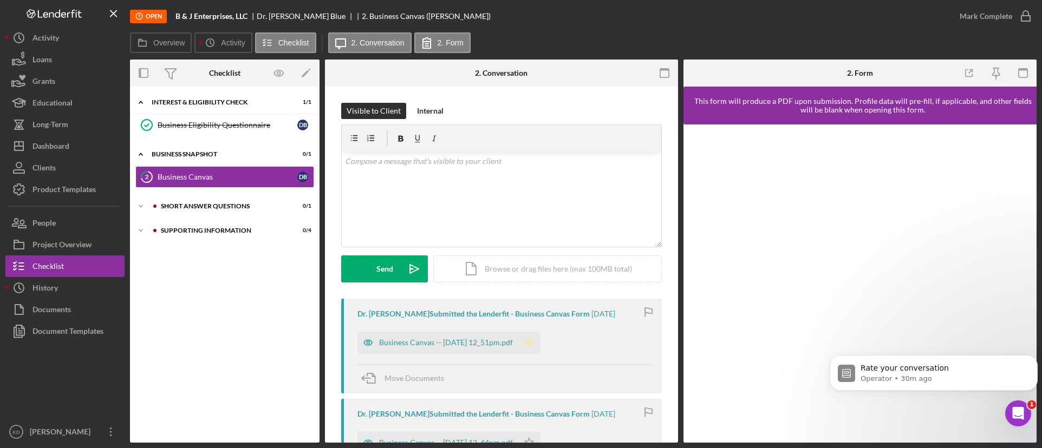
click at [540, 343] on icon "Icon/Star" at bounding box center [529, 343] width 22 height 22
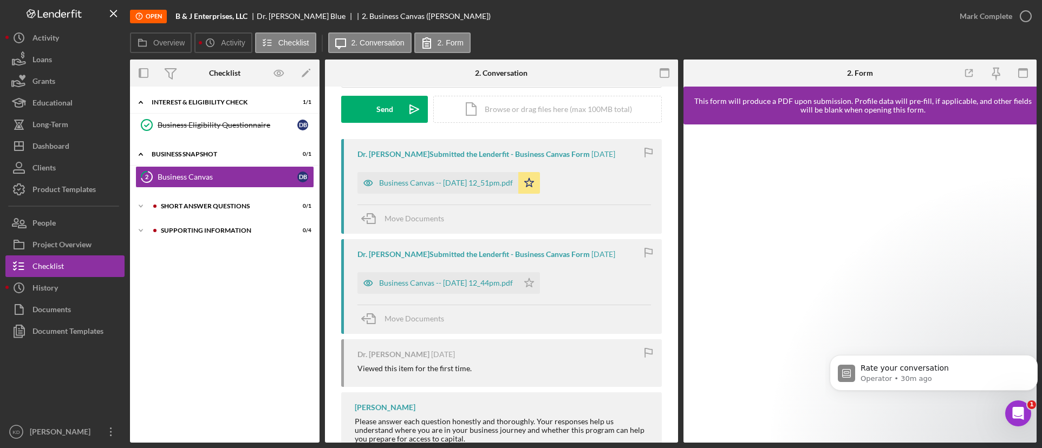
scroll to position [162, 0]
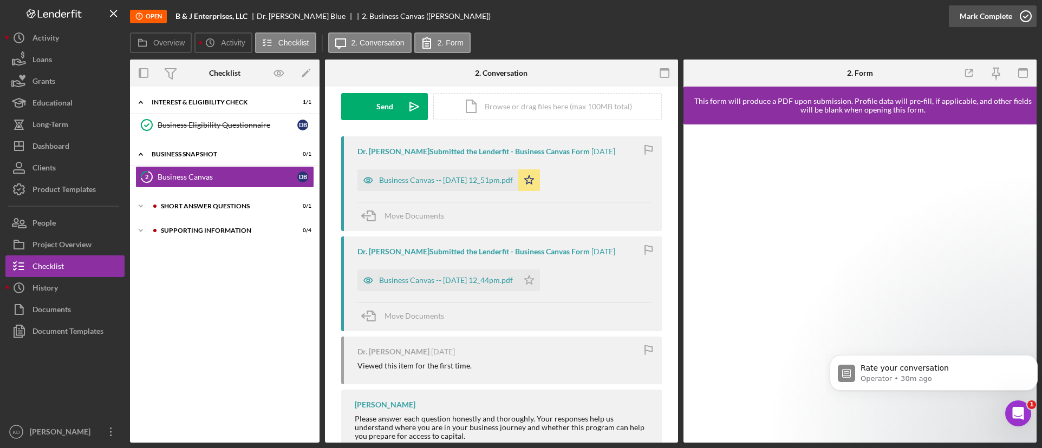
click at [1019, 18] on icon "button" at bounding box center [1025, 16] width 27 height 27
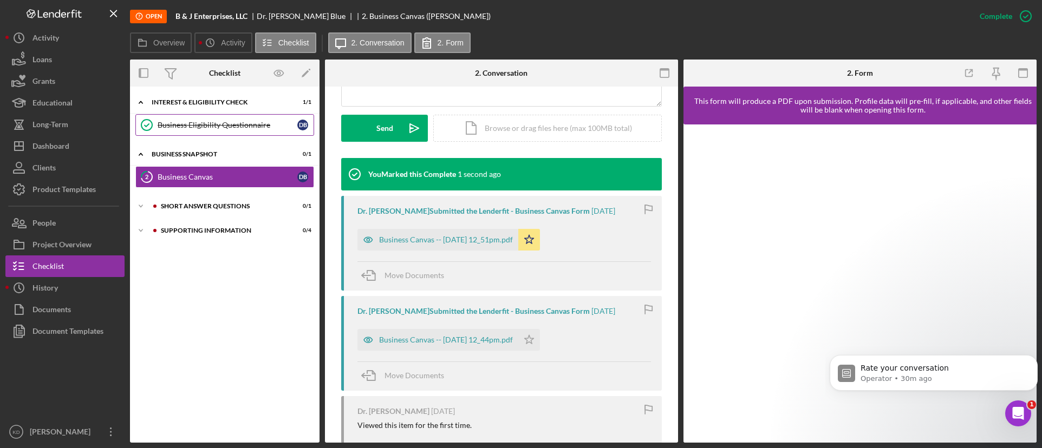
scroll to position [311, 0]
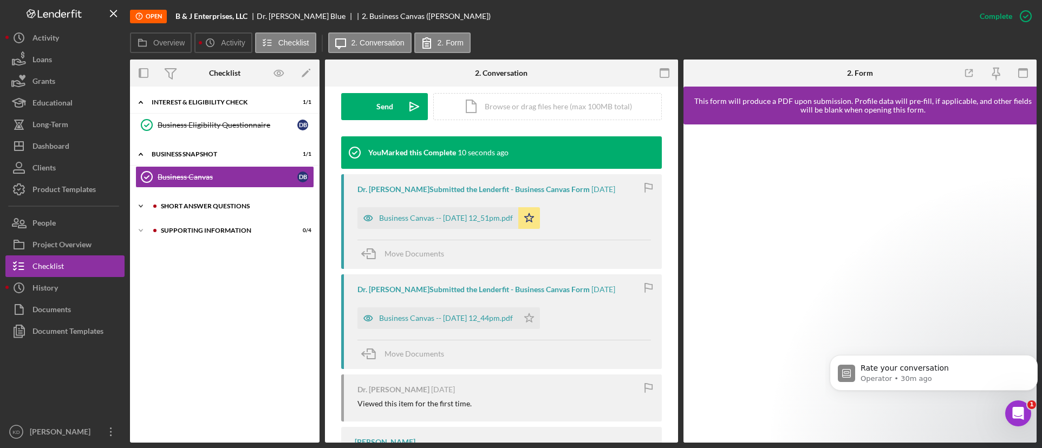
click at [253, 208] on div "Short Answer Questions" at bounding box center [233, 206] width 145 height 6
click at [241, 225] on div "Short Answer Questions" at bounding box center [228, 229] width 140 height 9
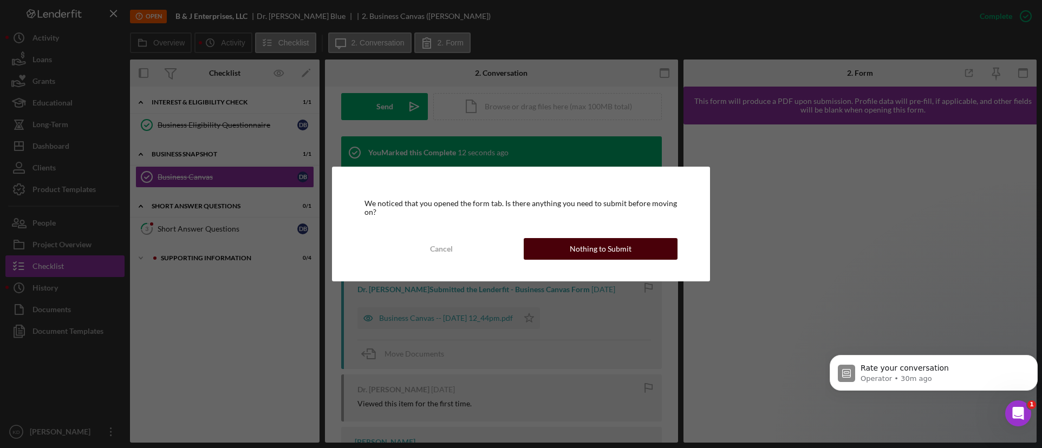
click at [570, 246] on button "Nothing to Submit" at bounding box center [601, 249] width 154 height 22
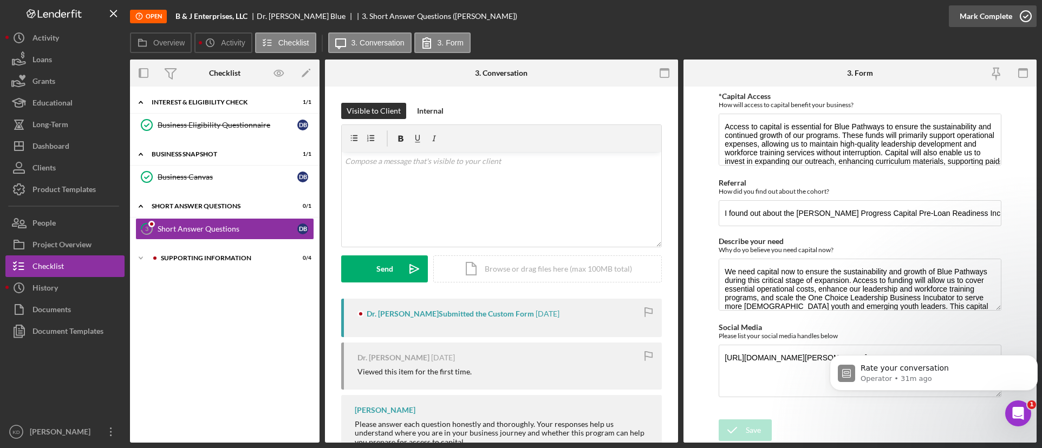
click at [1018, 16] on icon "button" at bounding box center [1025, 16] width 27 height 27
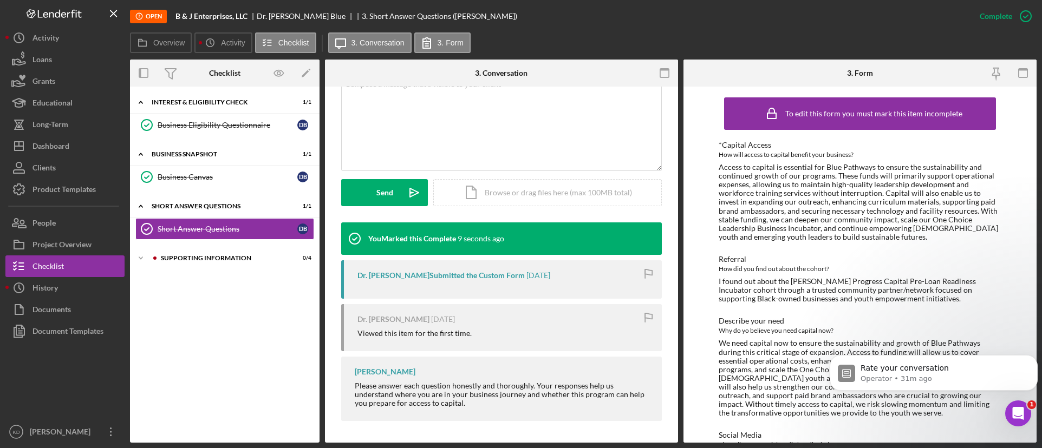
scroll to position [35, 0]
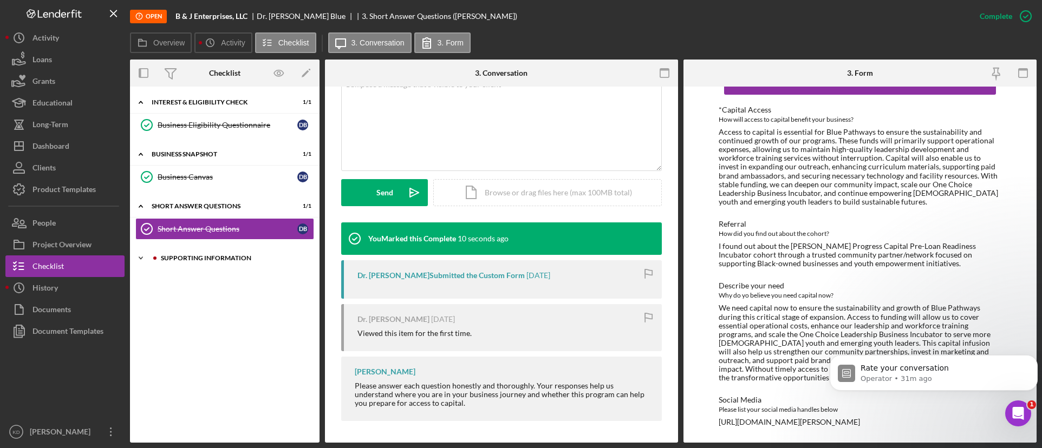
click at [259, 266] on div "Icon/Expander Supporting Information 0 / 4" at bounding box center [224, 258] width 189 height 22
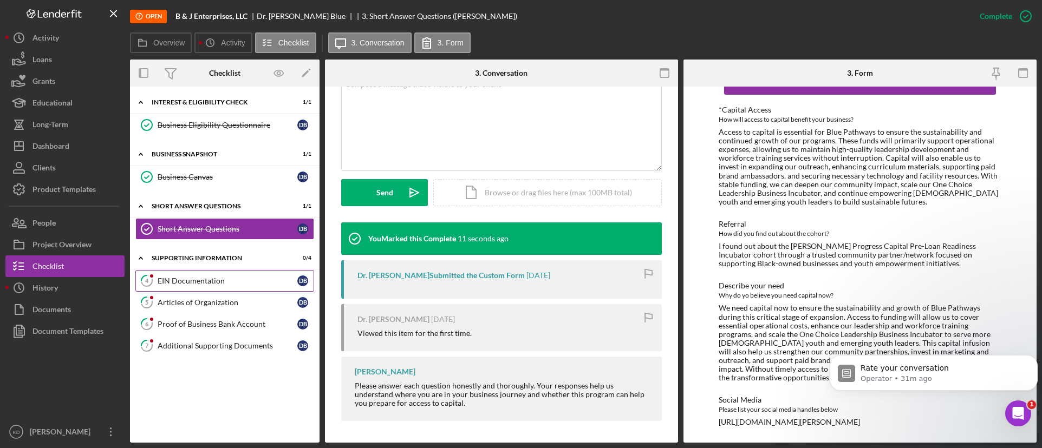
click at [234, 282] on div "EIN Documentation" at bounding box center [228, 281] width 140 height 9
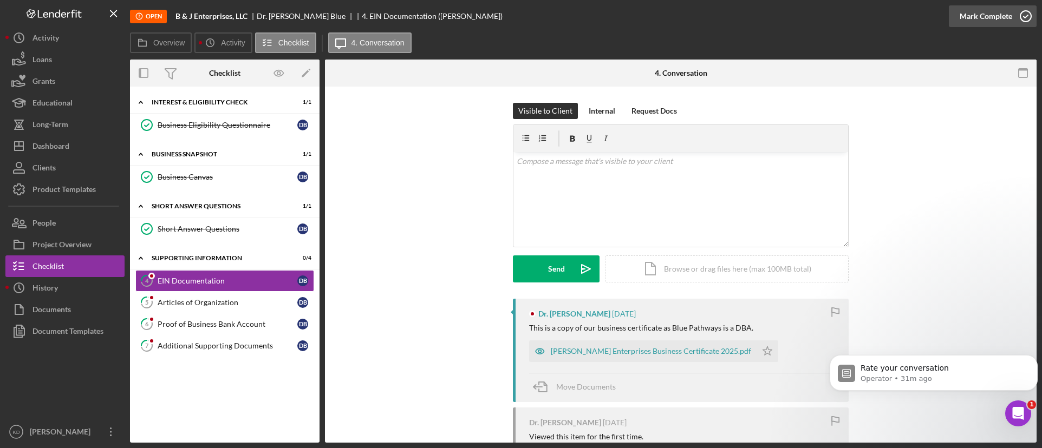
click at [1020, 22] on icon "button" at bounding box center [1025, 16] width 27 height 27
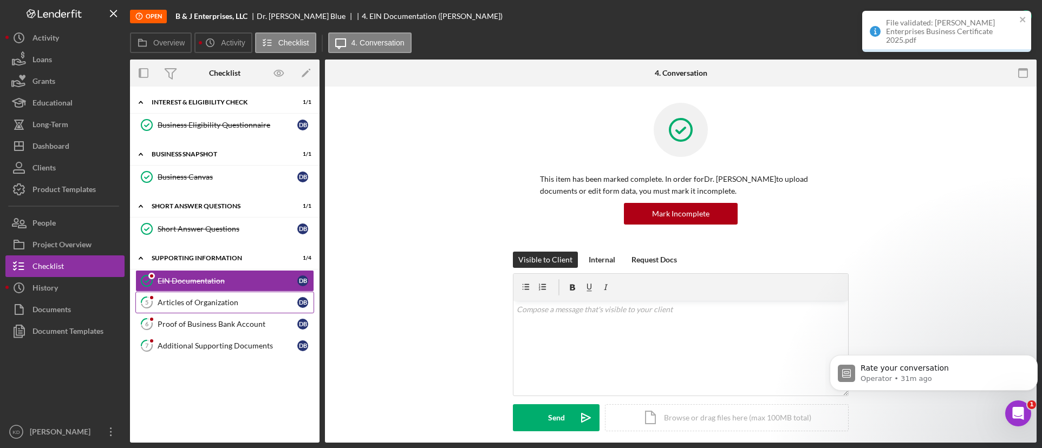
click at [260, 304] on div "Articles of Organization" at bounding box center [228, 302] width 140 height 9
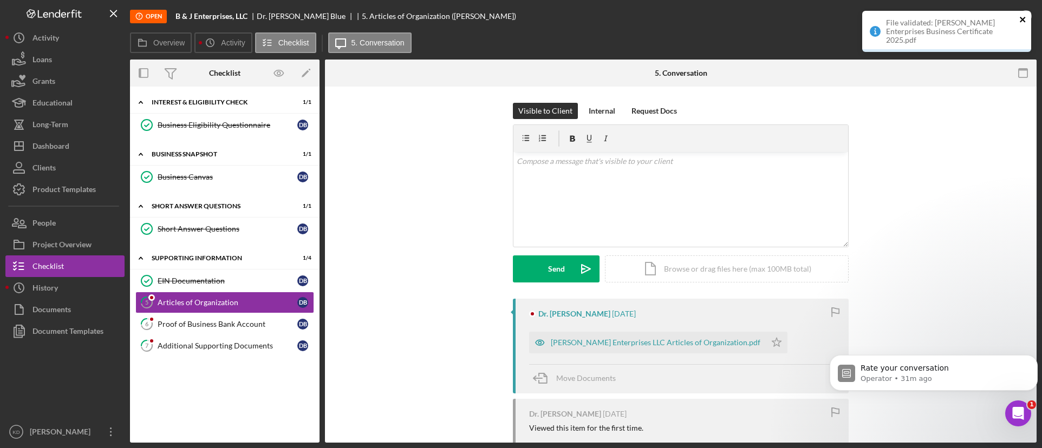
click at [1021, 21] on icon "close" at bounding box center [1021, 19] width 5 height 5
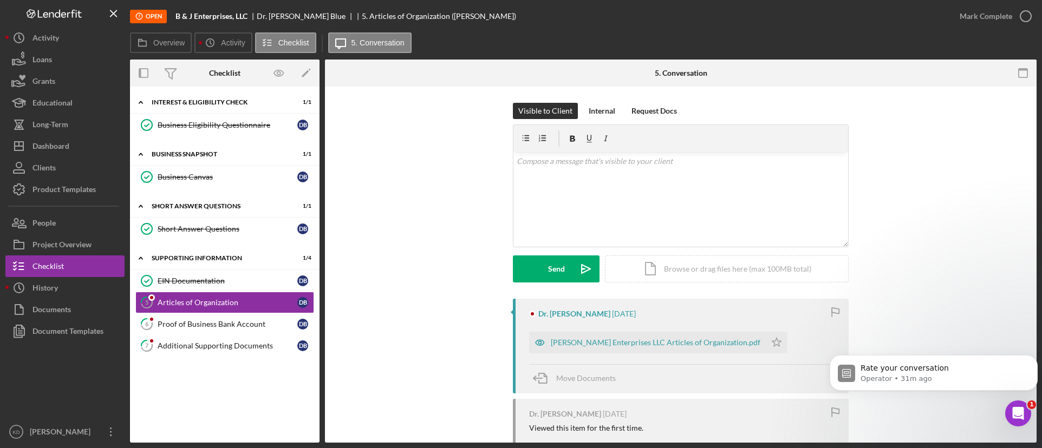
click at [1024, 15] on div "File validated: B J Enterprises Business Certificate 2025.pdf" at bounding box center [946, 36] width 173 height 54
click at [1021, 23] on icon "button" at bounding box center [1025, 16] width 27 height 27
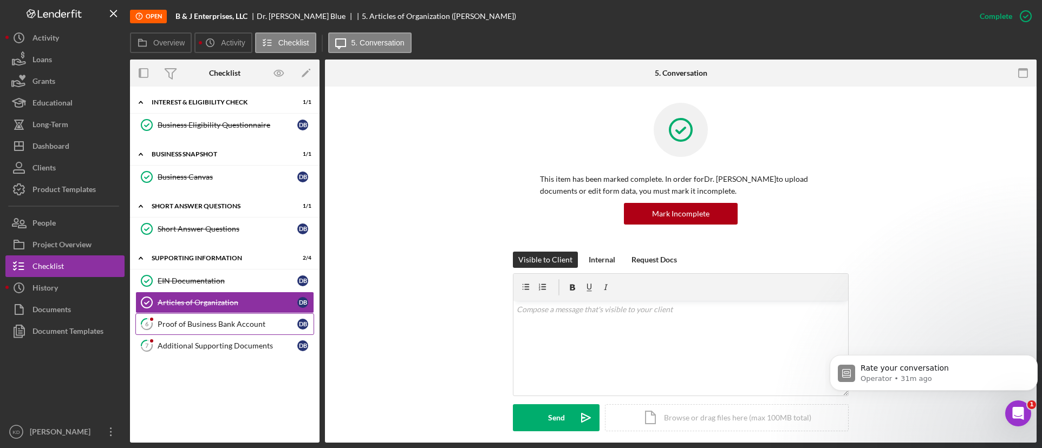
click at [250, 329] on div "Proof of Business Bank Account" at bounding box center [228, 324] width 140 height 9
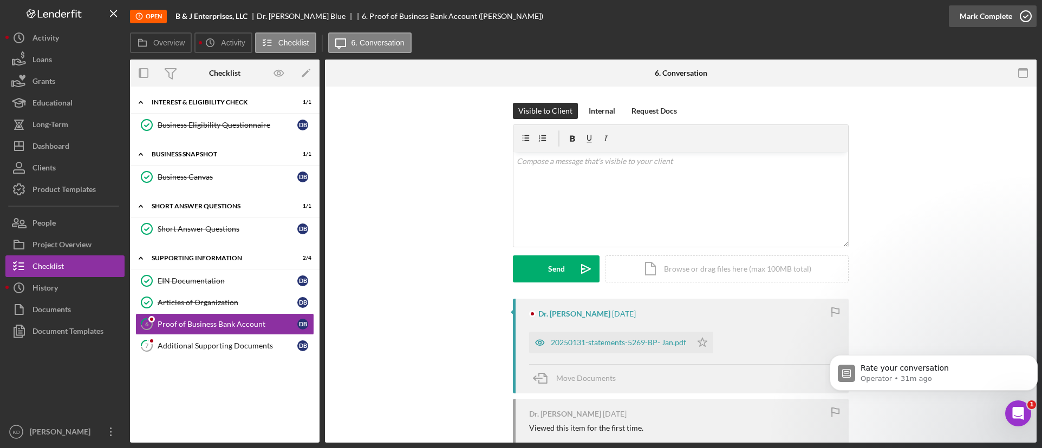
click at [1016, 18] on icon "button" at bounding box center [1025, 16] width 27 height 27
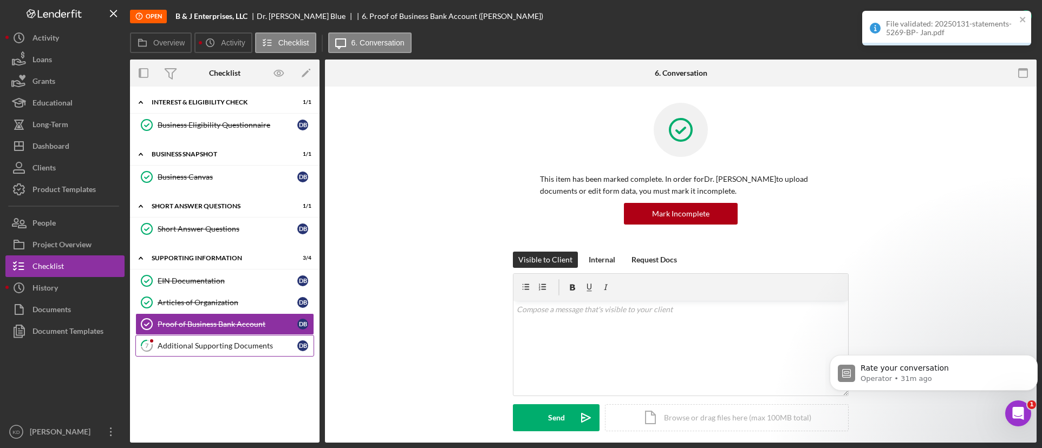
click at [203, 348] on div "Additional Supporting Documents" at bounding box center [228, 346] width 140 height 9
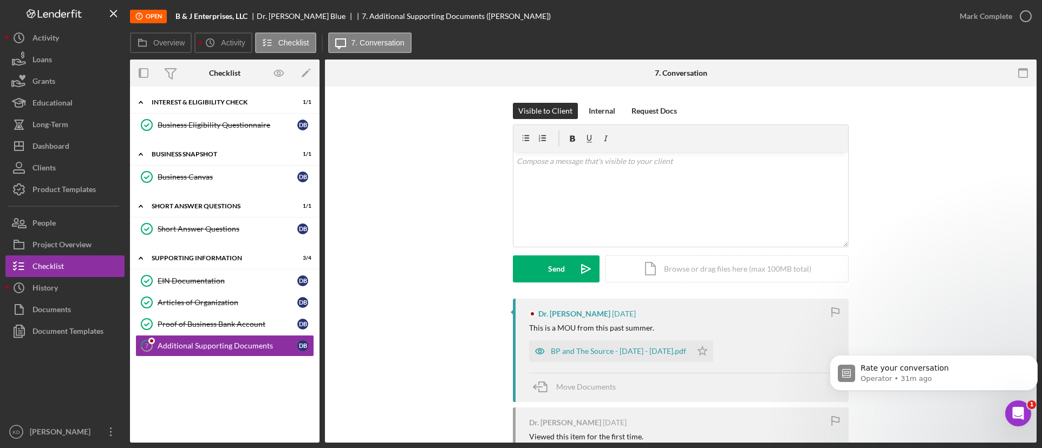
click at [0, 0] on icon "button" at bounding box center [0, 0] width 0 height 0
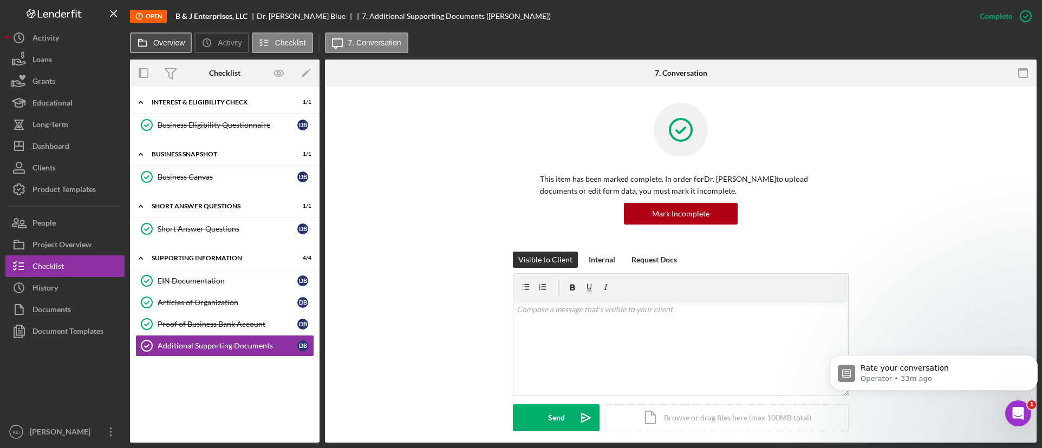
click at [160, 34] on button "Overview" at bounding box center [161, 42] width 62 height 21
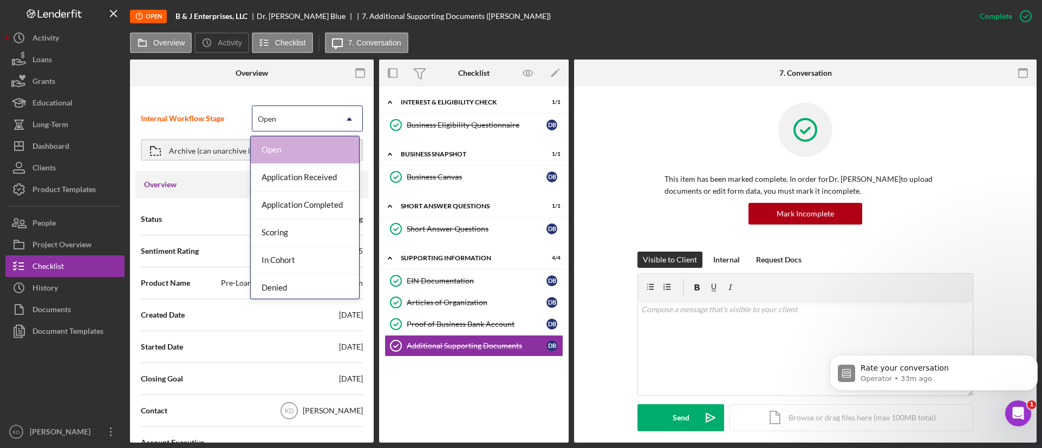
drag, startPoint x: 316, startPoint y: 113, endPoint x: 323, endPoint y: 115, distance: 7.4
click at [321, 114] on div "Open" at bounding box center [294, 119] width 84 height 25
click at [288, 259] on div "In Cohort" at bounding box center [305, 261] width 108 height 28
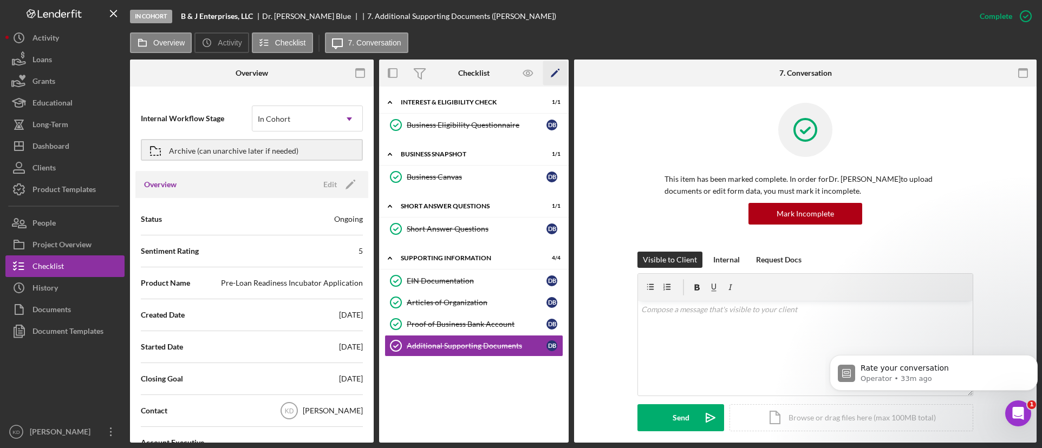
click at [559, 75] on icon "Icon/Edit" at bounding box center [555, 73] width 24 height 24
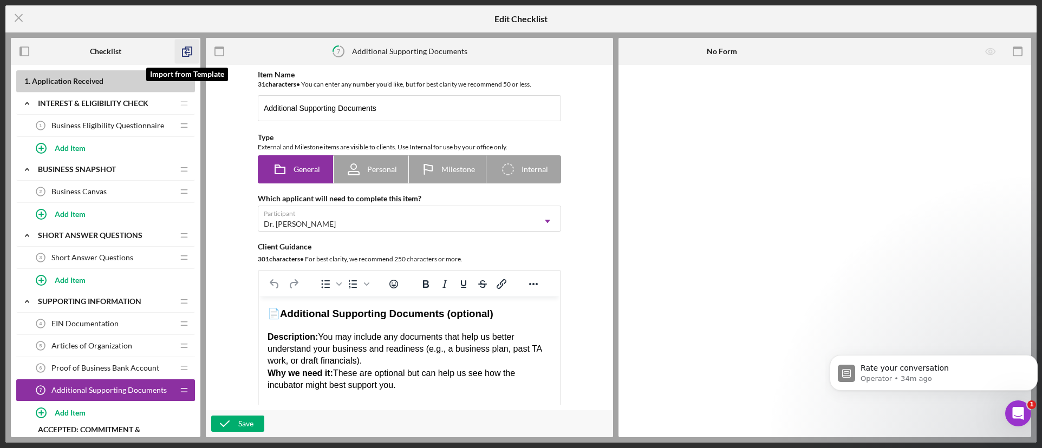
click at [182, 47] on icon "button" at bounding box center [187, 52] width 24 height 24
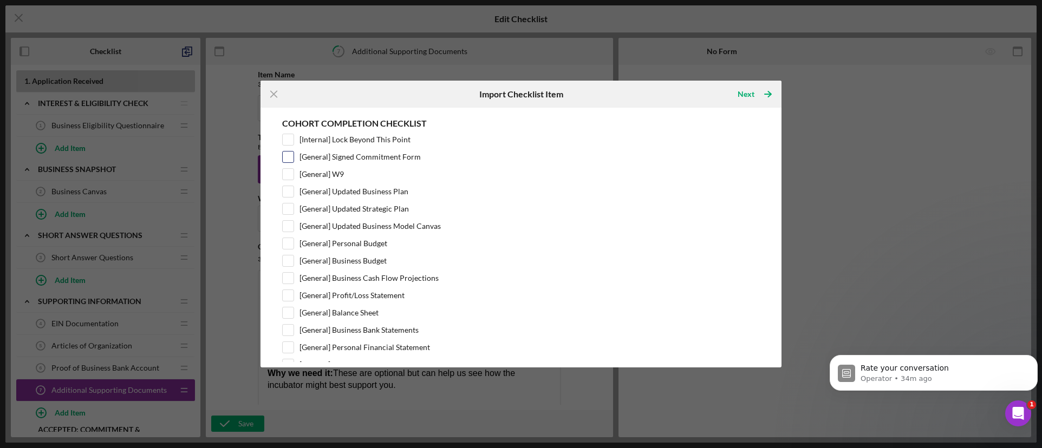
scroll to position [217, 0]
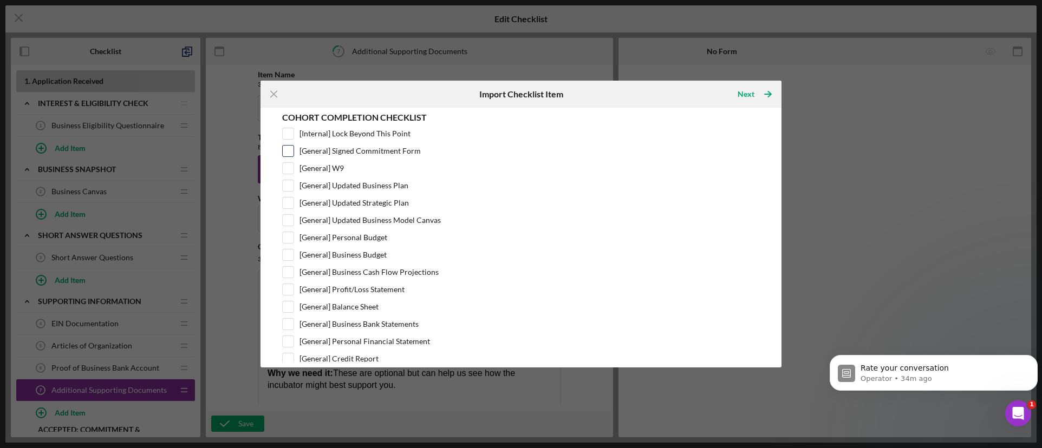
click at [287, 150] on input "[General] Signed Commitment Form" at bounding box center [288, 151] width 11 height 11
checkbox input "true"
click at [285, 169] on input "[General] W9" at bounding box center [288, 168] width 11 height 11
checkbox input "true"
click at [289, 185] on input "[General] Updated Business Plan" at bounding box center [288, 185] width 11 height 11
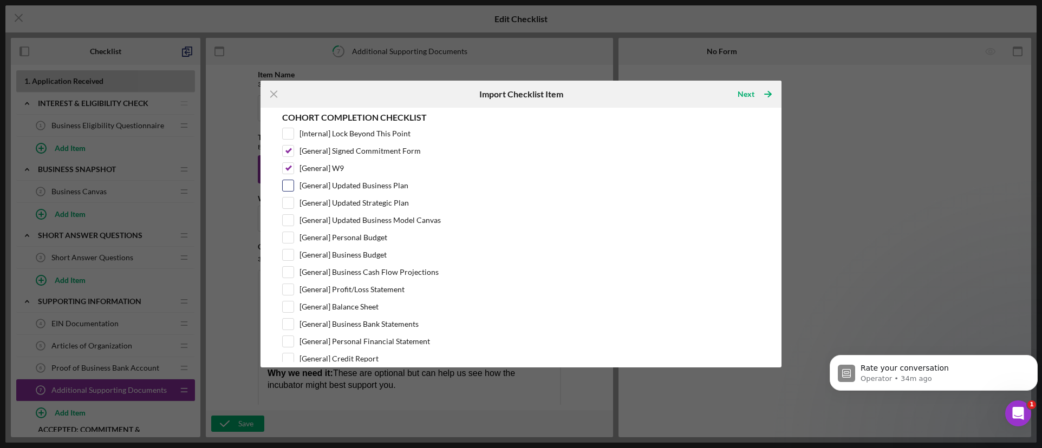
checkbox input "true"
click at [289, 201] on input "[General] Updated Strategic Plan" at bounding box center [288, 203] width 11 height 11
checkbox input "true"
click at [289, 218] on input "[General] Updated Business Model Canvas" at bounding box center [288, 220] width 11 height 11
checkbox input "true"
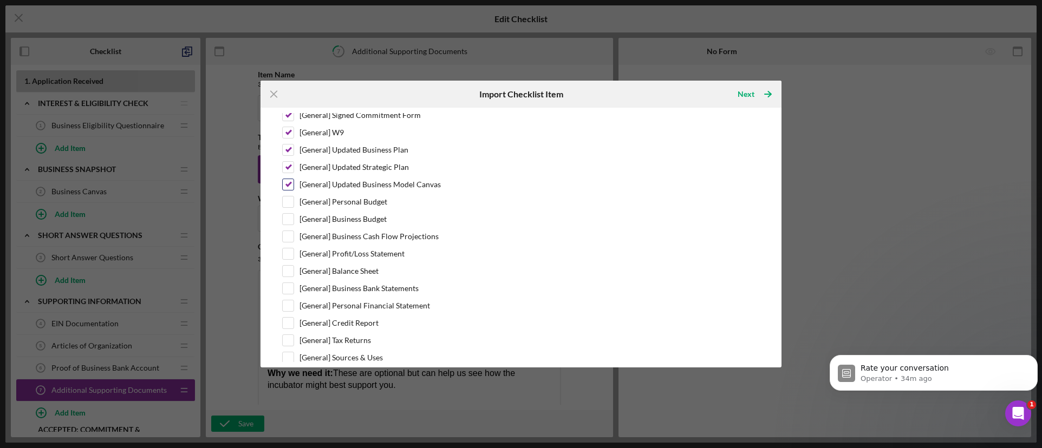
scroll to position [271, 0]
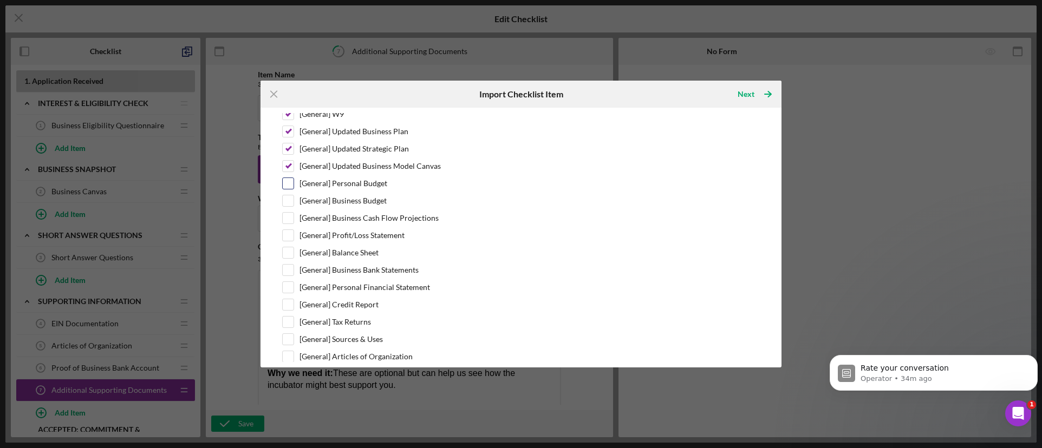
click at [293, 181] on input "[General] Personal Budget" at bounding box center [288, 183] width 11 height 11
checkbox input "true"
click at [289, 201] on input "[General] Business Budget" at bounding box center [288, 200] width 11 height 11
checkbox input "true"
click at [289, 217] on input "[General] Business Cash Flow Projections" at bounding box center [288, 218] width 11 height 11
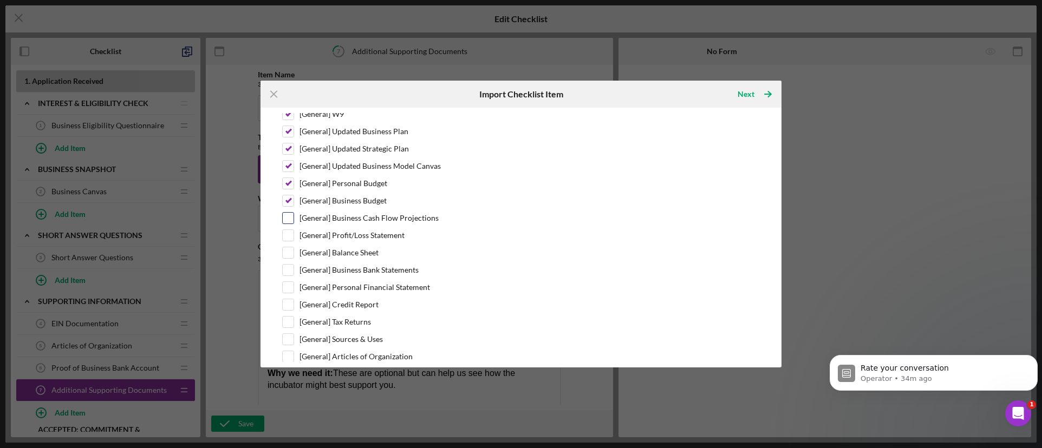
checkbox input "true"
click at [290, 233] on input "[General] Profit/Loss Statement" at bounding box center [288, 235] width 11 height 11
checkbox input "true"
click at [289, 250] on input "[General] Balance Sheet" at bounding box center [288, 252] width 11 height 11
checkbox input "true"
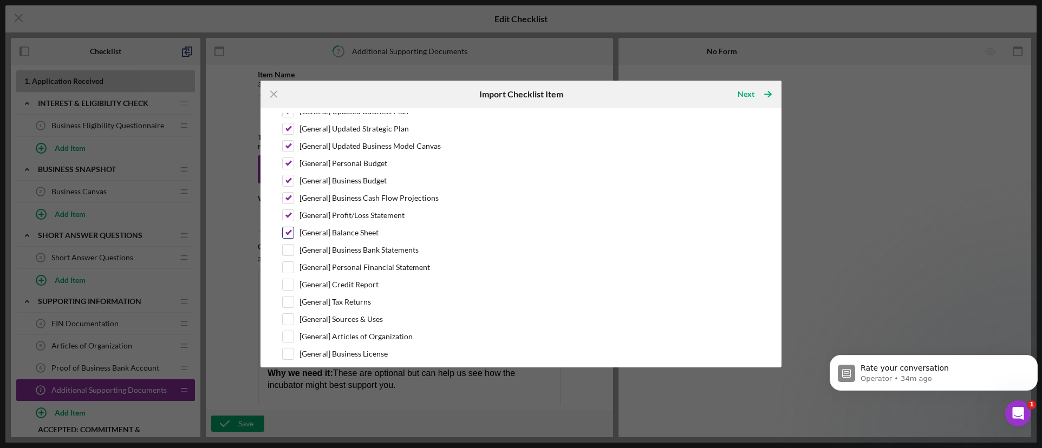
scroll to position [325, 0]
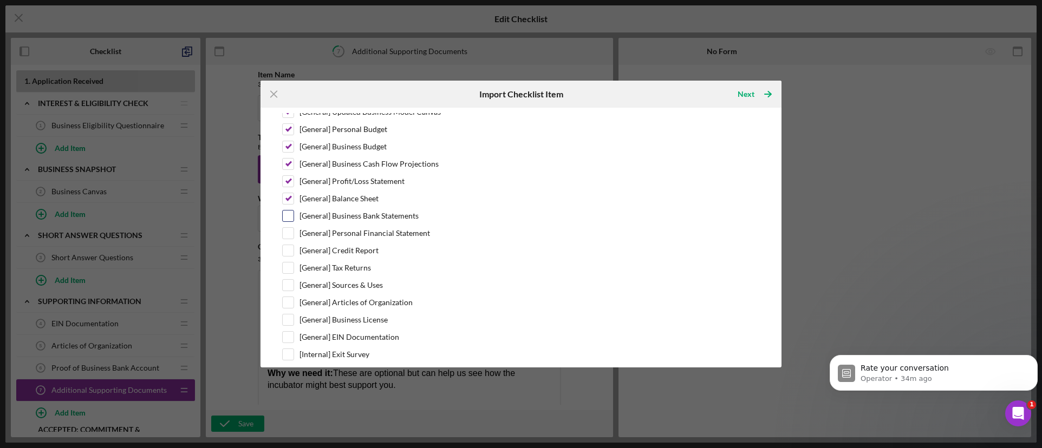
click at [292, 214] on input "[General] Business Bank Statements" at bounding box center [288, 216] width 11 height 11
checkbox input "true"
click at [292, 233] on input "[General] Personal Financial Statement" at bounding box center [288, 233] width 11 height 11
checkbox input "true"
click at [289, 250] on input "[General] Credit Report" at bounding box center [288, 250] width 11 height 11
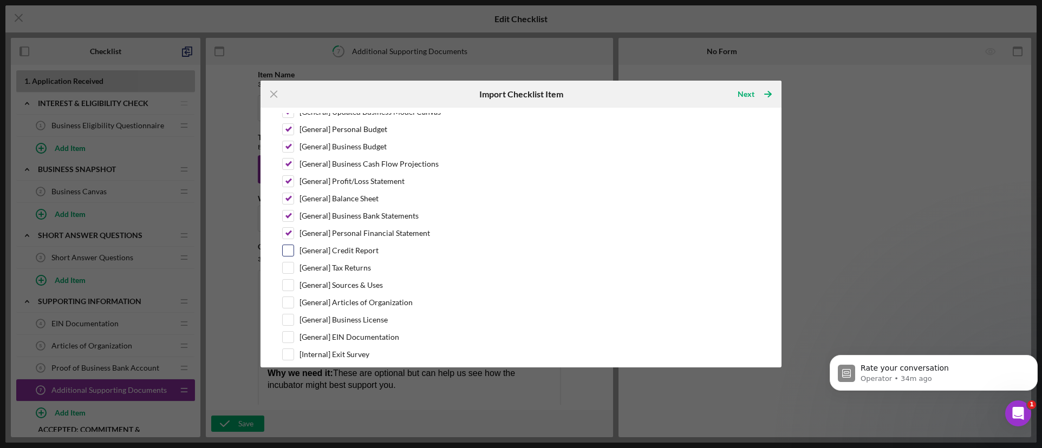
checkbox input "true"
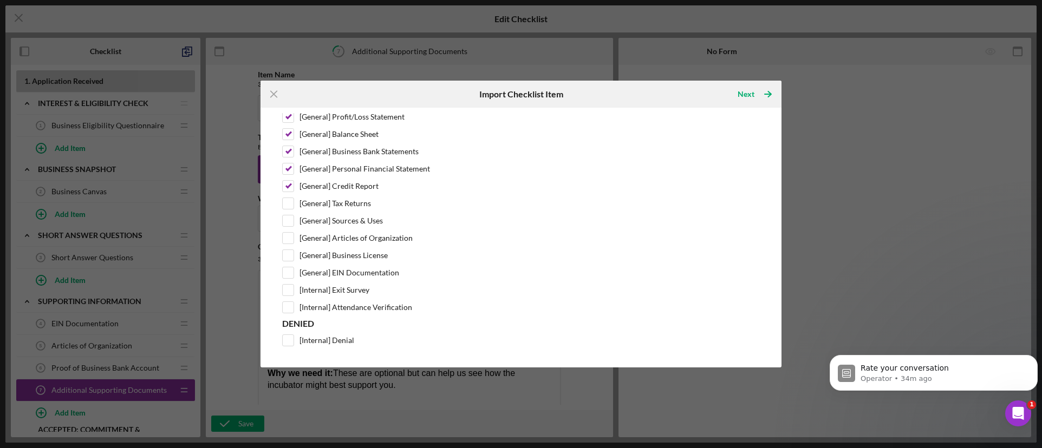
scroll to position [395, 0]
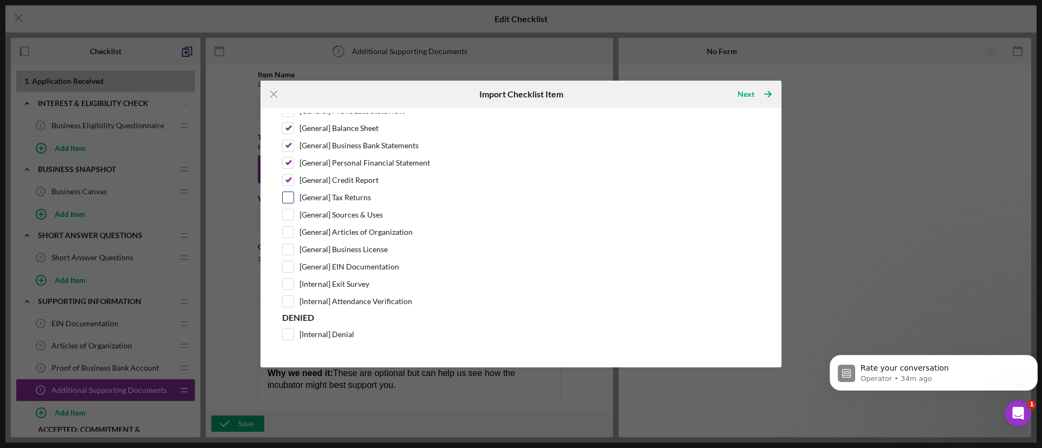
click at [290, 197] on input "[General] Tax Returns" at bounding box center [288, 197] width 11 height 11
checkbox input "true"
click at [288, 215] on input "[General] Sources & Uses" at bounding box center [288, 215] width 11 height 11
checkbox input "true"
click at [288, 231] on input "[General] Articles of Organization" at bounding box center [288, 232] width 11 height 11
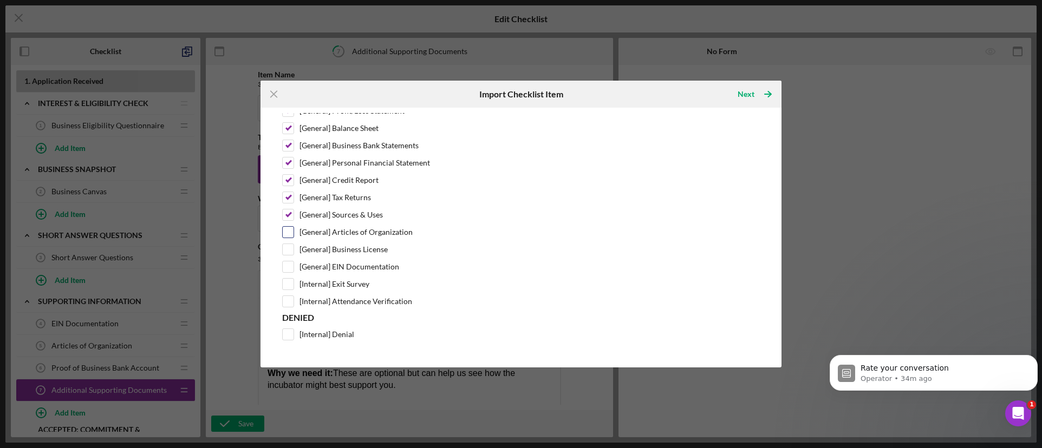
checkbox input "true"
click at [288, 246] on input "[General] Business License" at bounding box center [288, 249] width 11 height 11
checkbox input "true"
click at [287, 266] on input "[General] EIN Documentation" at bounding box center [288, 267] width 11 height 11
checkbox input "true"
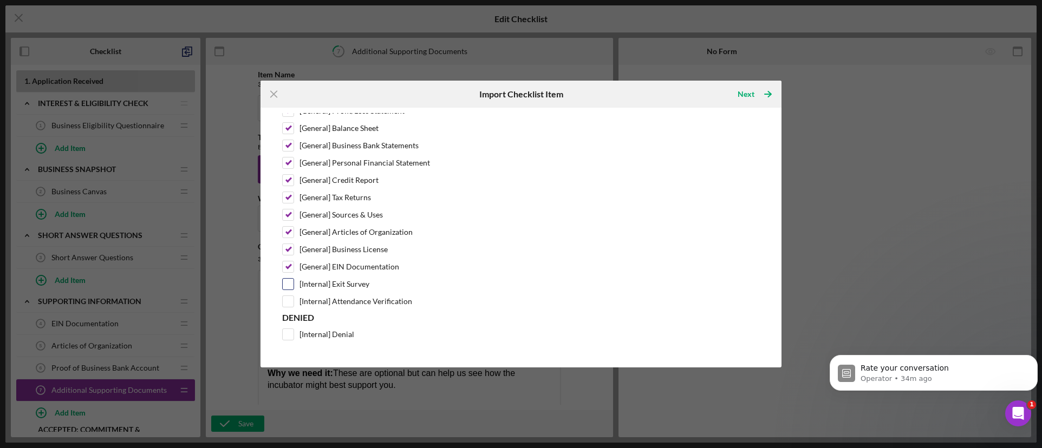
click at [287, 280] on input "[Internal] Exit Survey" at bounding box center [288, 284] width 11 height 11
checkbox input "true"
click at [287, 299] on input "[Internal] Attendance Verification" at bounding box center [288, 301] width 11 height 11
checkbox input "true"
click at [748, 92] on div "Next" at bounding box center [745, 94] width 17 height 22
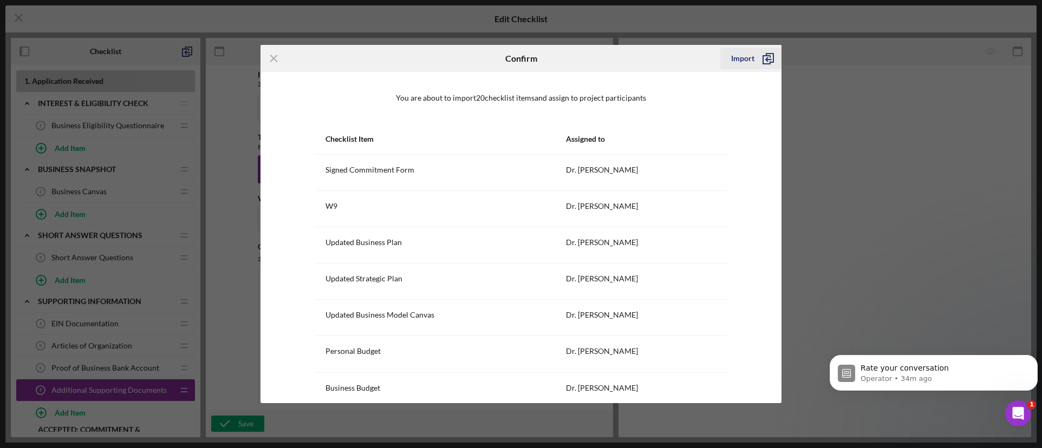
click at [754, 56] on button "Import" at bounding box center [750, 59] width 61 height 22
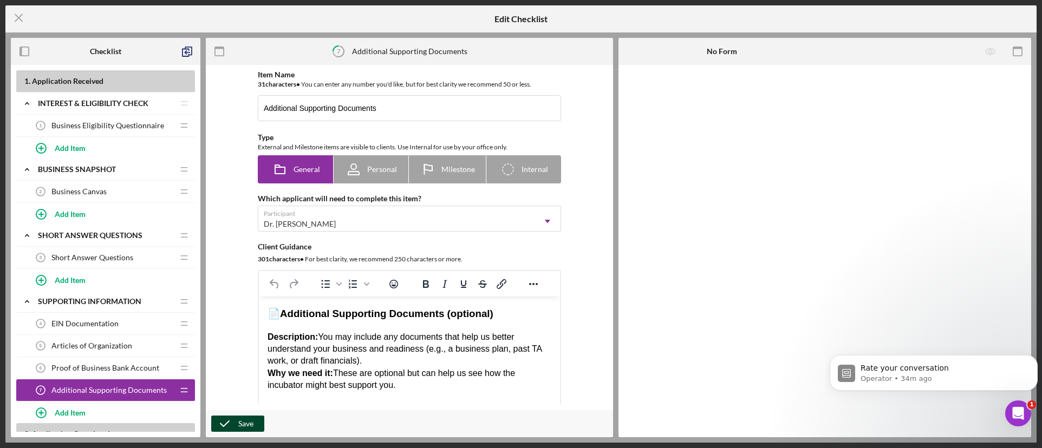
click at [256, 424] on button "Save" at bounding box center [237, 424] width 53 height 16
click at [247, 421] on div "Save" at bounding box center [245, 424] width 15 height 16
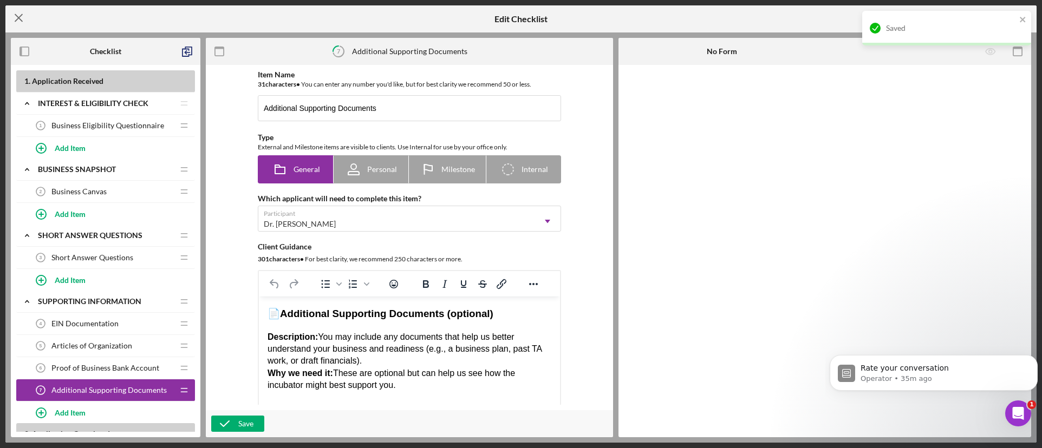
click at [12, 17] on icon "Icon/Menu Close" at bounding box center [18, 17] width 27 height 27
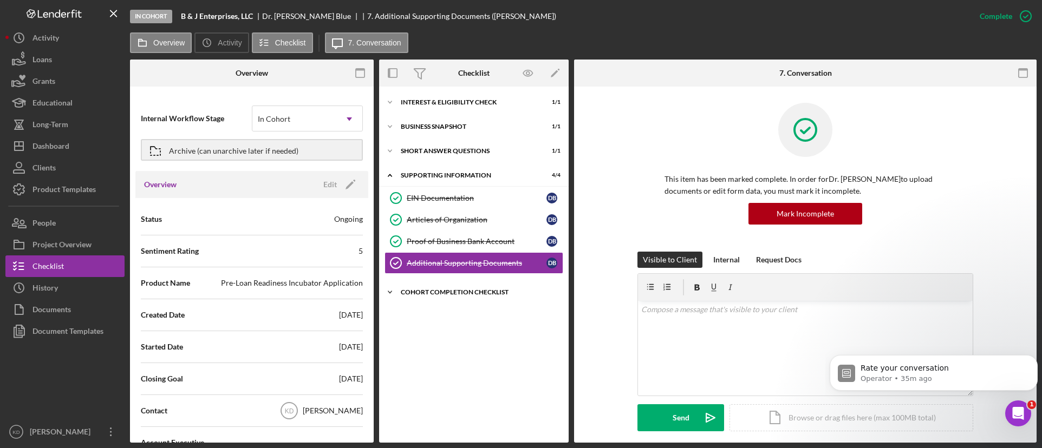
click at [409, 295] on div "Cohort Completion Checklist" at bounding box center [478, 292] width 154 height 6
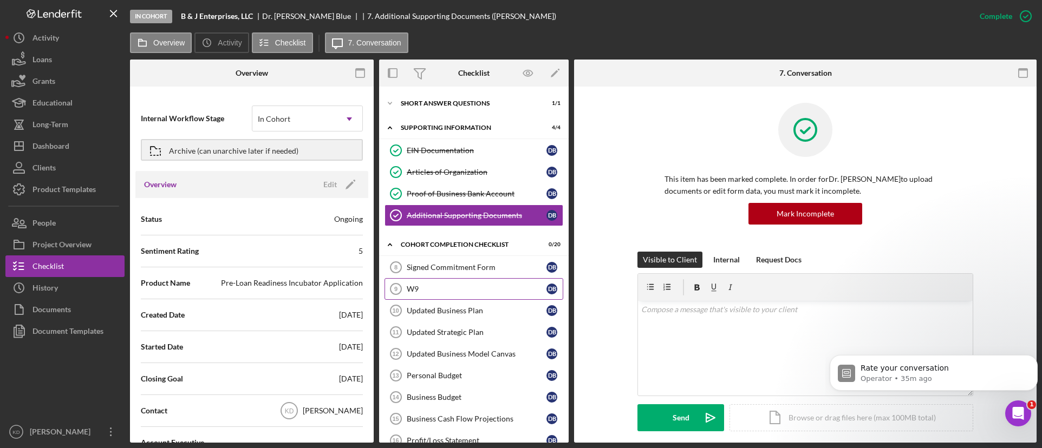
scroll to position [108, 0]
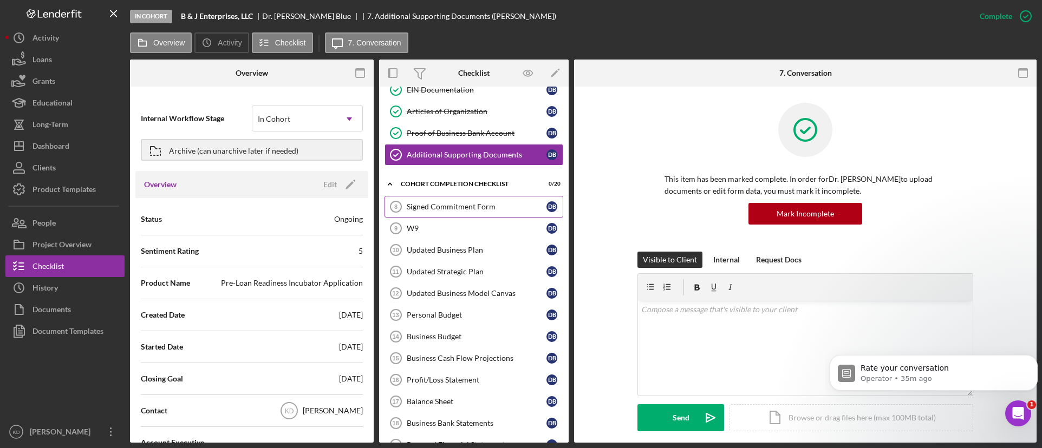
click at [475, 210] on div "Signed Commitment Form" at bounding box center [477, 206] width 140 height 9
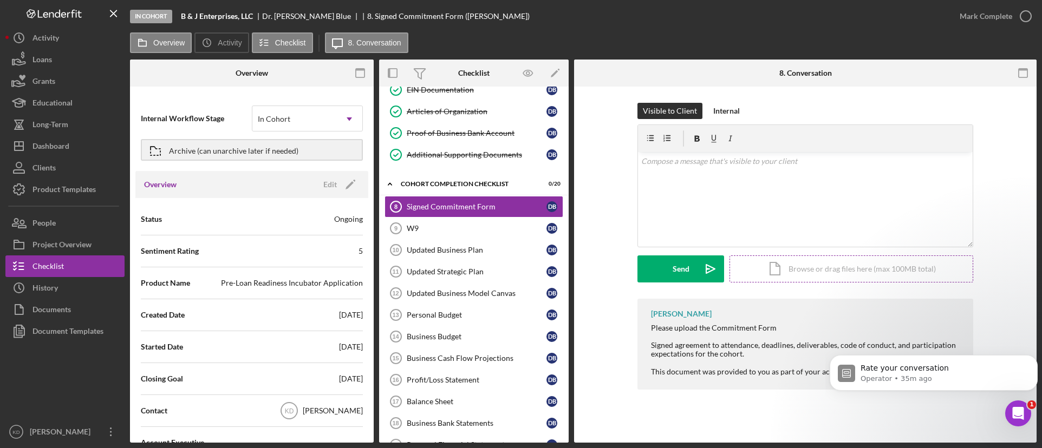
click at [898, 266] on div "Icon/Document Browse or drag files here (max 100MB total) Tap to choose files o…" at bounding box center [851, 269] width 244 height 27
click at [855, 264] on div "Icon/Document Browse or drag files here (max 100MB total) Tap to choose files o…" at bounding box center [851, 269] width 244 height 27
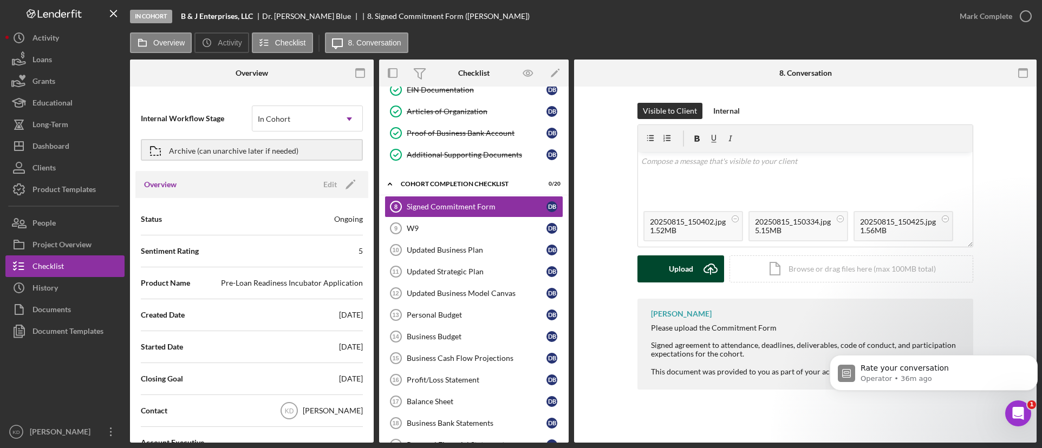
click at [670, 272] on div "Upload" at bounding box center [681, 269] width 24 height 27
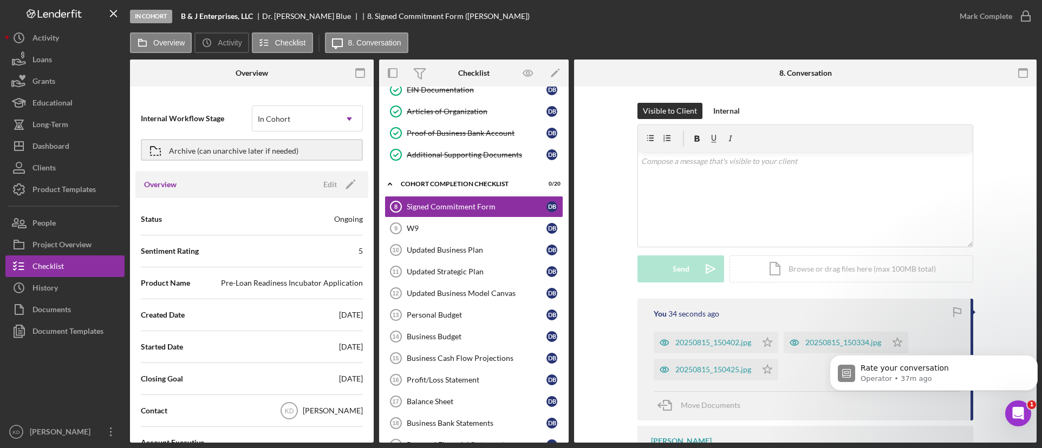
click at [891, 343] on body "Rate your conversation Operator • 37m ago" at bounding box center [933, 376] width 208 height 78
click at [763, 343] on polygon "button" at bounding box center [767, 342] width 9 height 9
click at [763, 368] on icon "Icon/Star" at bounding box center [767, 370] width 22 height 22
click at [892, 342] on body "Rate your conversation Operator • 37m ago" at bounding box center [933, 376] width 208 height 78
click at [1032, 361] on icon "Dismiss notification" at bounding box center [1034, 358] width 6 height 6
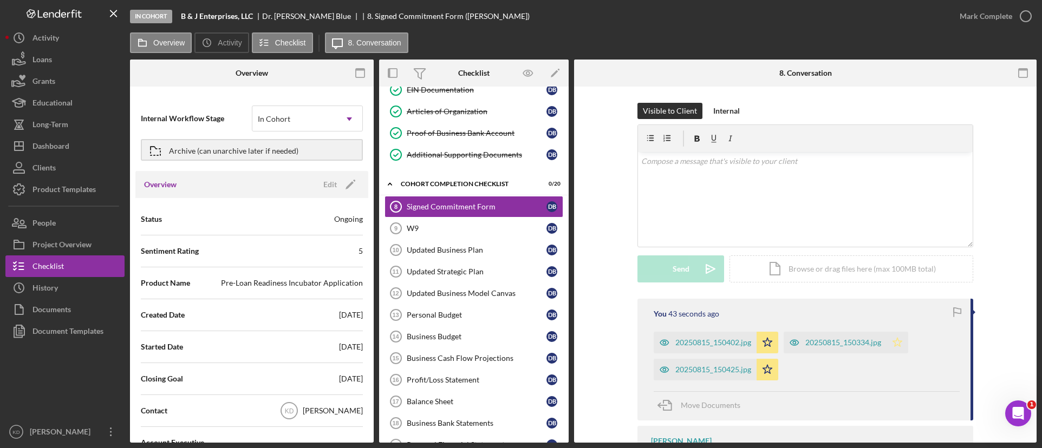
click at [898, 344] on polygon "button" at bounding box center [897, 342] width 9 height 9
click at [1020, 19] on icon "button" at bounding box center [1025, 16] width 27 height 27
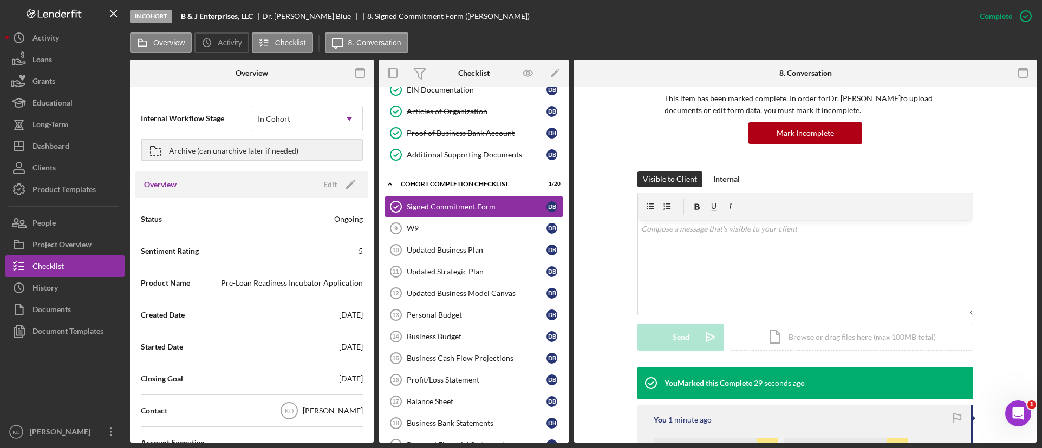
scroll to position [162, 0]
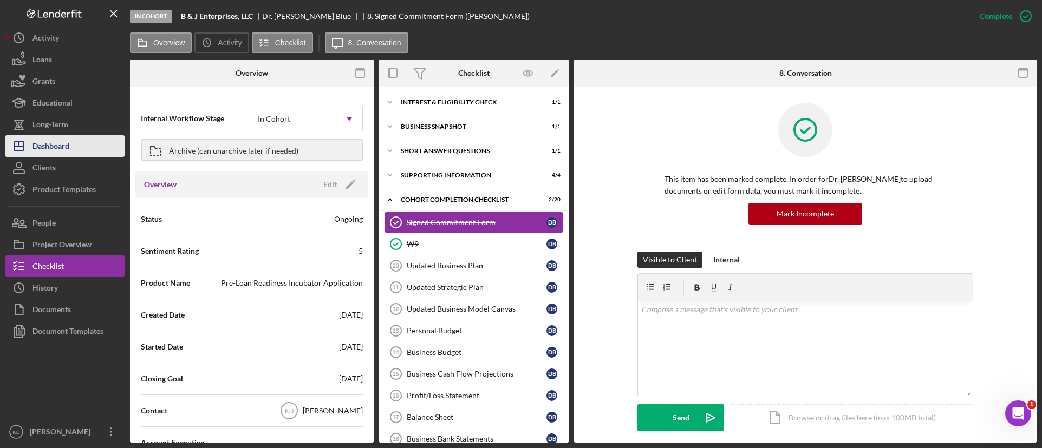
click at [84, 145] on button "Icon/Dashboard Dashboard" at bounding box center [64, 146] width 119 height 22
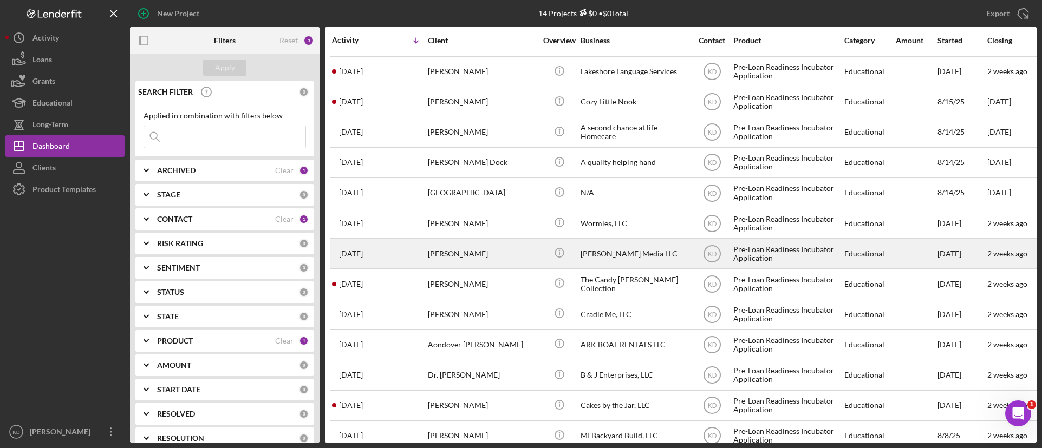
scroll to position [50, 0]
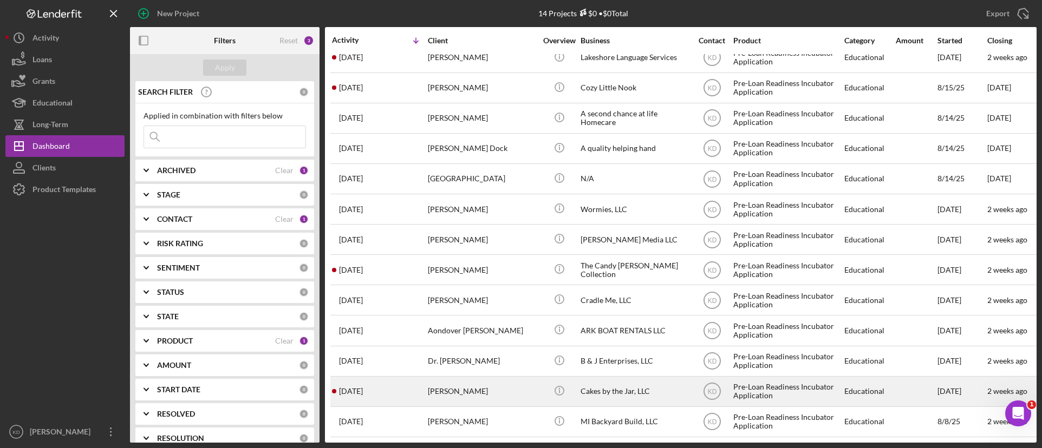
click at [619, 386] on div "Cakes by the Jar, LLC" at bounding box center [634, 391] width 108 height 29
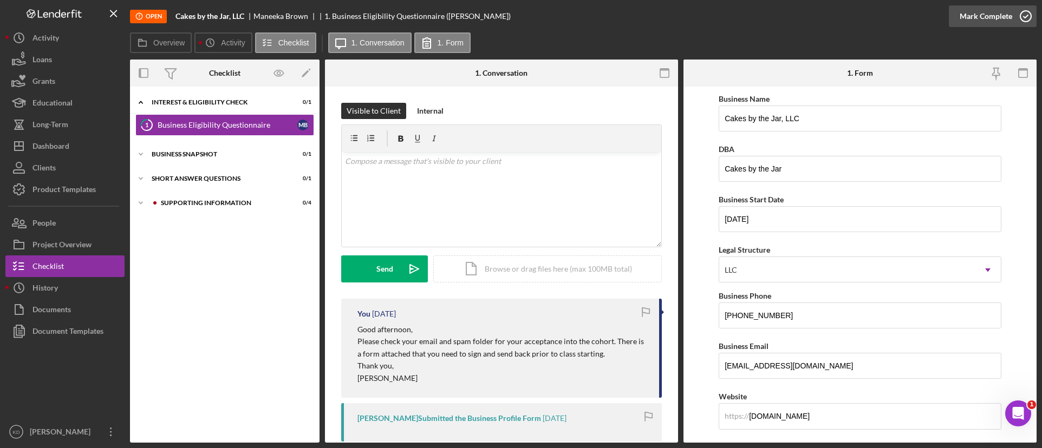
click at [1015, 11] on icon "button" at bounding box center [1025, 16] width 27 height 27
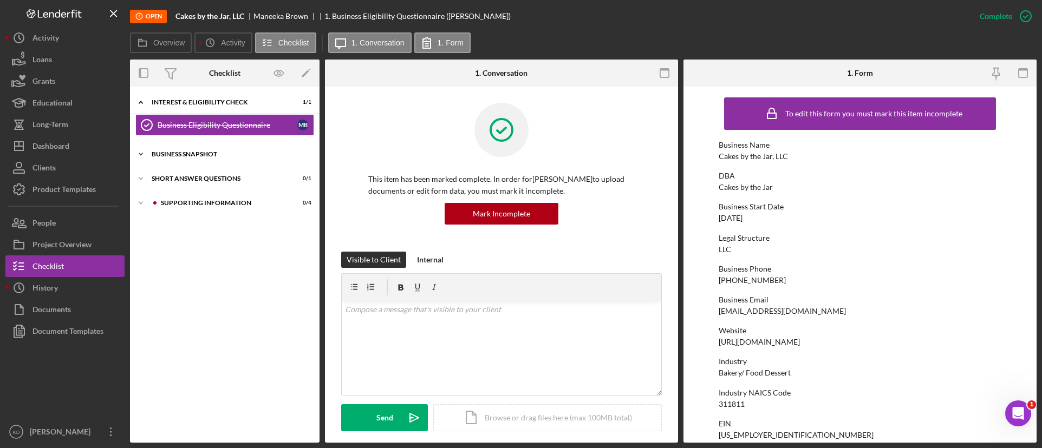
click at [240, 158] on div "Icon/Expander Business Snapshot 0 / 1" at bounding box center [224, 154] width 189 height 22
click at [224, 179] on div "Business Canvas" at bounding box center [228, 177] width 140 height 9
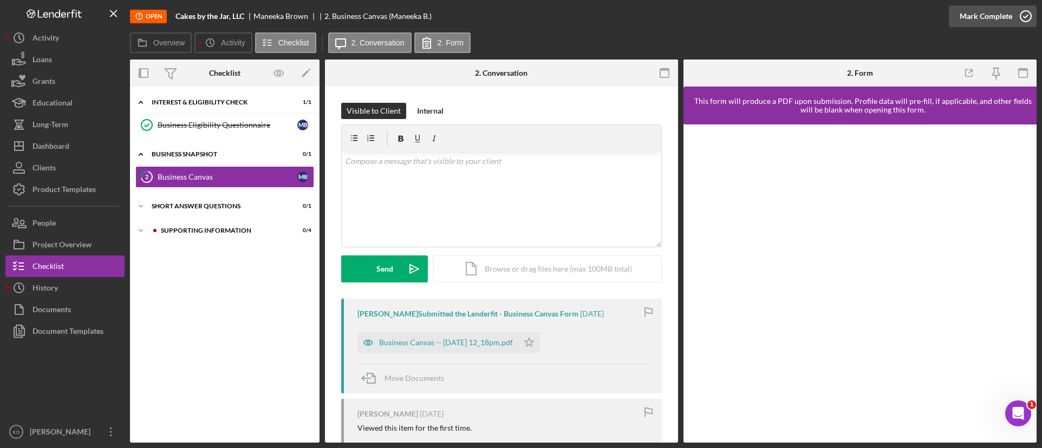
click at [1015, 23] on icon "button" at bounding box center [1025, 16] width 27 height 27
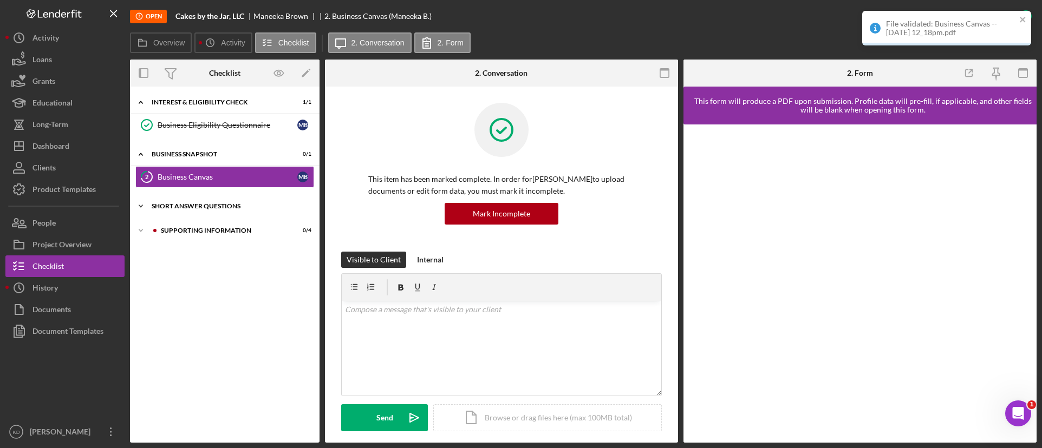
click at [227, 210] on div "Icon/Expander Short Answer Questions 0 / 1" at bounding box center [224, 206] width 189 height 22
click at [221, 229] on div "Short Answer Questions" at bounding box center [228, 229] width 140 height 9
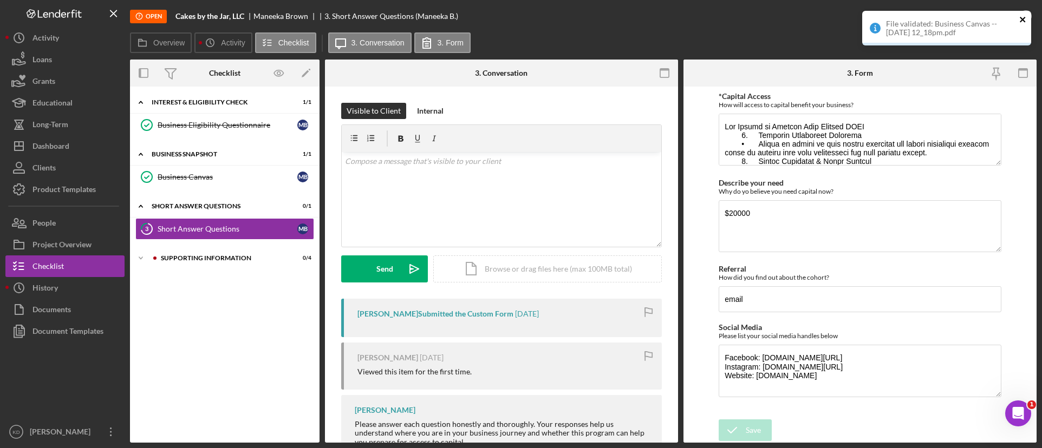
click at [1022, 22] on icon "close" at bounding box center [1023, 19] width 8 height 9
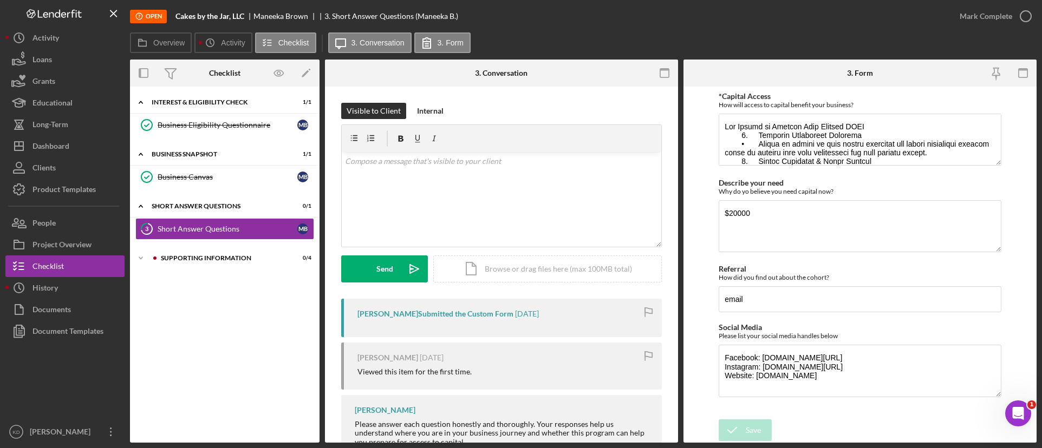
click at [0, 0] on icon "button" at bounding box center [0, 0] width 0 height 0
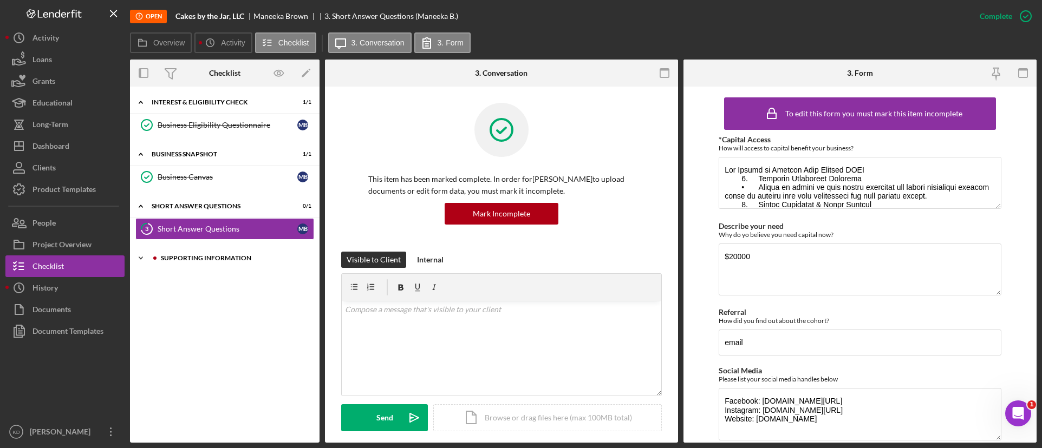
click at [208, 256] on div "Supporting Information" at bounding box center [233, 258] width 145 height 6
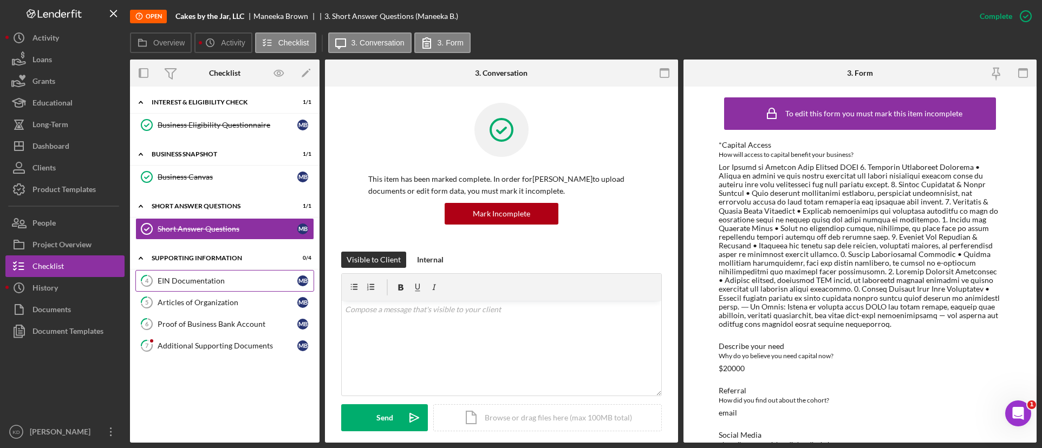
click at [188, 279] on div "EIN Documentation" at bounding box center [228, 281] width 140 height 9
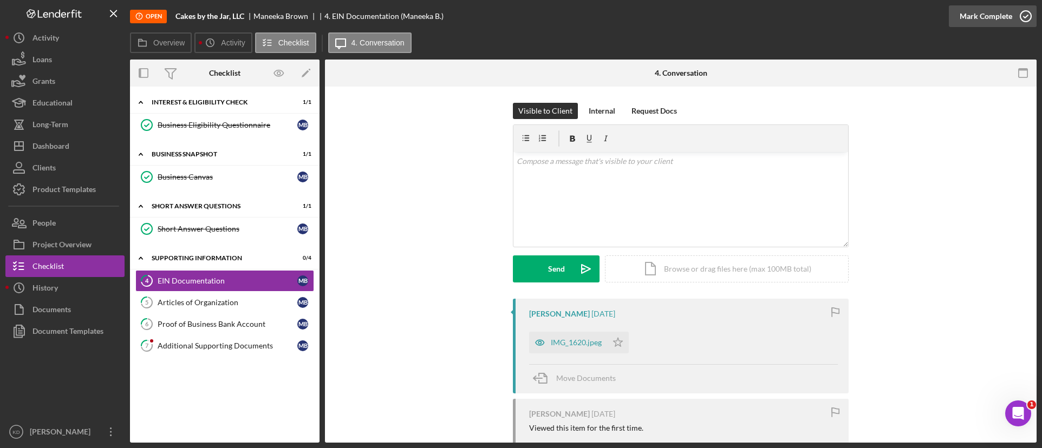
click at [986, 22] on div "Mark Complete" at bounding box center [985, 16] width 53 height 22
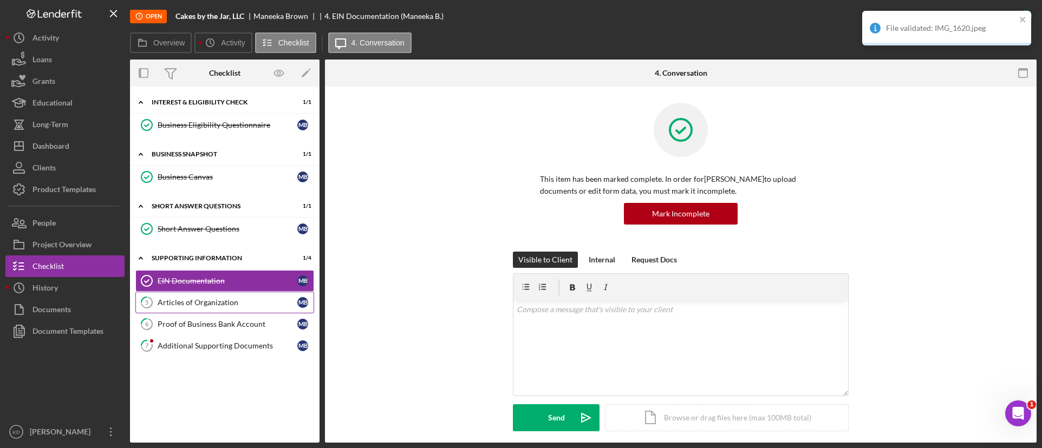
click at [188, 308] on link "5 Articles of Organization M B" at bounding box center [224, 303] width 179 height 22
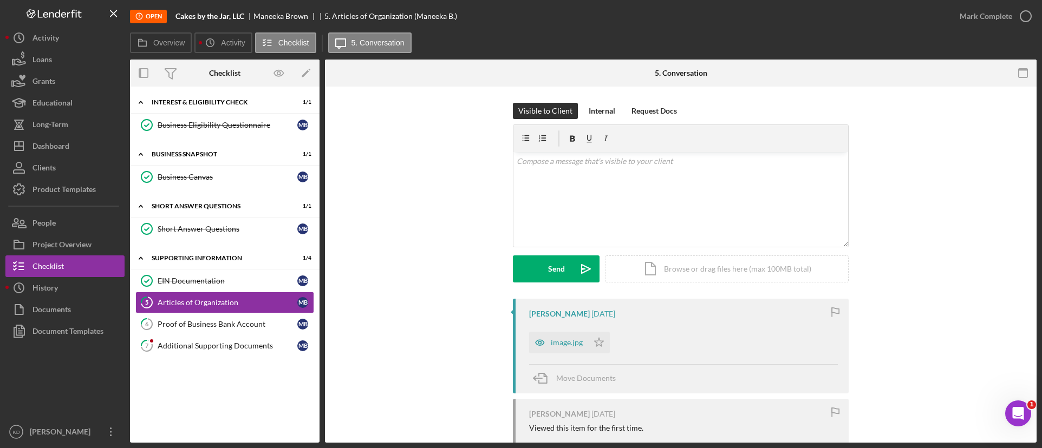
click at [1023, 13] on div "File validated: IMG_1620.jpeg" at bounding box center [946, 11] width 173 height 4
click at [1024, 15] on icon "button" at bounding box center [1025, 16] width 27 height 27
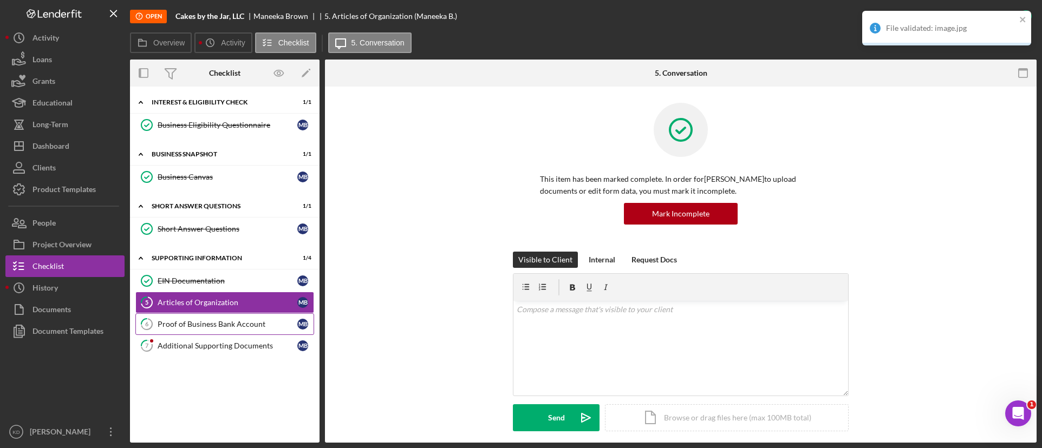
click at [224, 327] on div "Proof of Business Bank Account" at bounding box center [228, 324] width 140 height 9
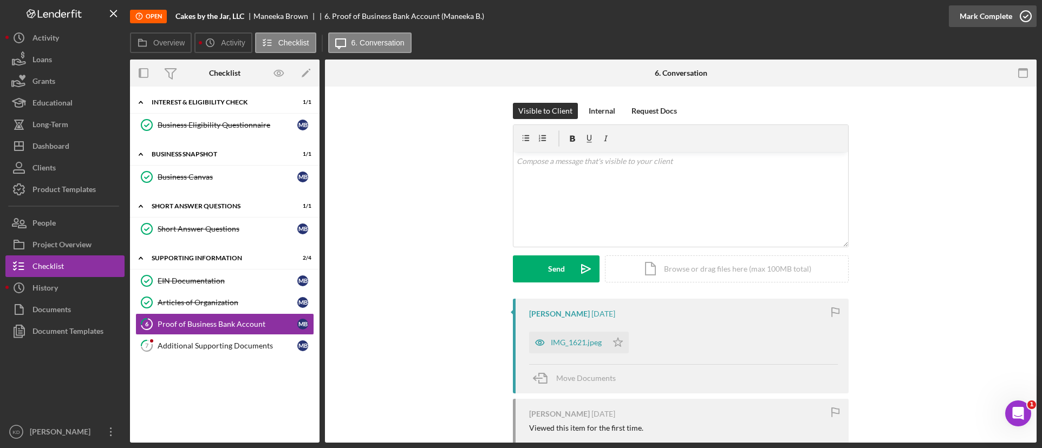
click at [1014, 13] on icon "button" at bounding box center [1025, 16] width 27 height 27
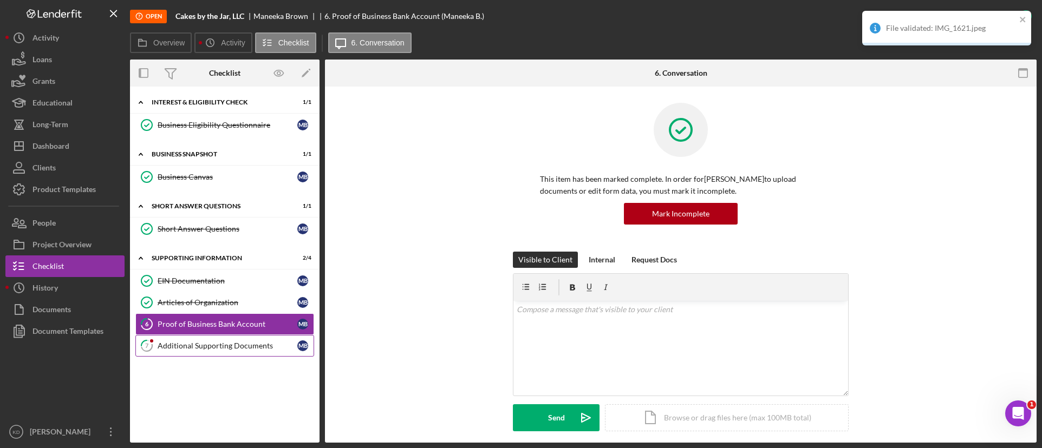
click at [217, 345] on div "Additional Supporting Documents" at bounding box center [228, 346] width 140 height 9
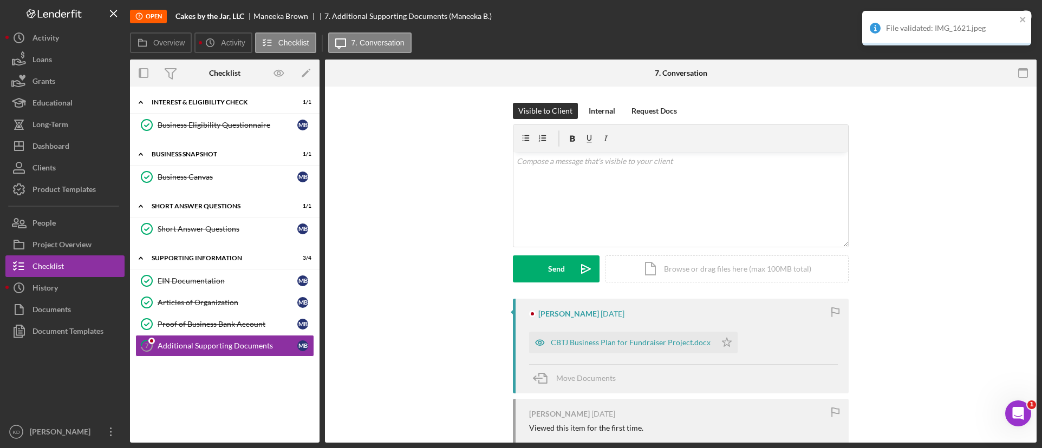
click at [1018, 21] on div "File validated: IMG_1621.jpeg" at bounding box center [942, 27] width 153 height 17
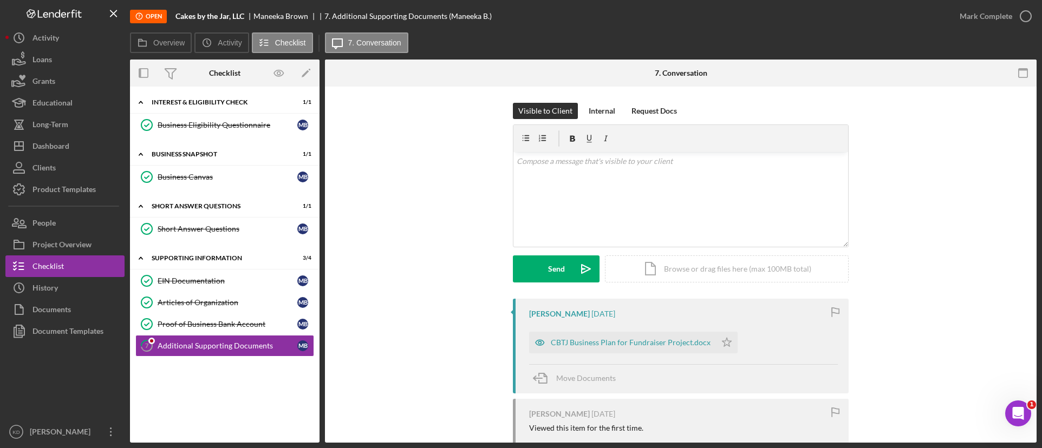
click at [1031, 13] on div "File validated: IMG_1621.jpeg" at bounding box center [946, 11] width 173 height 4
click at [1022, 19] on icon "button" at bounding box center [1025, 16] width 27 height 27
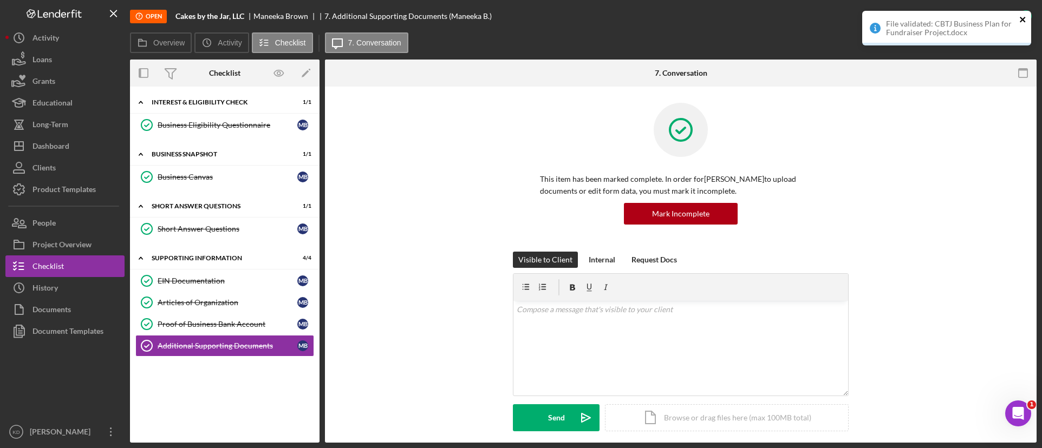
click at [1021, 21] on icon "close" at bounding box center [1021, 19] width 5 height 5
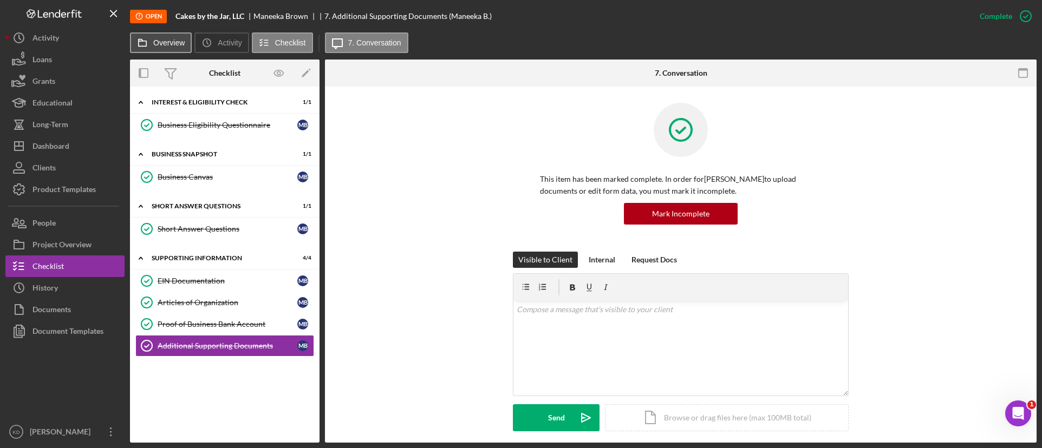
click at [164, 47] on button "Overview" at bounding box center [161, 42] width 62 height 21
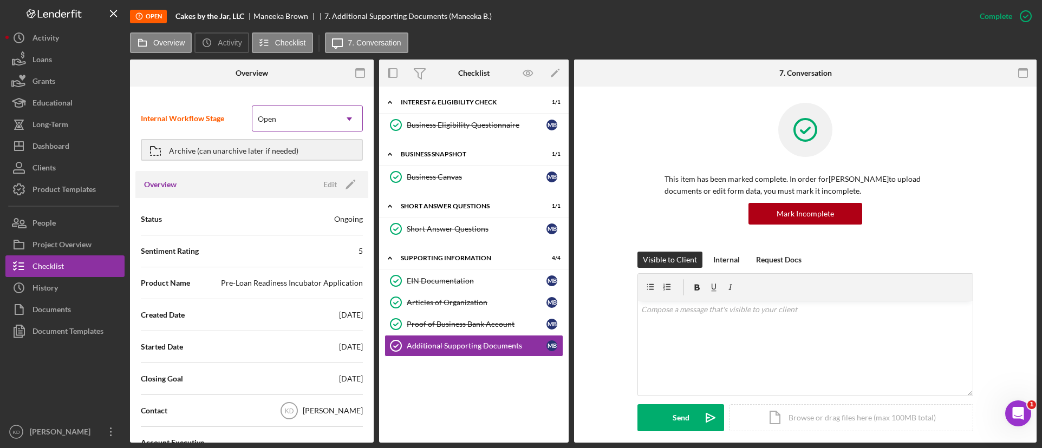
click at [271, 126] on div "Open" at bounding box center [294, 119] width 84 height 25
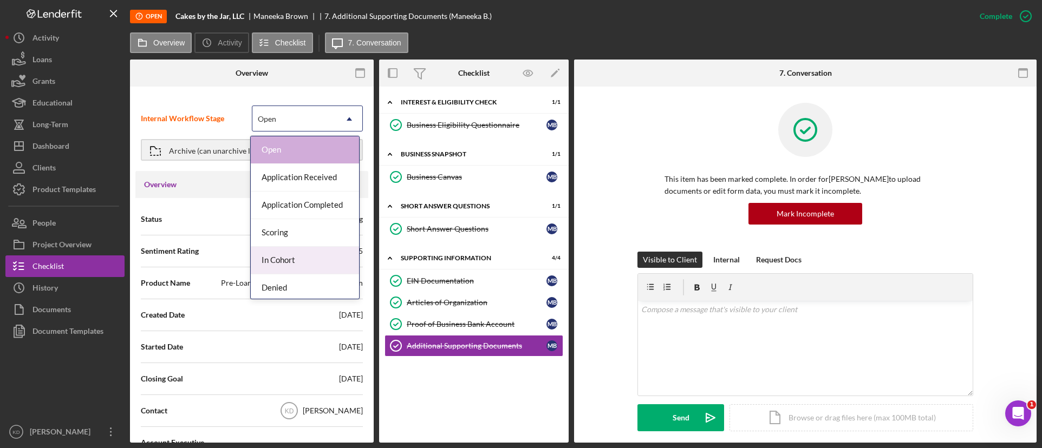
click at [289, 257] on div "In Cohort" at bounding box center [305, 261] width 108 height 28
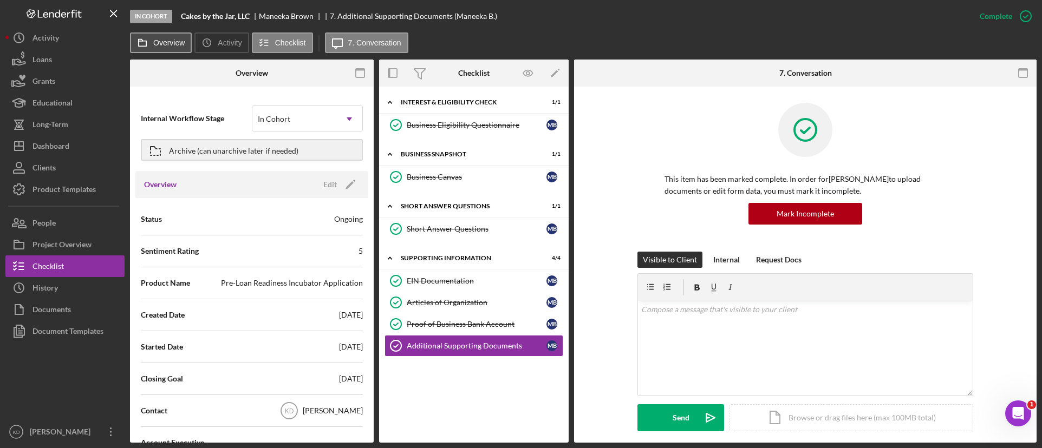
click at [178, 42] on label "Overview" at bounding box center [168, 42] width 31 height 9
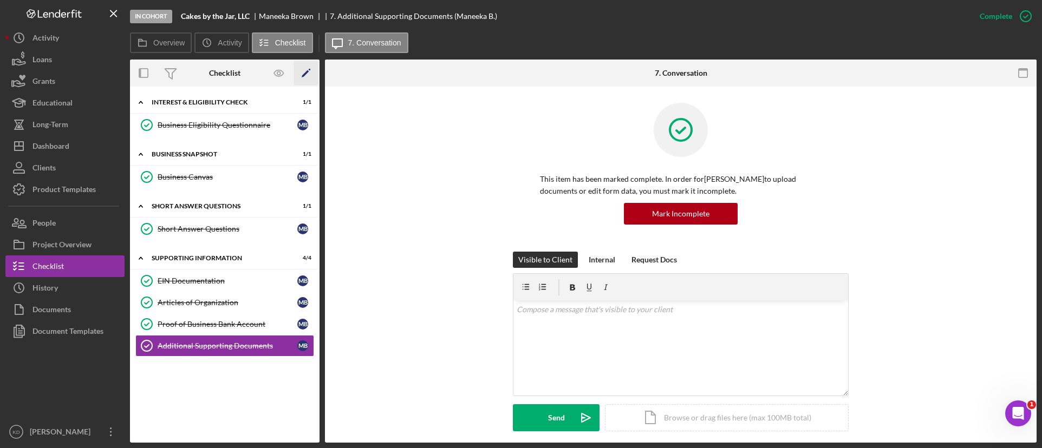
click at [311, 71] on icon "Icon/Edit" at bounding box center [306, 73] width 24 height 24
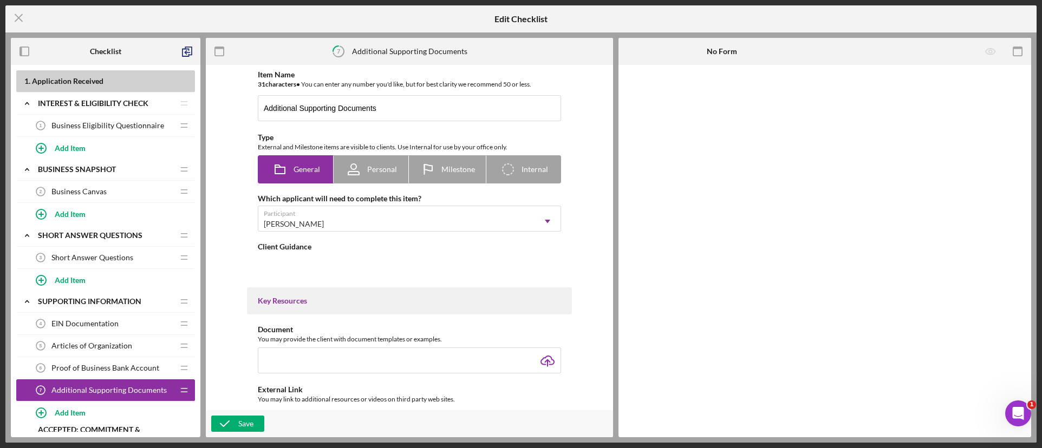
type textarea "<div> <h3 data-start="1245" data-end="1300">📄 <strong data-start="1252" data-en…"
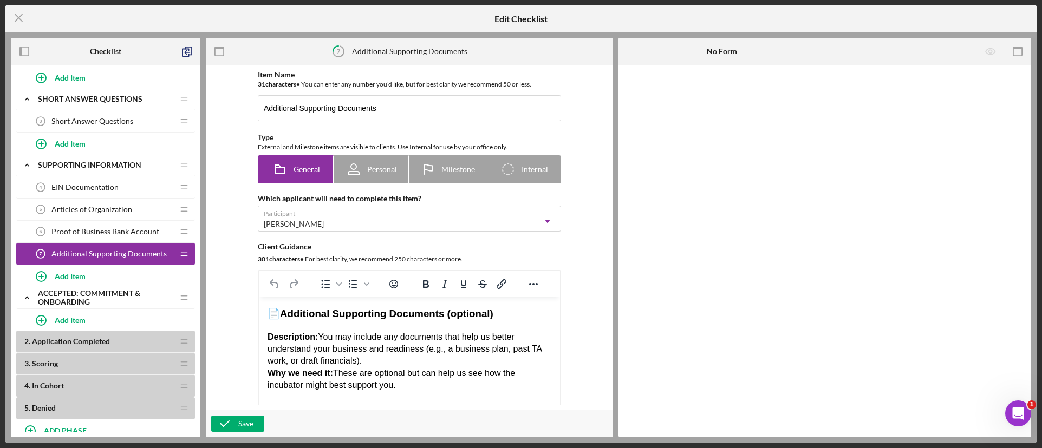
scroll to position [162, 0]
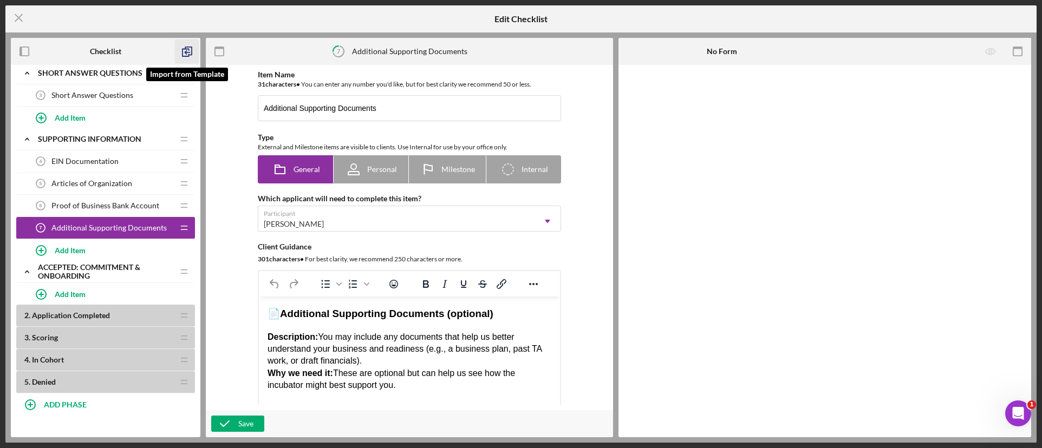
click at [186, 55] on icon "button" at bounding box center [187, 52] width 24 height 24
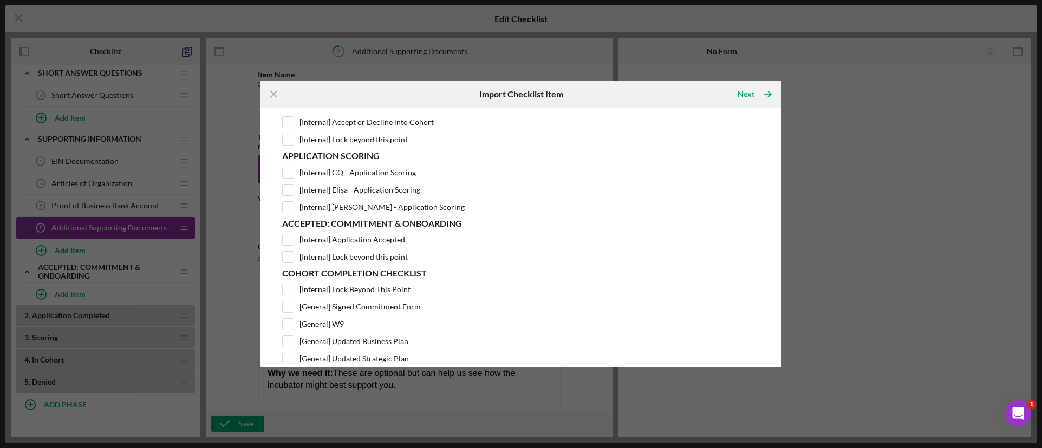
scroll to position [162, 0]
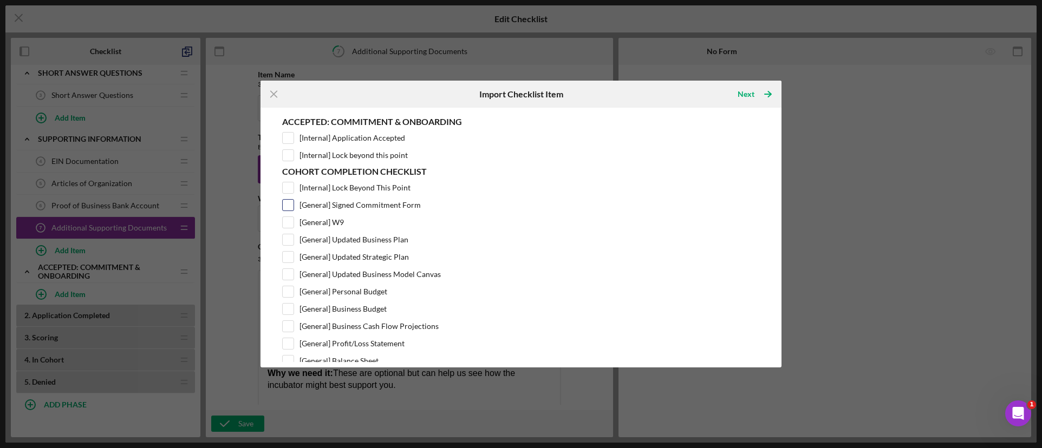
click at [293, 206] on input "[General] Signed Commitment Form" at bounding box center [288, 205] width 11 height 11
checkbox input "true"
click at [289, 225] on input "[General] W9" at bounding box center [288, 222] width 11 height 11
checkbox input "true"
click at [287, 240] on input "[General] Updated Business Plan" at bounding box center [288, 239] width 11 height 11
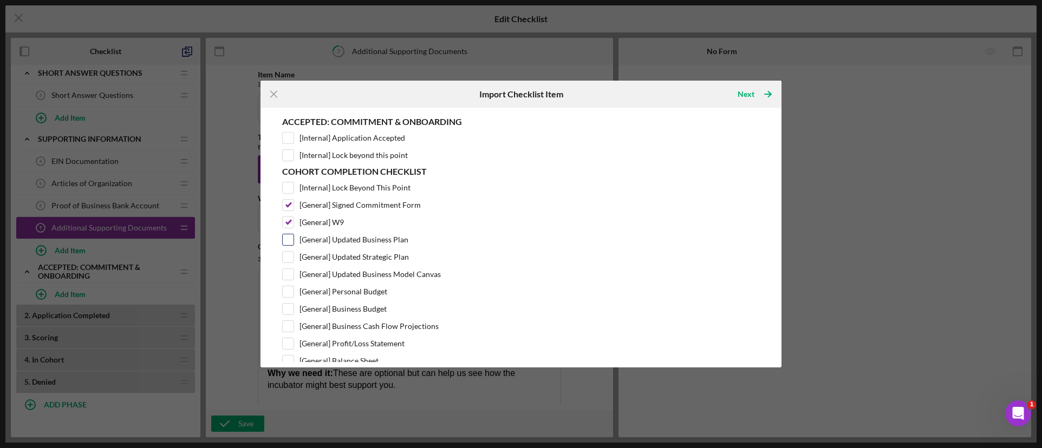
checkbox input "true"
click at [280, 258] on div "Product Template Pre-Loan Readiness Incubator Application Supporting Informatio…" at bounding box center [521, 237] width 510 height 249
click at [284, 258] on input "[General] Updated Strategic Plan" at bounding box center [288, 257] width 11 height 11
checkbox input "true"
click at [290, 280] on input "[General] Updated Business Model Canvas" at bounding box center [288, 274] width 11 height 11
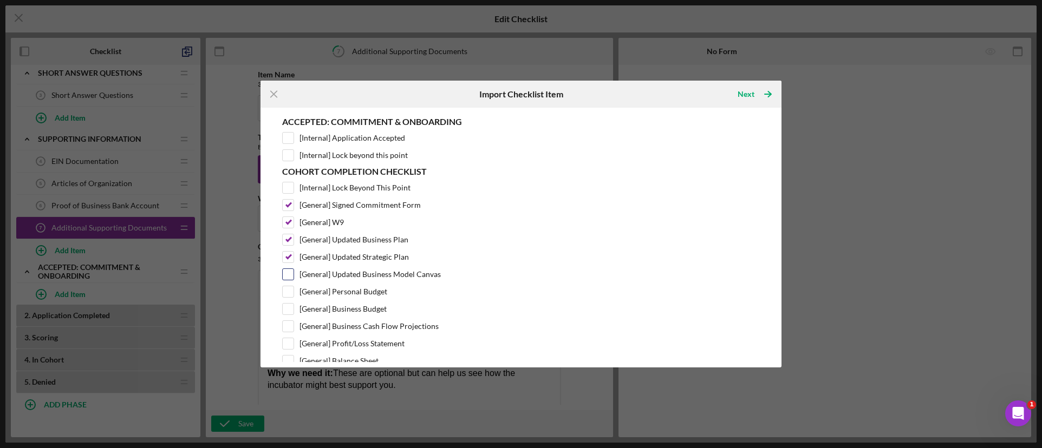
checkbox input "true"
click at [292, 291] on input "[General] Personal Budget" at bounding box center [288, 291] width 11 height 11
checkbox input "true"
click at [281, 307] on div "Product Template Pre-Loan Readiness Incubator Application Supporting Informatio…" at bounding box center [521, 237] width 510 height 249
click at [286, 310] on input "[General] Business Budget" at bounding box center [288, 309] width 11 height 11
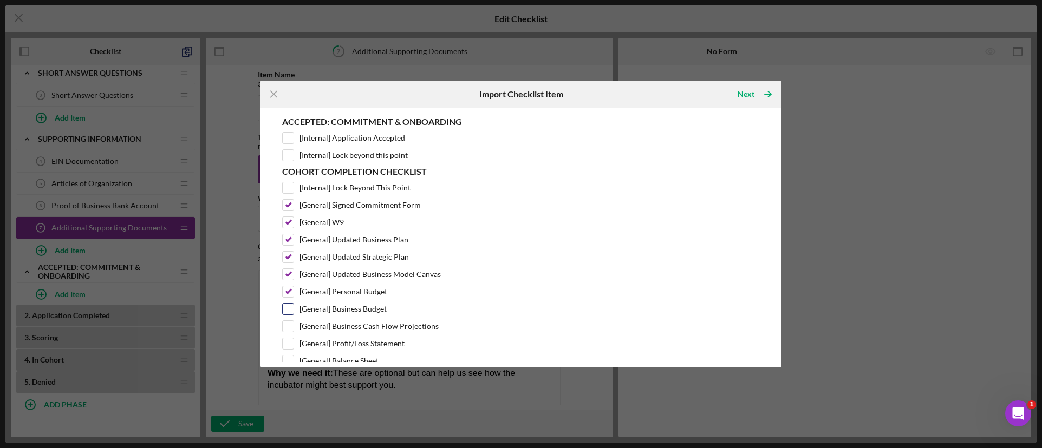
checkbox input "true"
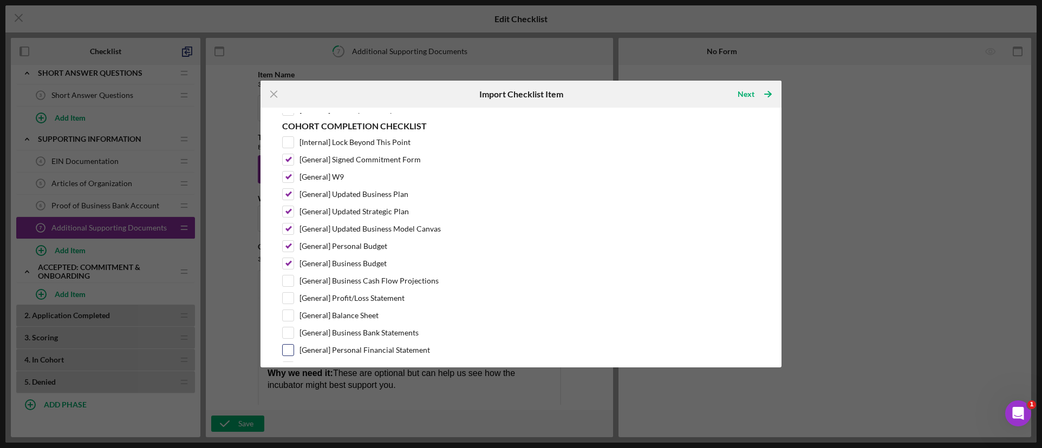
scroll to position [271, 0]
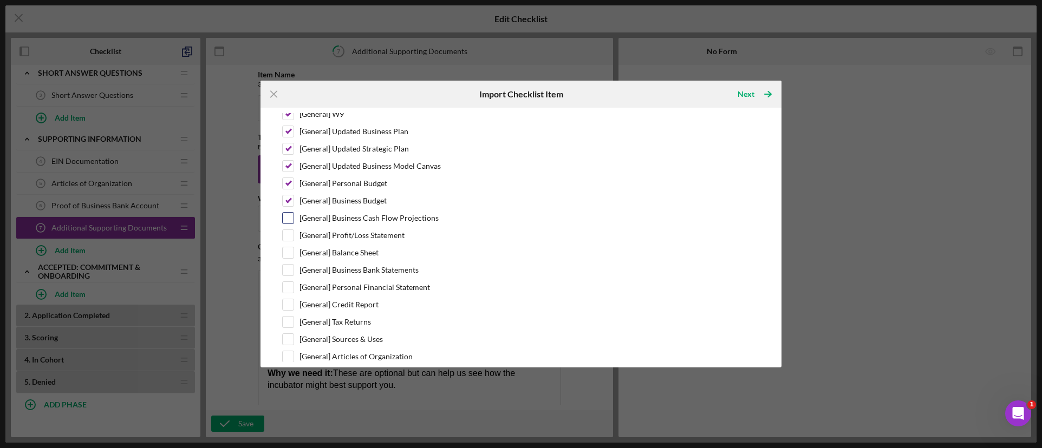
drag, startPoint x: 292, startPoint y: 219, endPoint x: 285, endPoint y: 218, distance: 7.1
click at [291, 219] on input "[General] Business Cash Flow Projections" at bounding box center [288, 218] width 11 height 11
checkbox input "true"
click at [276, 233] on div "Product Template Pre-Loan Readiness Incubator Application Supporting Informatio…" at bounding box center [521, 237] width 510 height 249
click at [285, 237] on input "[General] Profit/Loss Statement" at bounding box center [288, 235] width 11 height 11
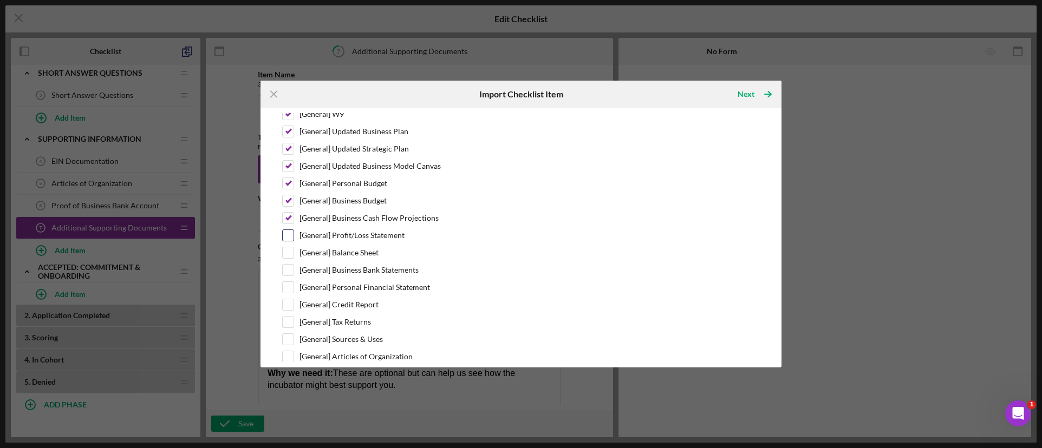
checkbox input "true"
click at [288, 254] on input "[General] Balance Sheet" at bounding box center [288, 252] width 11 height 11
checkbox input "true"
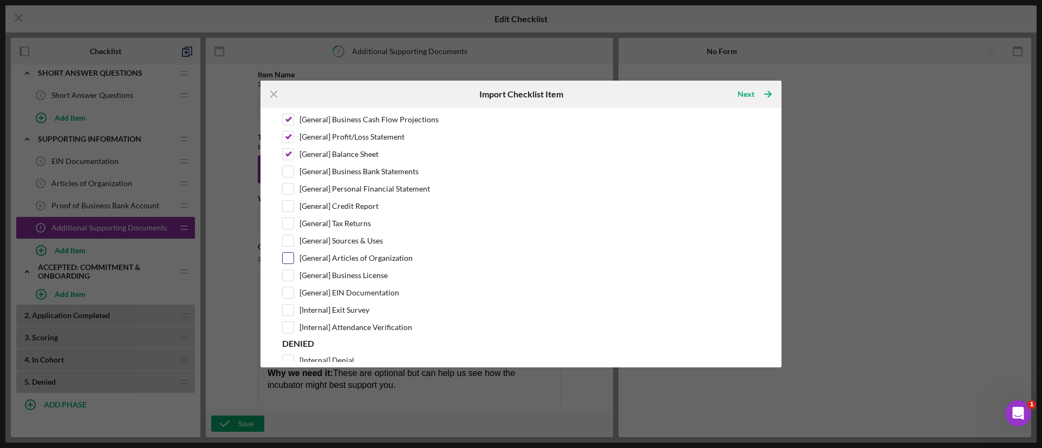
scroll to position [379, 0]
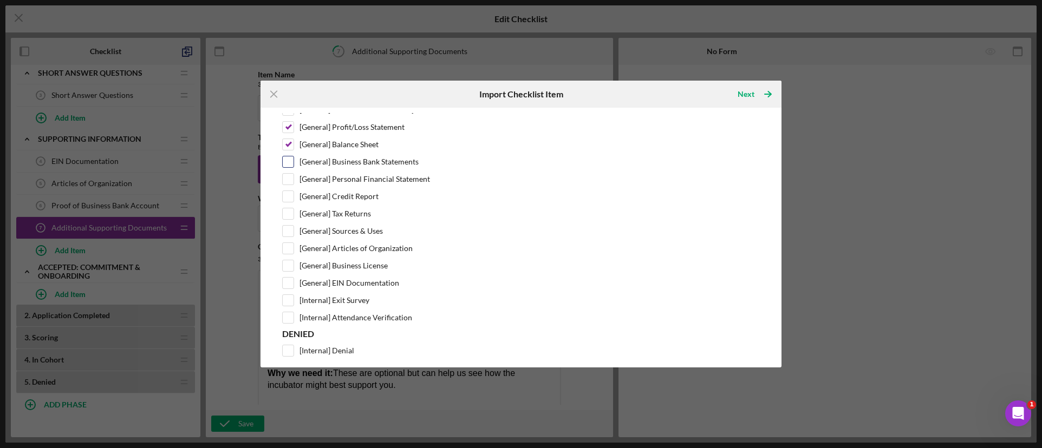
click at [291, 160] on input "[General] Business Bank Statements" at bounding box center [288, 161] width 11 height 11
checkbox input "true"
click at [284, 177] on input "[General] Personal Financial Statement" at bounding box center [288, 179] width 11 height 11
checkbox input "true"
click at [283, 200] on input "[General] Credit Report" at bounding box center [288, 196] width 11 height 11
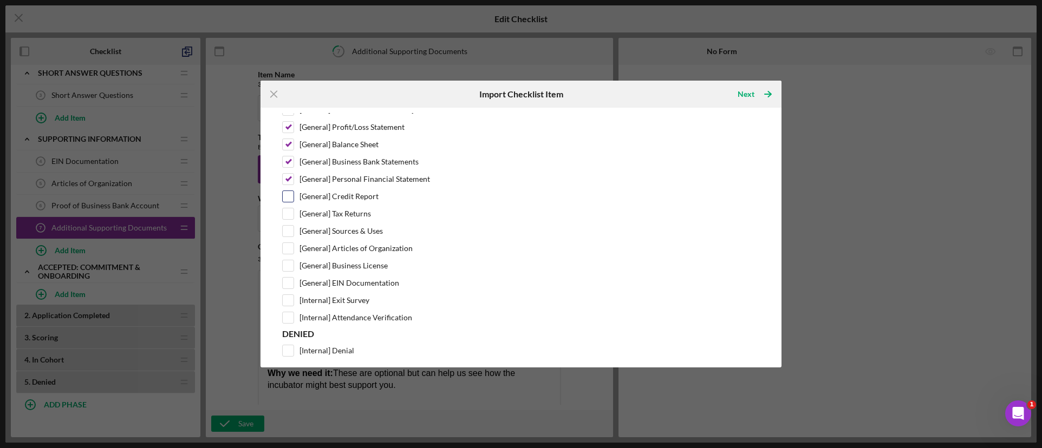
checkbox input "true"
click at [286, 216] on input "[General] Tax Returns" at bounding box center [288, 213] width 11 height 11
checkbox input "true"
click at [290, 234] on input "[General] Sources & Uses" at bounding box center [288, 231] width 11 height 11
checkbox input "true"
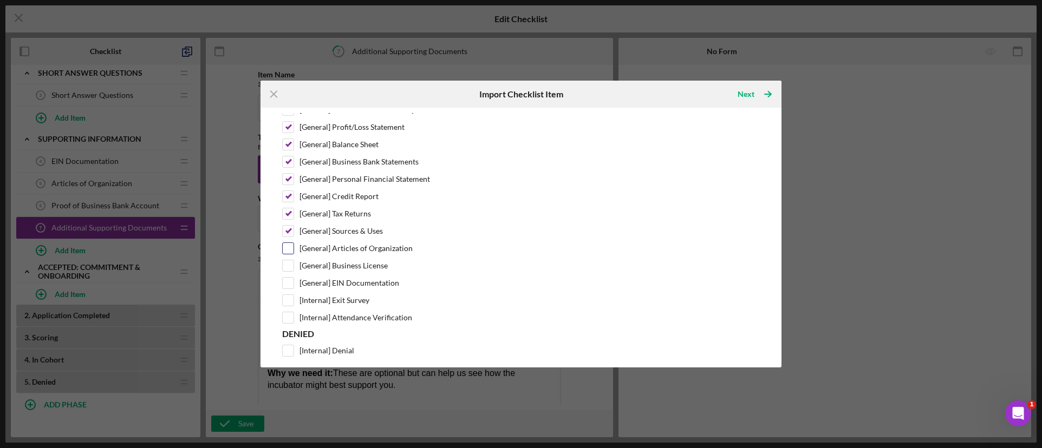
click at [289, 248] on input "[General] Articles of Organization" at bounding box center [288, 248] width 11 height 11
checkbox input "true"
click at [292, 266] on input "[General] Business License" at bounding box center [288, 265] width 11 height 11
checkbox input "true"
click at [287, 282] on input "[General] EIN Documentation" at bounding box center [288, 283] width 11 height 11
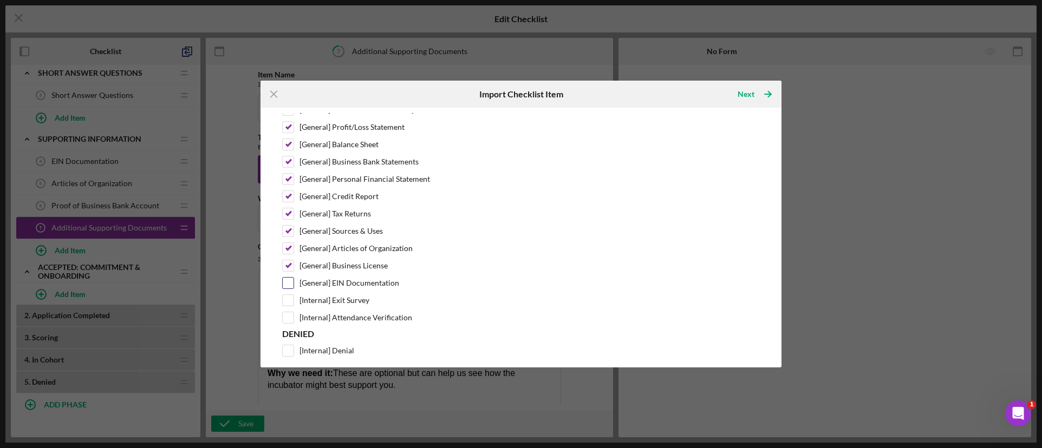
checkbox input "true"
drag, startPoint x: 288, startPoint y: 299, endPoint x: 293, endPoint y: 304, distance: 6.9
click at [290, 299] on input "[Internal] Exit Survey" at bounding box center [288, 300] width 11 height 11
checkbox input "true"
click at [289, 317] on input "[Internal] Attendance Verification" at bounding box center [288, 317] width 11 height 11
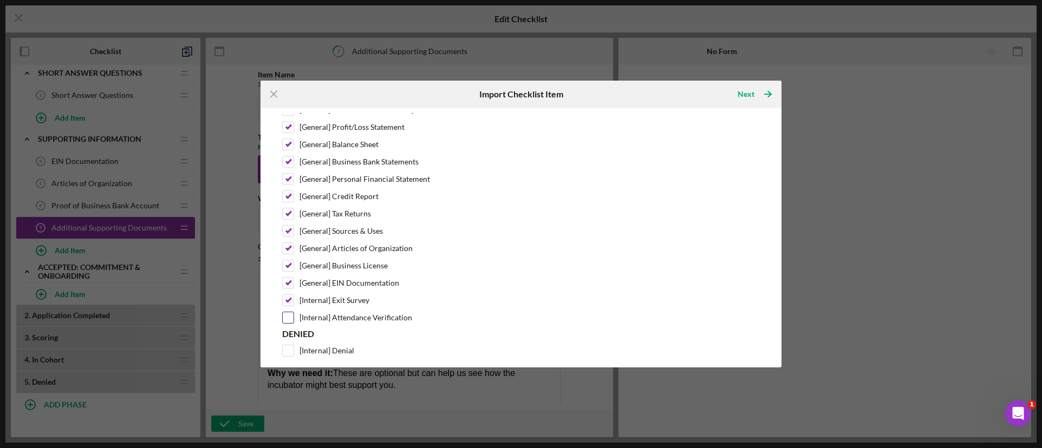
checkbox input "true"
click at [749, 91] on div "Next" at bounding box center [745, 94] width 17 height 22
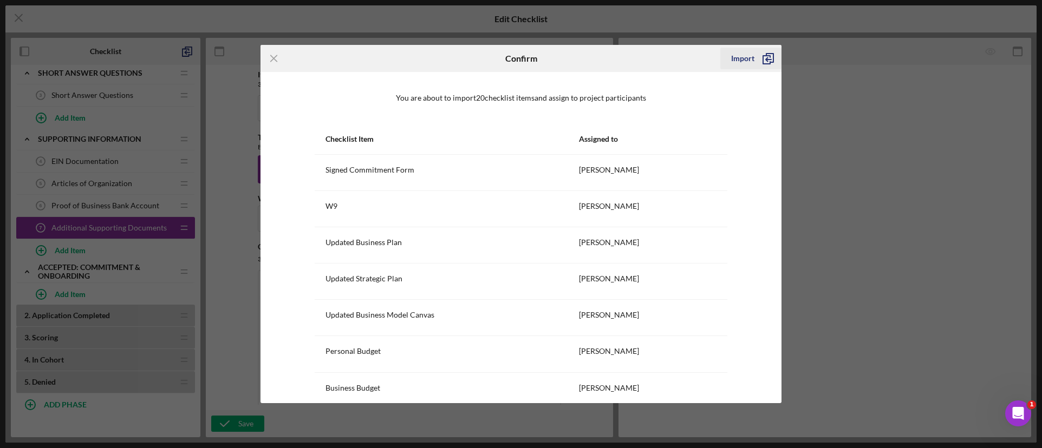
click at [748, 61] on div "Import" at bounding box center [742, 59] width 23 height 22
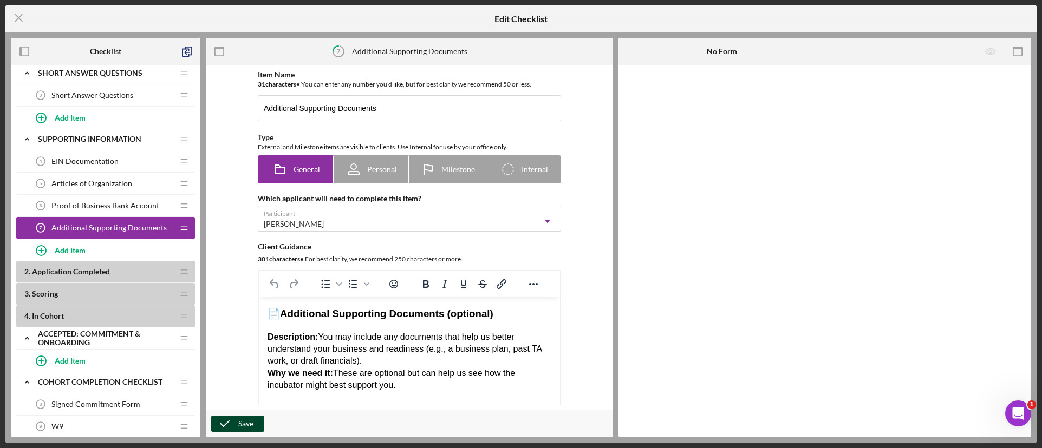
click at [223, 425] on polyline "button" at bounding box center [224, 423] width 9 height 5
click at [241, 422] on div "Save" at bounding box center [245, 424] width 15 height 16
click at [21, 18] on icon "Icon/Menu Close" at bounding box center [18, 17] width 27 height 27
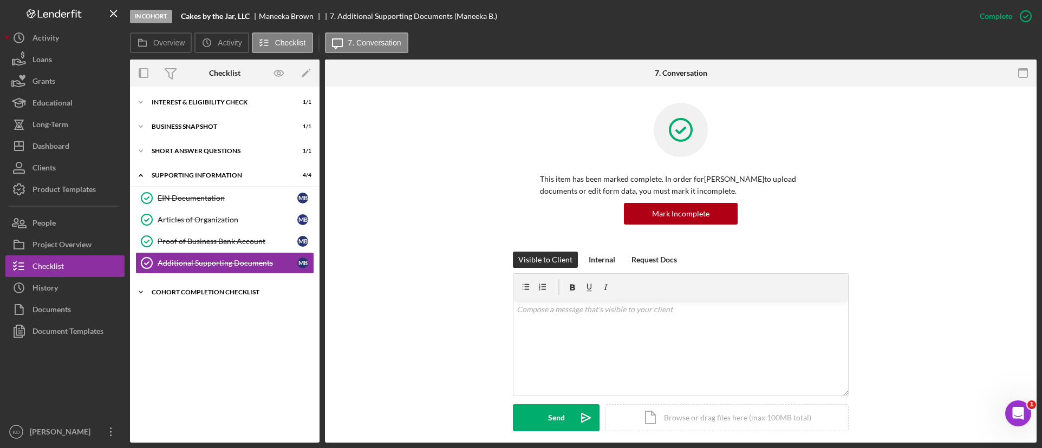
click at [147, 292] on icon "Icon/Expander" at bounding box center [141, 293] width 22 height 22
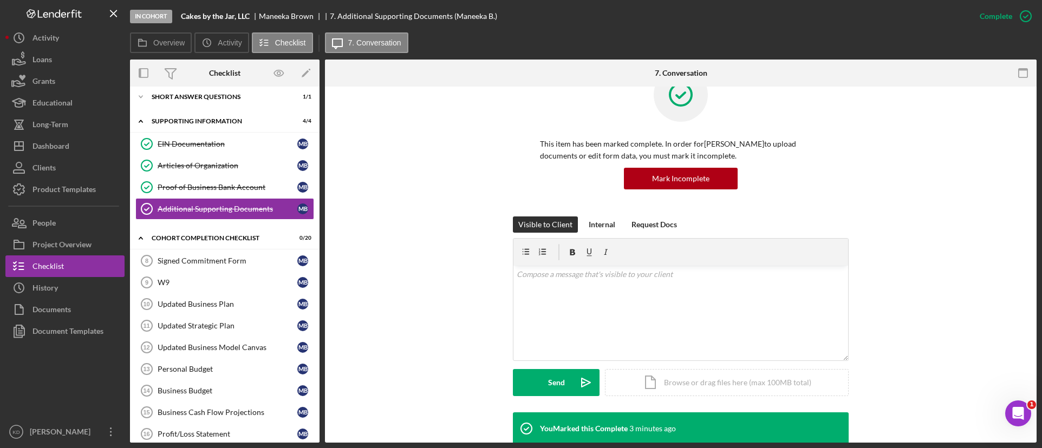
scroll to position [54, 0]
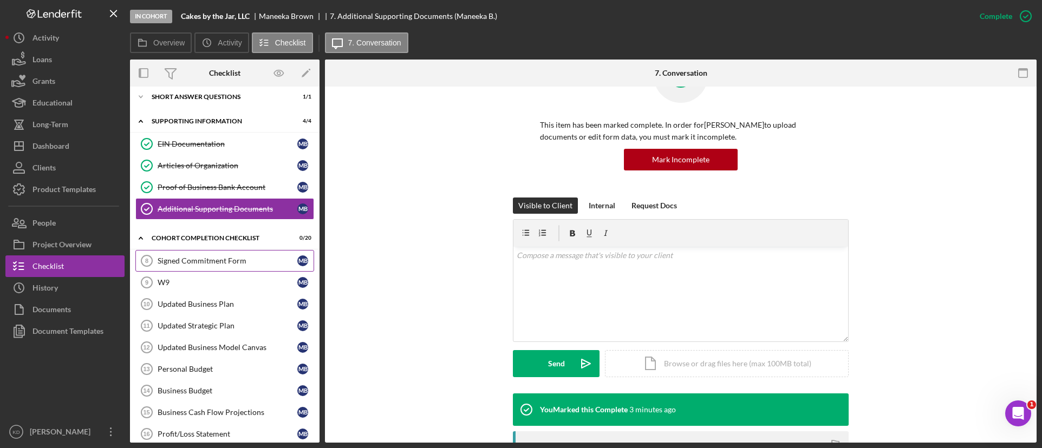
click at [212, 261] on div "Signed Commitment Form" at bounding box center [228, 261] width 140 height 9
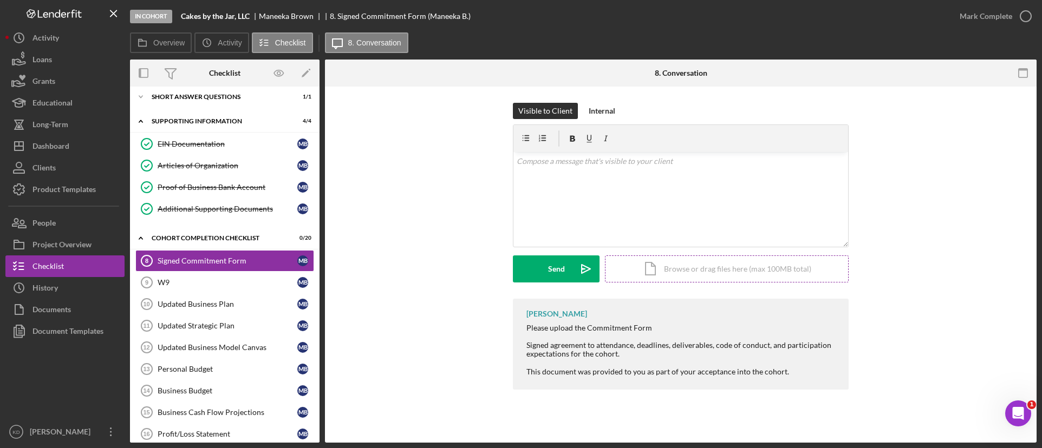
click at [705, 270] on div "Icon/Document Browse or drag files here (max 100MB total) Tap to choose files o…" at bounding box center [727, 269] width 244 height 27
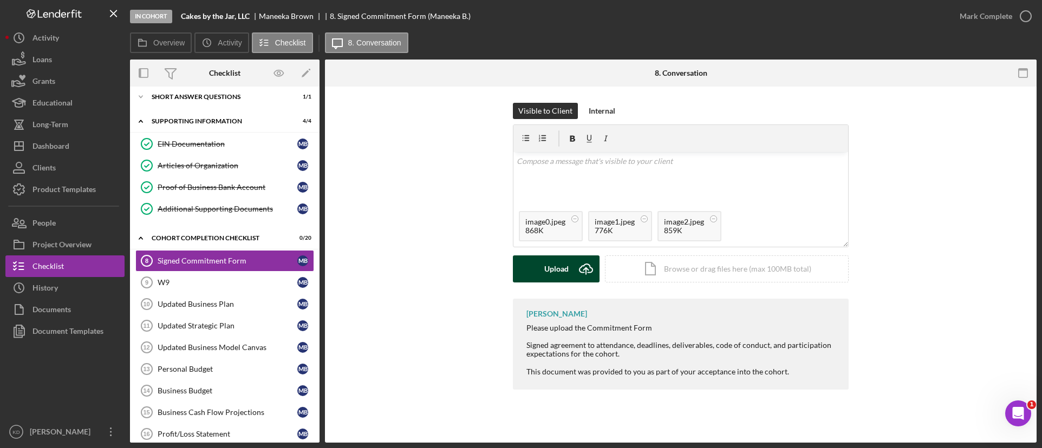
click at [568, 272] on button "Upload Icon/Upload" at bounding box center [556, 269] width 87 height 27
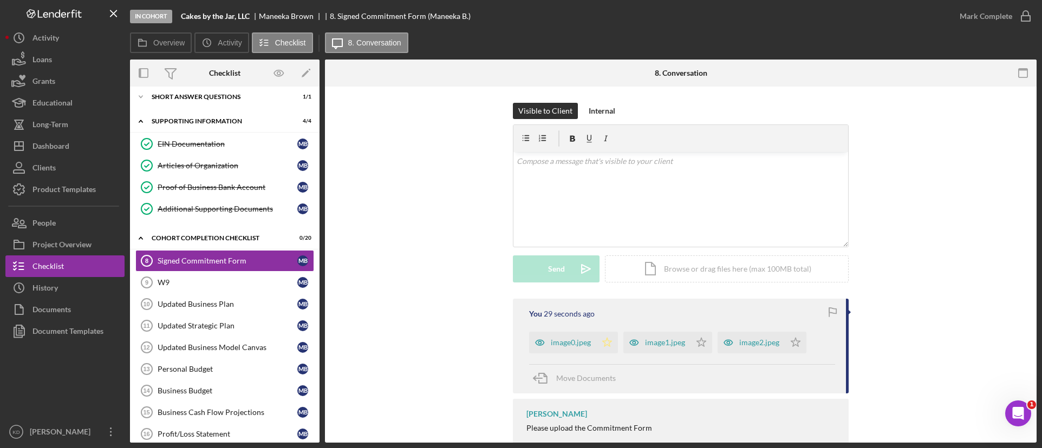
click at [605, 338] on polygon "button" at bounding box center [607, 342] width 9 height 9
click at [696, 343] on icon "Icon/Star" at bounding box center [701, 343] width 22 height 22
click at [795, 343] on icon "Icon/Star" at bounding box center [796, 343] width 22 height 22
click at [1024, 22] on icon "button" at bounding box center [1025, 16] width 27 height 27
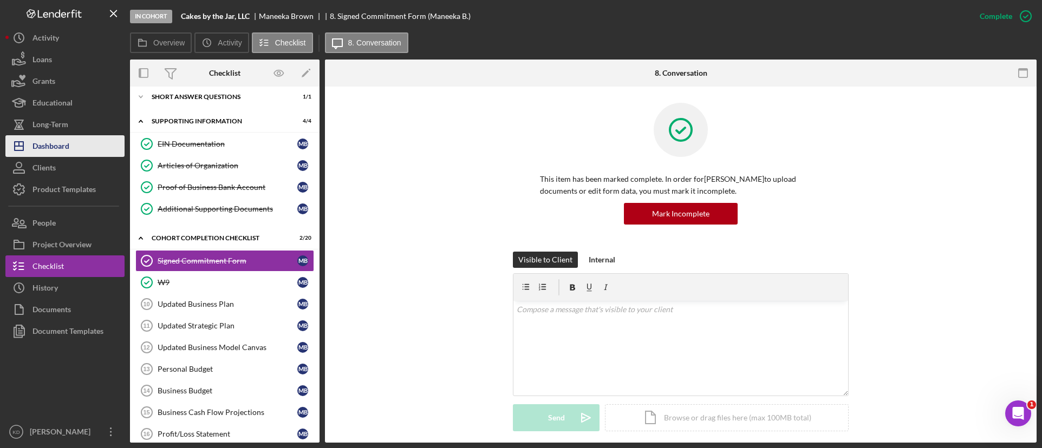
click at [64, 143] on div "Dashboard" at bounding box center [50, 147] width 37 height 24
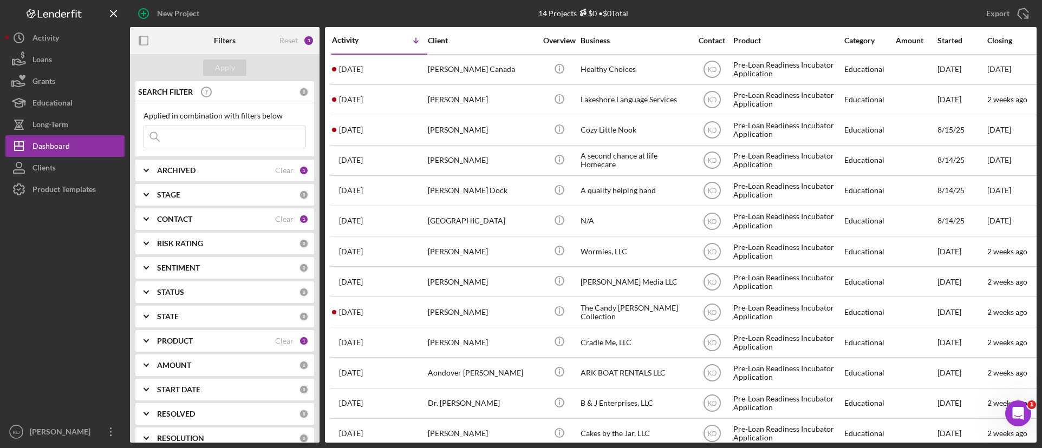
scroll to position [54, 0]
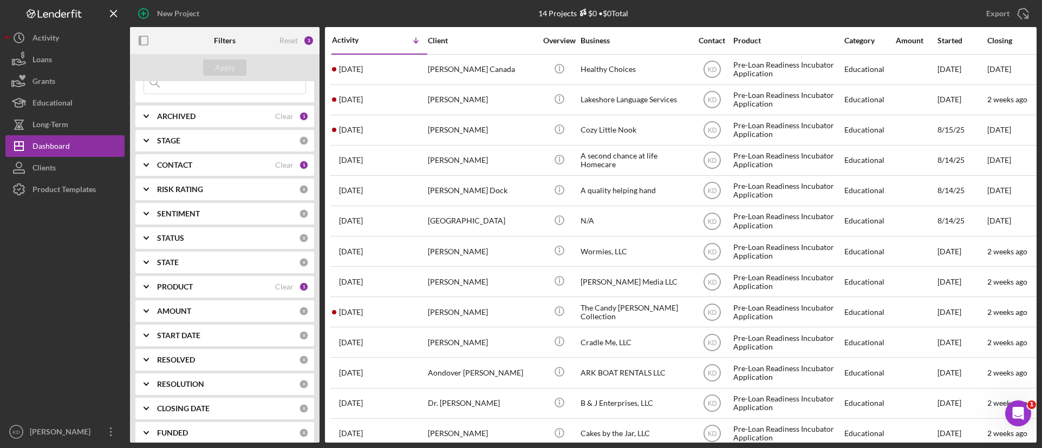
click at [173, 143] on b "STAGE" at bounding box center [168, 140] width 23 height 9
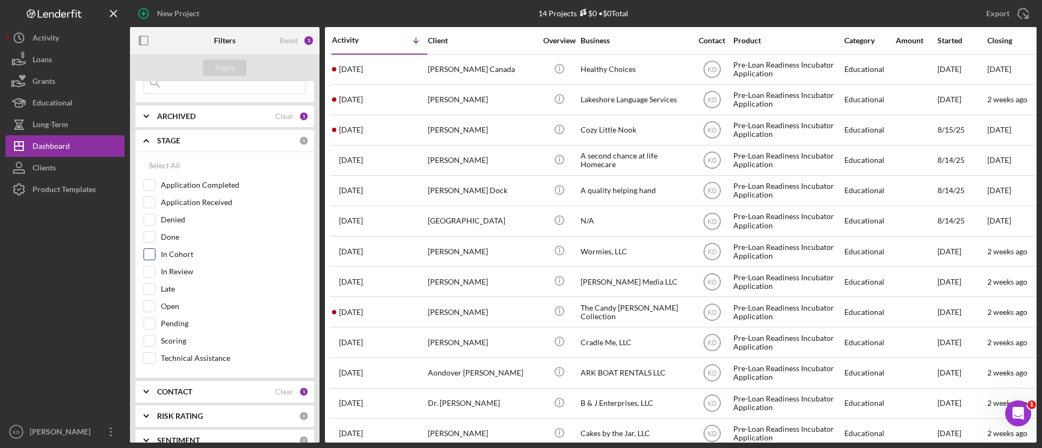
click at [152, 255] on input "In Cohort" at bounding box center [149, 254] width 11 height 11
click at [233, 70] on div "Apply" at bounding box center [225, 68] width 20 height 16
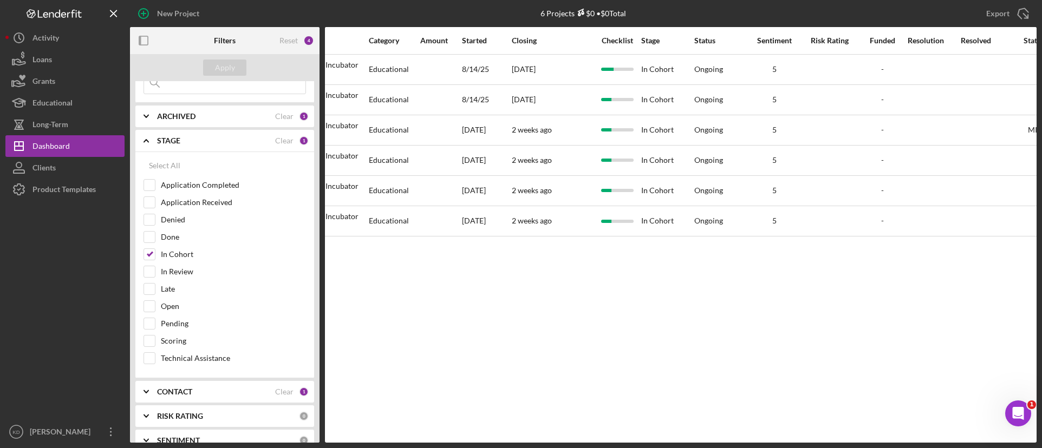
scroll to position [0, 0]
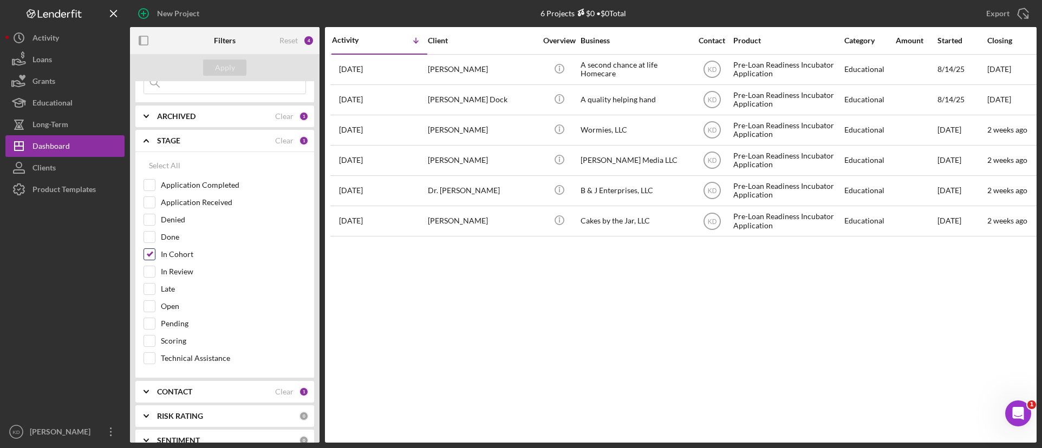
click at [146, 257] on input "In Cohort" at bounding box center [149, 254] width 11 height 11
checkbox input "false"
click at [221, 71] on div "Apply" at bounding box center [225, 68] width 20 height 16
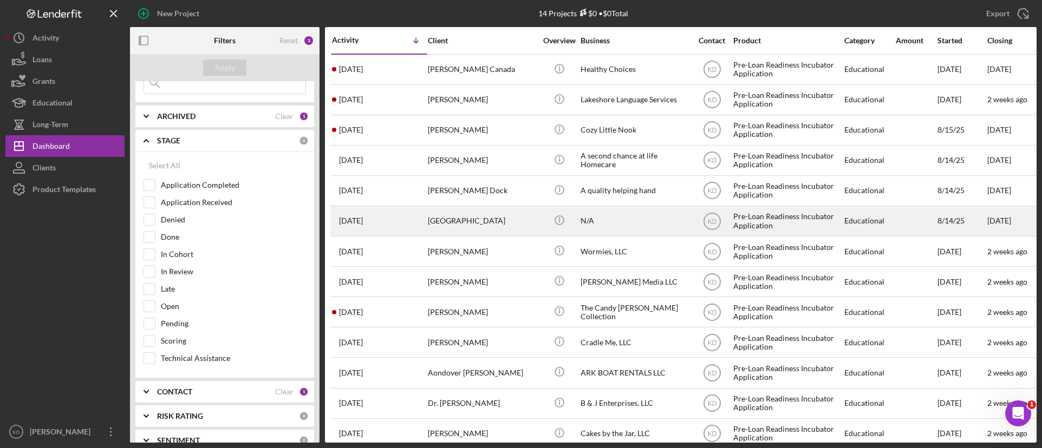
scroll to position [50, 0]
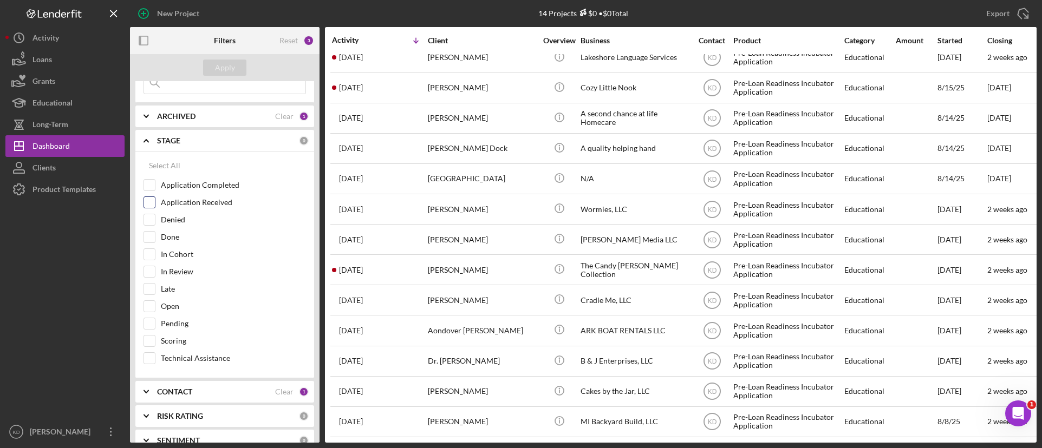
click at [212, 199] on label "Application Received" at bounding box center [233, 202] width 145 height 11
click at [155, 199] on input "Application Received" at bounding box center [149, 202] width 11 height 11
click at [240, 70] on button "Apply" at bounding box center [224, 68] width 43 height 16
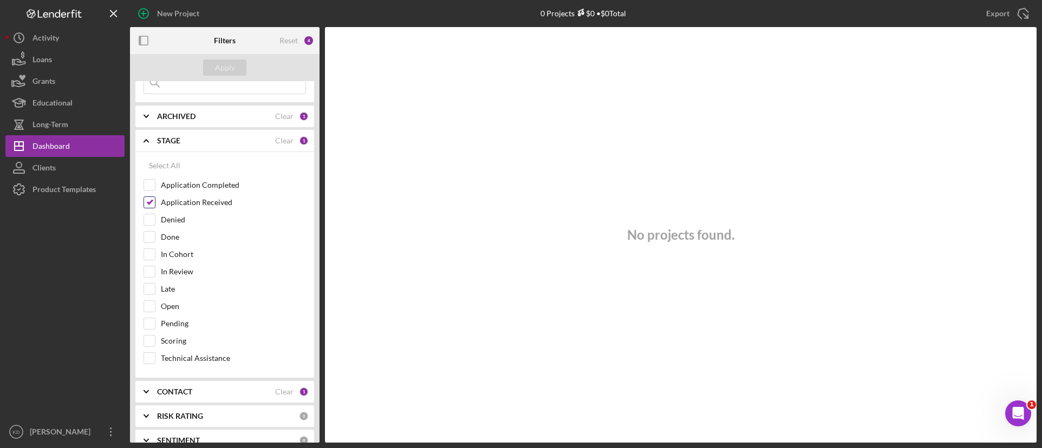
click at [204, 201] on label "Application Received" at bounding box center [233, 202] width 145 height 11
click at [155, 201] on input "Application Received" at bounding box center [149, 202] width 11 height 11
checkbox input "false"
click at [226, 63] on div "Apply" at bounding box center [225, 68] width 20 height 16
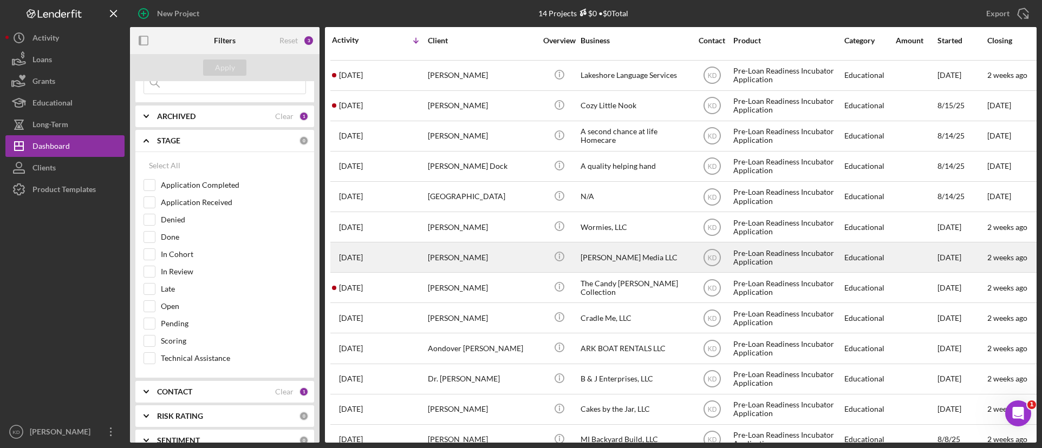
scroll to position [0, 0]
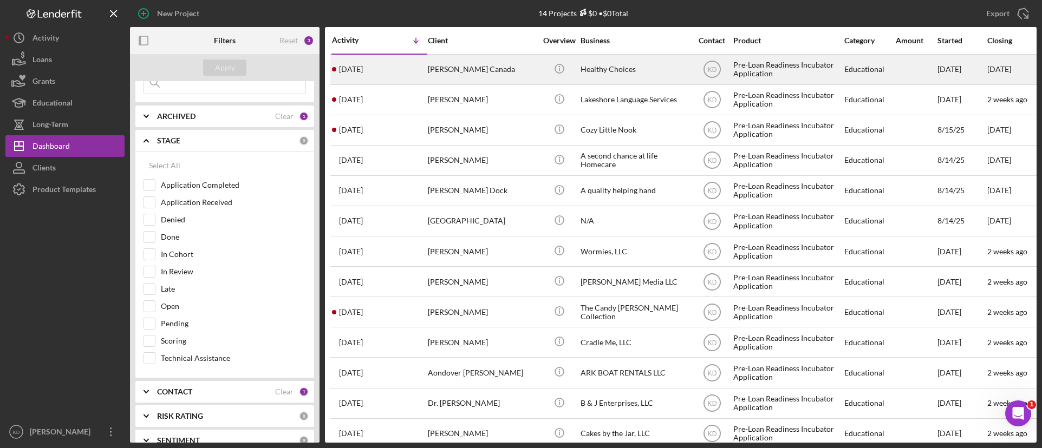
click at [507, 71] on div "Ruth Canada" at bounding box center [482, 69] width 108 height 29
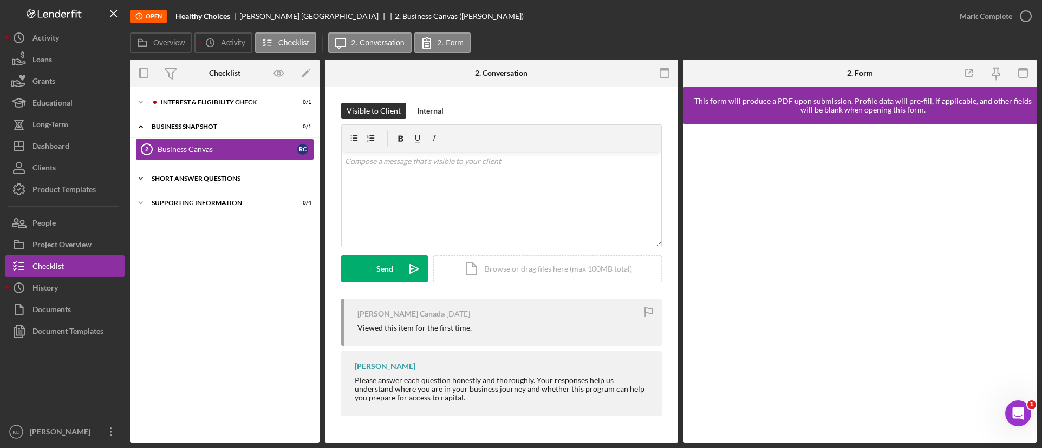
click at [150, 175] on icon "Icon/Expander" at bounding box center [141, 179] width 22 height 22
click at [150, 231] on icon "Icon/Expander" at bounding box center [141, 231] width 22 height 22
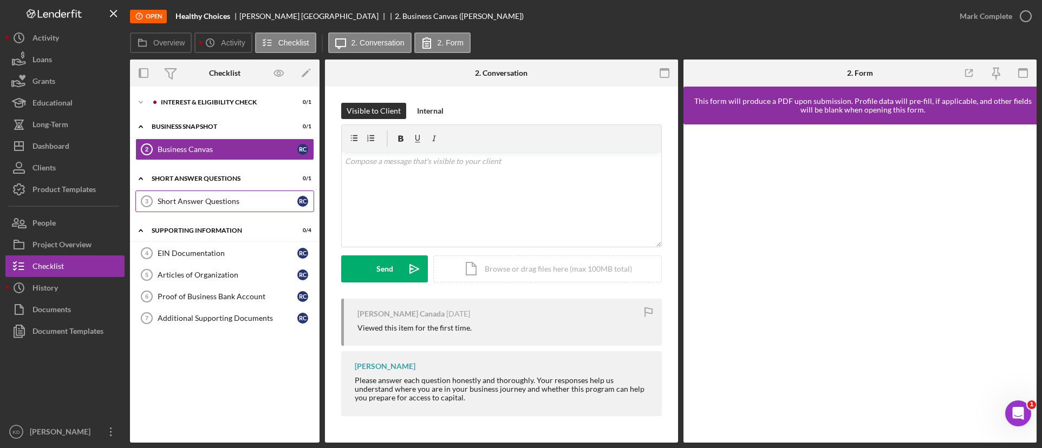
click at [151, 199] on icon "Short Answer Questions 3" at bounding box center [146, 201] width 27 height 27
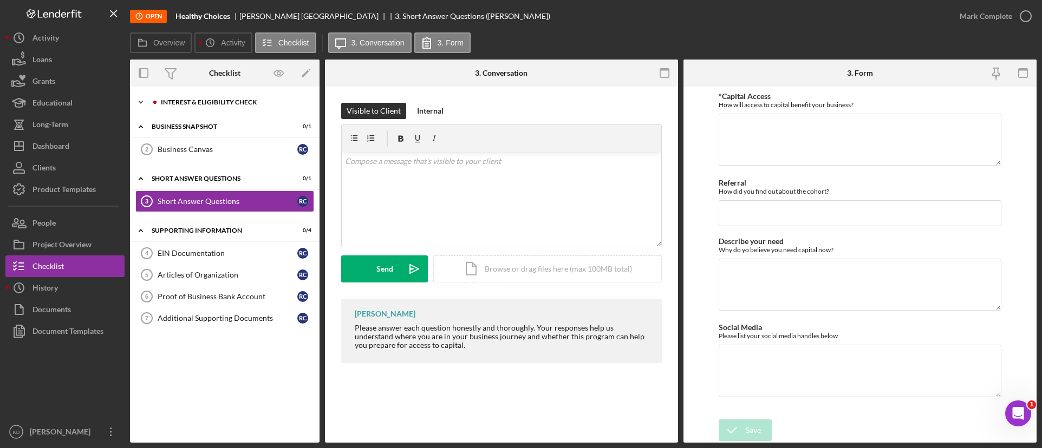
click at [164, 106] on div "Icon/Expander Interest & Eligibility Check 0 / 1" at bounding box center [224, 102] width 189 height 22
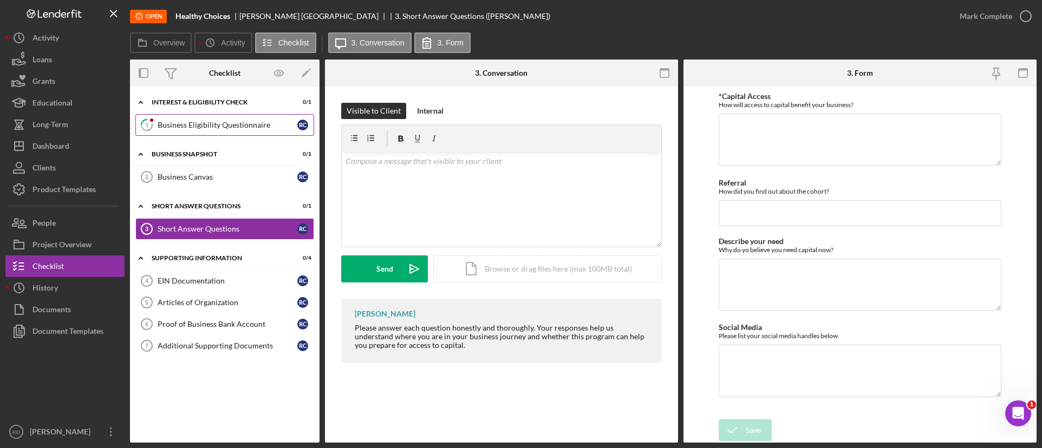
click at [165, 129] on div "Business Eligibility Questionnaire" at bounding box center [228, 125] width 140 height 9
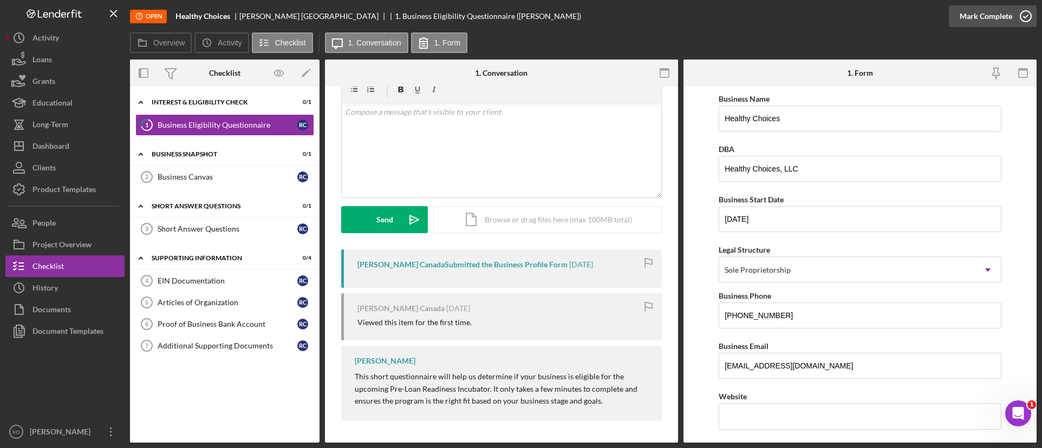
click at [1018, 21] on icon "button" at bounding box center [1025, 16] width 27 height 27
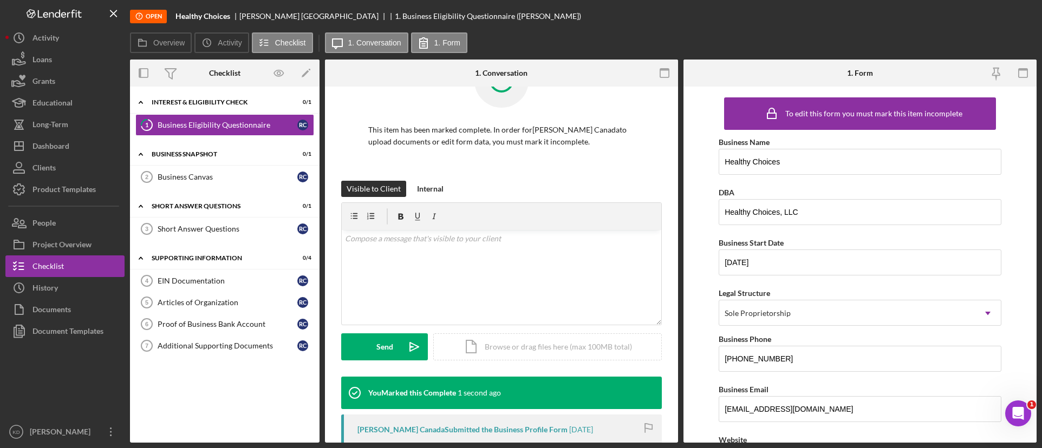
scroll to position [198, 0]
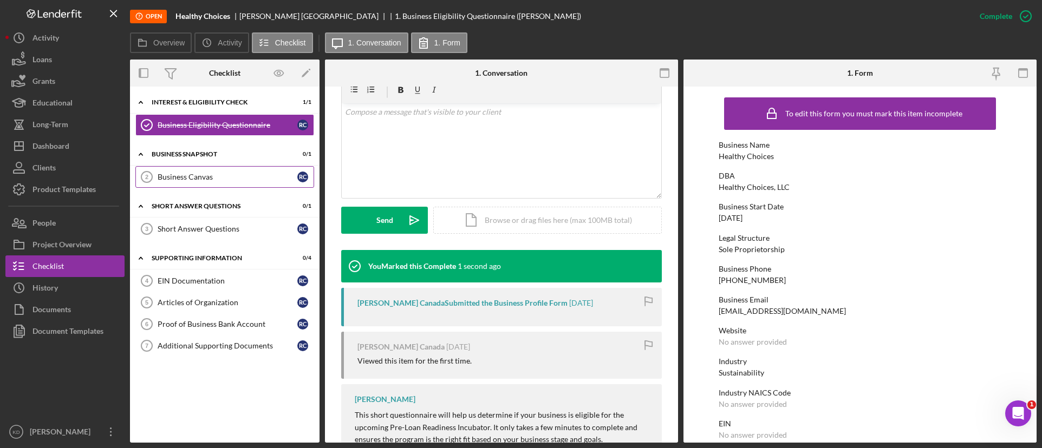
click at [191, 182] on link "Business Canvas 2 Business Canvas R C" at bounding box center [224, 177] width 179 height 22
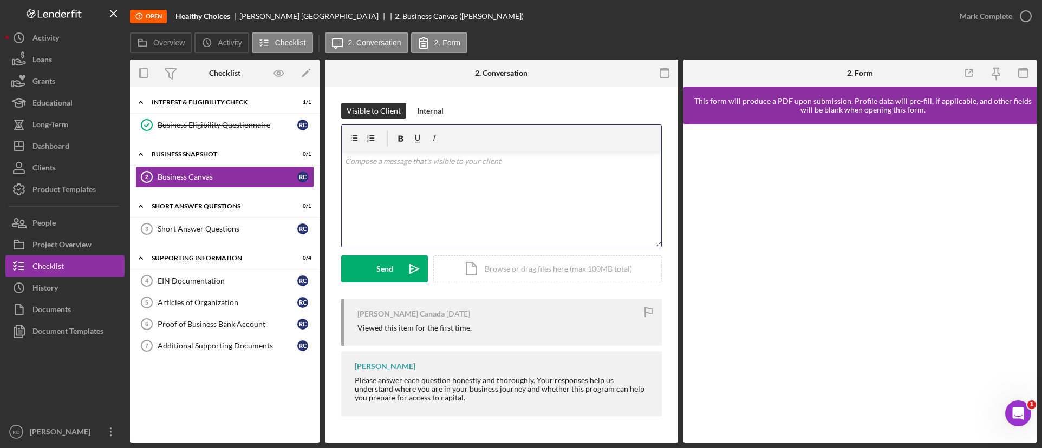
click at [456, 184] on div "v Color teal Color pink Remove color Add row above Add row below Add column bef…" at bounding box center [501, 199] width 319 height 95
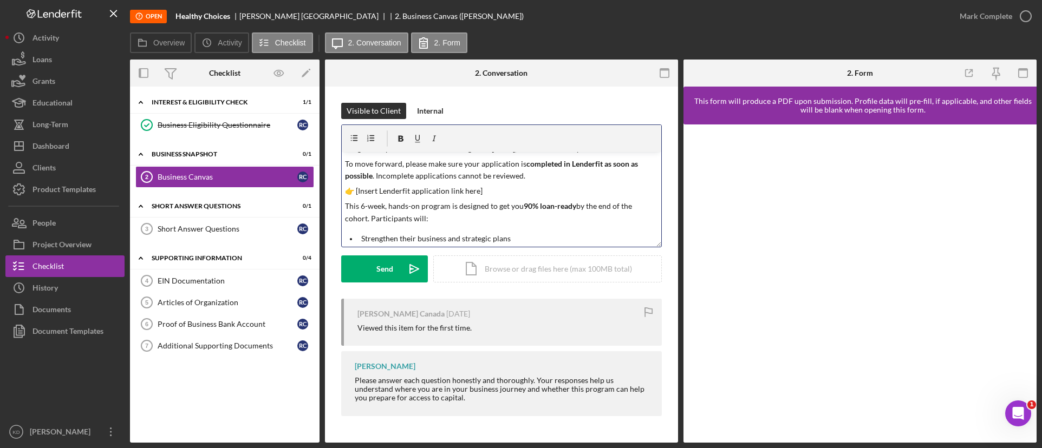
scroll to position [23, 0]
drag, startPoint x: 488, startPoint y: 204, endPoint x: 343, endPoint y: 207, distance: 144.6
click at [343, 207] on div "v Color teal Color pink Remove color Add row above Add row below Add column bef…" at bounding box center [501, 199] width 319 height 95
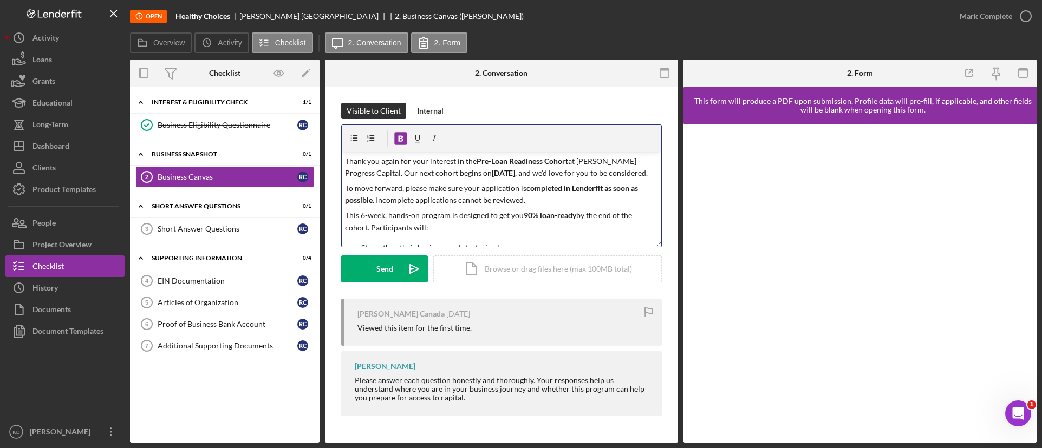
scroll to position [118, 0]
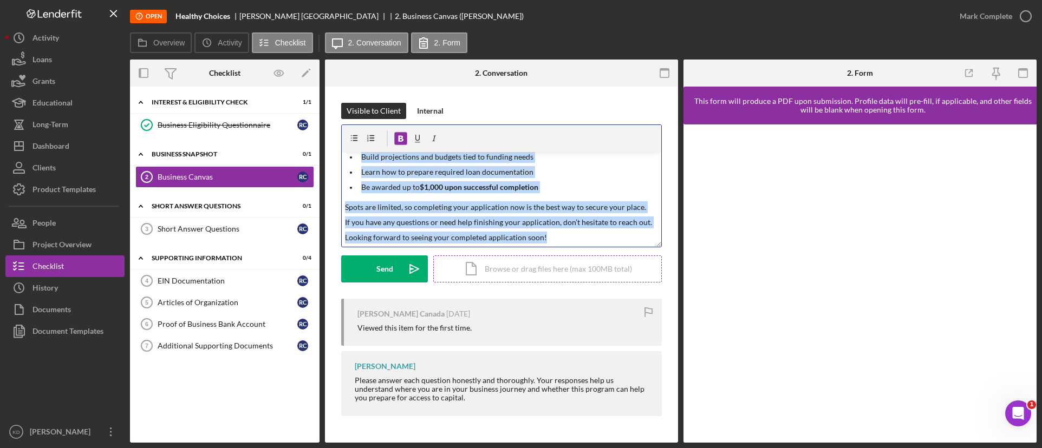
drag, startPoint x: 344, startPoint y: 161, endPoint x: 607, endPoint y: 262, distance: 281.2
click at [607, 262] on form "v Color teal Color pink Remove color Add row above Add row below Add column bef…" at bounding box center [501, 204] width 321 height 158
copy div "Thank you again for your interest in the Pre-Loan Readiness Cohort at Rende Pro…"
click at [618, 243] on p "Looking forward to seeing your completed application soon!" at bounding box center [501, 238] width 313 height 12
click at [610, 236] on p "Looking forward to seeing your completed application soon!" at bounding box center [501, 238] width 313 height 12
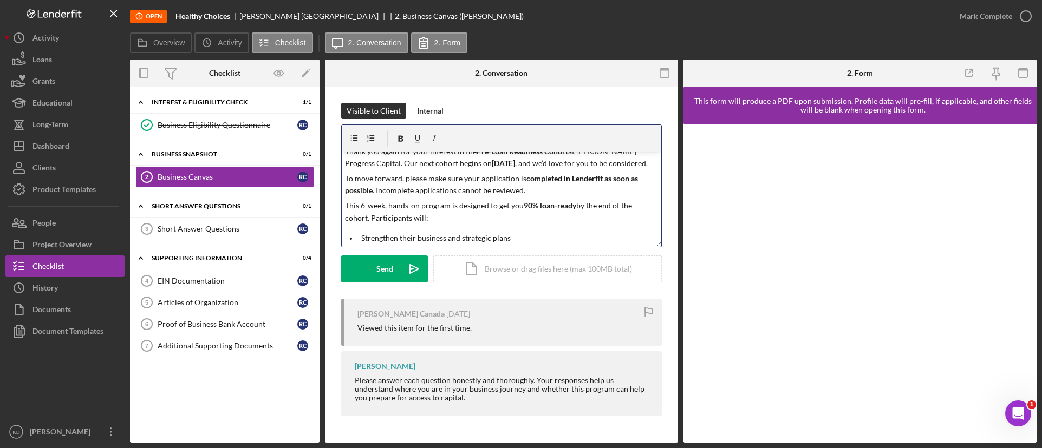
scroll to position [0, 0]
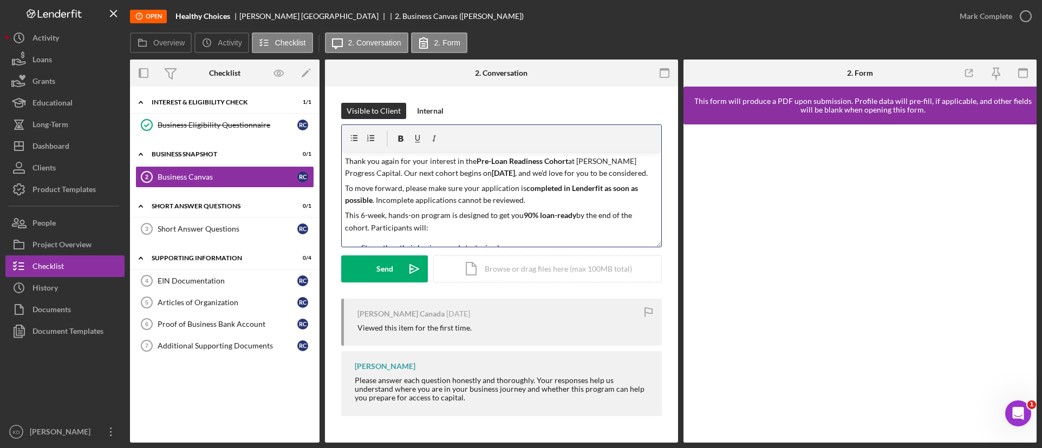
click at [342, 162] on div "v Color teal Color pink Remove color Add row above Add row below Add column bef…" at bounding box center [501, 199] width 319 height 95
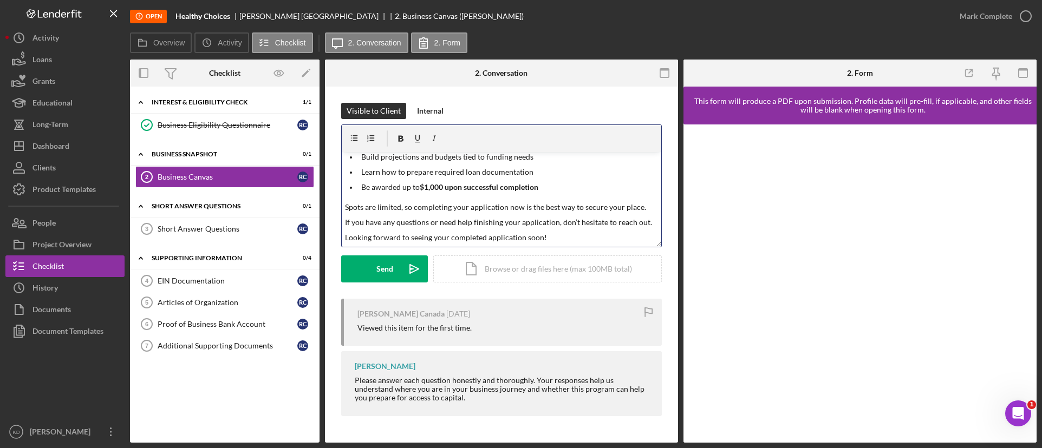
scroll to position [133, 0]
click at [390, 265] on div "Send" at bounding box center [384, 269] width 17 height 27
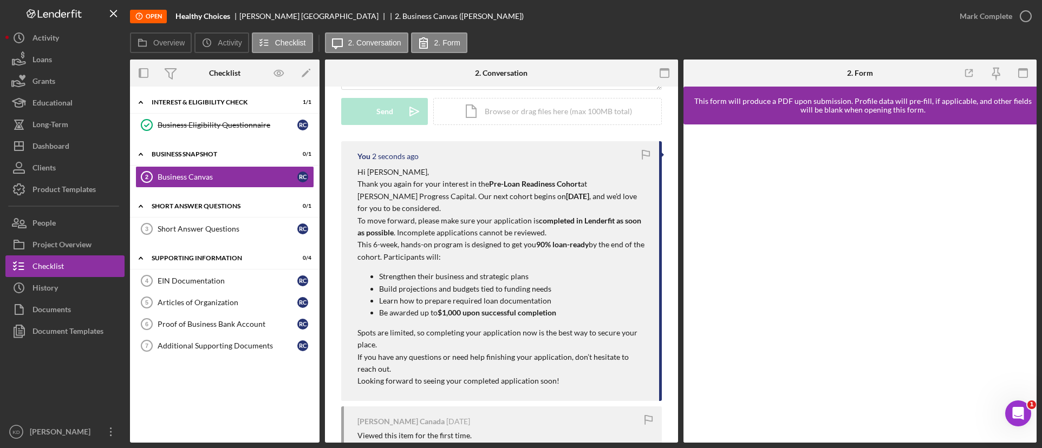
scroll to position [162, 0]
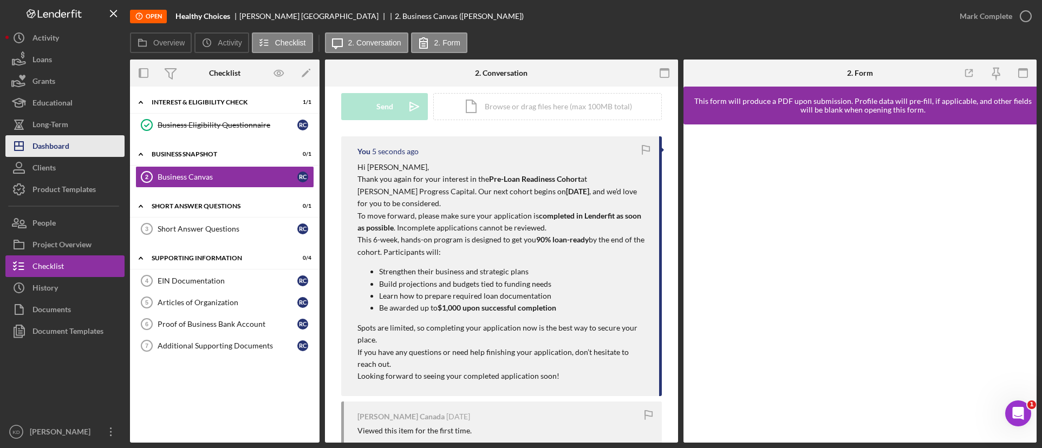
click at [67, 146] on div "Dashboard" at bounding box center [50, 147] width 37 height 24
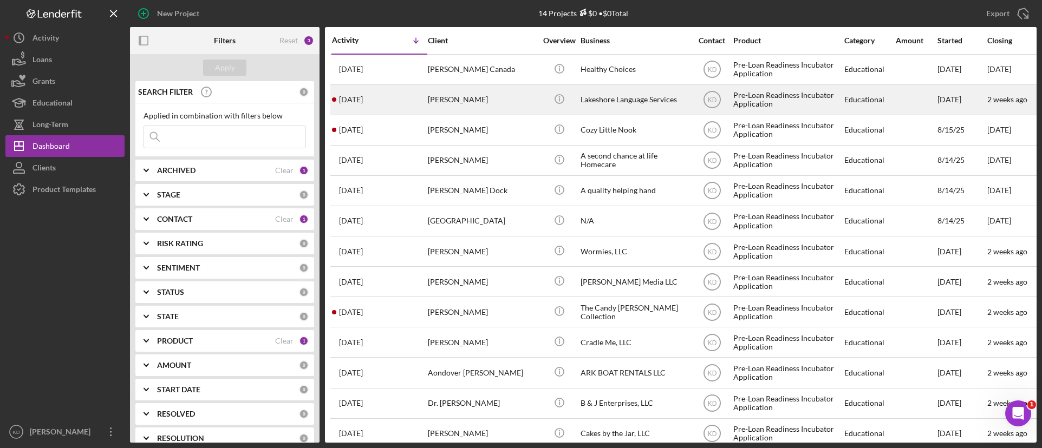
click at [522, 100] on div "Brenda Ballesteros" at bounding box center [482, 100] width 108 height 29
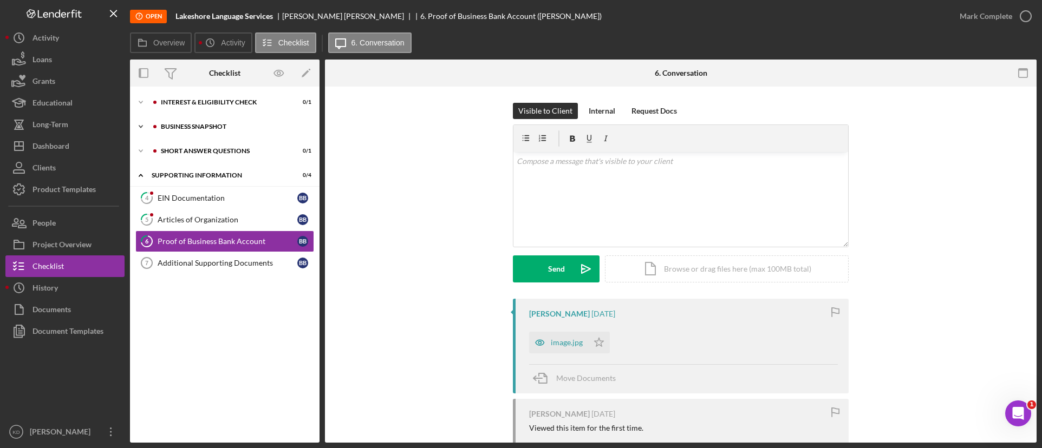
click at [135, 125] on icon "Icon/Expander" at bounding box center [141, 127] width 22 height 22
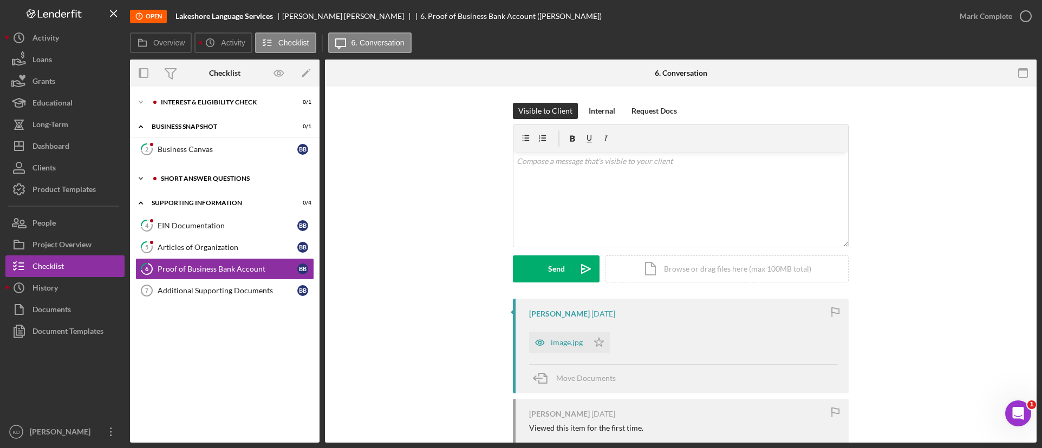
click at [140, 179] on polyline at bounding box center [140, 179] width 3 height 2
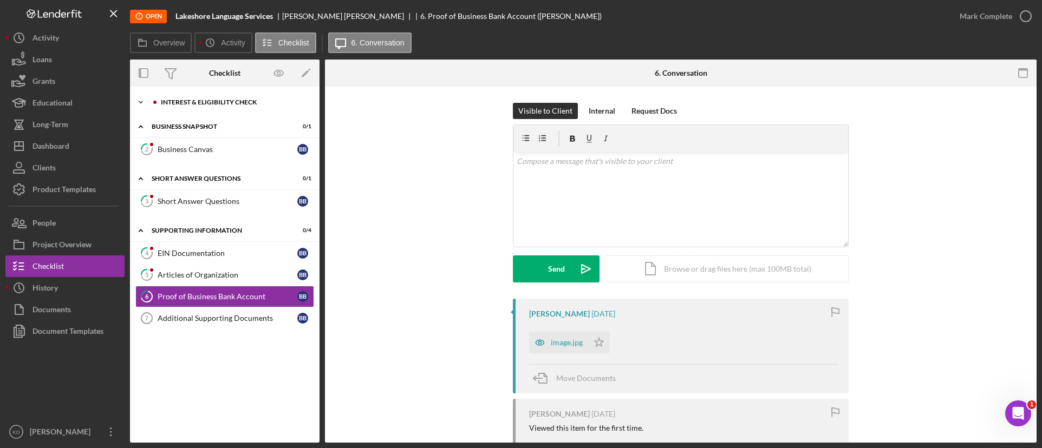
click at [145, 101] on icon "Icon/Expander" at bounding box center [141, 102] width 22 height 22
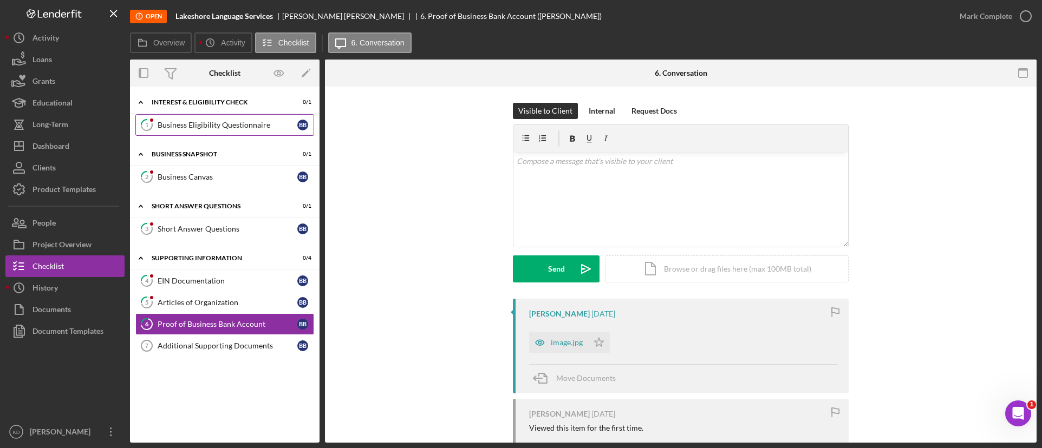
click at [205, 123] on div "Business Eligibility Questionnaire" at bounding box center [228, 125] width 140 height 9
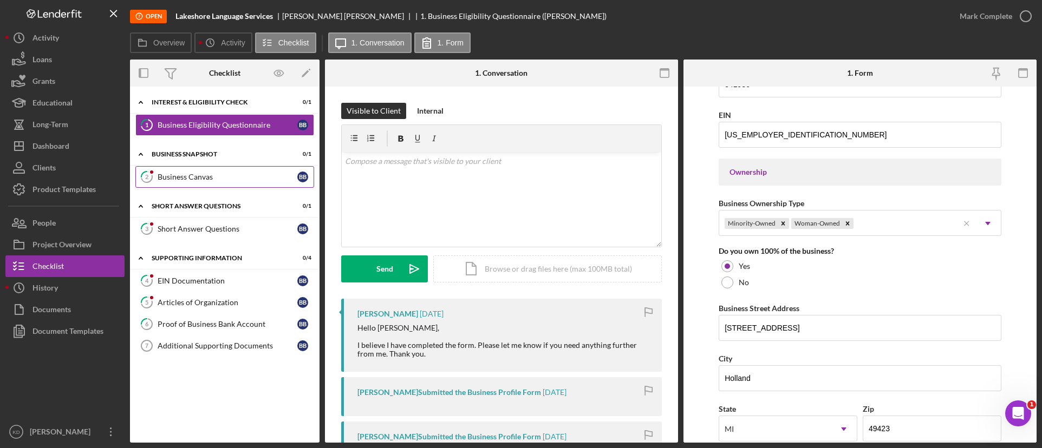
click at [216, 174] on div "Business Canvas" at bounding box center [228, 177] width 140 height 9
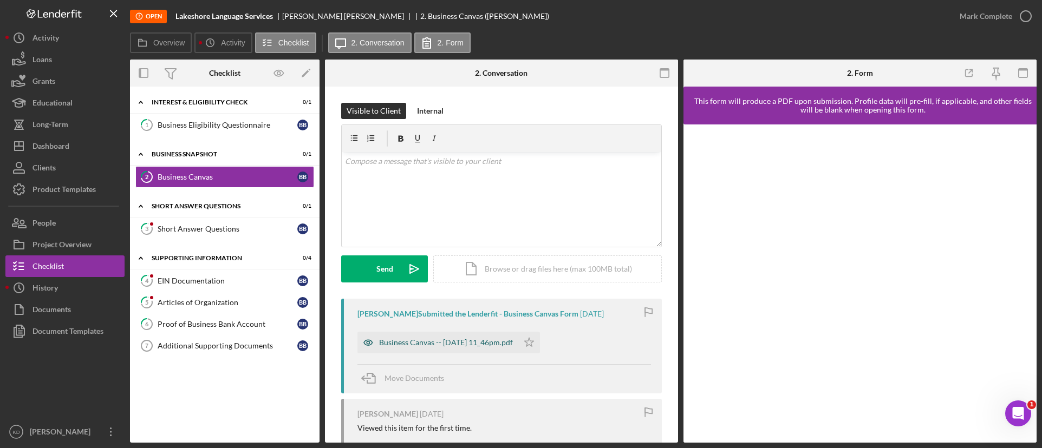
click at [428, 348] on div "Business Canvas -- 2025-08-15 11_46pm.pdf" at bounding box center [437, 343] width 161 height 22
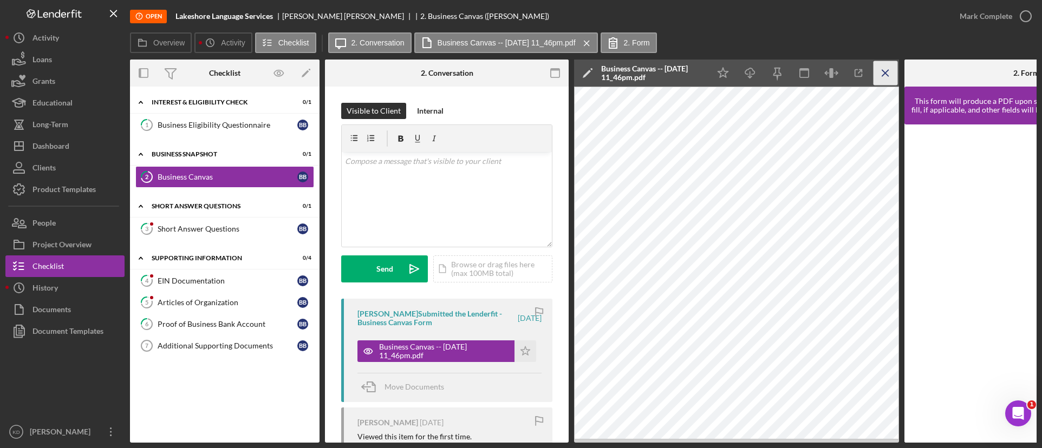
click at [887, 75] on line "button" at bounding box center [885, 73] width 6 height 6
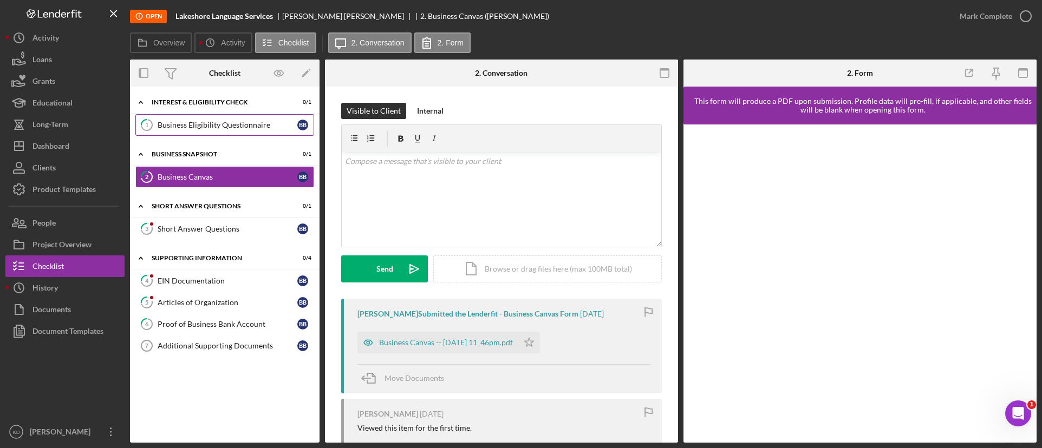
click at [243, 126] on div "Business Eligibility Questionnaire" at bounding box center [228, 125] width 140 height 9
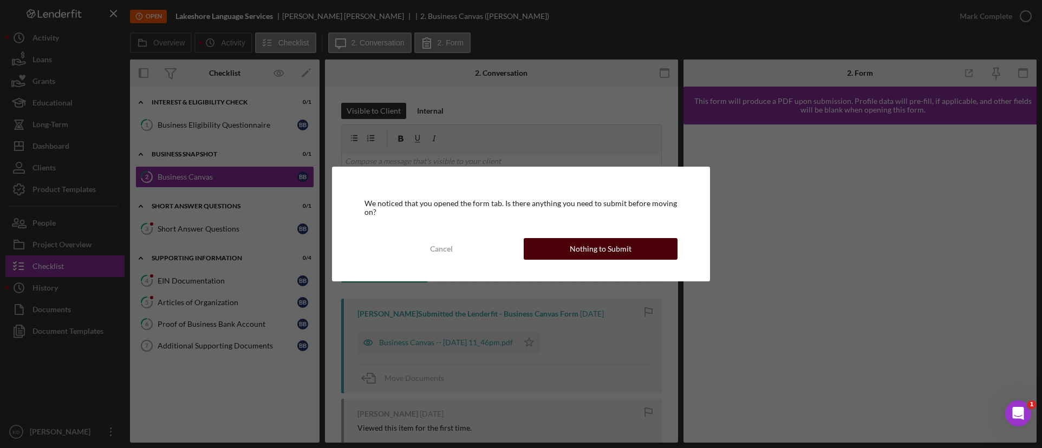
click at [557, 252] on button "Nothing to Submit" at bounding box center [601, 249] width 154 height 22
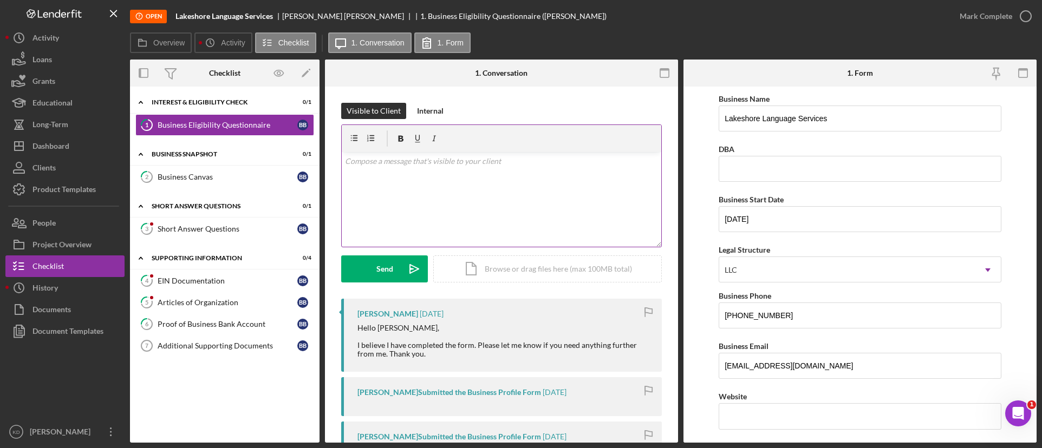
click at [441, 202] on div "v Color teal Color pink Remove color Add row above Add row below Add column bef…" at bounding box center [501, 199] width 319 height 95
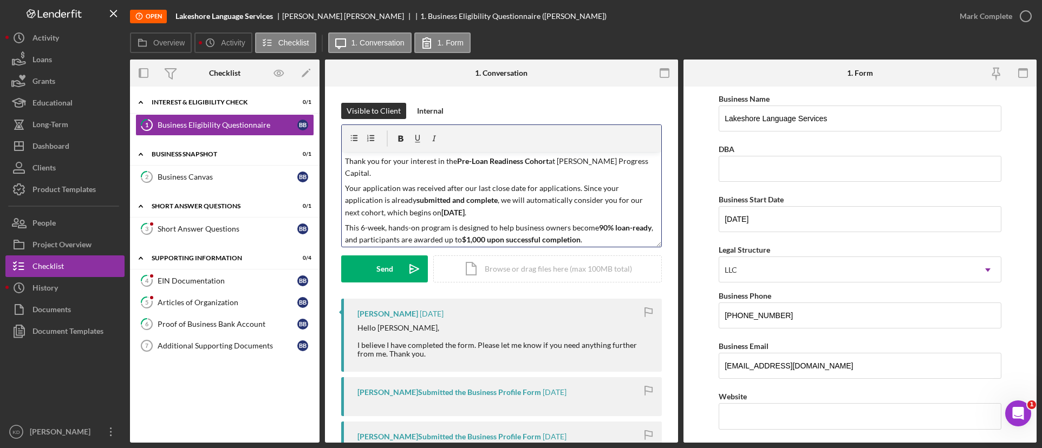
click at [347, 160] on p "Thank you for your interest in the Pre-Loan Readiness Cohort at Rende Progress …" at bounding box center [501, 167] width 313 height 24
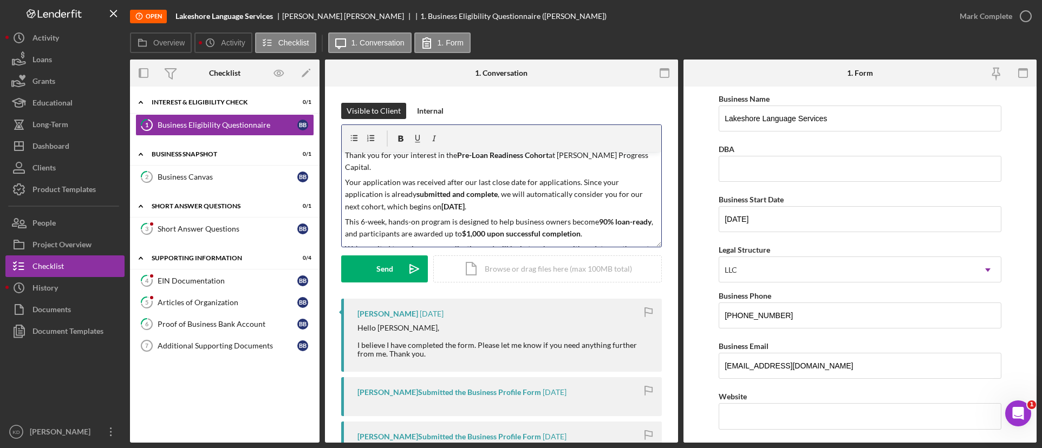
scroll to position [32, 0]
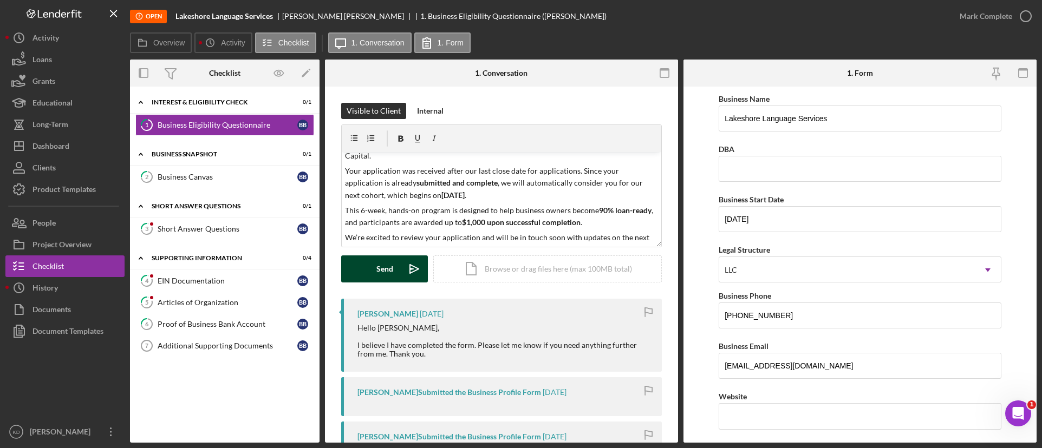
click at [407, 271] on icon "Icon/icon-invite-send" at bounding box center [414, 269] width 27 height 27
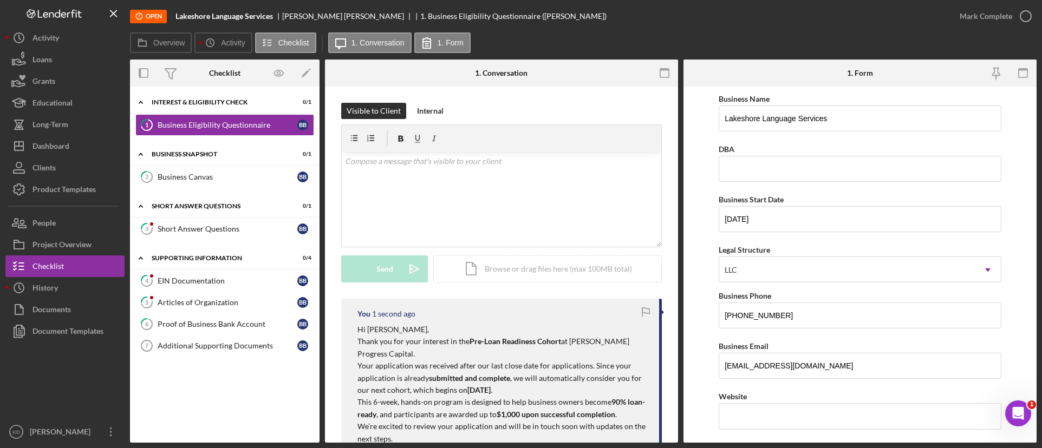
scroll to position [0, 0]
click at [1011, 16] on button "Mark Complete" at bounding box center [993, 16] width 88 height 22
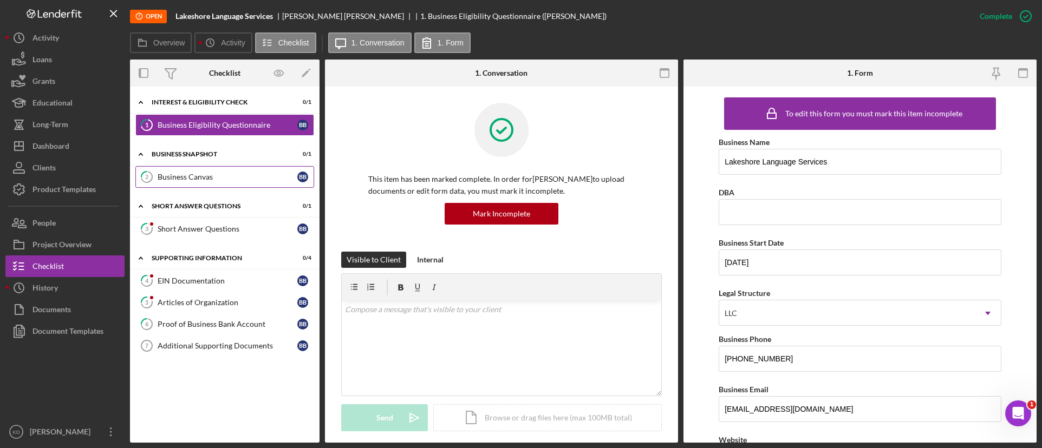
click at [205, 181] on div "Business Canvas" at bounding box center [228, 177] width 140 height 9
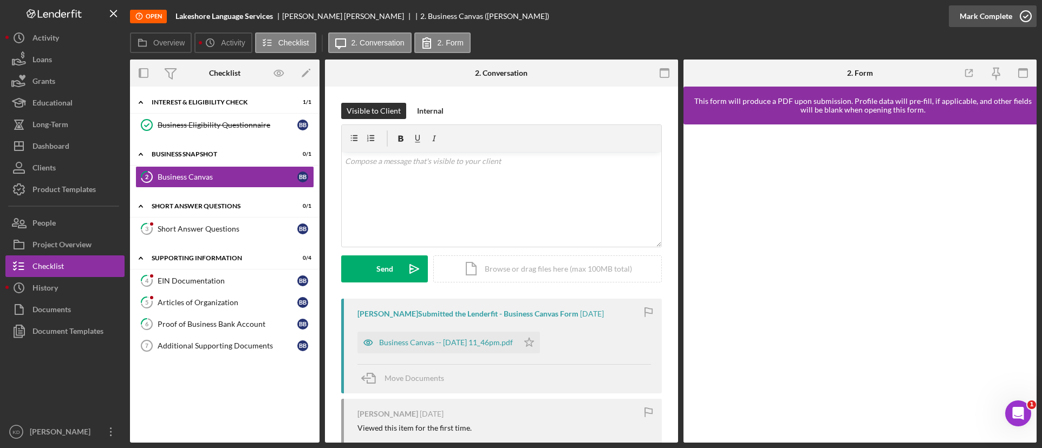
click at [1018, 18] on icon "button" at bounding box center [1025, 16] width 27 height 27
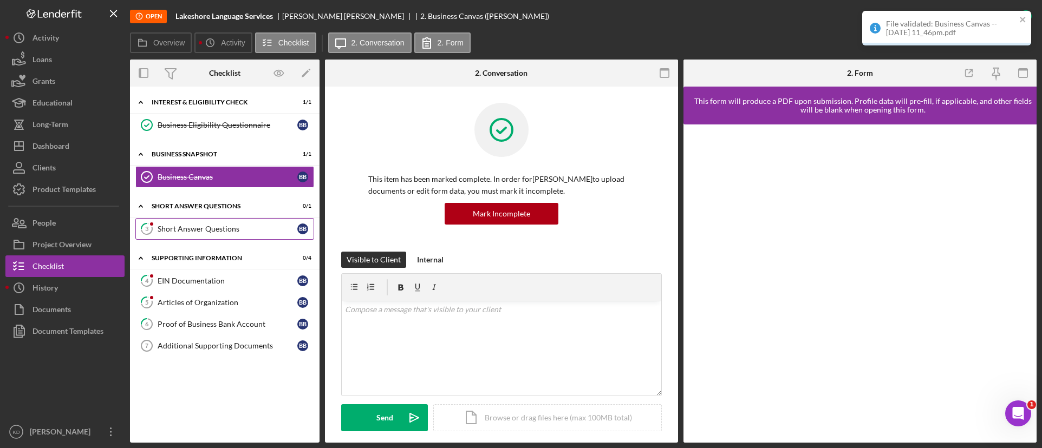
click at [219, 231] on div "Short Answer Questions" at bounding box center [228, 229] width 140 height 9
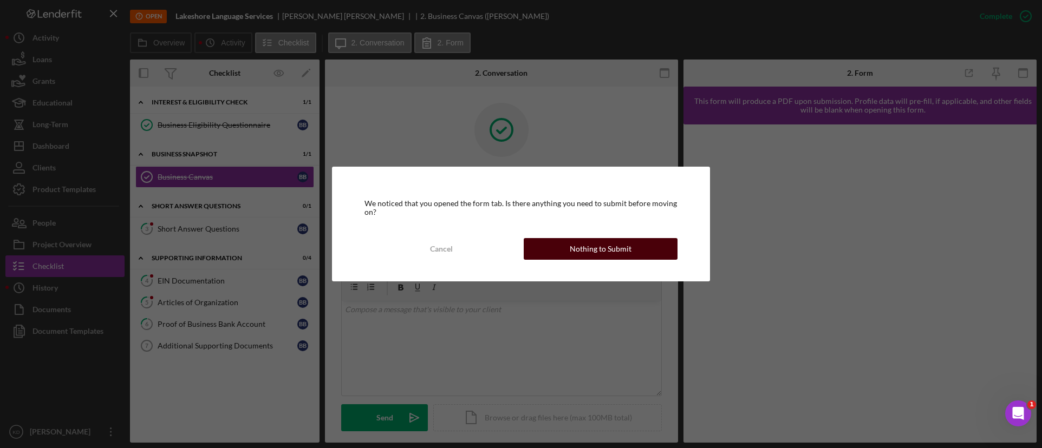
click at [581, 249] on div "Nothing to Submit" at bounding box center [601, 249] width 62 height 22
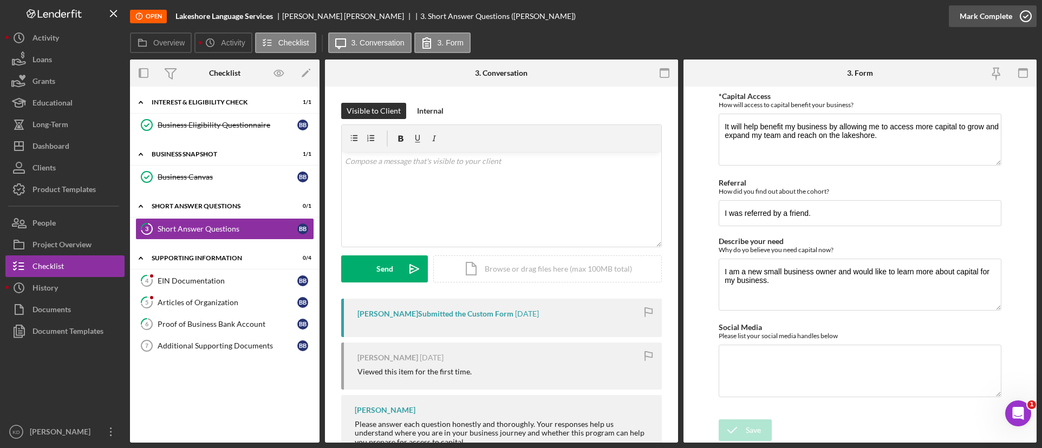
click at [1014, 22] on icon "button" at bounding box center [1025, 16] width 27 height 27
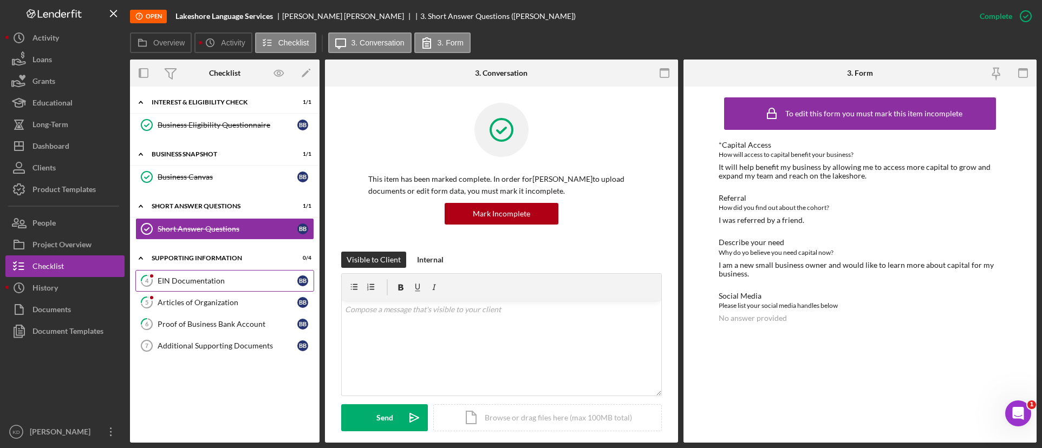
click at [200, 286] on link "4 EIN Documentation B B" at bounding box center [224, 281] width 179 height 22
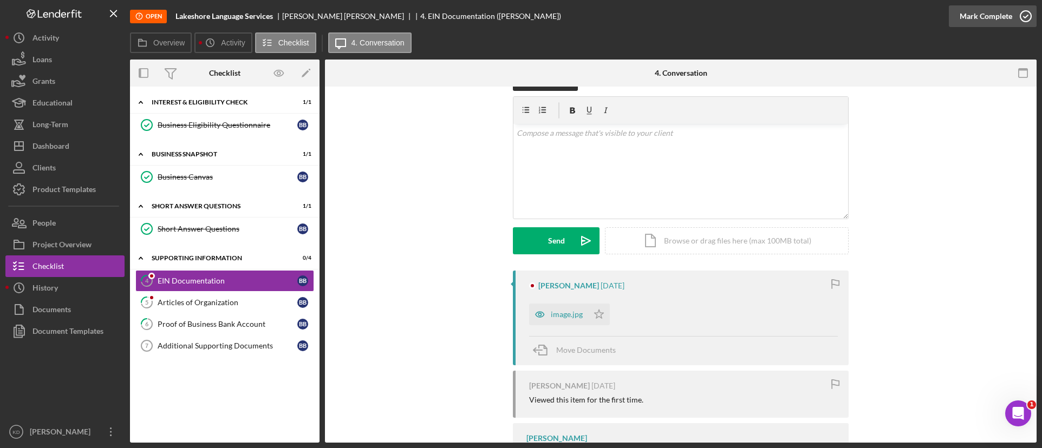
scroll to position [54, 0]
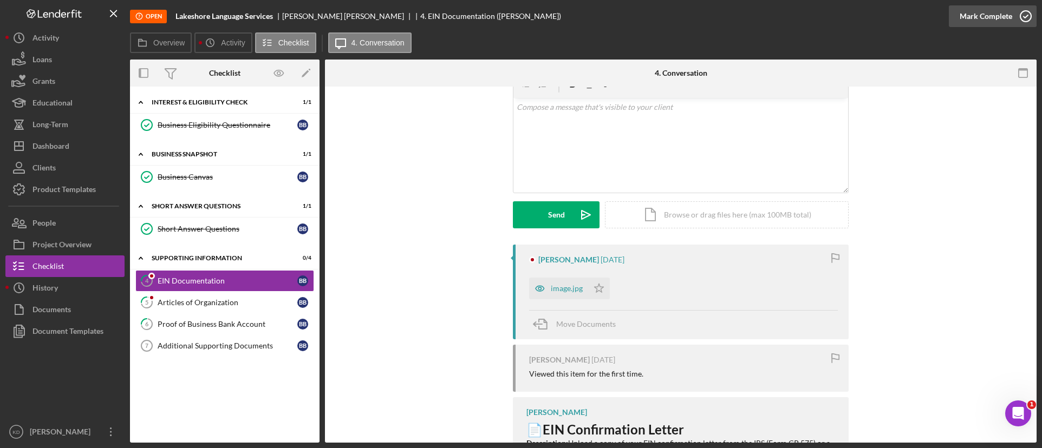
click at [1014, 15] on icon "button" at bounding box center [1025, 16] width 27 height 27
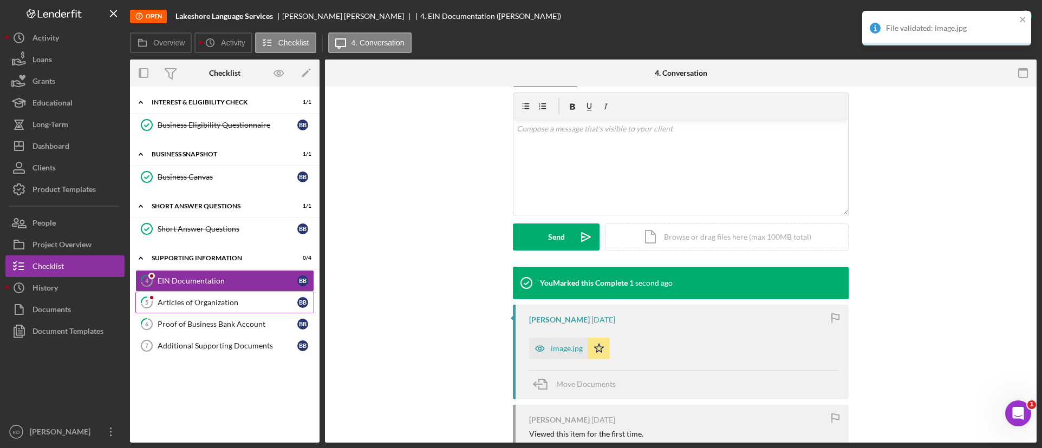
scroll to position [0, 0]
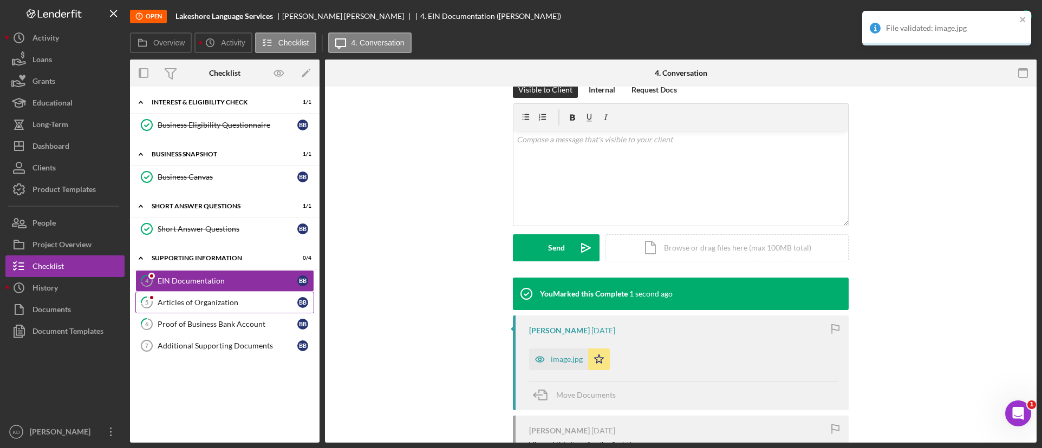
click at [219, 303] on div "Articles of Organization" at bounding box center [228, 302] width 140 height 9
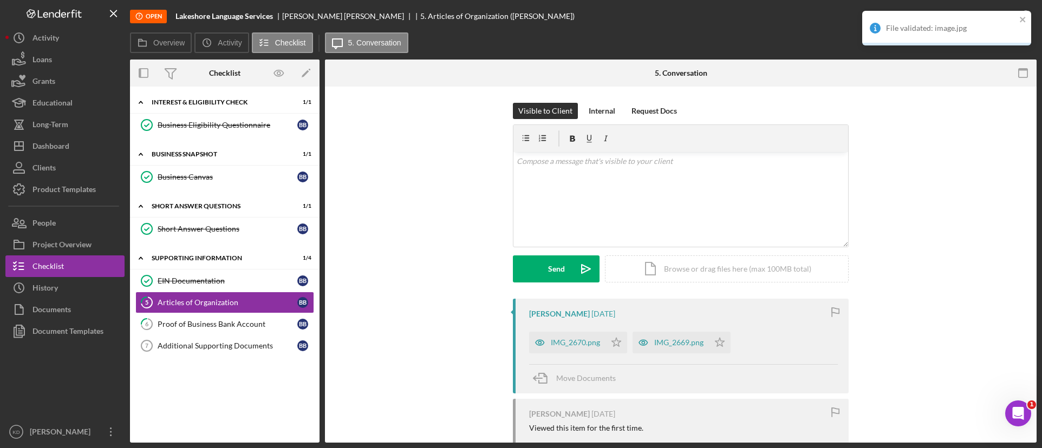
click at [1018, 21] on div "File validated: image.jpg" at bounding box center [942, 27] width 153 height 17
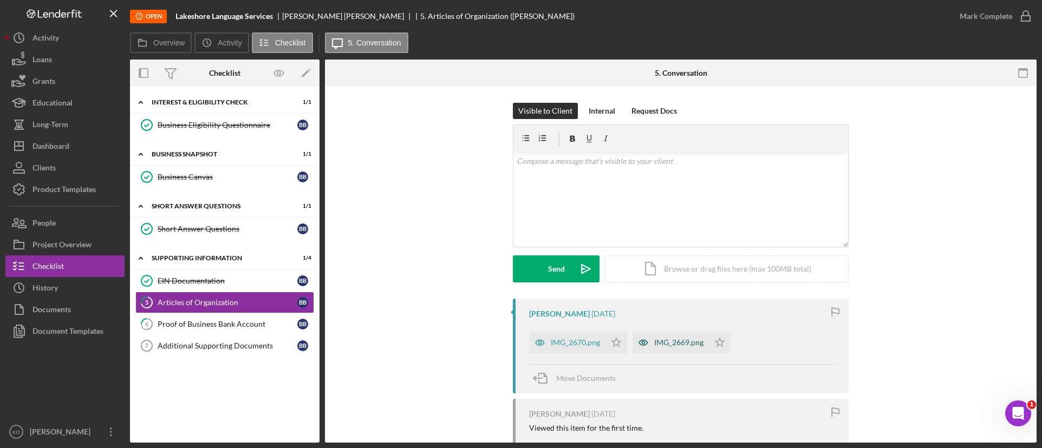
click at [640, 344] on icon "button" at bounding box center [643, 343] width 22 height 22
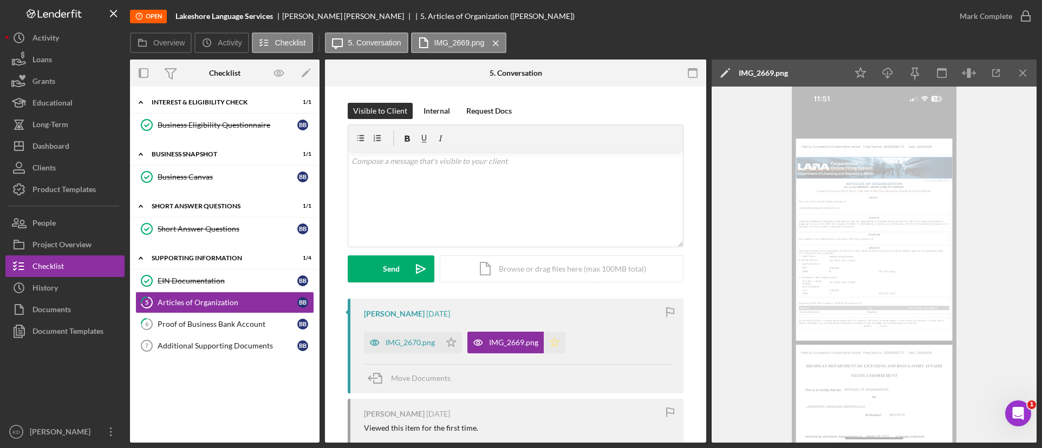
click at [553, 343] on icon "Icon/Star" at bounding box center [555, 343] width 22 height 22
click at [448, 345] on icon "Icon/Star" at bounding box center [451, 343] width 22 height 22
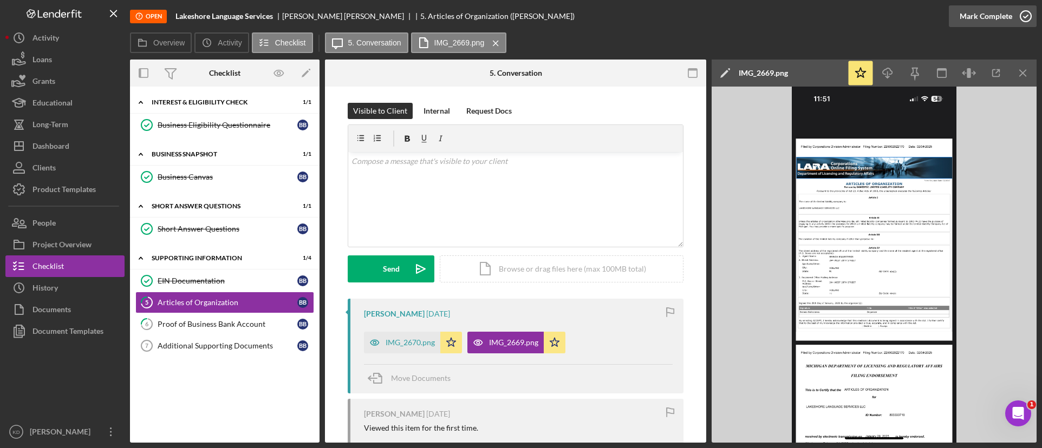
click at [1019, 22] on icon "button" at bounding box center [1025, 16] width 27 height 27
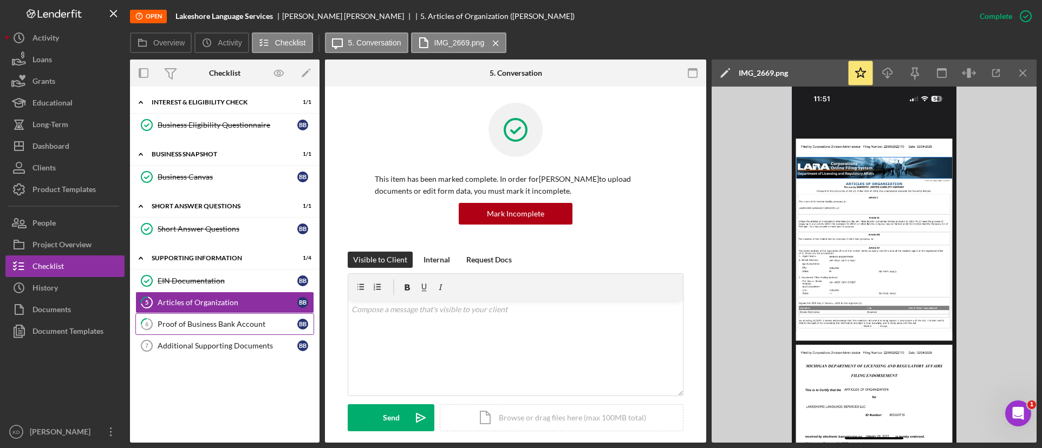
click at [210, 329] on div "Proof of Business Bank Account" at bounding box center [228, 324] width 140 height 9
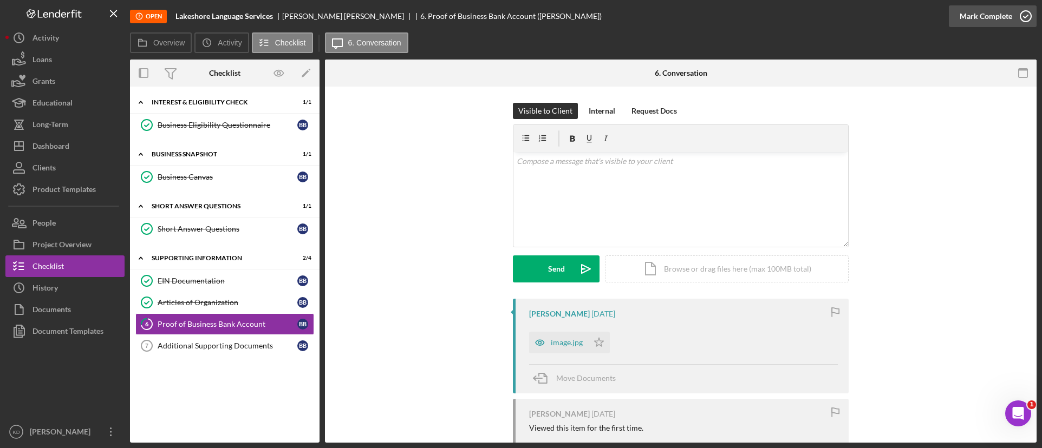
click at [998, 17] on div "Mark Complete" at bounding box center [985, 16] width 53 height 22
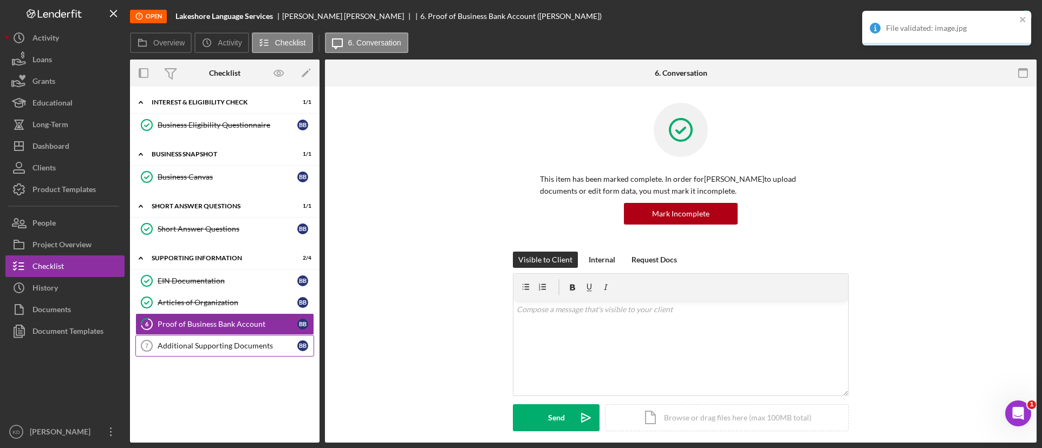
click at [191, 344] on div "Additional Supporting Documents" at bounding box center [228, 346] width 140 height 9
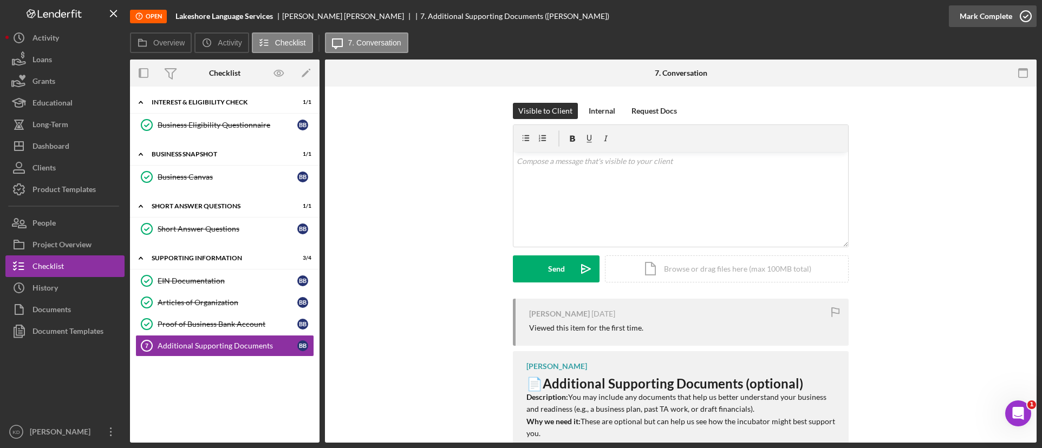
click at [1012, 16] on icon "button" at bounding box center [1025, 16] width 27 height 27
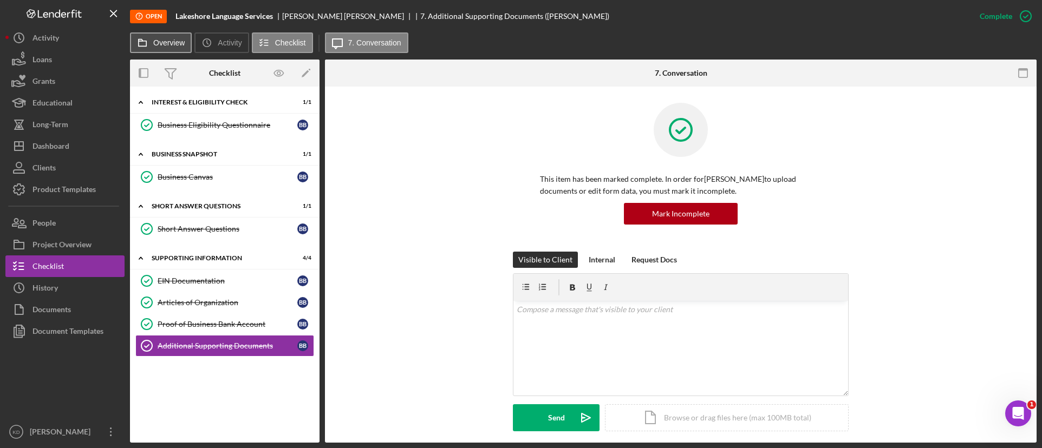
click at [160, 45] on label "Overview" at bounding box center [168, 42] width 31 height 9
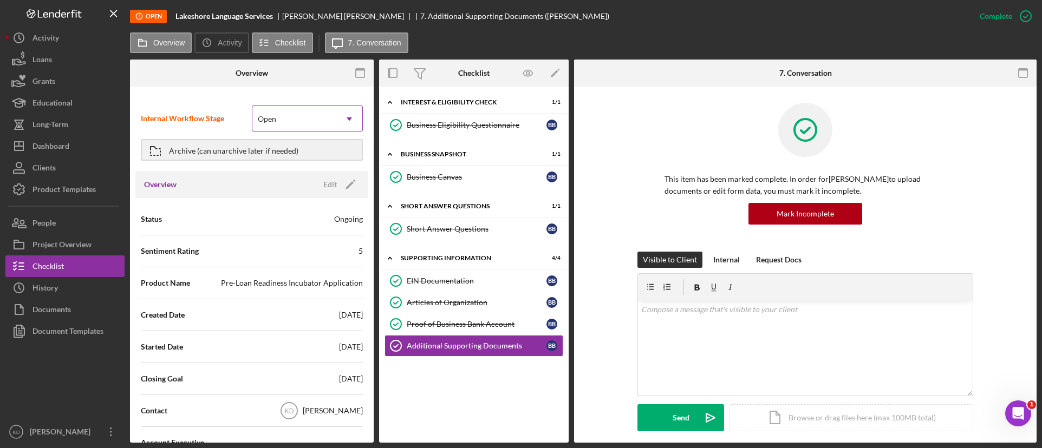
click at [288, 127] on div "Open" at bounding box center [294, 119] width 84 height 25
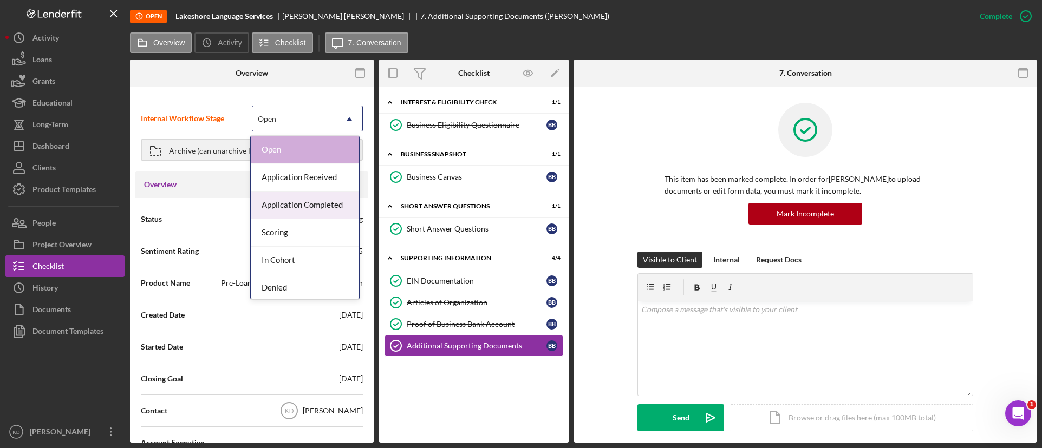
click at [286, 207] on div "Application Completed" at bounding box center [305, 206] width 108 height 28
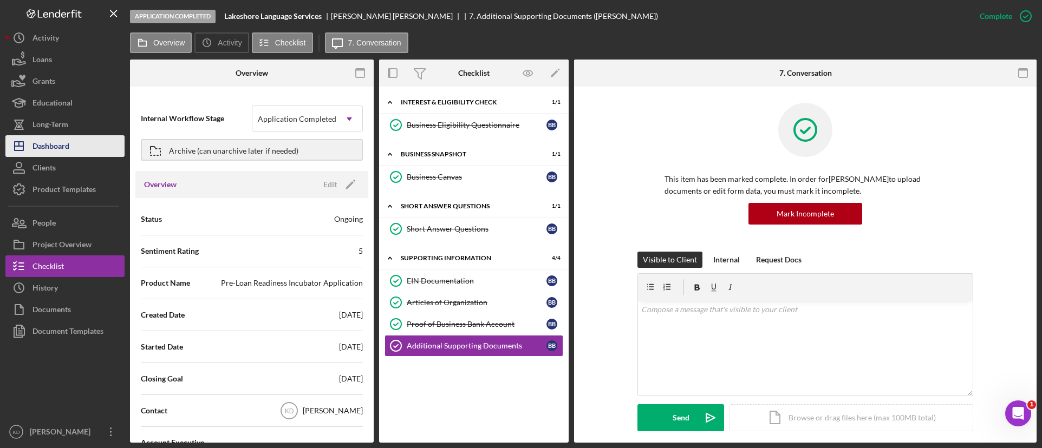
click at [86, 146] on button "Icon/Dashboard Dashboard" at bounding box center [64, 146] width 119 height 22
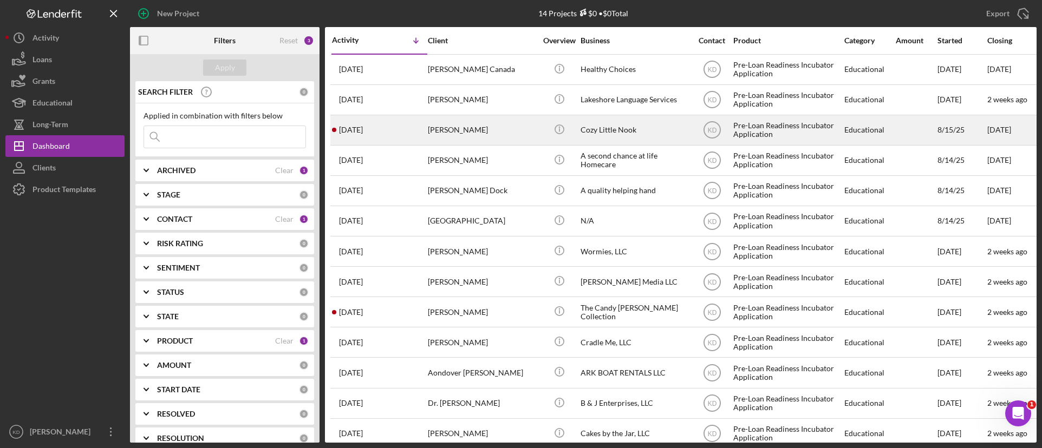
click at [609, 138] on div "Cozy Little Nook" at bounding box center [634, 130] width 108 height 29
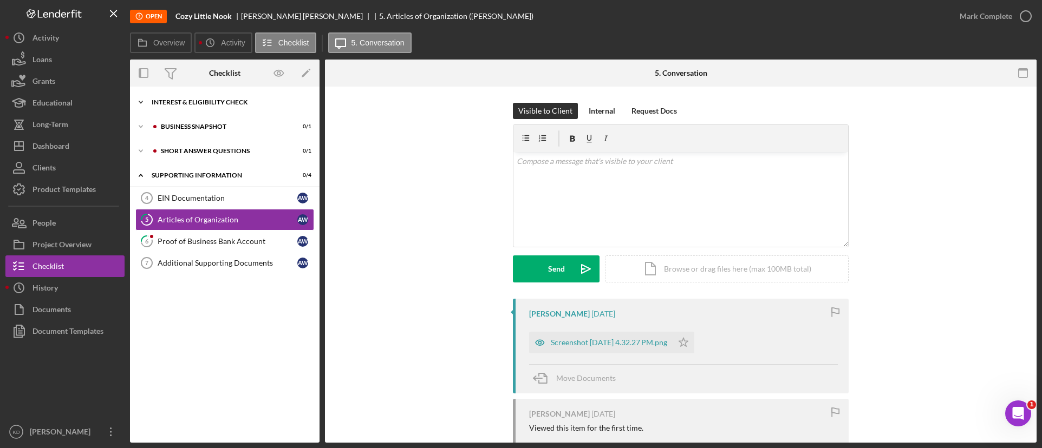
click at [179, 104] on div "Interest & Eligibility Check" at bounding box center [229, 102] width 154 height 6
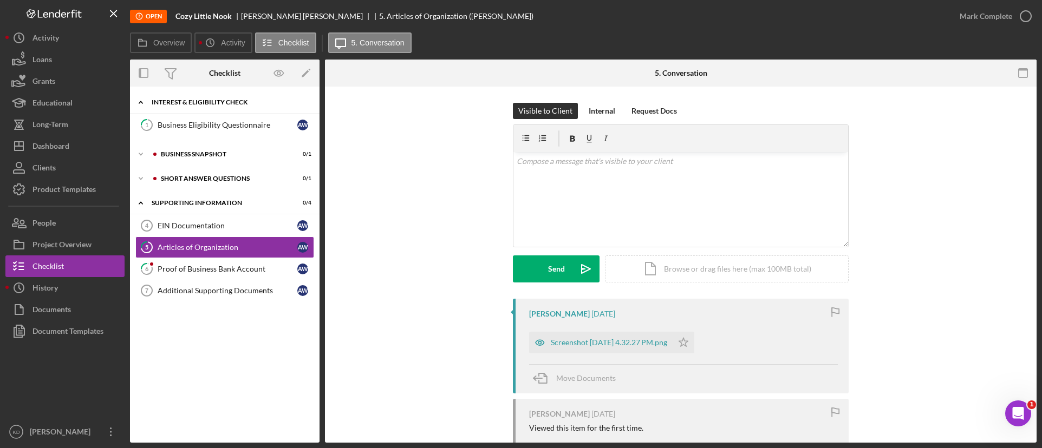
click at [179, 104] on div "Interest & Eligibility Check" at bounding box center [229, 102] width 154 height 6
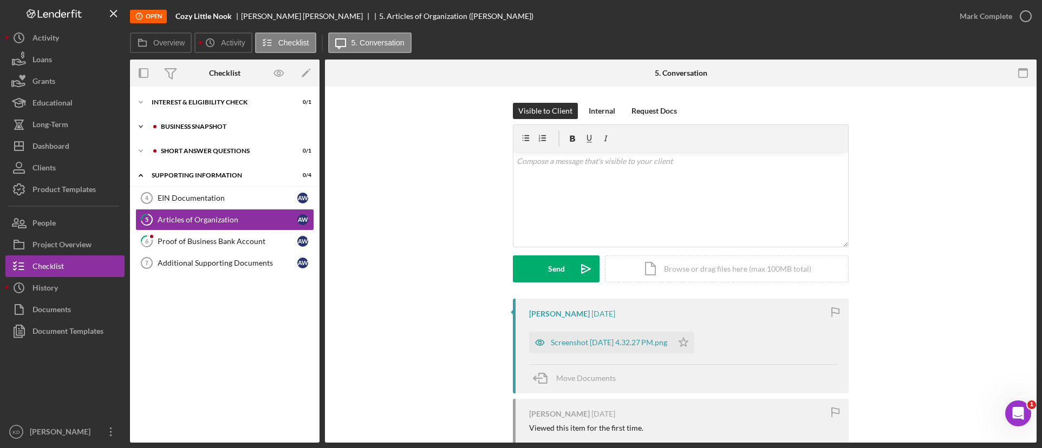
click at [211, 124] on div "Business Snapshot" at bounding box center [233, 126] width 145 height 6
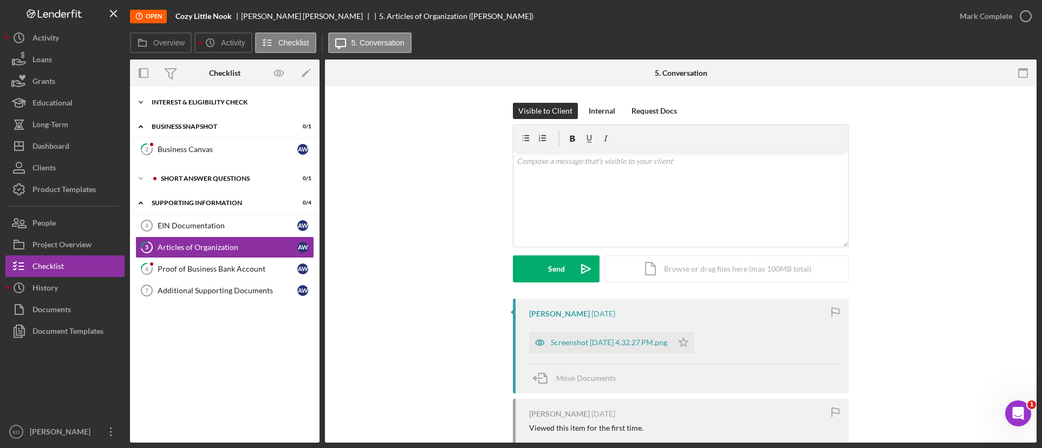
click at [208, 94] on div "Icon/Expander Interest & Eligibility Check 0 / 1" at bounding box center [224, 102] width 189 height 22
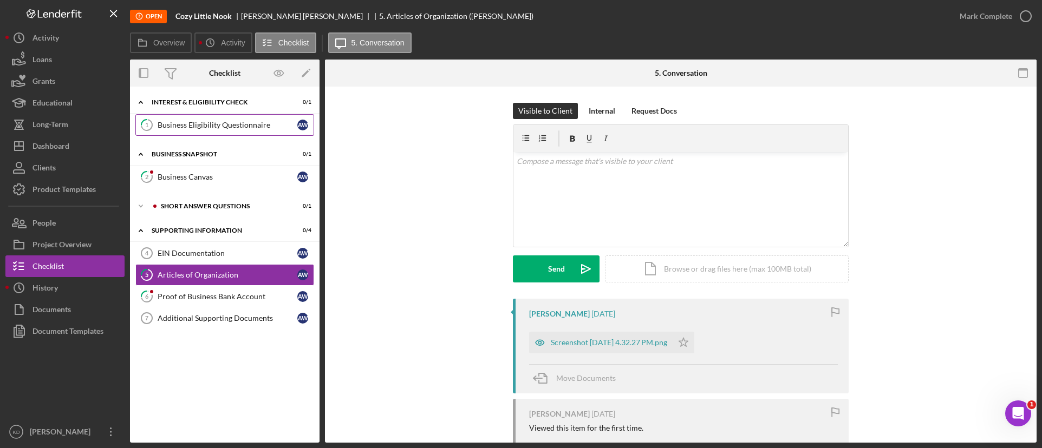
click at [197, 122] on div "Business Eligibility Questionnaire" at bounding box center [228, 125] width 140 height 9
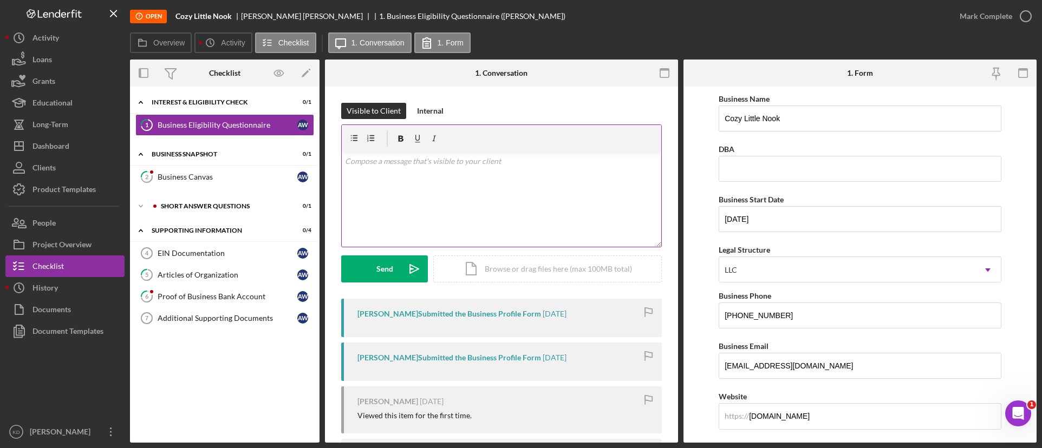
click at [429, 186] on div "v Color teal Color pink Remove color Add row above Add row below Add column bef…" at bounding box center [501, 199] width 319 height 95
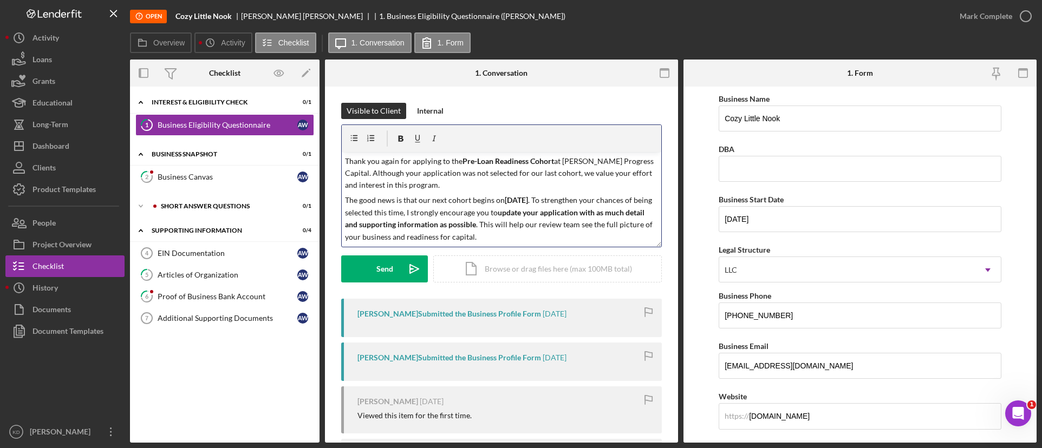
click at [345, 161] on p "Thank you again for applying to the Pre-Loan Readiness Cohort at Rende Progress…" at bounding box center [501, 173] width 313 height 36
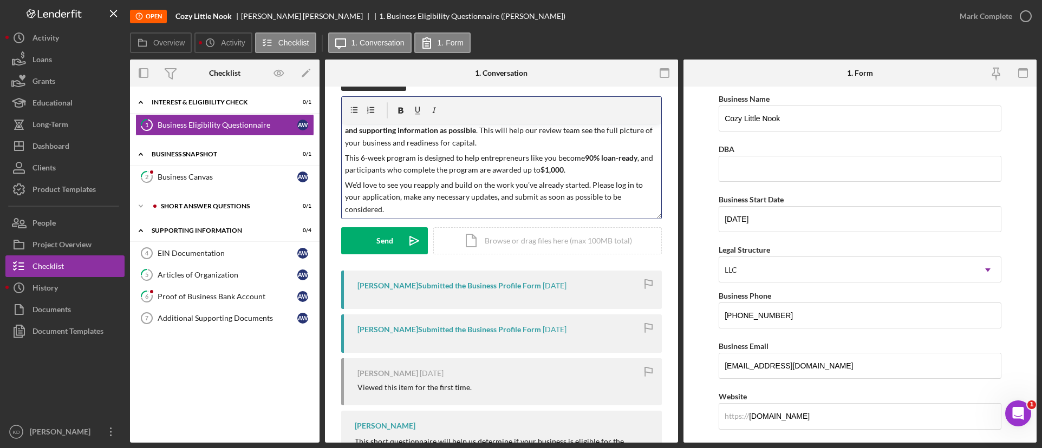
scroll to position [54, 0]
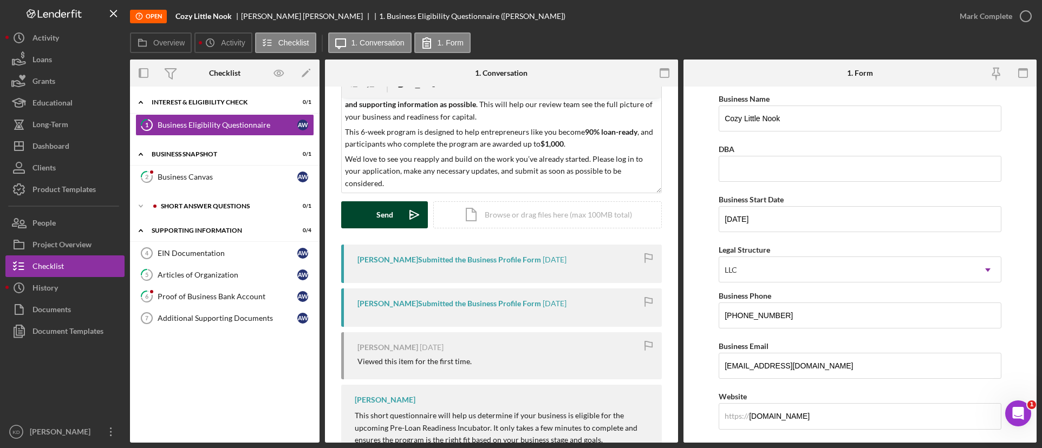
click at [386, 220] on div "Send" at bounding box center [384, 214] width 17 height 27
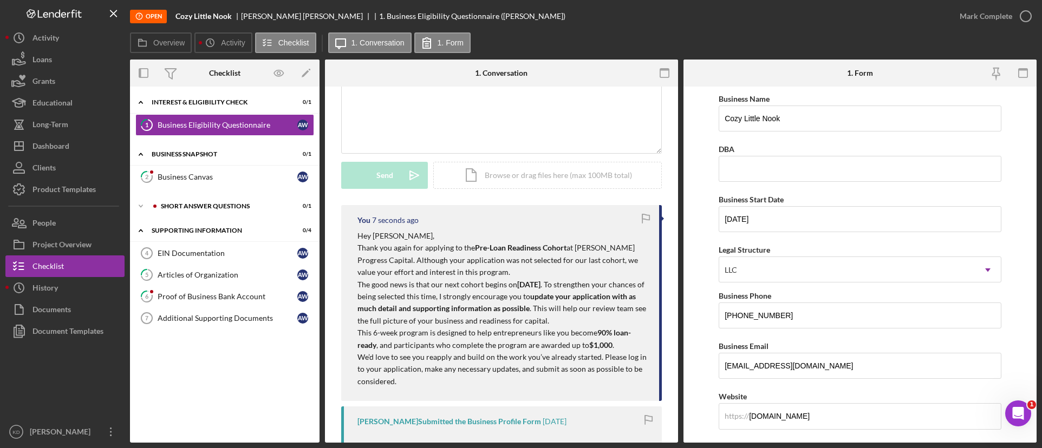
scroll to position [0, 0]
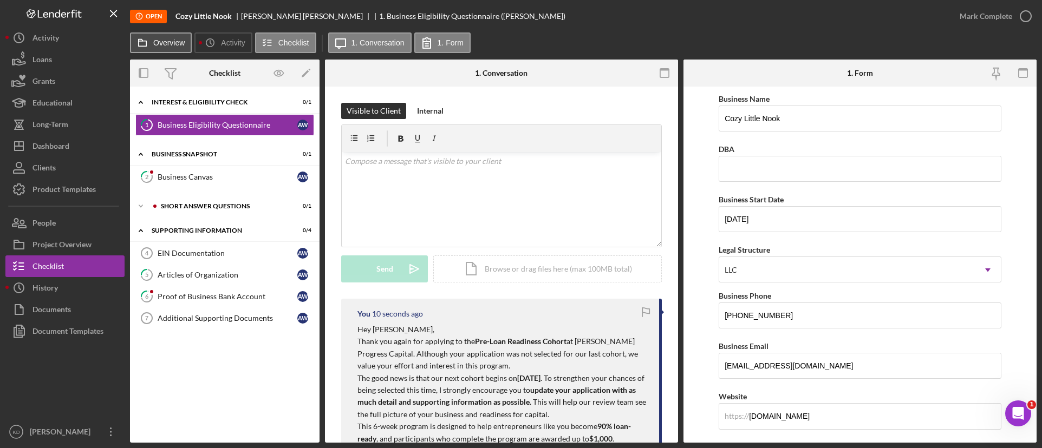
click at [167, 50] on button "Overview" at bounding box center [161, 42] width 62 height 21
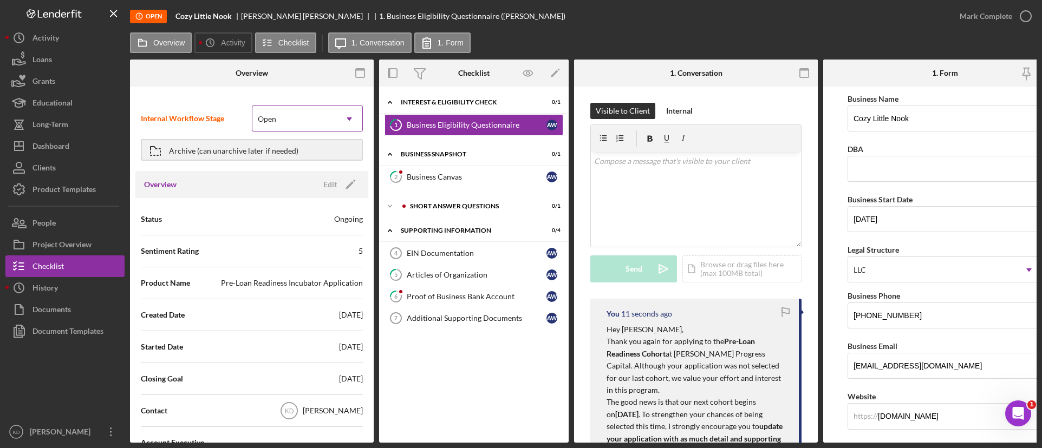
click at [279, 117] on div "Open" at bounding box center [294, 119] width 84 height 25
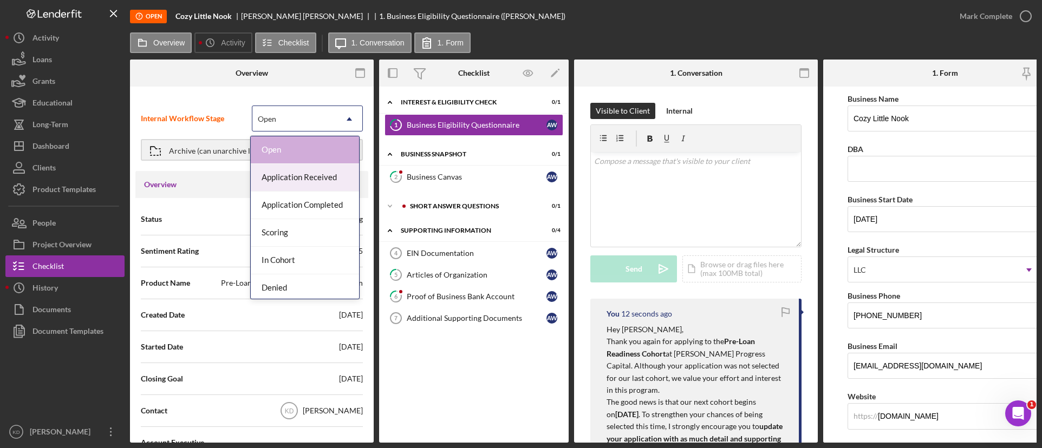
click at [297, 178] on div "Application Received" at bounding box center [305, 178] width 108 height 28
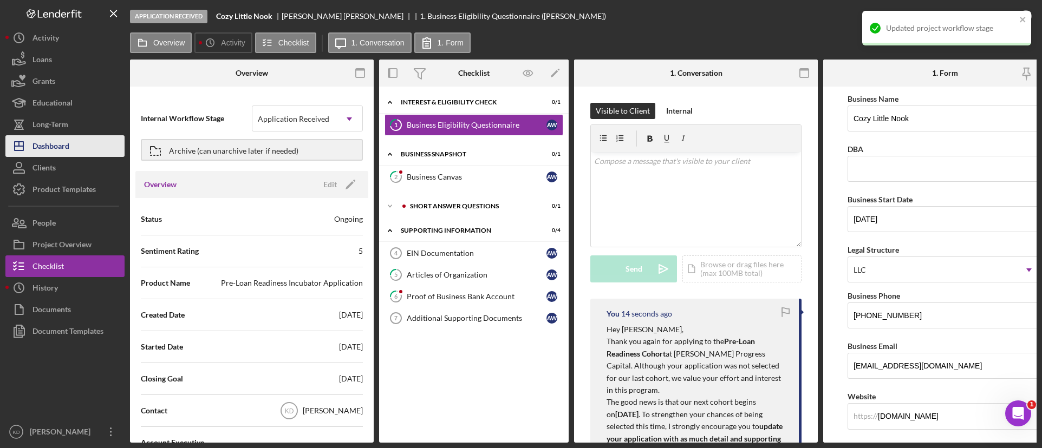
click at [56, 143] on div "Dashboard" at bounding box center [50, 147] width 37 height 24
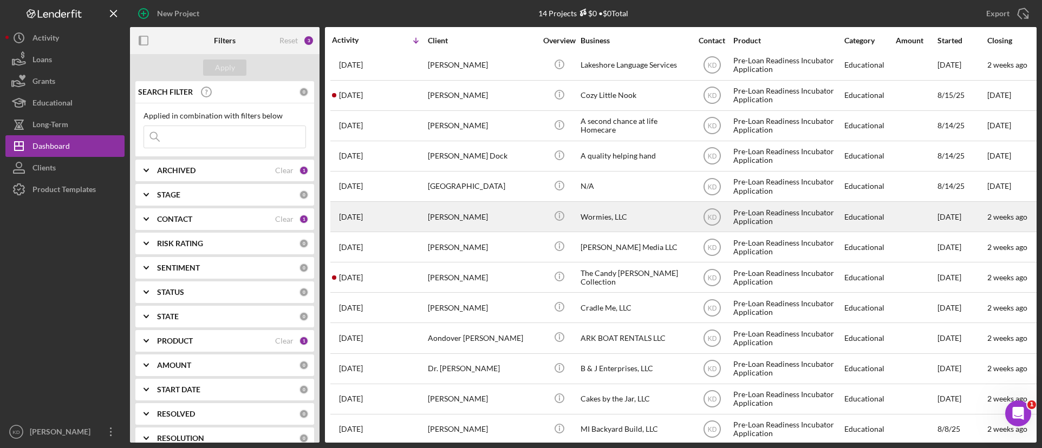
scroll to position [50, 0]
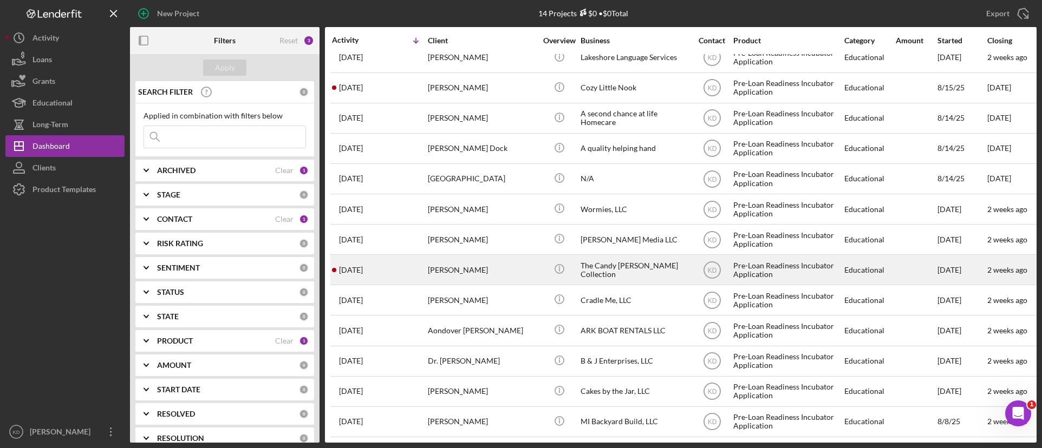
click at [629, 266] on div "The Candy Faith Lux Collection" at bounding box center [634, 270] width 108 height 29
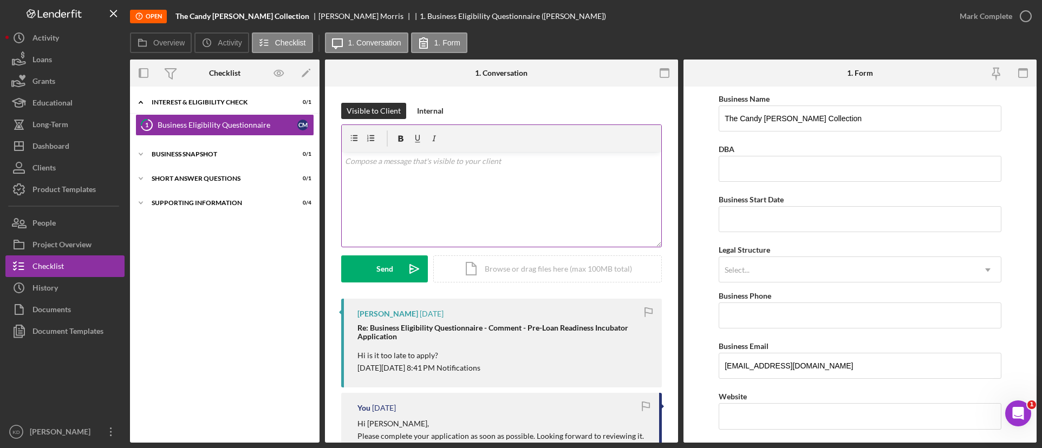
click at [467, 182] on div "v Color teal Color pink Remove color Add row above Add row below Add column bef…" at bounding box center [501, 199] width 319 height 95
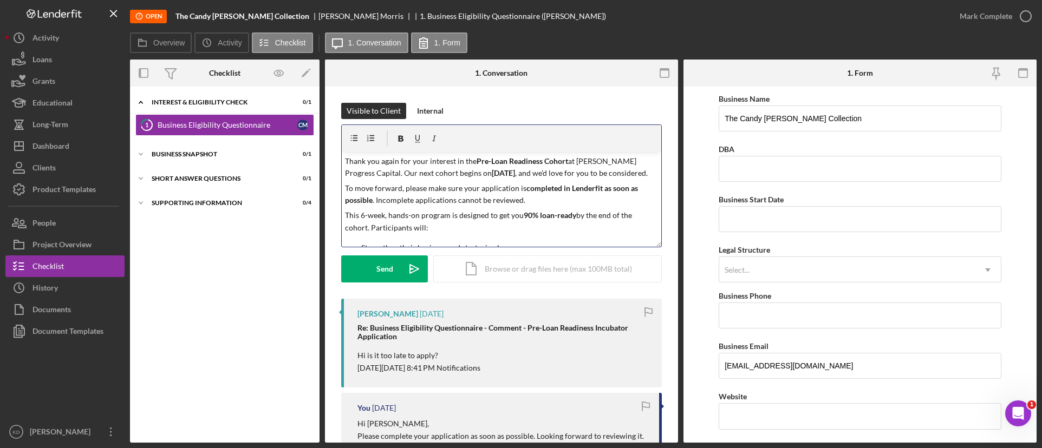
click at [343, 161] on div "v Color teal Color pink Remove color Add row above Add row below Add column bef…" at bounding box center [501, 199] width 319 height 95
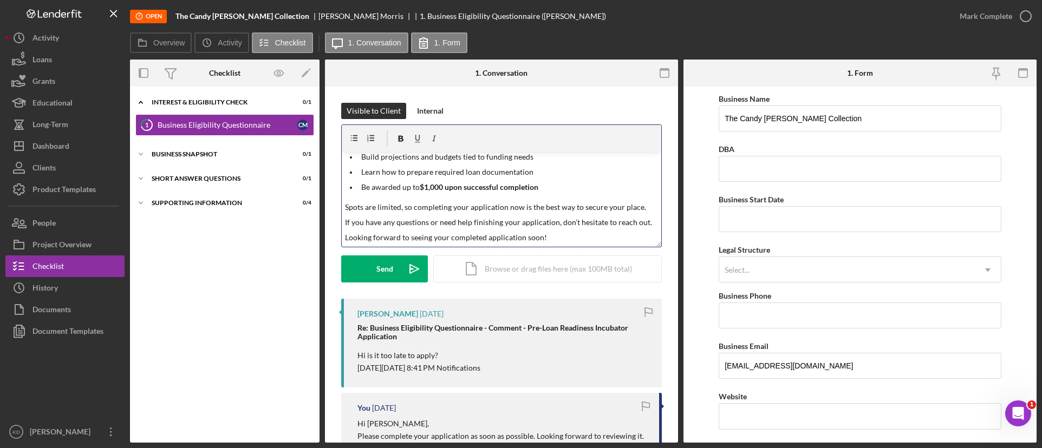
scroll to position [133, 0]
click at [373, 270] on button "Send Icon/icon-invite-send" at bounding box center [384, 269] width 87 height 27
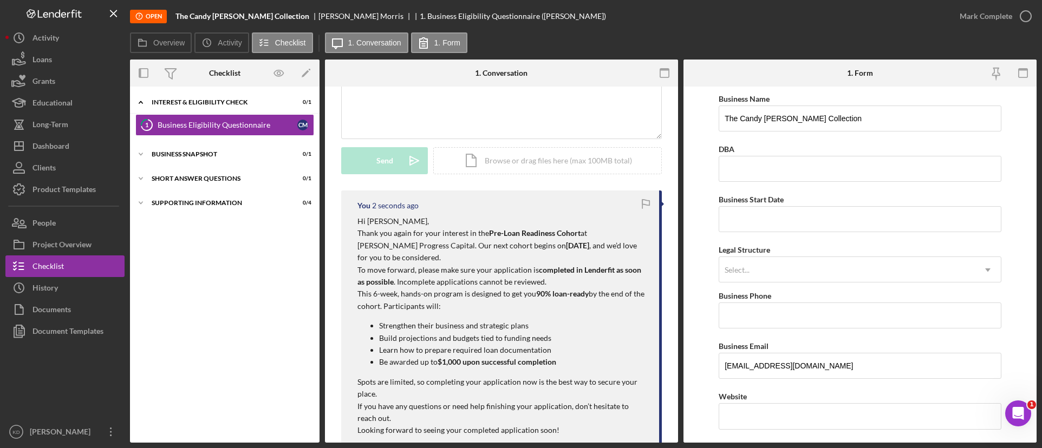
scroll to position [217, 0]
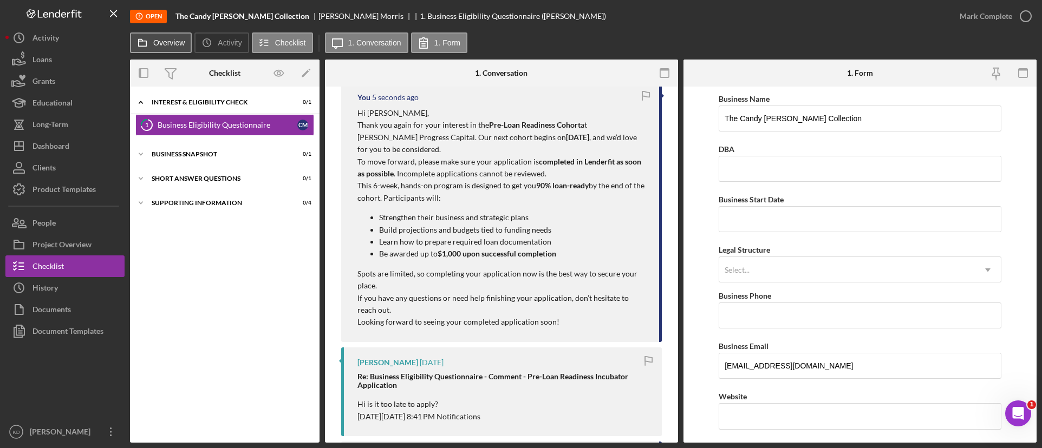
click at [156, 47] on button "Overview" at bounding box center [161, 42] width 62 height 21
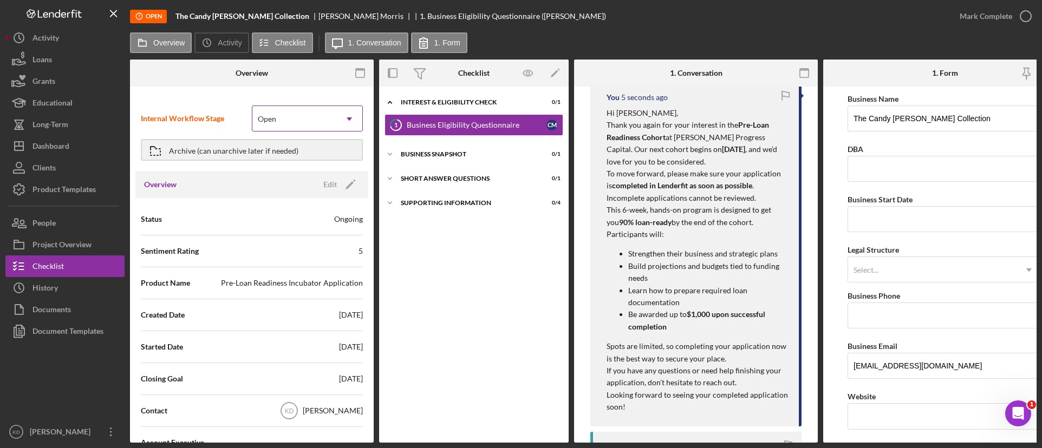
click at [287, 114] on div "Open" at bounding box center [294, 119] width 84 height 25
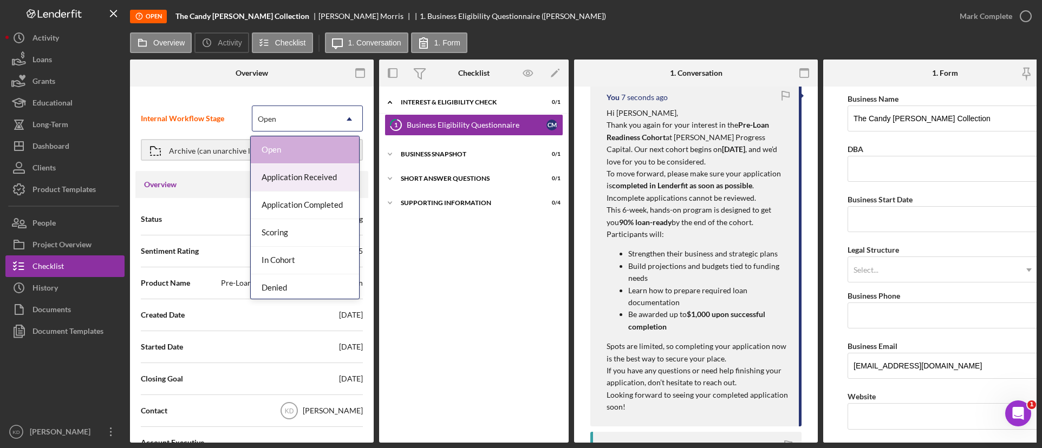
click at [298, 177] on div "Application Received" at bounding box center [305, 178] width 108 height 28
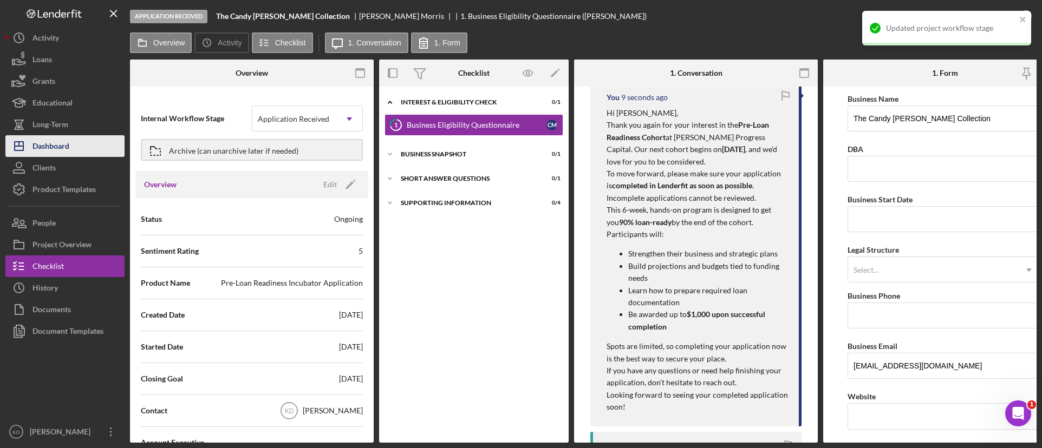
click at [58, 145] on div "Dashboard" at bounding box center [50, 147] width 37 height 24
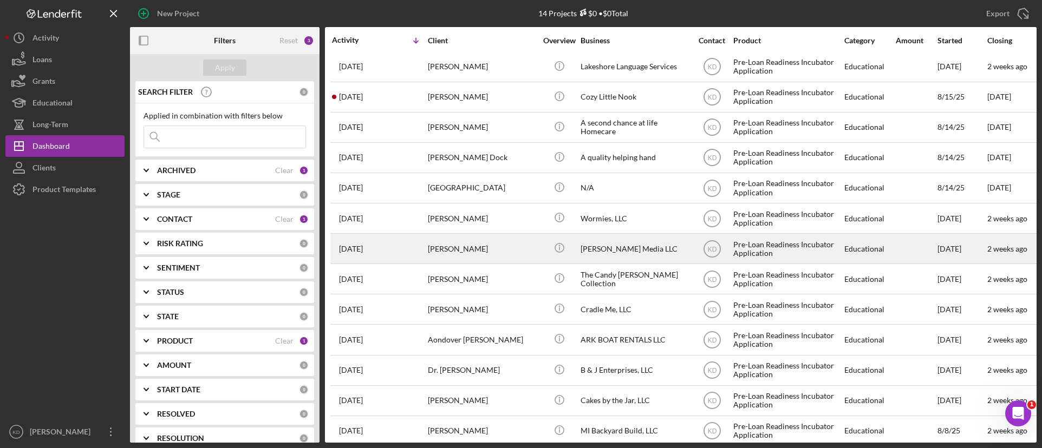
scroll to position [50, 0]
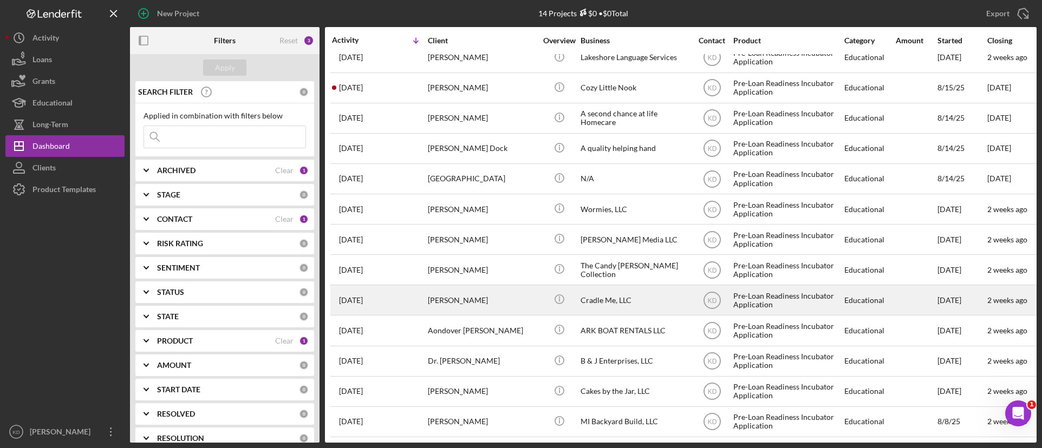
click at [662, 297] on div "Cradle Me, LLC" at bounding box center [634, 300] width 108 height 29
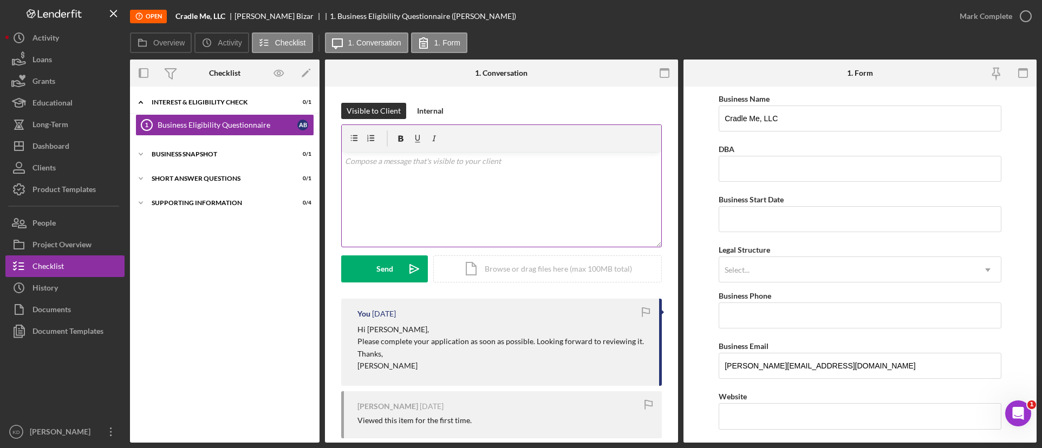
click at [423, 179] on div "v Color teal Color pink Remove color Add row above Add row below Add column bef…" at bounding box center [501, 199] width 319 height 95
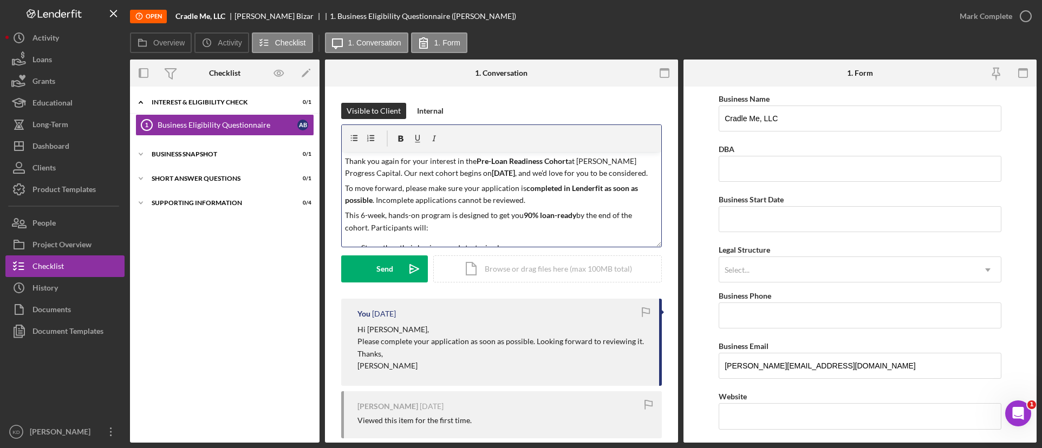
click at [345, 160] on p "Thank you again for your interest in the Pre-Loan Readiness Cohort at Rende Pro…" at bounding box center [501, 167] width 313 height 24
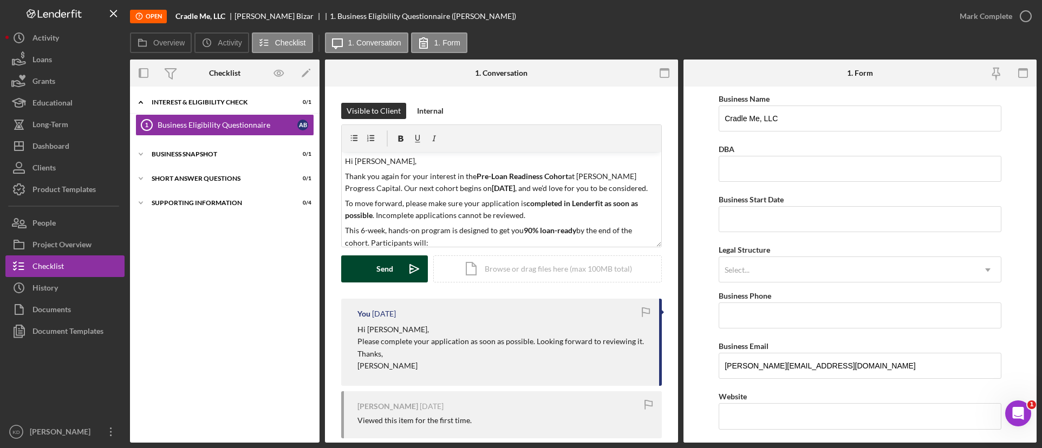
click at [388, 270] on div "Send" at bounding box center [384, 269] width 17 height 27
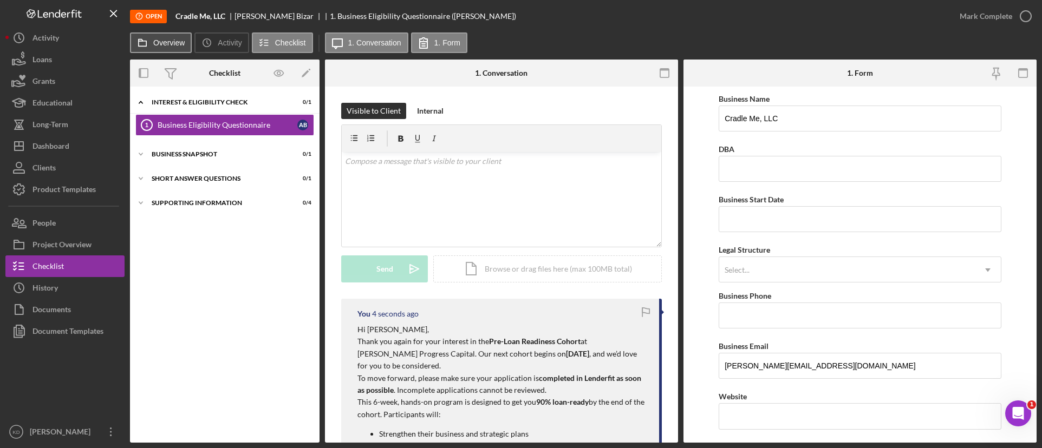
click at [174, 45] on label "Overview" at bounding box center [168, 42] width 31 height 9
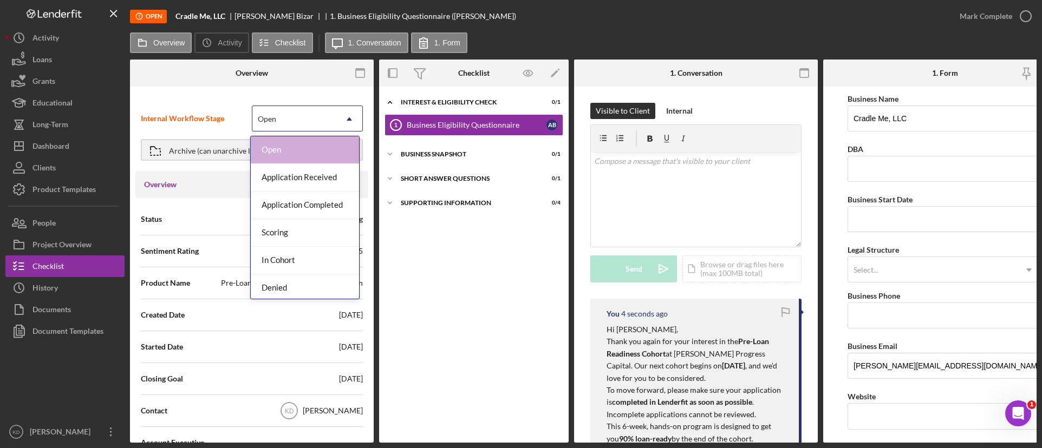
click at [279, 121] on div "Open" at bounding box center [294, 119] width 84 height 25
click at [292, 175] on div "Application Received" at bounding box center [305, 178] width 108 height 28
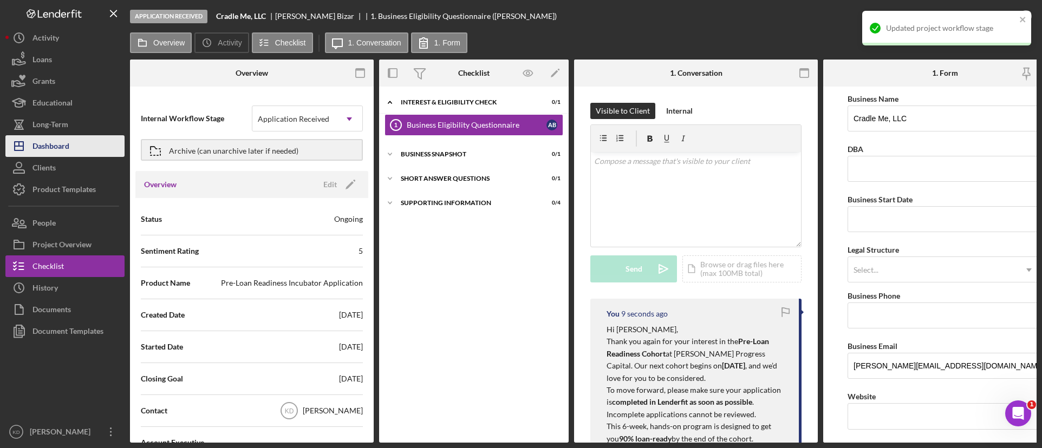
click at [67, 147] on div "Dashboard" at bounding box center [50, 147] width 37 height 24
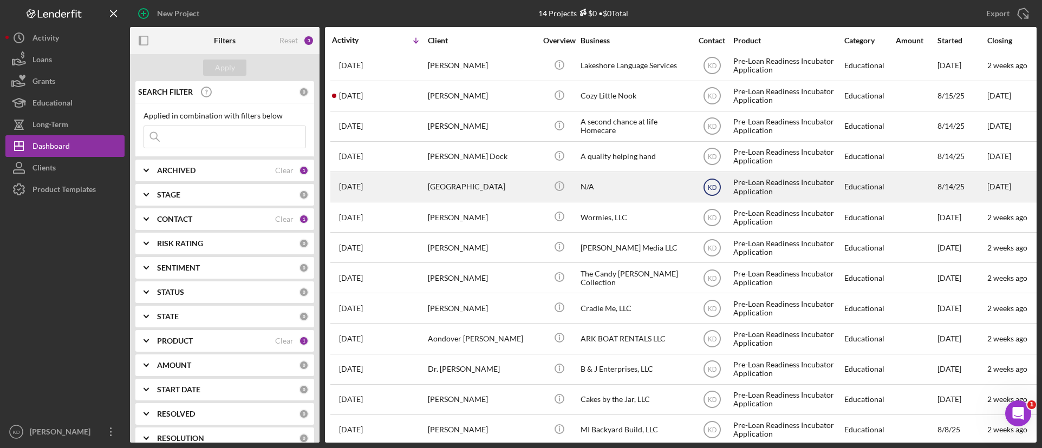
scroll to position [50, 0]
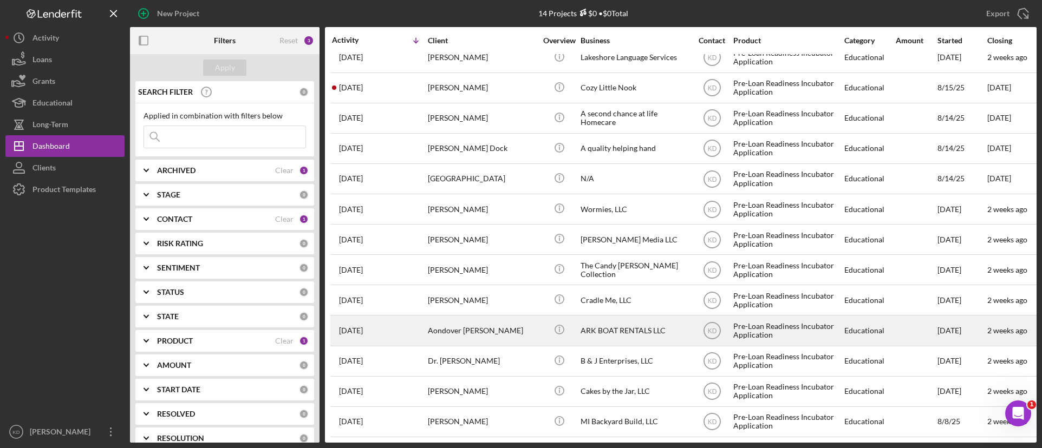
click at [626, 325] on div "ARK BOAT RENTALS LLC" at bounding box center [634, 330] width 108 height 29
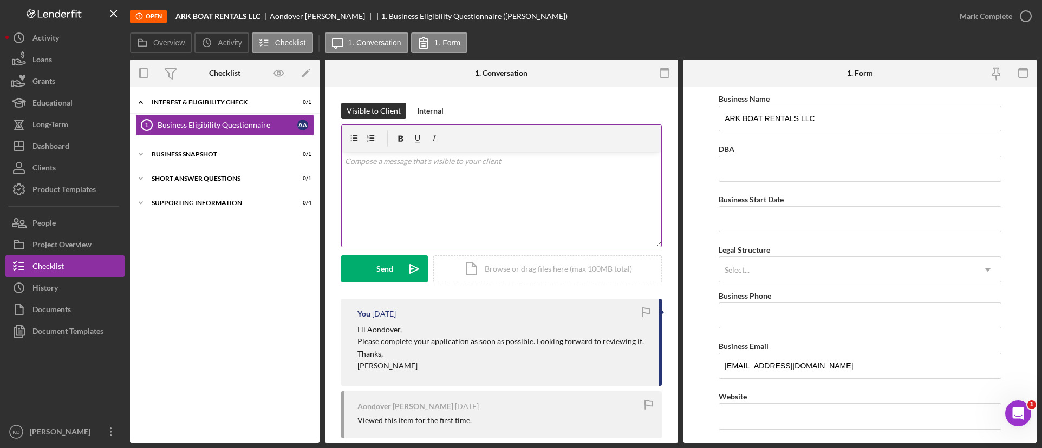
click at [423, 193] on div "v Color teal Color pink Remove color Add row above Add row below Add column bef…" at bounding box center [501, 199] width 319 height 95
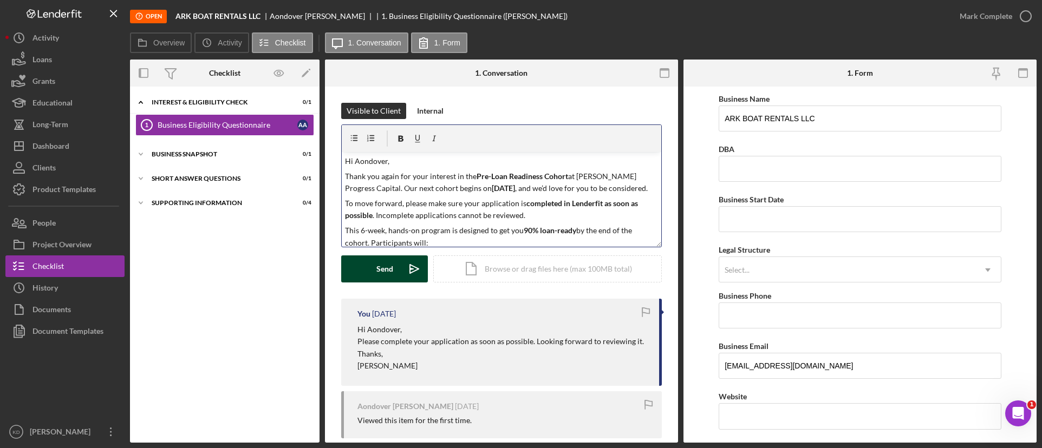
click at [380, 276] on div "Send" at bounding box center [384, 269] width 17 height 27
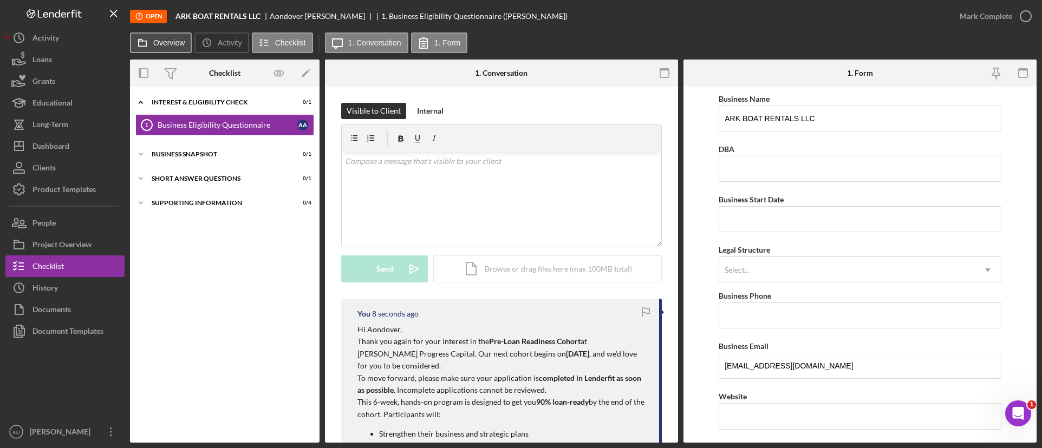
click at [177, 47] on label "Overview" at bounding box center [168, 42] width 31 height 9
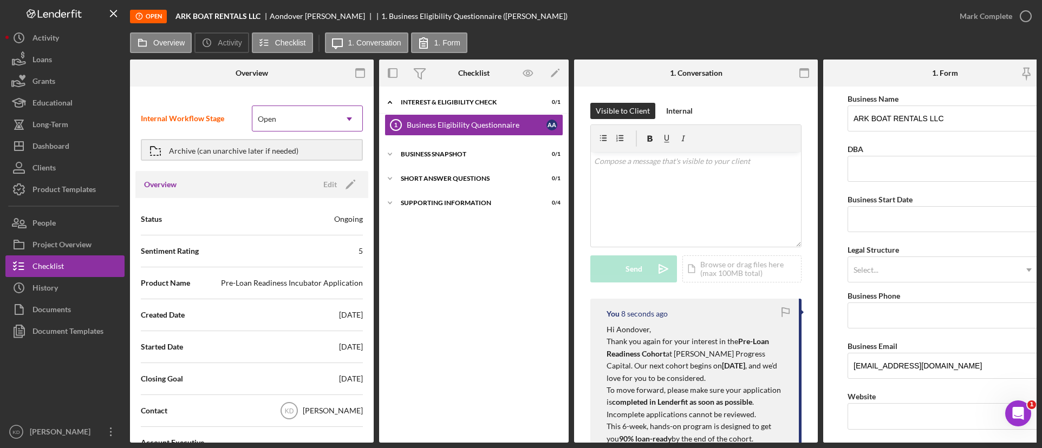
click at [296, 126] on div "Open" at bounding box center [294, 119] width 84 height 25
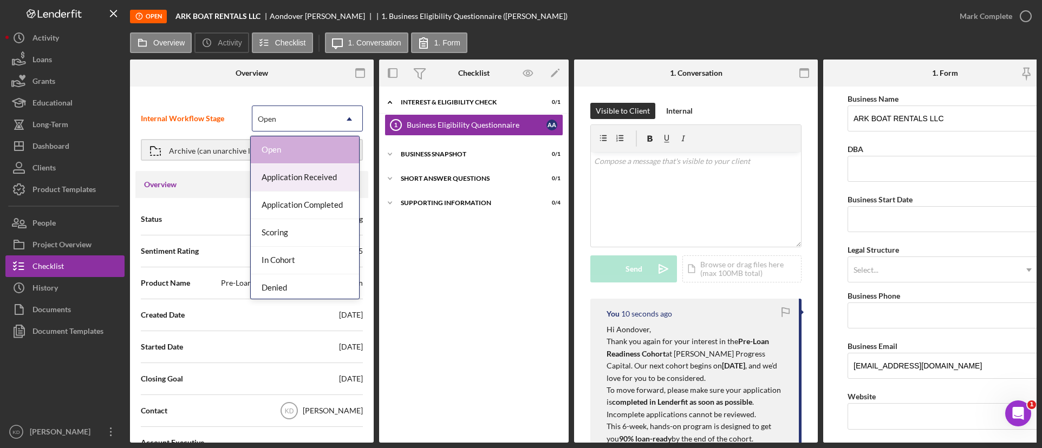
click at [293, 175] on div "Application Received" at bounding box center [305, 178] width 108 height 28
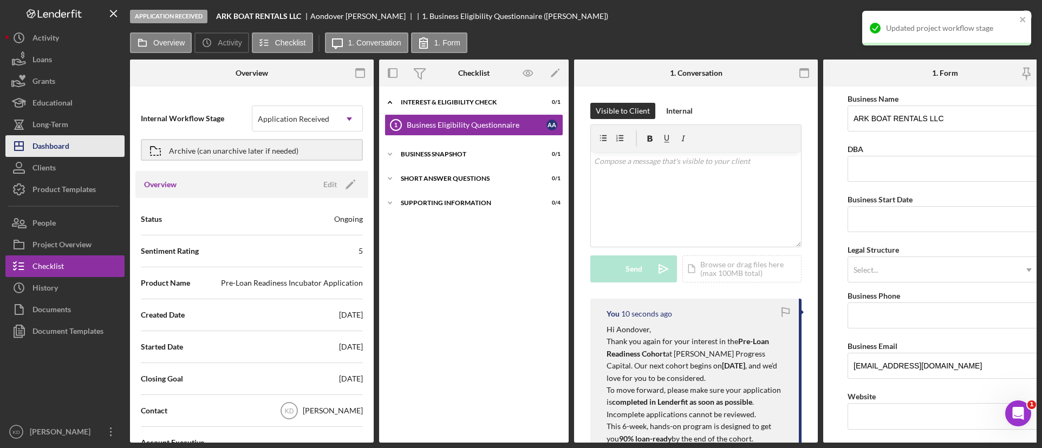
click at [75, 148] on button "Icon/Dashboard Dashboard" at bounding box center [64, 146] width 119 height 22
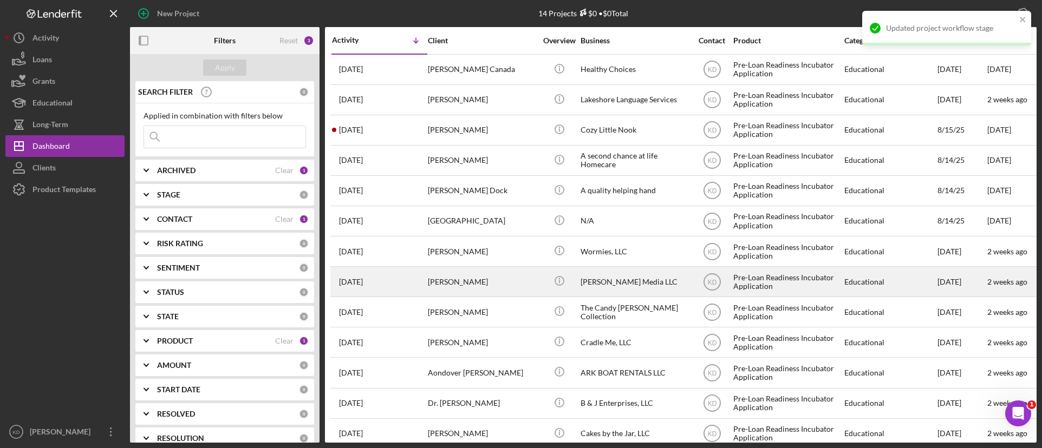
scroll to position [50, 0]
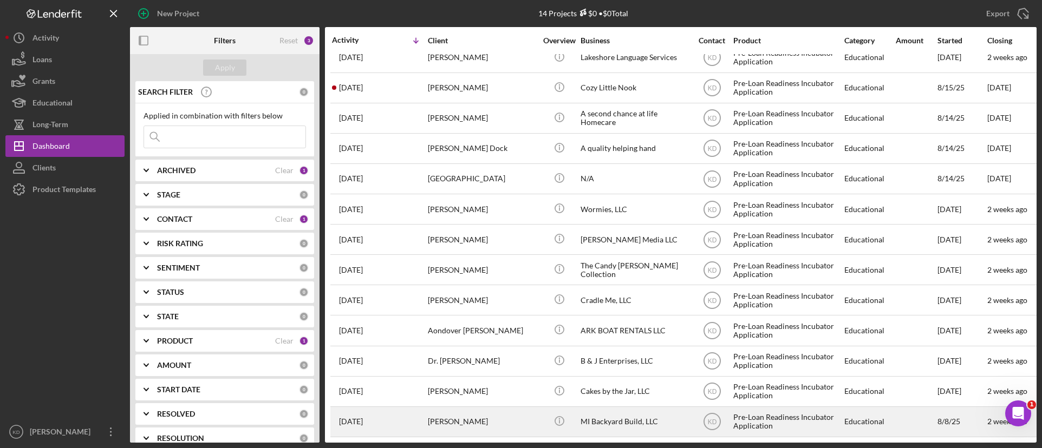
click at [469, 415] on div "Nathan Biller" at bounding box center [482, 422] width 108 height 29
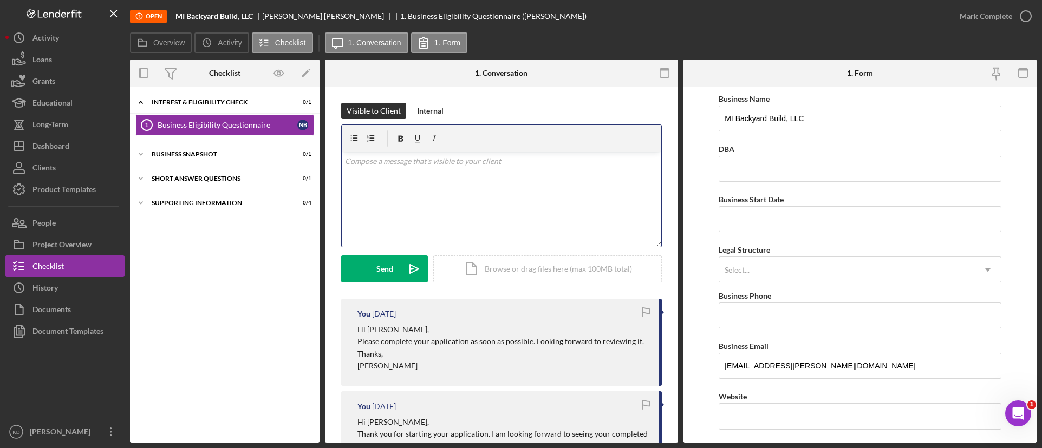
click at [417, 197] on div "v Color teal Color pink Remove color Add row above Add row below Add column bef…" at bounding box center [501, 199] width 319 height 95
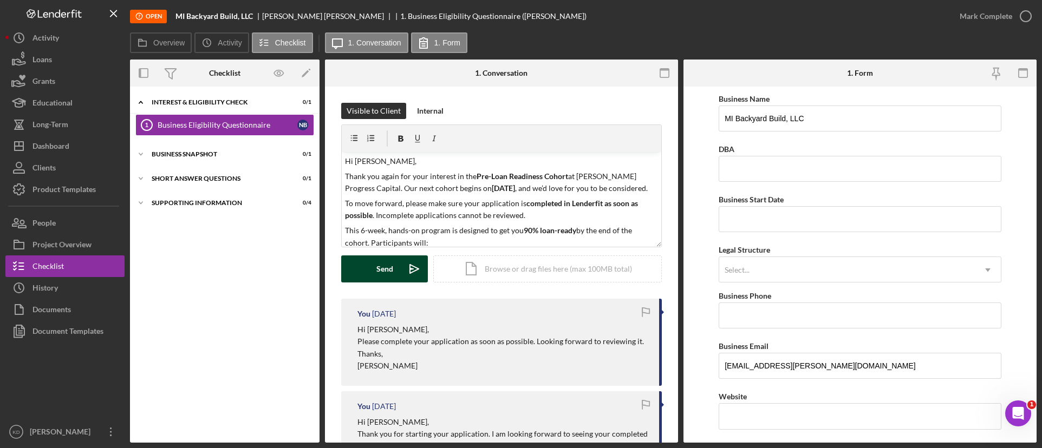
click at [375, 271] on button "Send Icon/icon-invite-send" at bounding box center [384, 269] width 87 height 27
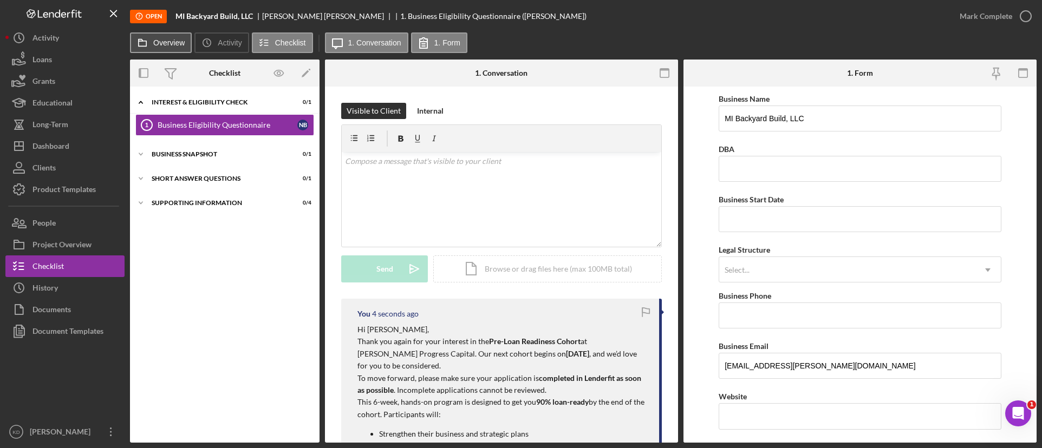
click at [161, 39] on label "Overview" at bounding box center [168, 42] width 31 height 9
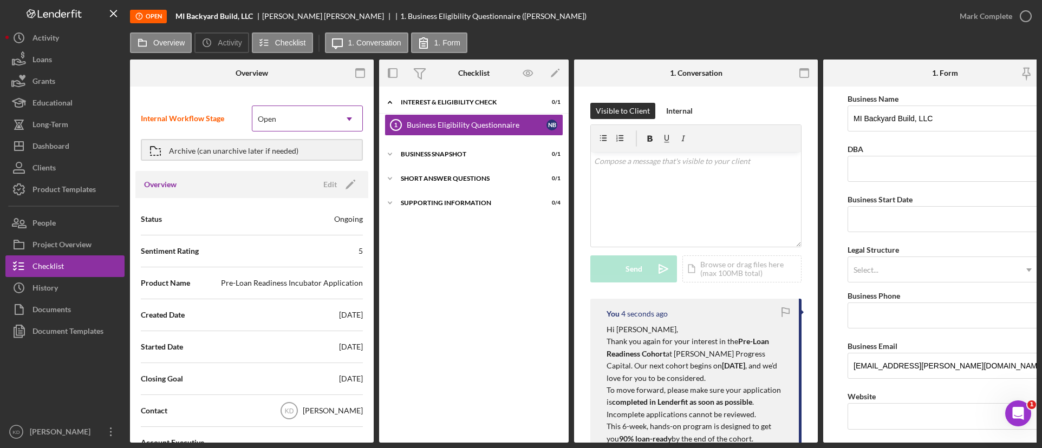
click at [273, 114] on div "Open" at bounding box center [294, 119] width 84 height 25
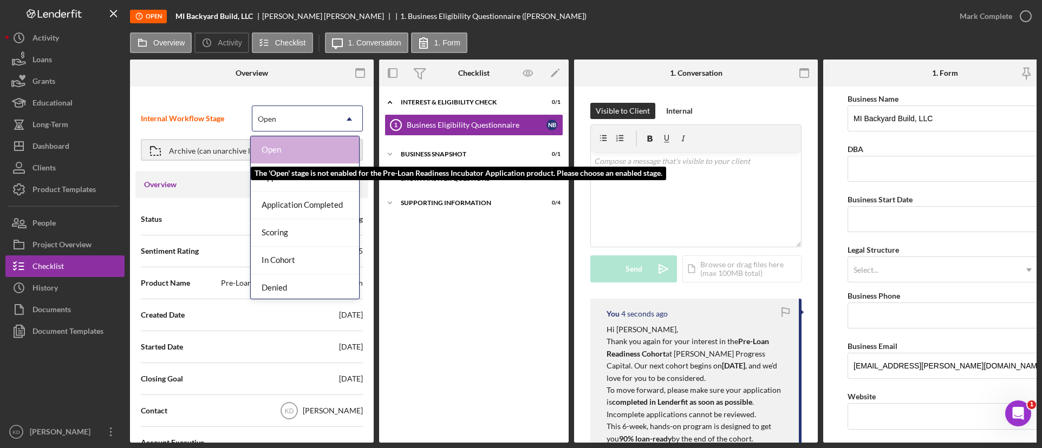
click at [287, 165] on div "Application Received" at bounding box center [305, 178] width 108 height 28
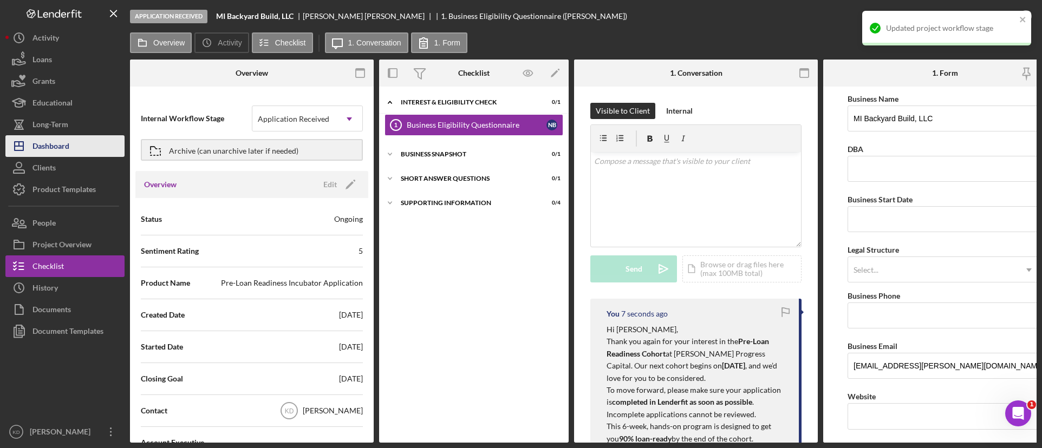
click at [67, 149] on div "Dashboard" at bounding box center [50, 147] width 37 height 24
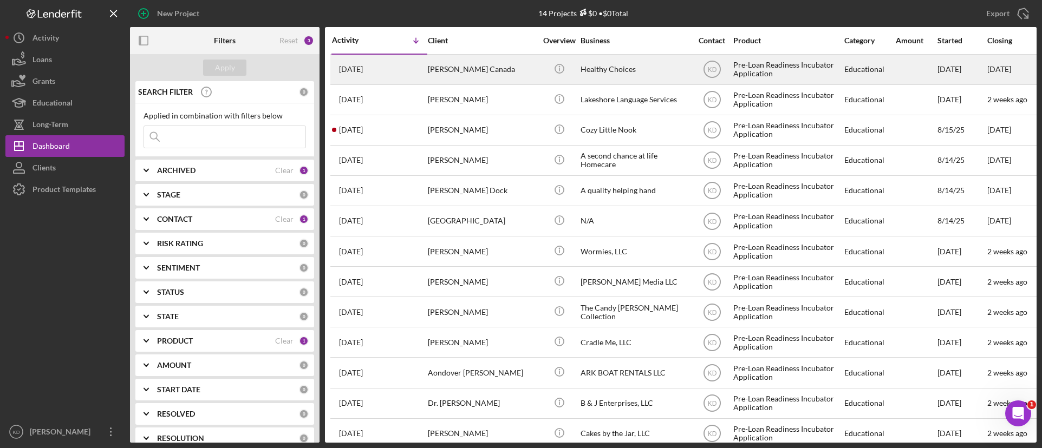
click at [513, 72] on div "Ruth Canada" at bounding box center [482, 69] width 108 height 29
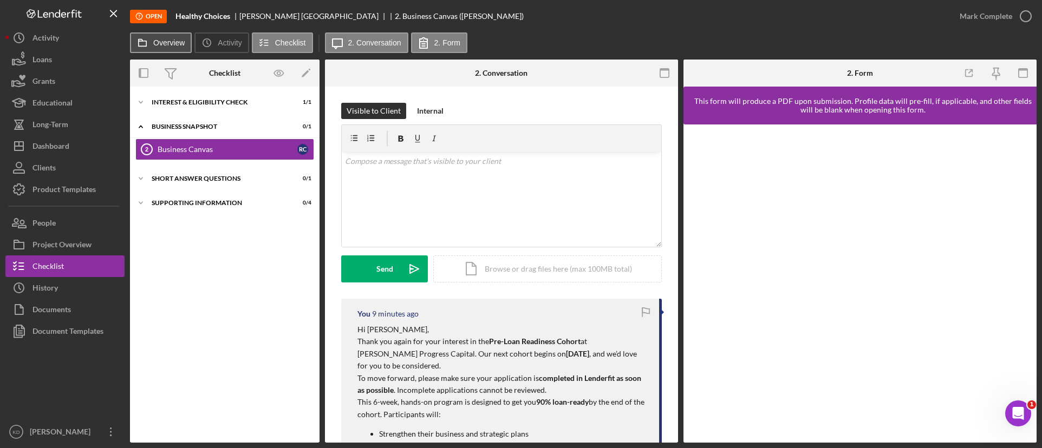
click at [162, 43] on label "Overview" at bounding box center [168, 42] width 31 height 9
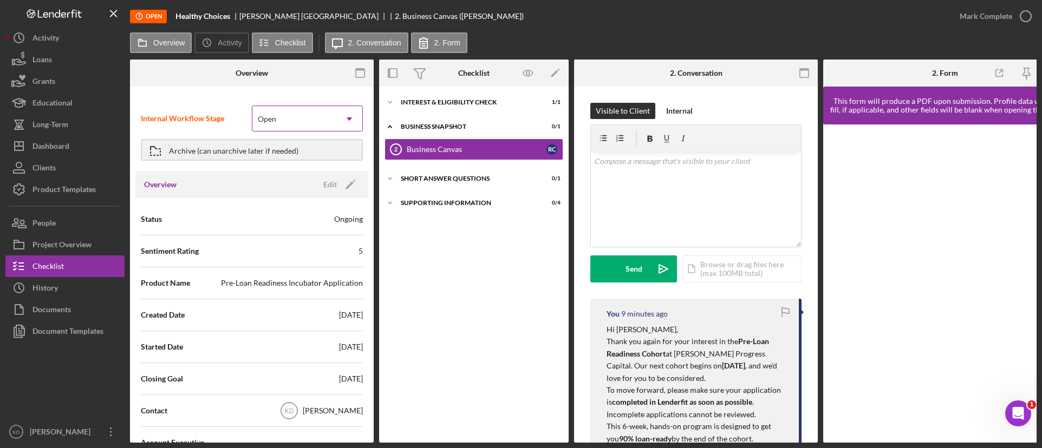
click at [280, 121] on div "Open" at bounding box center [294, 119] width 84 height 25
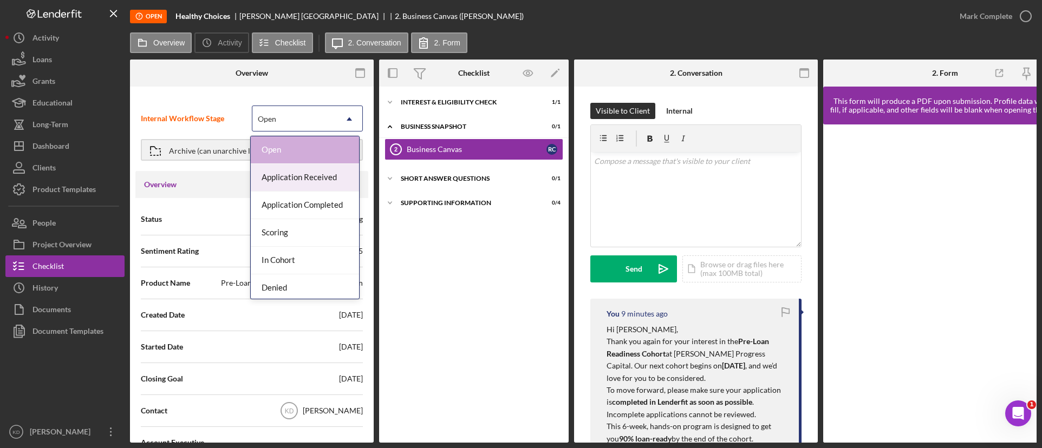
click at [288, 178] on div "Application Received" at bounding box center [305, 178] width 108 height 28
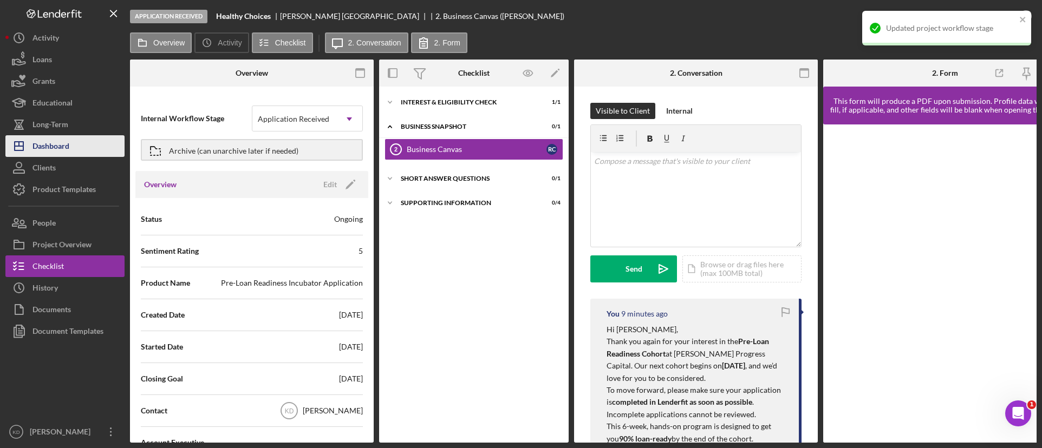
click at [66, 149] on div "Dashboard" at bounding box center [50, 147] width 37 height 24
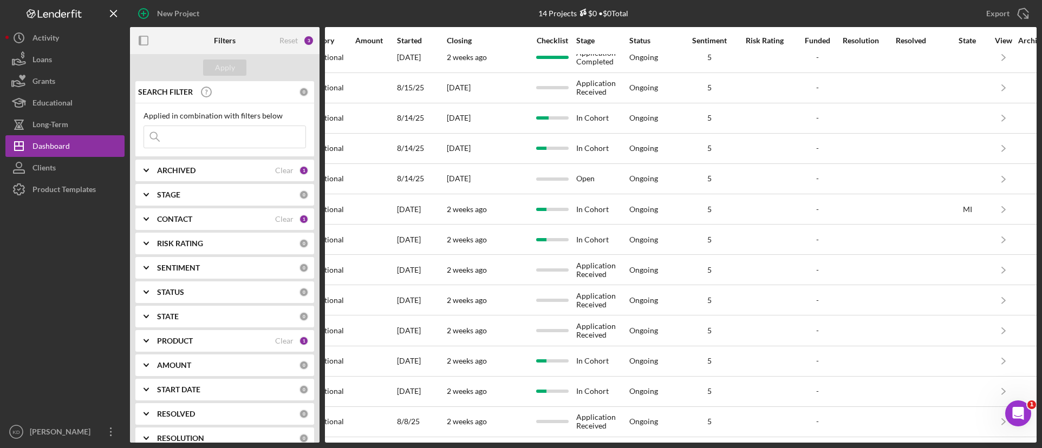
scroll to position [50, 544]
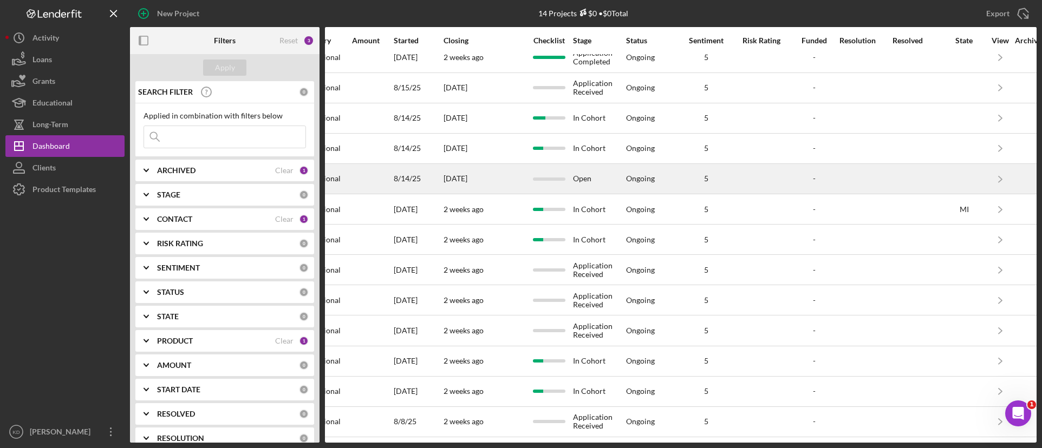
click at [571, 165] on div at bounding box center [549, 179] width 46 height 29
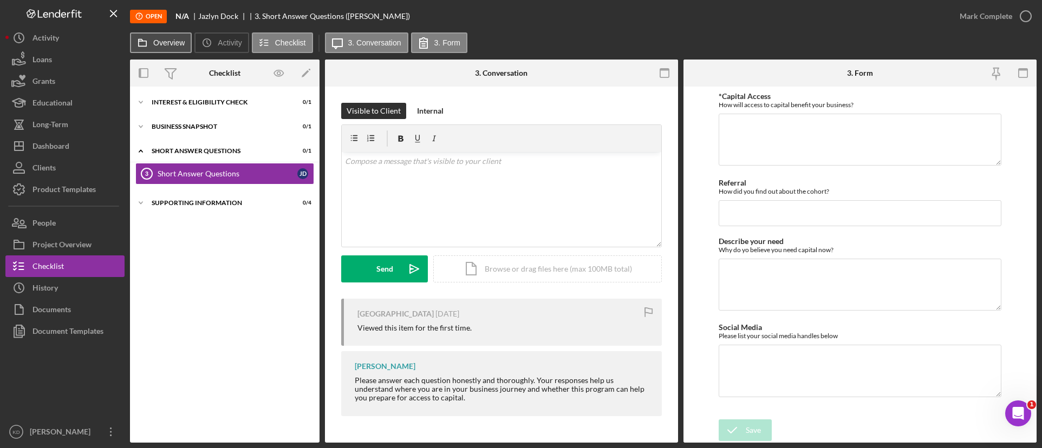
click at [147, 48] on icon at bounding box center [143, 43] width 22 height 22
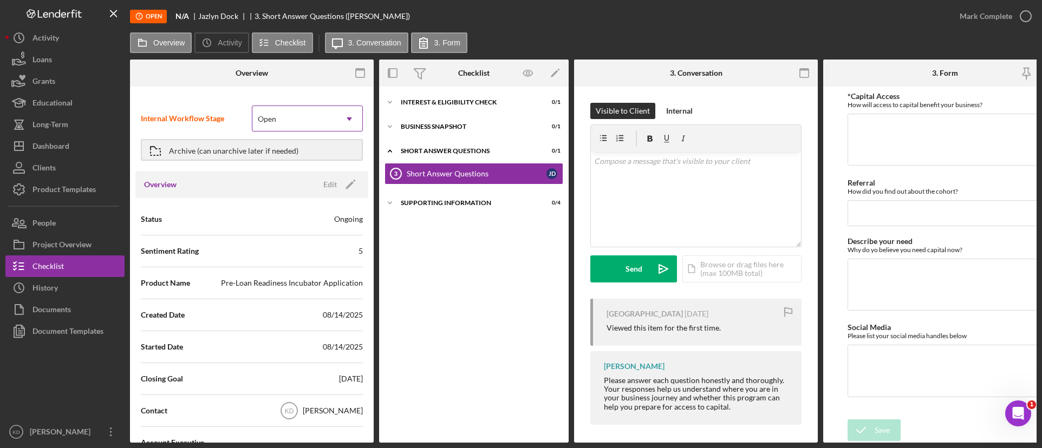
click at [290, 122] on div "Open" at bounding box center [294, 119] width 84 height 25
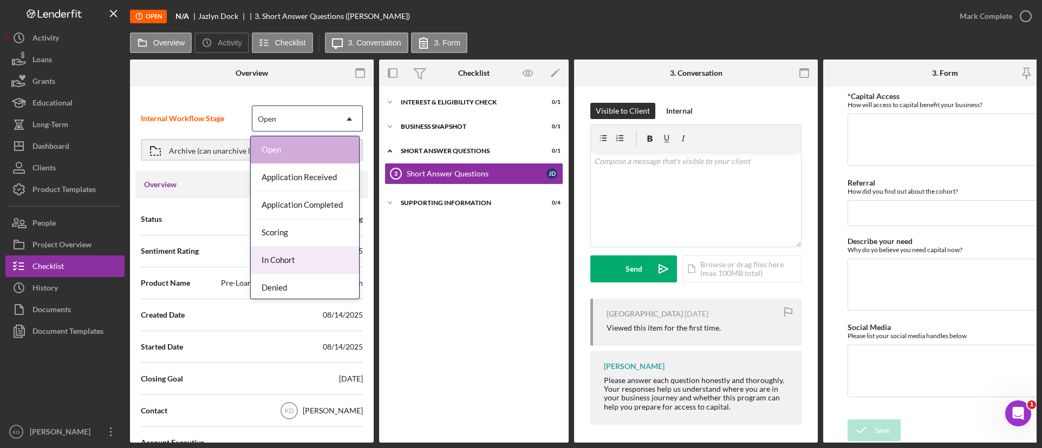
click at [267, 260] on div "In Cohort" at bounding box center [305, 261] width 108 height 28
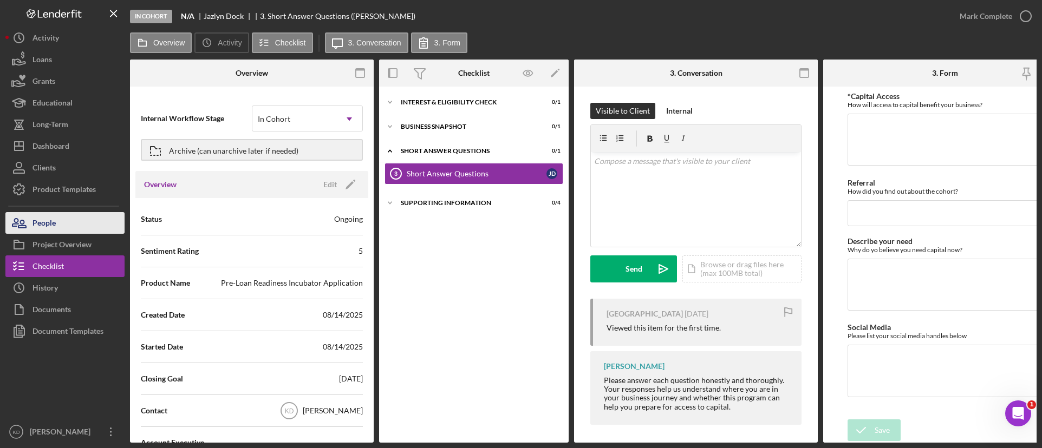
click at [81, 223] on button "People" at bounding box center [64, 223] width 119 height 22
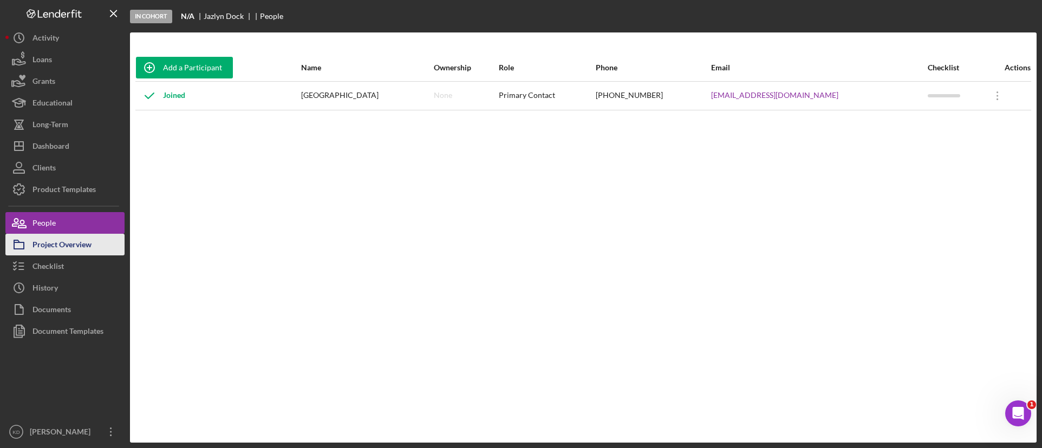
click at [71, 251] on div "Project Overview" at bounding box center [61, 246] width 59 height 24
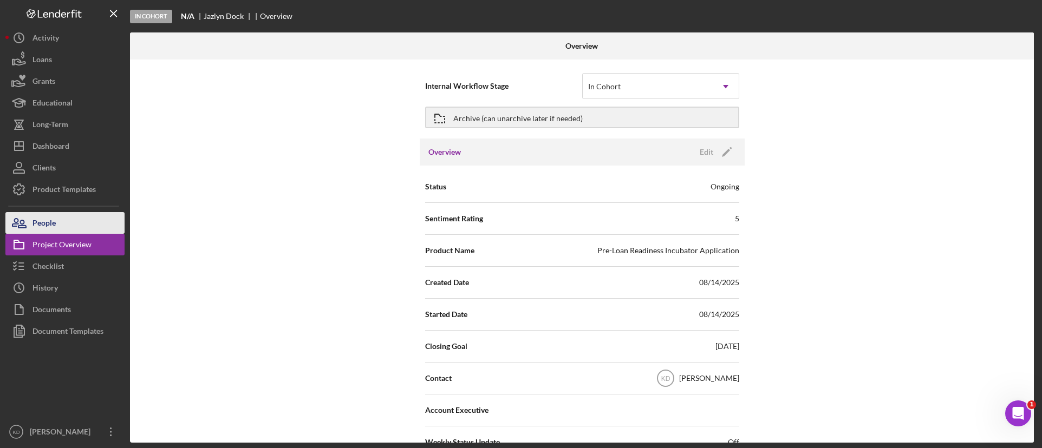
click at [69, 224] on button "People" at bounding box center [64, 223] width 119 height 22
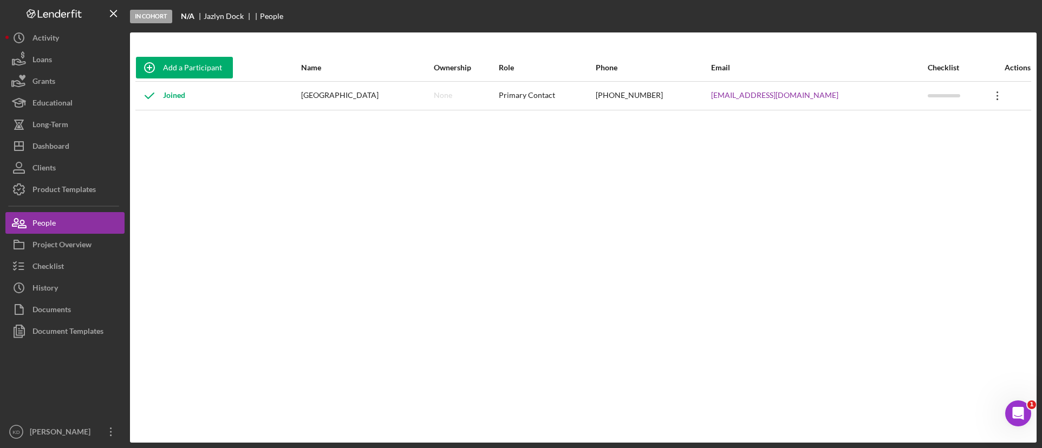
click at [985, 93] on icon "Icon/Overflow" at bounding box center [997, 95] width 27 height 27
click at [543, 253] on div "Add a Participant Name Ownership Role Phone Email Checklist Actions Joined Jazl…" at bounding box center [583, 237] width 906 height 367
click at [241, 236] on div "Add a Participant Name Ownership Role Phone Email Checklist Actions Joined Jazl…" at bounding box center [583, 237] width 906 height 367
click at [64, 143] on div "Dashboard" at bounding box center [50, 147] width 37 height 24
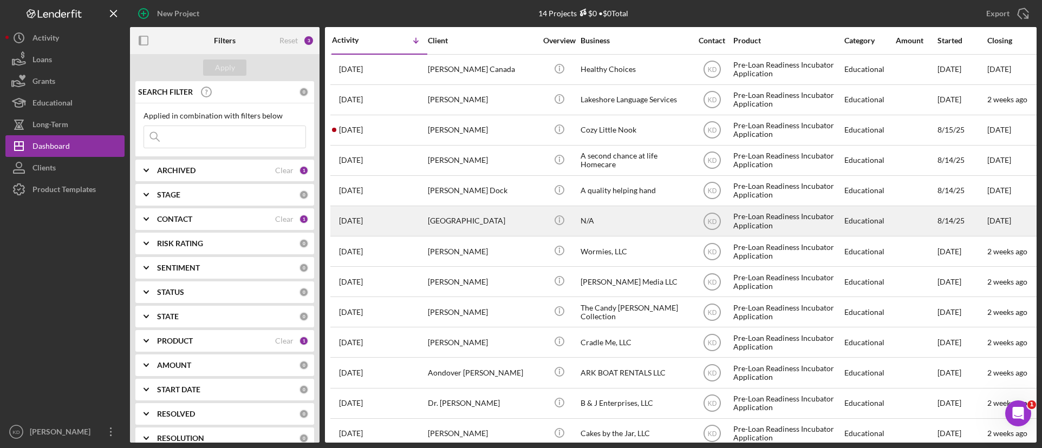
click at [617, 220] on div "N/A" at bounding box center [634, 221] width 108 height 29
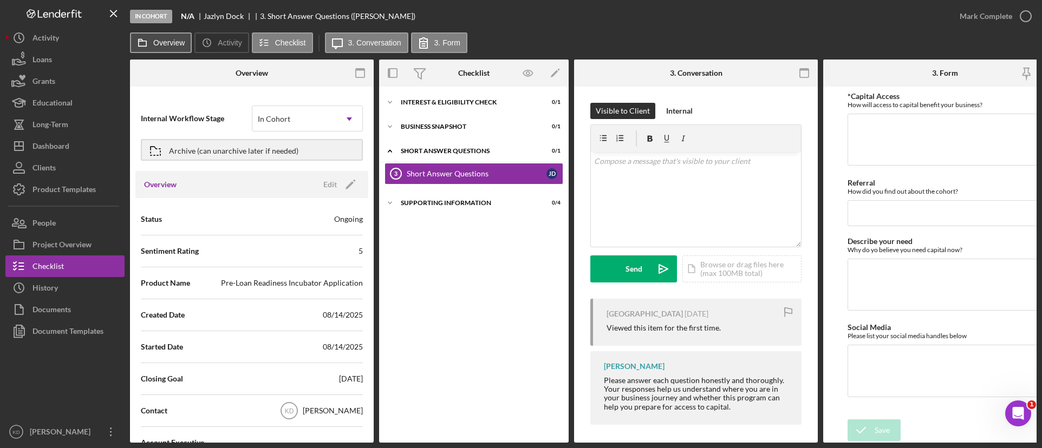
click at [166, 45] on label "Overview" at bounding box center [168, 42] width 31 height 9
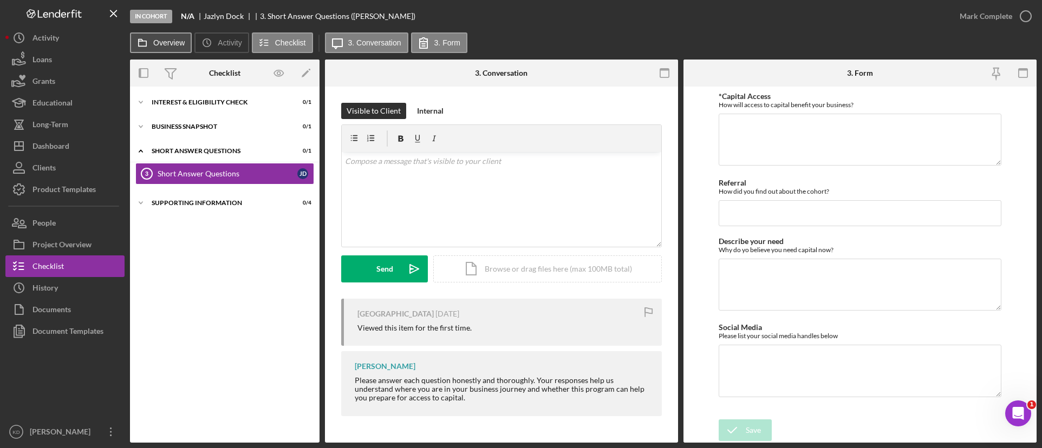
click at [165, 37] on button "Overview" at bounding box center [161, 42] width 62 height 21
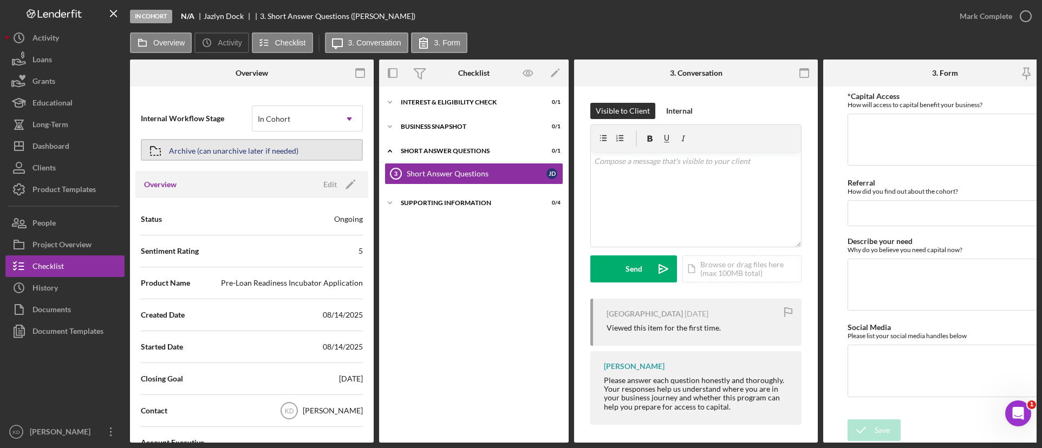
click at [284, 153] on div "Archive (can unarchive later if needed)" at bounding box center [233, 149] width 129 height 19
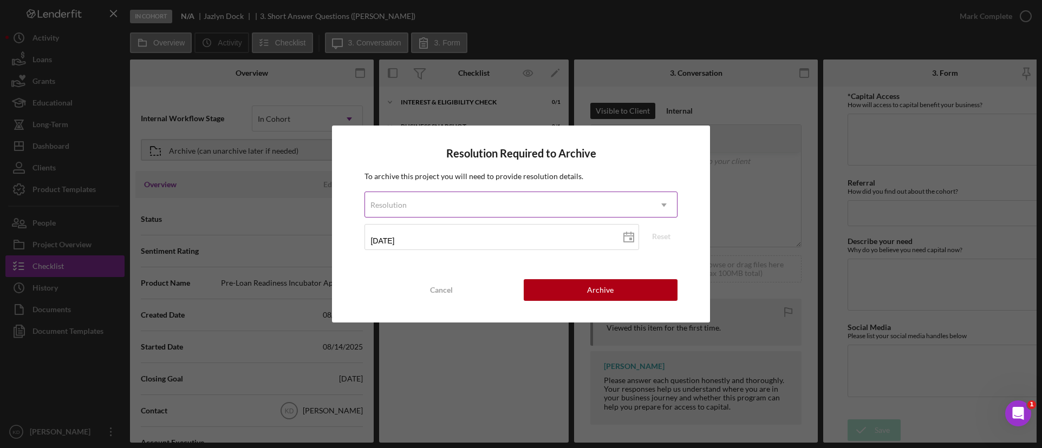
click at [598, 205] on div "Resolution" at bounding box center [507, 205] width 285 height 25
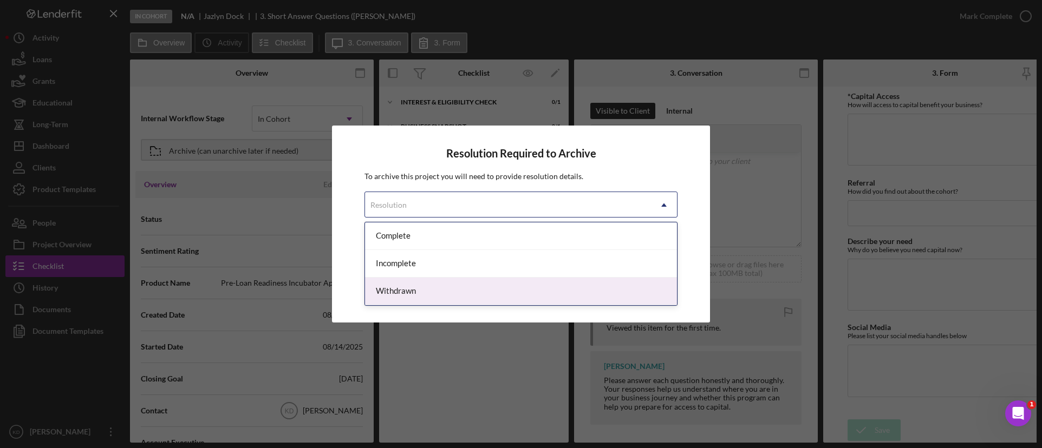
click at [467, 292] on div "Withdrawn" at bounding box center [520, 292] width 311 height 28
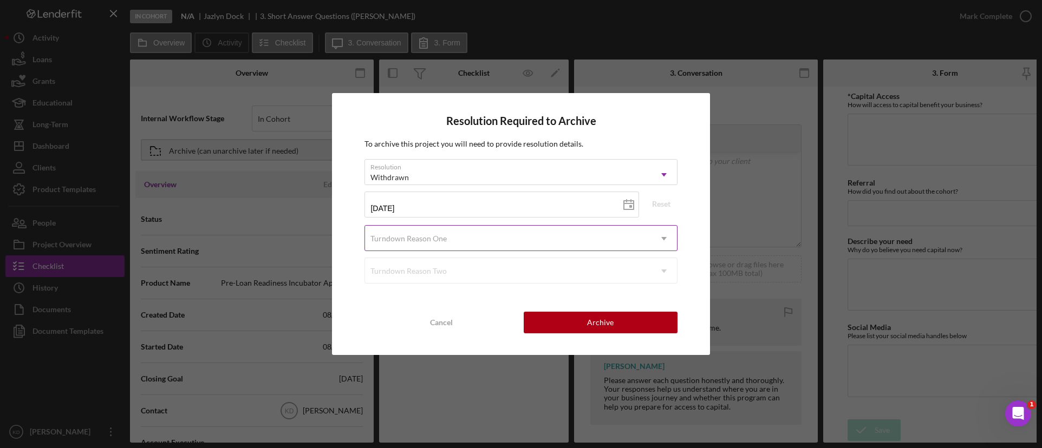
click at [576, 240] on div "Turndown Reason One" at bounding box center [507, 238] width 285 height 25
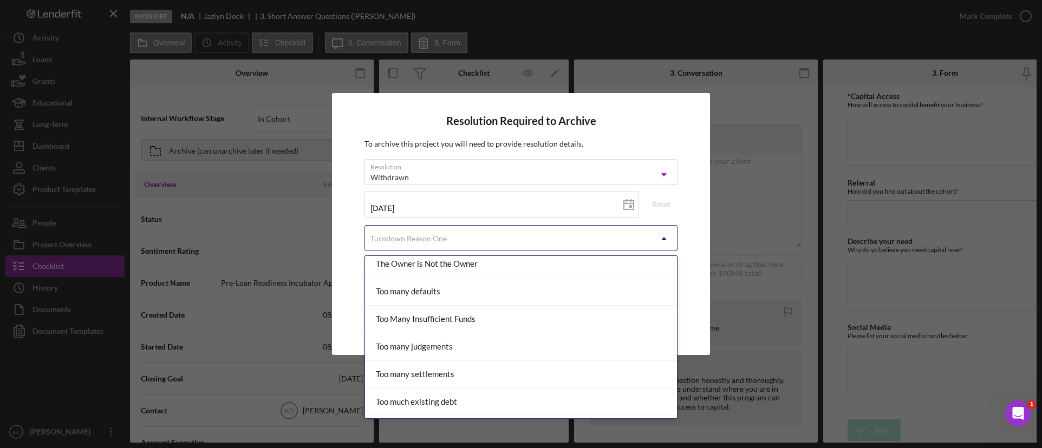
scroll to position [1191, 0]
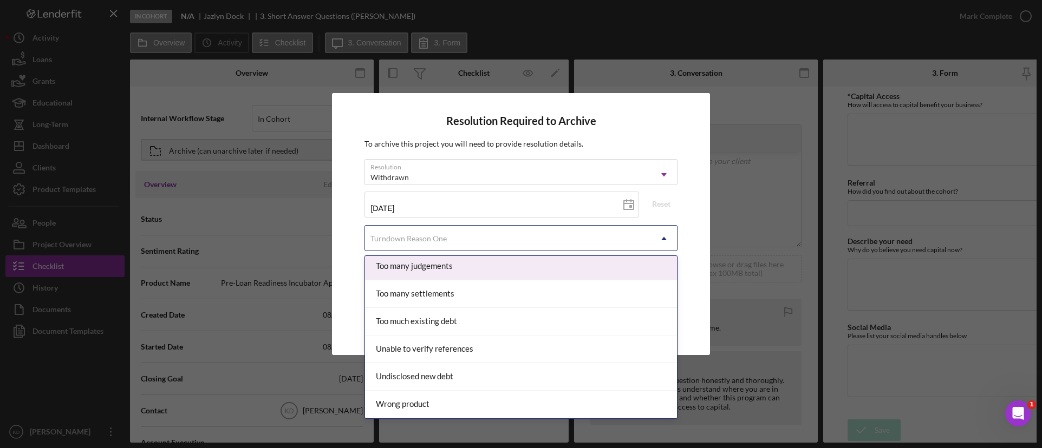
drag, startPoint x: 685, startPoint y: 175, endPoint x: 692, endPoint y: 176, distance: 6.5
click at [688, 175] on div "Resolution Required to Archive To archive this project you will need to provide…" at bounding box center [520, 224] width 377 height 262
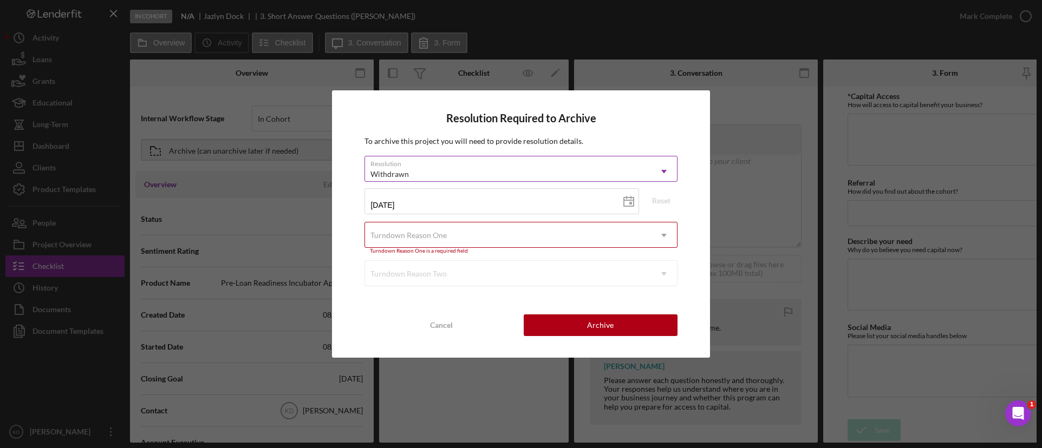
click at [591, 182] on div "Withdrawn" at bounding box center [507, 174] width 285 height 25
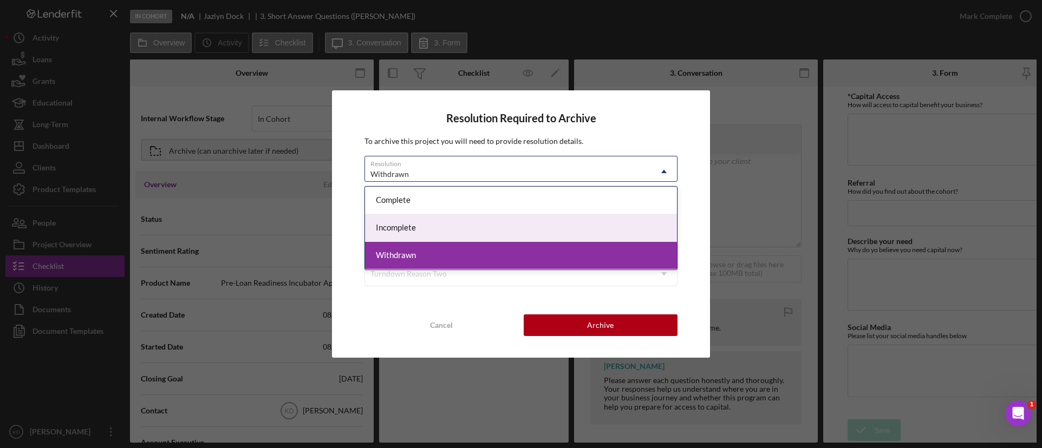
click at [509, 232] on div "Incomplete" at bounding box center [520, 228] width 311 height 28
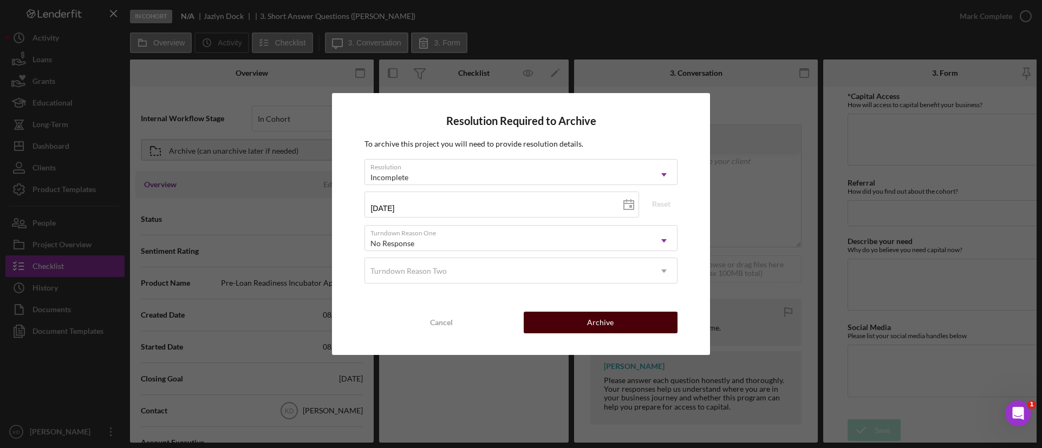
click at [537, 330] on button "Archive" at bounding box center [601, 323] width 154 height 22
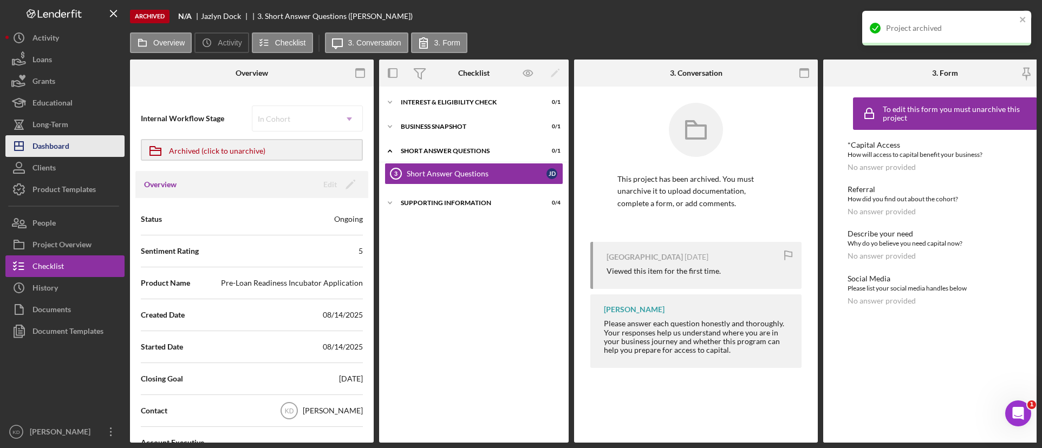
click at [40, 142] on div "Dashboard" at bounding box center [50, 147] width 37 height 24
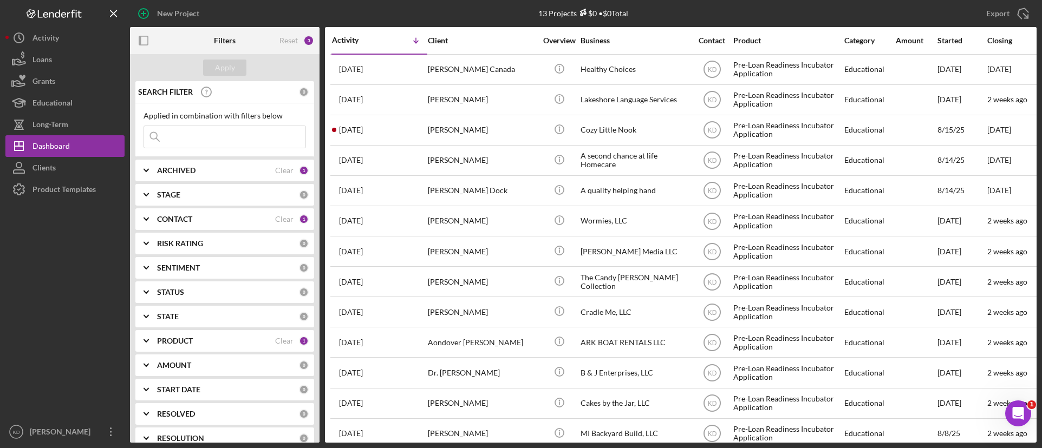
drag, startPoint x: 159, startPoint y: 207, endPoint x: 162, endPoint y: 200, distance: 8.2
click at [160, 205] on div "SEARCH FILTER 0 Applied in combination with filters below Icon/Menu Close Icon/…" at bounding box center [224, 262] width 189 height 362
click at [162, 199] on b "STAGE" at bounding box center [168, 195] width 23 height 9
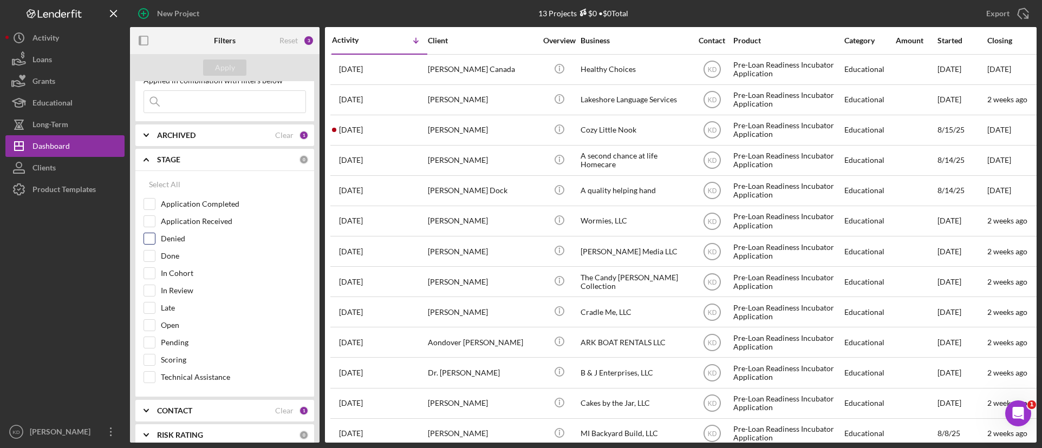
scroll to position [54, 0]
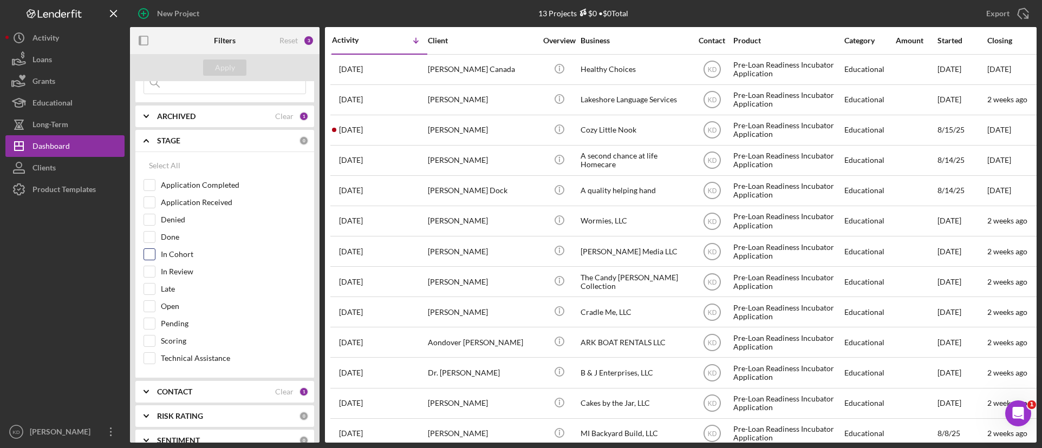
click at [159, 260] on div "In Cohort" at bounding box center [224, 257] width 162 height 17
click at [145, 256] on input "In Cohort" at bounding box center [149, 254] width 11 height 11
click at [221, 65] on div "Apply" at bounding box center [225, 68] width 20 height 16
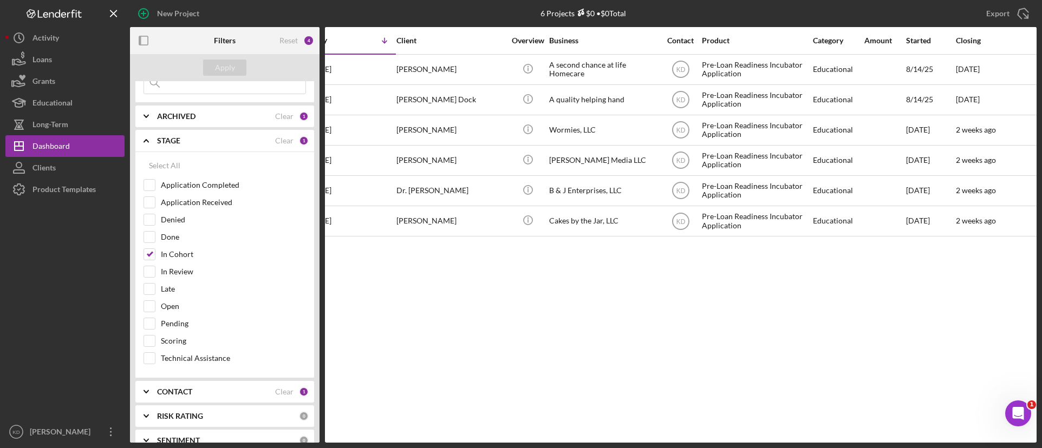
scroll to position [0, 0]
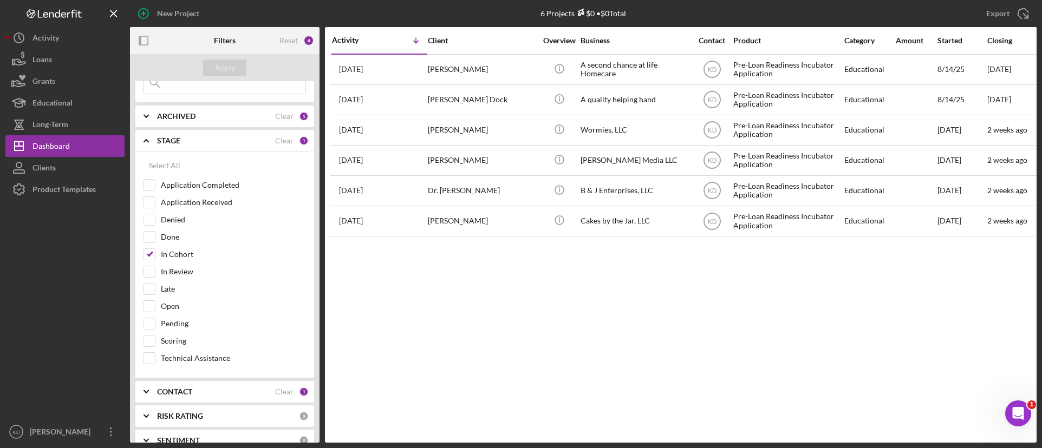
click at [437, 343] on div "Activity Icon/Table Sort Arrow Client Overview Business Contact Product Categor…" at bounding box center [680, 235] width 711 height 416
click at [147, 257] on input "In Cohort" at bounding box center [149, 254] width 11 height 11
checkbox input "false"
click at [153, 143] on icon "Icon/Expander" at bounding box center [146, 140] width 27 height 27
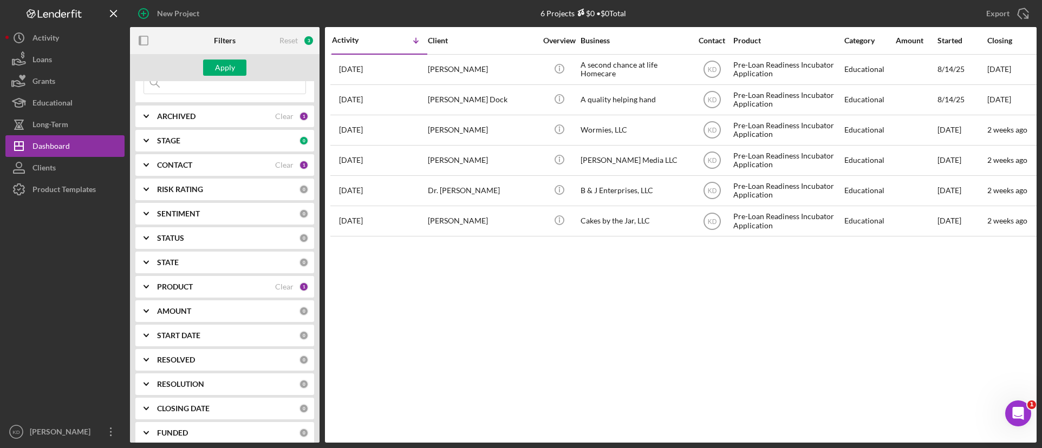
click at [156, 171] on icon "Icon/Expander" at bounding box center [146, 165] width 27 height 27
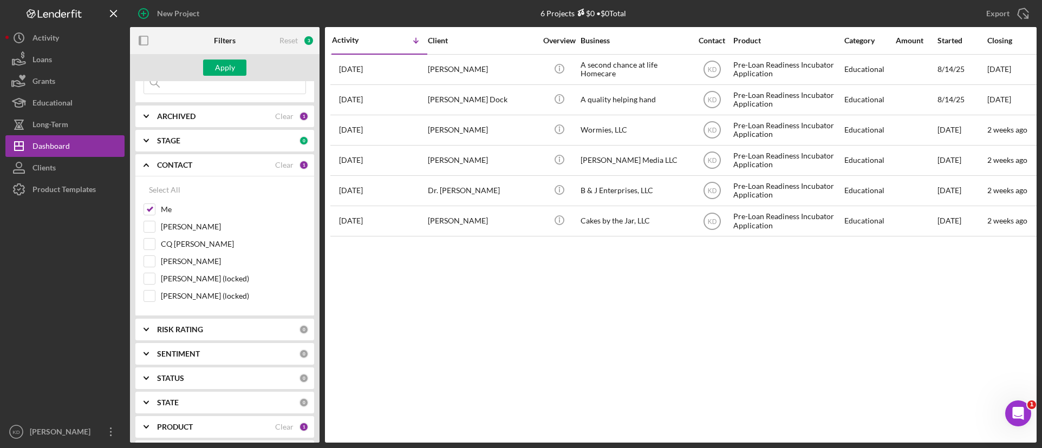
click at [155, 162] on icon "Icon/Expander" at bounding box center [146, 165] width 27 height 27
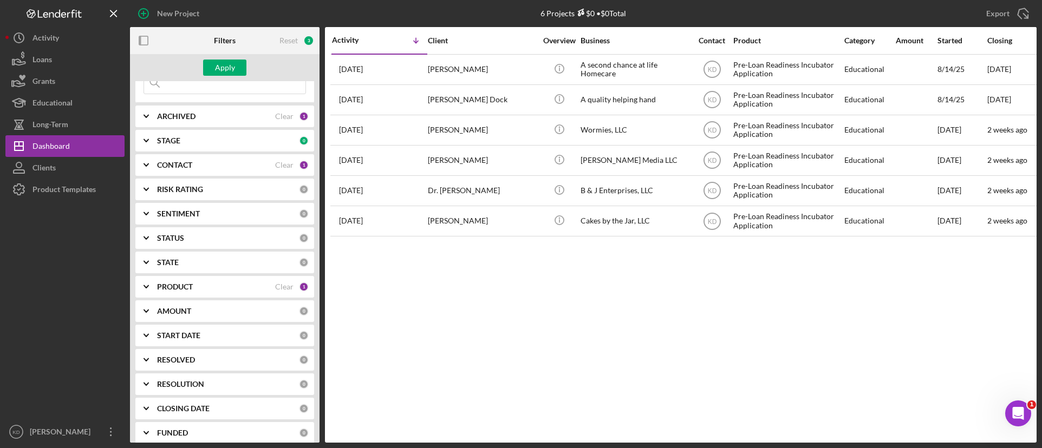
click at [156, 290] on icon "Icon/Expander" at bounding box center [146, 286] width 27 height 27
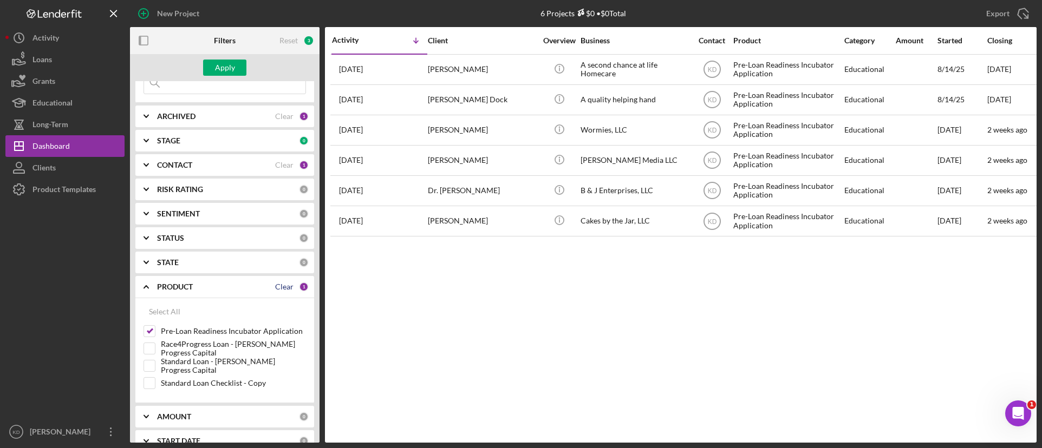
click at [279, 285] on div "Clear" at bounding box center [284, 287] width 18 height 9
checkbox input "false"
click at [155, 284] on icon "Icon/Expander" at bounding box center [146, 286] width 27 height 27
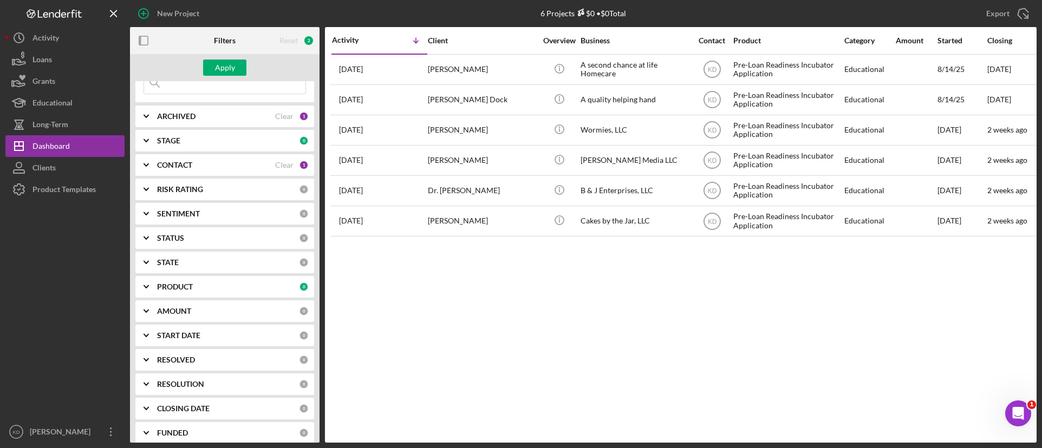
click at [154, 144] on icon "Icon/Expander" at bounding box center [146, 140] width 27 height 27
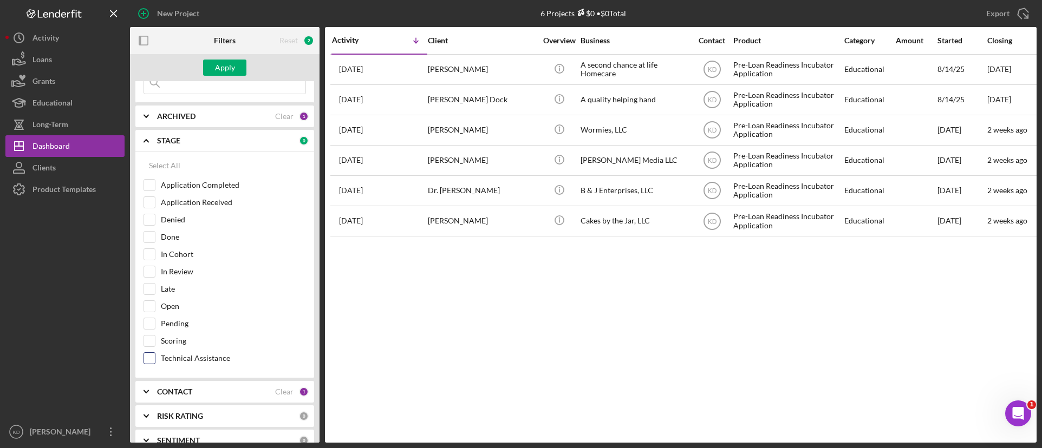
click at [153, 361] on input "Technical Assistance" at bounding box center [149, 358] width 11 height 11
click at [219, 68] on div "Apply" at bounding box center [225, 68] width 20 height 16
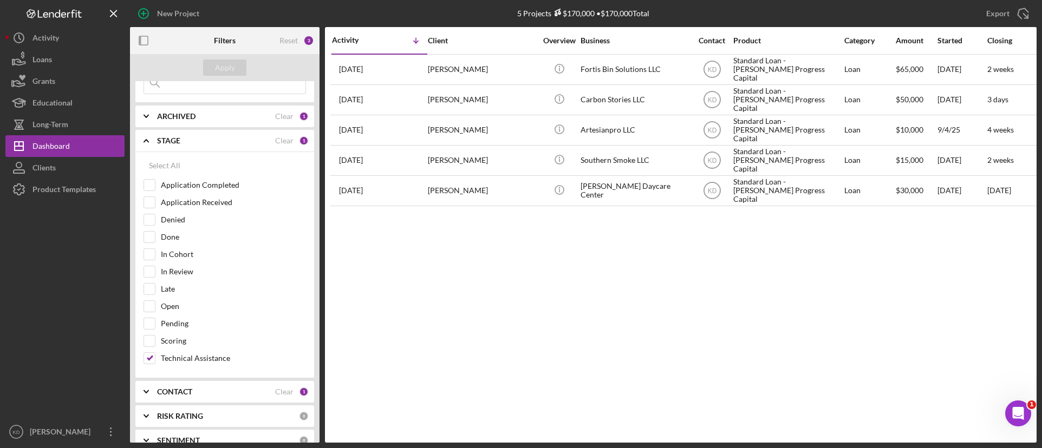
click at [782, 336] on div "Activity Icon/Table Sort Arrow Client Overview Business Contact Product Categor…" at bounding box center [680, 235] width 711 height 416
click at [154, 356] on input "Technical Assistance" at bounding box center [149, 358] width 11 height 11
checkbox input "false"
click at [148, 256] on input "In Cohort" at bounding box center [149, 254] width 11 height 11
checkbox input "true"
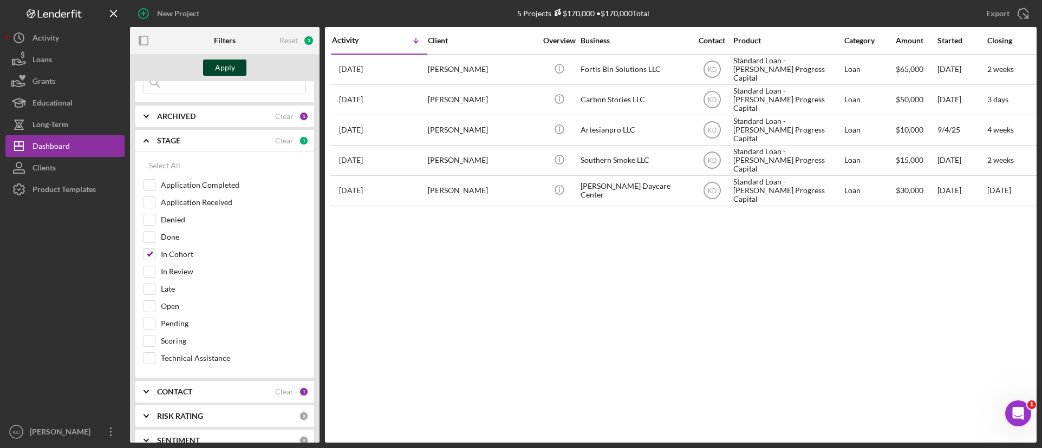
click at [230, 67] on div "Apply" at bounding box center [225, 68] width 20 height 16
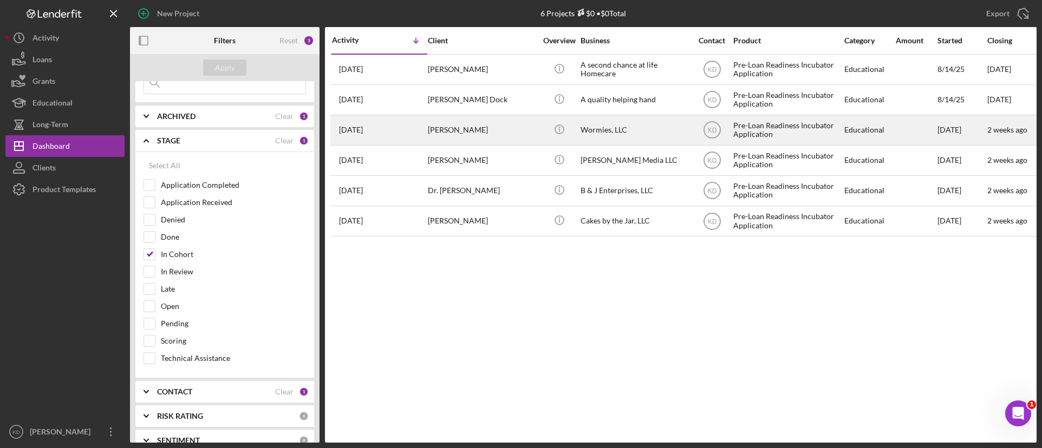
click at [630, 137] on div "Wormies, LLC" at bounding box center [634, 130] width 108 height 29
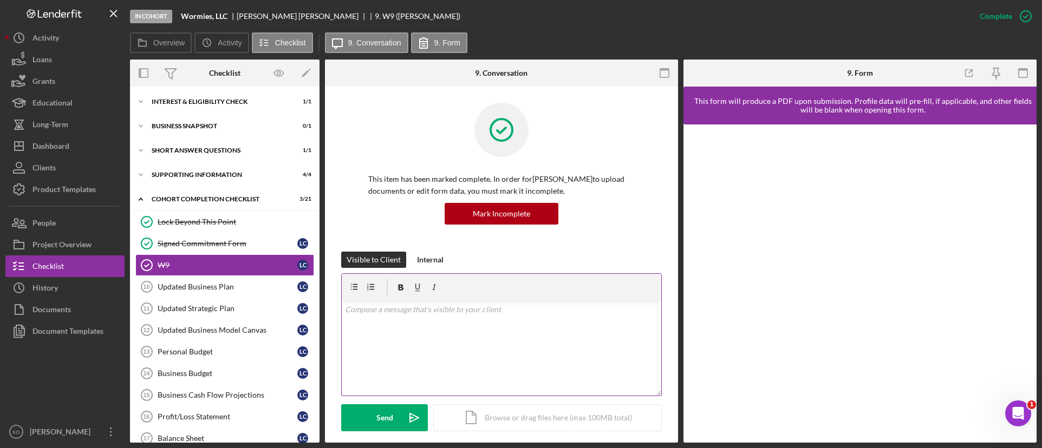
scroll to position [217, 0]
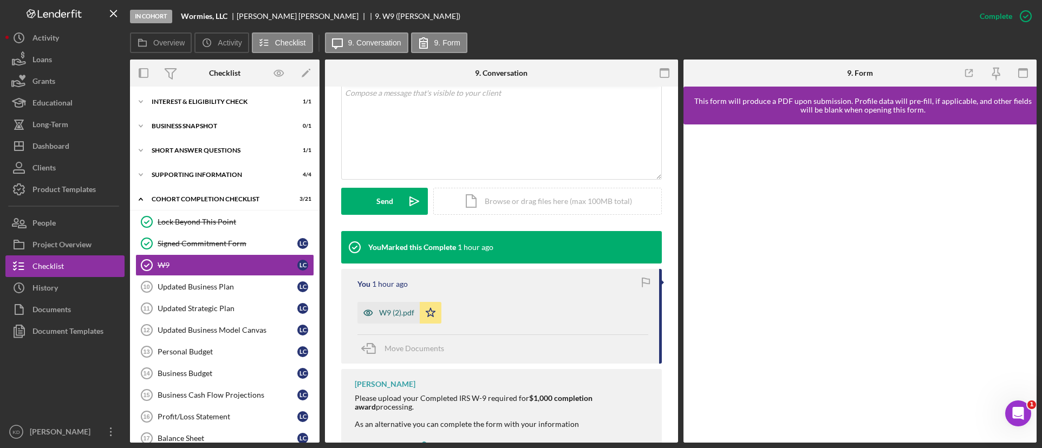
click at [387, 312] on div "W9 (2).pdf" at bounding box center [396, 313] width 35 height 9
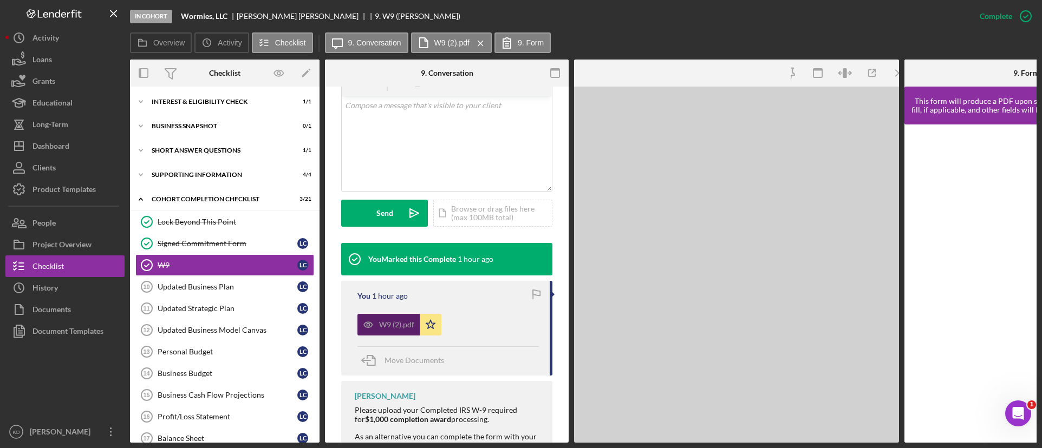
scroll to position [229, 0]
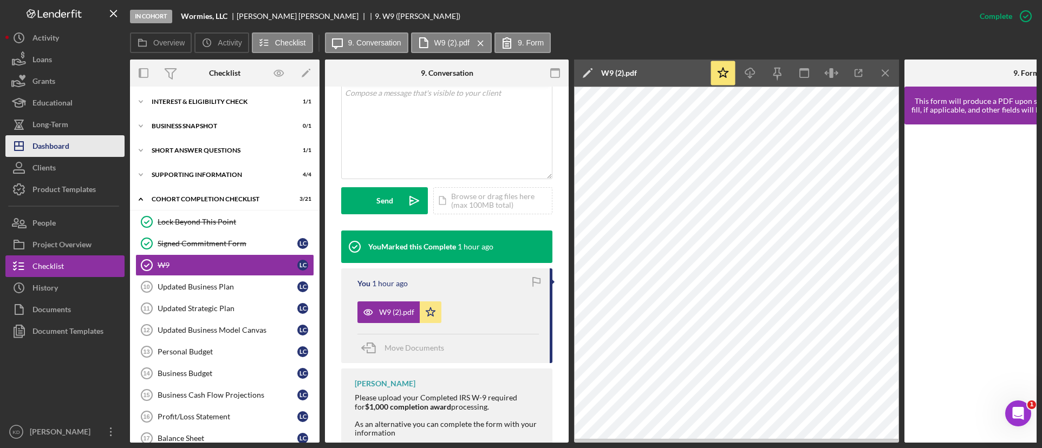
click at [76, 146] on button "Icon/Dashboard Dashboard" at bounding box center [64, 146] width 119 height 22
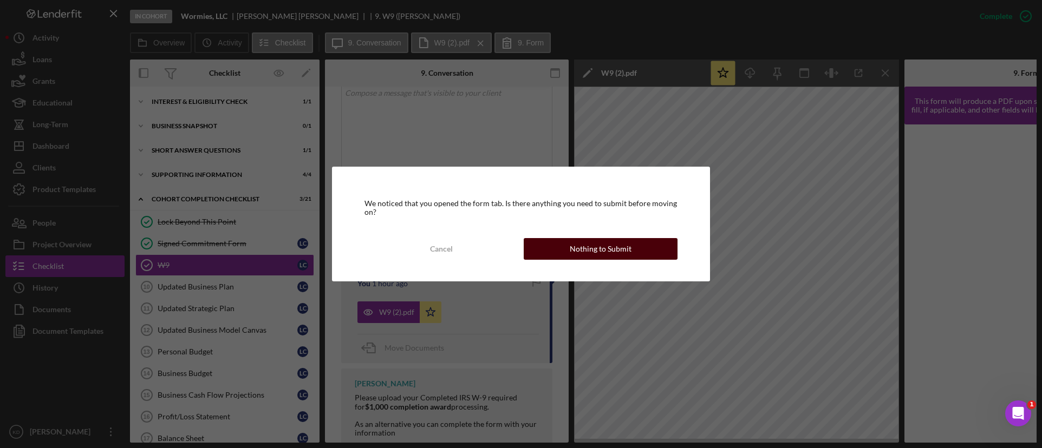
click at [577, 251] on div "Nothing to Submit" at bounding box center [601, 249] width 62 height 22
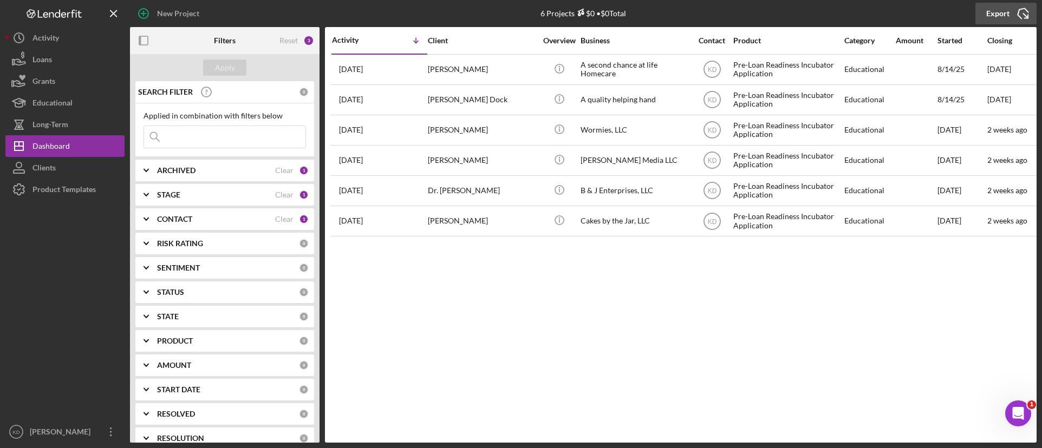
click at [1006, 13] on div "Export" at bounding box center [997, 14] width 23 height 22
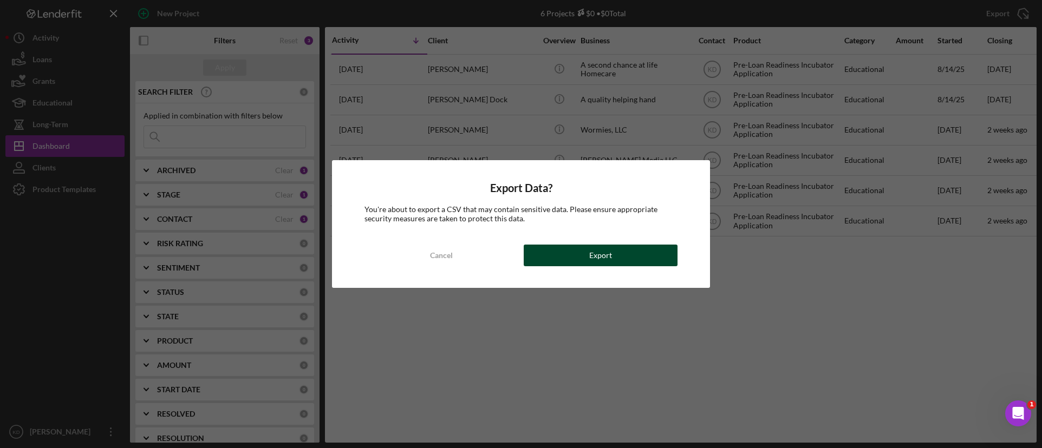
click at [618, 260] on button "Export" at bounding box center [601, 256] width 154 height 22
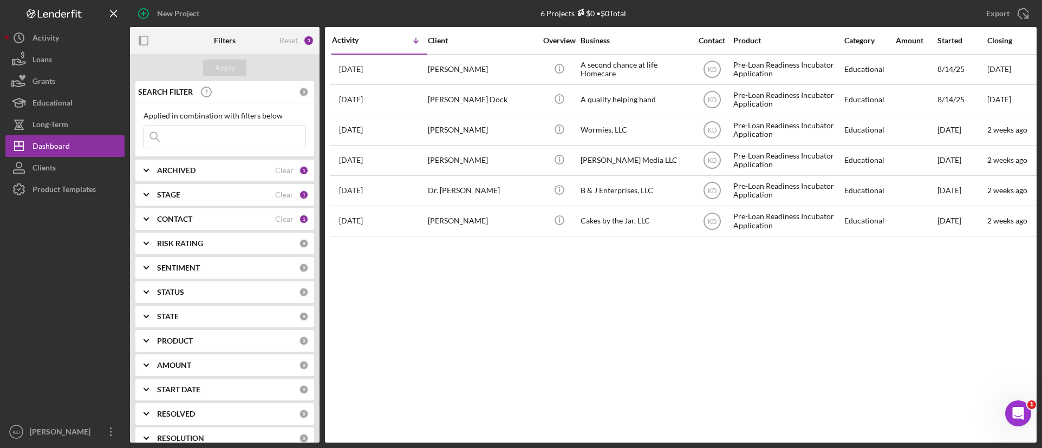
click at [153, 198] on icon "Icon/Expander" at bounding box center [146, 194] width 27 height 27
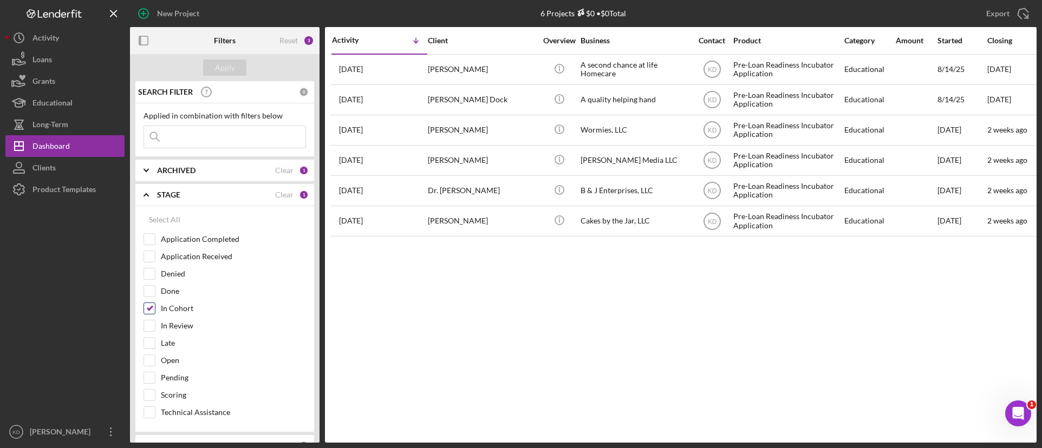
click at [150, 307] on input "In Cohort" at bounding box center [149, 308] width 11 height 11
checkbox input "false"
click at [152, 411] on input "Technical Assistance" at bounding box center [149, 412] width 11 height 11
checkbox input "true"
click at [233, 71] on div "Apply" at bounding box center [225, 68] width 20 height 16
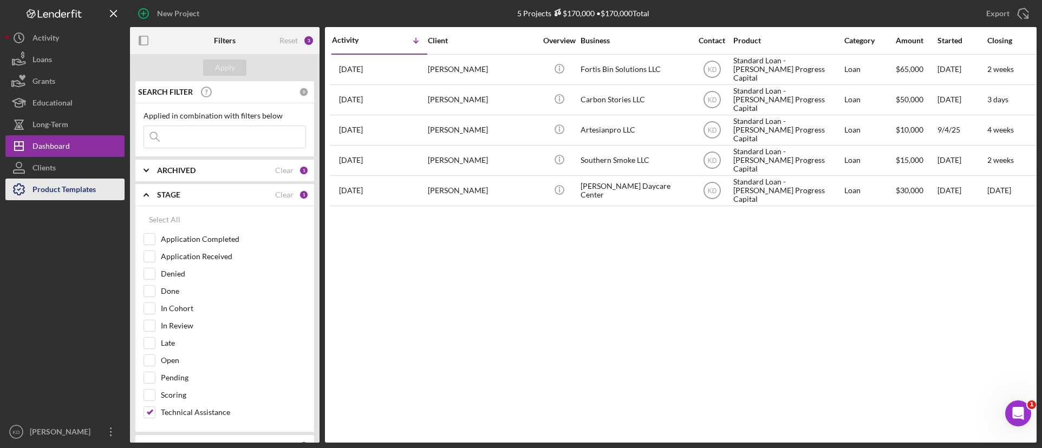
click at [88, 189] on div "Product Templates" at bounding box center [63, 191] width 63 height 24
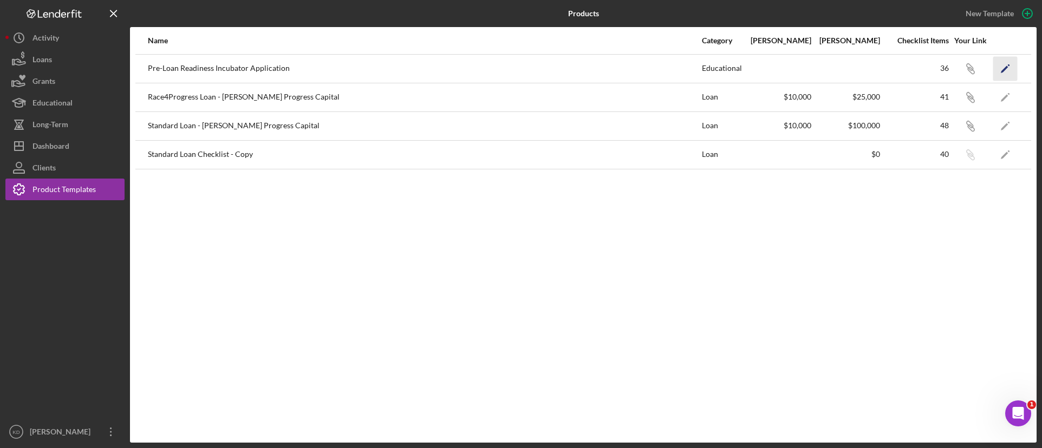
click at [1009, 68] on icon "Icon/Edit" at bounding box center [1005, 68] width 24 height 24
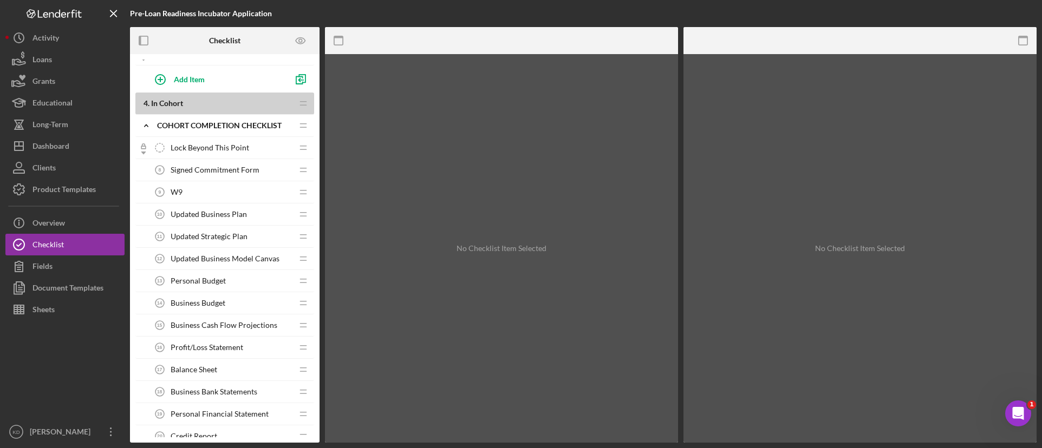
scroll to position [704, 0]
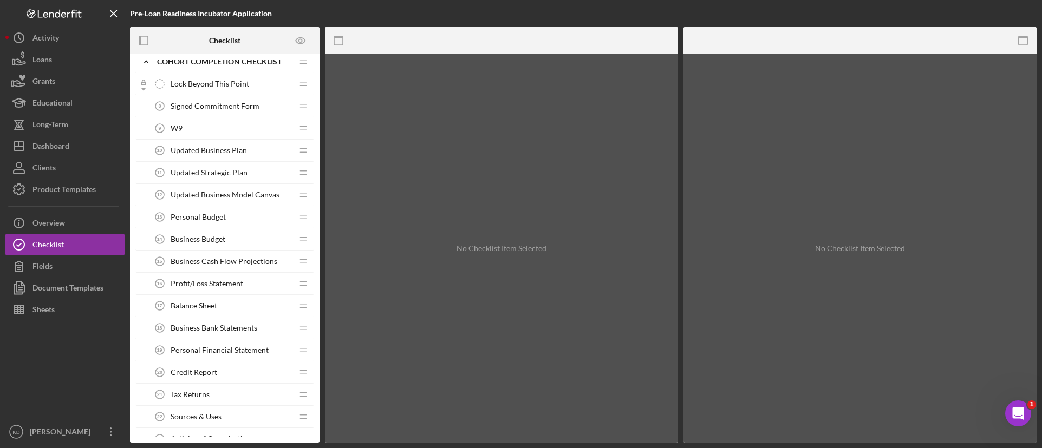
click at [213, 222] on div "Personal Budget 13 Personal Budget" at bounding box center [220, 217] width 143 height 22
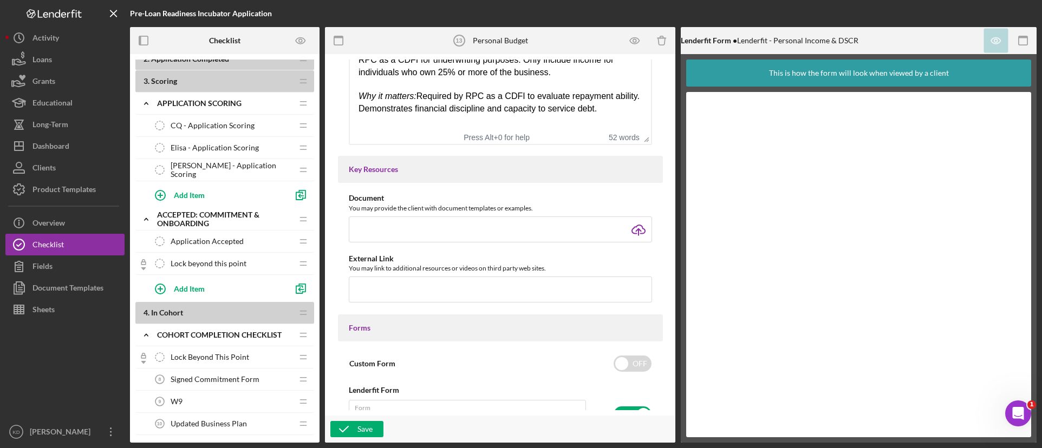
scroll to position [271, 0]
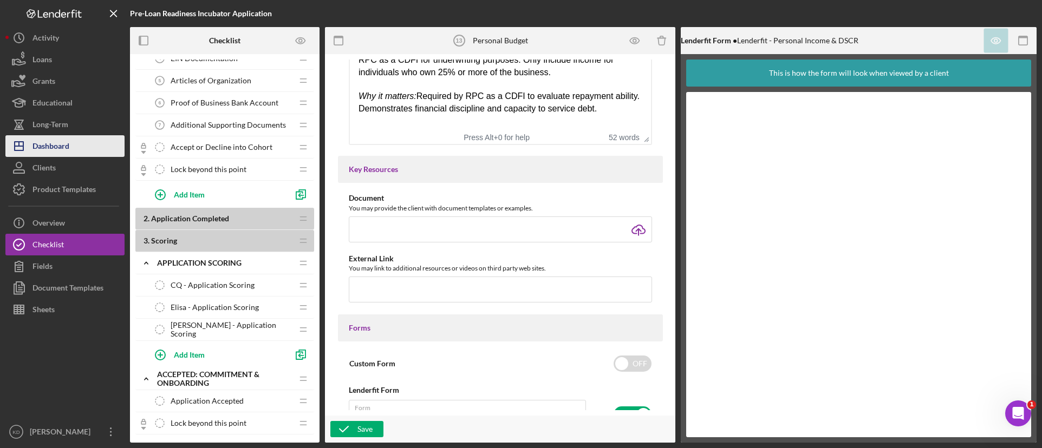
click at [51, 142] on div "Dashboard" at bounding box center [50, 147] width 37 height 24
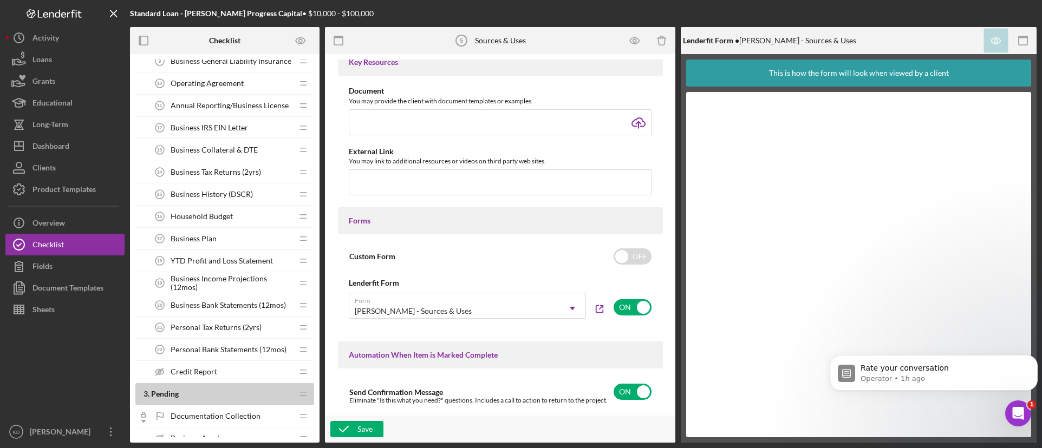
scroll to position [379, 0]
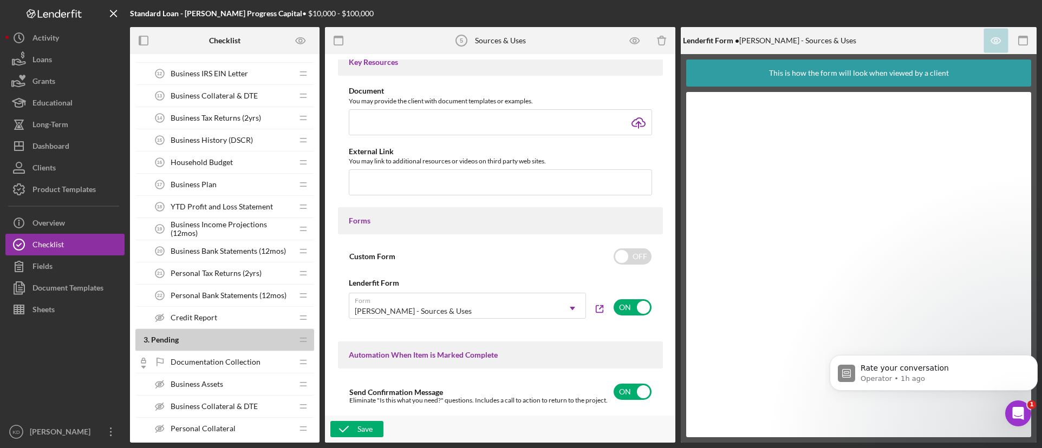
click at [186, 164] on span "Household Budget" at bounding box center [202, 162] width 62 height 9
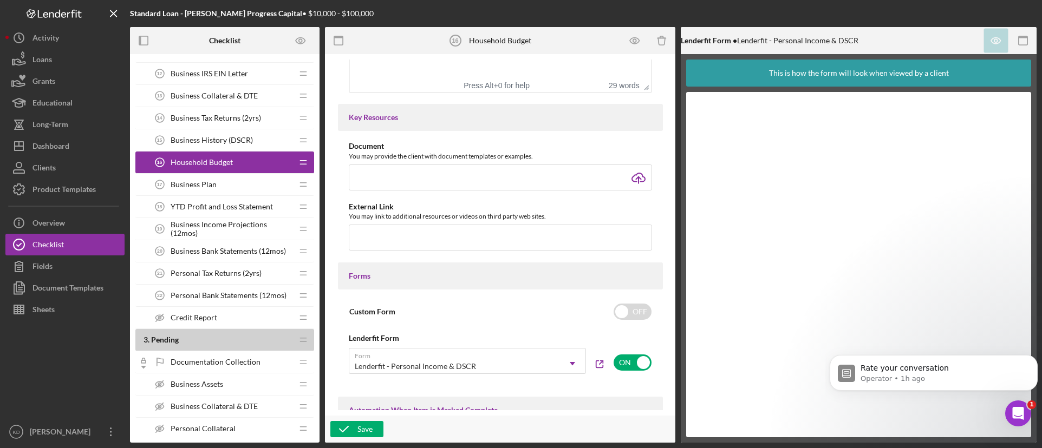
scroll to position [379, 0]
